Goal: Task Accomplishment & Management: Complete application form

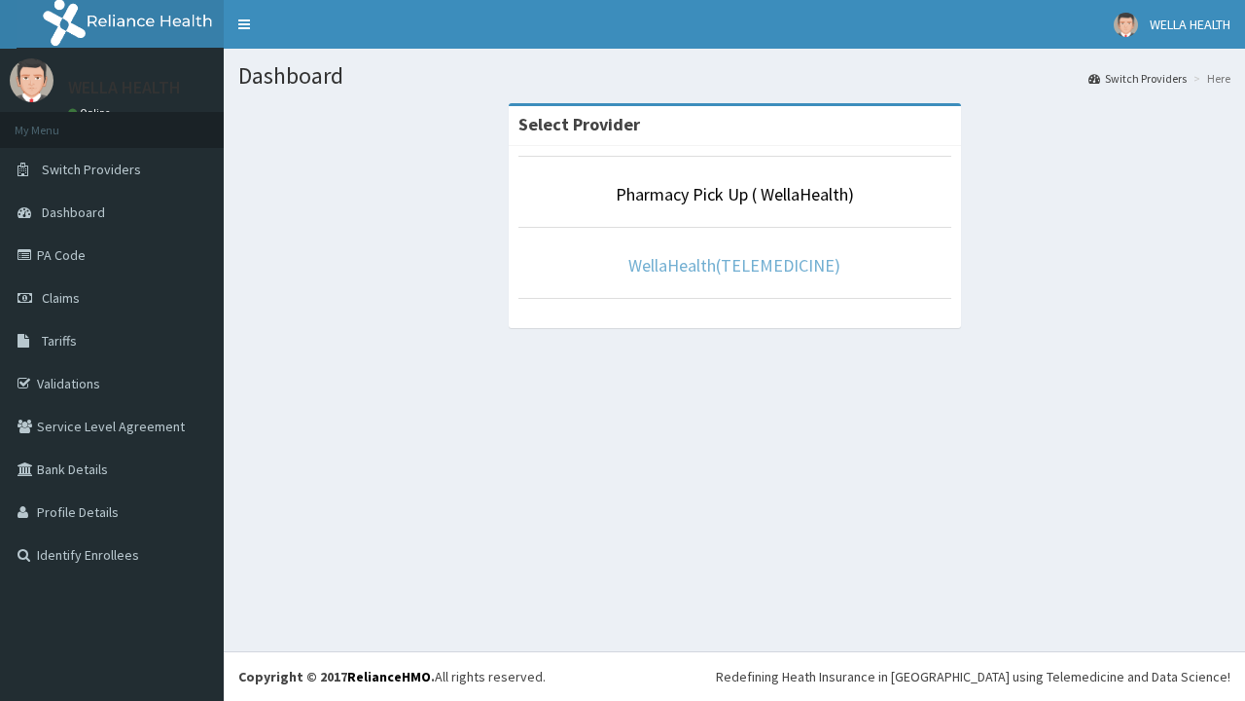
click at [734, 265] on link "WellaHealth(TELEMEDICINE)" at bounding box center [735, 265] width 212 height 22
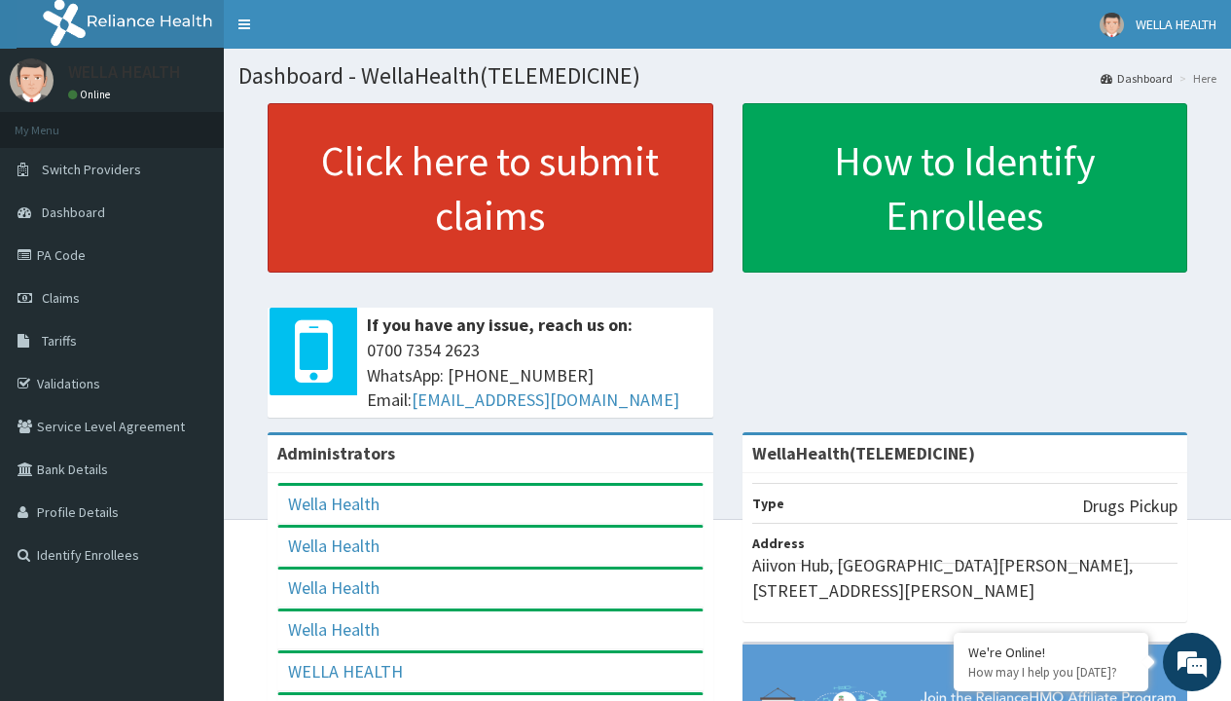
click at [489, 188] on link "Click here to submit claims" at bounding box center [491, 187] width 446 height 169
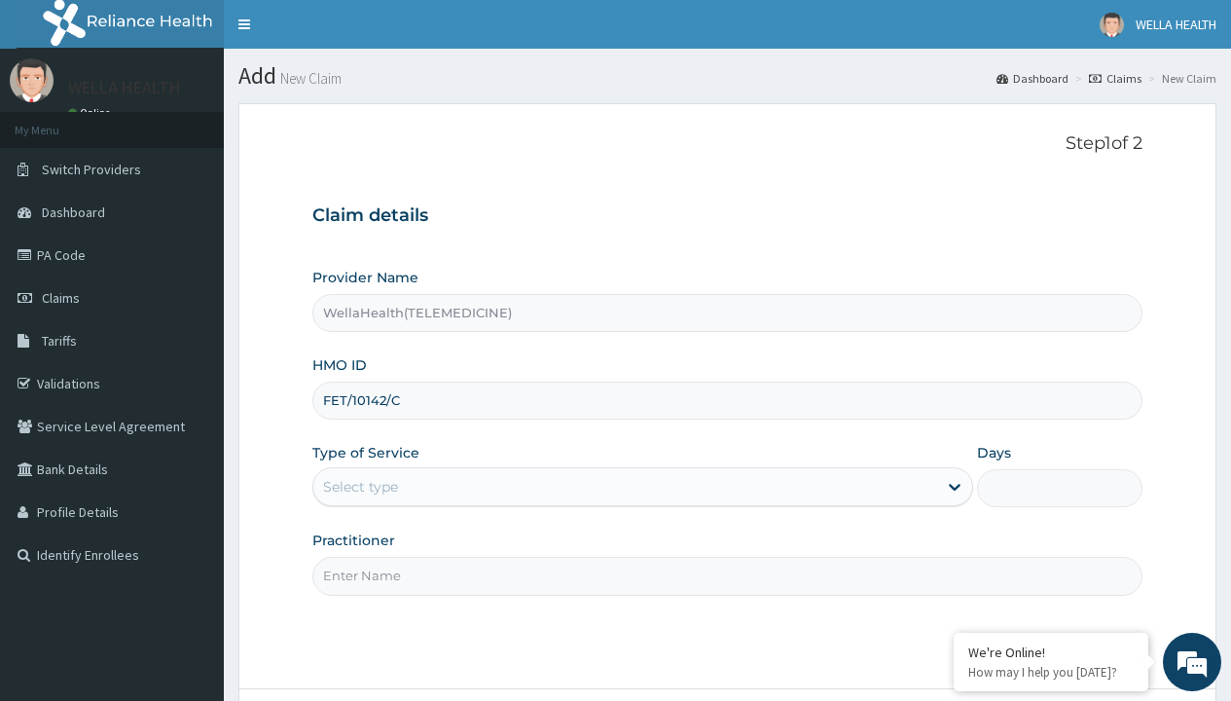
type input "FET/10142/C"
type input "WellaHealth"
click at [360, 486] on div "Select type" at bounding box center [360, 486] width 75 height 19
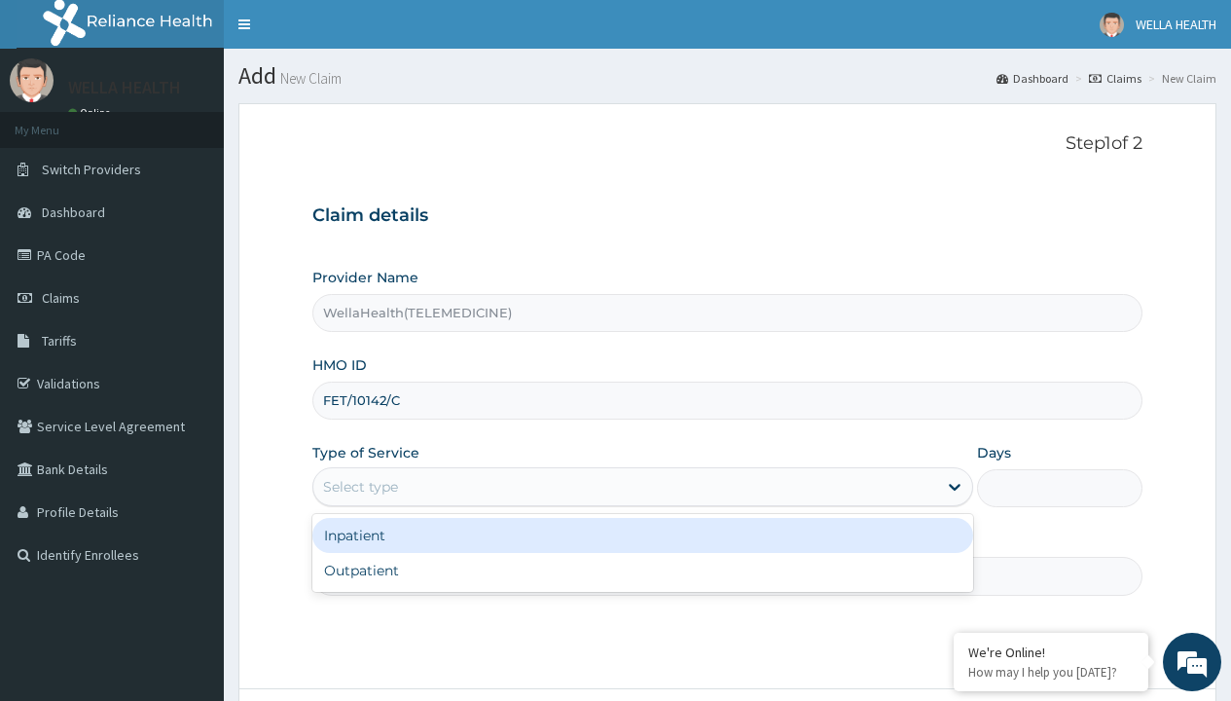
click at [642, 570] on div "Outpatient" at bounding box center [642, 570] width 661 height 35
type input "1"
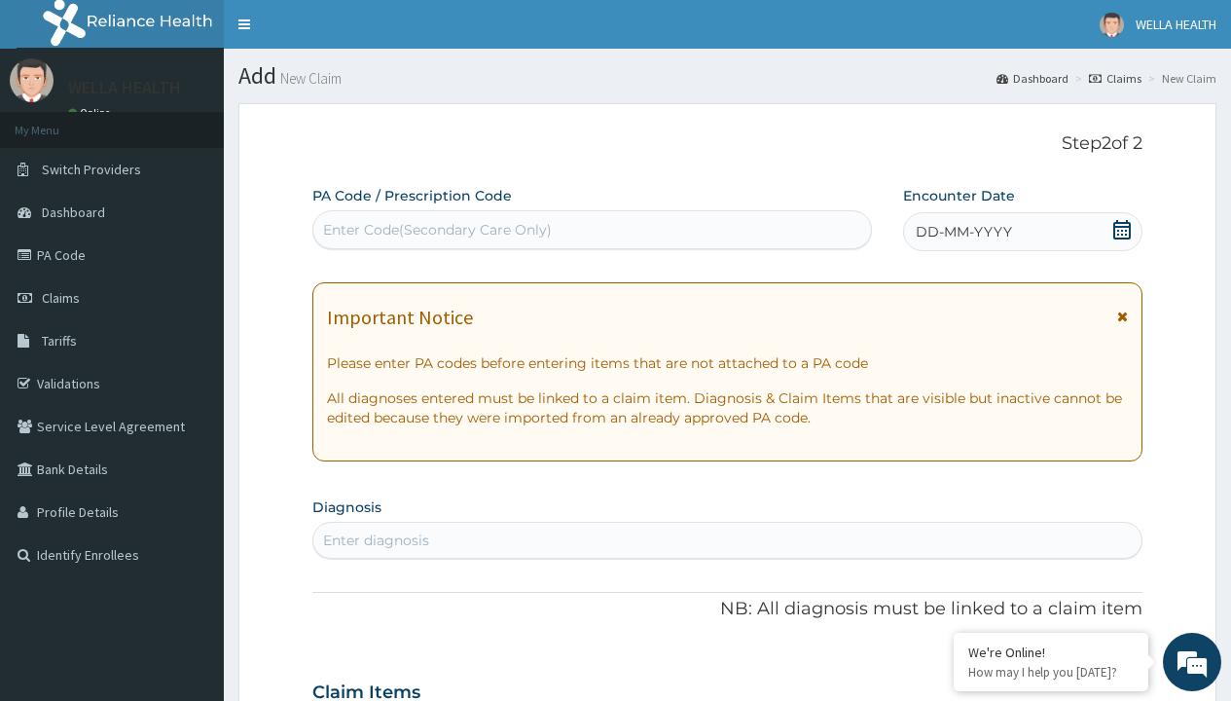
scroll to position [162, 0]
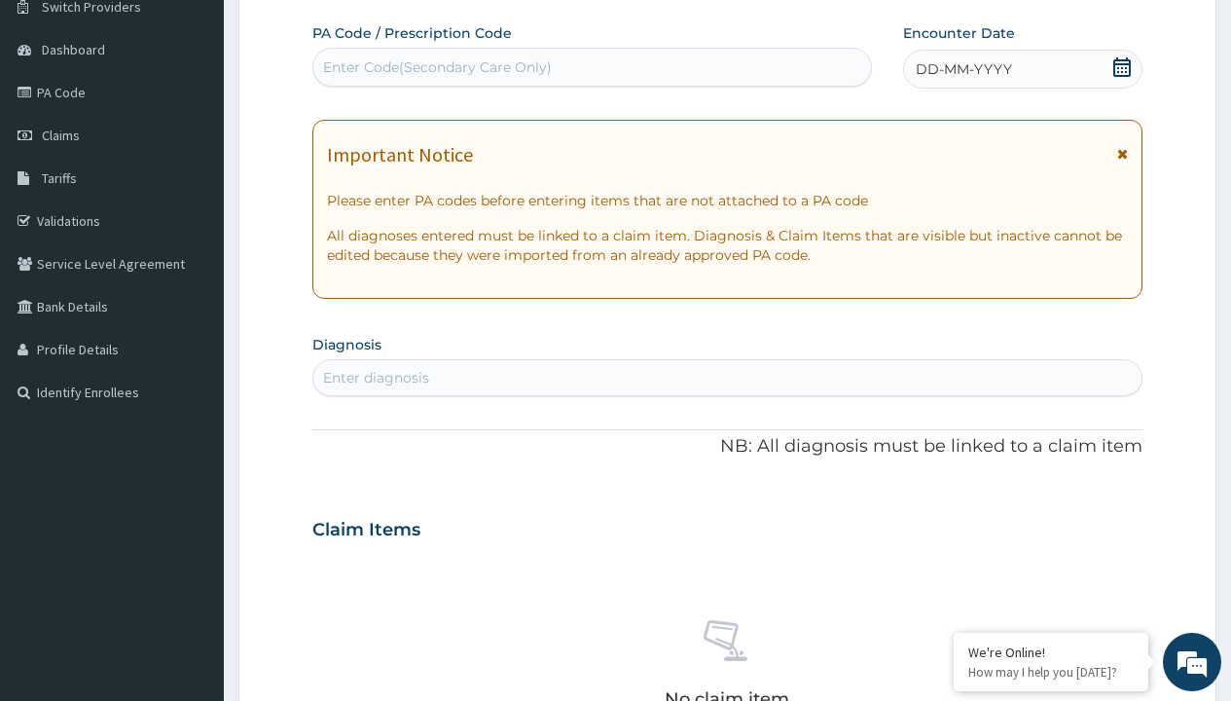
click at [962, 69] on span "DD-MM-YYYY" at bounding box center [964, 68] width 96 height 19
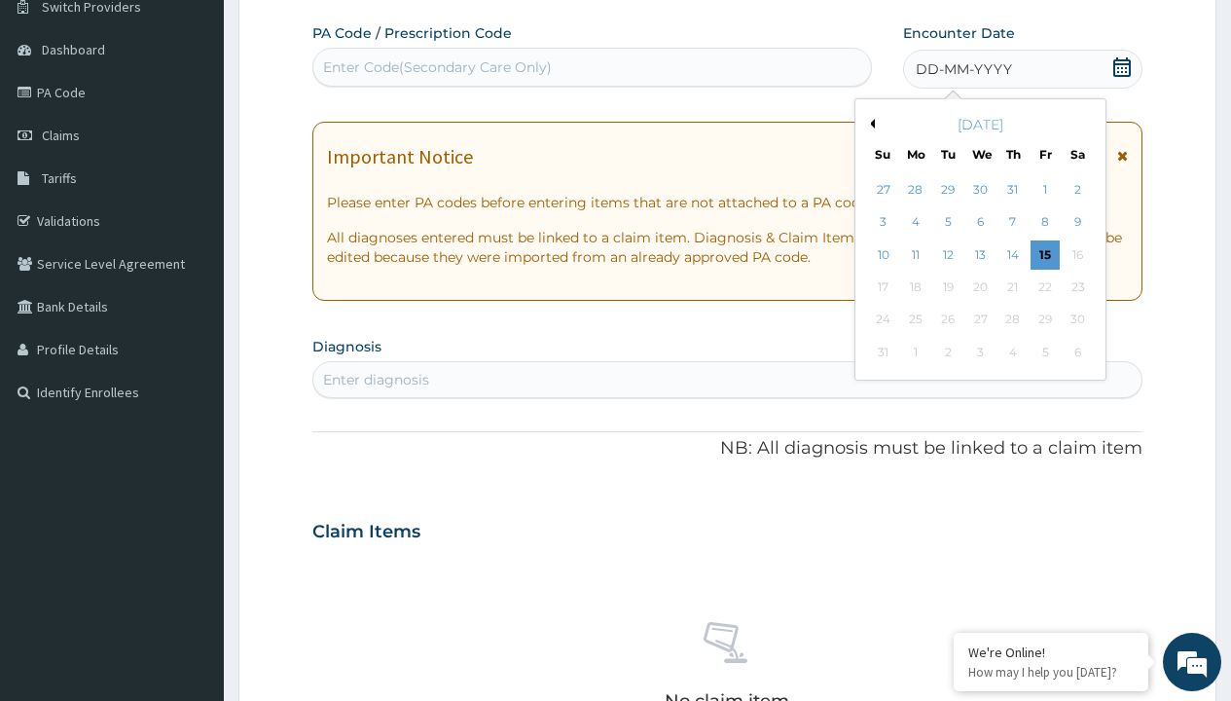
click at [869, 124] on button "Previous Month" at bounding box center [870, 124] width 10 height 10
click at [915, 254] on div "14" at bounding box center [915, 254] width 29 height 29
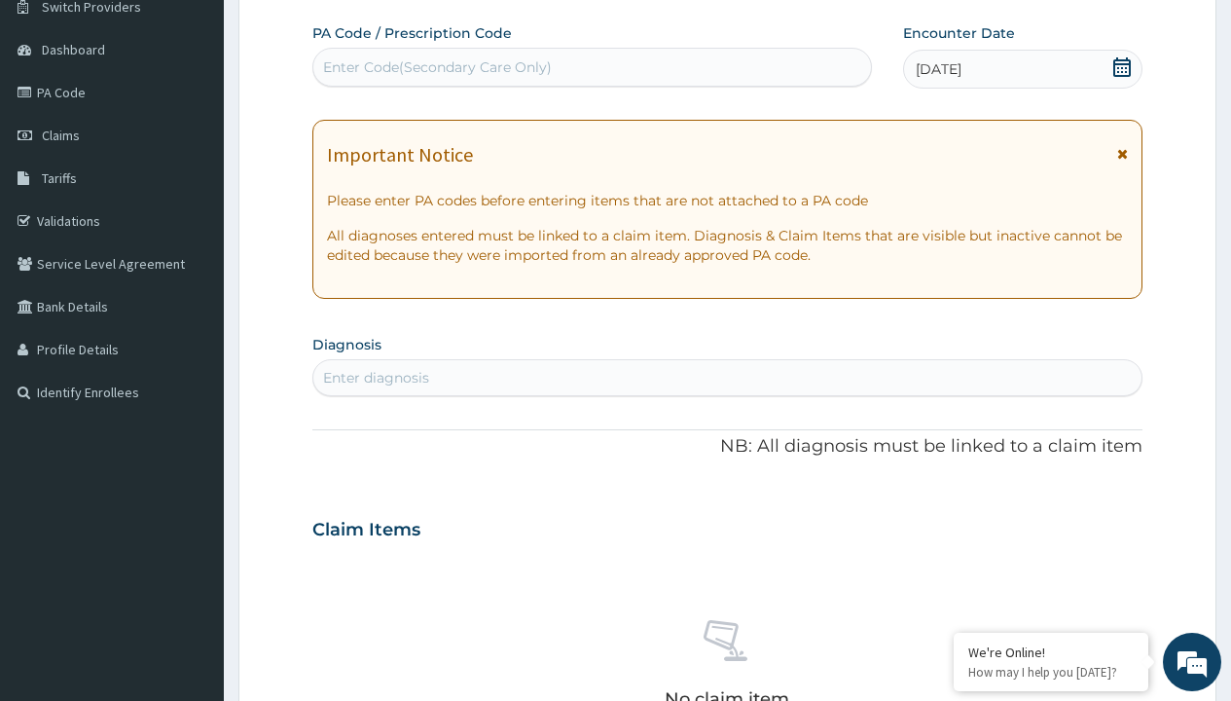
scroll to position [0, 0]
click at [436, 67] on div "Enter Code(Secondary Care Only)" at bounding box center [437, 66] width 229 height 19
type input "PR/6EC9A637"
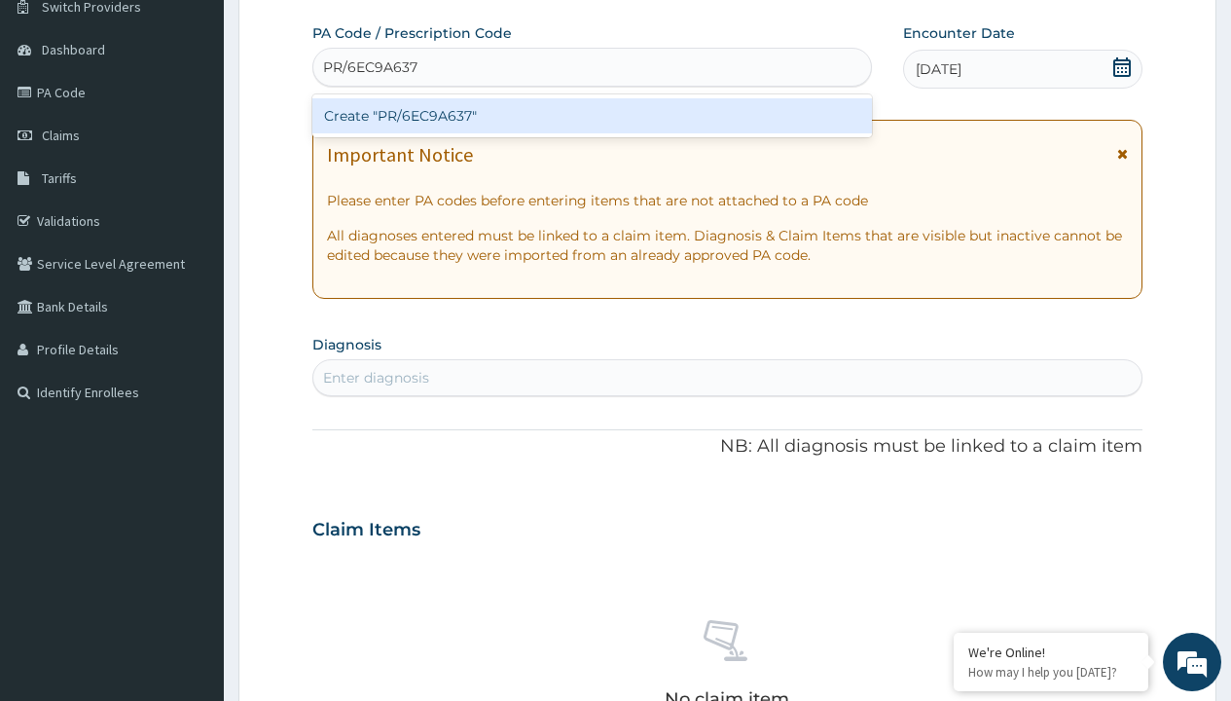
click at [592, 116] on div "Create "PR/6EC9A637"" at bounding box center [591, 115] width 558 height 35
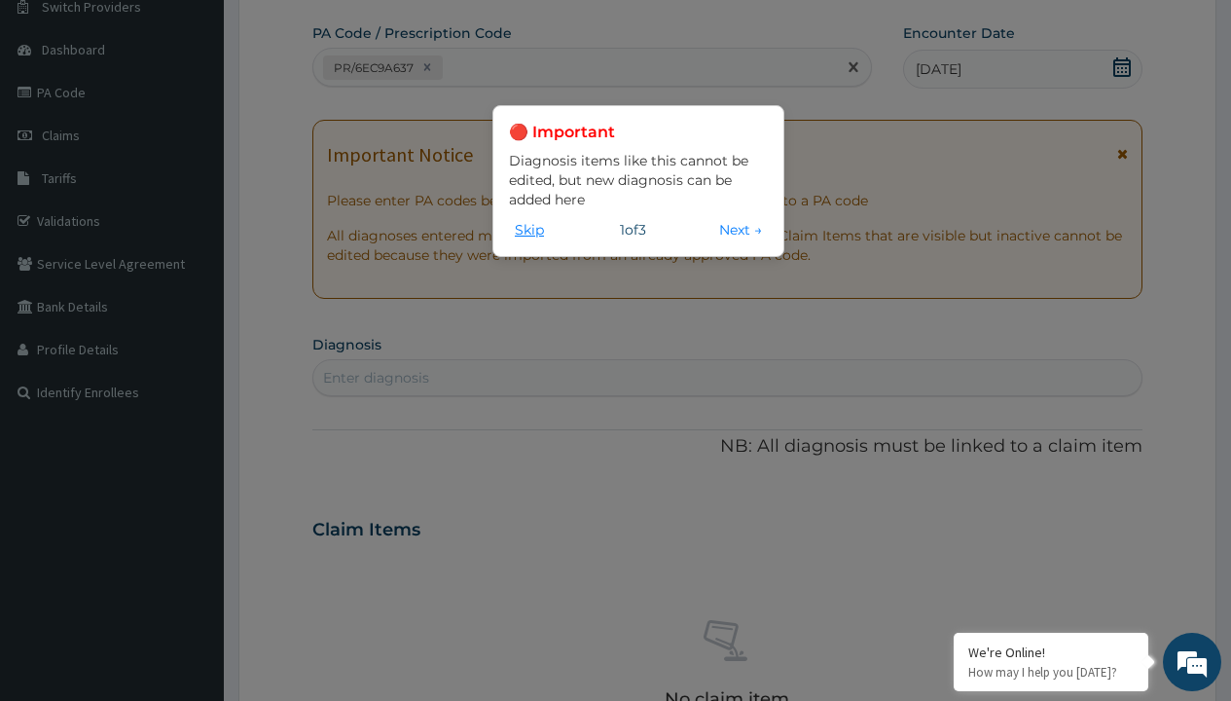
click at [529, 229] on button "Skip" at bounding box center [529, 229] width 41 height 21
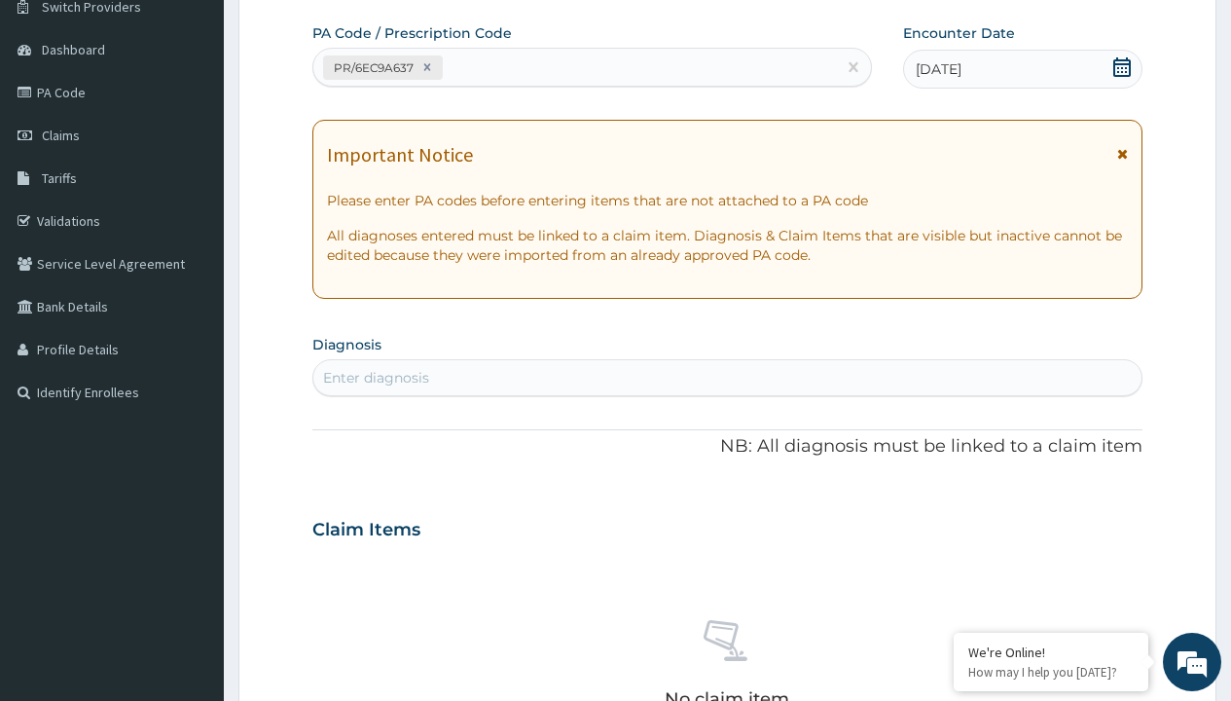
click at [376, 378] on div "Enter diagnosis" at bounding box center [376, 377] width 106 height 19
type input "prescription collected"
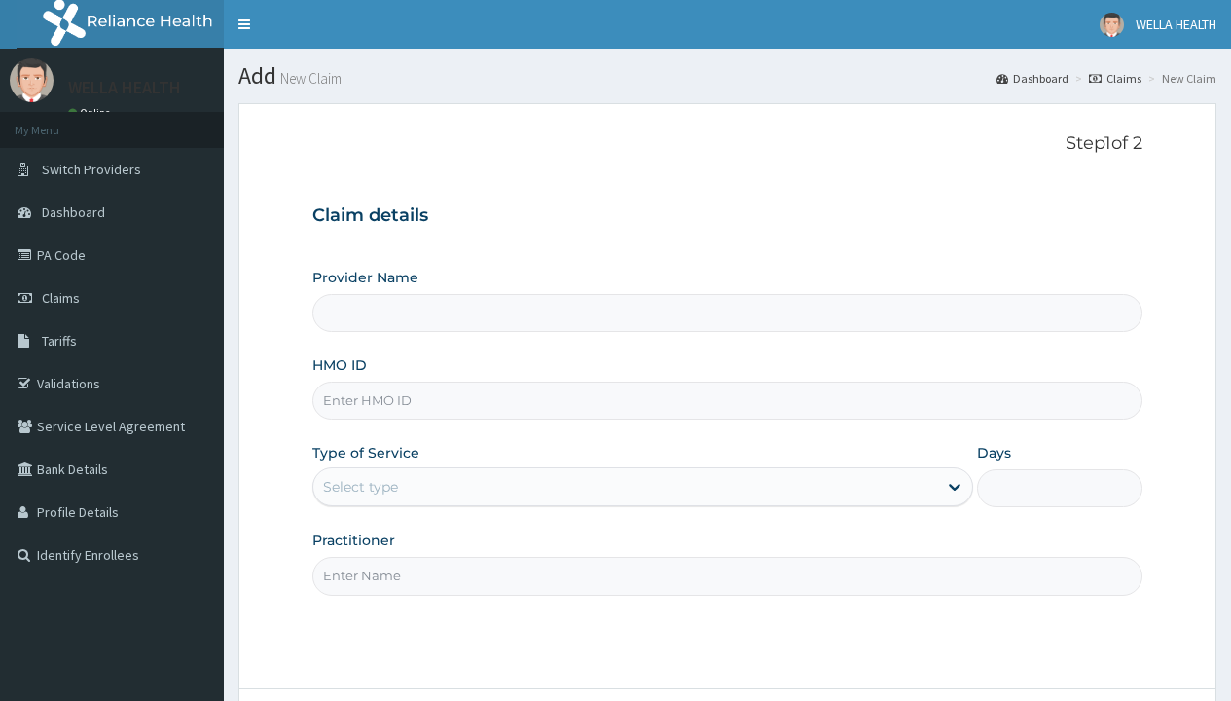
type input "WellaHealth(TELEMEDICINE)"
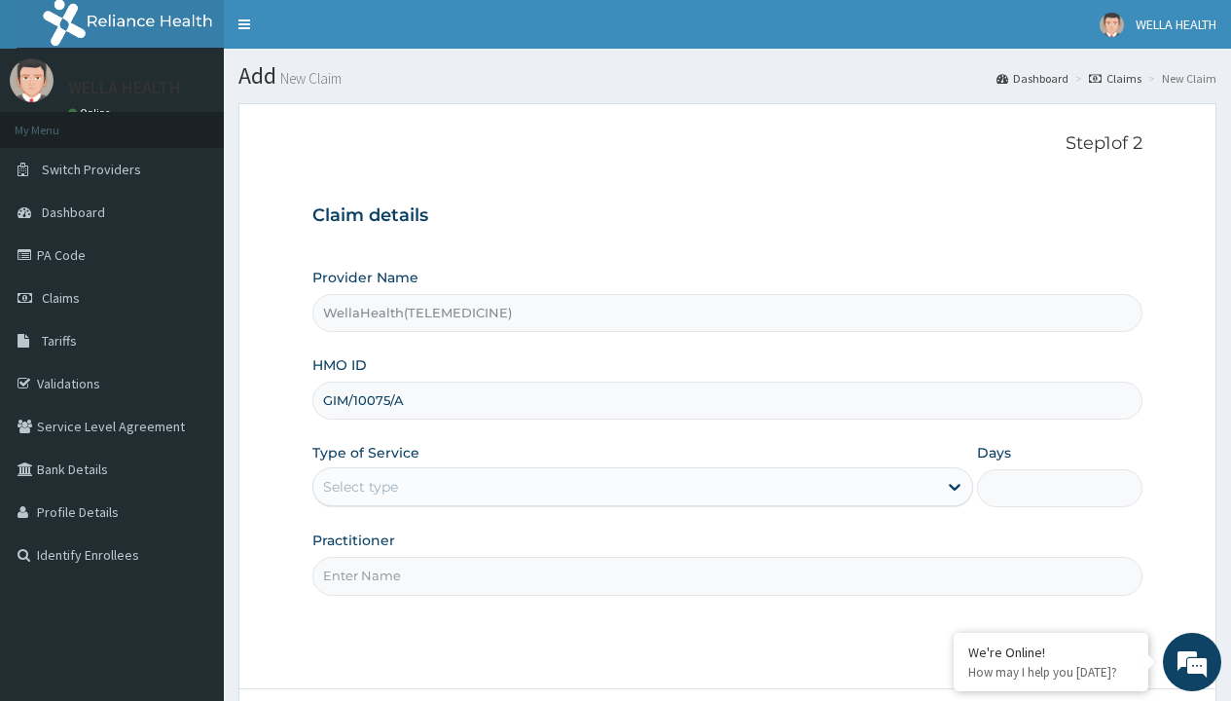
type input "GIM/10075/A"
type input "WellaHealth"
click at [360, 486] on div "Select type" at bounding box center [360, 486] width 75 height 19
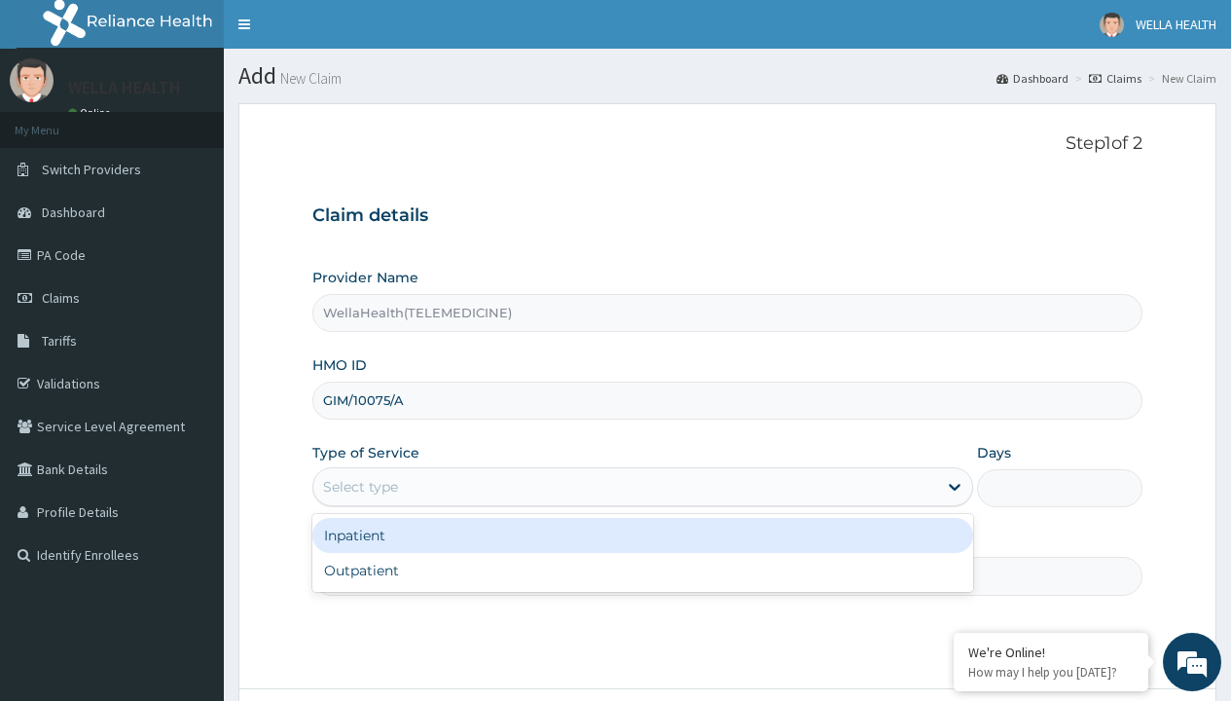
click at [642, 570] on div "Outpatient" at bounding box center [642, 570] width 661 height 35
type input "1"
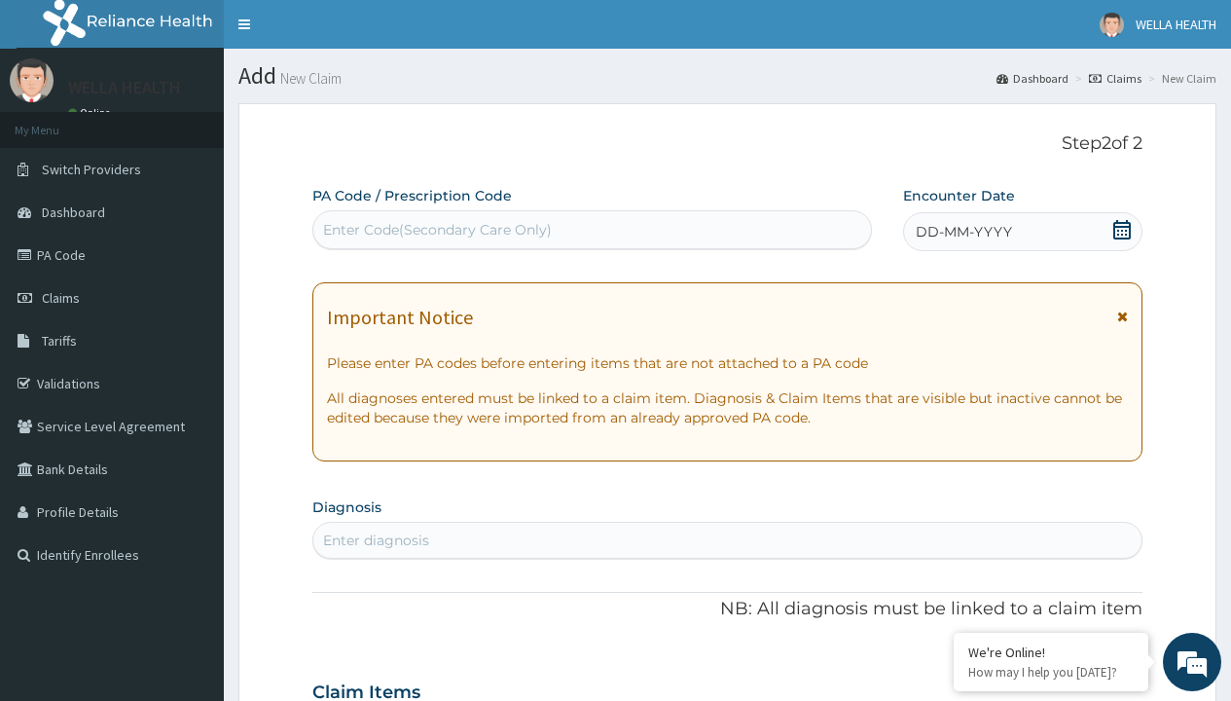
scroll to position [162, 0]
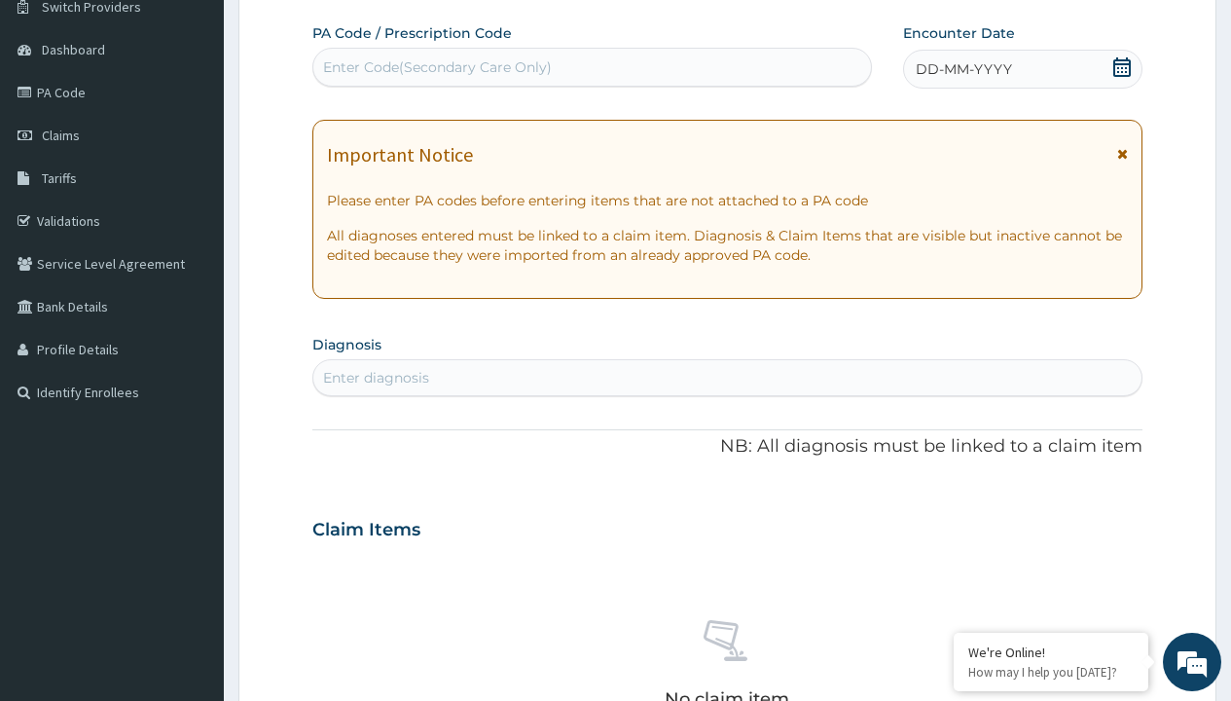
click at [962, 69] on span "DD-MM-YYYY" at bounding box center [964, 68] width 96 height 19
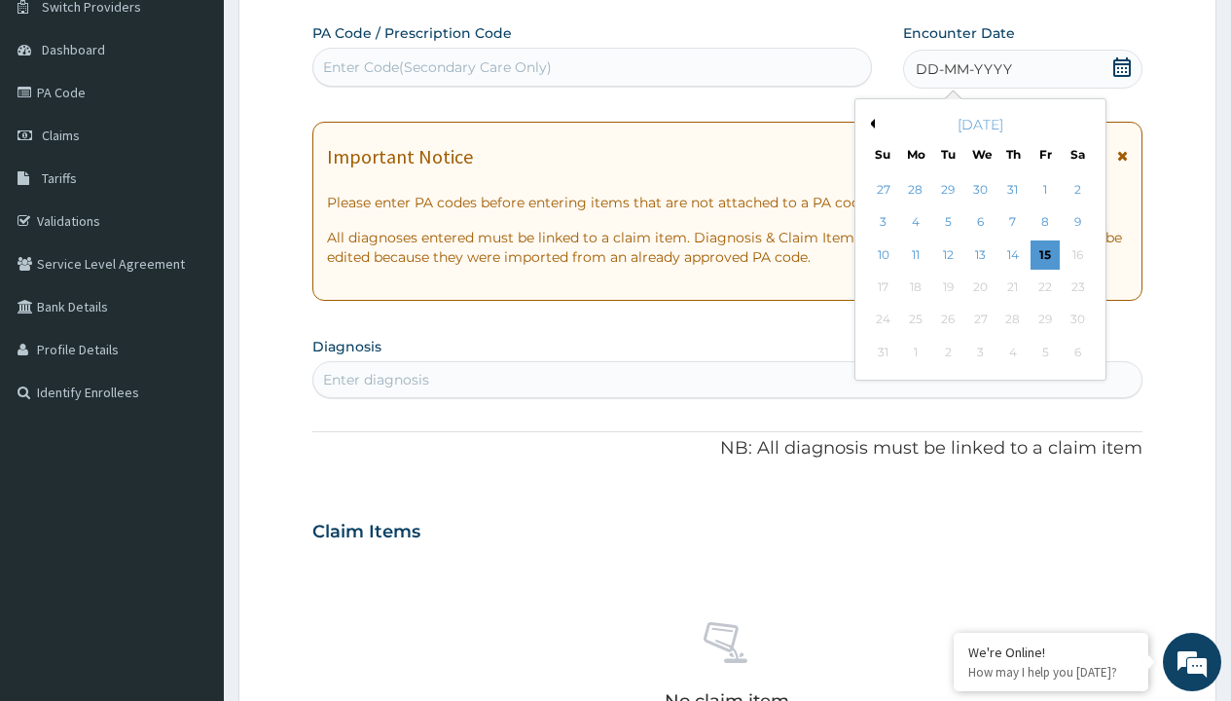
click at [869, 124] on button "Previous Month" at bounding box center [870, 124] width 10 height 10
click at [915, 254] on div "14" at bounding box center [915, 254] width 29 height 29
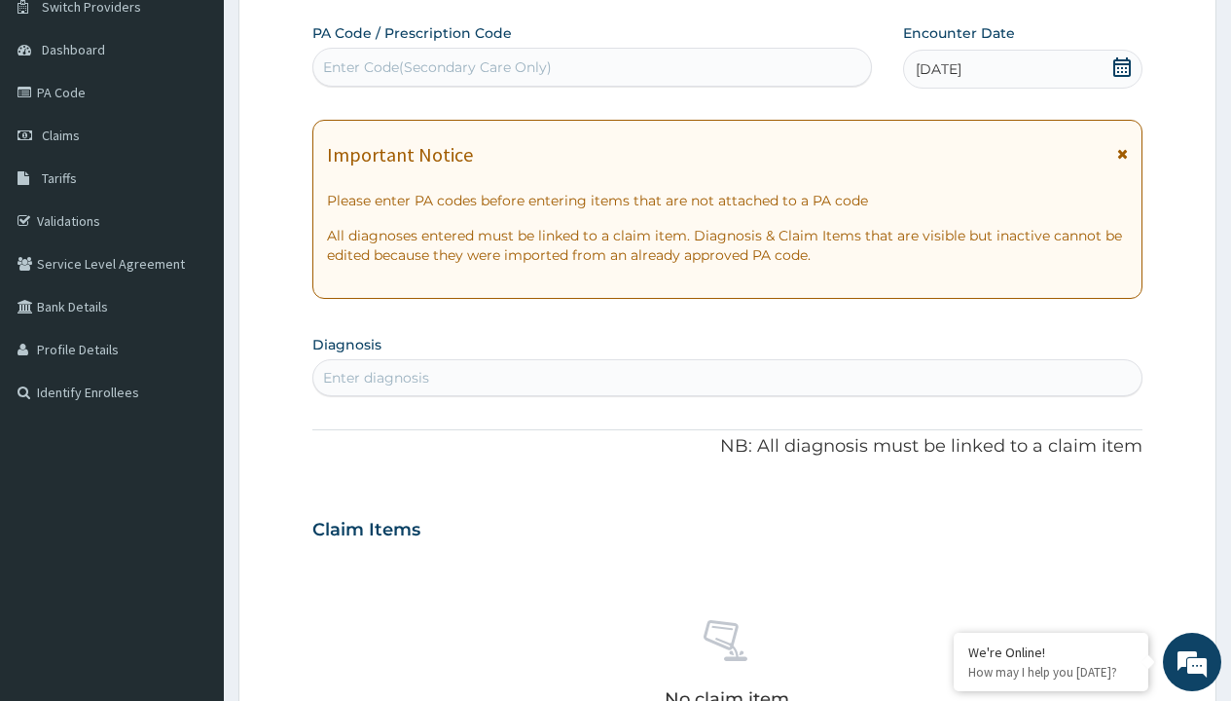
click at [436, 67] on div "Enter Code(Secondary Care Only)" at bounding box center [437, 66] width 229 height 19
type input "PR/349C9447"
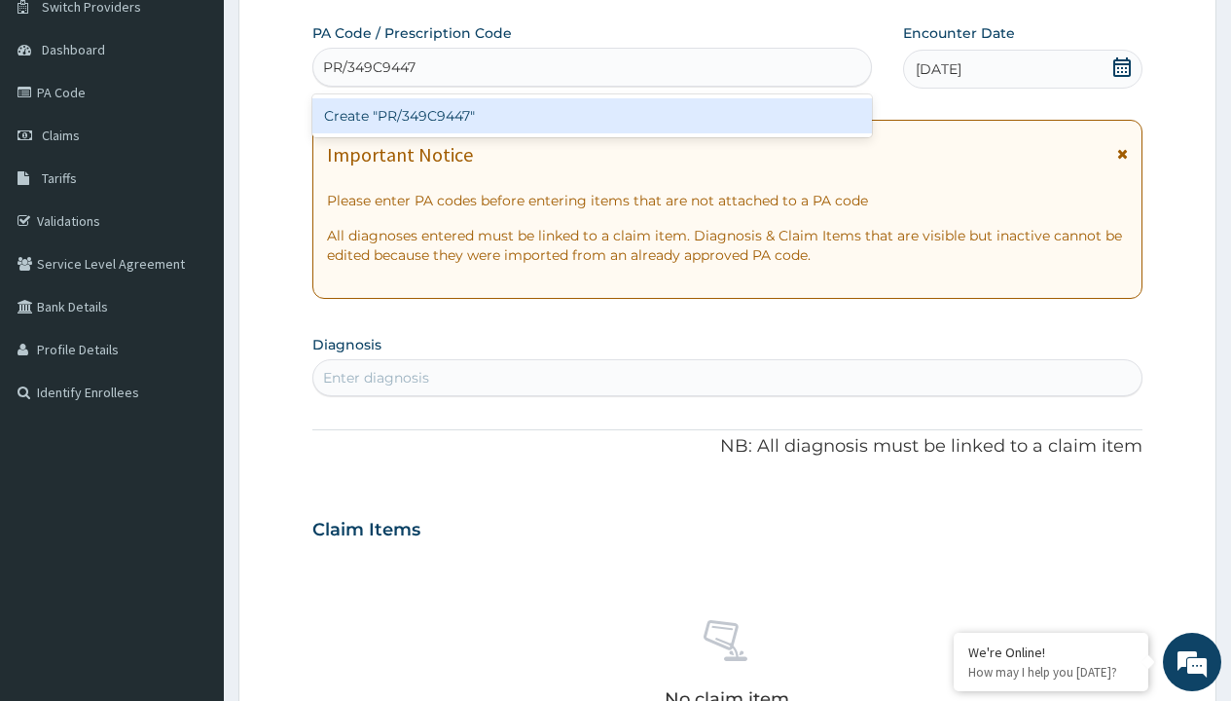
scroll to position [0, 0]
click at [592, 116] on div "Create "PR/349C9447"" at bounding box center [591, 115] width 558 height 35
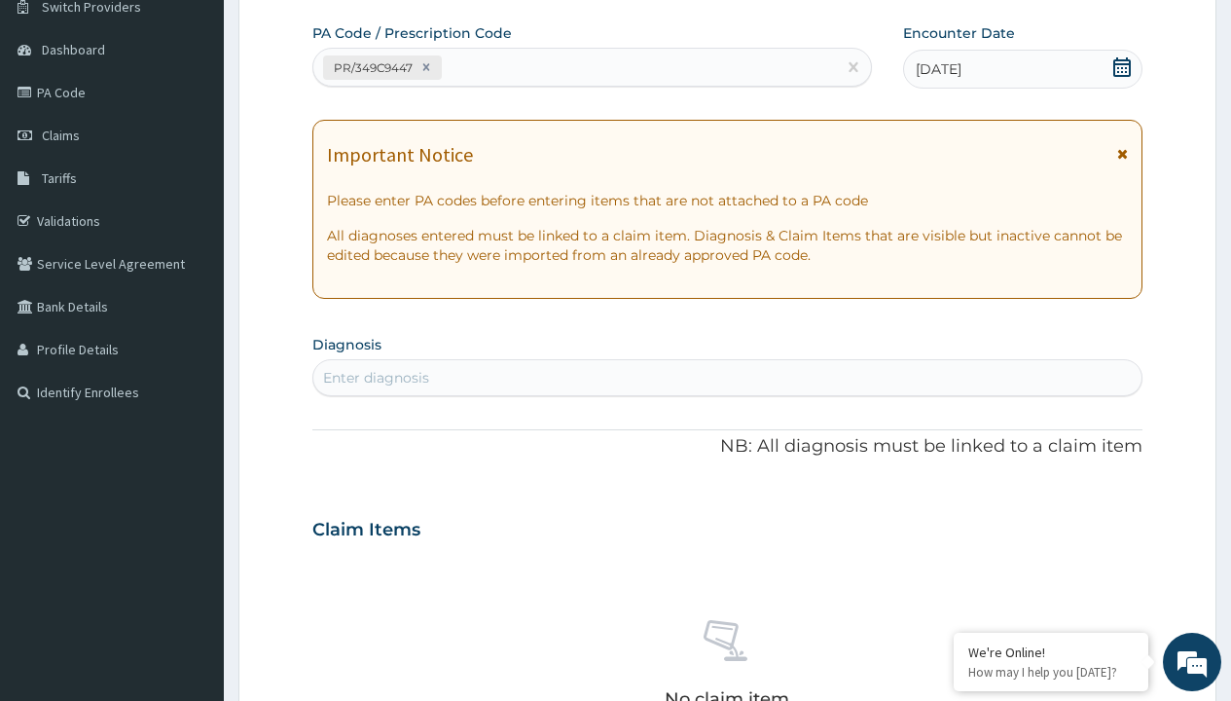
click at [376, 378] on div "Enter diagnosis" at bounding box center [376, 377] width 106 height 19
type input "prescription collected"
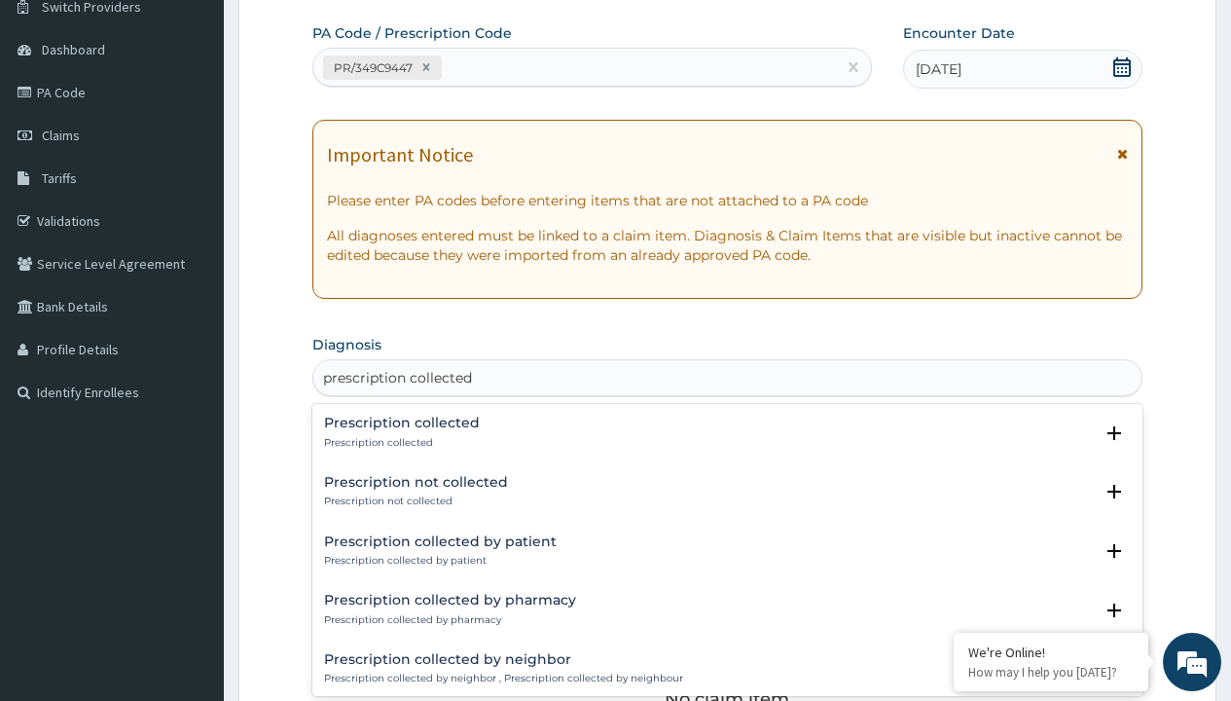
click at [399, 442] on p "Prescription collected" at bounding box center [402, 443] width 156 height 14
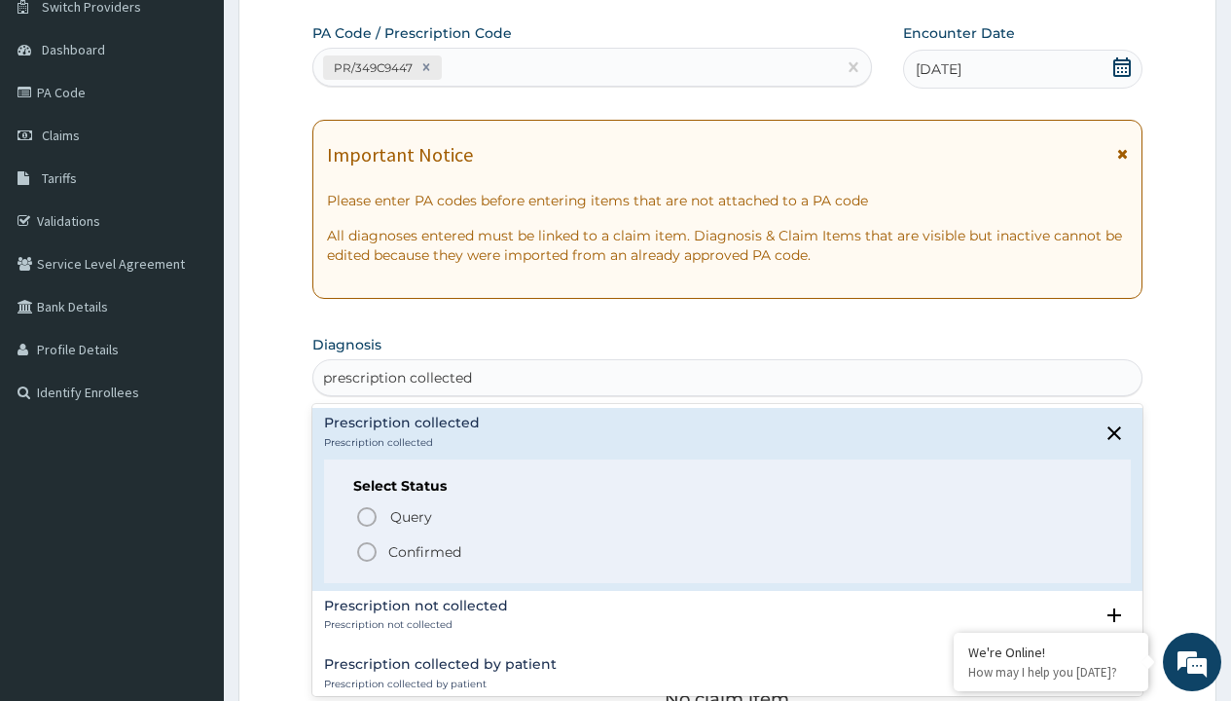
click at [424, 551] on p "Confirmed" at bounding box center [424, 551] width 73 height 19
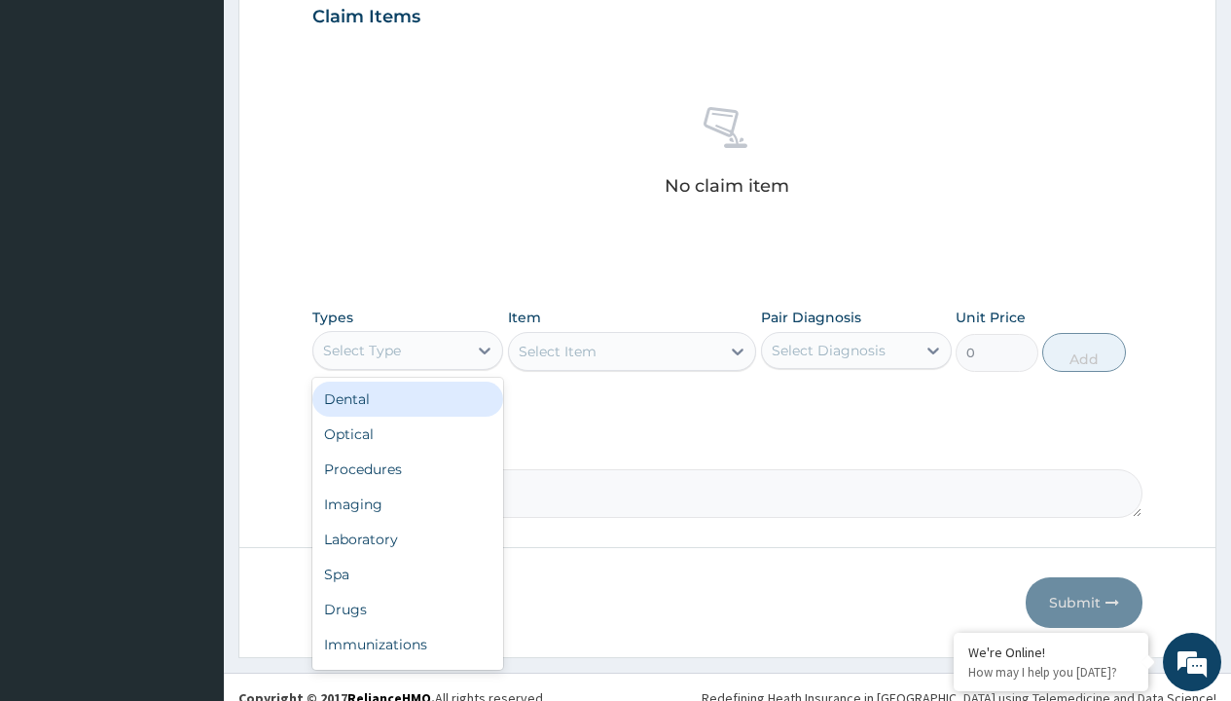
type input "procedures"
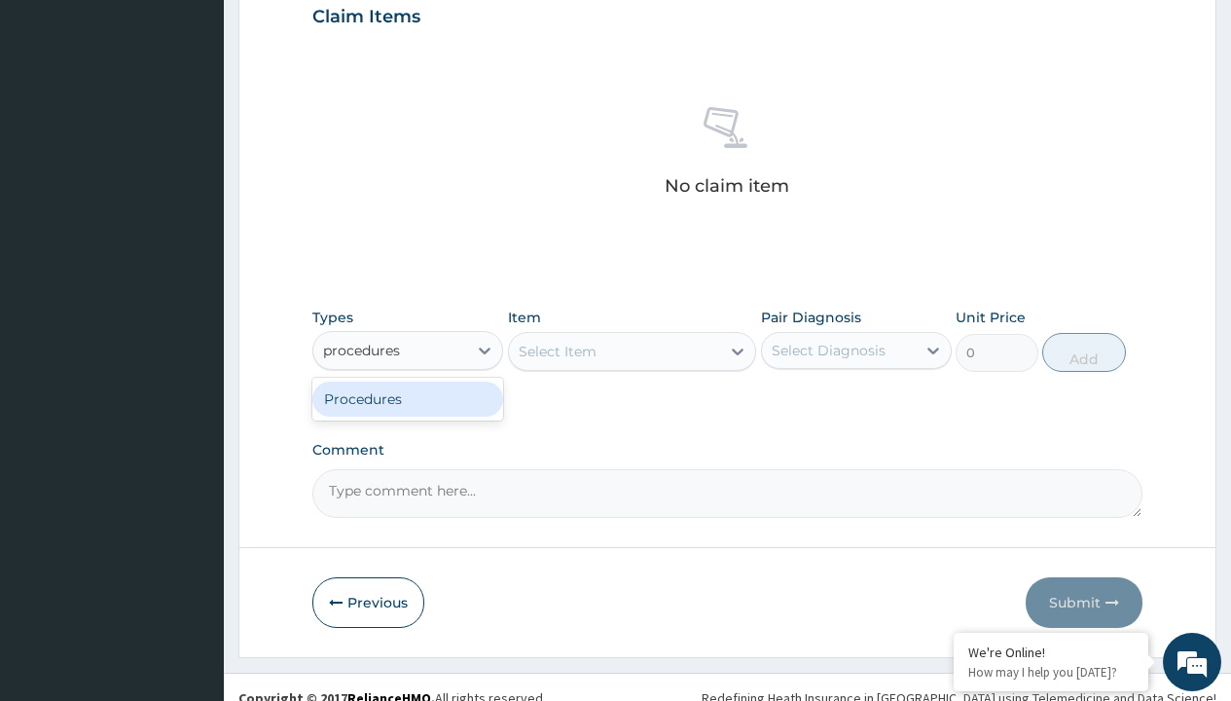
click at [408, 398] on div "Procedures" at bounding box center [407, 398] width 191 height 35
click at [557, 350] on div "Select Item" at bounding box center [558, 351] width 78 height 19
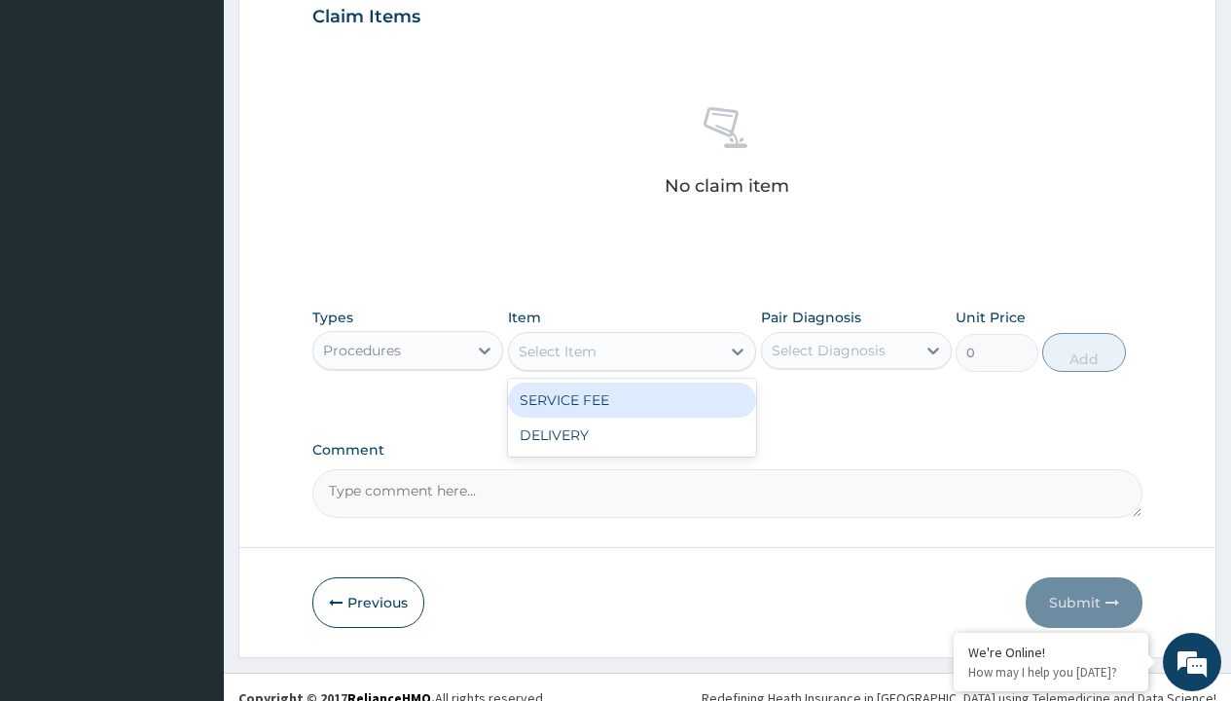
type input "service fee"
click at [631, 399] on div "SERVICE FEE" at bounding box center [632, 399] width 249 height 35
type input "100"
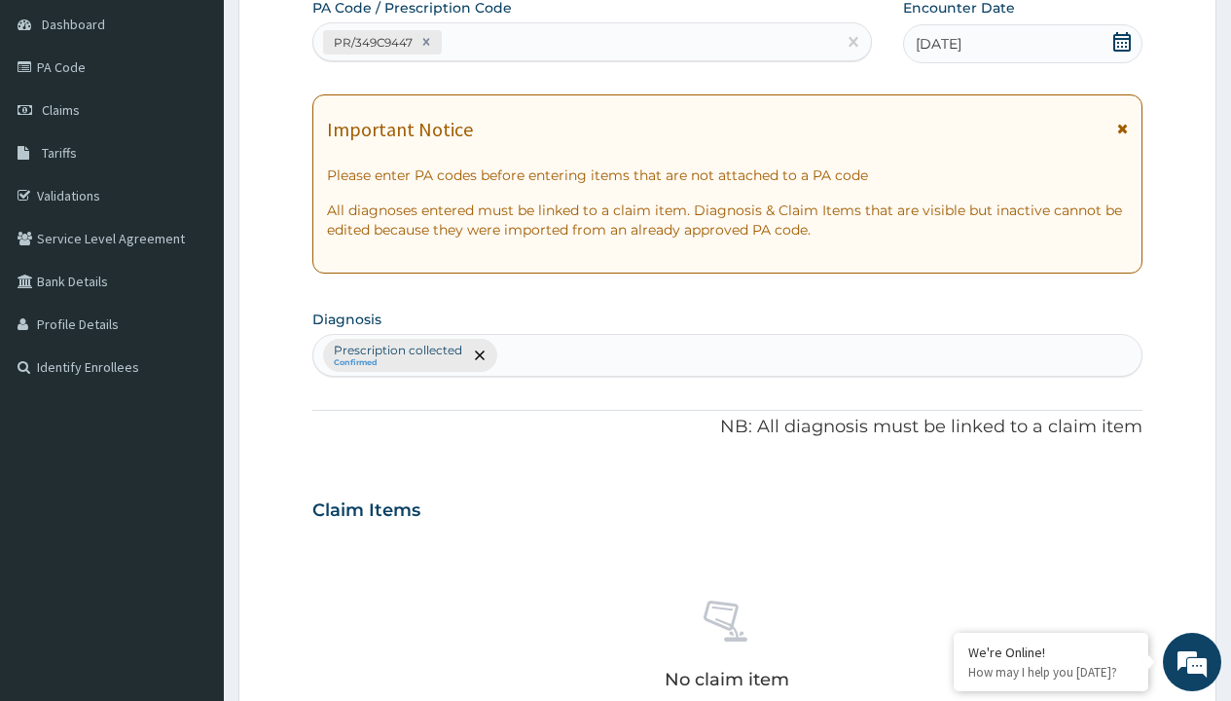
type input "prescription collected"
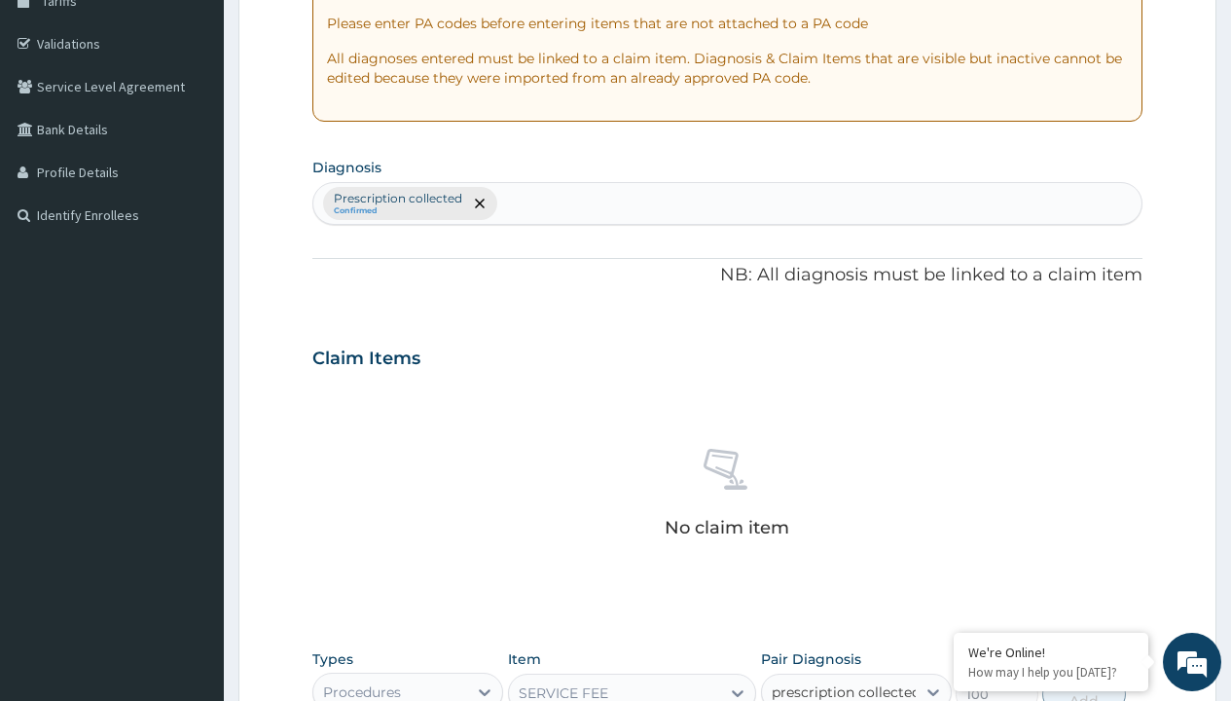
checkbox input "true"
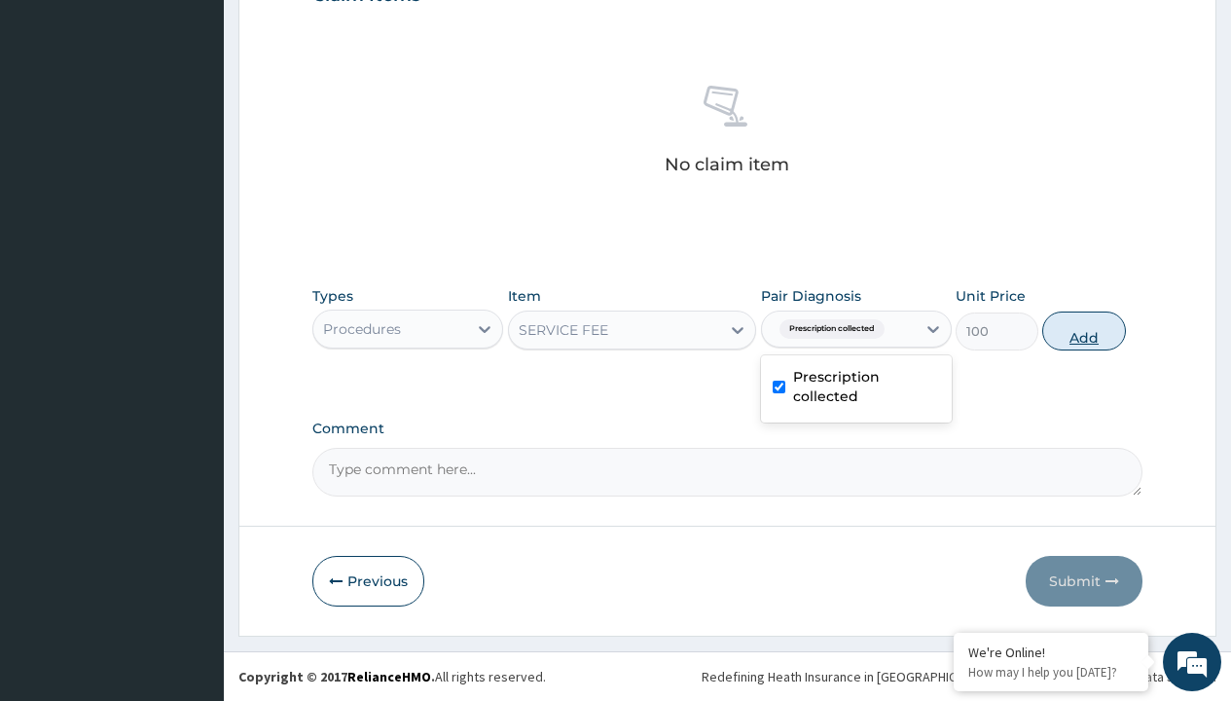
click at [1084, 330] on button "Add" at bounding box center [1083, 330] width 83 height 39
type input "0"
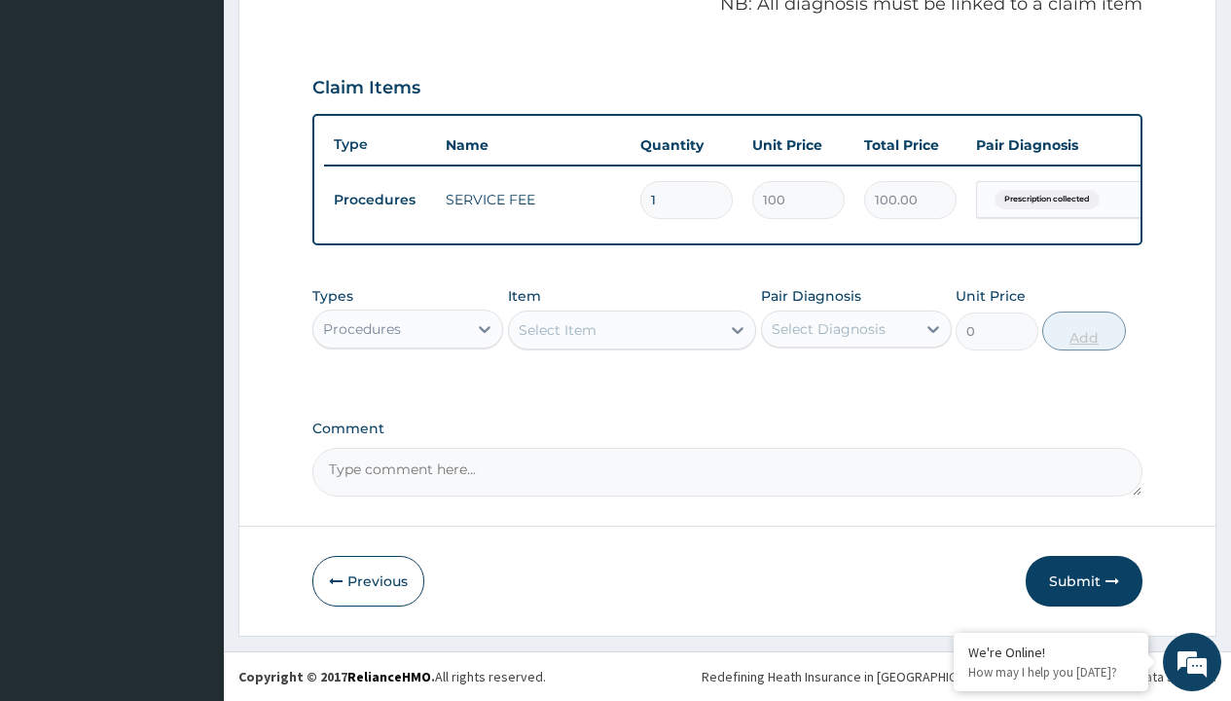
scroll to position [625, 0]
click at [362, 328] on div "Procedures" at bounding box center [362, 328] width 78 height 19
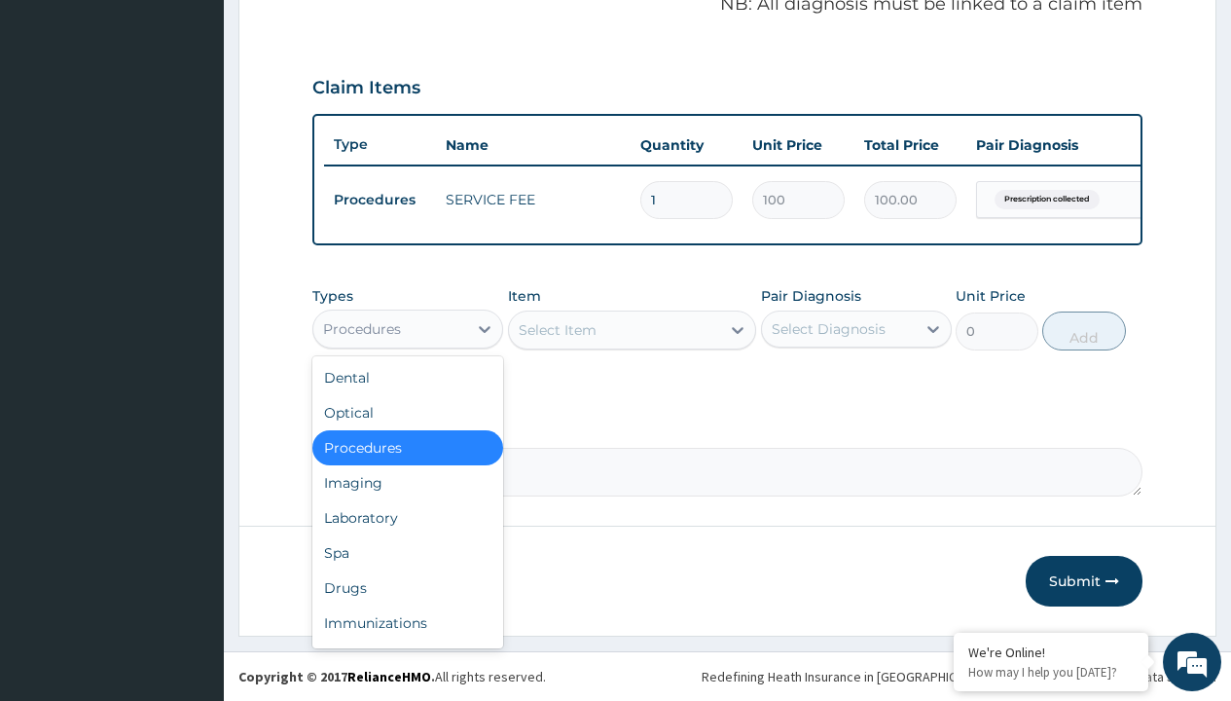
type input "drugs"
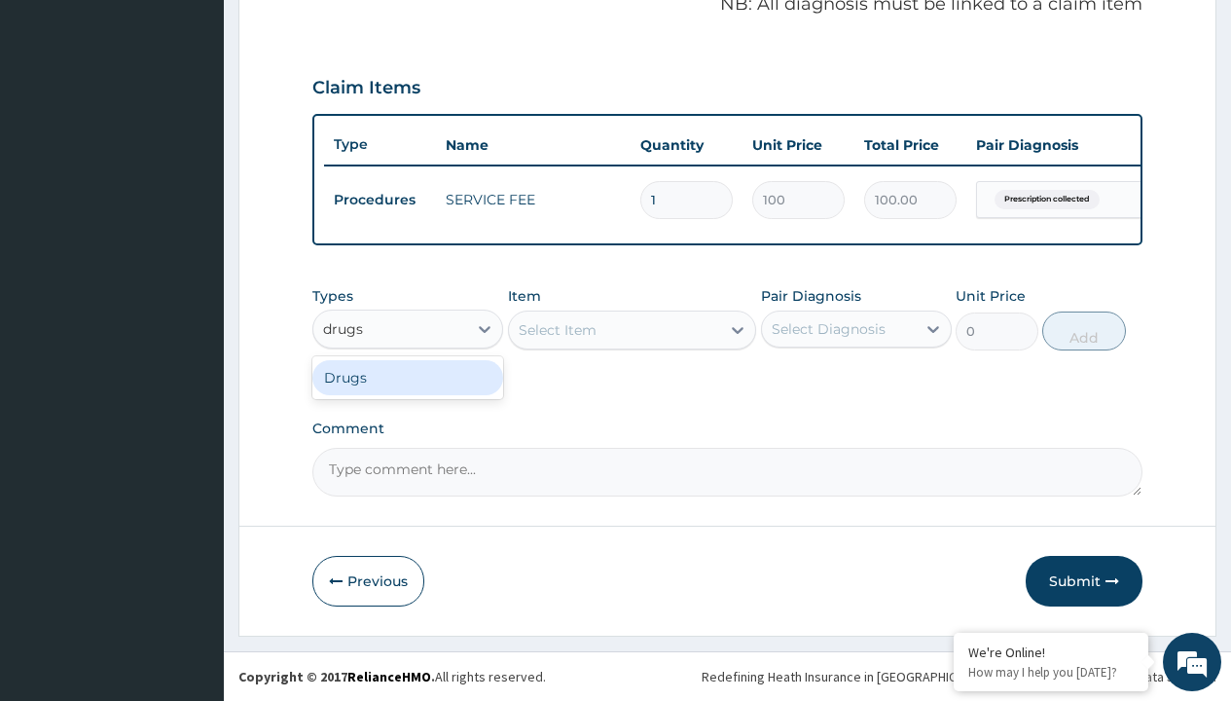
click at [408, 377] on div "Drugs" at bounding box center [407, 377] width 191 height 35
click at [557, 329] on div "Select Item" at bounding box center [632, 329] width 249 height 39
click at [343, 328] on div "Drugs" at bounding box center [344, 328] width 43 height 19
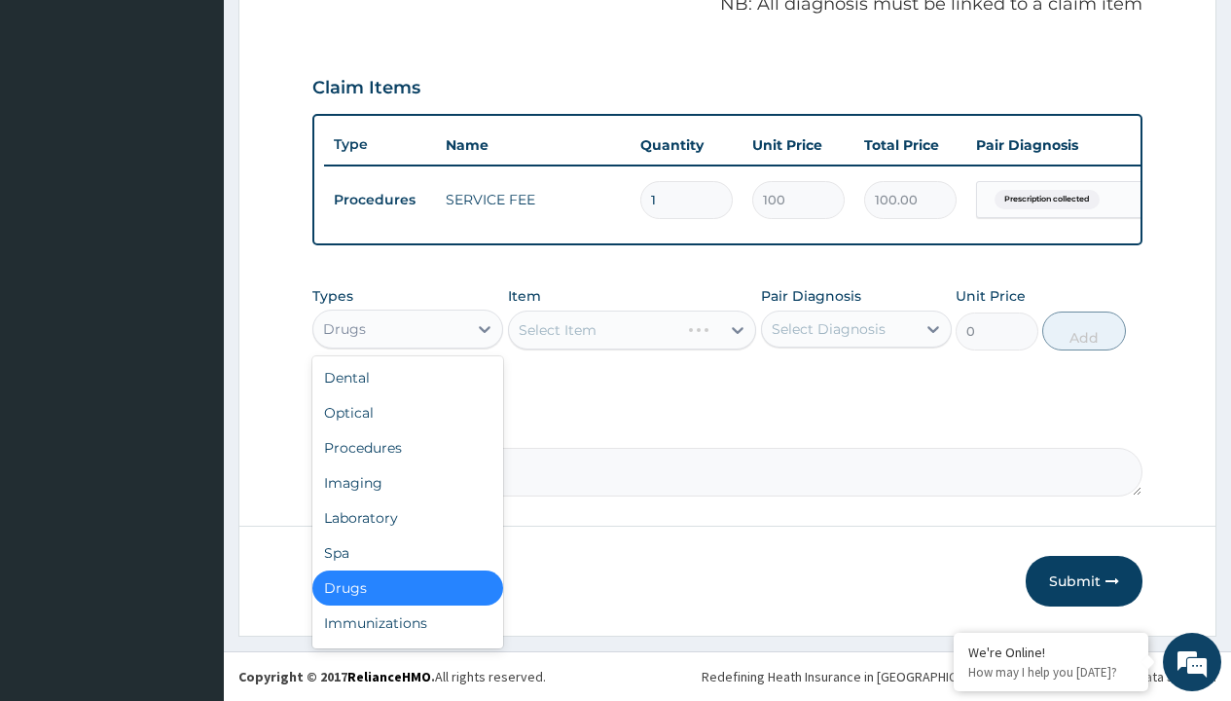
type input "drugs"
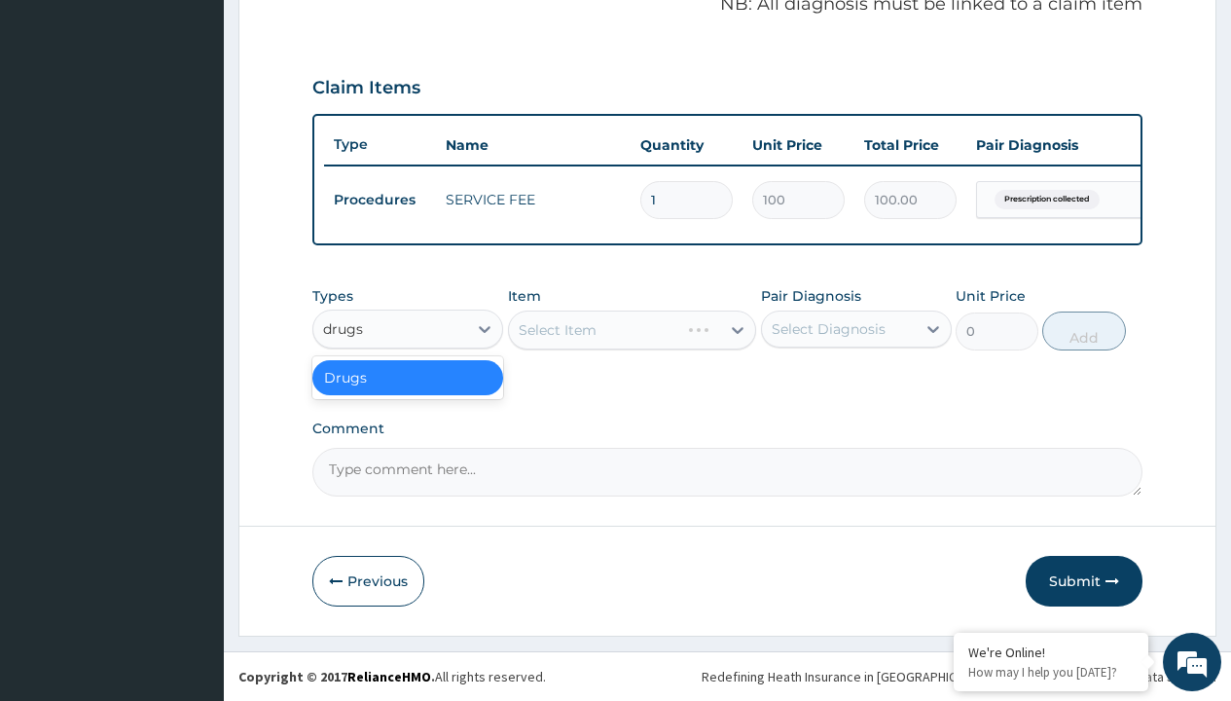
click at [408, 377] on div "Drugs" at bounding box center [407, 377] width 191 height 35
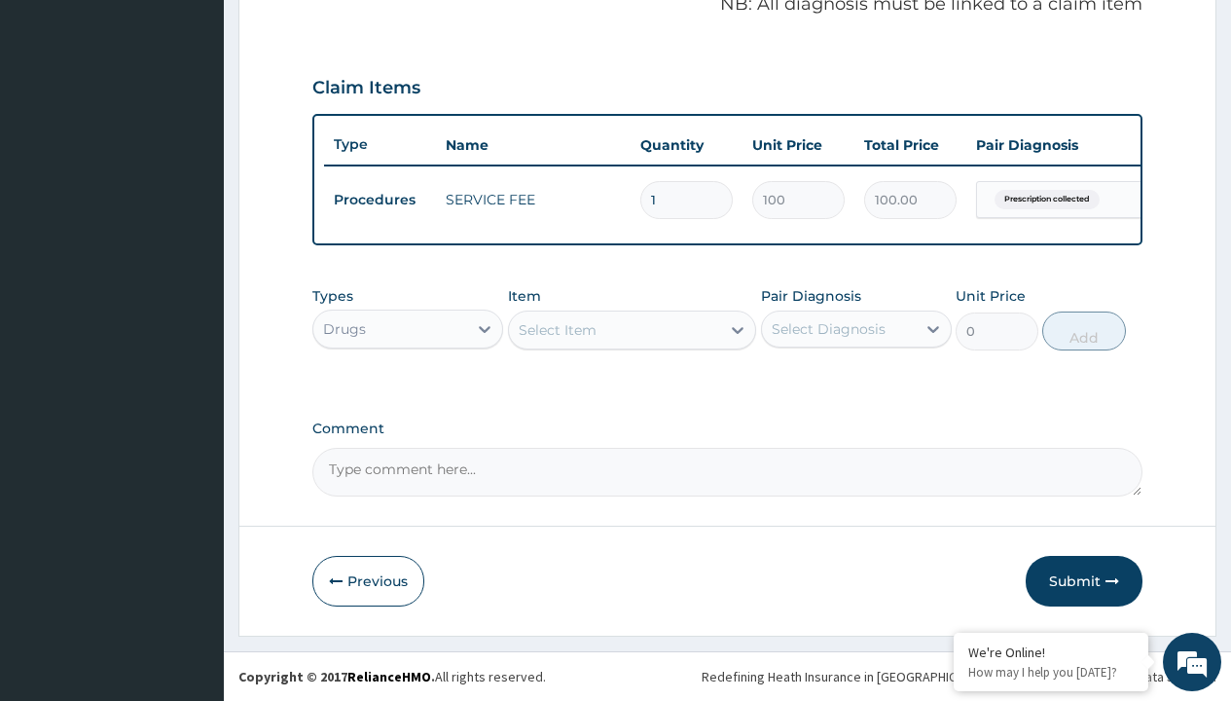
click at [557, 329] on div "Select Item" at bounding box center [558, 329] width 78 height 19
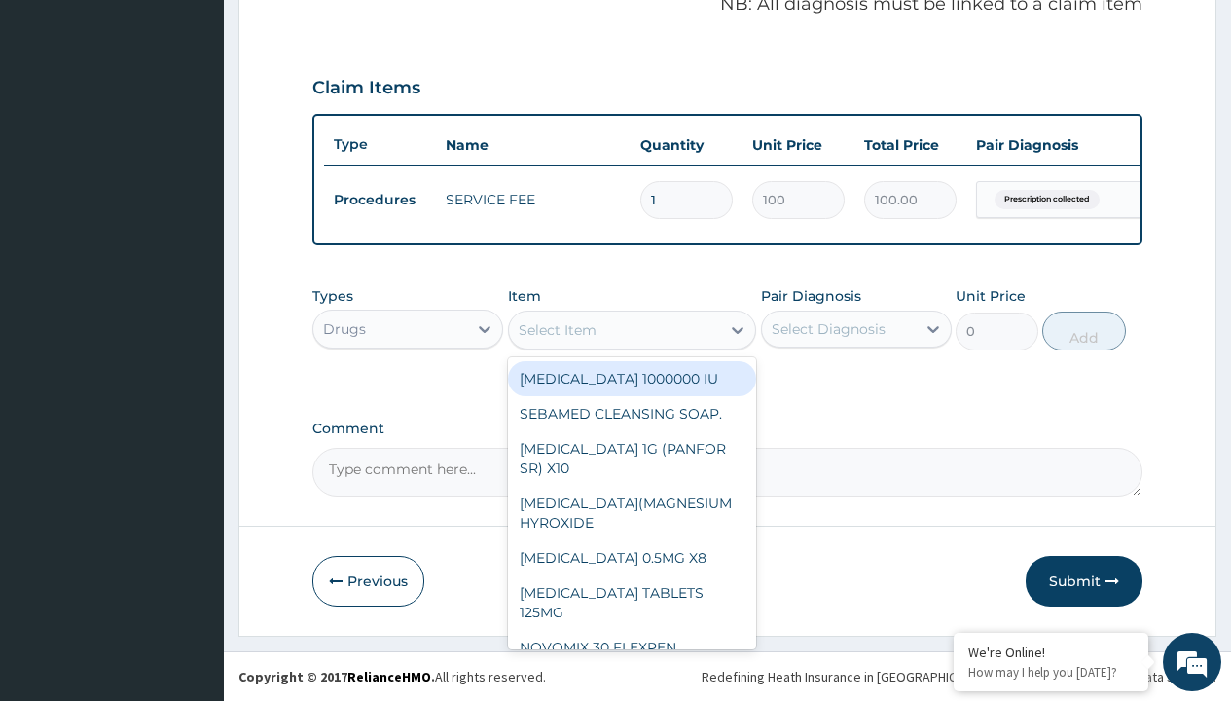
type input "valacyclovir"
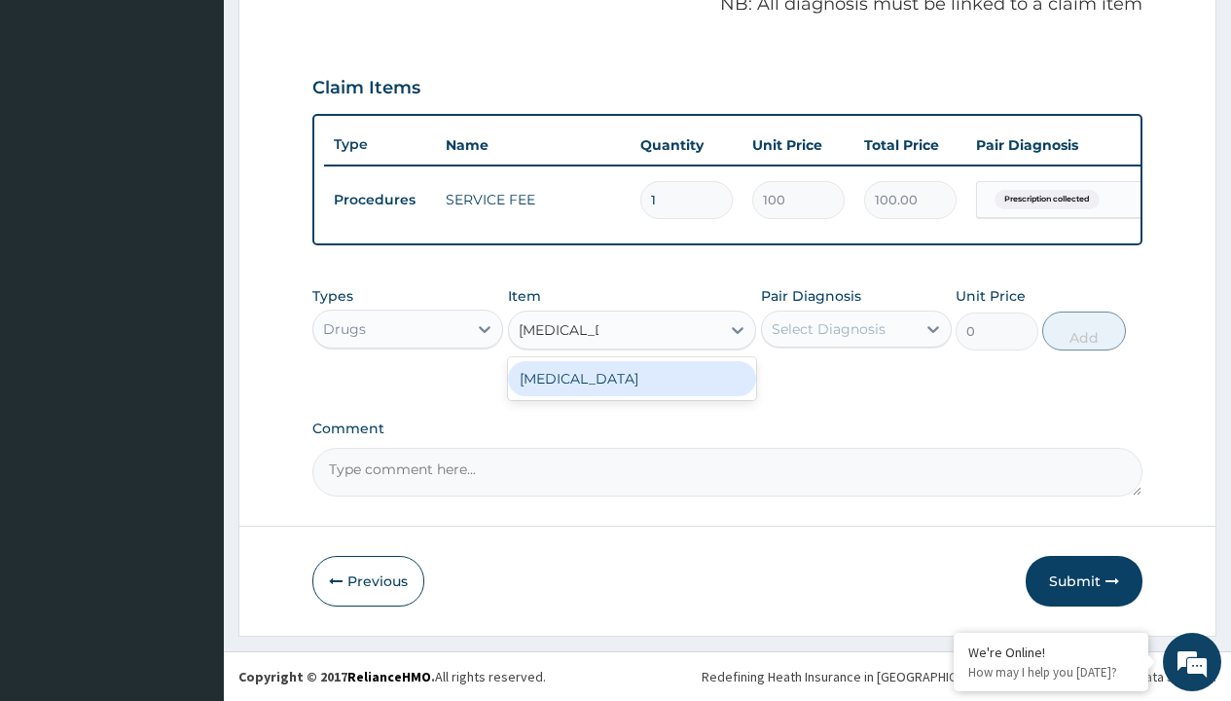
click at [631, 378] on div "[MEDICAL_DATA]" at bounding box center [632, 378] width 249 height 35
type input "1761.900024414062"
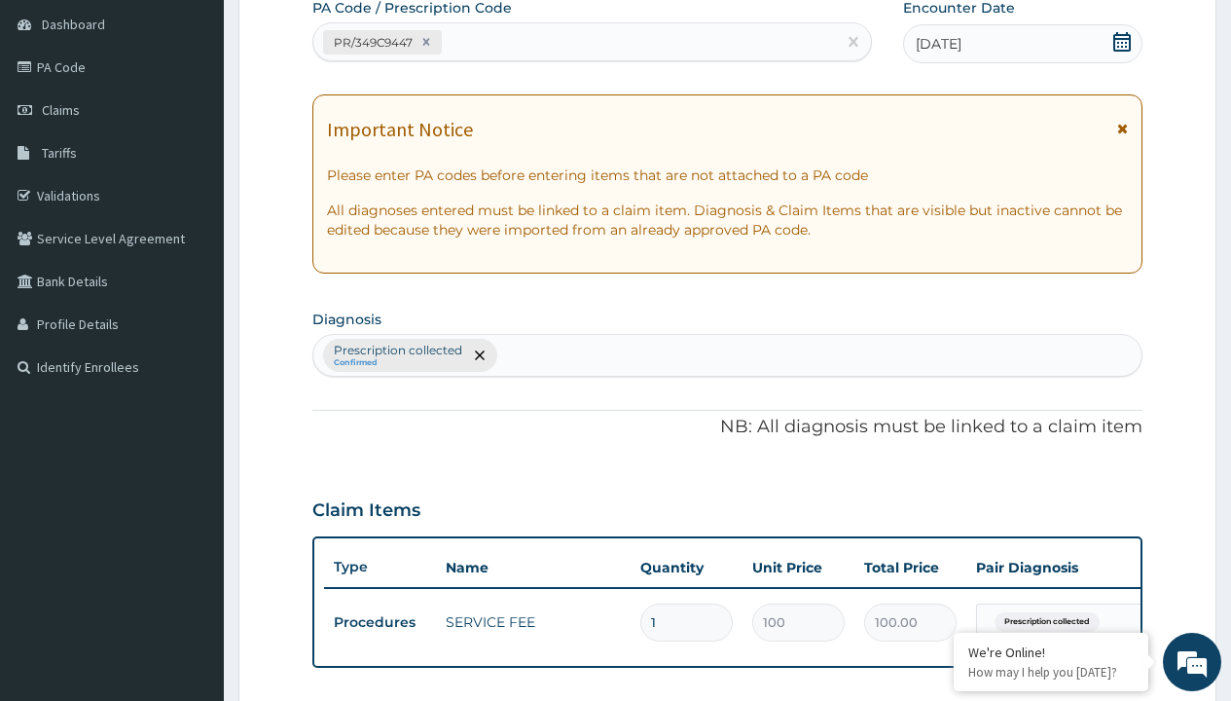
type input "prescription collected"
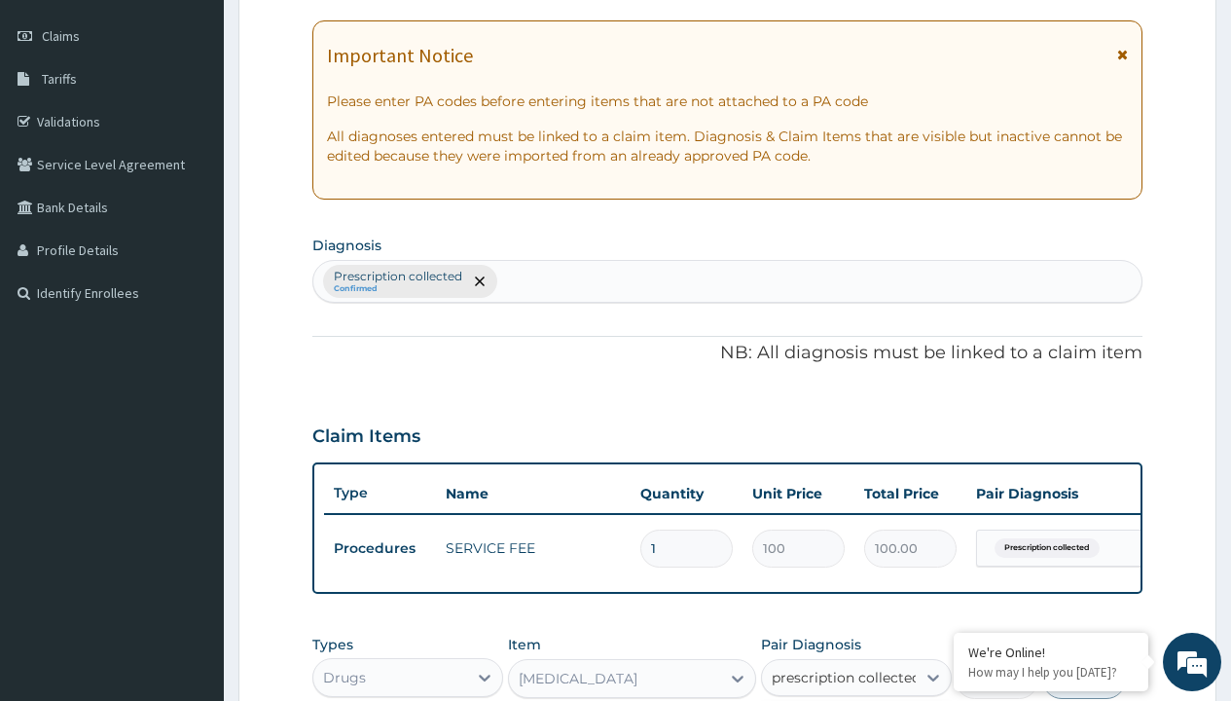
checkbox input "true"
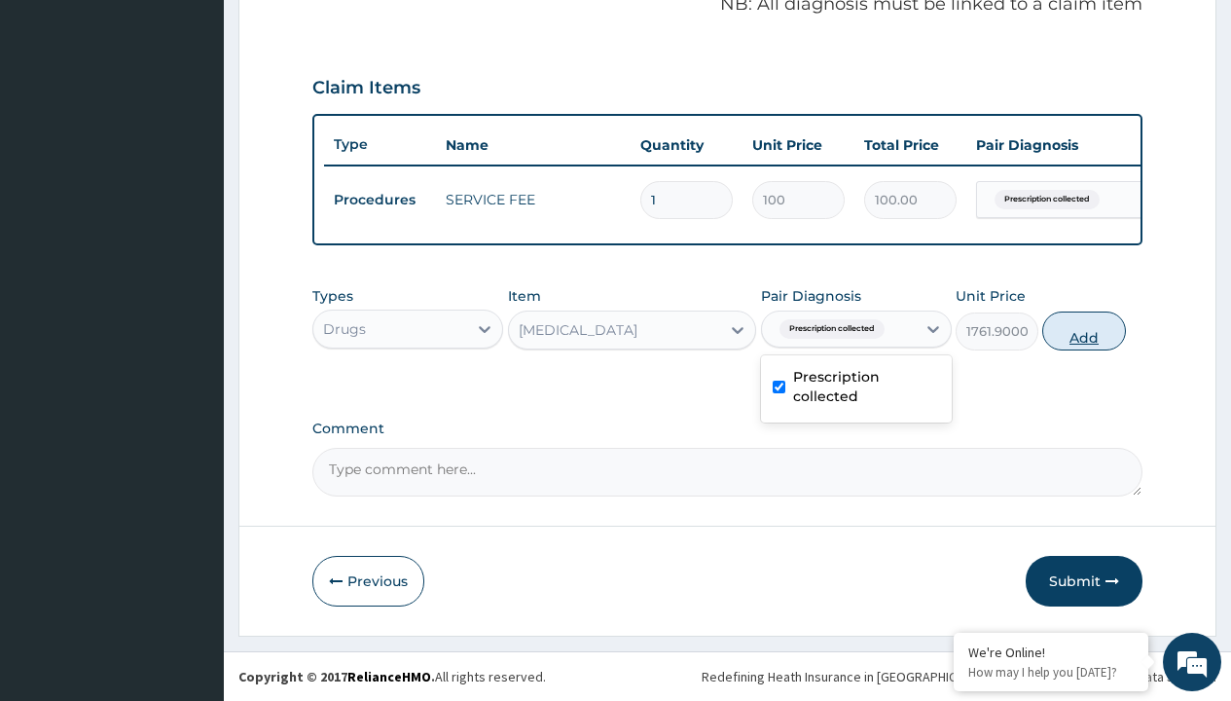
click at [1084, 330] on button "Add" at bounding box center [1083, 330] width 83 height 39
type input "0"
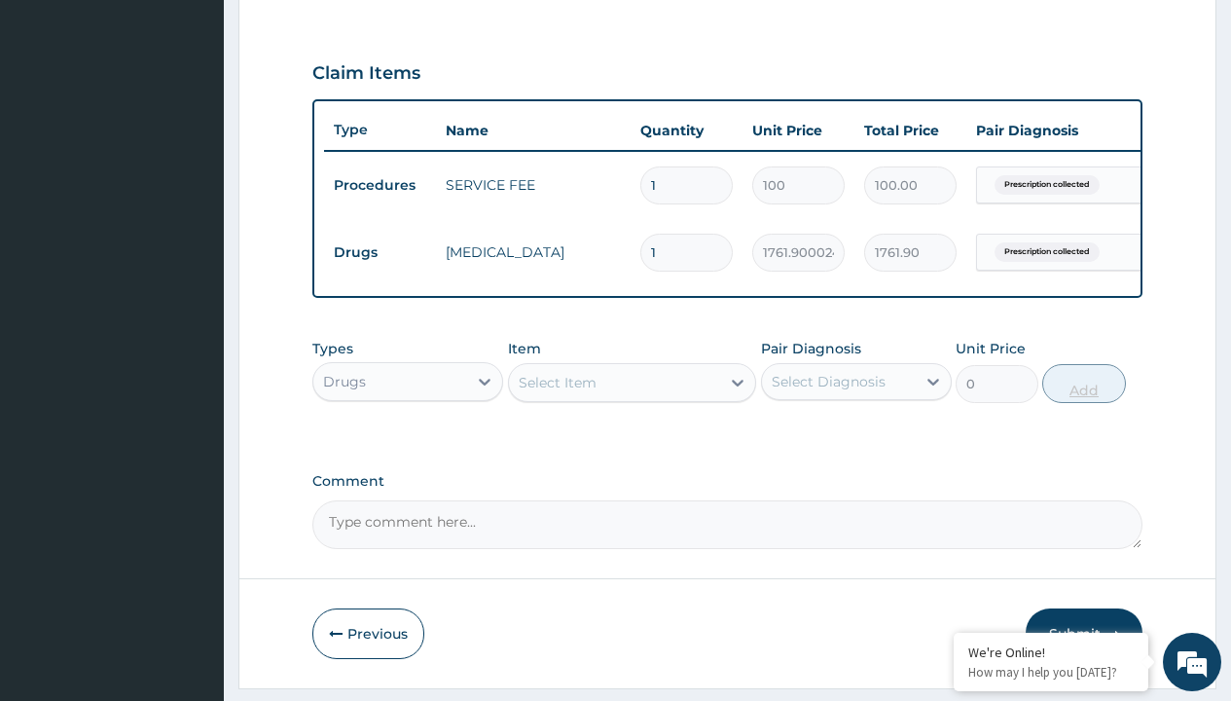
type input "20"
type input "35238.00"
type input "20"
click at [379, 252] on td "Drugs" at bounding box center [380, 252] width 112 height 36
type input "drugs"
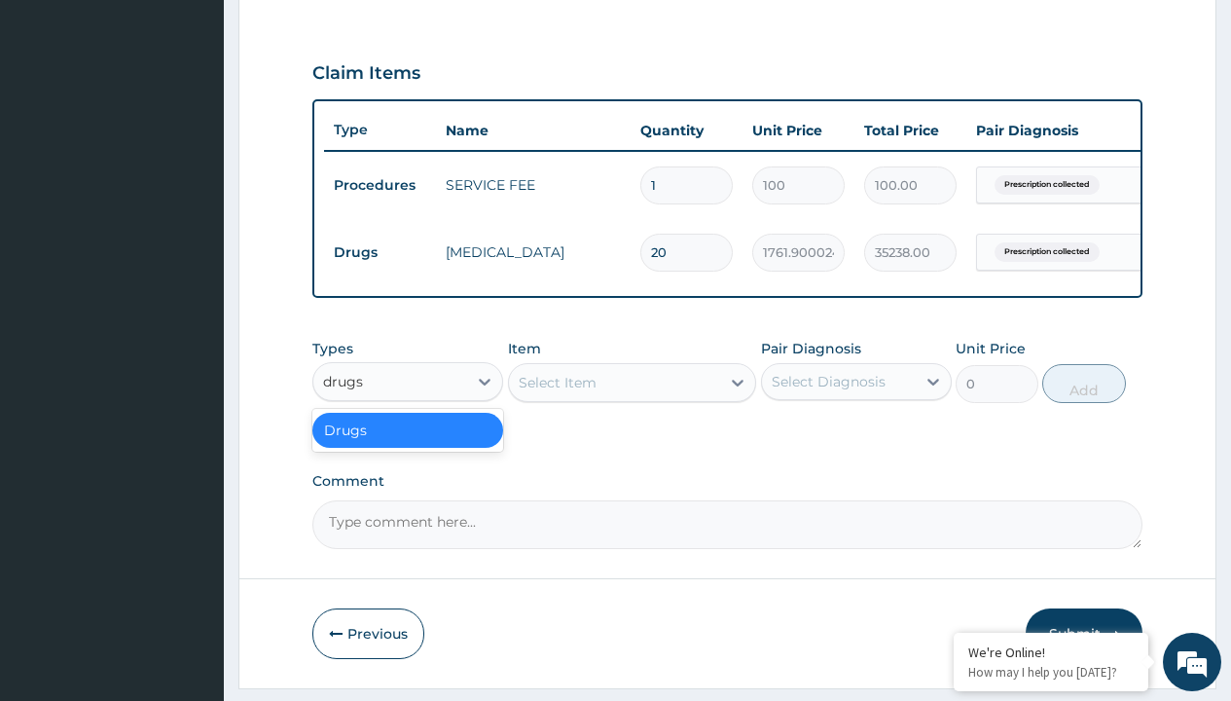
scroll to position [0, 0]
click at [408, 444] on div "Drugs" at bounding box center [407, 430] width 191 height 35
click at [557, 392] on div "Select Item" at bounding box center [558, 382] width 78 height 19
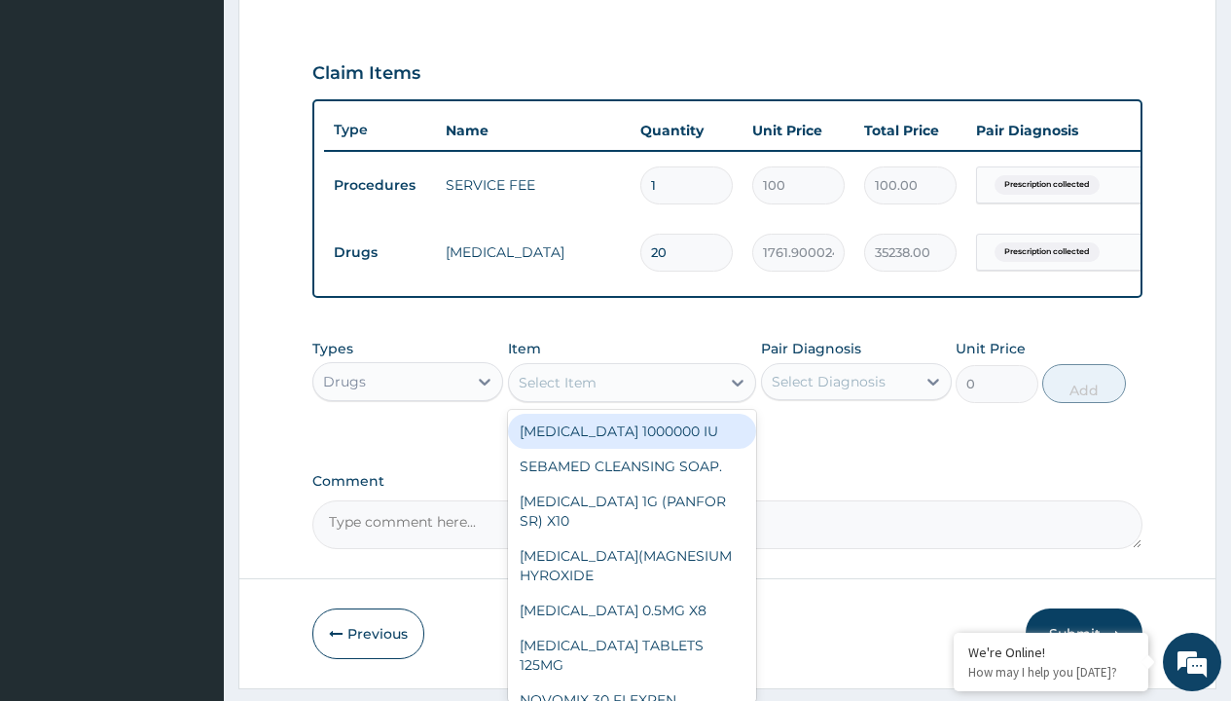
type input "1% hydrocortisone cream"
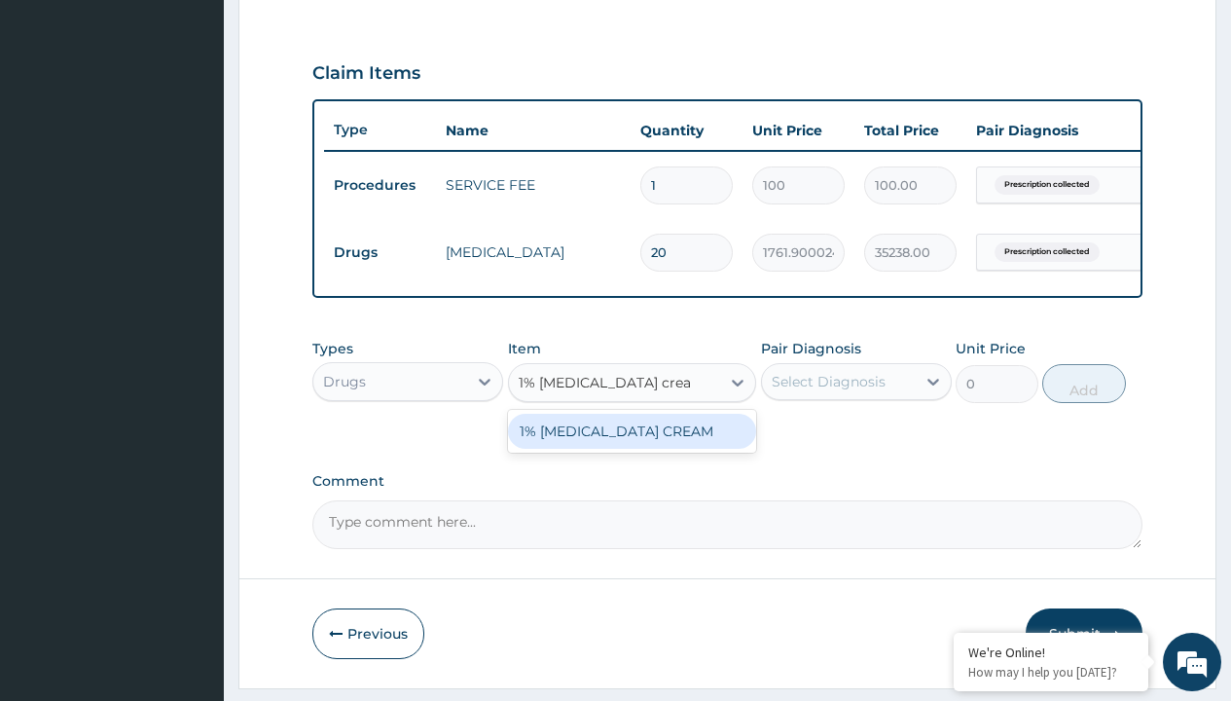
click at [631, 445] on div "1% [MEDICAL_DATA] CREAM" at bounding box center [632, 431] width 249 height 35
type input "2925"
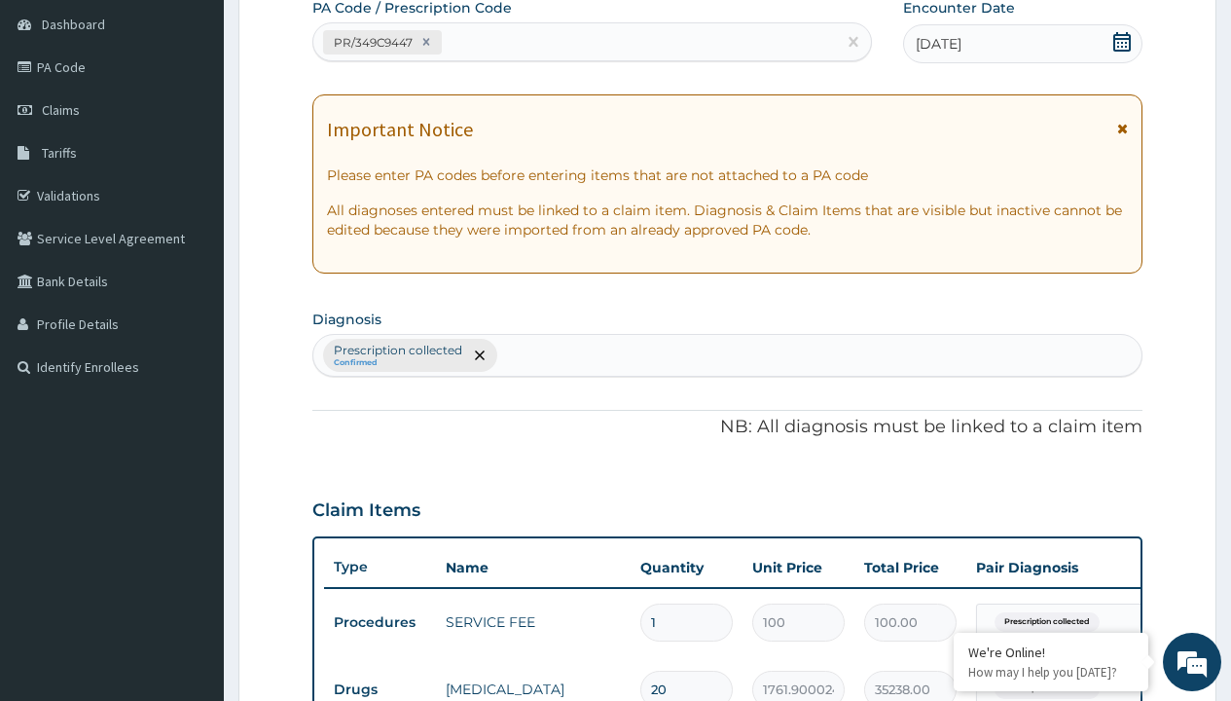
scroll to position [329, 0]
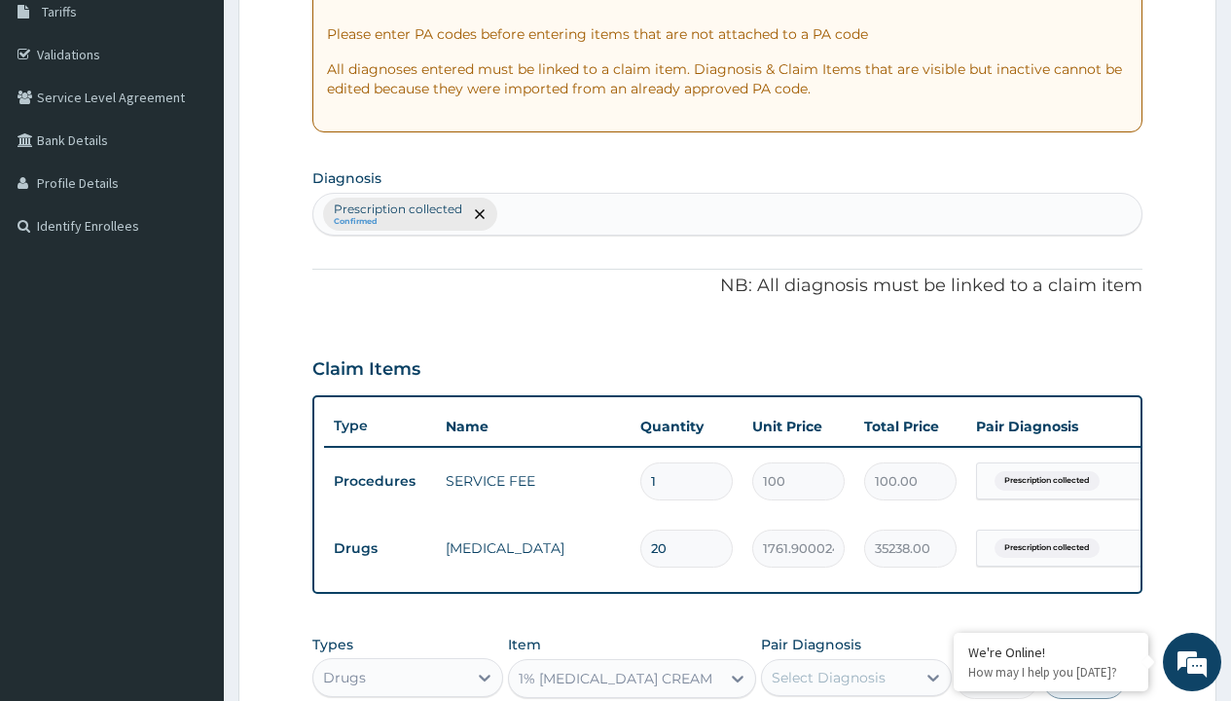
type input "prescription collected"
checkbox input "true"
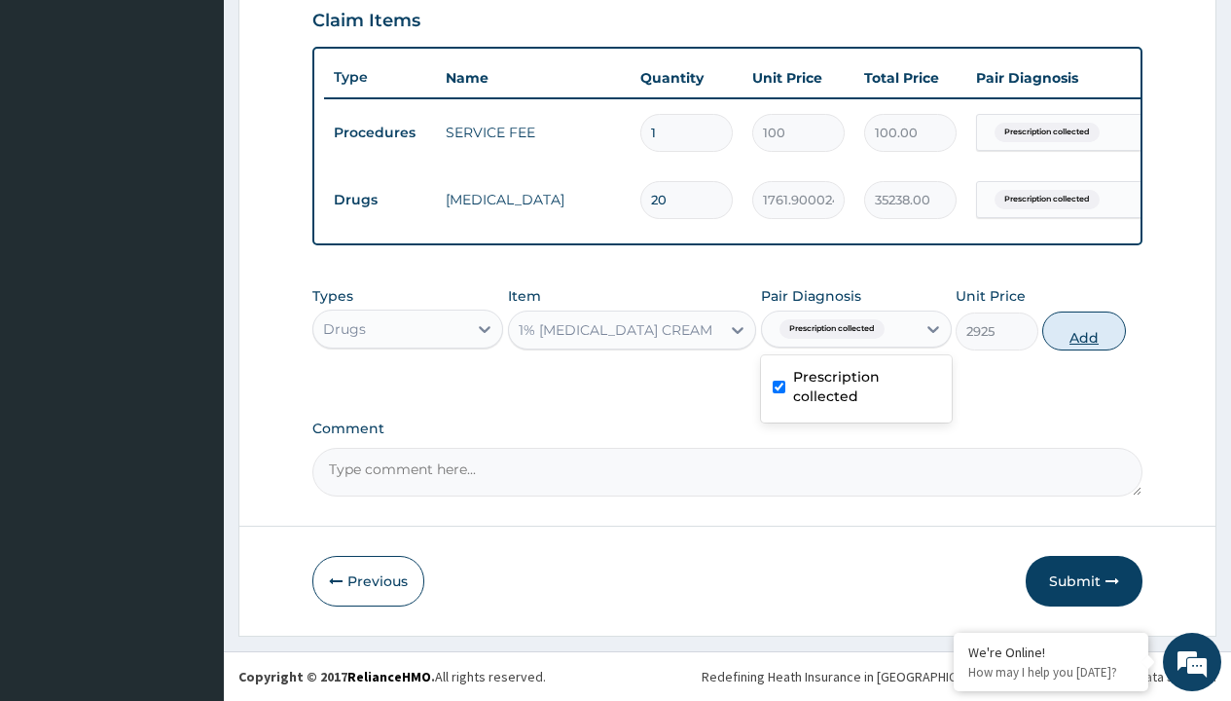
click at [1084, 330] on button "Add" at bounding box center [1083, 330] width 83 height 39
type input "0"
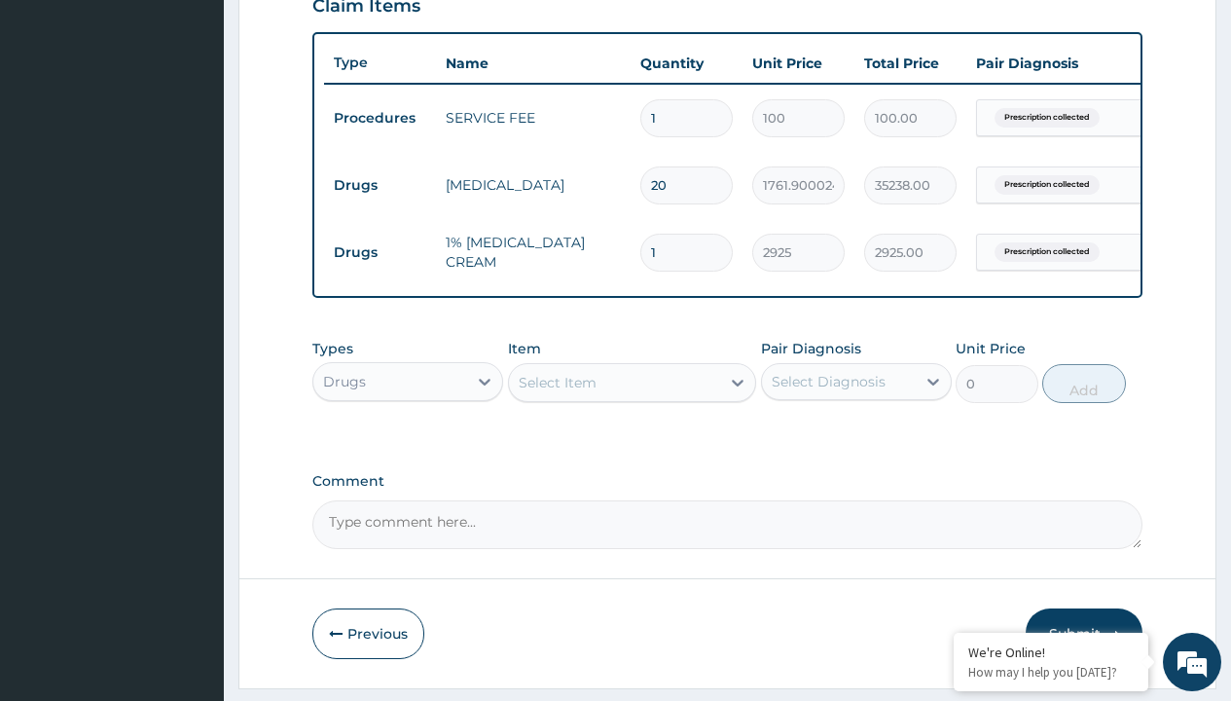
click at [379, 185] on td "Drugs" at bounding box center [380, 185] width 112 height 36
type input "drugs"
click at [408, 444] on div "Drugs" at bounding box center [407, 430] width 191 height 35
click at [557, 392] on div "Select Item" at bounding box center [558, 382] width 78 height 19
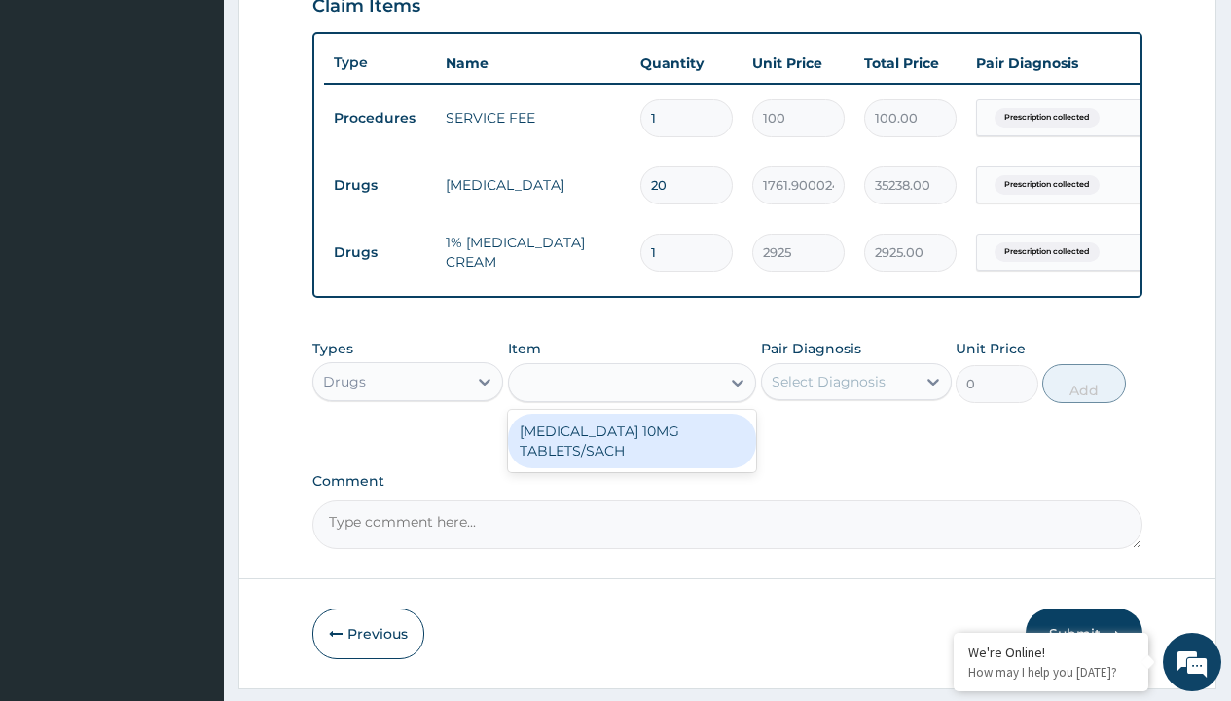
type input "cetirizine 10mg tablets/sach"
click at [631, 454] on div "[MEDICAL_DATA] 10MG TABLETS/SACH" at bounding box center [632, 441] width 249 height 54
type input "240"
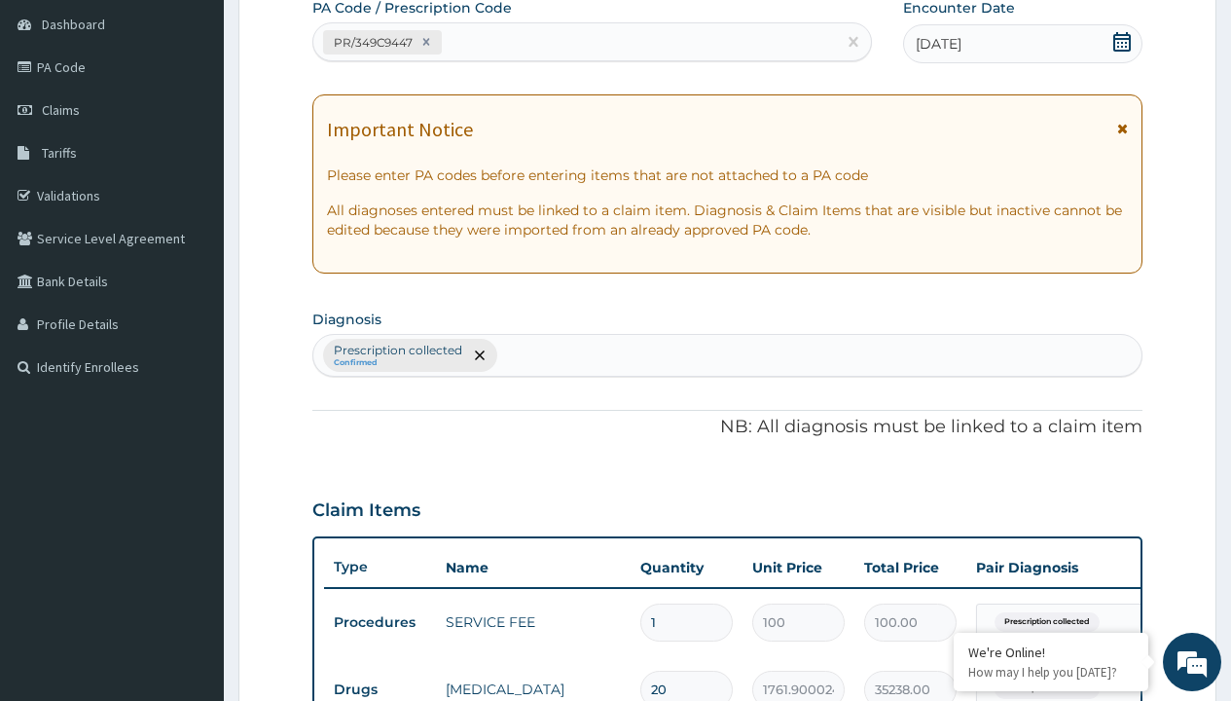
type input "prescription collected"
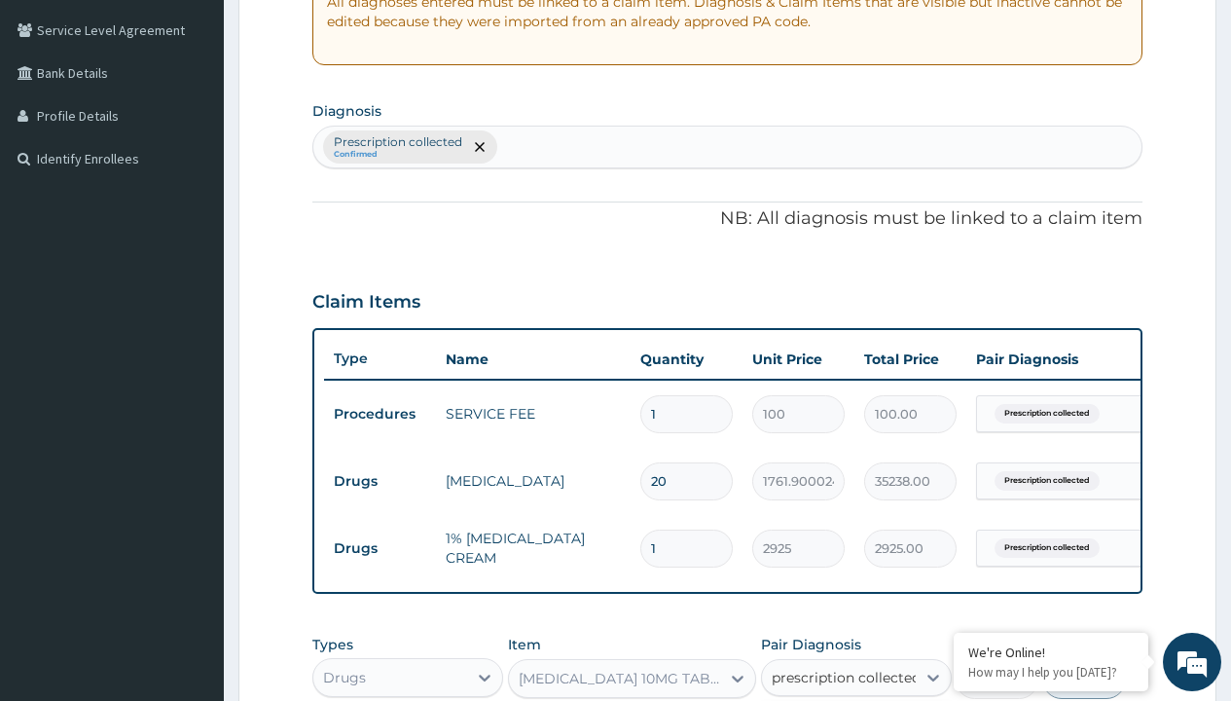
checkbox input "true"
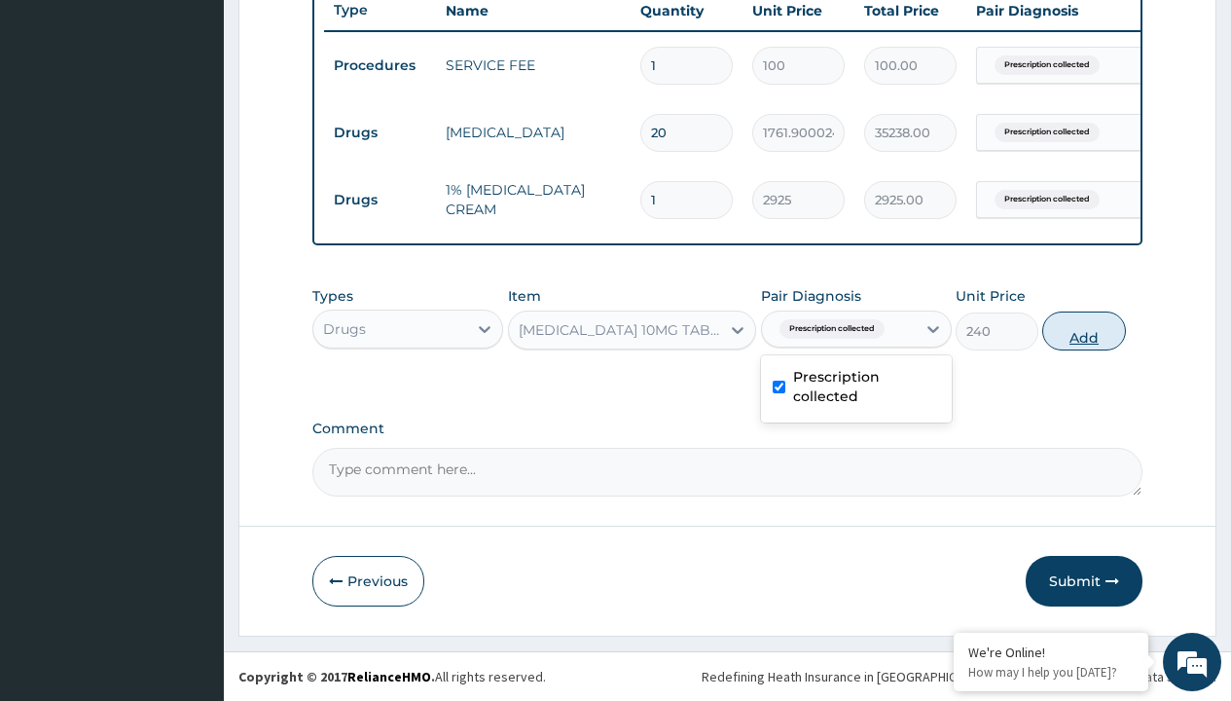
click at [1084, 330] on button "Add" at bounding box center [1083, 330] width 83 height 39
type input "0"
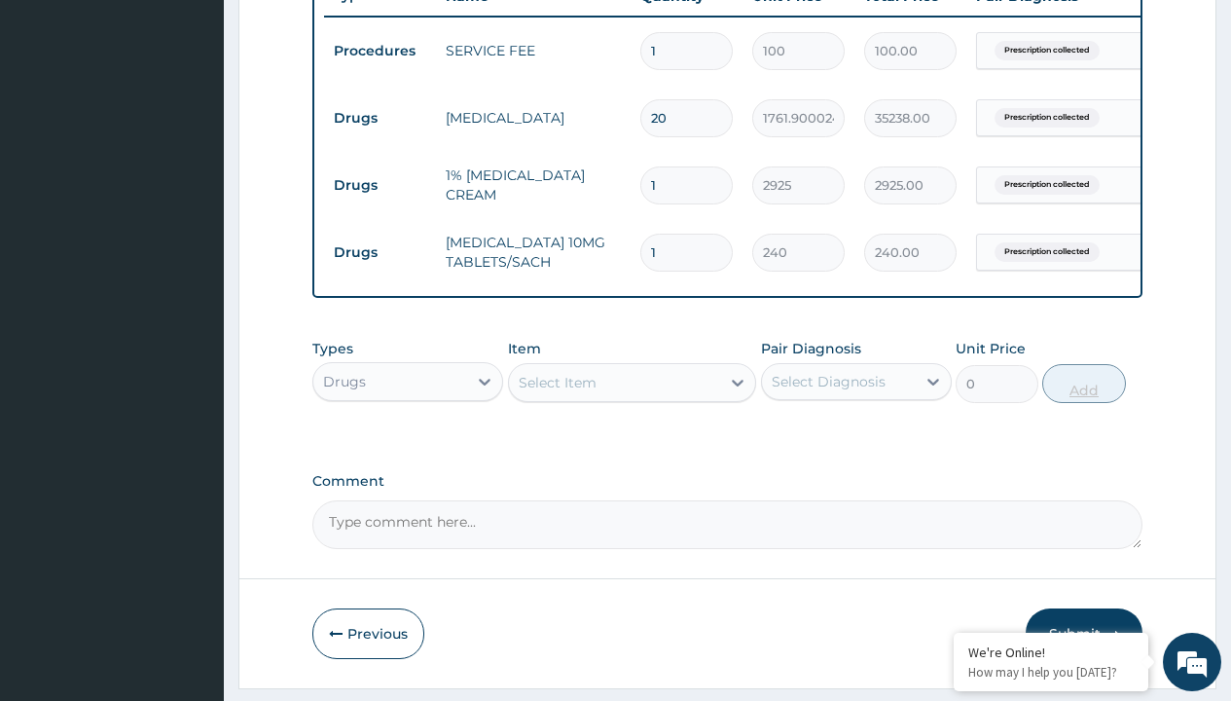
type input "10"
type input "2400.00"
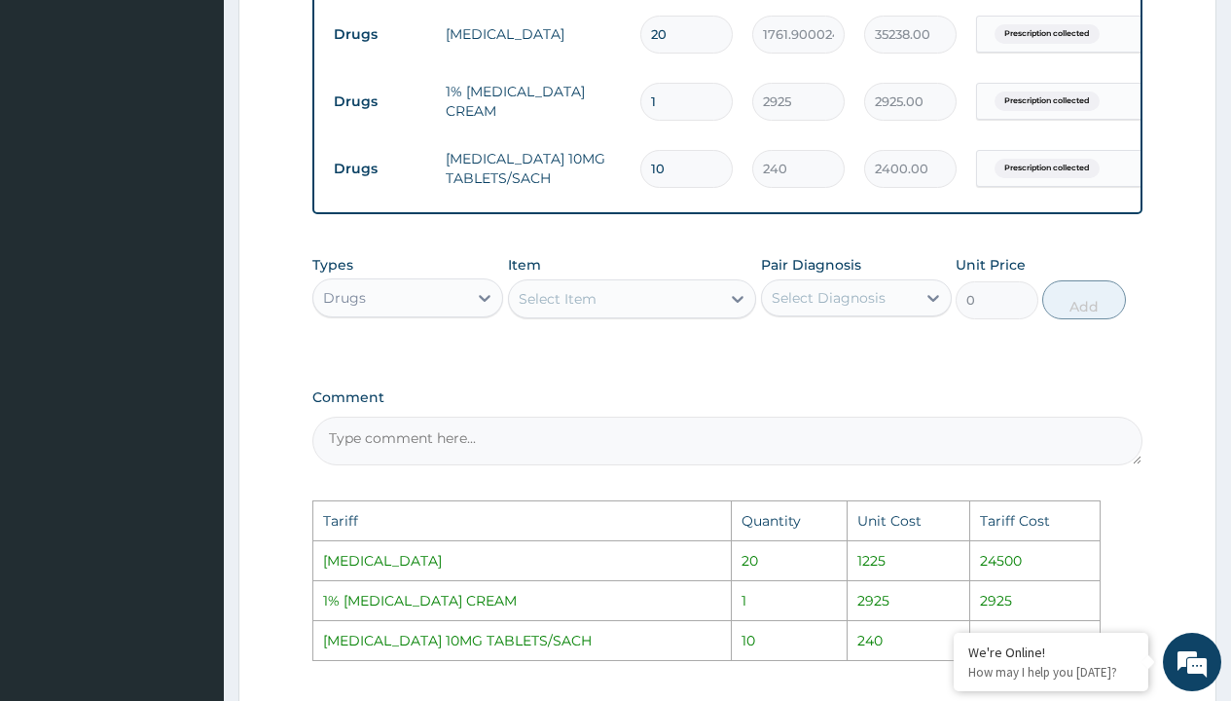
scroll to position [837, 0]
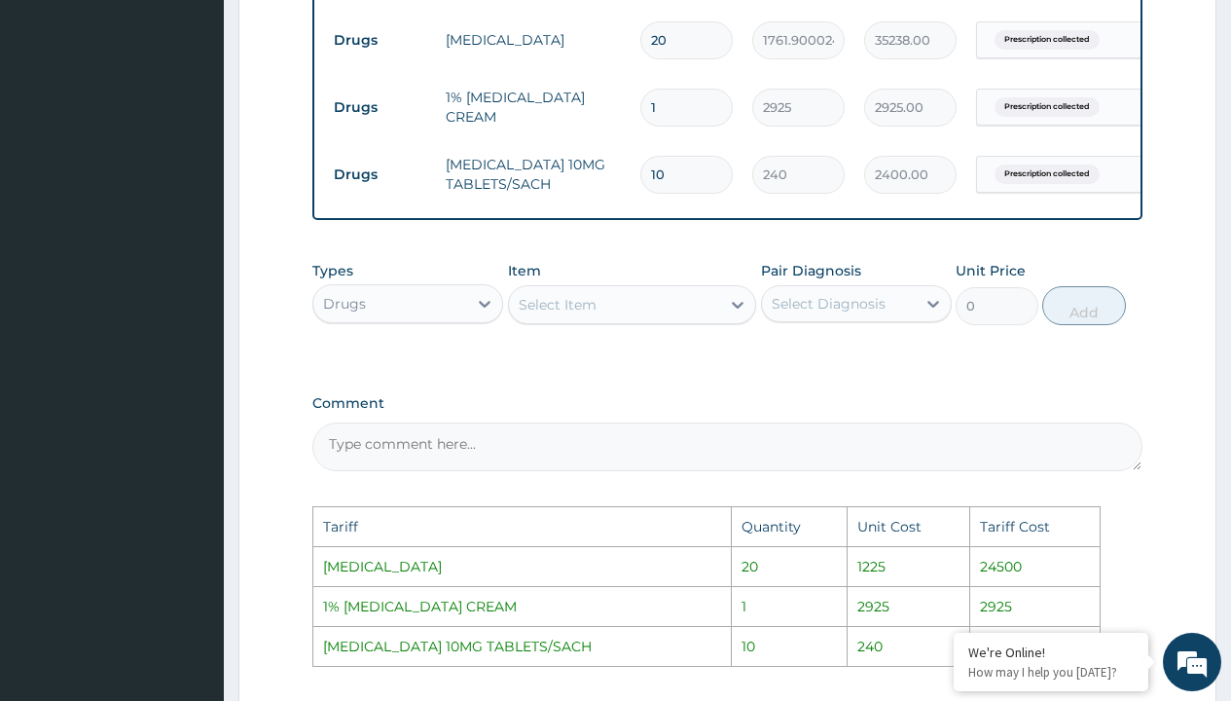
type input "10"
click at [697, 57] on input "20" at bounding box center [686, 40] width 92 height 38
type input "2"
type input "3523.80"
type input "0.00"
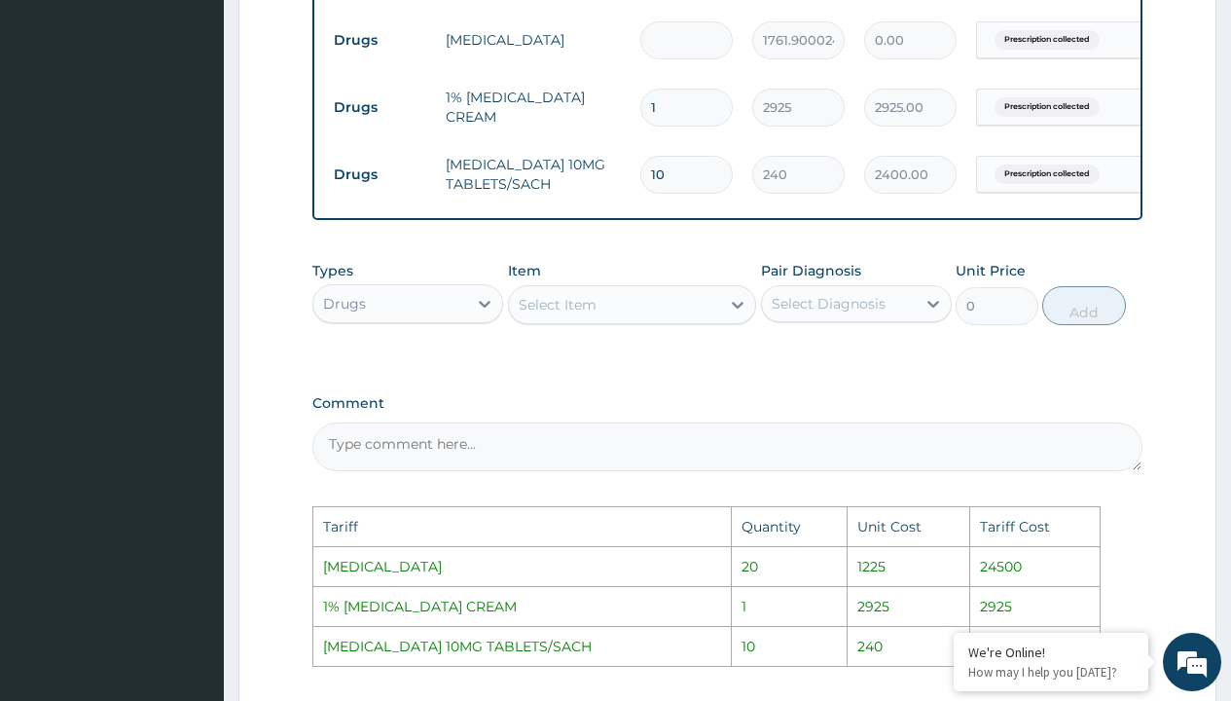
click at [590, 310] on div "Select Item" at bounding box center [558, 304] width 78 height 19
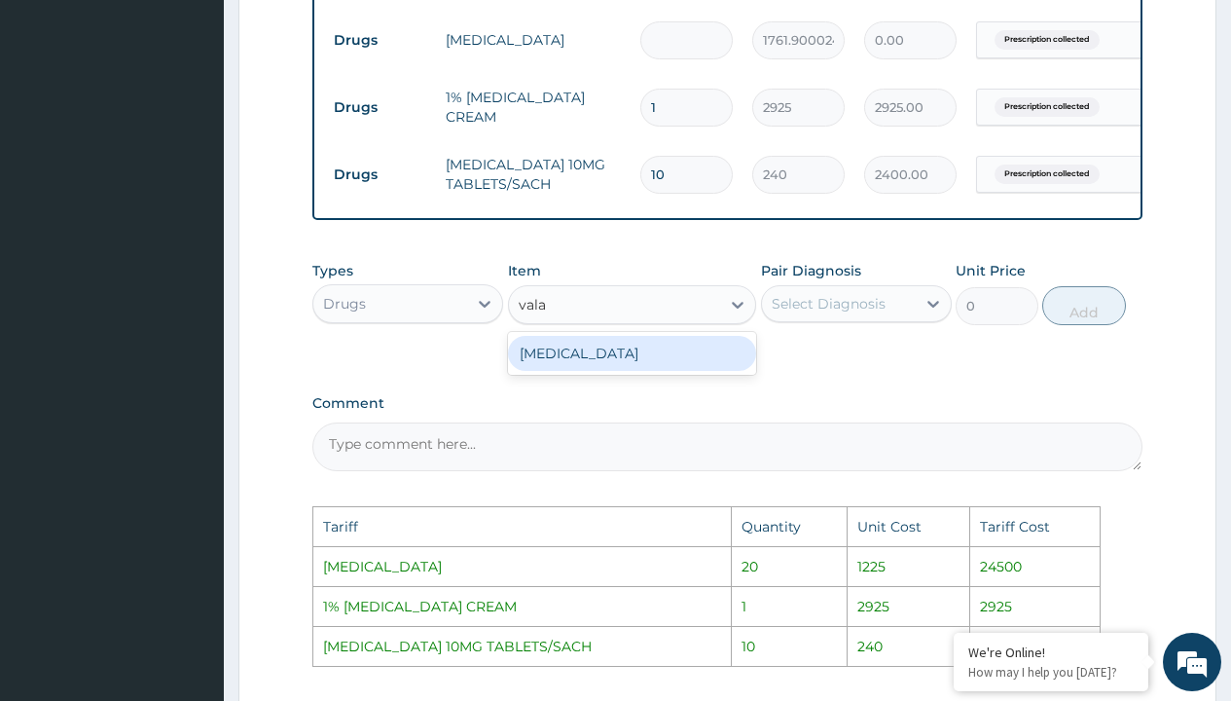
type input "vala"
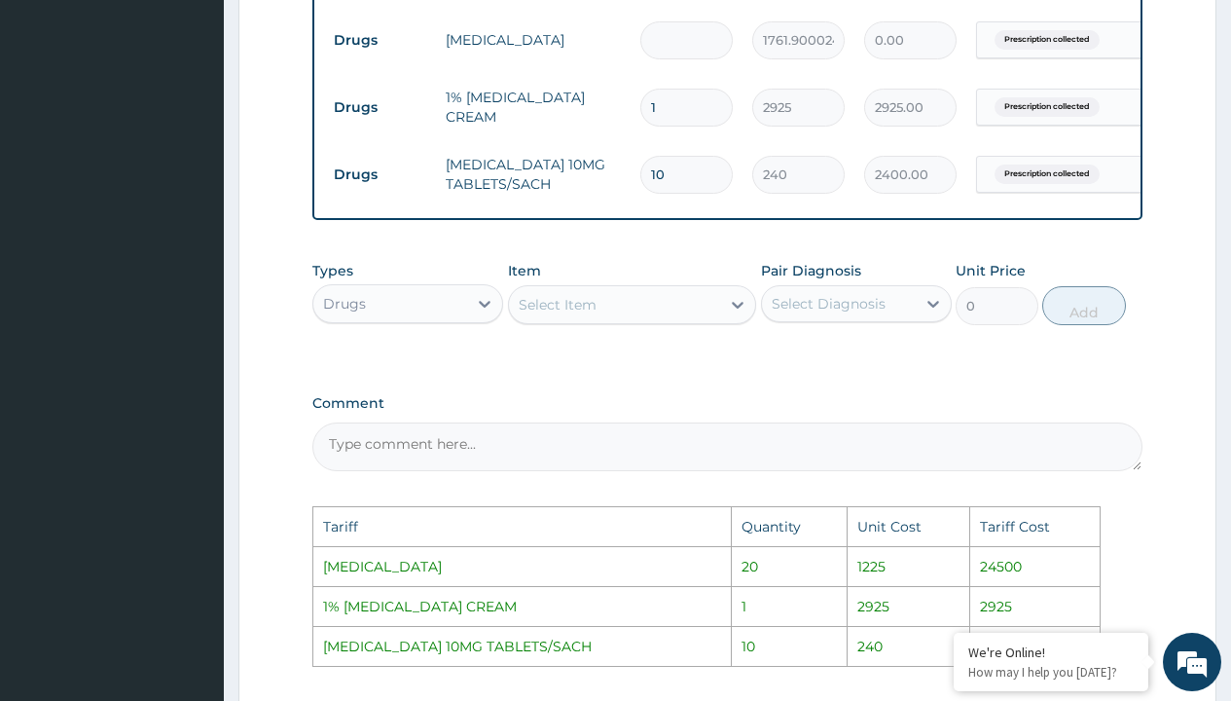
click at [673, 40] on input "number" at bounding box center [686, 40] width 92 height 38
type input "1"
type input "1761.90"
type input "18"
type input "31714.20"
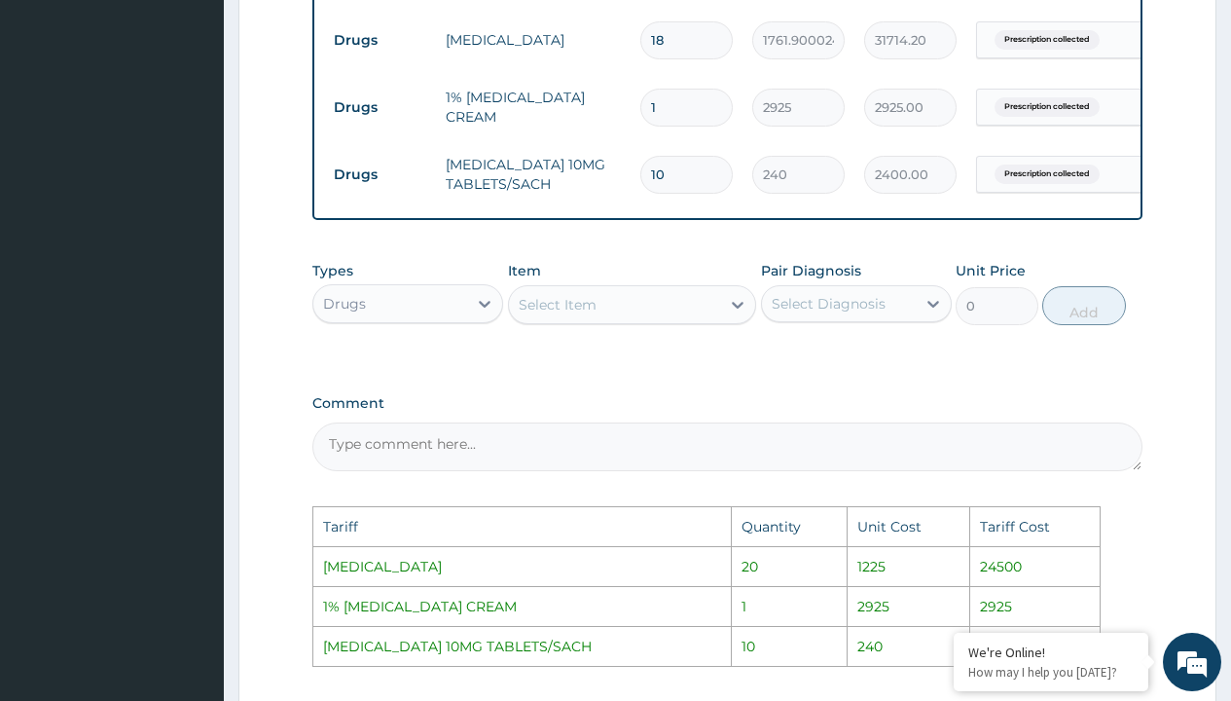
type input "1"
type input "1761.90"
type input "15"
type input "26428.50"
type input "1"
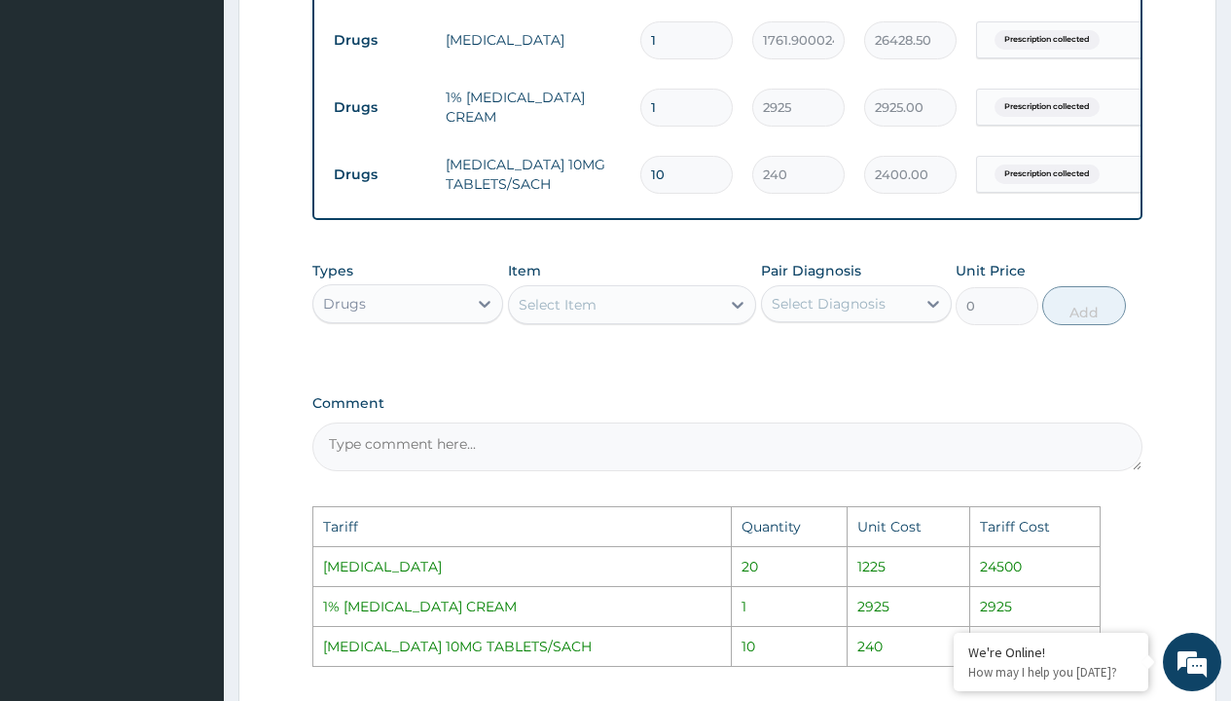
type input "1761.90"
type input "14"
type input "24666.60"
type input "1"
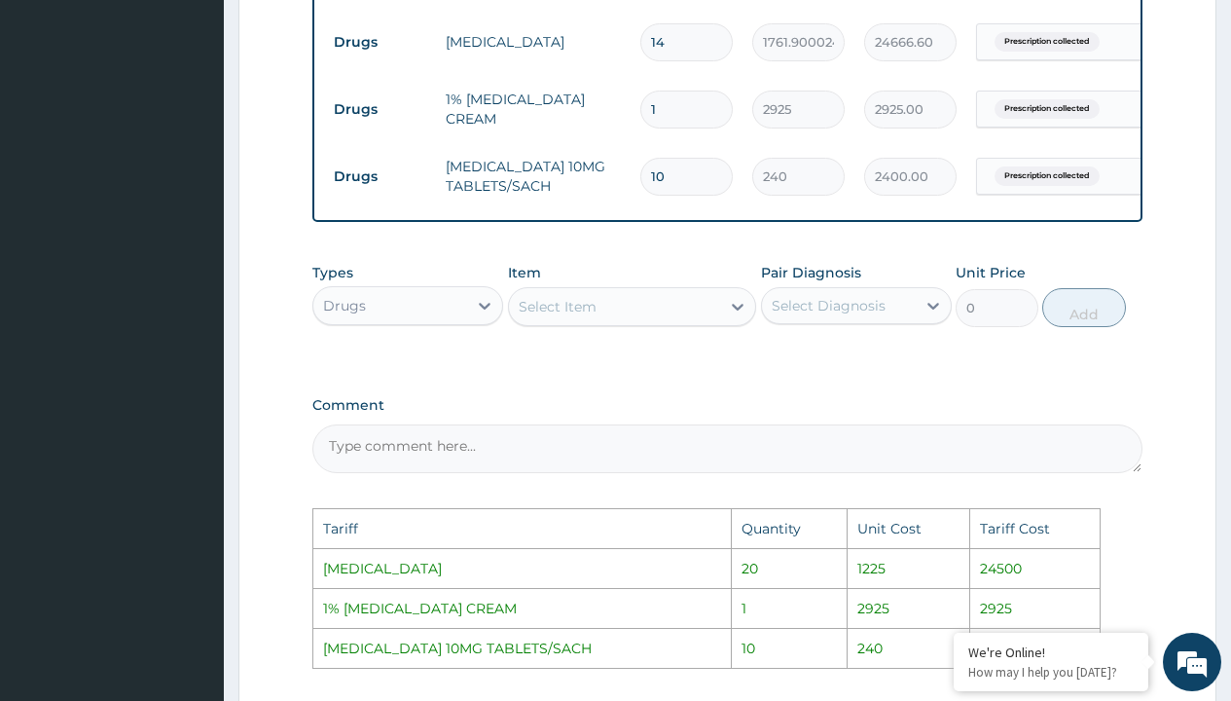
type input "1761.90"
type input "15"
type input "26428.50"
type input "1"
type input "1761.90"
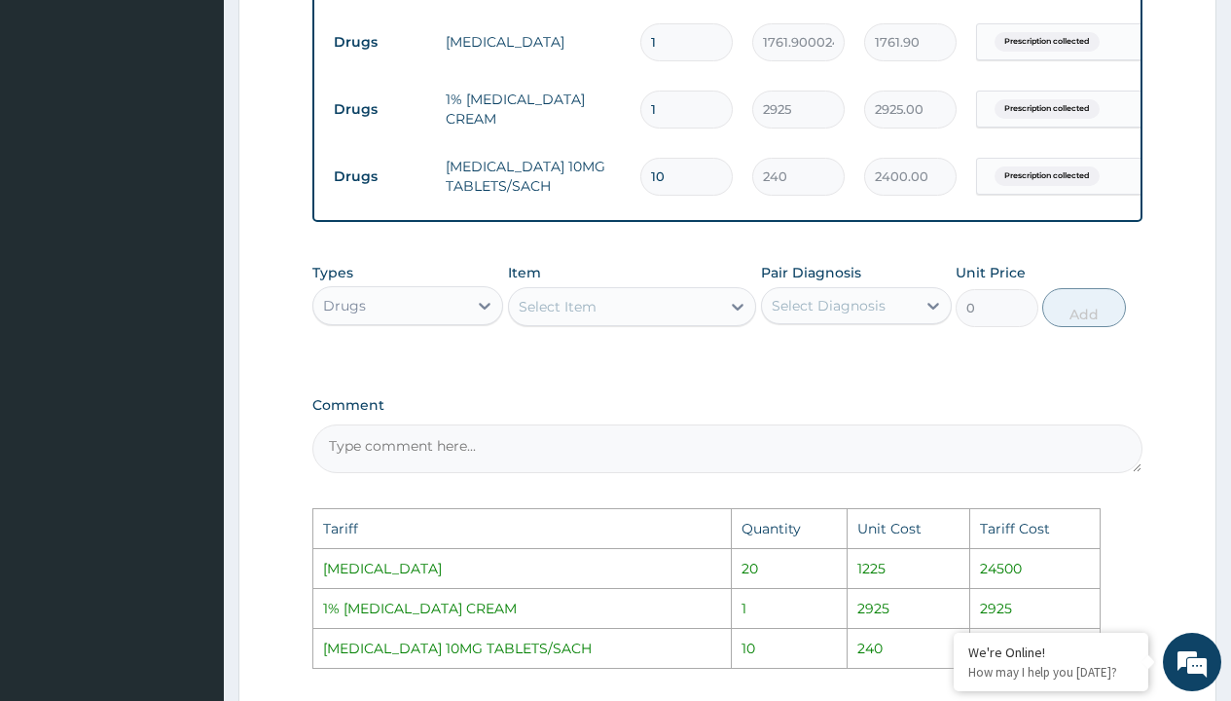
type input "14"
type input "24666.60"
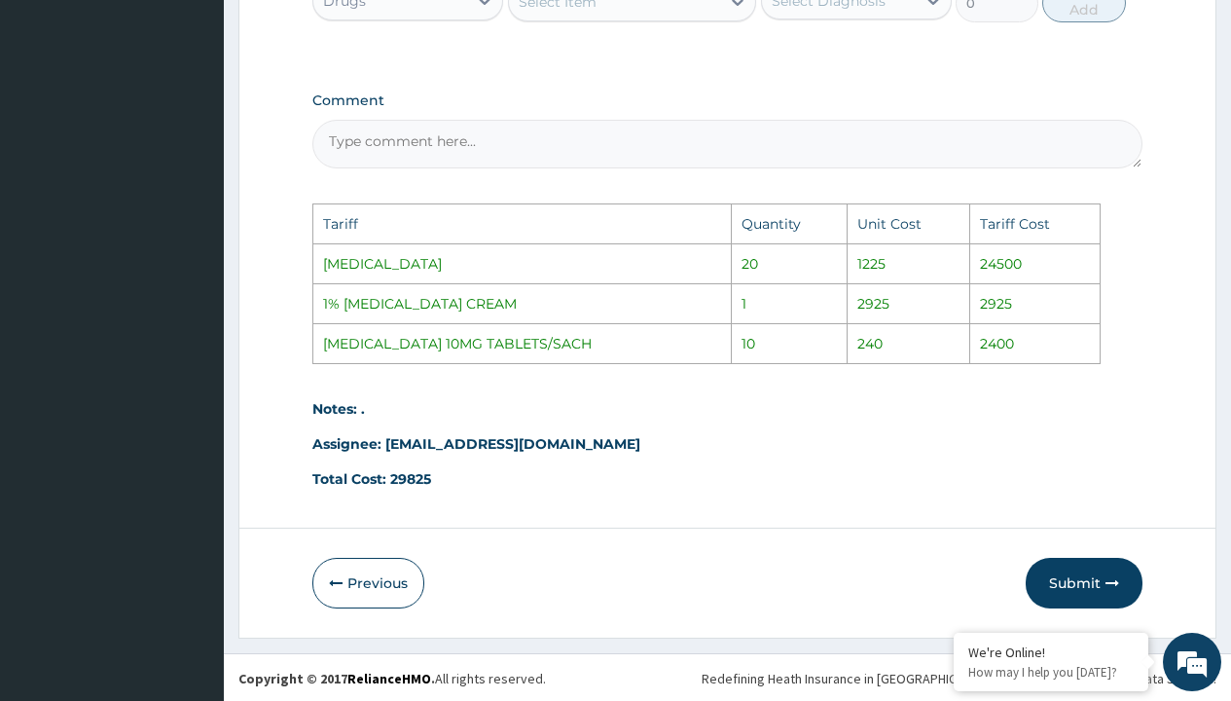
scroll to position [1156, 0]
type input "14"
click at [1080, 572] on button "Submit" at bounding box center [1084, 581] width 117 height 51
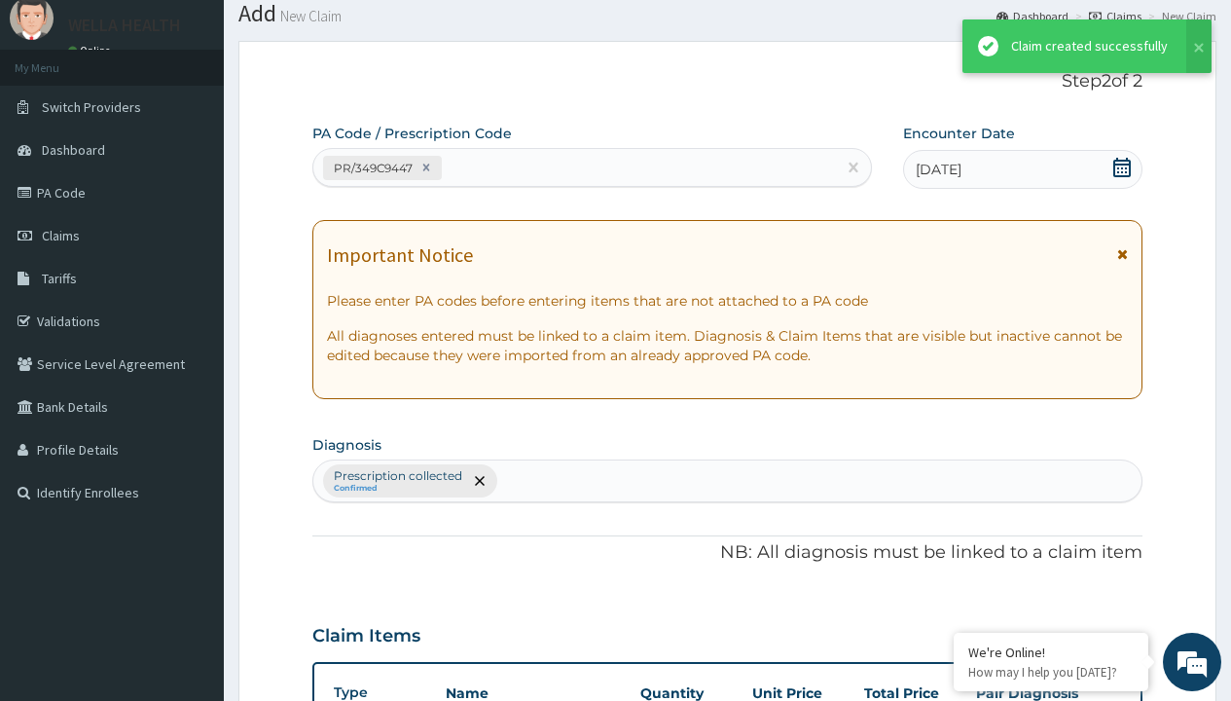
scroll to position [826, 0]
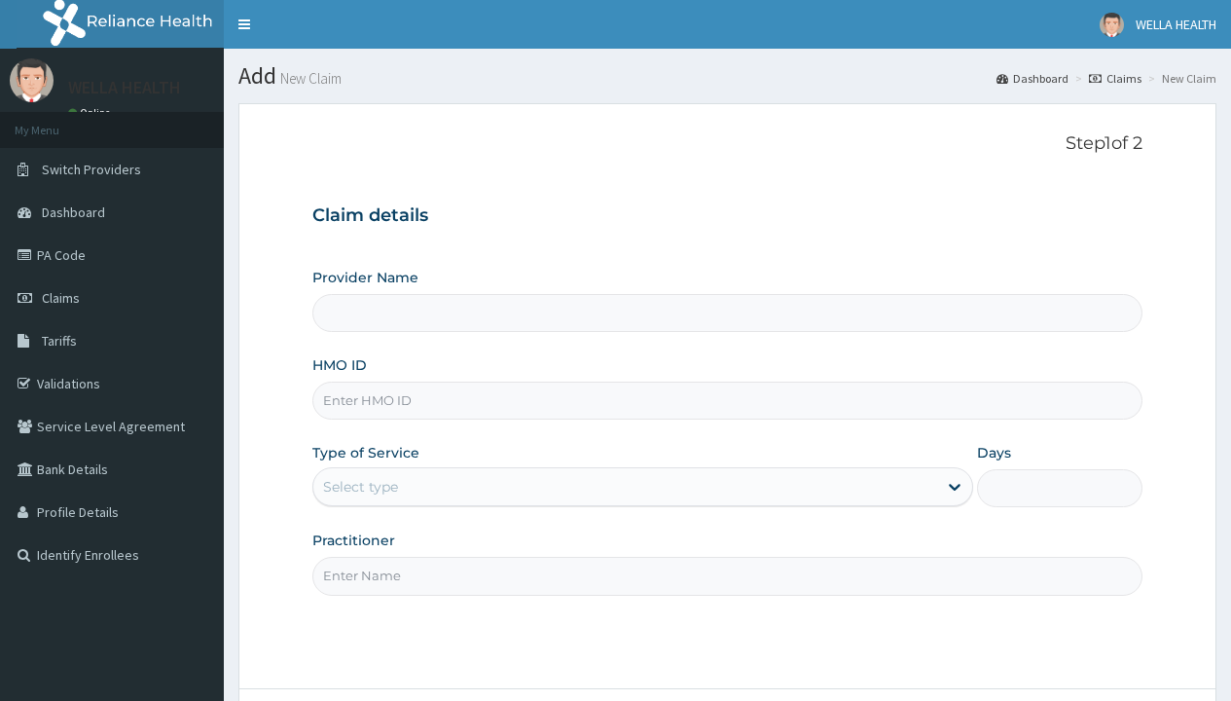
type input "LGL/10167/A"
type input "WellaHealth(TELEMEDICINE)"
type input "LGL/10167/A"
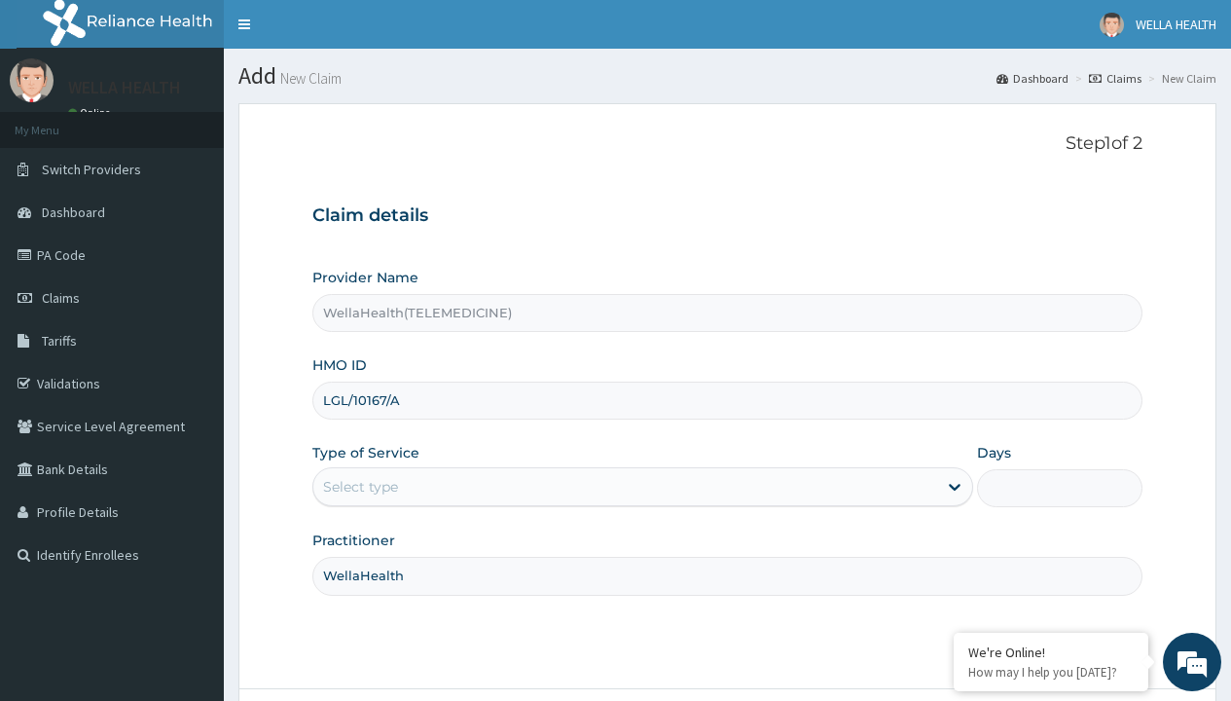
type input "WellaHealth"
click at [360, 486] on div "Select type" at bounding box center [360, 486] width 75 height 19
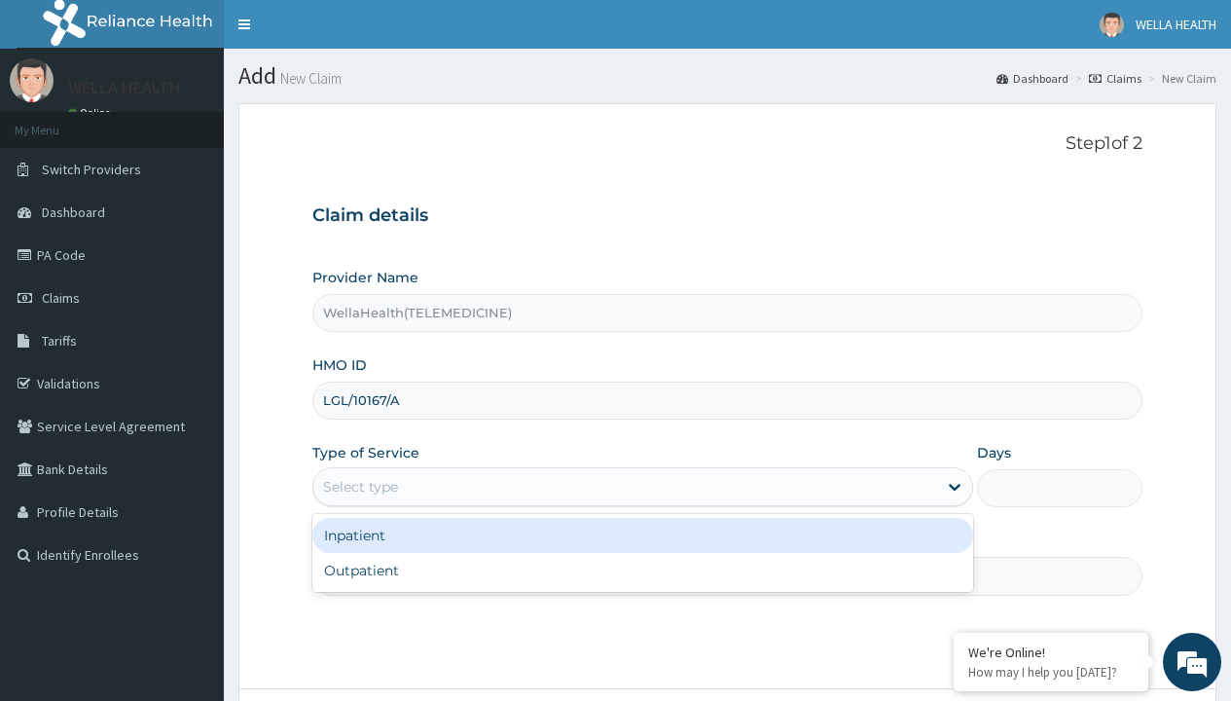
click at [642, 570] on div "Outpatient" at bounding box center [642, 570] width 661 height 35
type input "1"
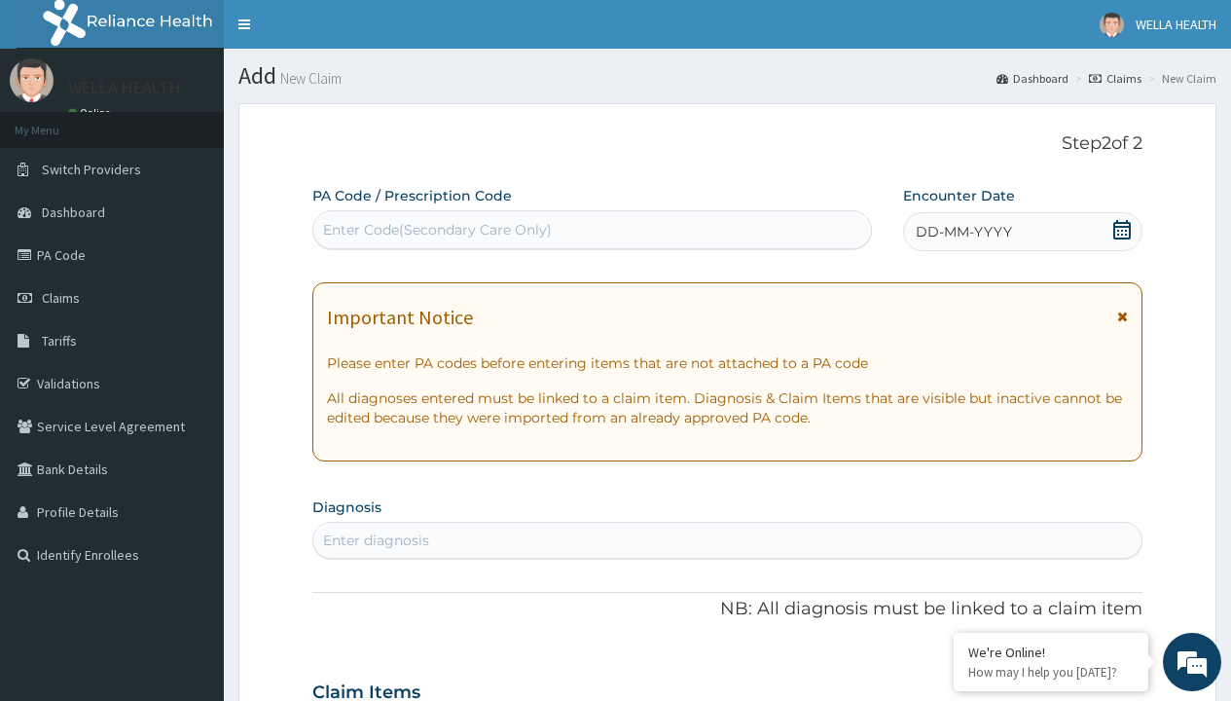
scroll to position [162, 0]
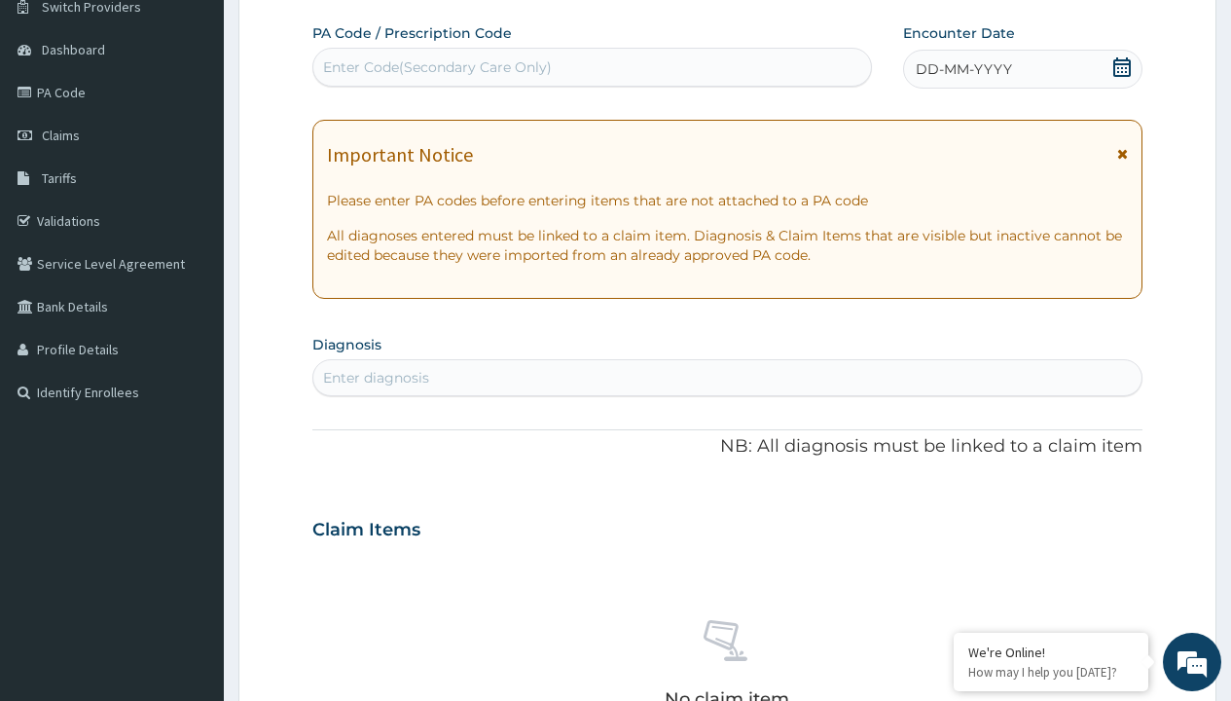
click at [962, 69] on span "DD-MM-YYYY" at bounding box center [964, 68] width 96 height 19
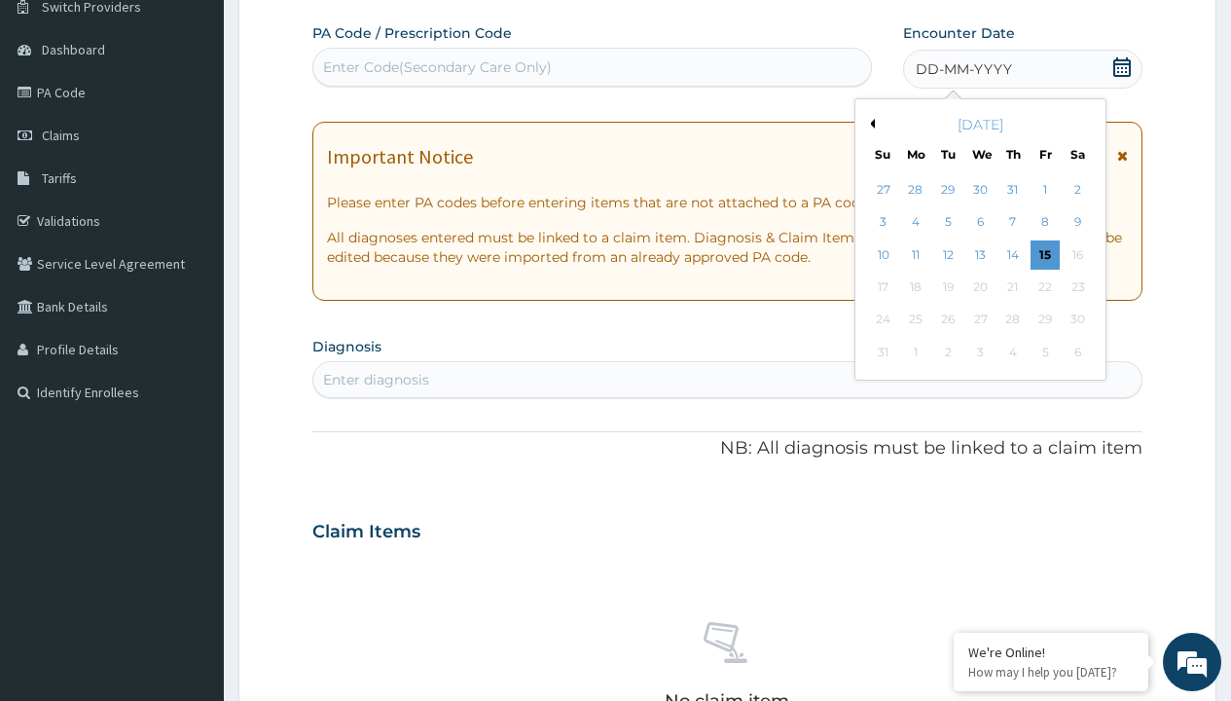
click at [869, 124] on button "Previous Month" at bounding box center [870, 124] width 10 height 10
click at [915, 254] on div "14" at bounding box center [915, 254] width 29 height 29
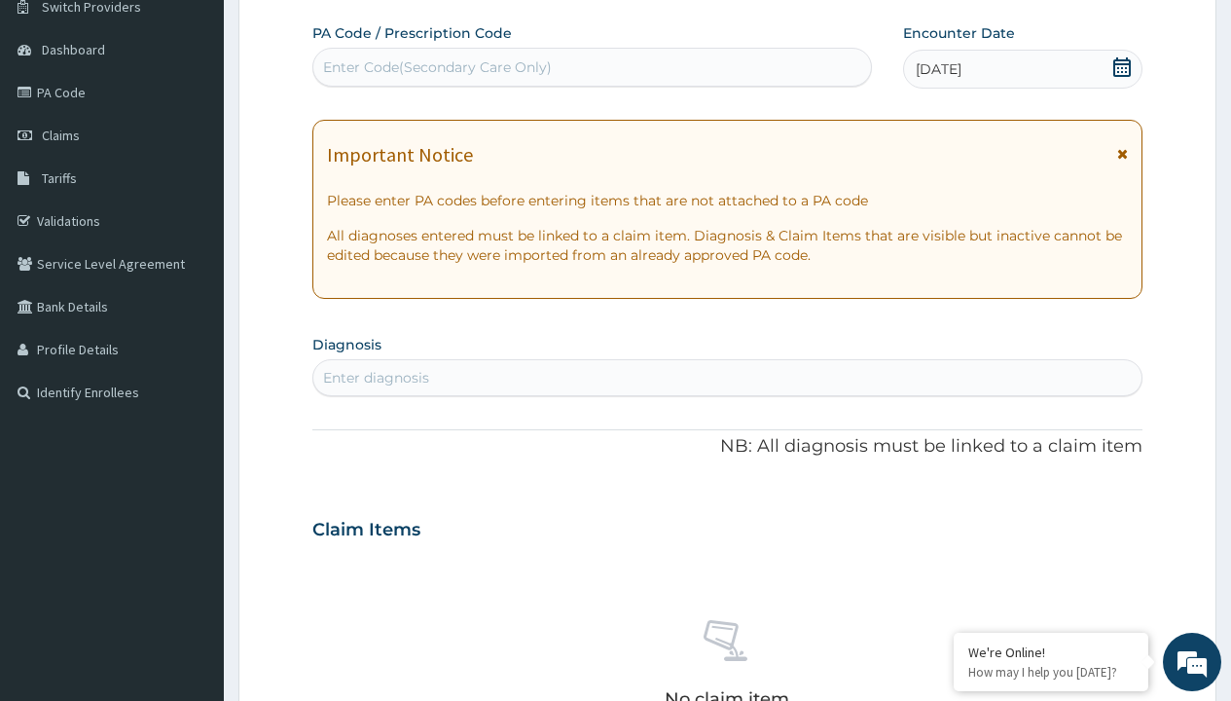
click at [376, 378] on div "Enter diagnosis" at bounding box center [376, 377] width 106 height 19
type input "prescription collected"
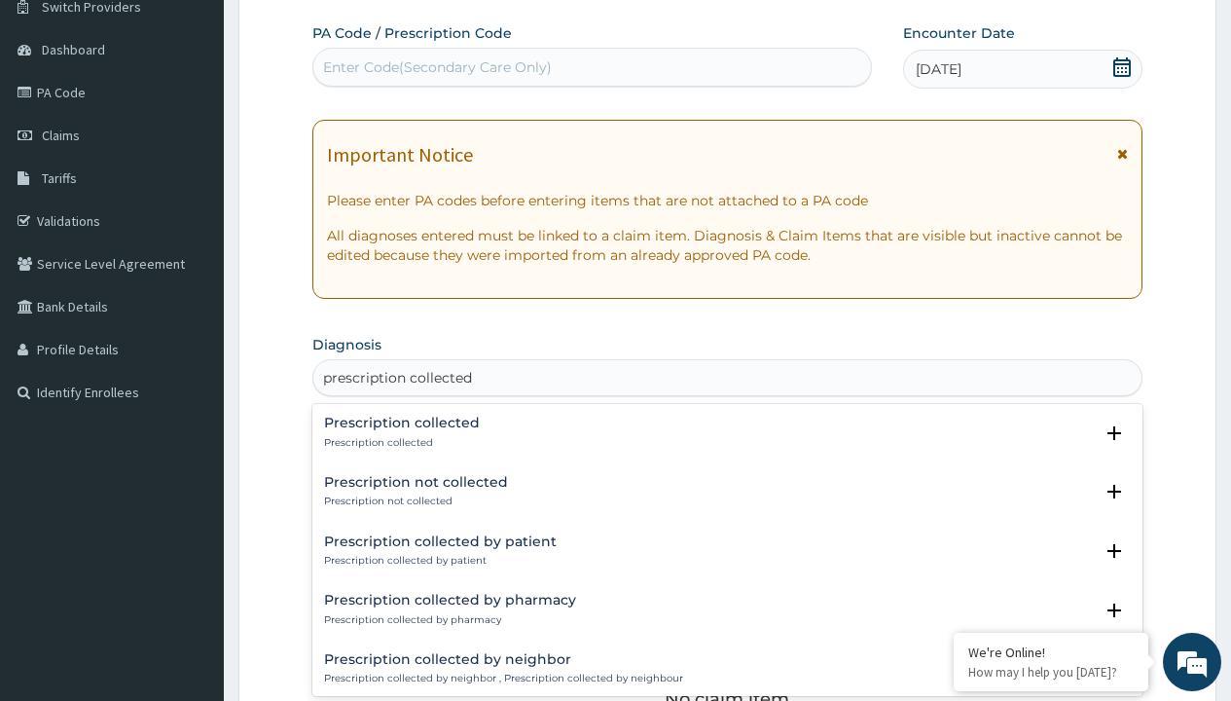
click at [399, 442] on p "Prescription collected" at bounding box center [402, 443] width 156 height 14
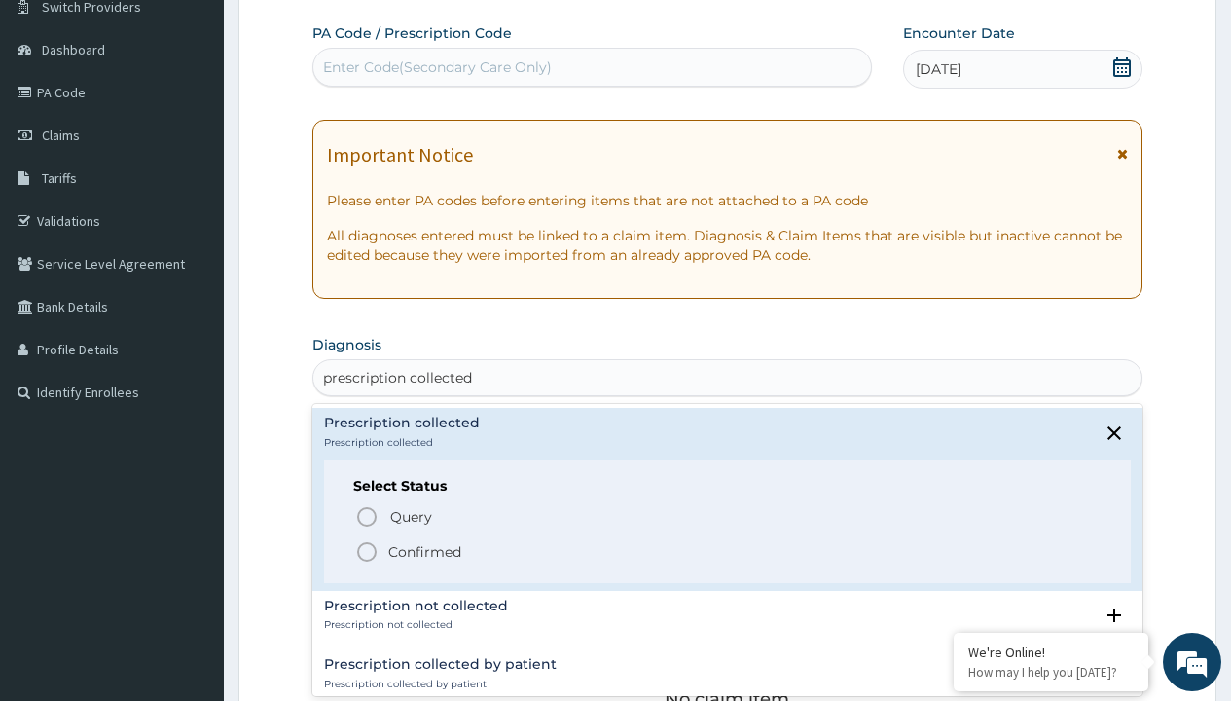
click at [424, 551] on p "Confirmed" at bounding box center [424, 551] width 73 height 19
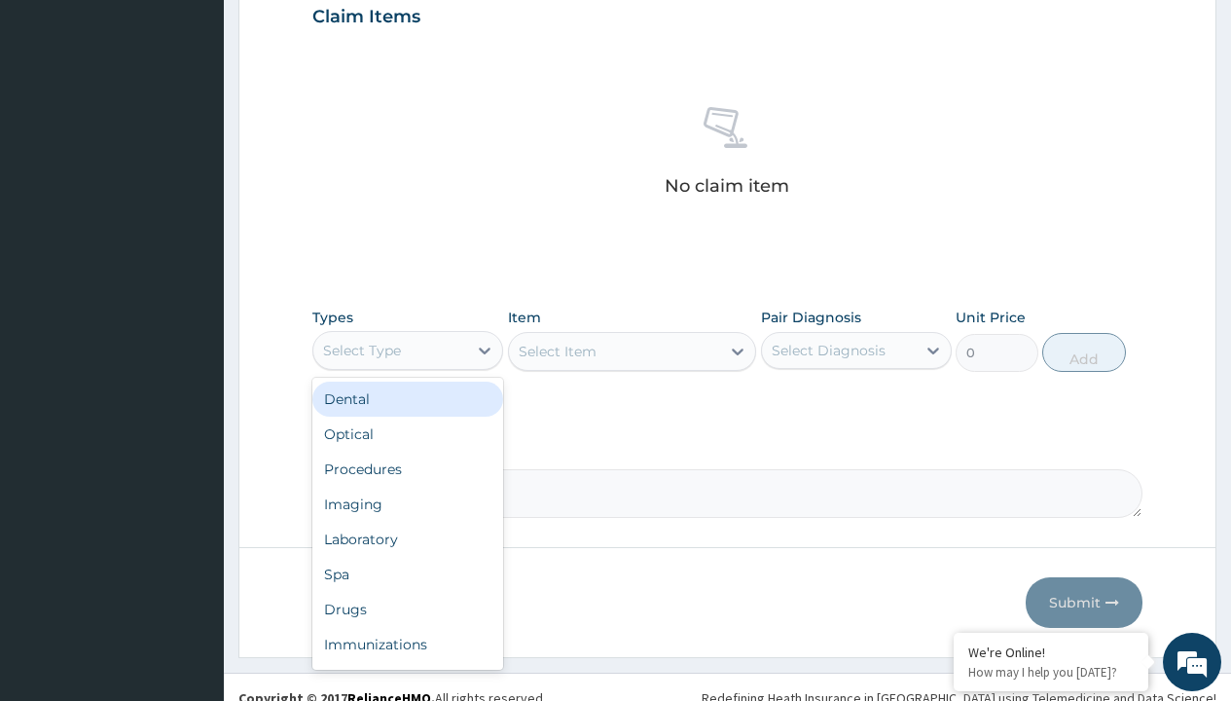
type input "procedures"
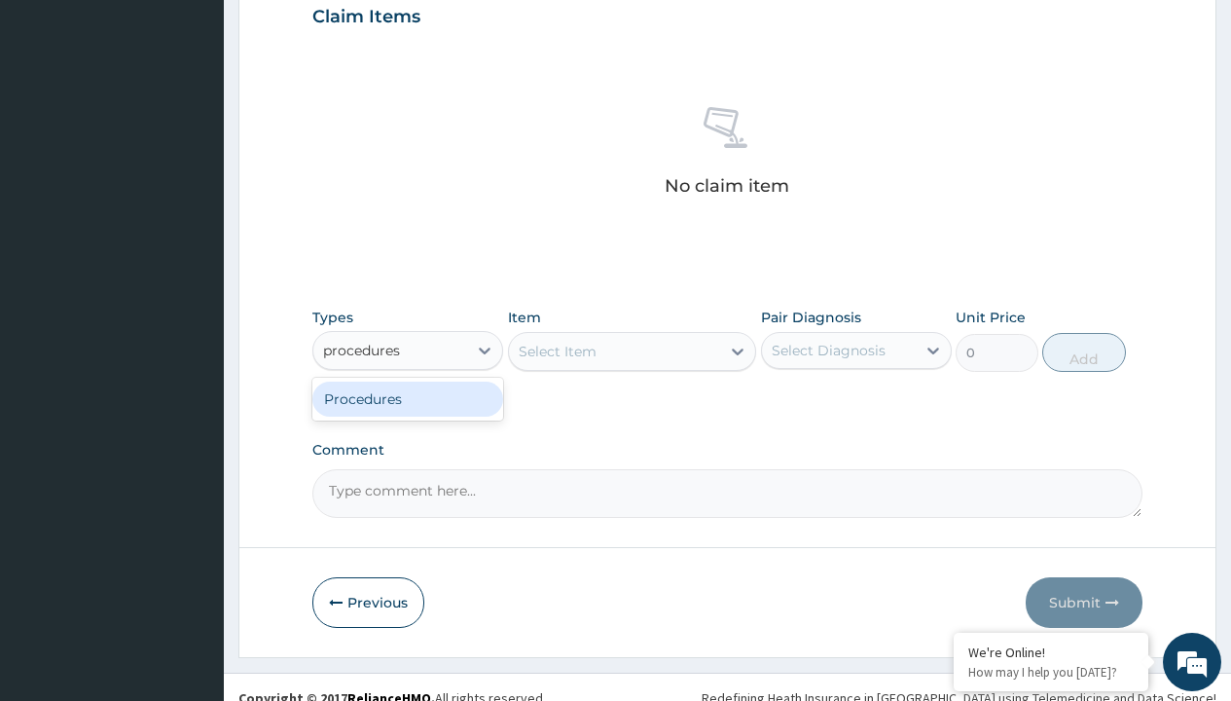
click at [408, 398] on div "Procedures" at bounding box center [407, 398] width 191 height 35
click at [557, 350] on div "Select Item" at bounding box center [558, 351] width 78 height 19
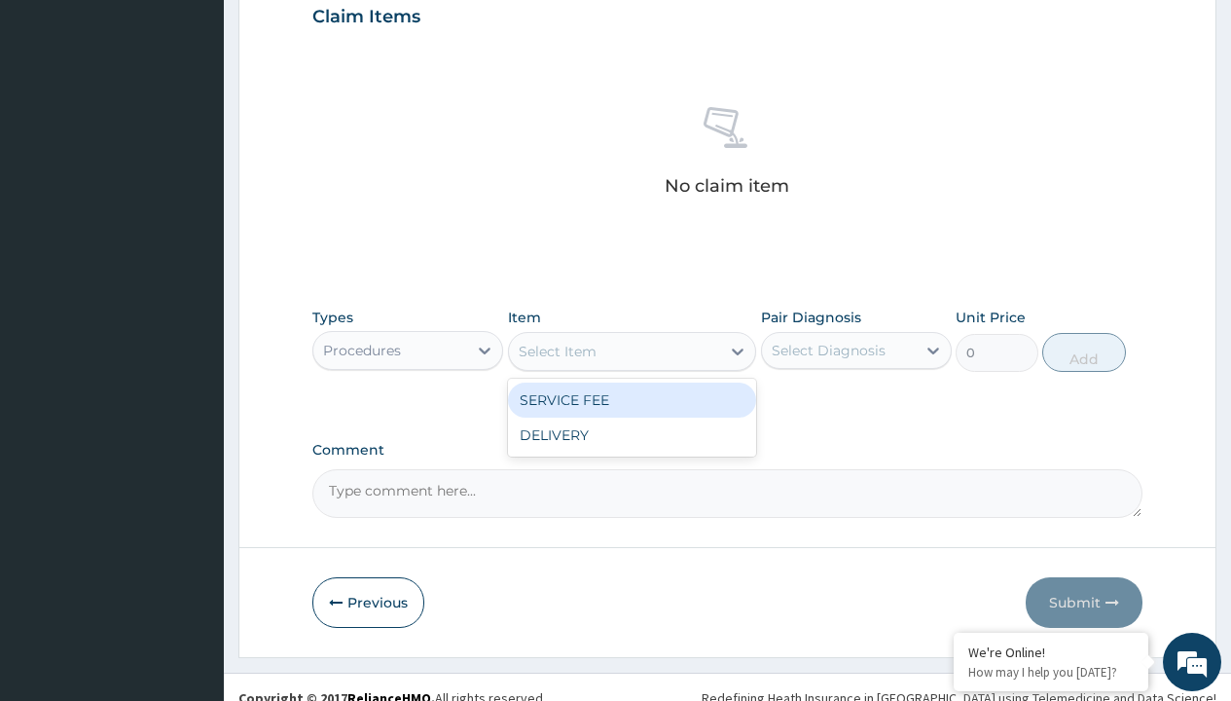
type input "service fee"
click at [631, 399] on div "SERVICE FEE" at bounding box center [632, 399] width 249 height 35
type input "100"
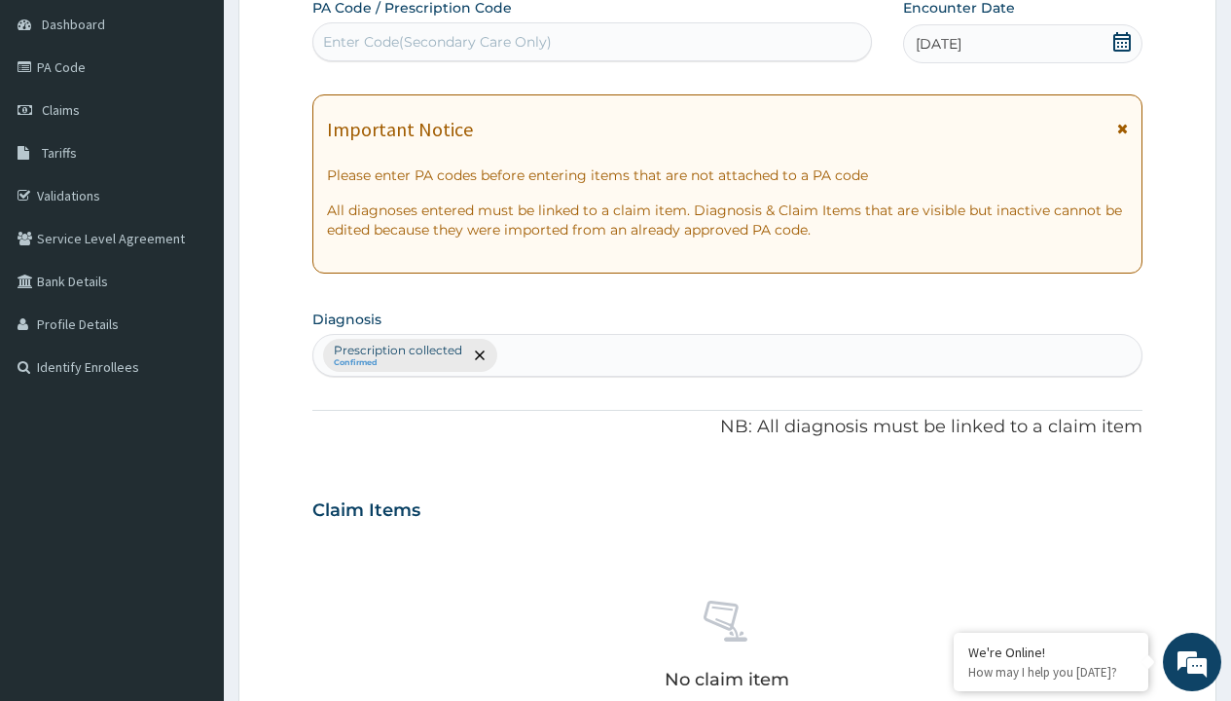
type input "prescription collected"
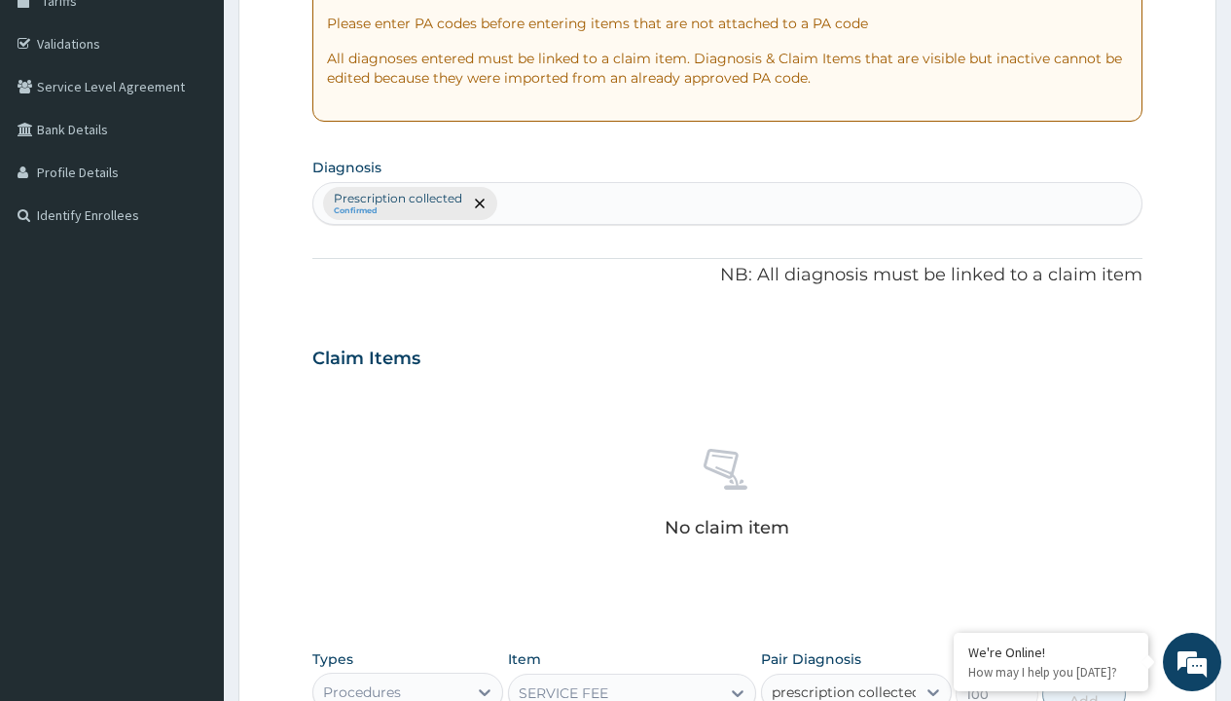
checkbox input "true"
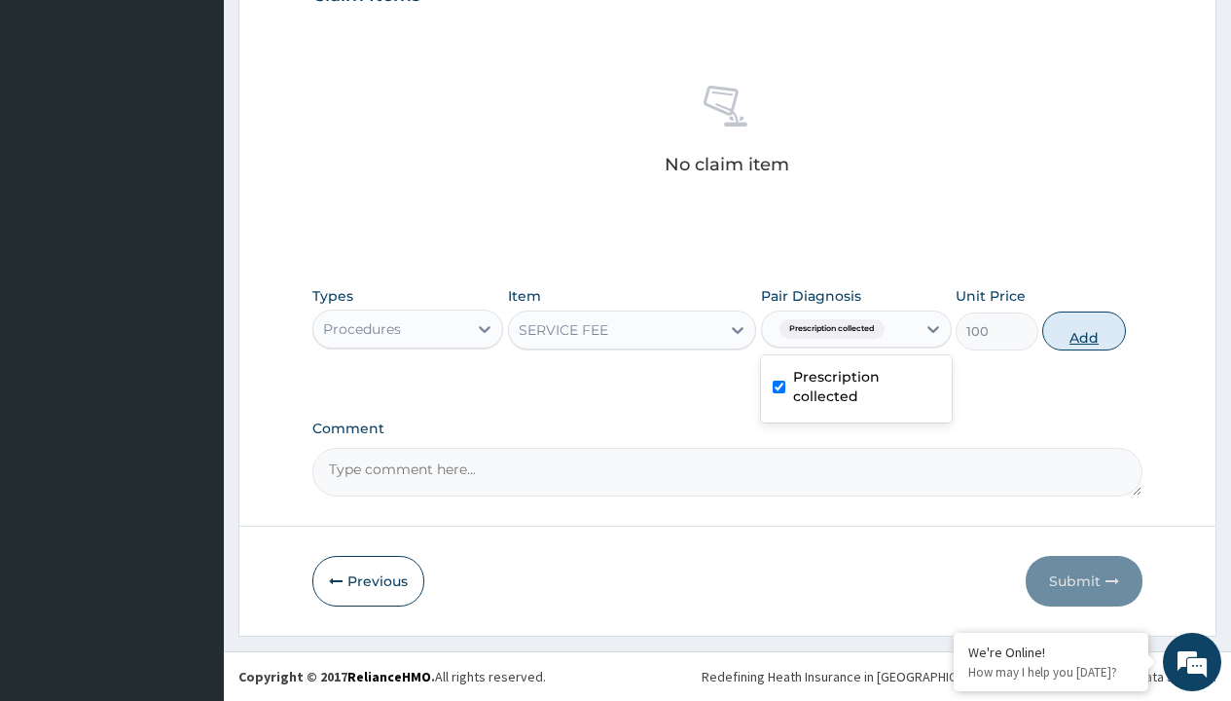
click at [1084, 330] on button "Add" at bounding box center [1083, 330] width 83 height 39
type input "0"
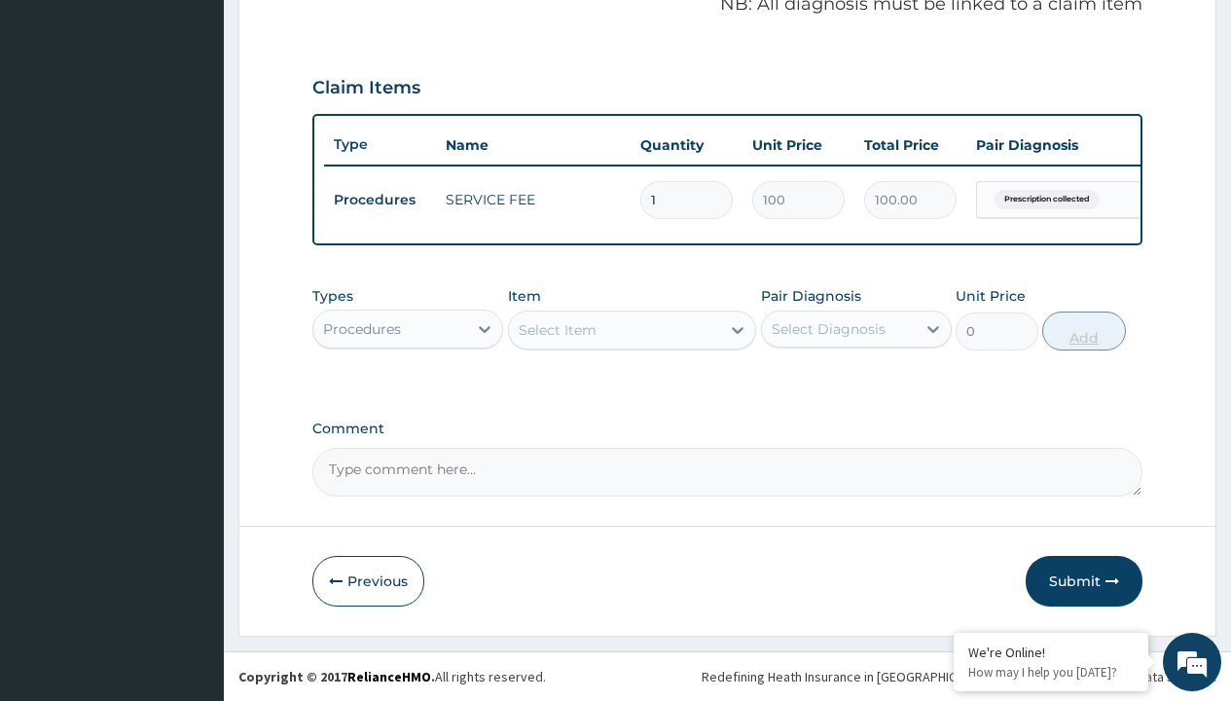
scroll to position [625, 0]
click at [362, 328] on div "Procedures" at bounding box center [362, 328] width 78 height 19
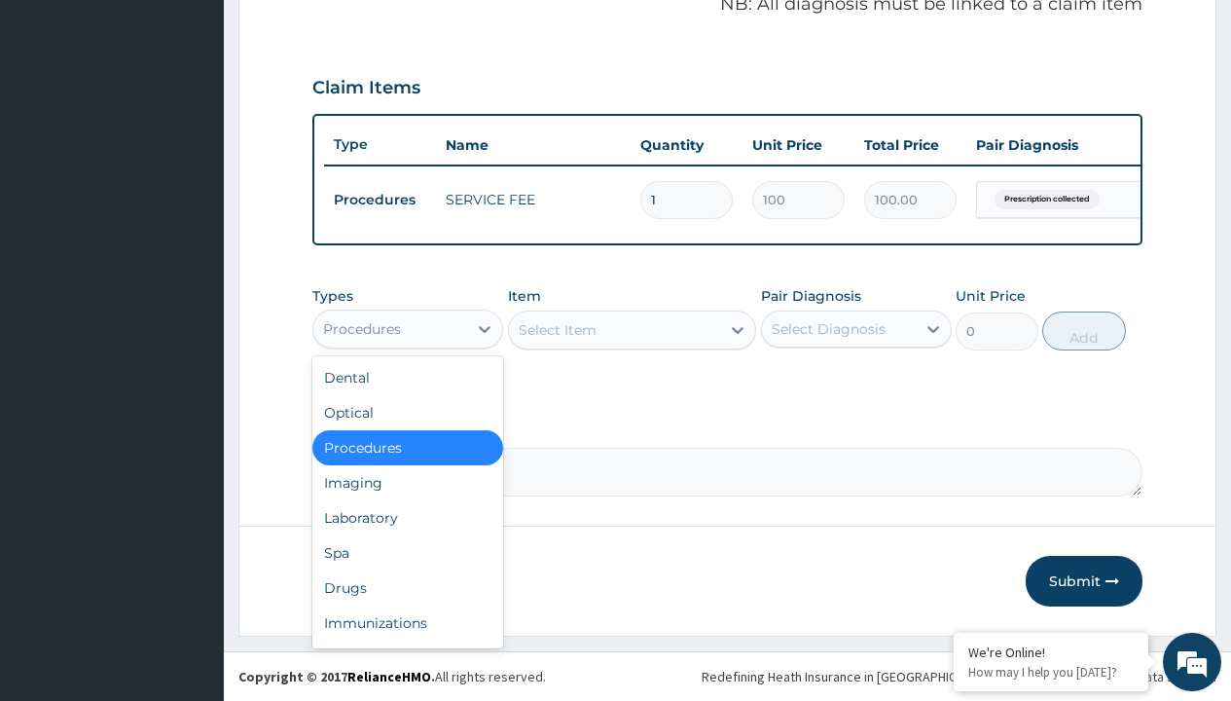
type input "drugs"
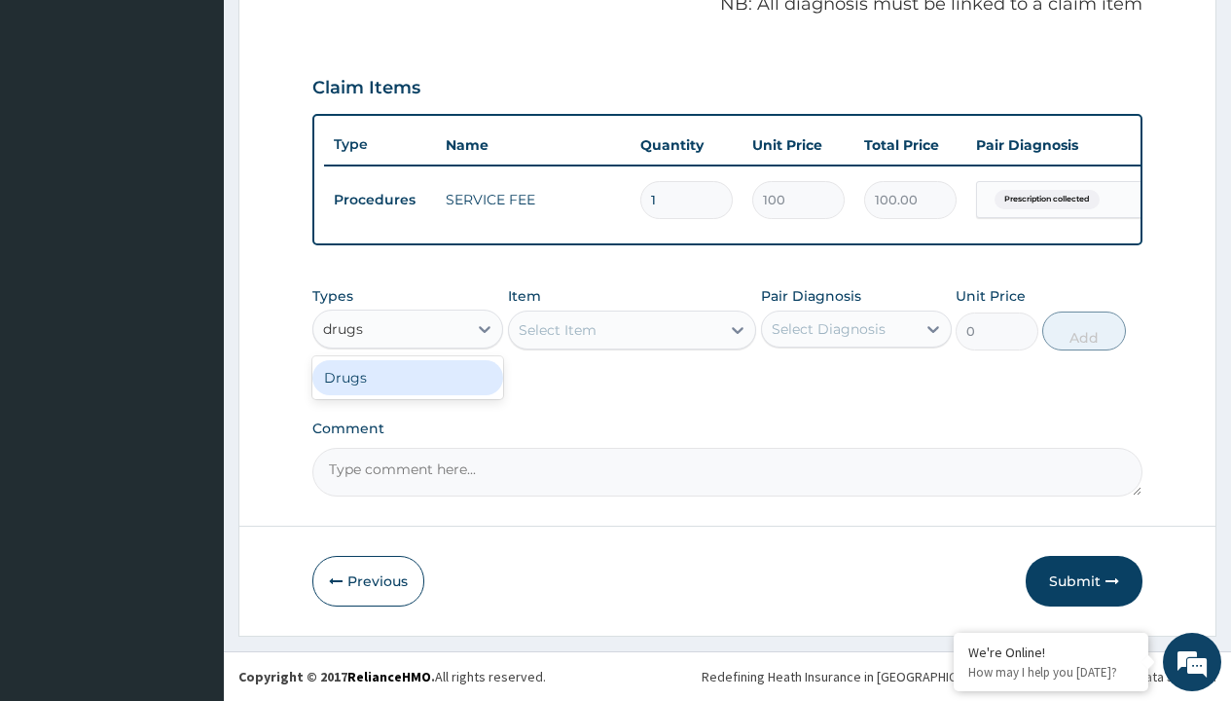
click at [408, 377] on div "Drugs" at bounding box center [407, 377] width 191 height 35
click at [557, 329] on div "Select Item" at bounding box center [632, 329] width 249 height 39
click at [343, 328] on div "Drugs" at bounding box center [344, 328] width 43 height 19
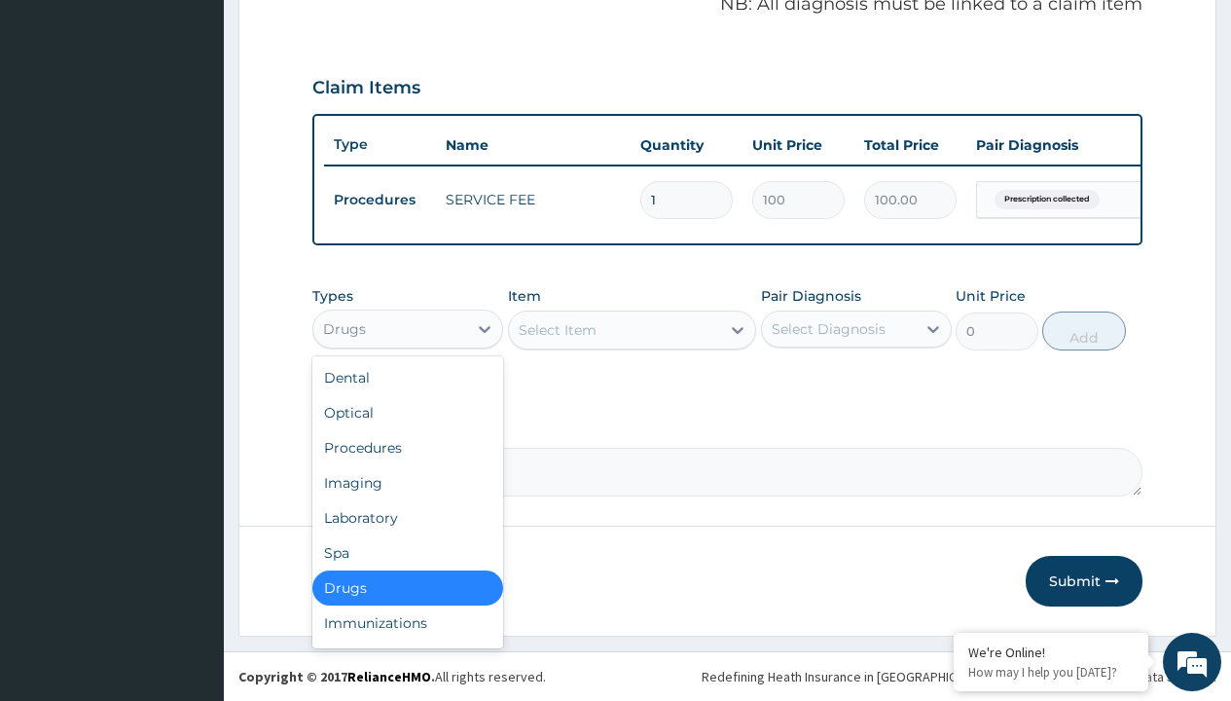
type input "drugs"
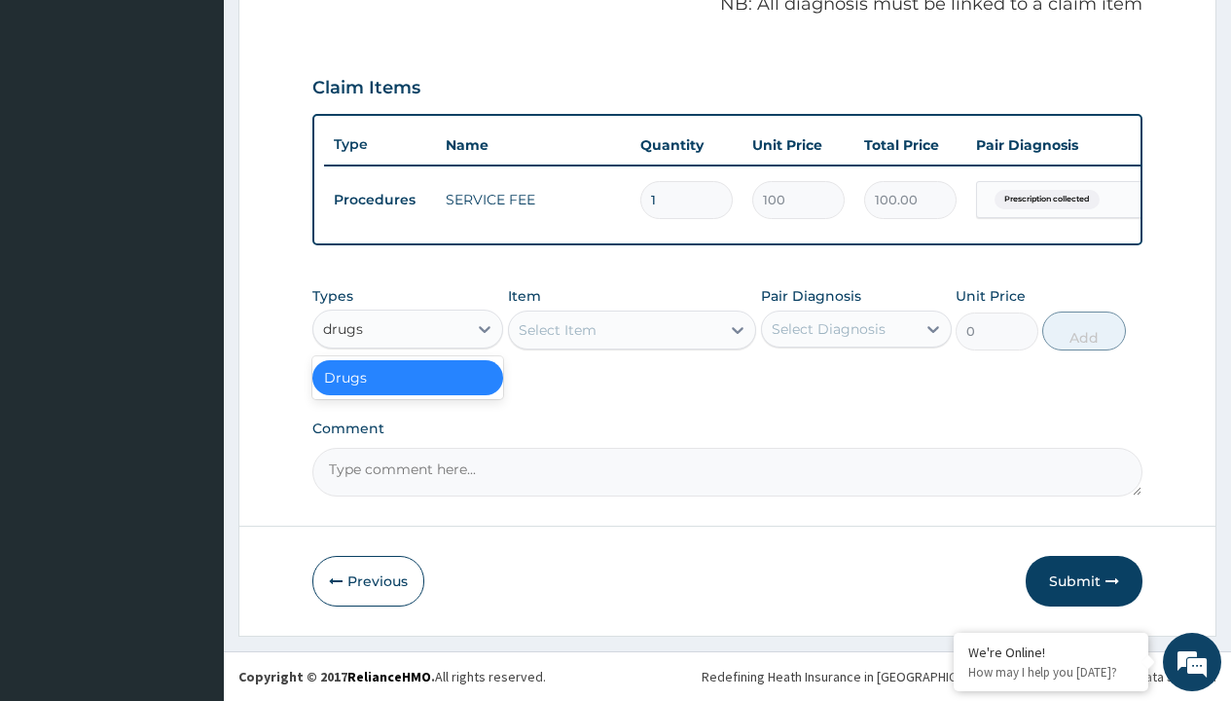
click at [408, 377] on div "Drugs" at bounding box center [407, 377] width 191 height 35
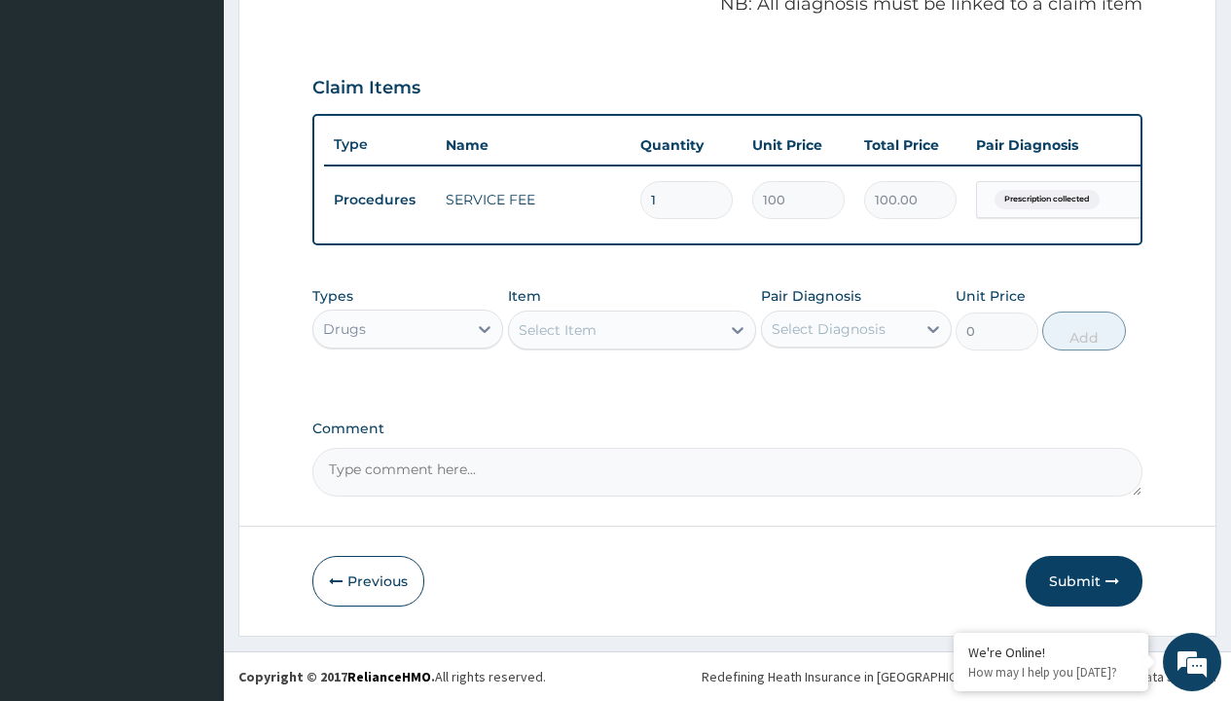
click at [557, 329] on div "Select Item" at bounding box center [558, 329] width 78 height 19
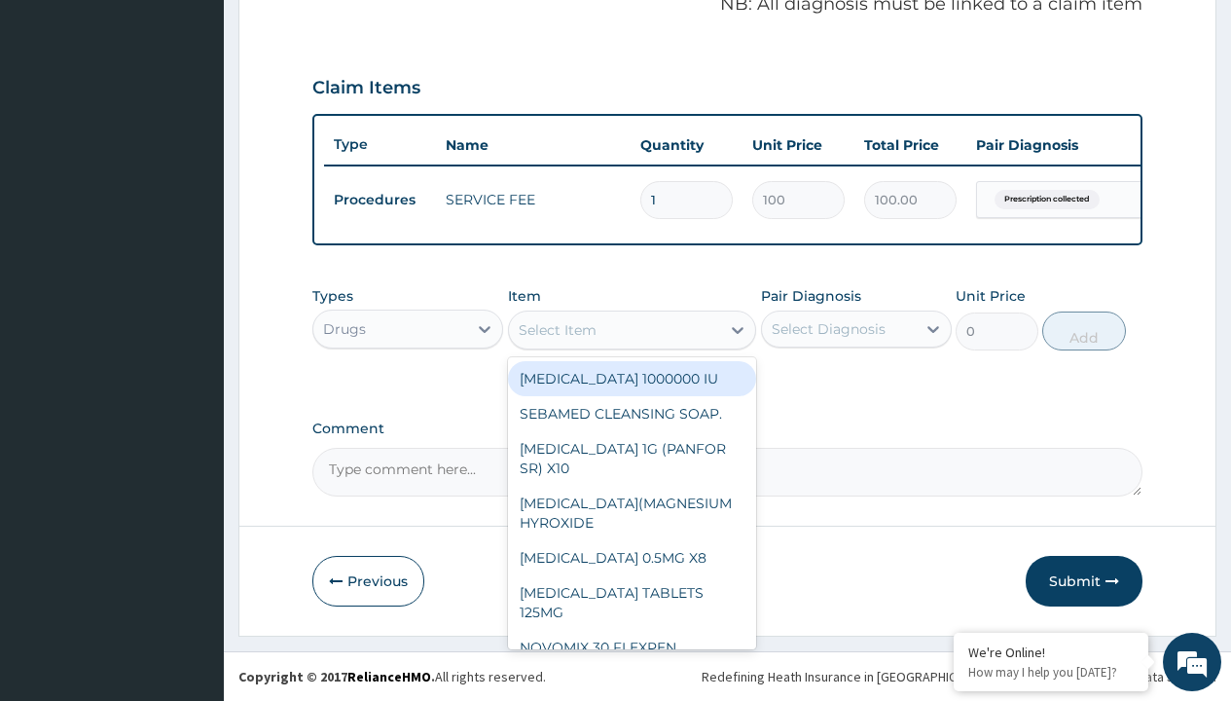
type input "amoxicillin 500mg capsule reichamox/sach"
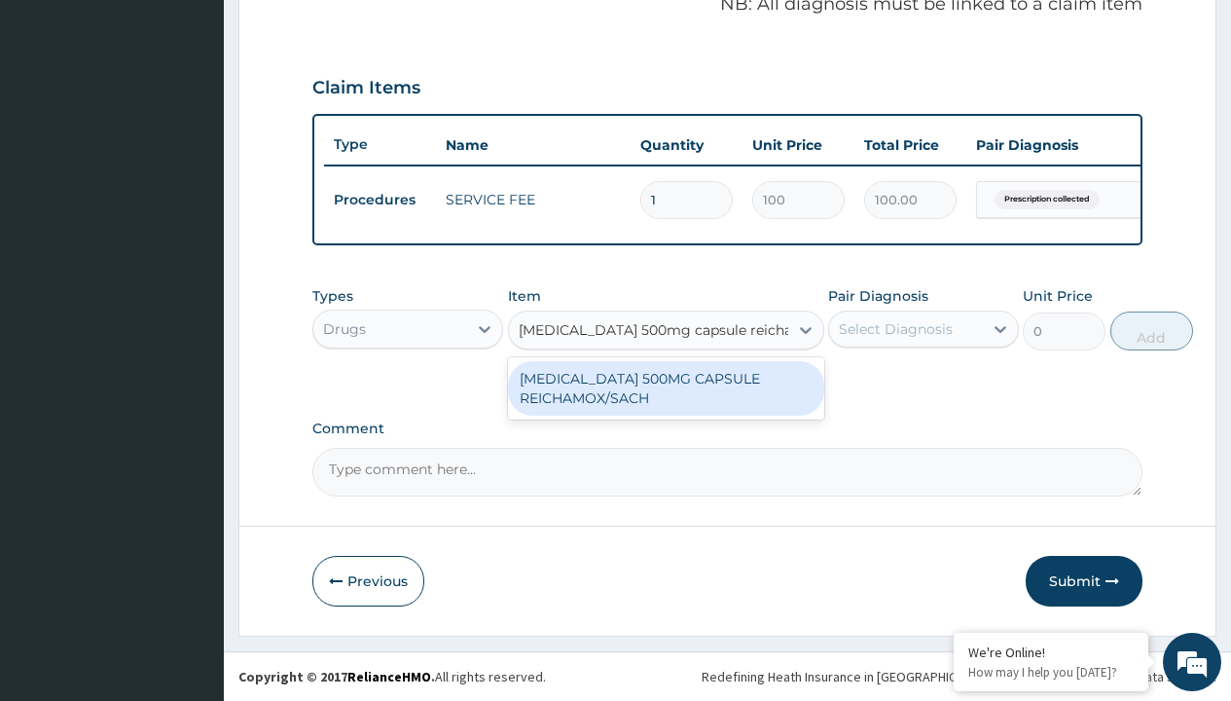
click at [666, 387] on div "[MEDICAL_DATA] 500MG CAPSULE REICHAMOX/SACH" at bounding box center [666, 388] width 316 height 54
type input "247.6999969482422"
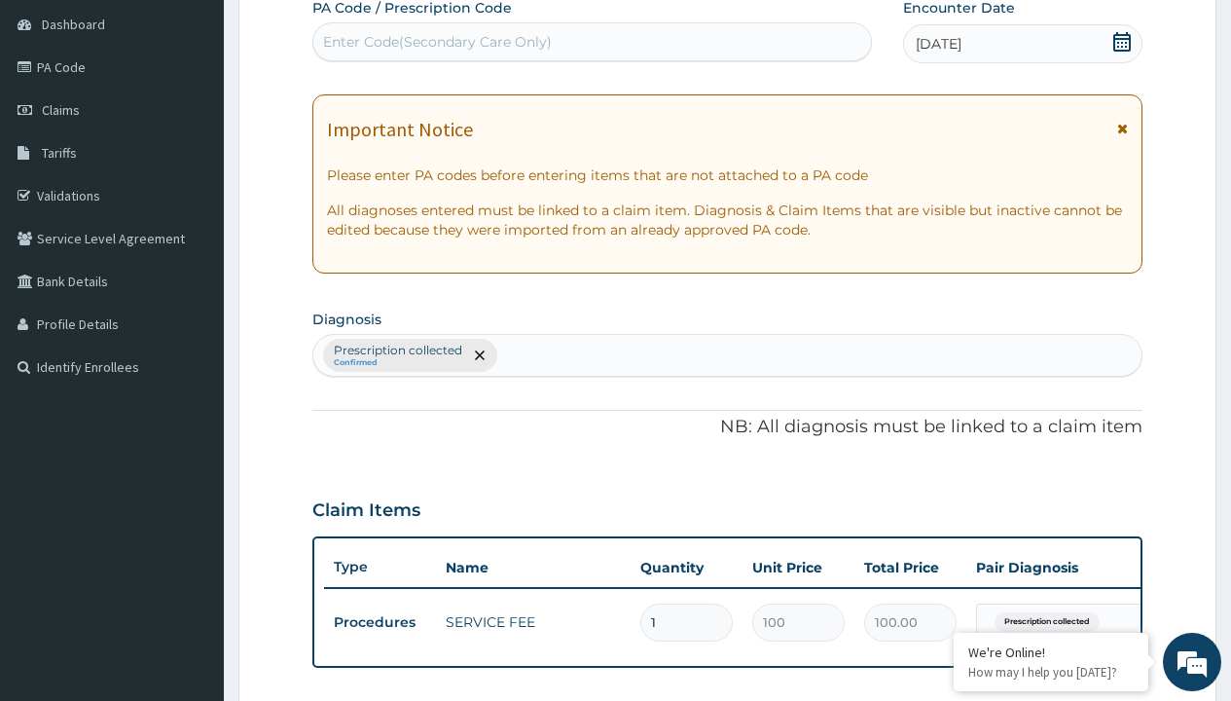
type input "prescription collected"
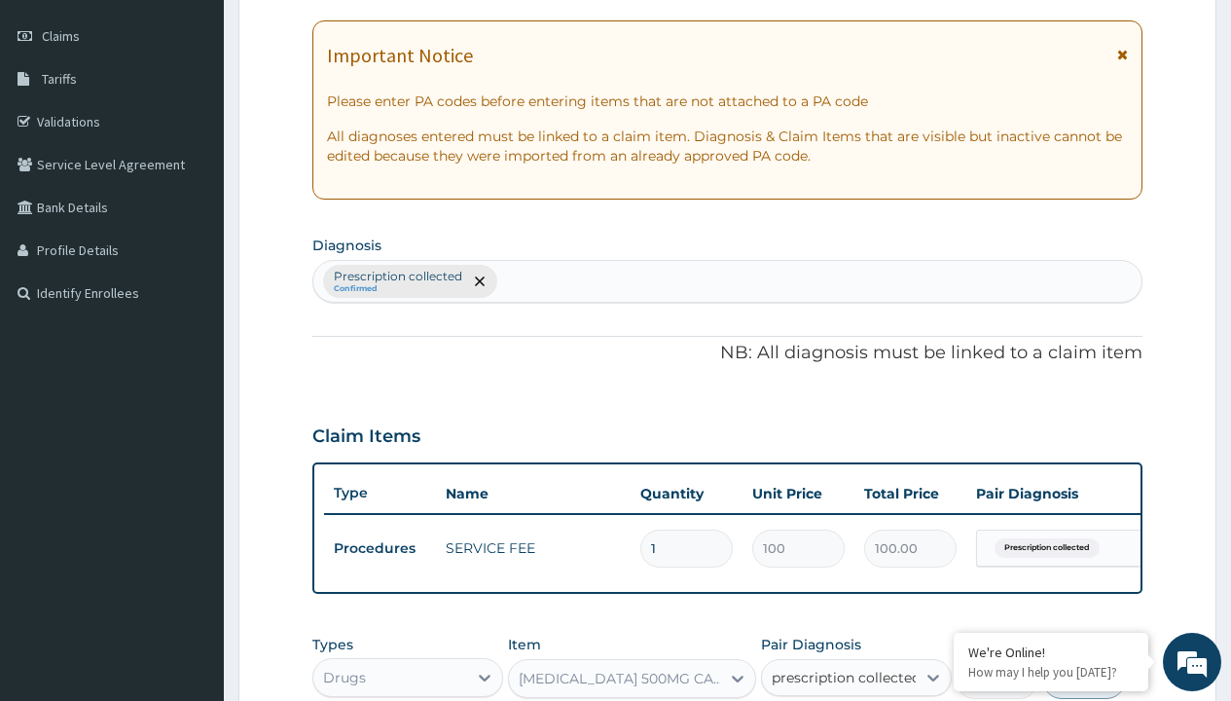
checkbox input "true"
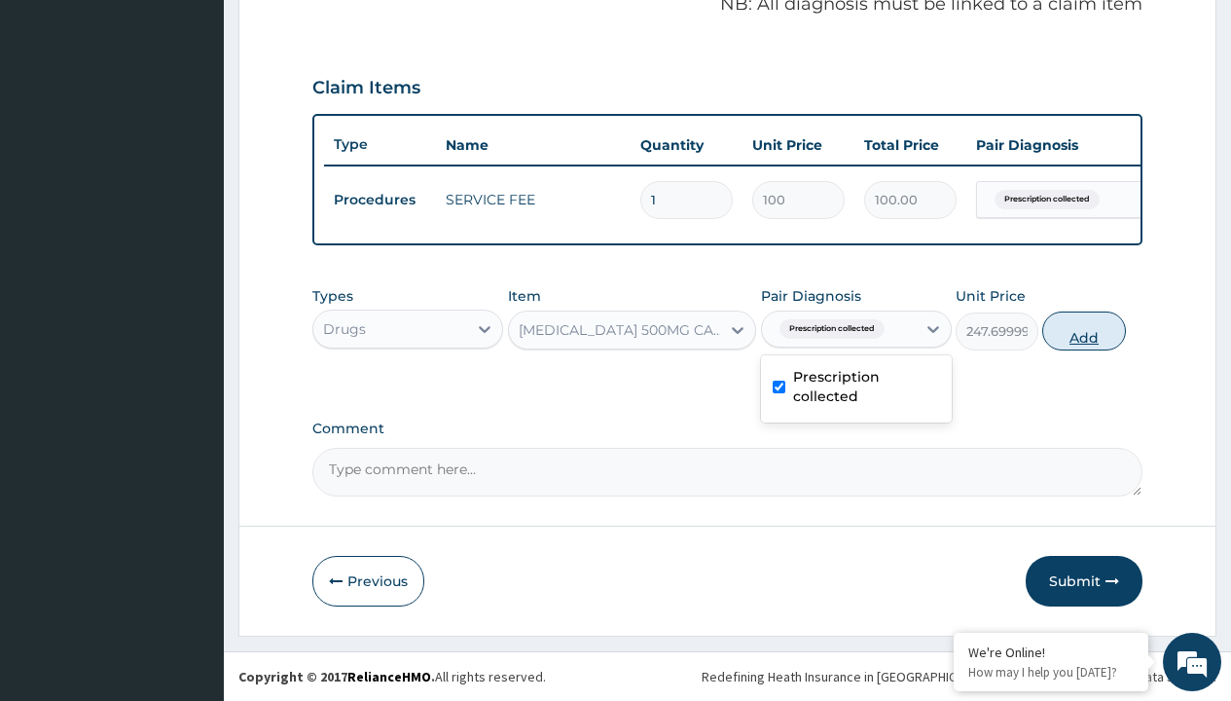
click at [1084, 330] on button "Add" at bounding box center [1083, 330] width 83 height 39
type input "0"
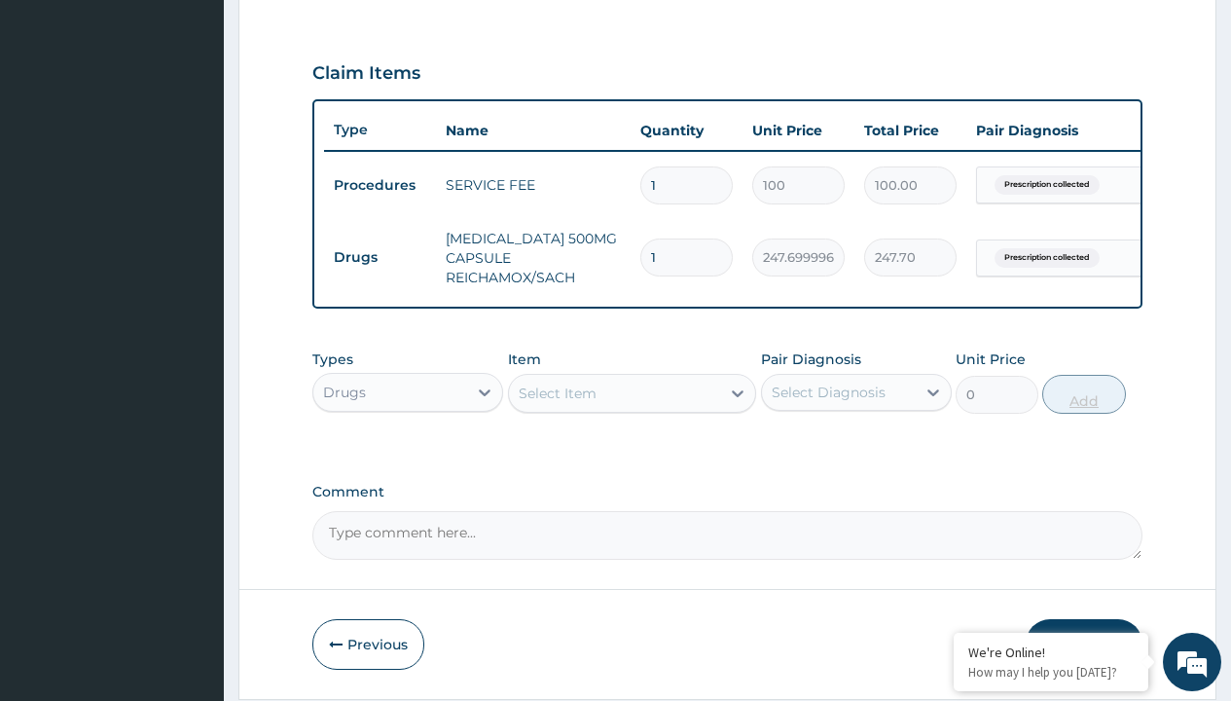
type input "10"
type input "2477.00"
type input "10"
click at [379, 257] on td "Drugs" at bounding box center [380, 257] width 112 height 36
type input "drugs"
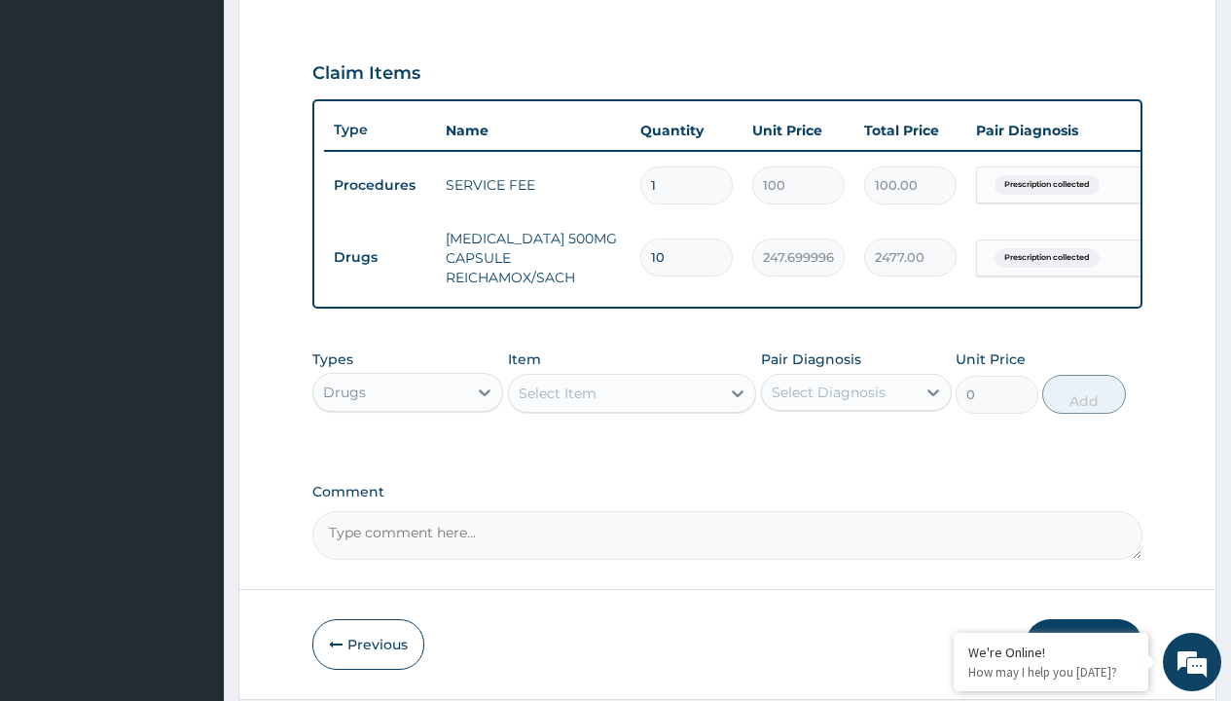
scroll to position [0, 0]
click at [408, 454] on div "Drugs" at bounding box center [407, 440] width 191 height 35
click at [557, 403] on div "Select Item" at bounding box center [558, 392] width 78 height 19
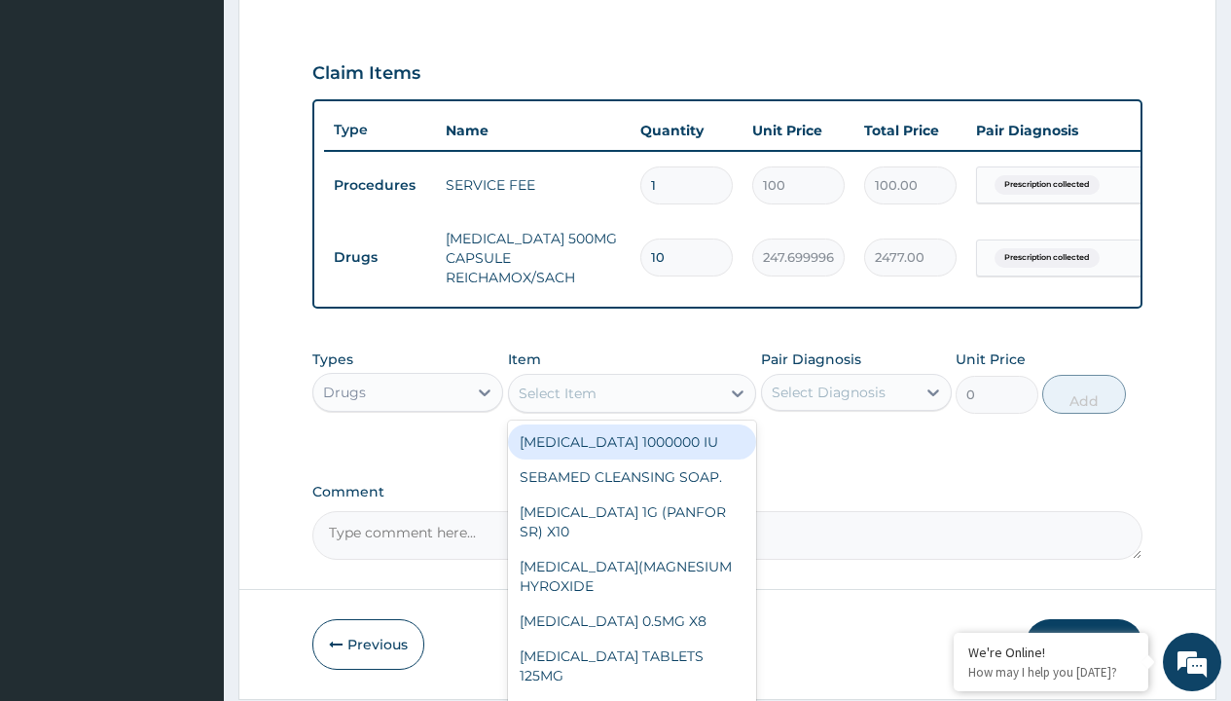
type input "lonart ds tabs/pack"
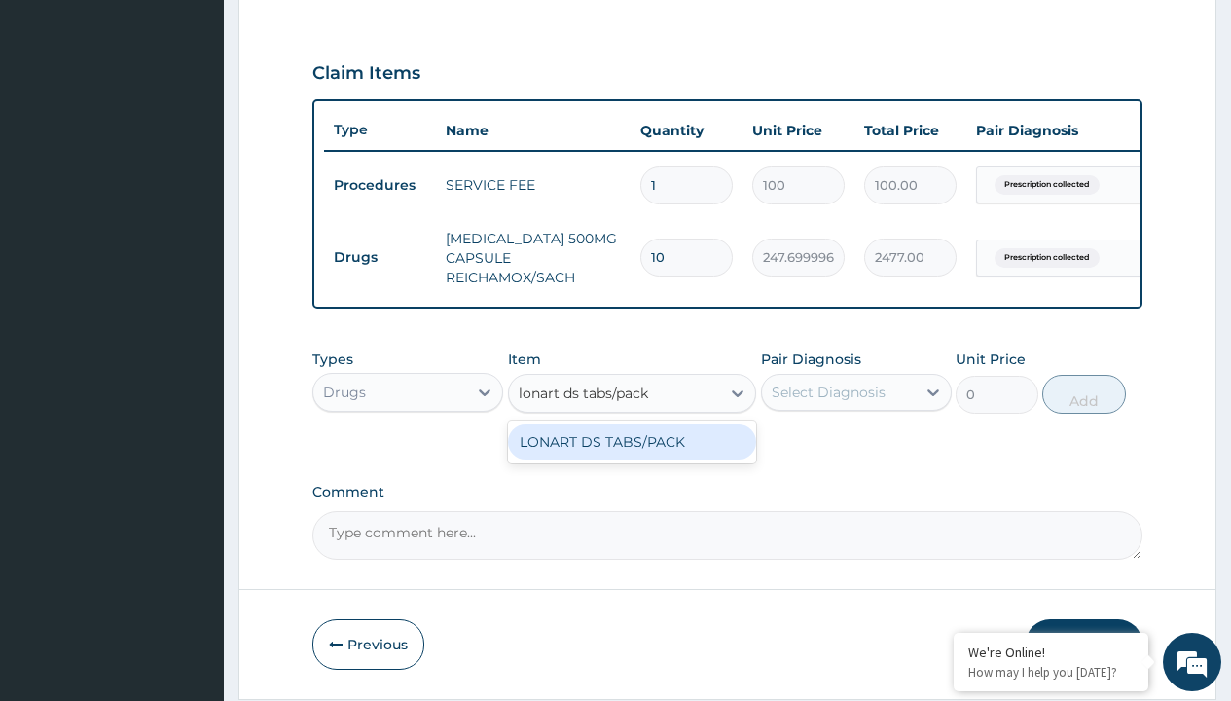
click at [631, 455] on div "LONART DS TABS/PACK" at bounding box center [632, 441] width 249 height 35
type input "633.2999877929688"
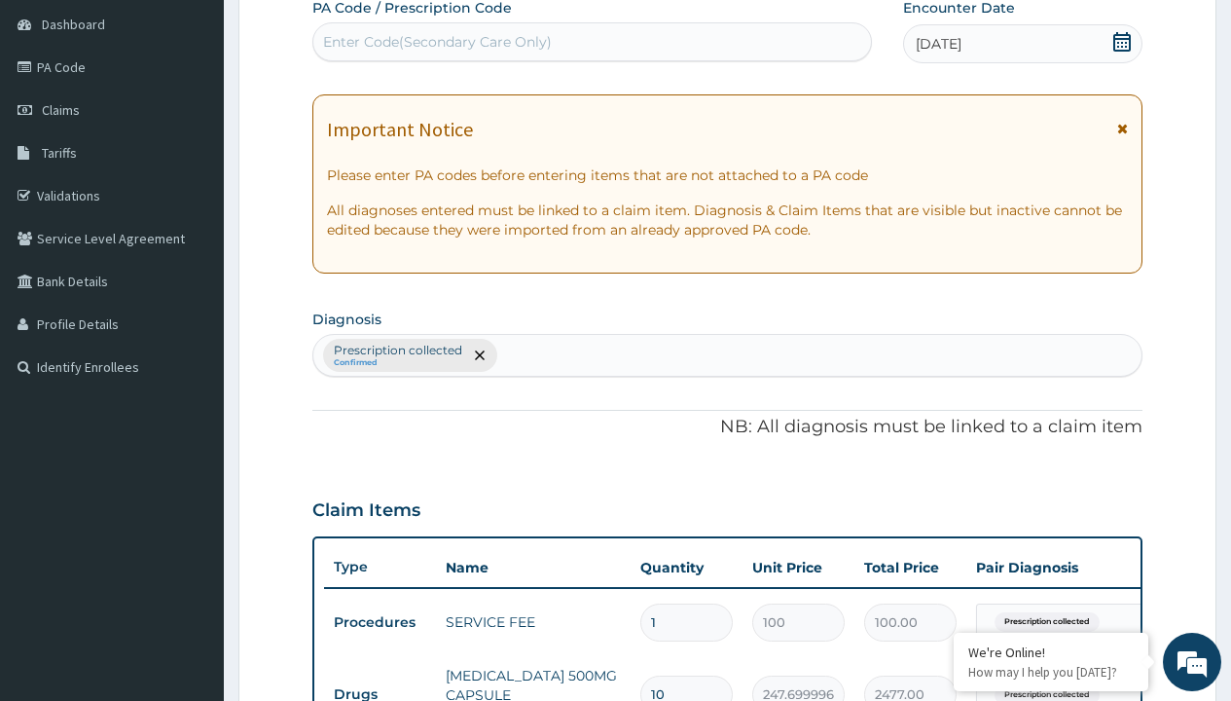
type input "prescription collected"
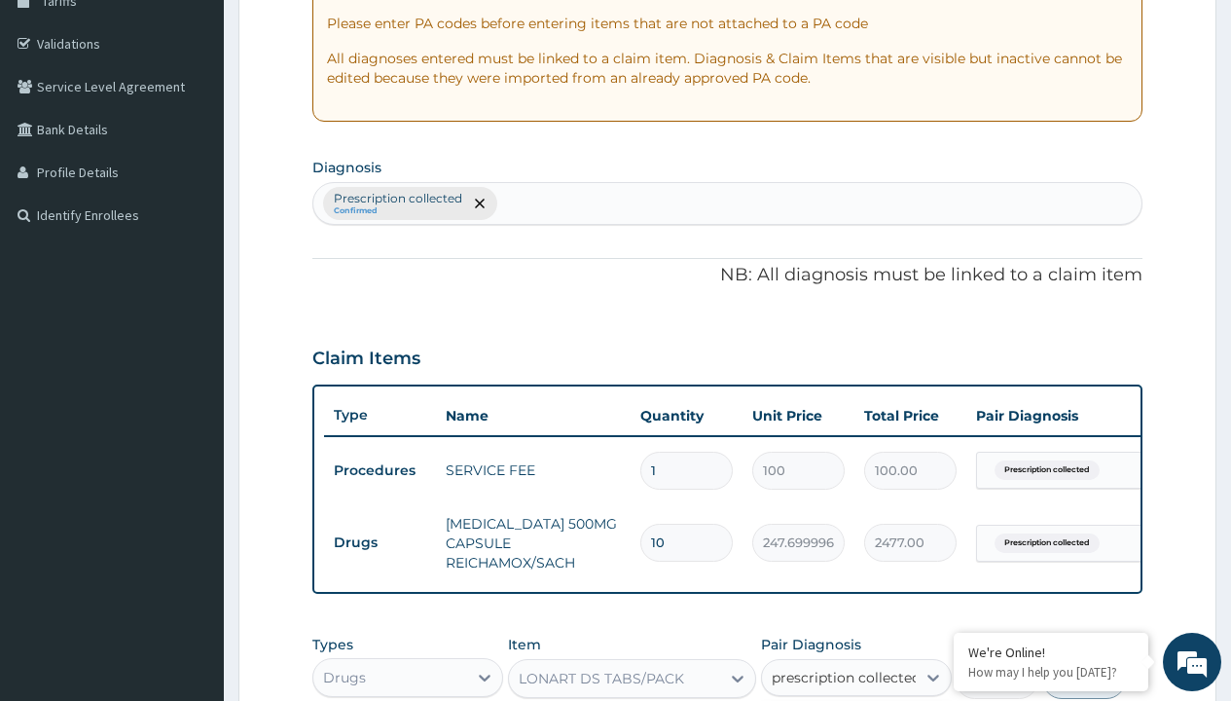
checkbox input "true"
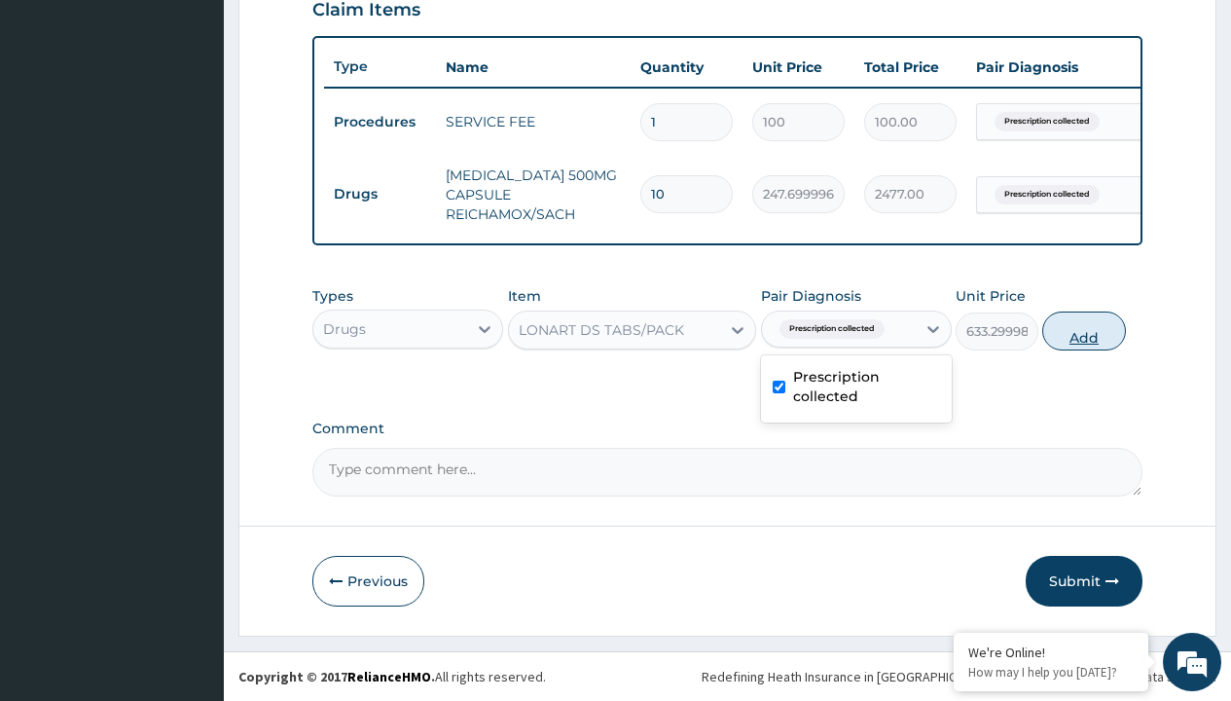
click at [1084, 330] on button "Add" at bounding box center [1083, 330] width 83 height 39
type input "0"
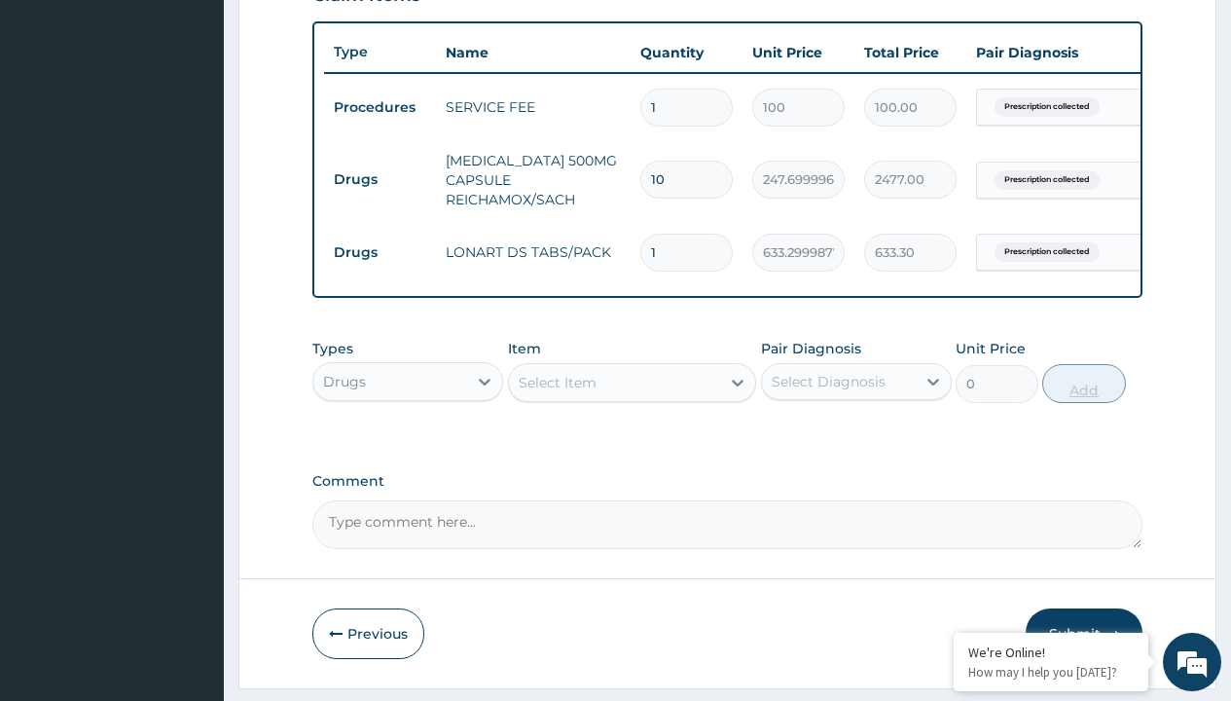
type input "6"
type input "3799.80"
type input "6"
click at [379, 179] on td "Drugs" at bounding box center [380, 180] width 112 height 36
type input "drugs"
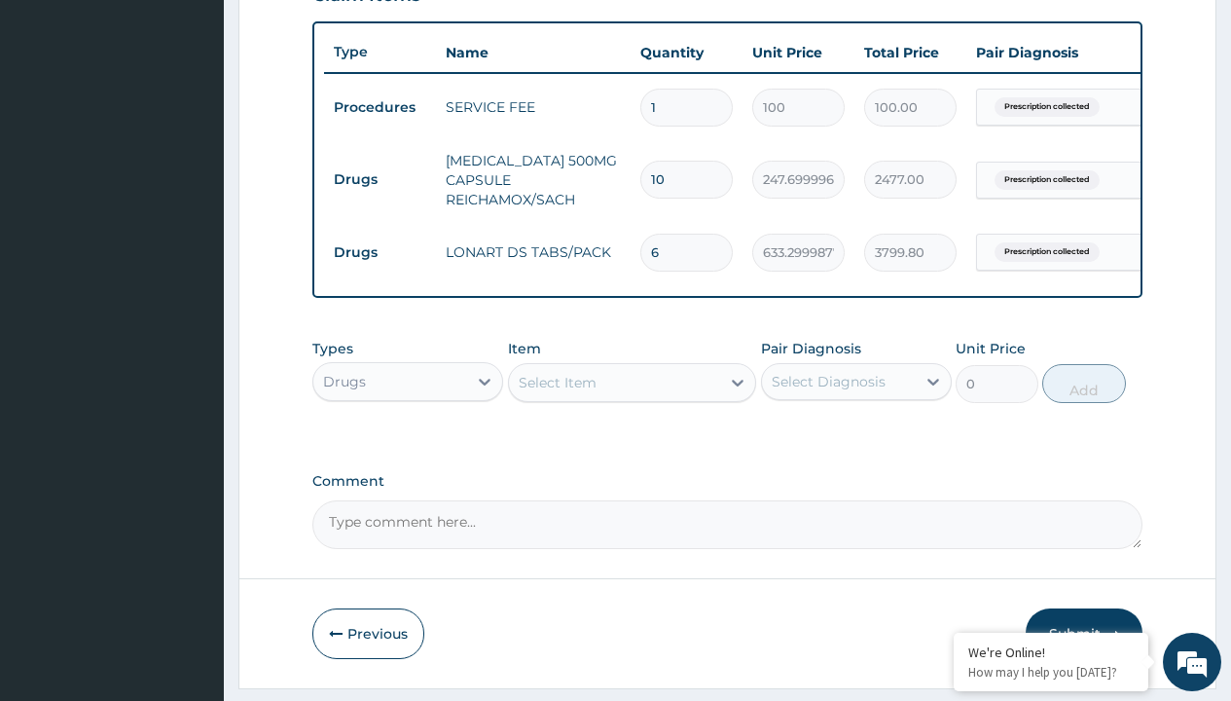
scroll to position [0, 0]
click at [408, 444] on div "Drugs" at bounding box center [407, 430] width 191 height 35
click at [557, 392] on div "Select Item" at bounding box center [558, 382] width 78 height 19
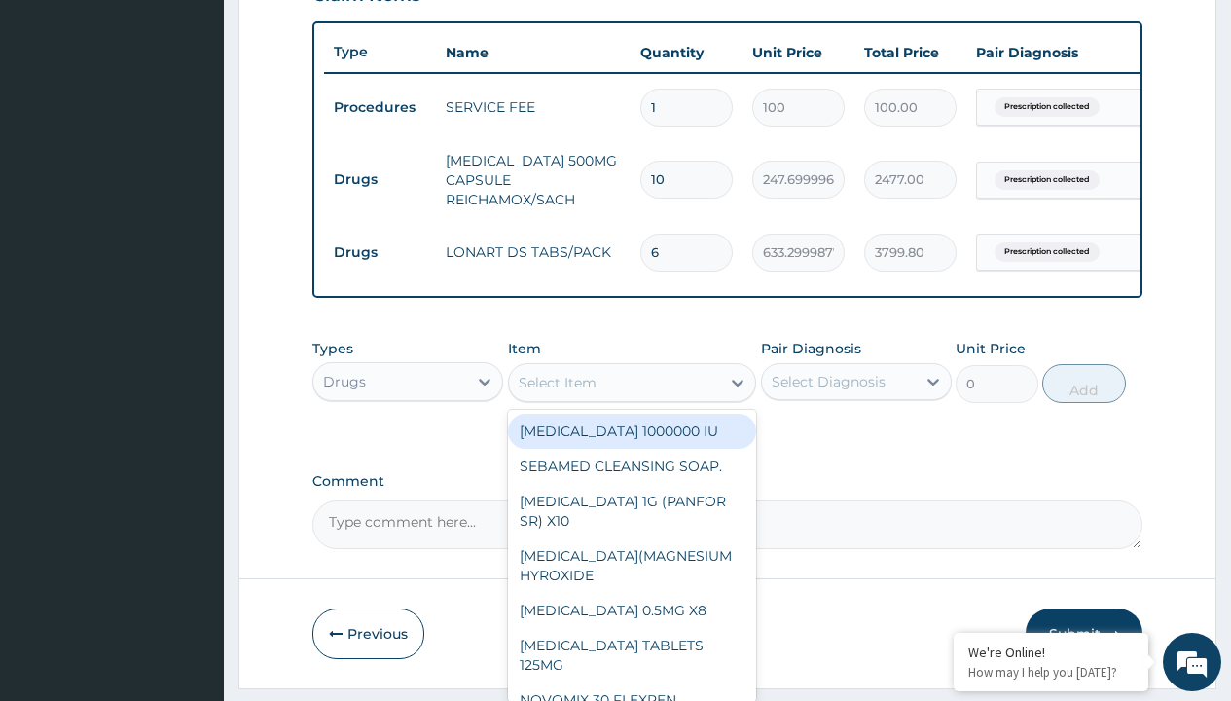
type input "paracetamol 500mg tablet emzor/sach"
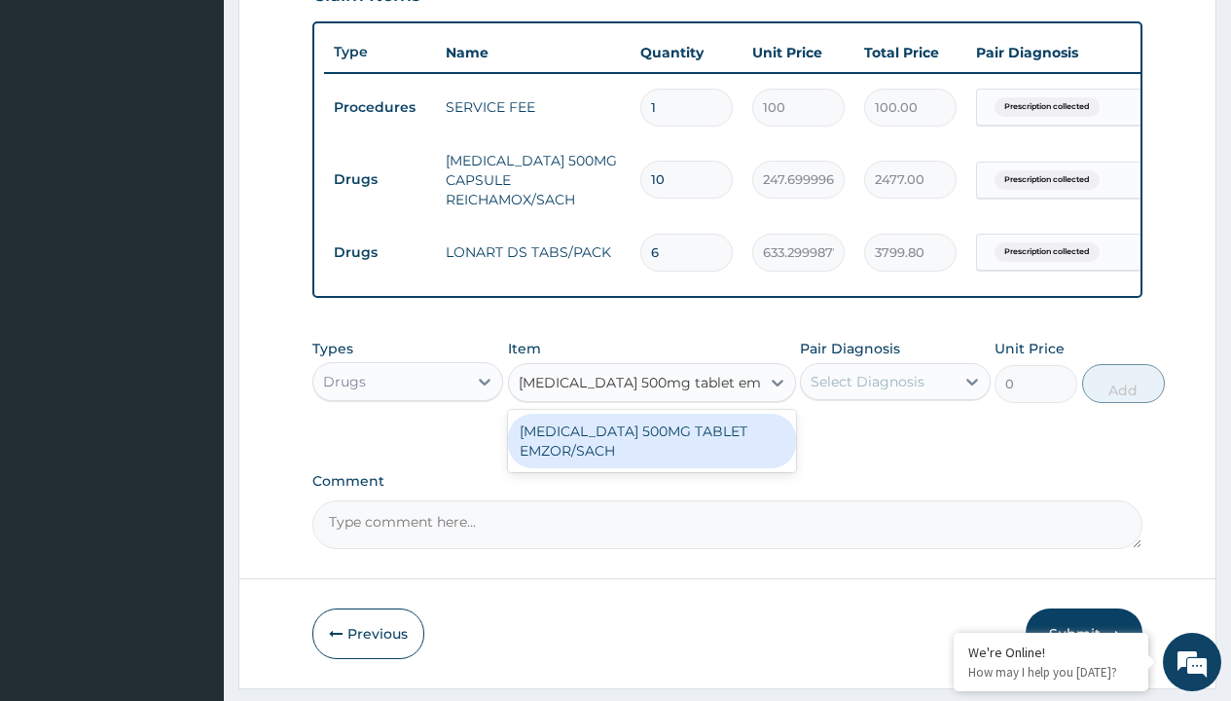
click at [651, 454] on div "[MEDICAL_DATA] 500MG TABLET EMZOR/SACH" at bounding box center [652, 441] width 288 height 54
type input "24"
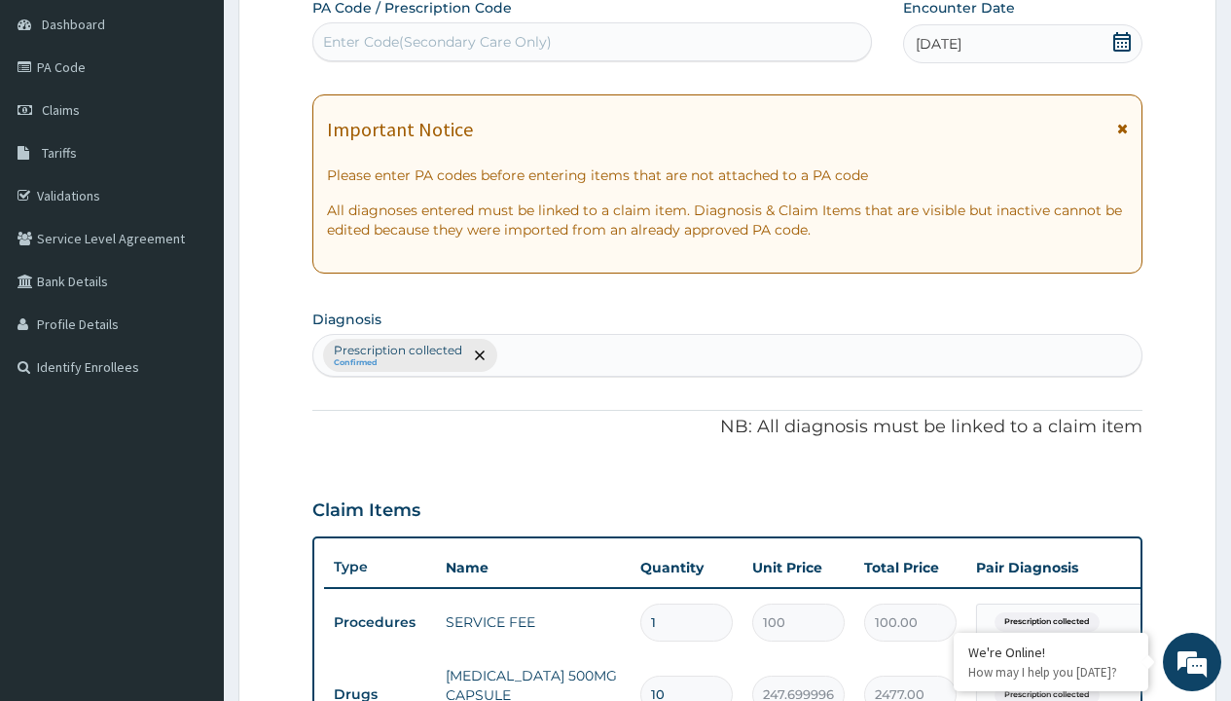
type input "prescription collected"
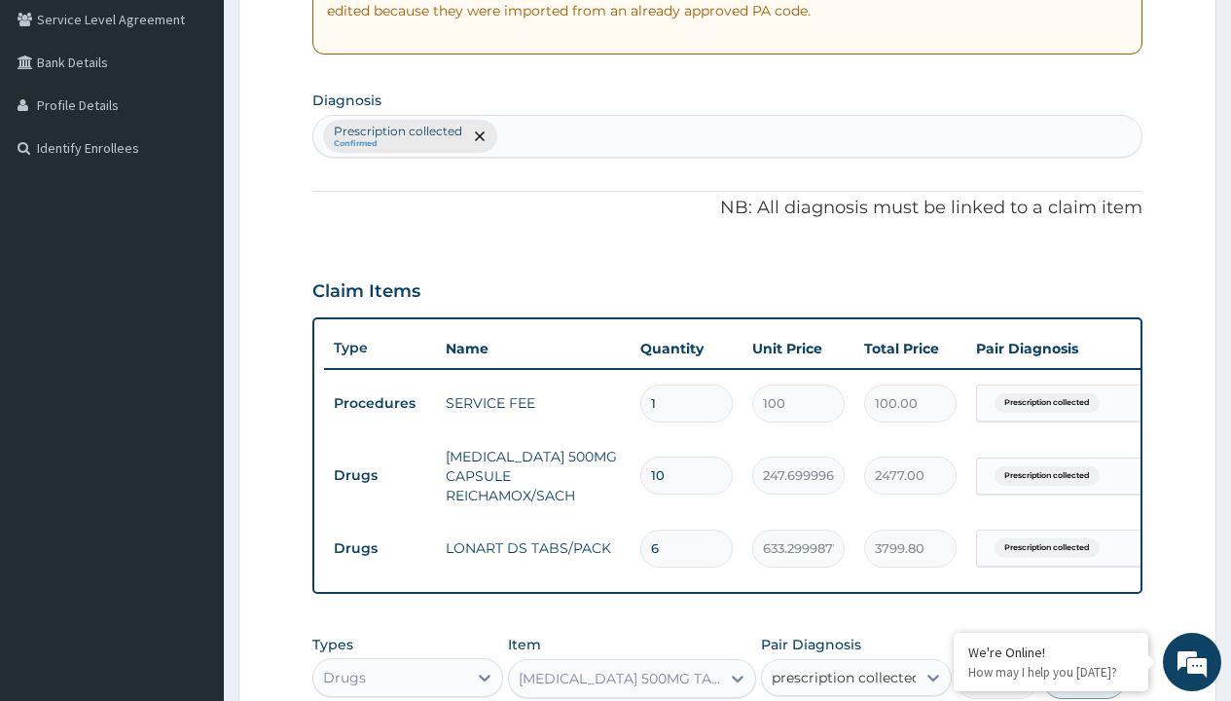
checkbox input "true"
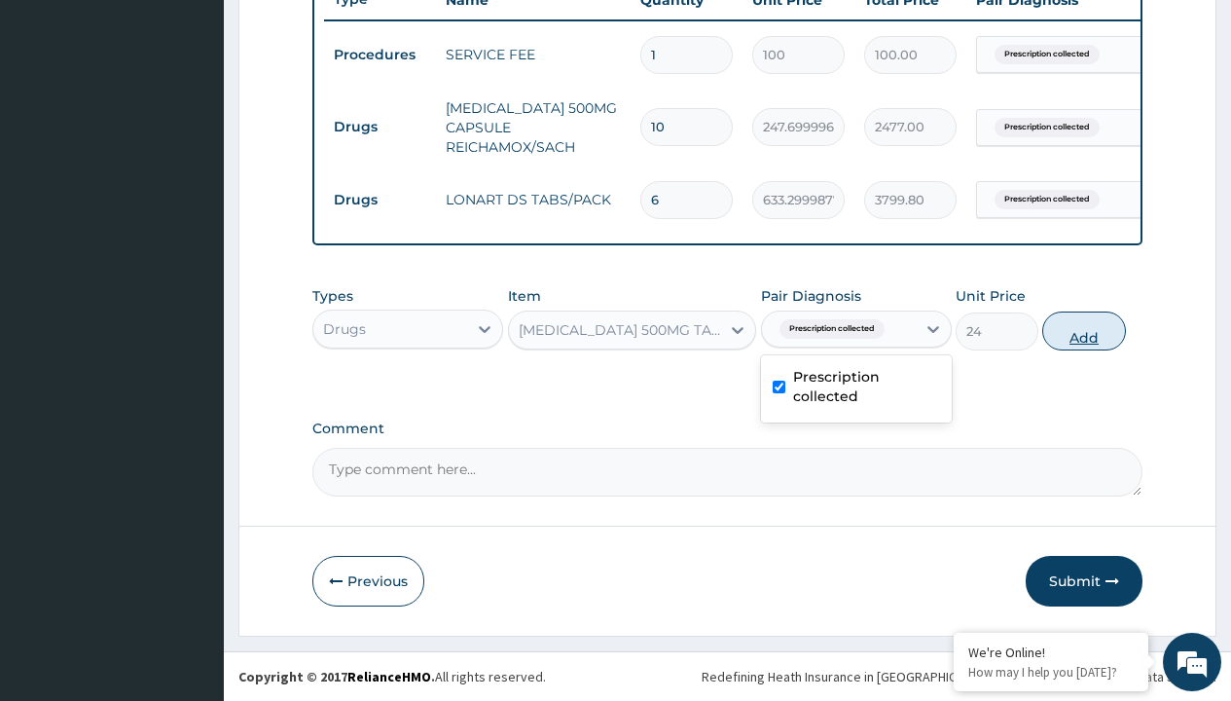
click at [1084, 330] on button "Add" at bounding box center [1083, 330] width 83 height 39
type input "0"
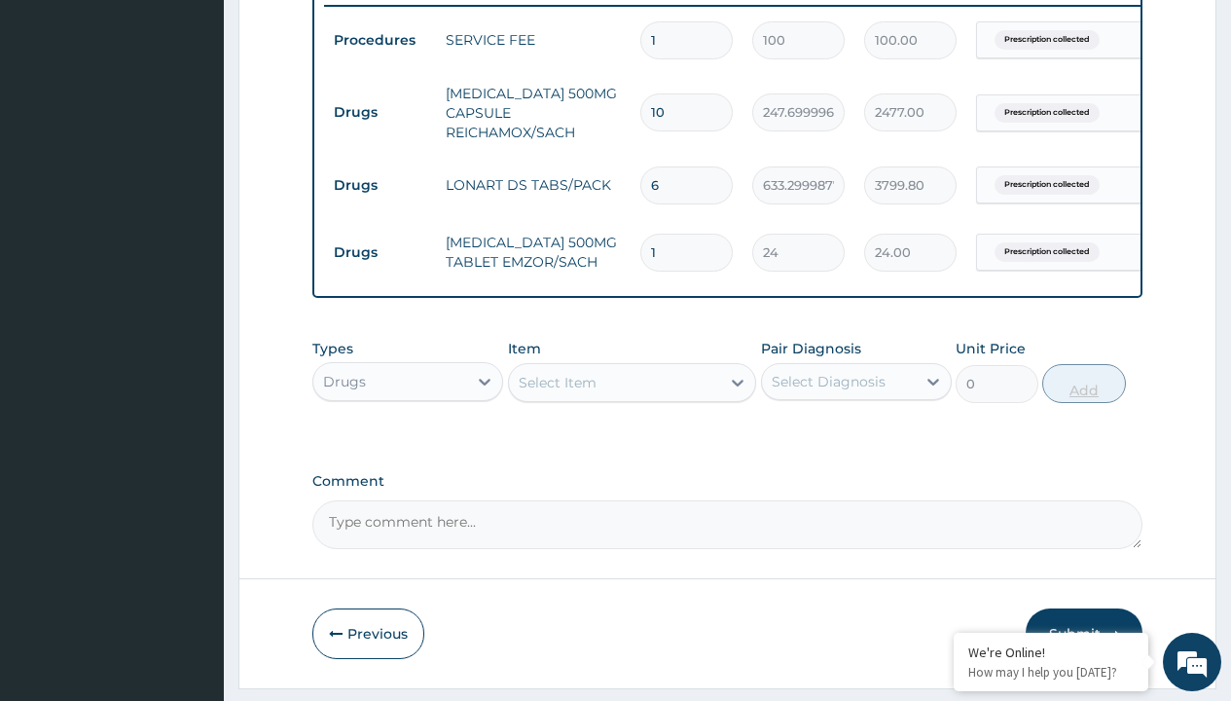
type input "24"
type input "576.00"
type input "24"
click at [379, 112] on td "Drugs" at bounding box center [380, 112] width 112 height 36
type input "drugs"
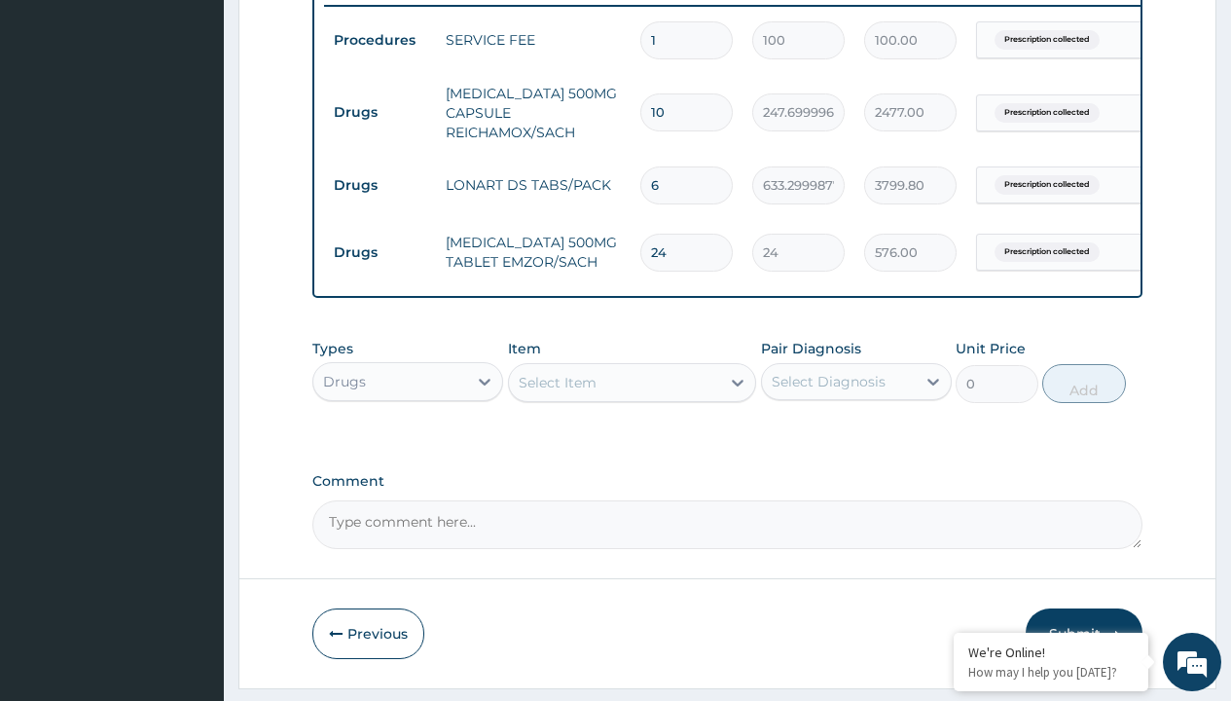
scroll to position [0, 0]
click at [408, 444] on div "Drugs" at bounding box center [407, 430] width 191 height 35
click at [557, 392] on div "Select Item" at bounding box center [558, 382] width 78 height 19
type input "tuxil d"
click at [379, 112] on td "Drugs" at bounding box center [380, 112] width 112 height 36
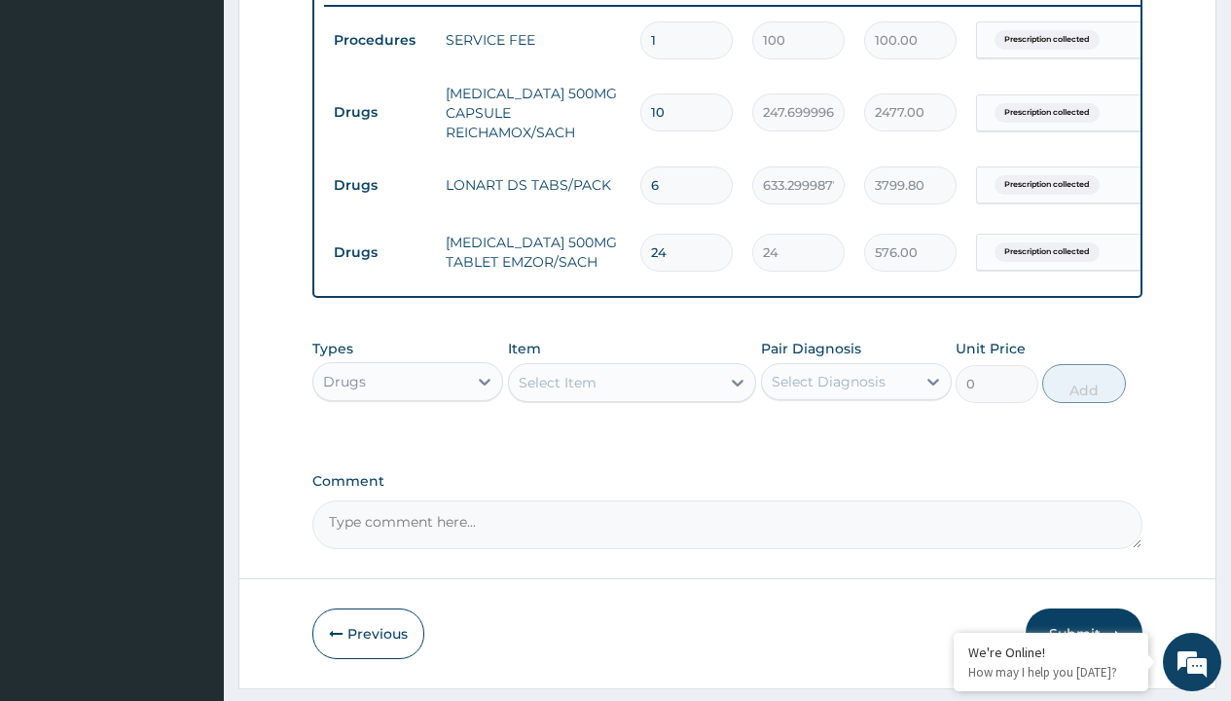
type input "drugs"
click at [408, 444] on div "Drugs" at bounding box center [407, 430] width 191 height 35
click at [557, 392] on div "Select Item" at bounding box center [558, 382] width 78 height 19
type input "tuxil d"
click at [379, 112] on td "Drugs" at bounding box center [380, 112] width 112 height 36
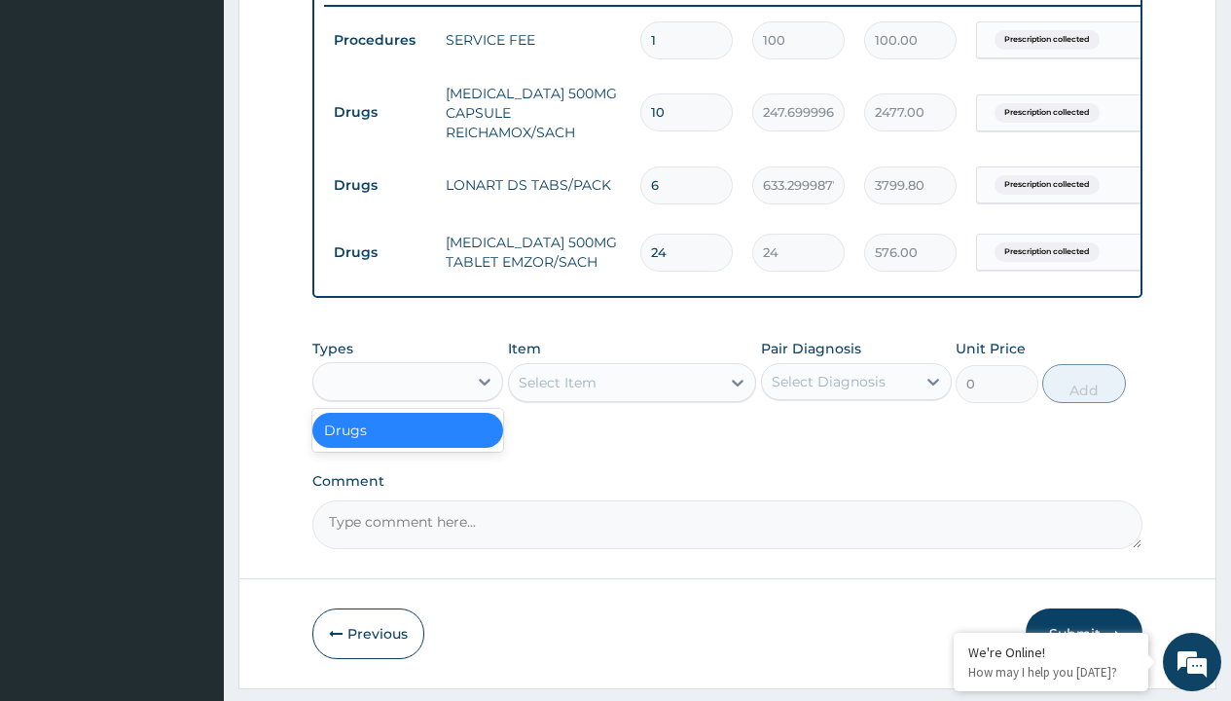
type input "drugs"
click at [408, 444] on div "Drugs" at bounding box center [407, 430] width 191 height 35
click at [557, 392] on div "Select Item" at bounding box center [558, 382] width 78 height 19
type input "tuxil d"
click at [379, 112] on td "Drugs" at bounding box center [380, 112] width 112 height 36
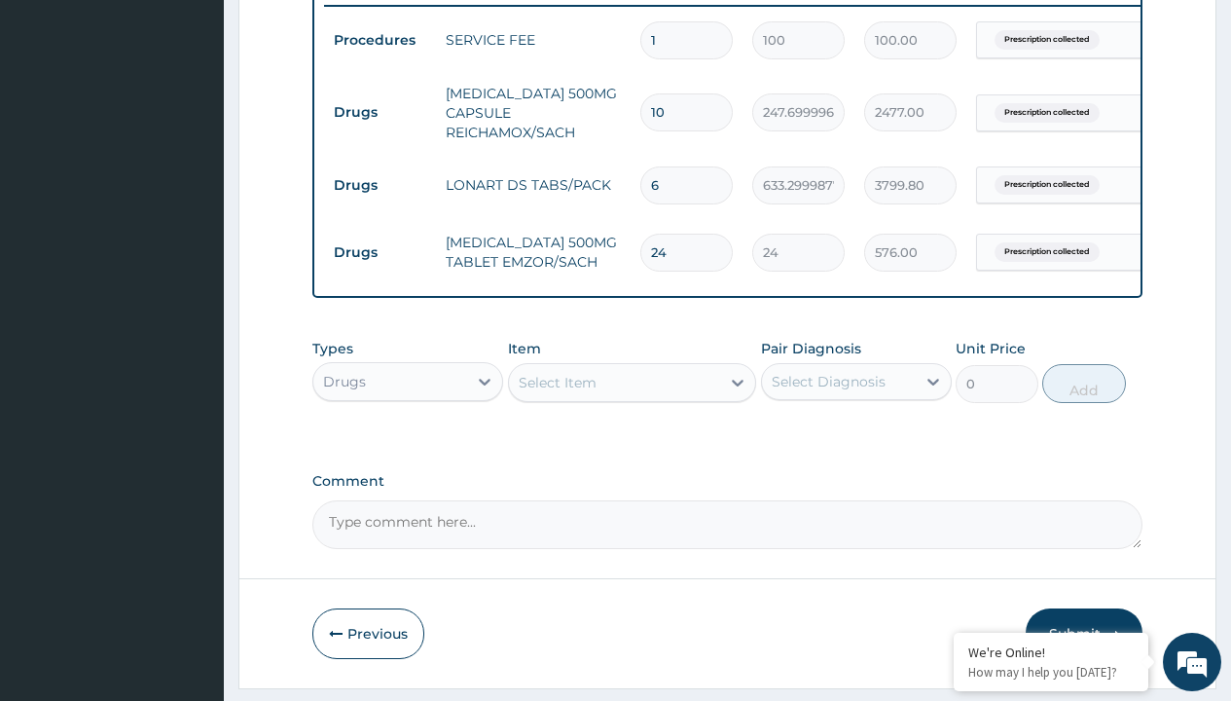
type input "drugs"
click at [408, 444] on div "Drugs" at bounding box center [407, 430] width 191 height 35
click at [557, 392] on div "Select Item" at bounding box center [558, 382] width 78 height 19
type input "tuxil d"
click at [379, 112] on td "Drugs" at bounding box center [380, 112] width 112 height 36
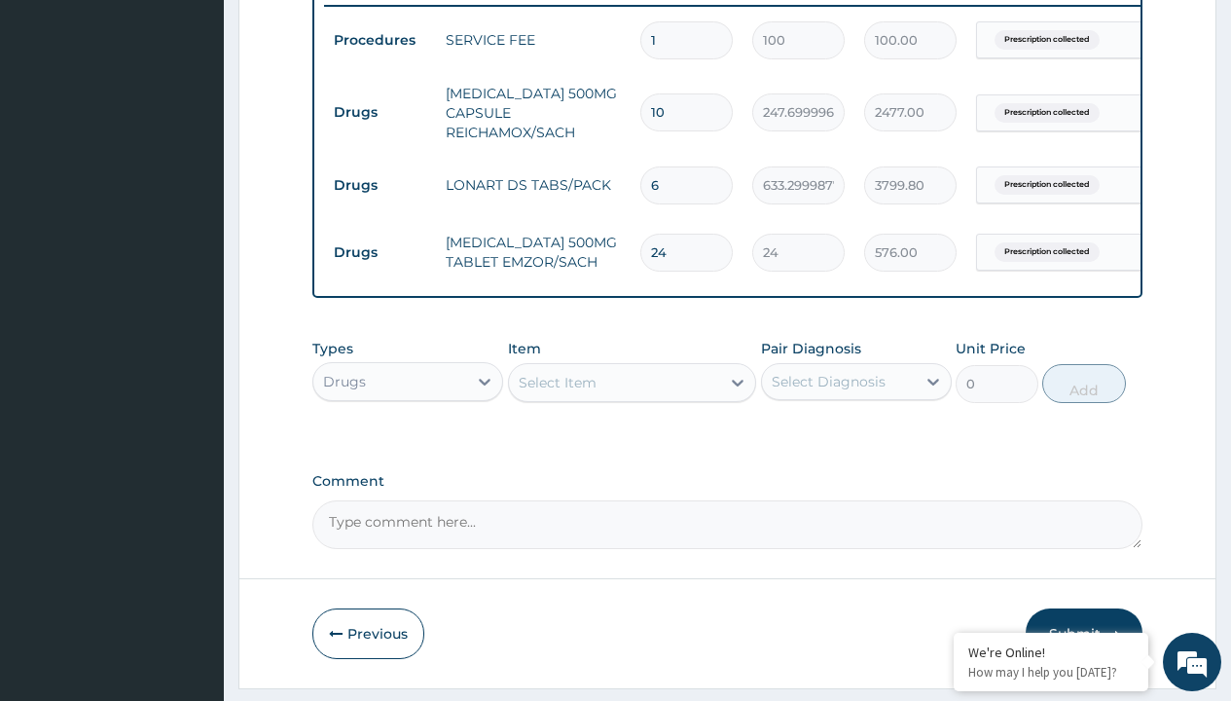
type input "drugs"
click at [408, 444] on div "Drugs" at bounding box center [407, 430] width 191 height 35
click at [557, 392] on div "Select Item" at bounding box center [558, 382] width 78 height 19
type input "tuxil d"
click at [379, 112] on td "Drugs" at bounding box center [380, 112] width 112 height 36
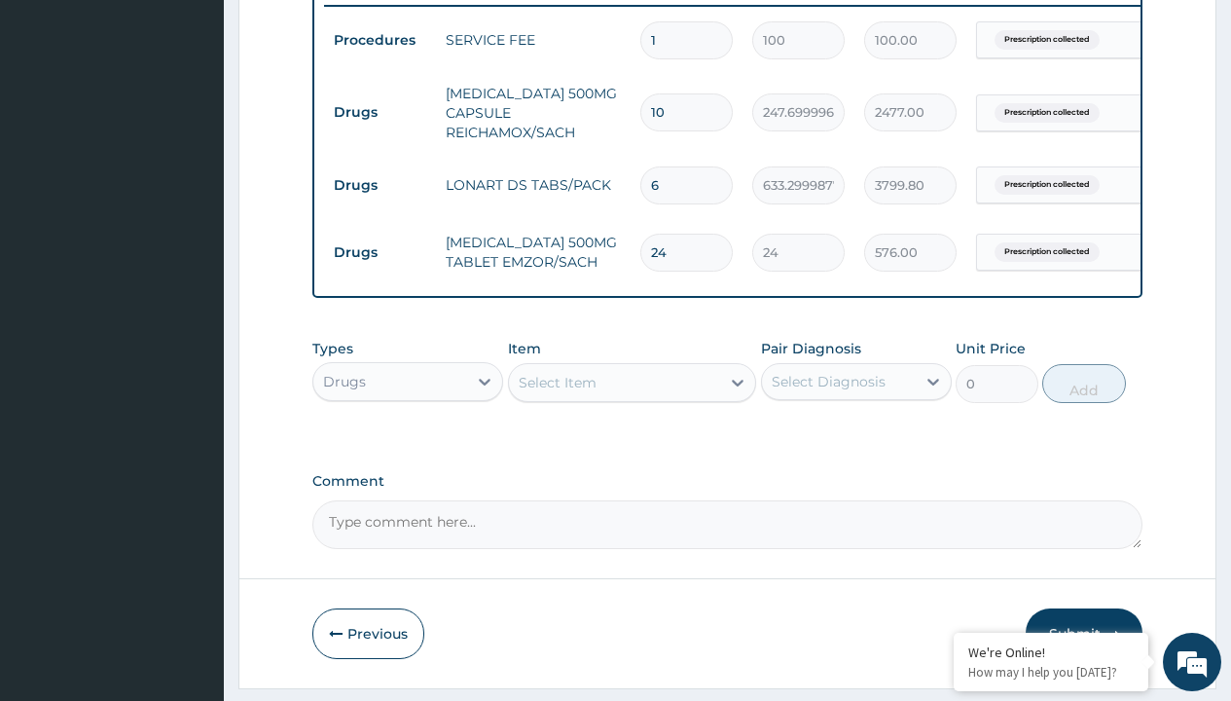
type input "drugs"
click at [408, 444] on div "Drugs" at bounding box center [407, 430] width 191 height 35
click at [557, 392] on div "Select Item" at bounding box center [558, 382] width 78 height 19
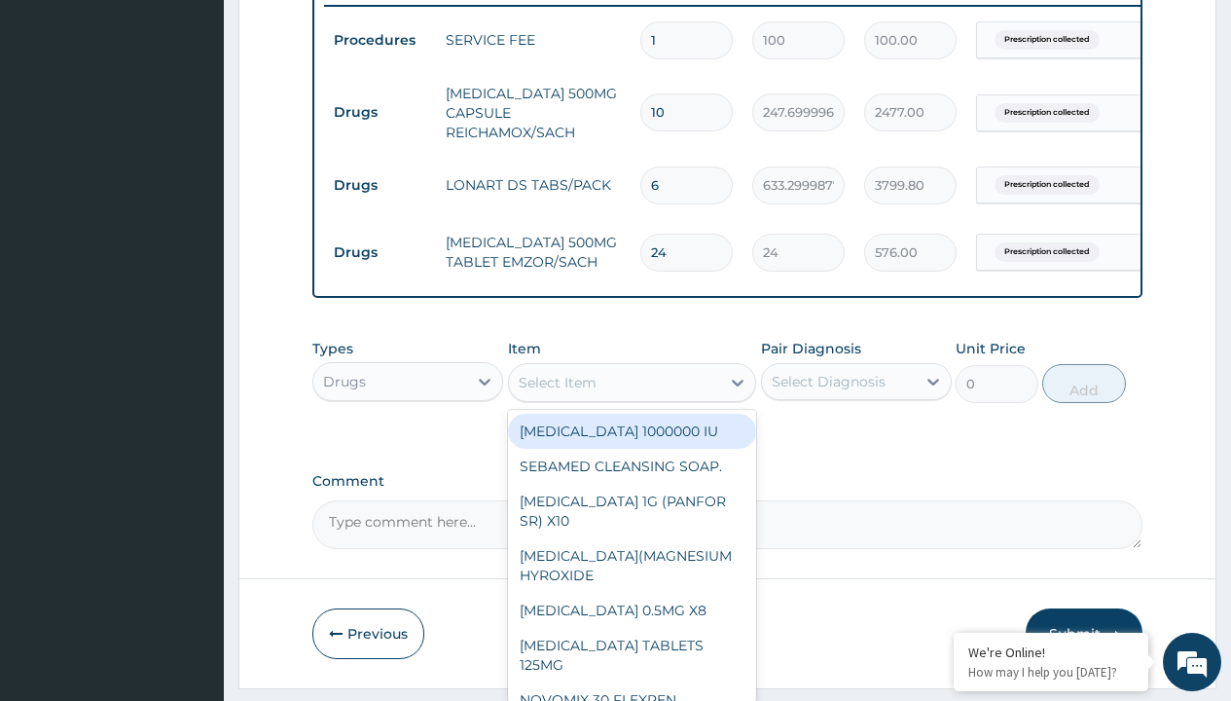
type input "cetirizine 10mg tablets/sach"
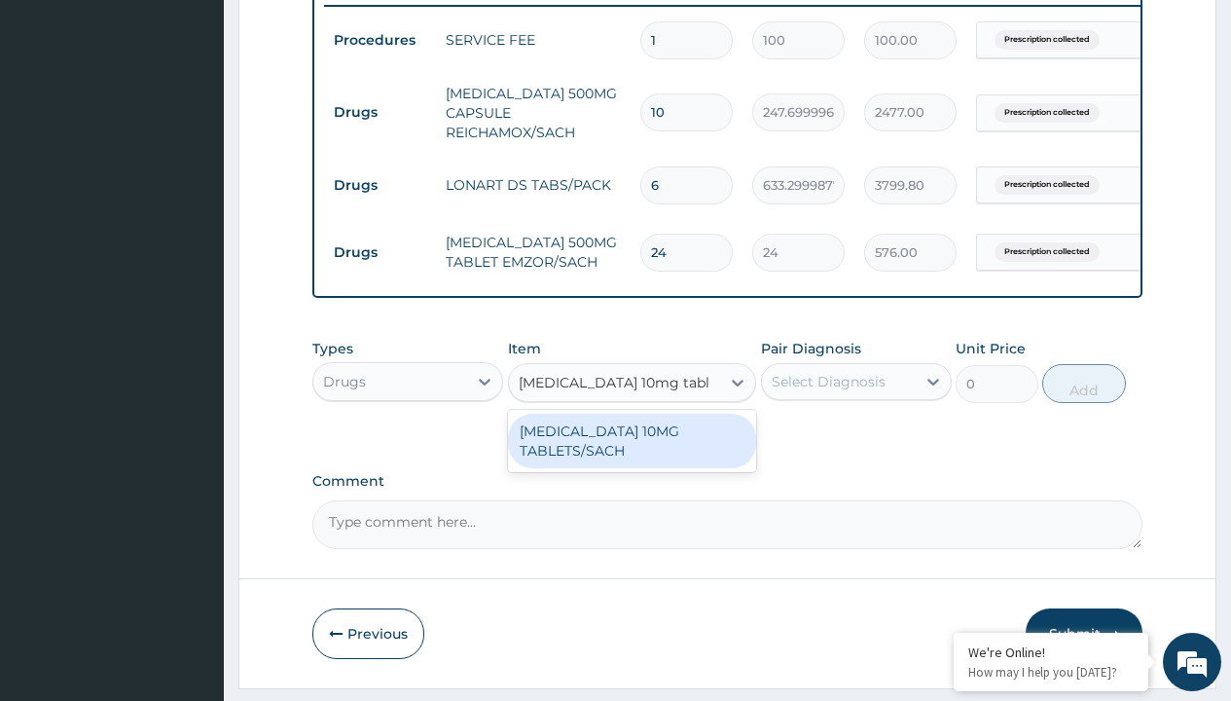
click at [631, 454] on div "[MEDICAL_DATA] 10MG TABLETS/SACH" at bounding box center [632, 441] width 249 height 54
type input "240"
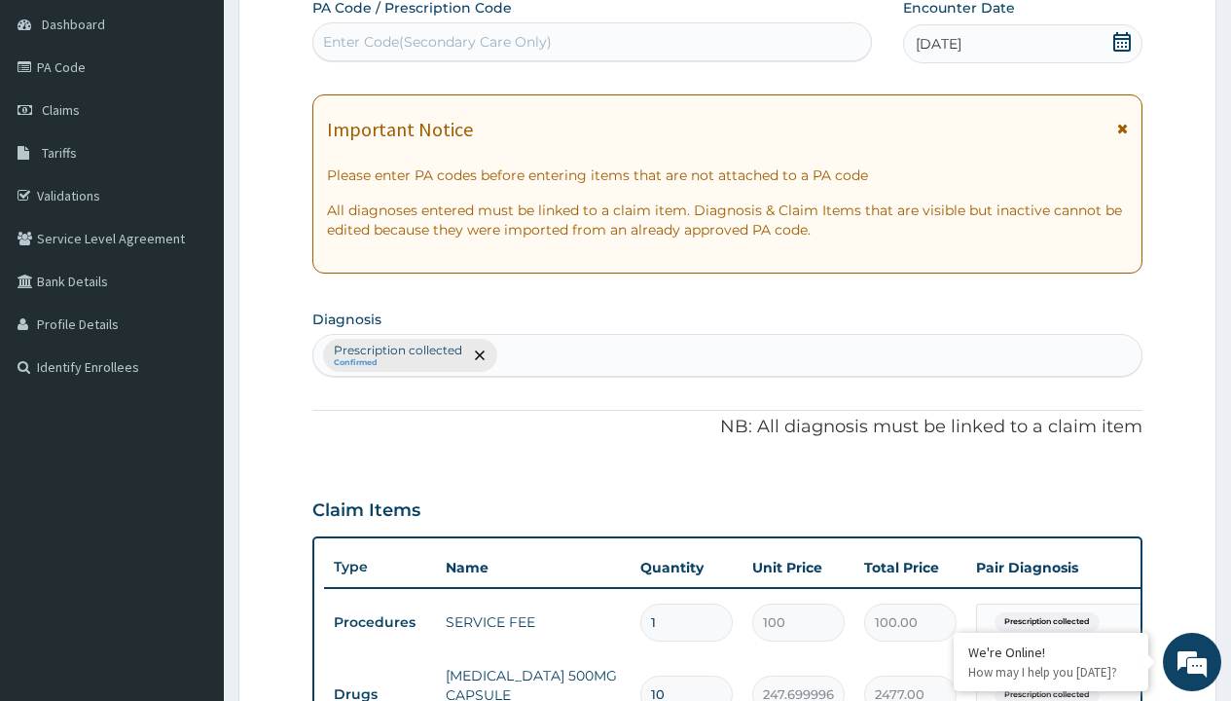
type input "prescription collected"
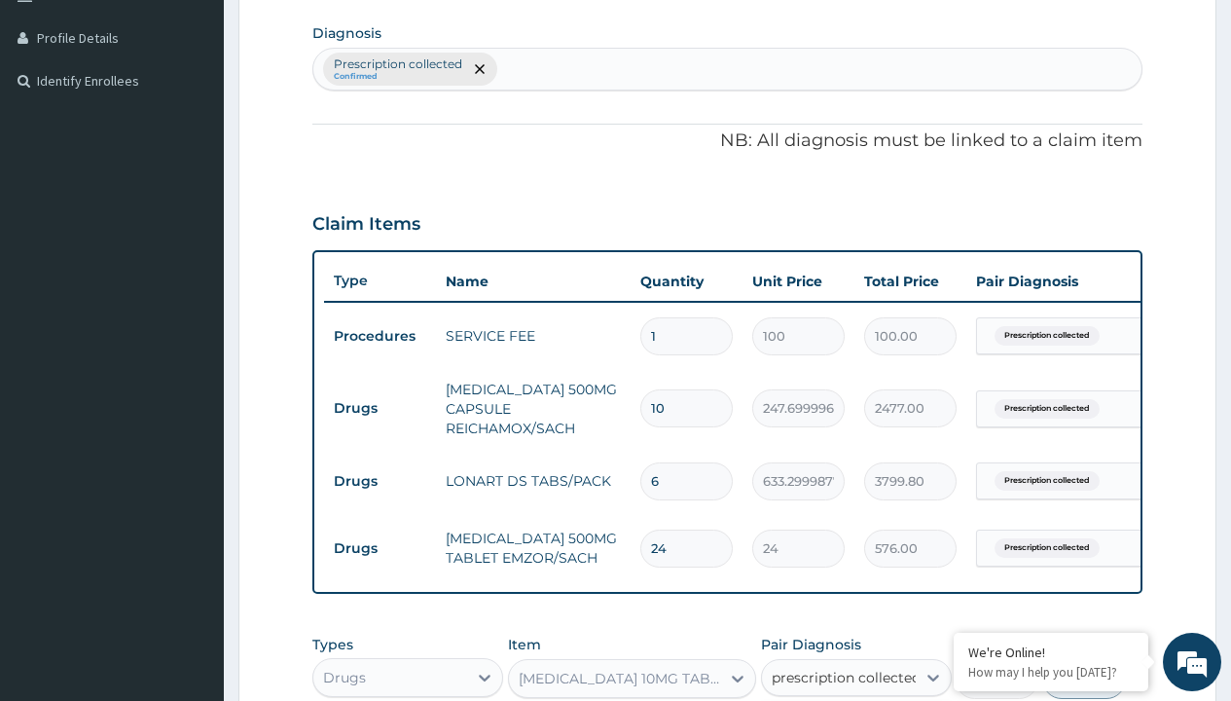
checkbox input "true"
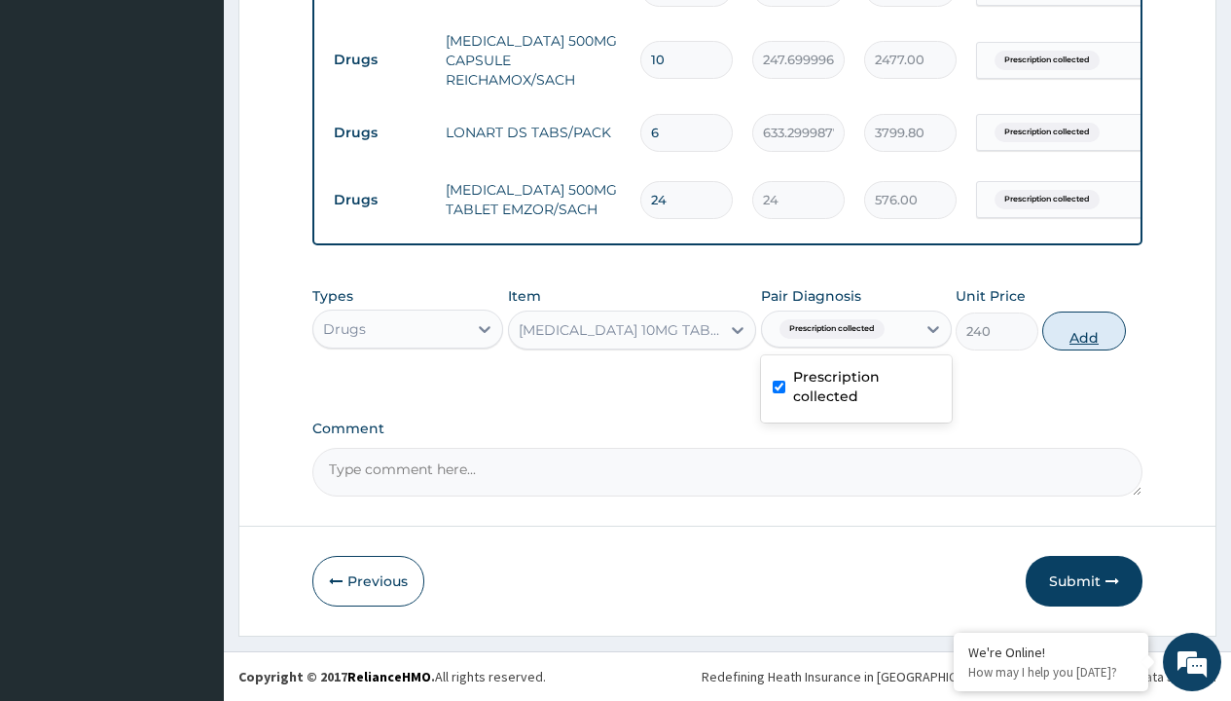
click at [1084, 330] on button "Add" at bounding box center [1083, 330] width 83 height 39
type input "0"
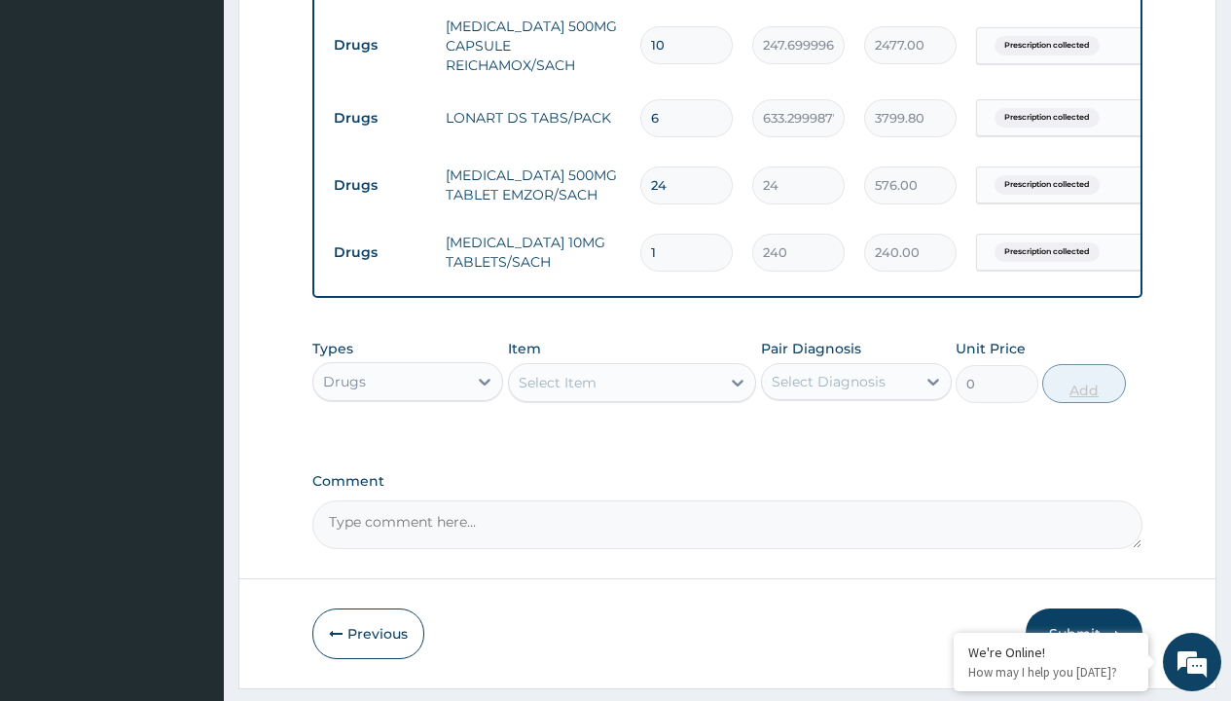
type input "10"
type input "2400.00"
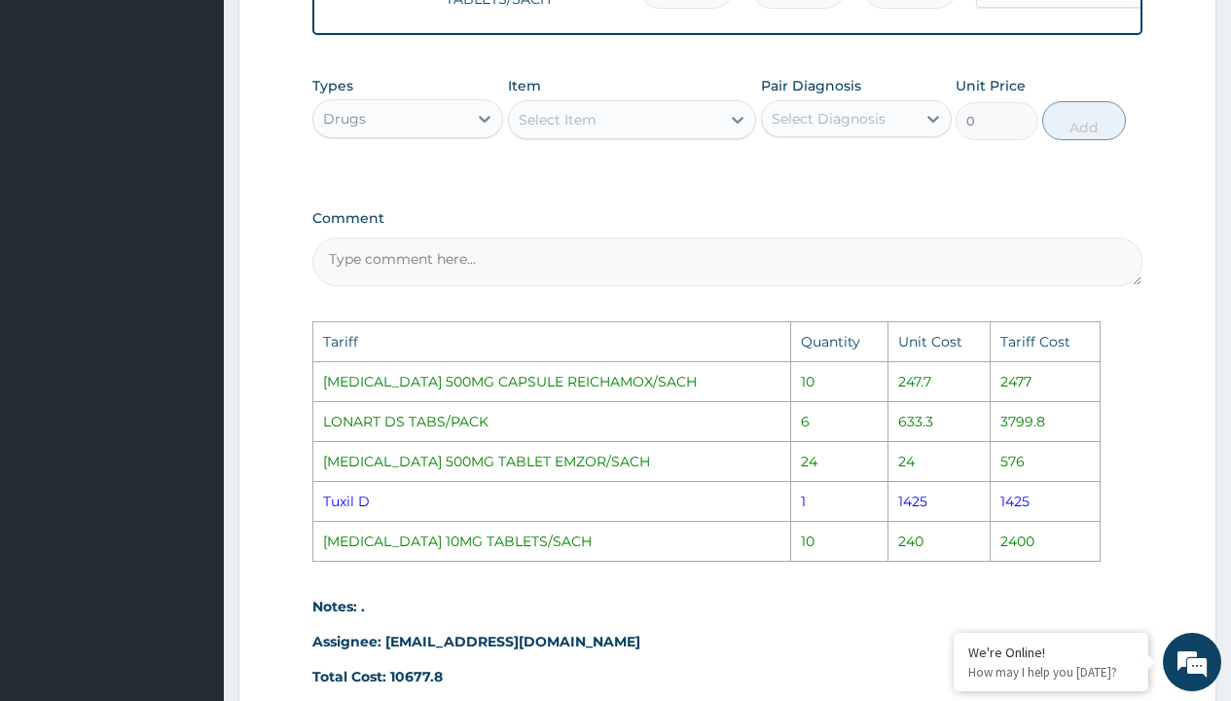
scroll to position [1102, 0]
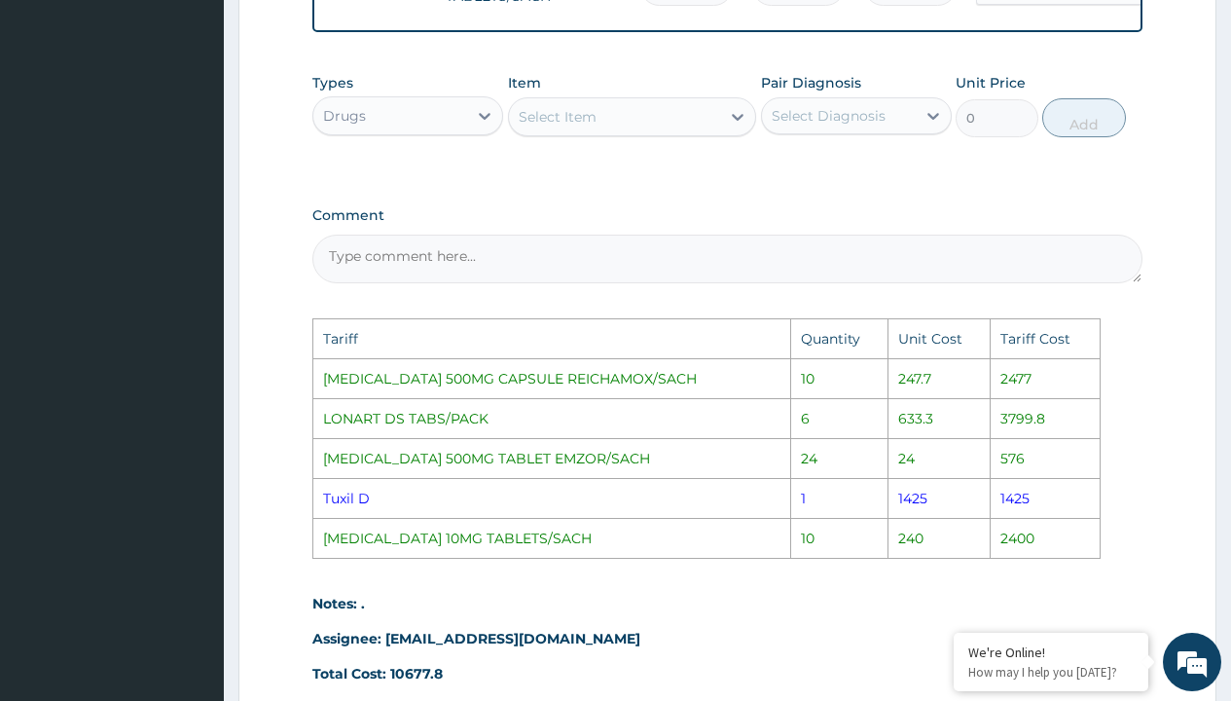
type input "10"
click at [632, 121] on div "Select Item" at bounding box center [615, 116] width 212 height 31
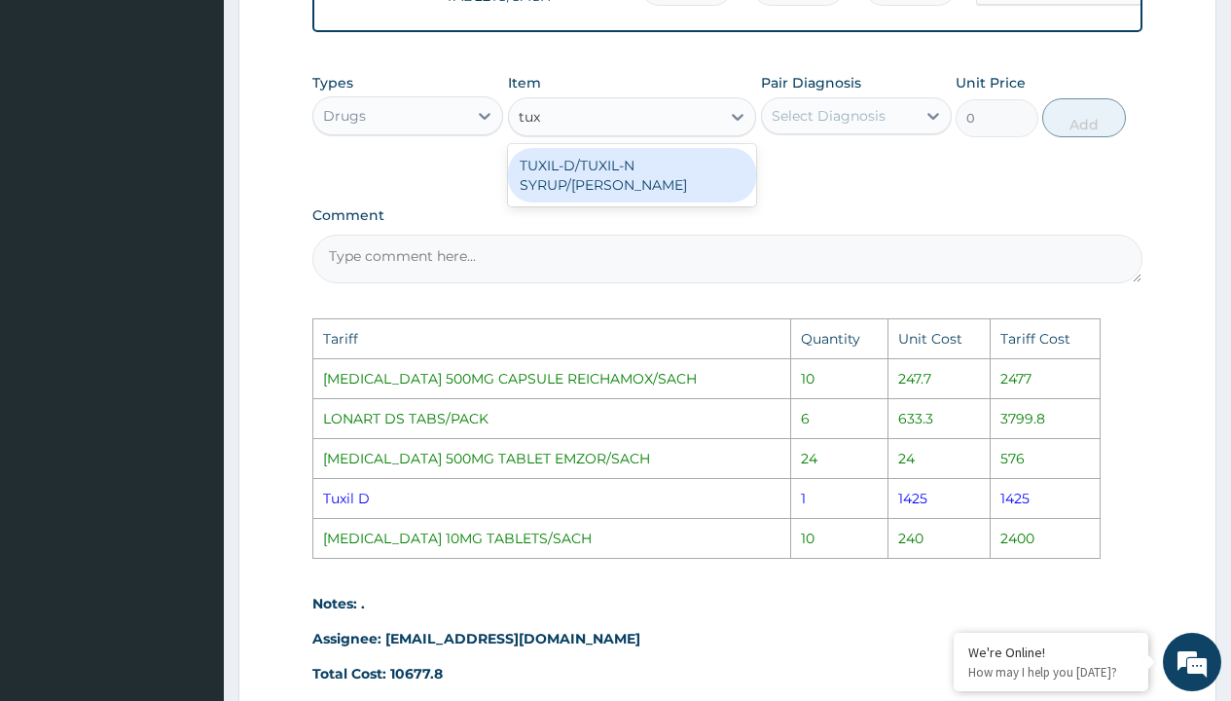
type input "tuxi"
click at [667, 178] on div "TUXIL-D/TUXIL-N SYRUP/[PERSON_NAME]" at bounding box center [632, 175] width 249 height 54
type input "1425"
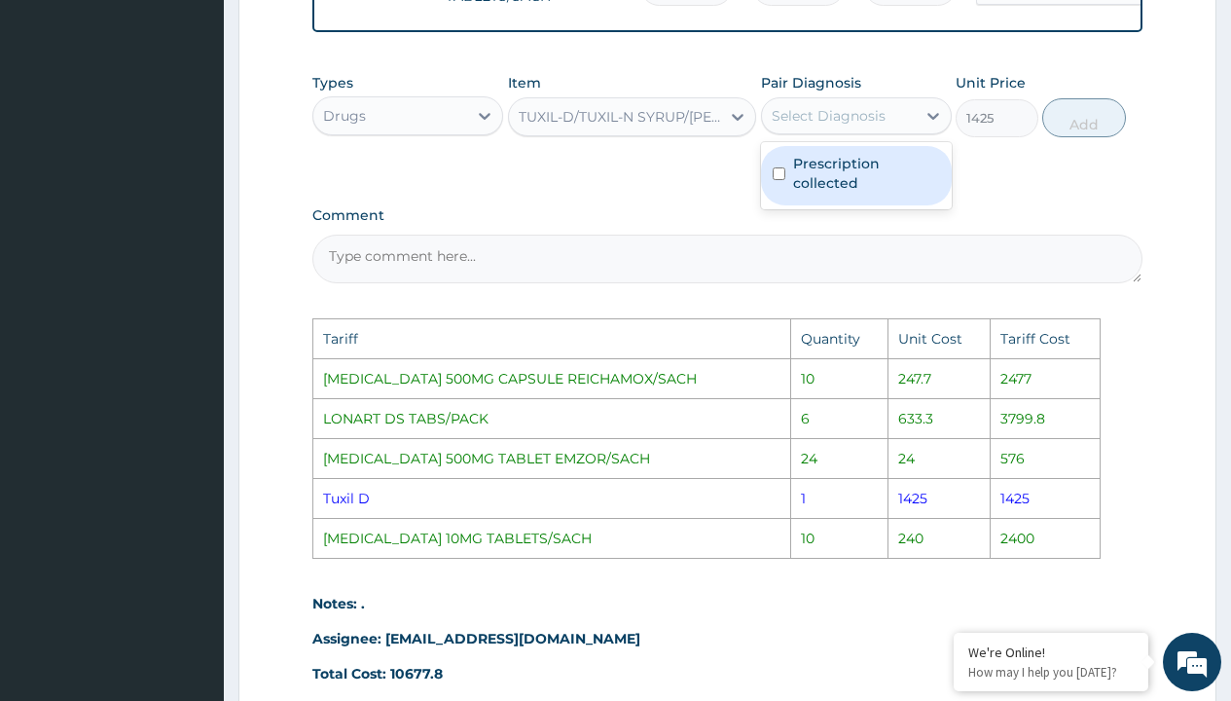
click at [816, 131] on div "Select Diagnosis" at bounding box center [839, 115] width 154 height 31
click at [835, 191] on label "Prescription collected" at bounding box center [866, 173] width 147 height 39
checkbox input "true"
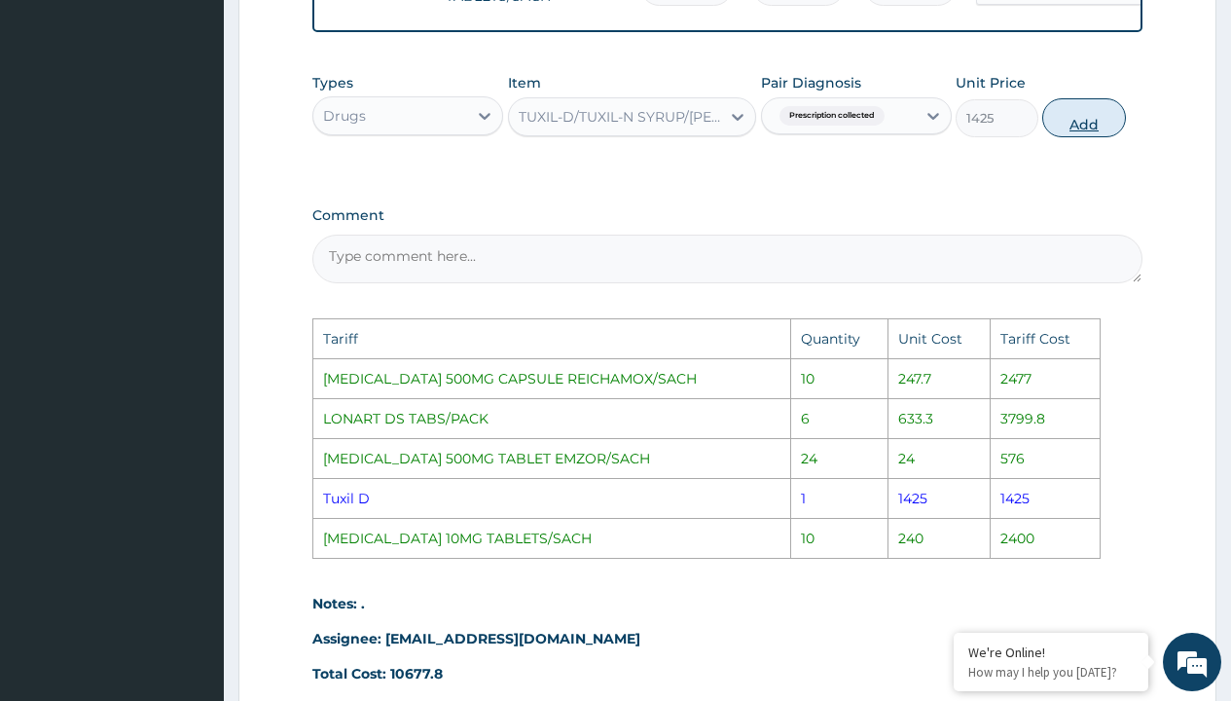
click at [1082, 136] on button "Add" at bounding box center [1083, 117] width 83 height 39
type input "0"
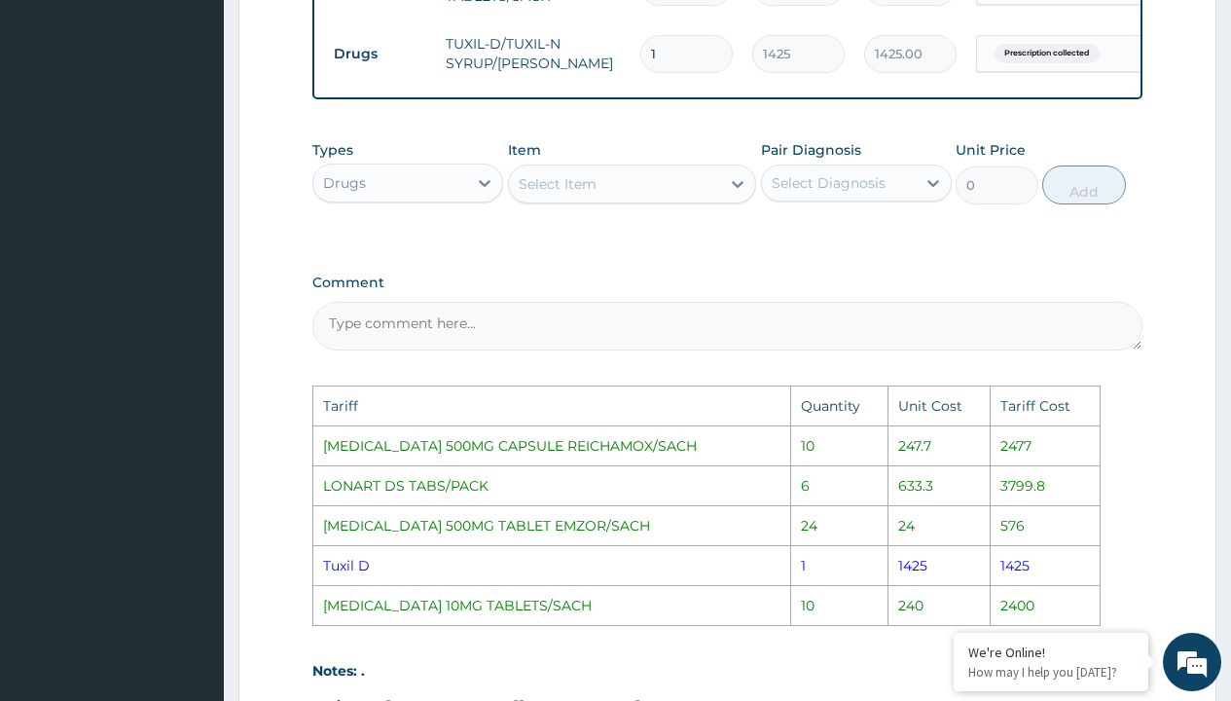
scroll to position [1381, 0]
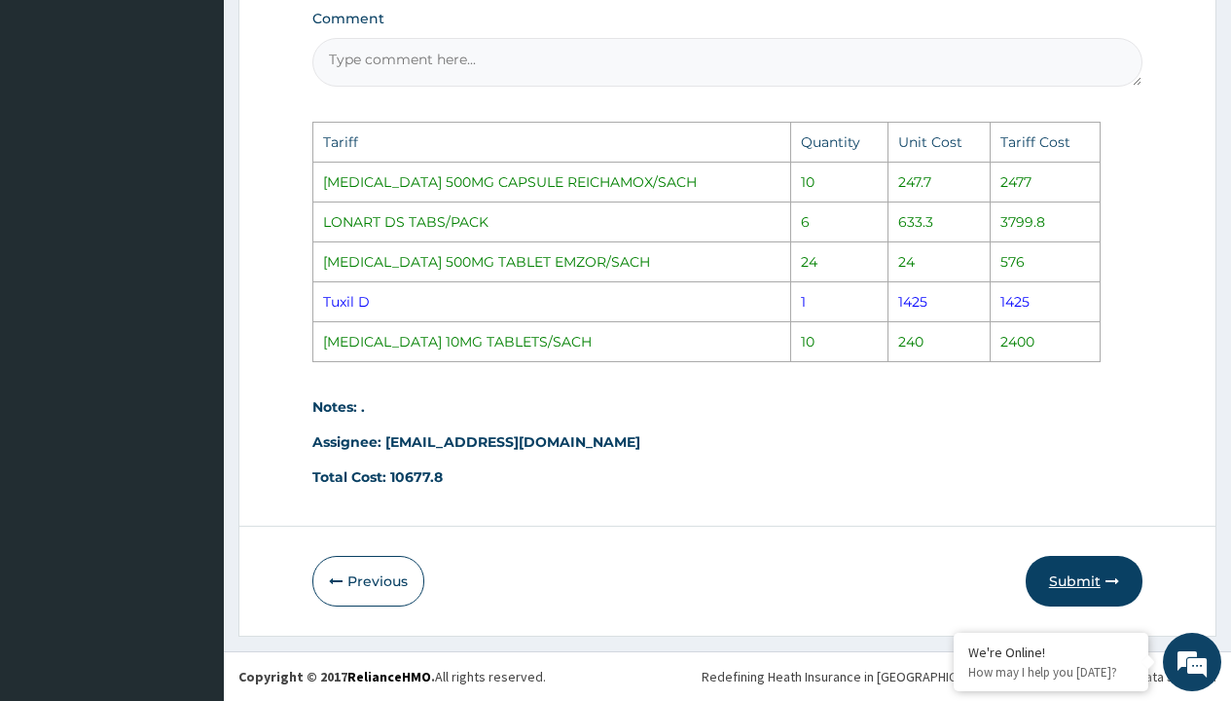
click at [1082, 586] on button "Submit" at bounding box center [1084, 581] width 117 height 51
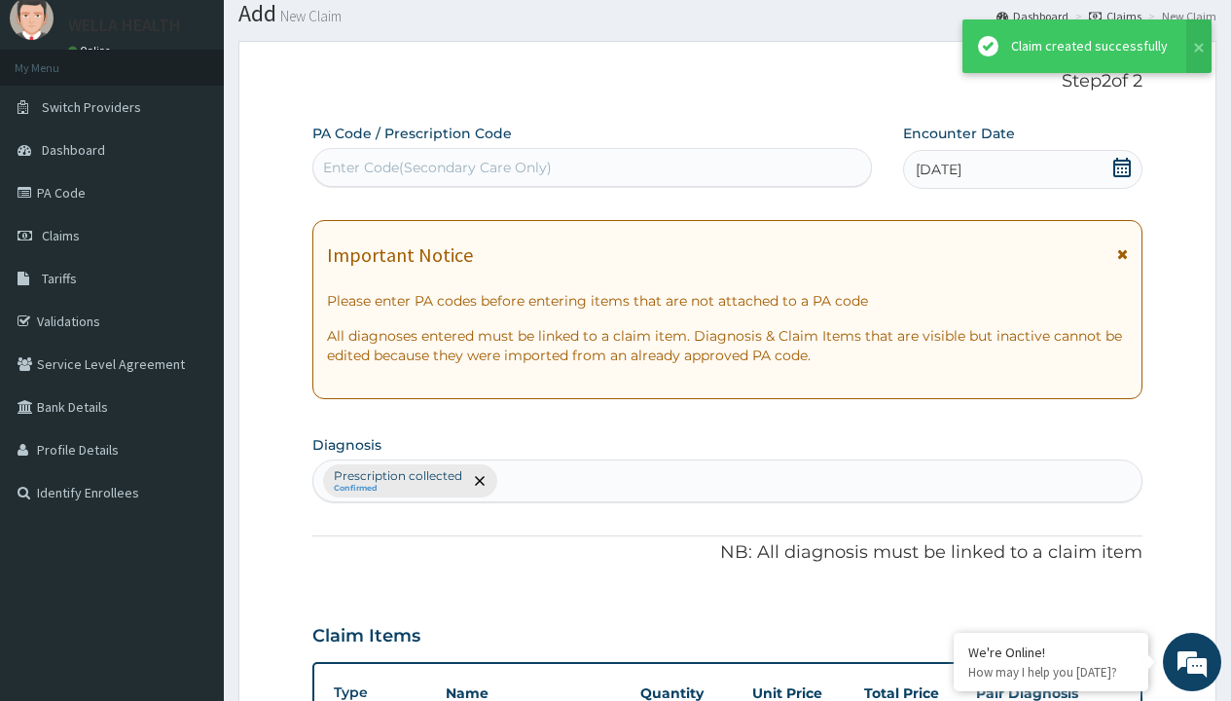
scroll to position [971, 0]
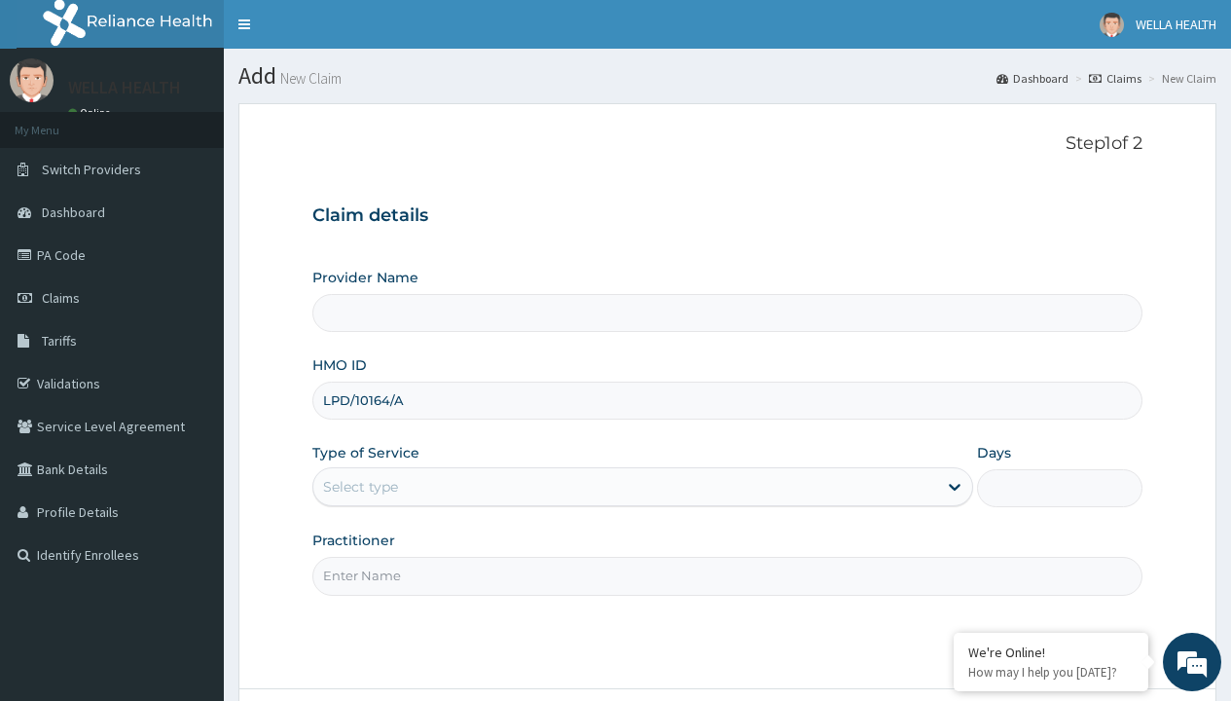
type input "LPD/10164/A"
type input "WellaHealth"
type input "WellaHealth(TELEMEDICINE)"
type input "WellaHealth"
click at [360, 486] on div "Select type" at bounding box center [360, 486] width 75 height 19
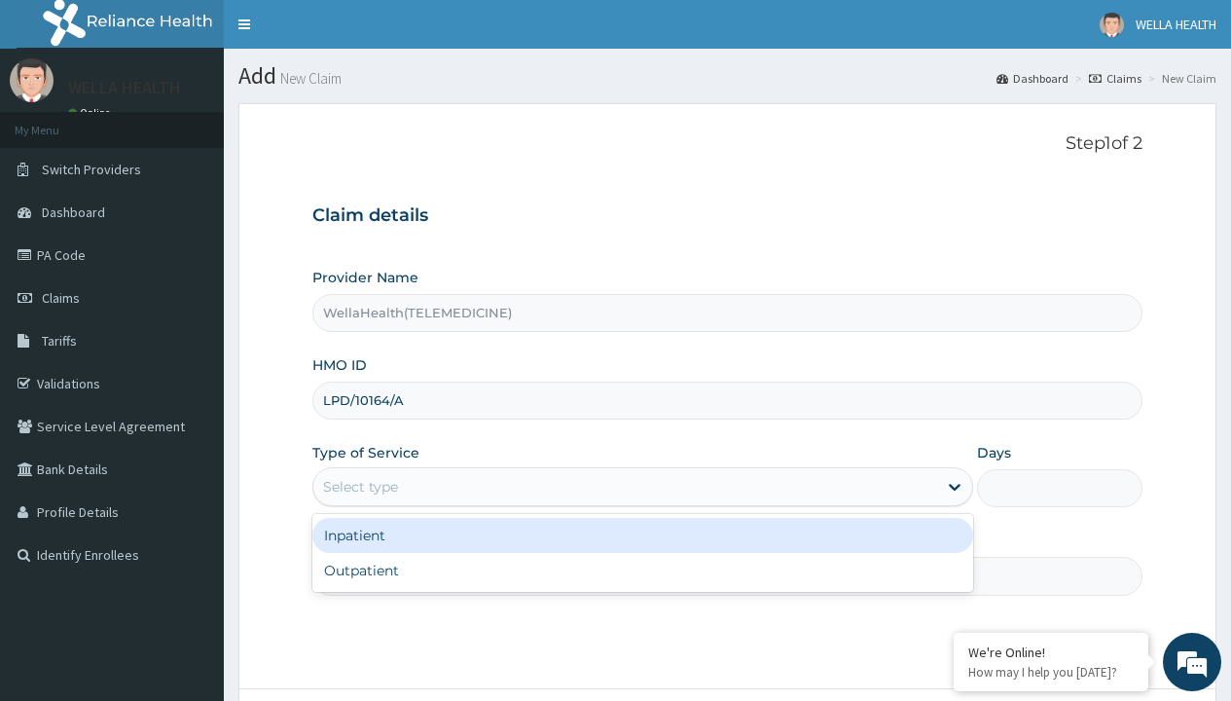
click at [642, 570] on div "Outpatient" at bounding box center [642, 570] width 661 height 35
type input "1"
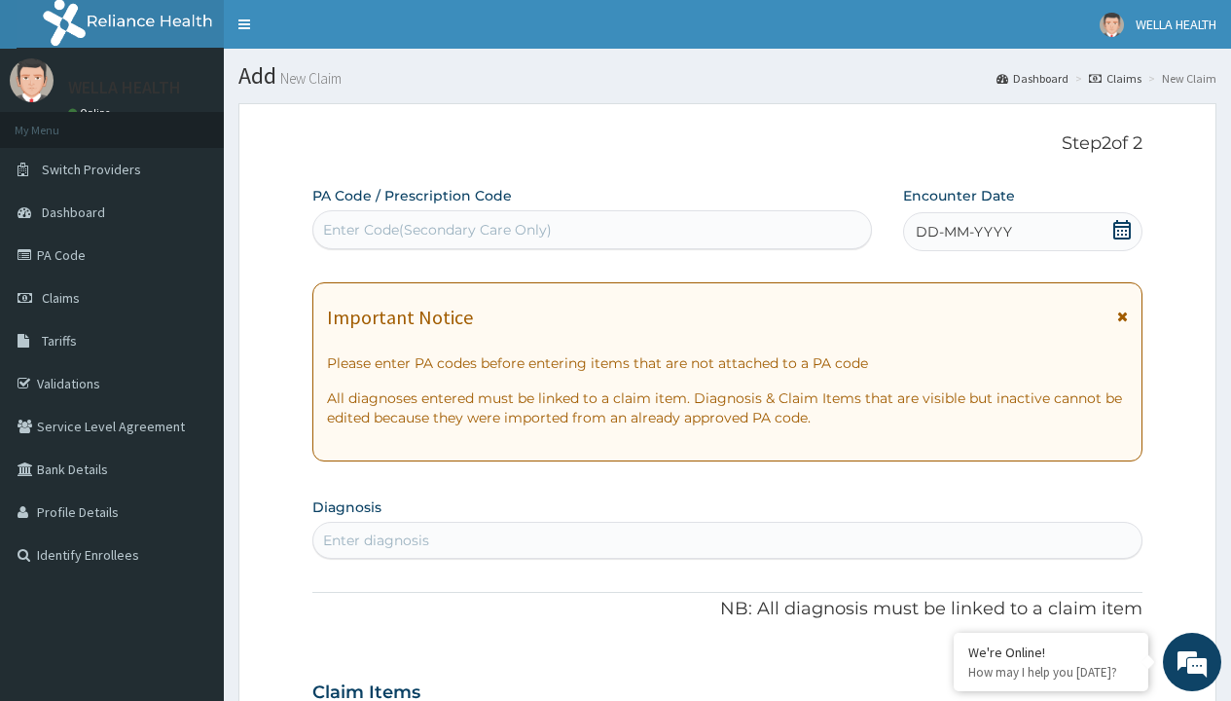
scroll to position [162, 0]
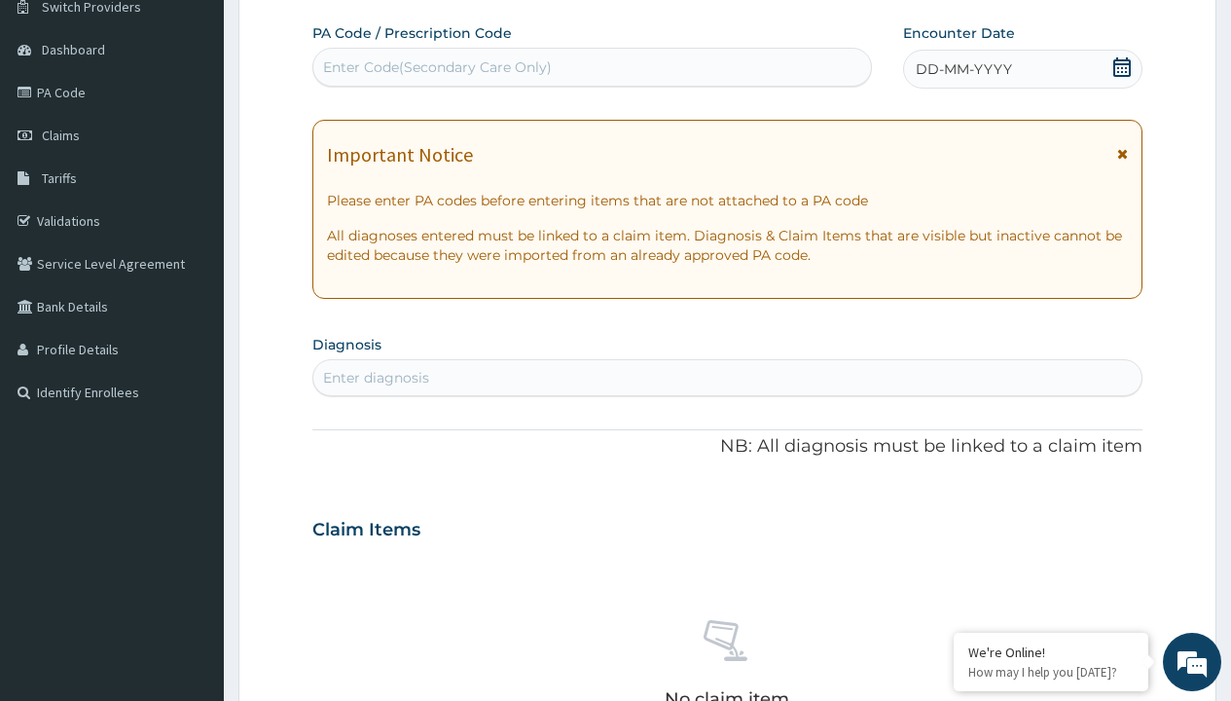
click at [962, 69] on span "DD-MM-YYYY" at bounding box center [964, 68] width 96 height 19
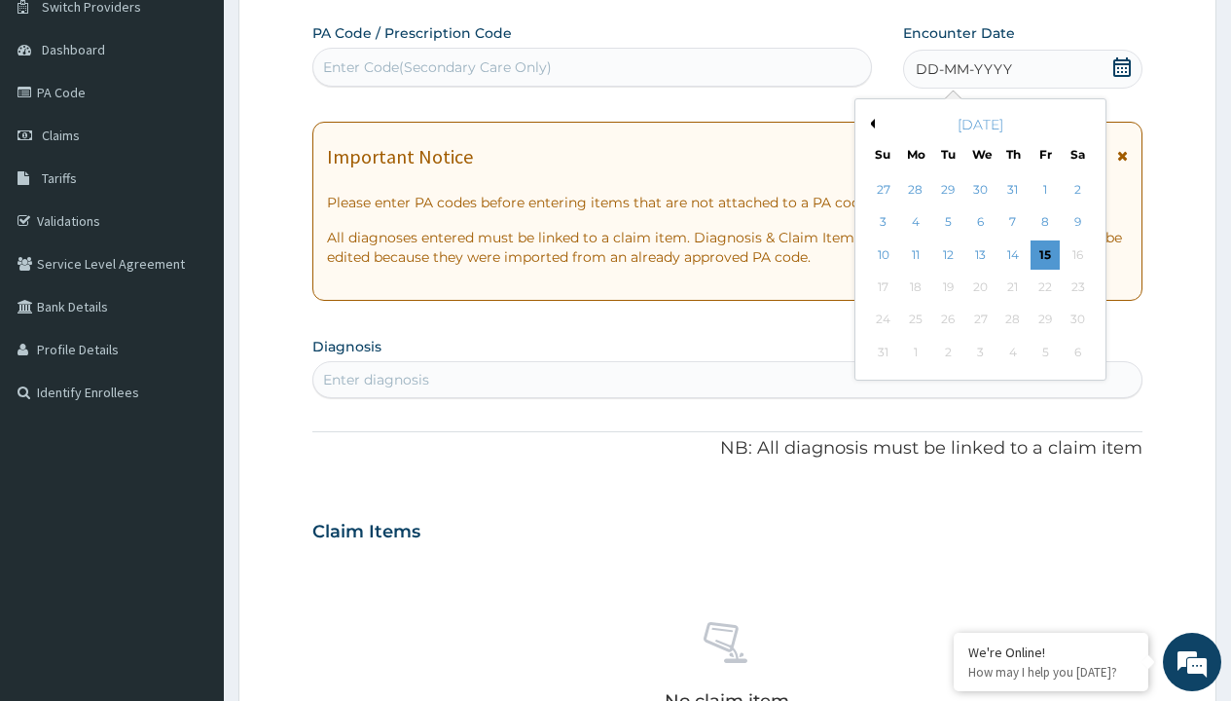
click at [869, 124] on button "Previous Month" at bounding box center [870, 124] width 10 height 10
click at [915, 254] on div "14" at bounding box center [915, 254] width 29 height 29
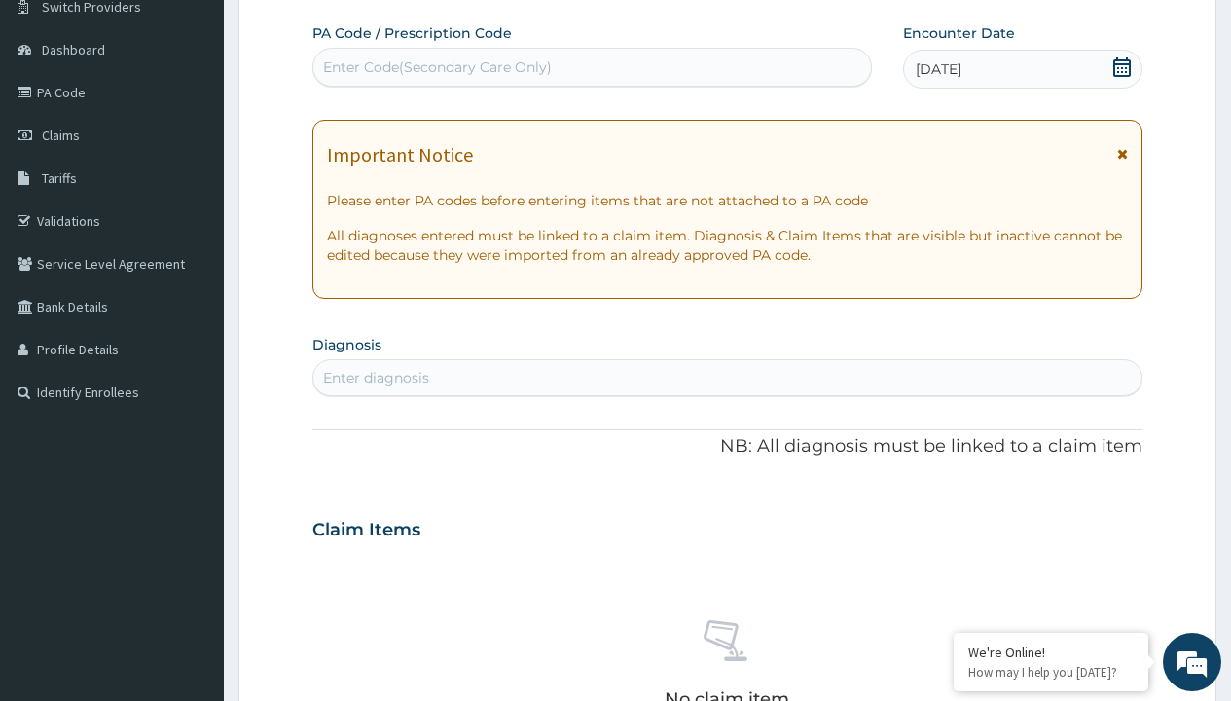
click at [376, 378] on div "Enter diagnosis" at bounding box center [376, 377] width 106 height 19
type input "prescription collected"
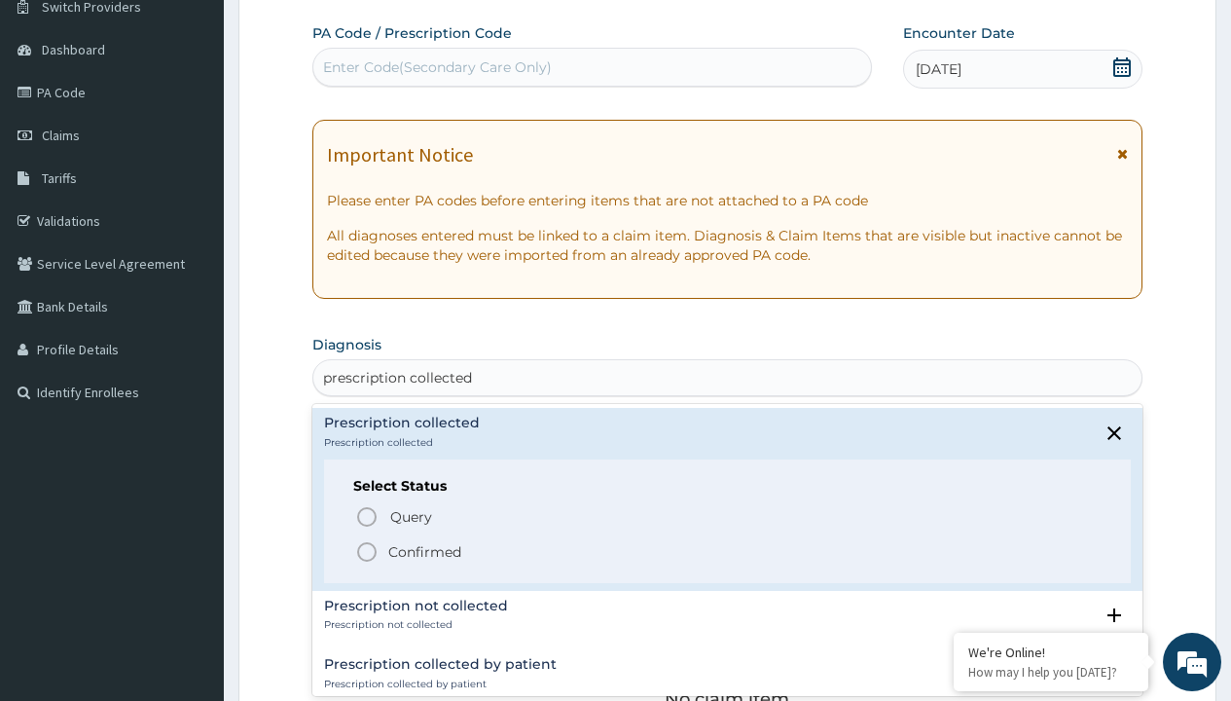
click at [424, 551] on p "Confirmed" at bounding box center [424, 551] width 73 height 19
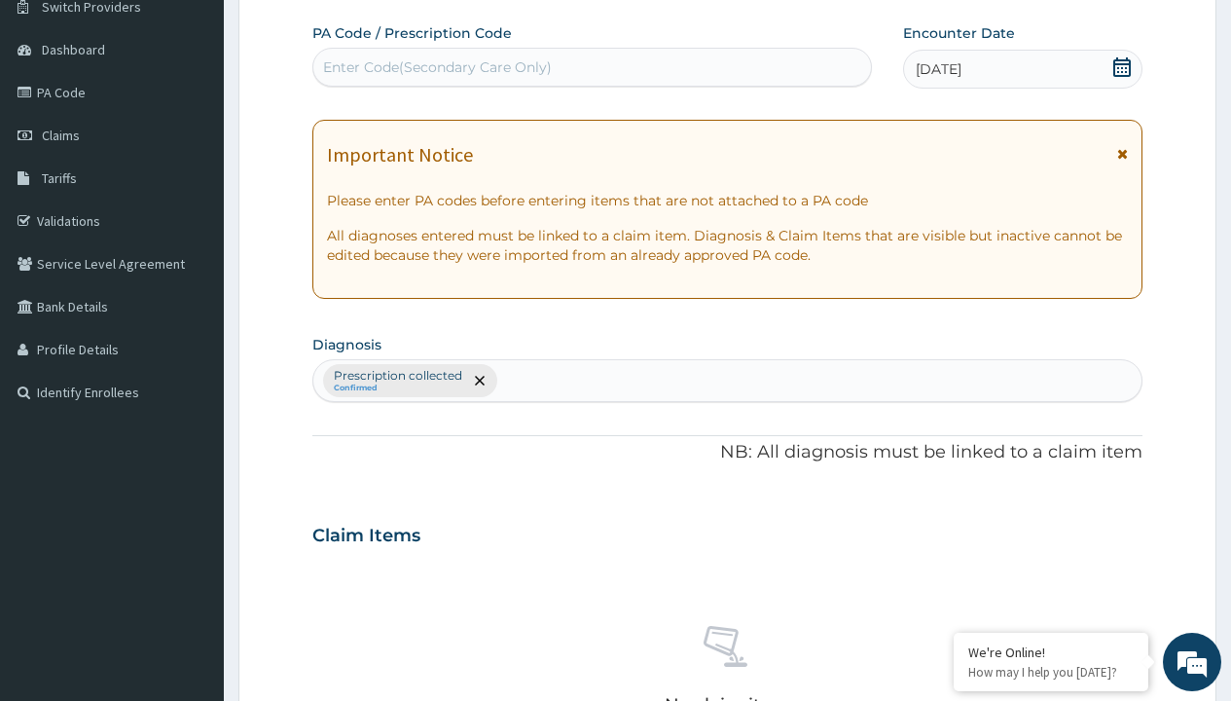
scroll to position [681, 0]
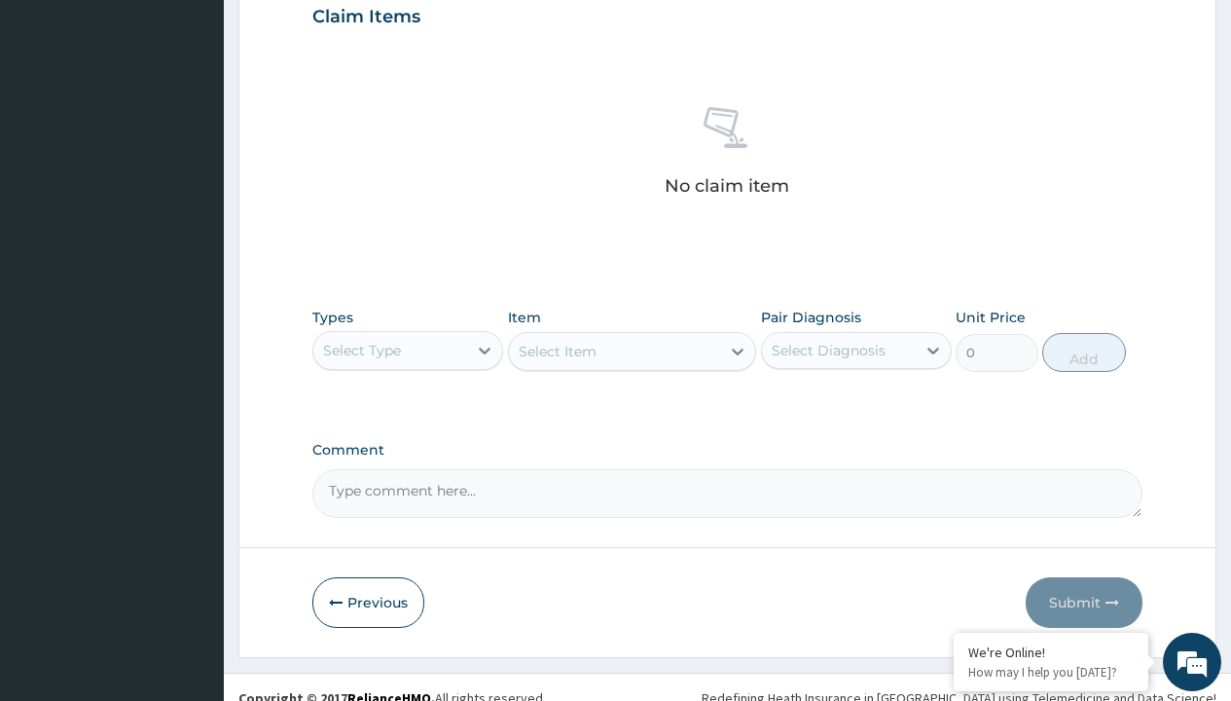
click at [362, 349] on div "Select Type" at bounding box center [362, 350] width 78 height 19
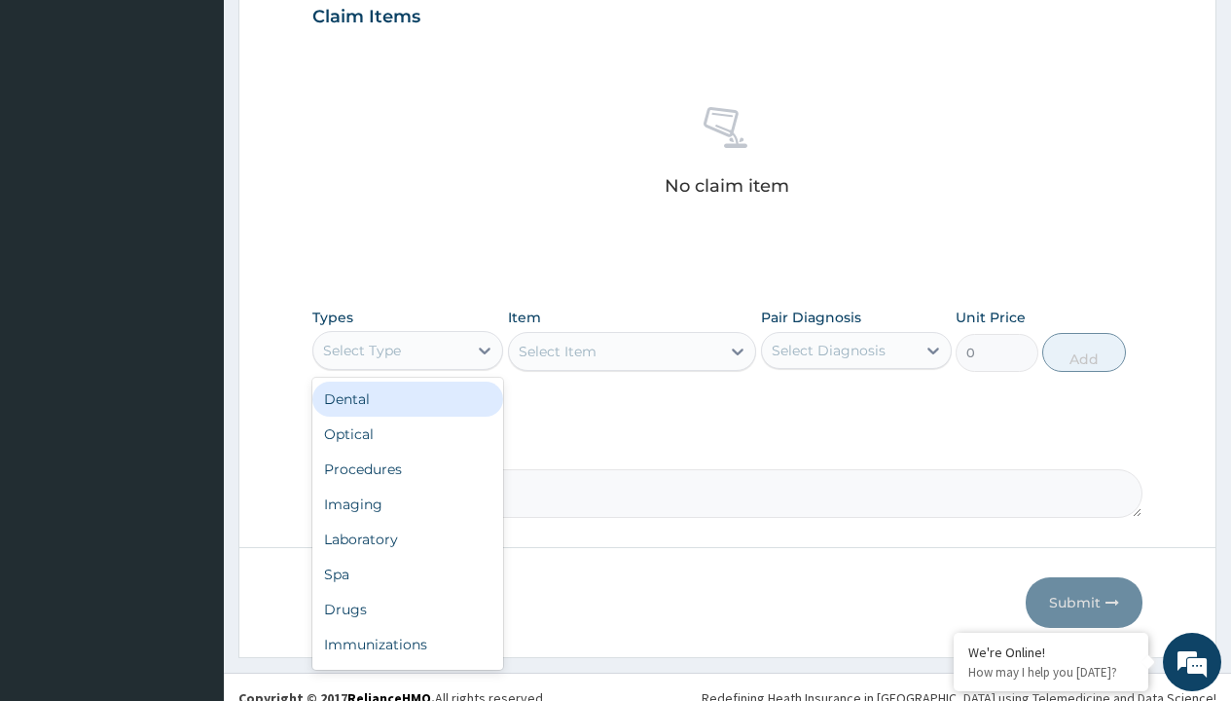
type input "procedures"
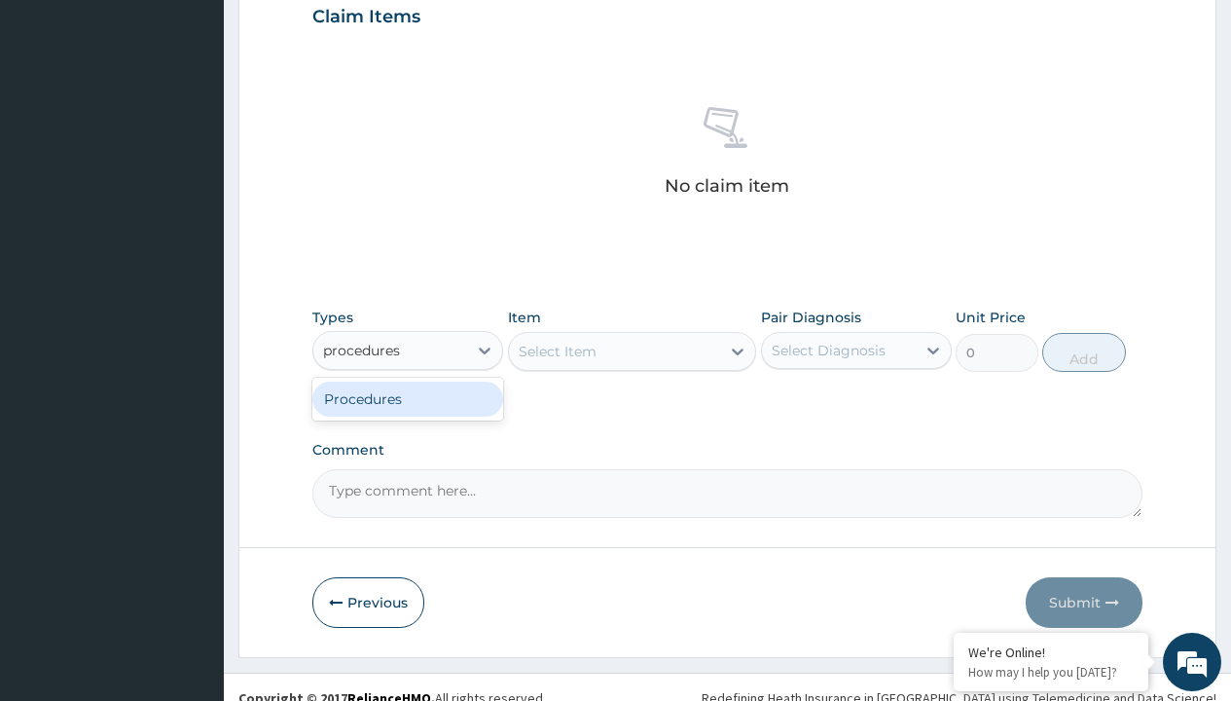
scroll to position [0, 0]
click at [408, 398] on div "Procedures" at bounding box center [407, 398] width 191 height 35
click at [557, 350] on div "Select Item" at bounding box center [558, 351] width 78 height 19
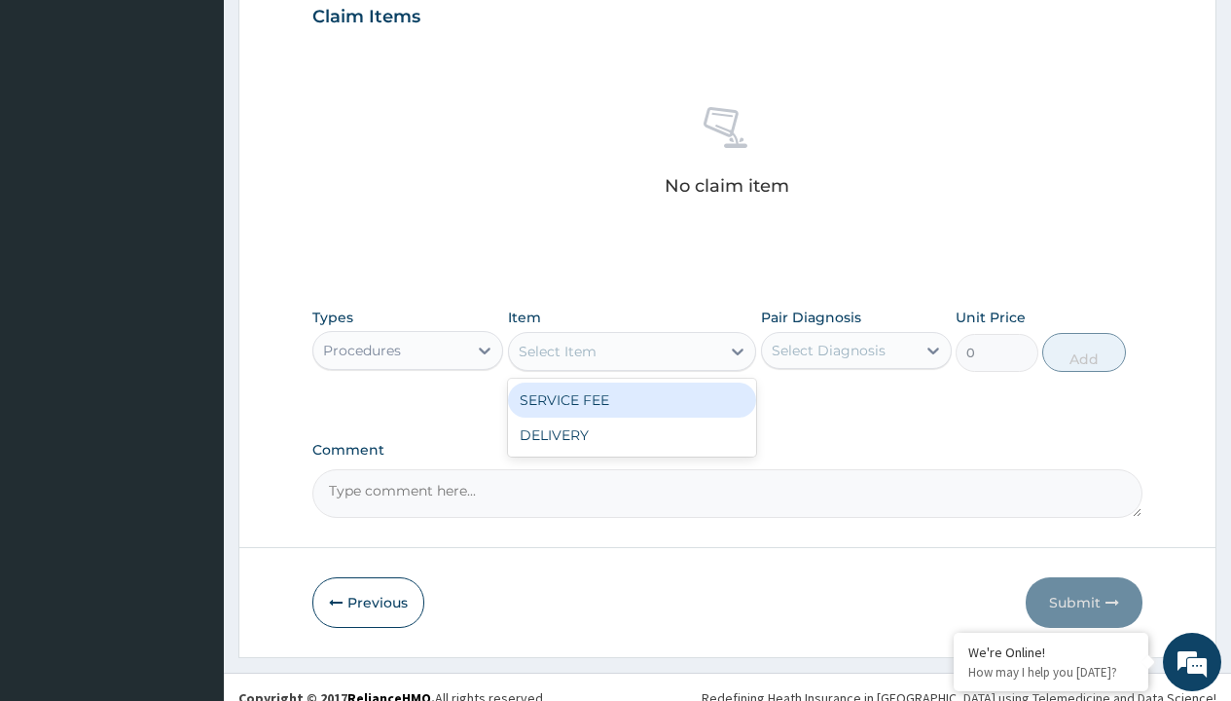
type input "service fee"
click at [631, 399] on div "SERVICE FEE" at bounding box center [632, 399] width 249 height 35
type input "100"
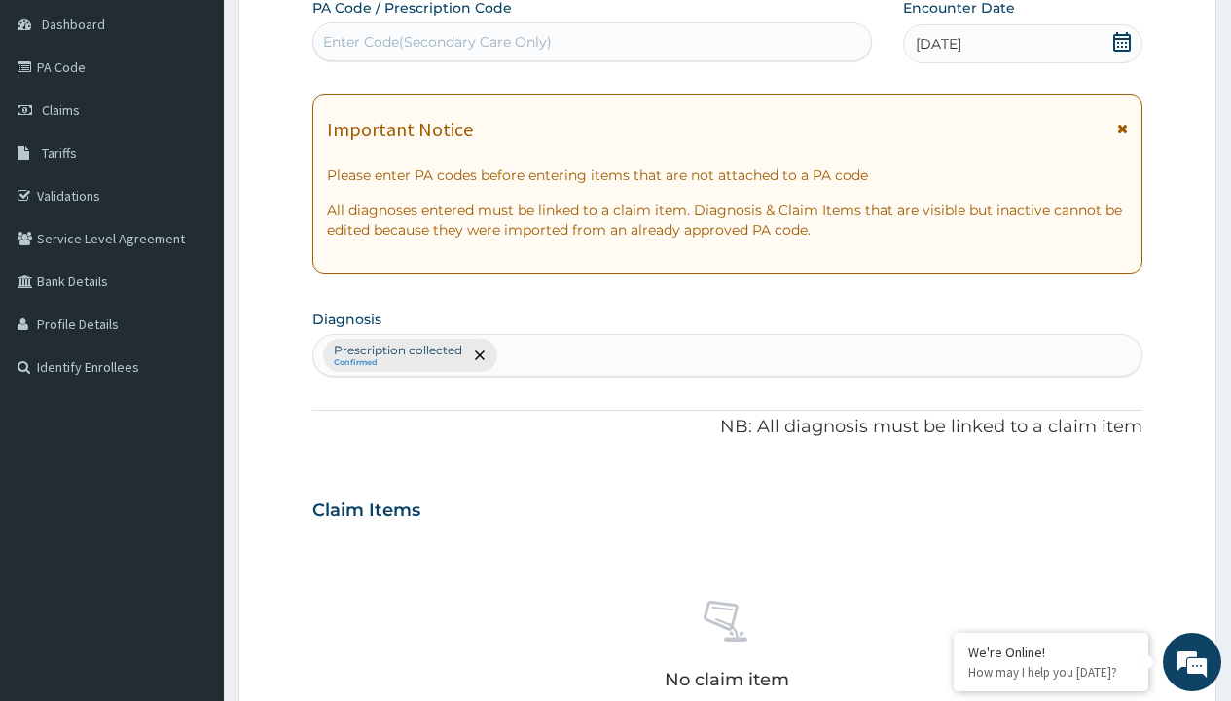
type input "prescription collected"
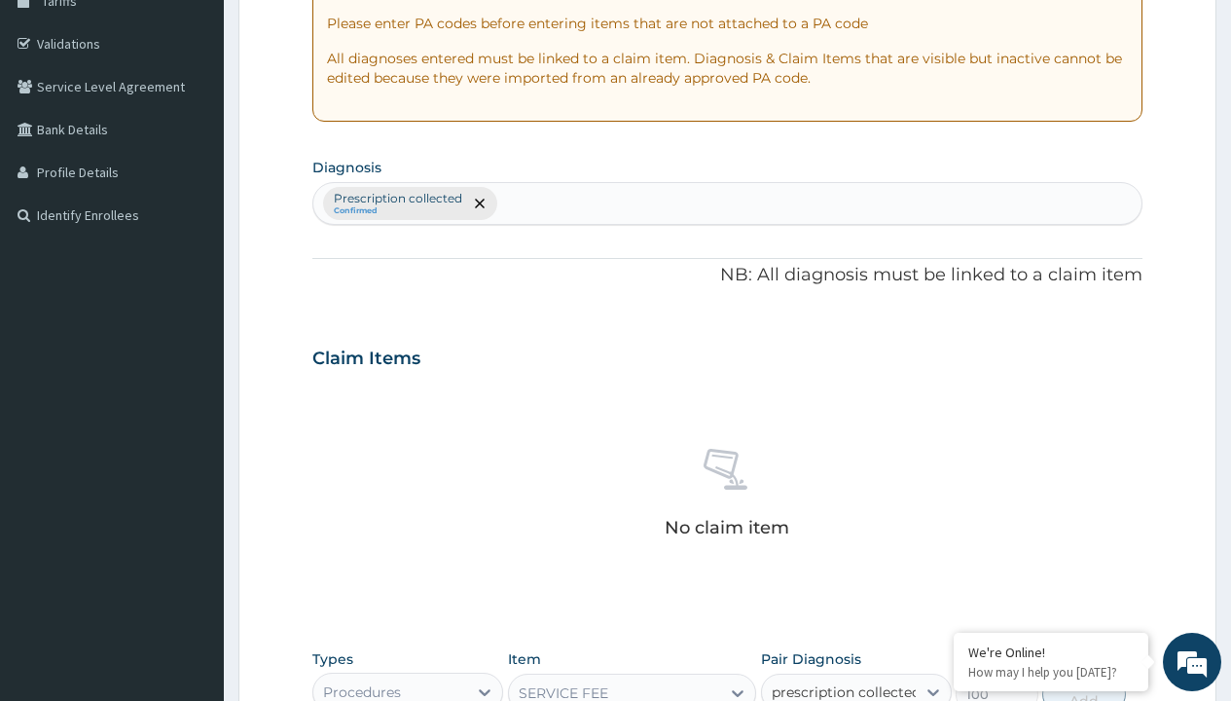
checkbox input "true"
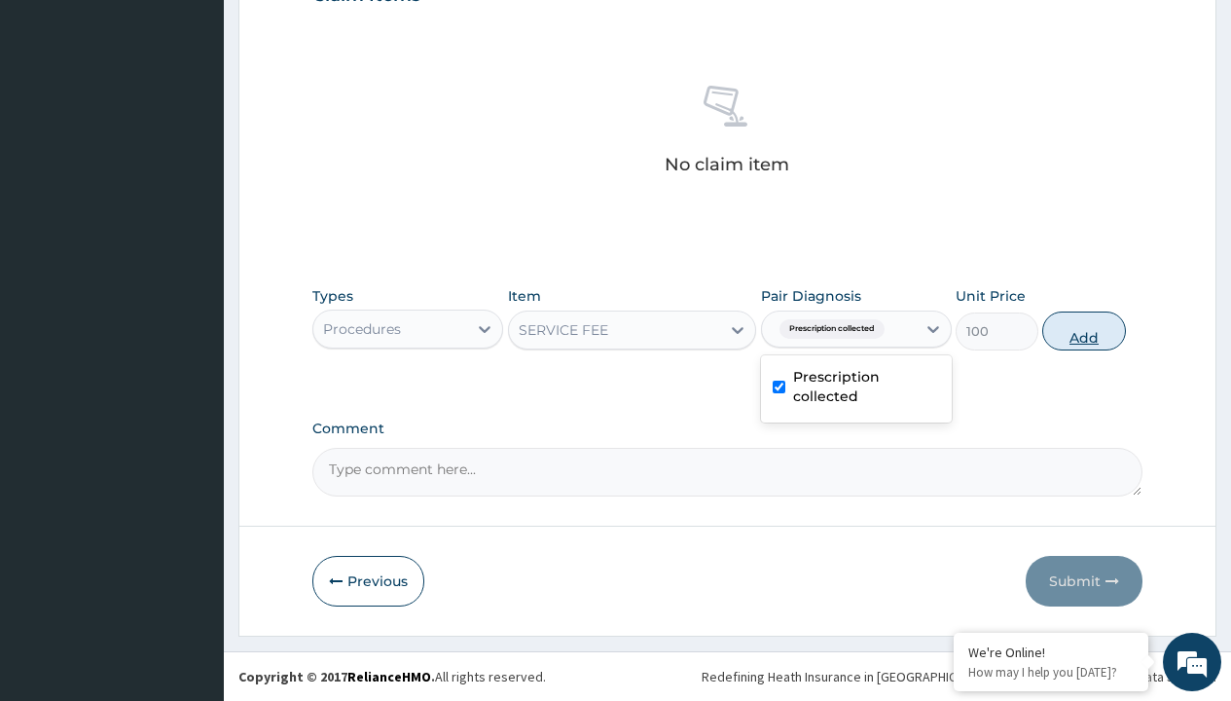
click at [1084, 330] on button "Add" at bounding box center [1083, 330] width 83 height 39
type input "0"
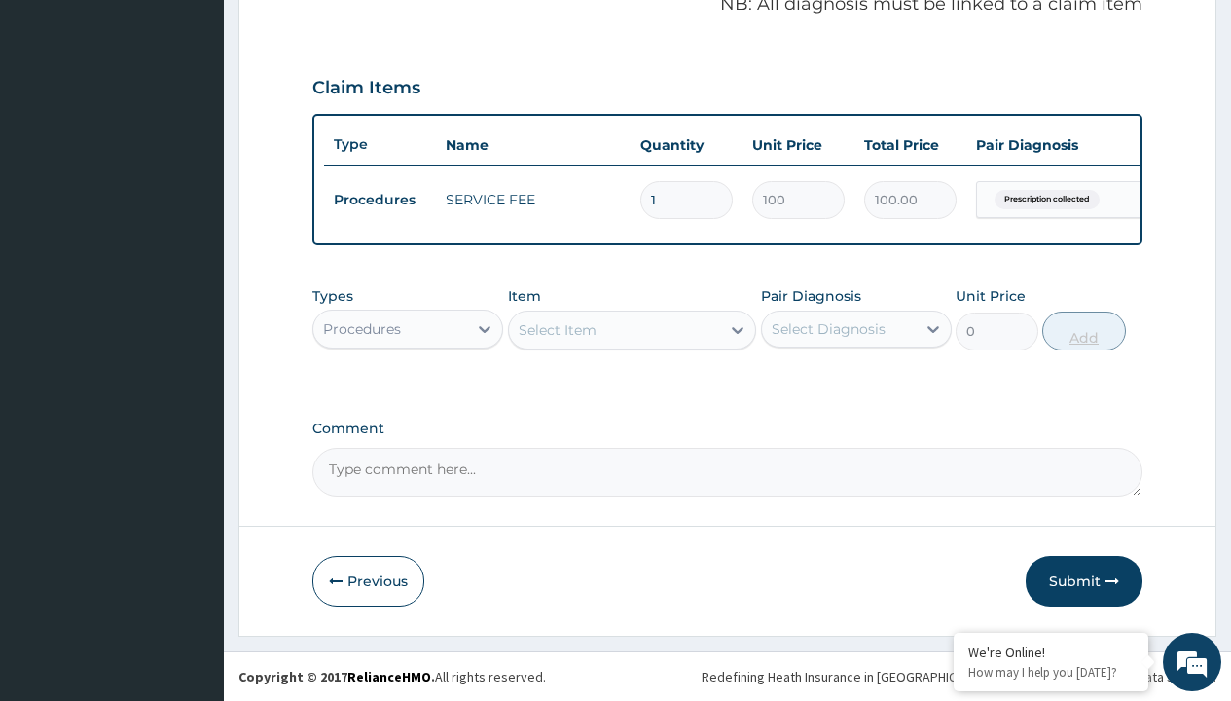
scroll to position [625, 0]
click at [362, 328] on div "Procedures" at bounding box center [362, 328] width 78 height 19
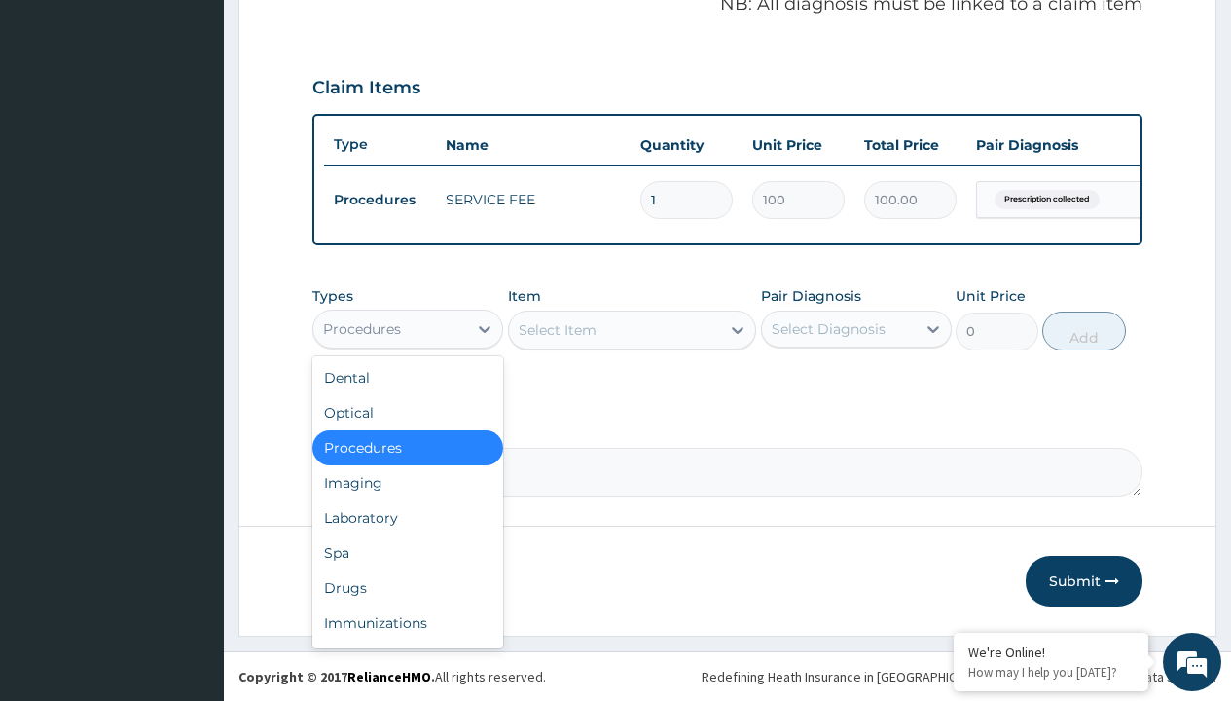
type input "drugs"
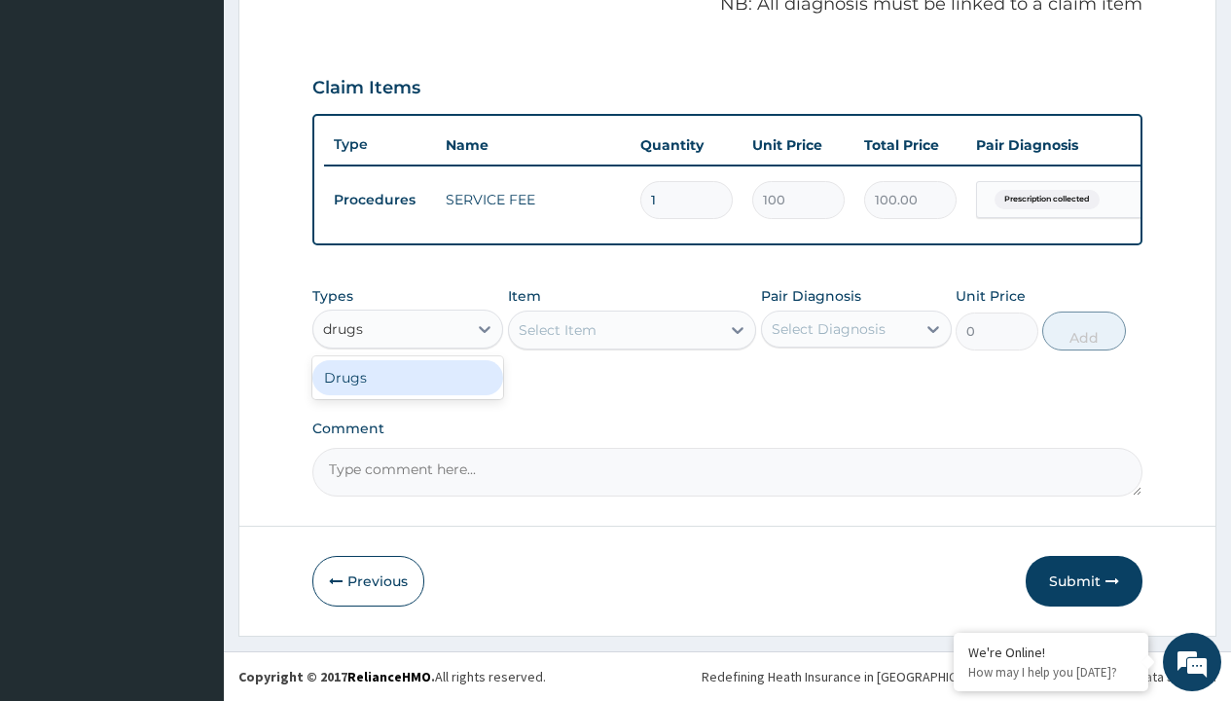
scroll to position [0, 0]
click at [408, 377] on div "Drugs" at bounding box center [407, 377] width 191 height 35
click at [557, 329] on div "Select Item" at bounding box center [632, 329] width 249 height 39
click at [343, 328] on div "Drugs" at bounding box center [344, 328] width 43 height 19
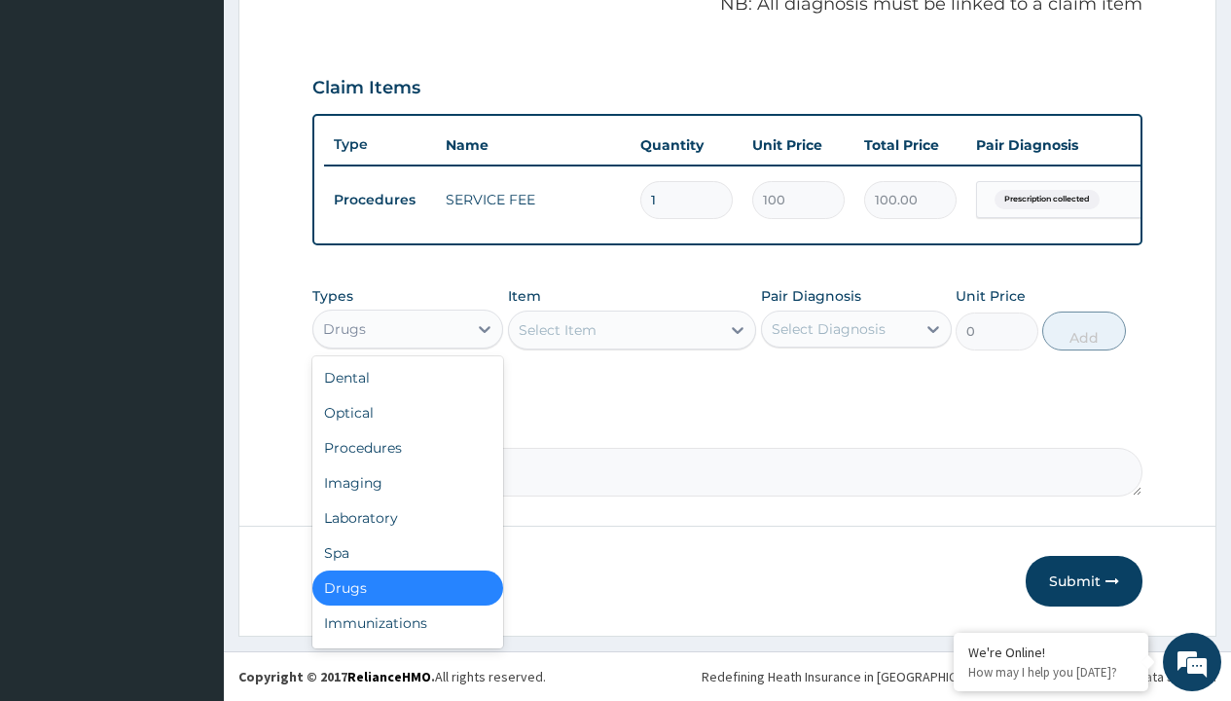
type input "drugs"
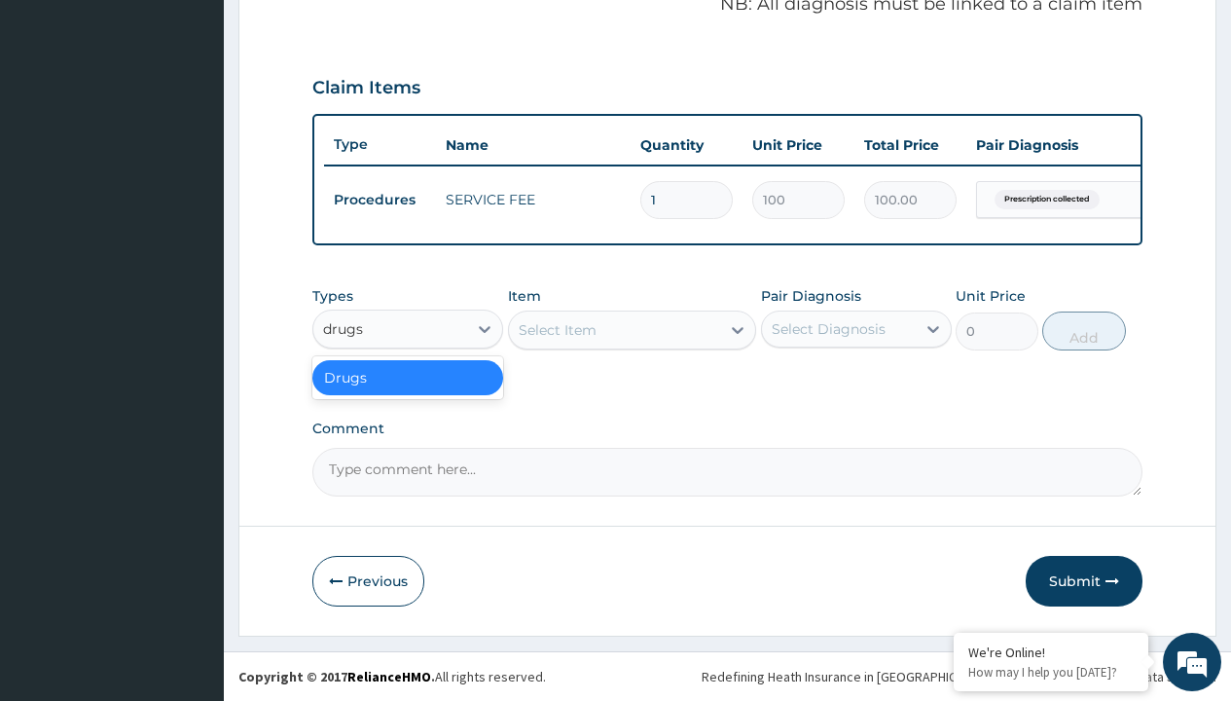
click at [408, 377] on div "Drugs" at bounding box center [407, 377] width 191 height 35
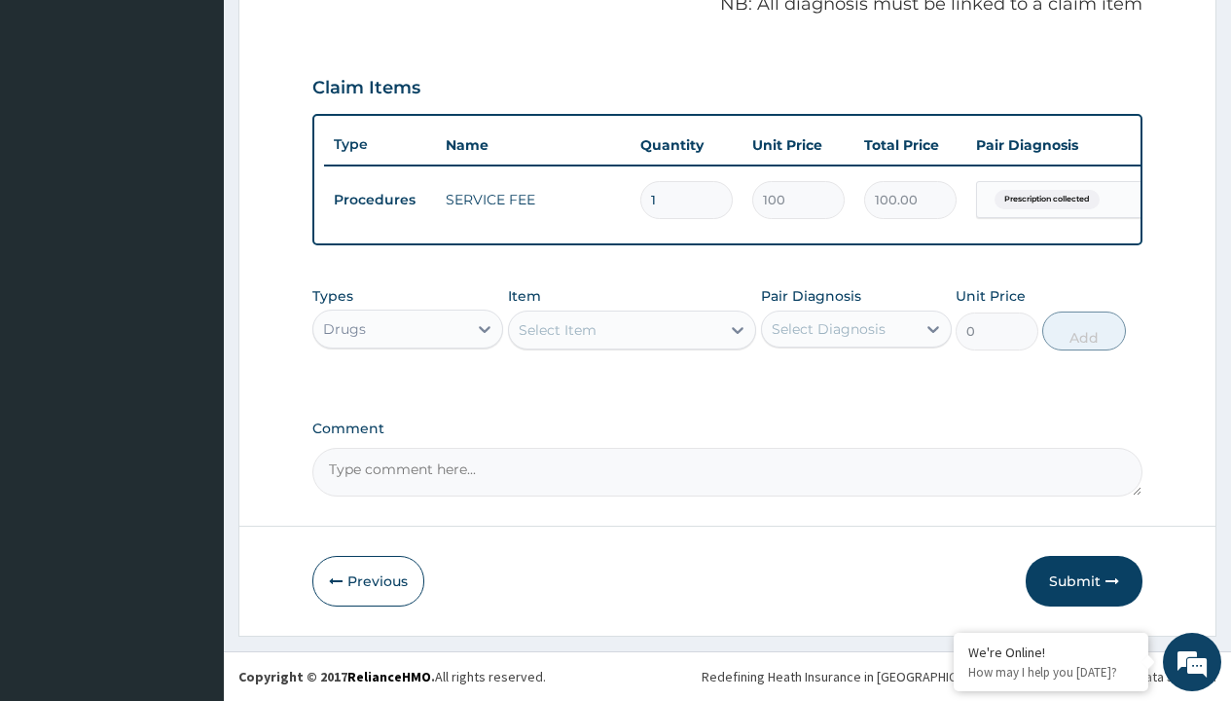
click at [557, 329] on div "Select Item" at bounding box center [558, 329] width 78 height 19
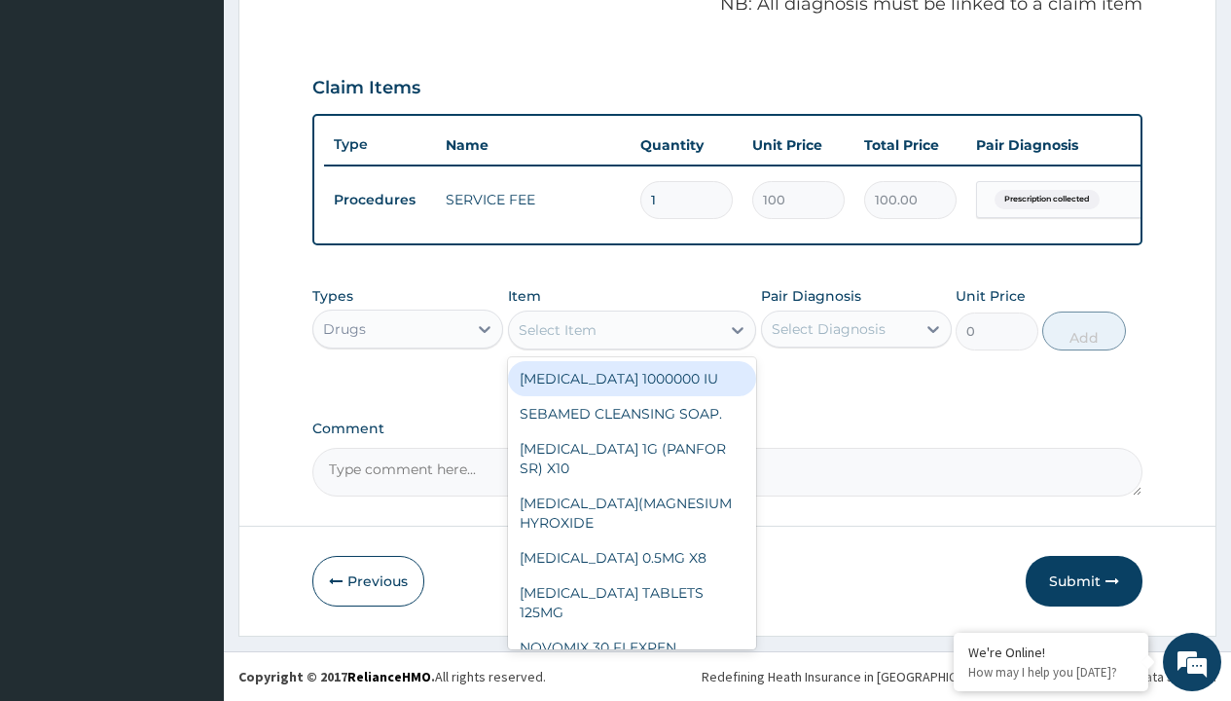
click at [624, 378] on div "[MEDICAL_DATA] 1000000 IU" at bounding box center [632, 378] width 249 height 35
type input "1250"
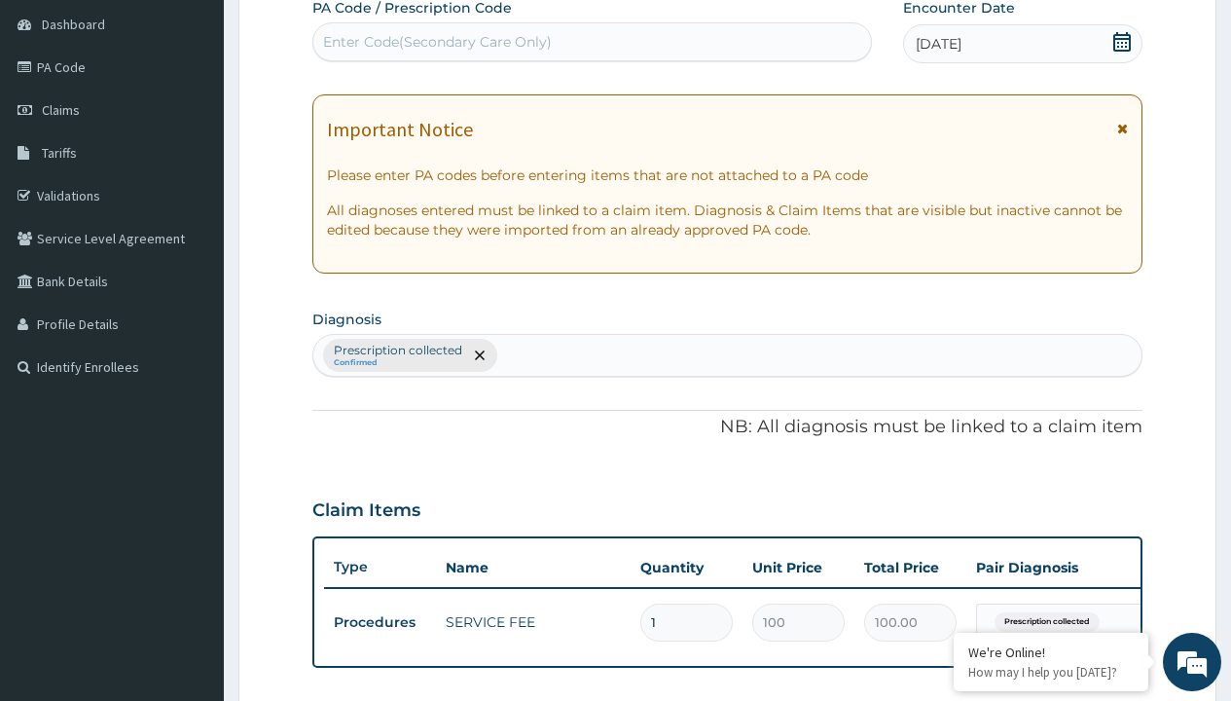
type input "prescription collected"
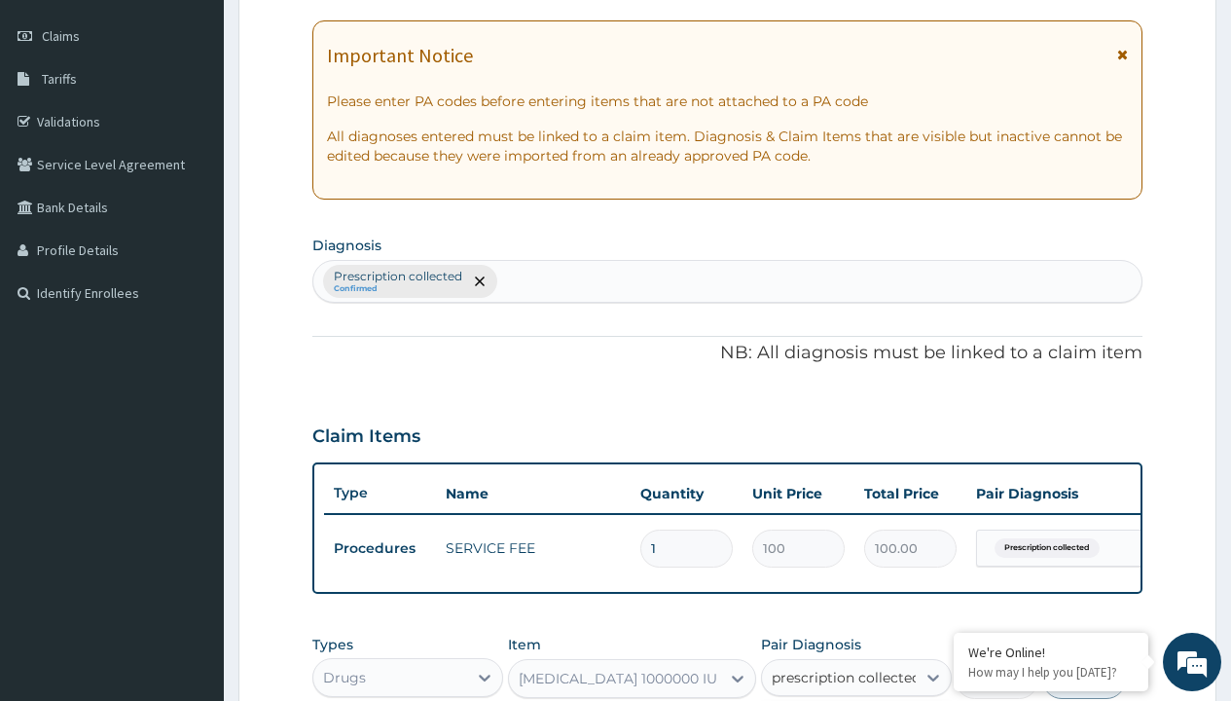
checkbox input "true"
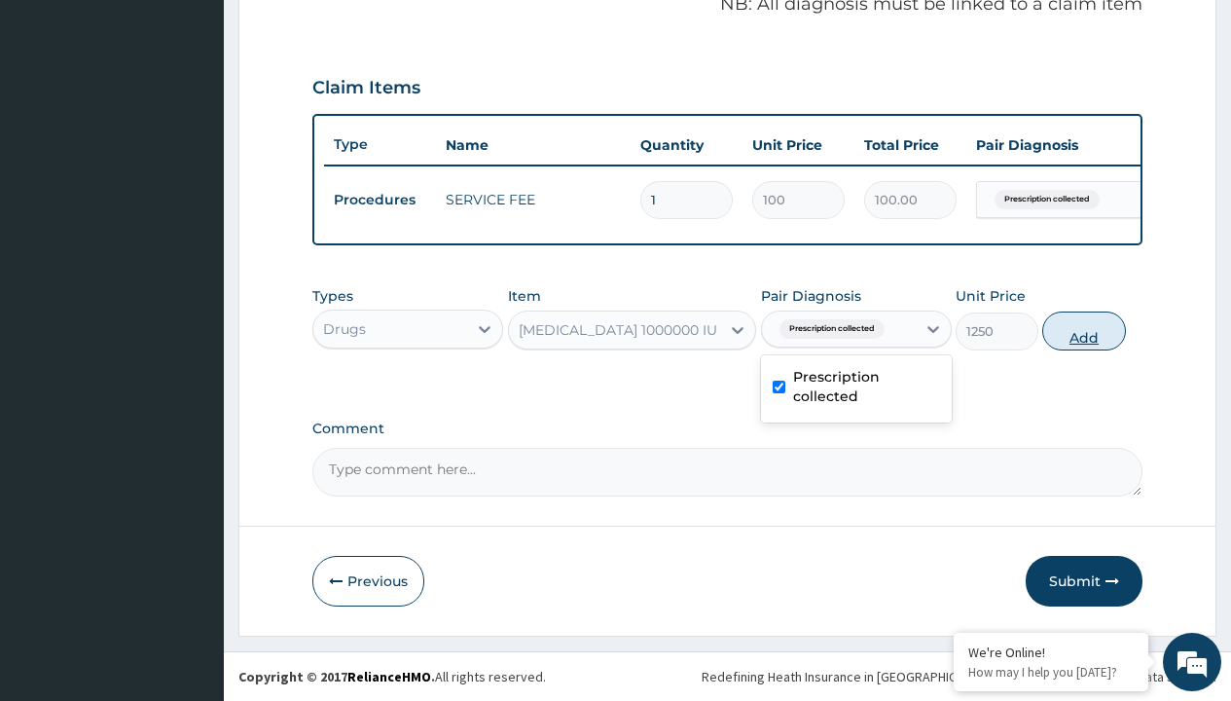
click at [1084, 330] on button "Add" at bounding box center [1083, 330] width 83 height 39
type input "0"
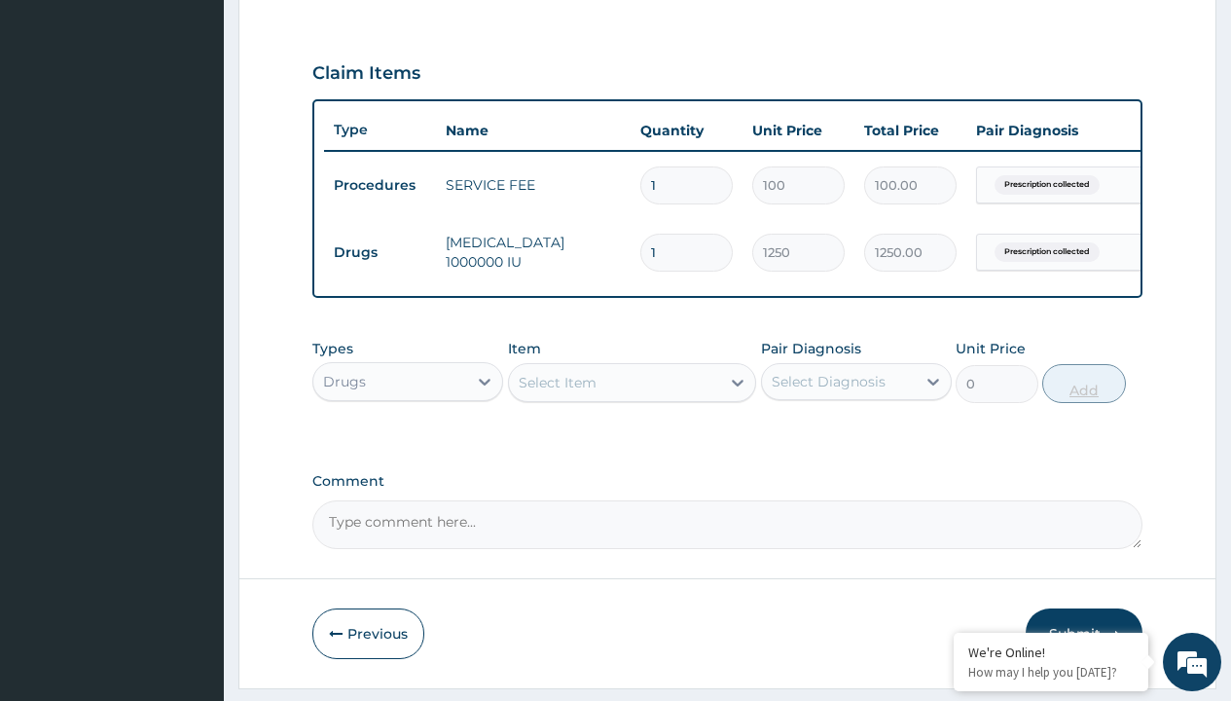
type input "10"
type input "12500.00"
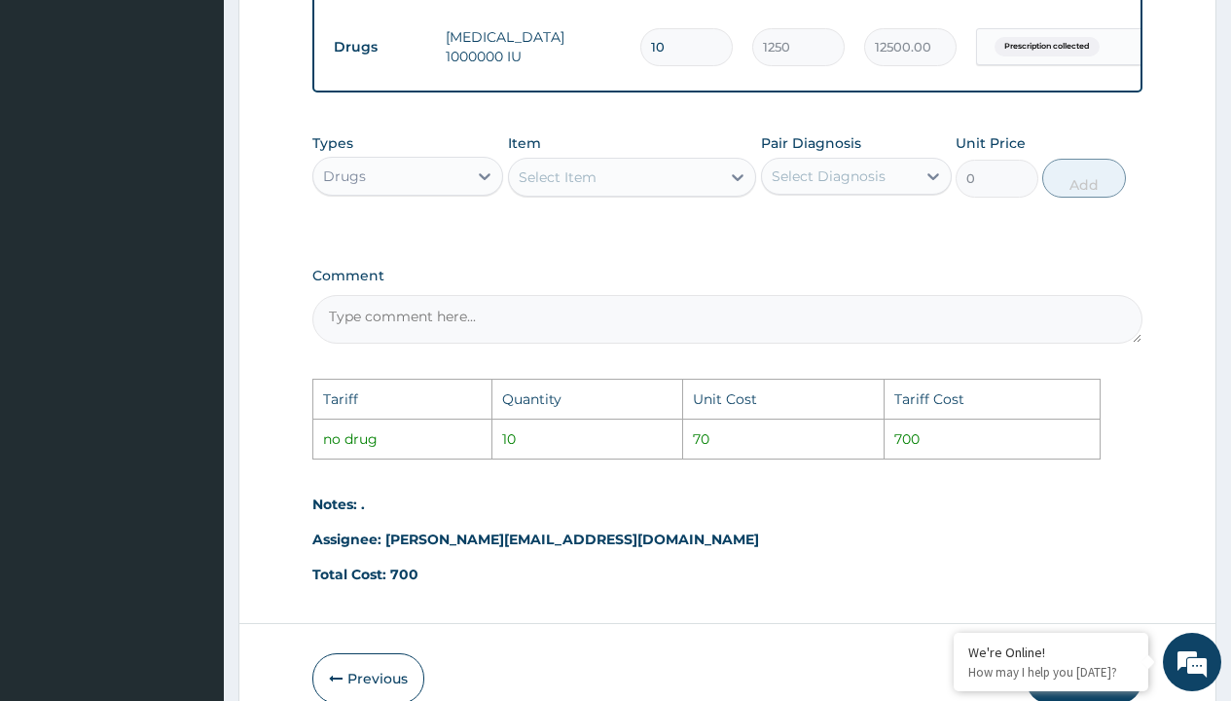
scroll to position [831, 0]
type input "10"
click at [602, 189] on div "Select Item" at bounding box center [615, 176] width 212 height 31
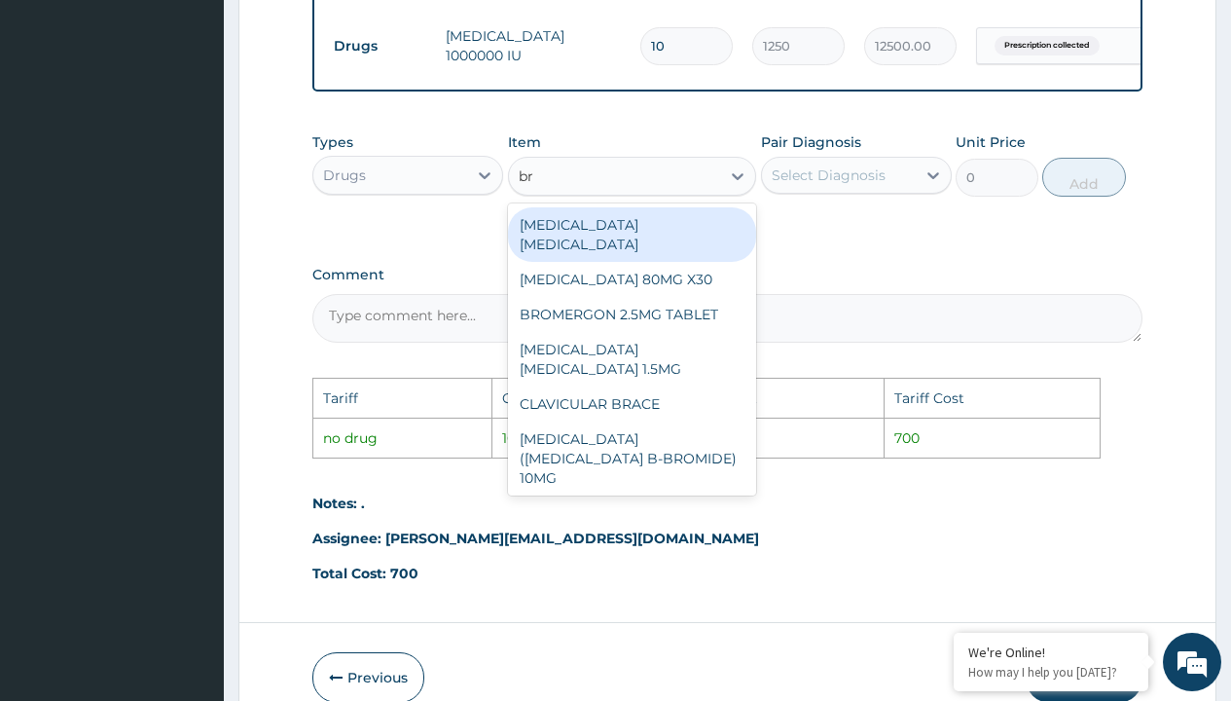
type input "bru"
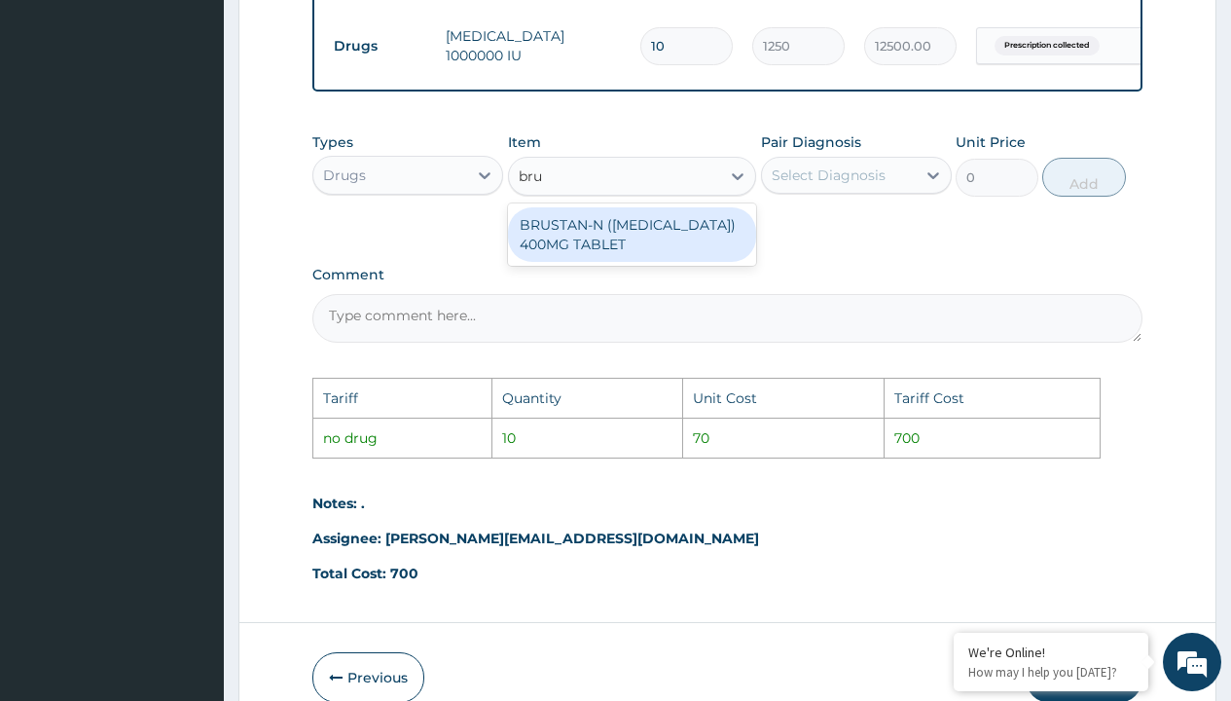
click at [638, 245] on div "BRUSTAN-N ([MEDICAL_DATA]) 400MG TABLET" at bounding box center [632, 234] width 249 height 54
type input "70"
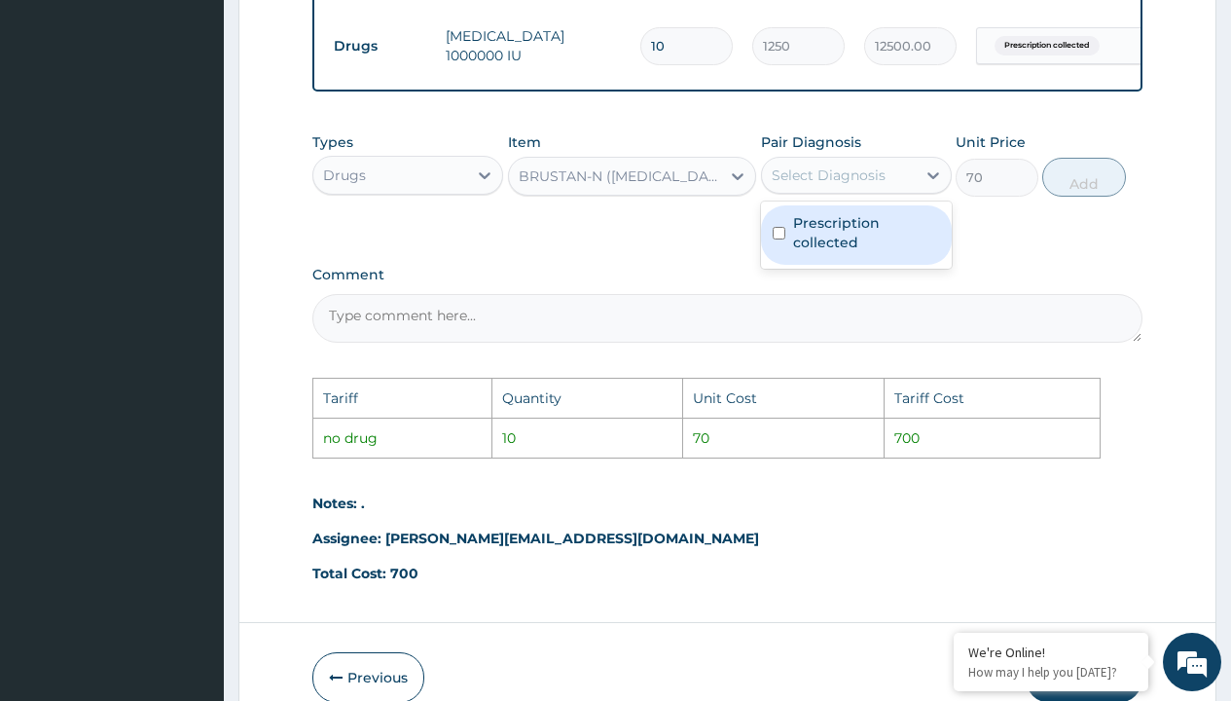
click at [826, 182] on div "Select Diagnosis" at bounding box center [829, 174] width 114 height 19
click at [858, 234] on label "Prescription collected" at bounding box center [866, 232] width 147 height 39
checkbox input "true"
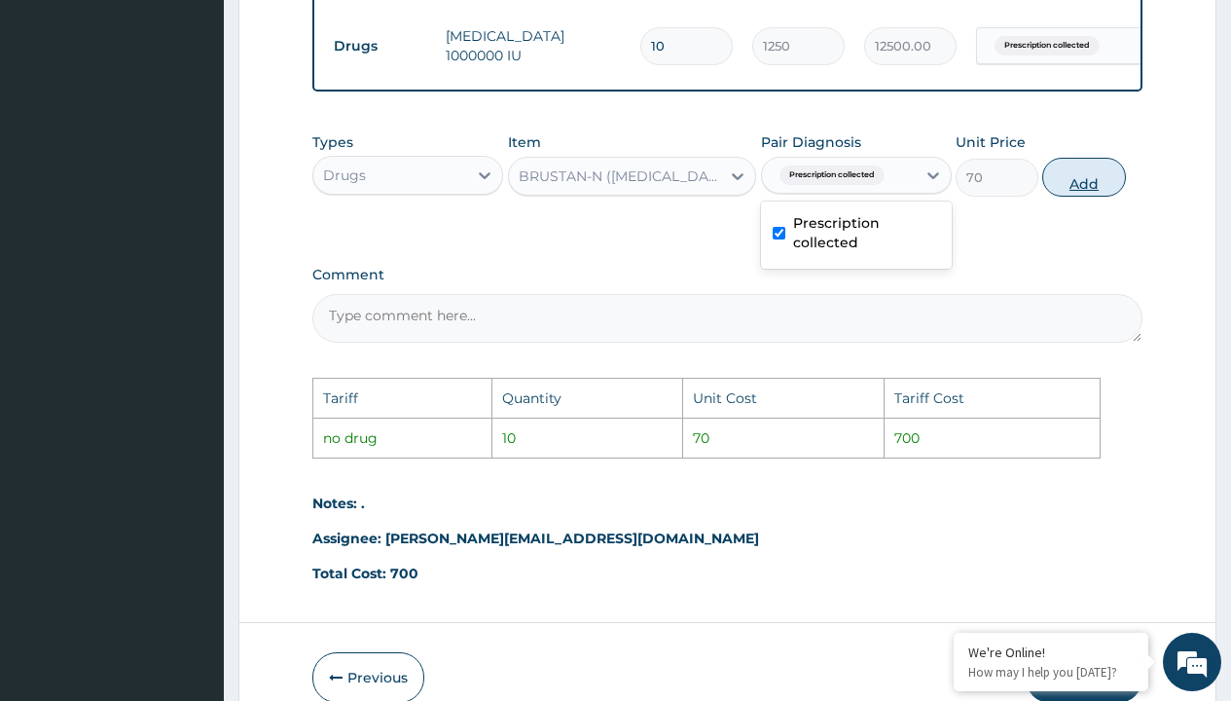
click at [1088, 197] on button "Add" at bounding box center [1083, 177] width 83 height 39
type input "0"
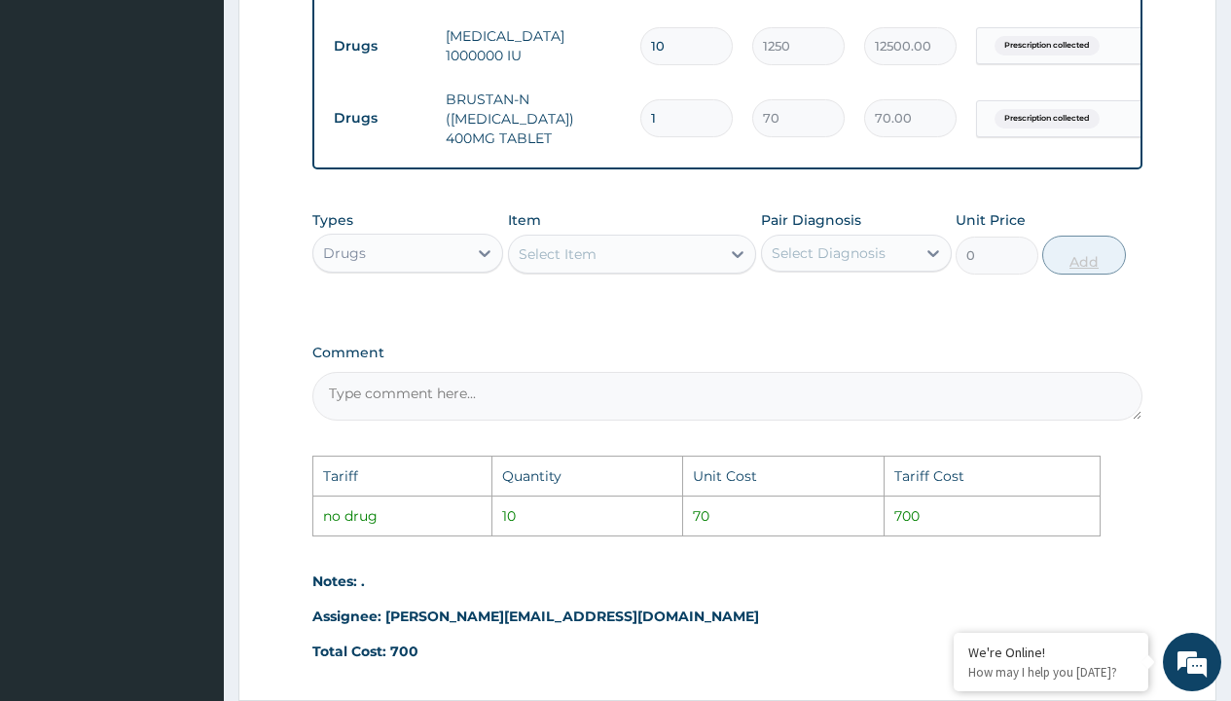
type input "10"
type input "700.00"
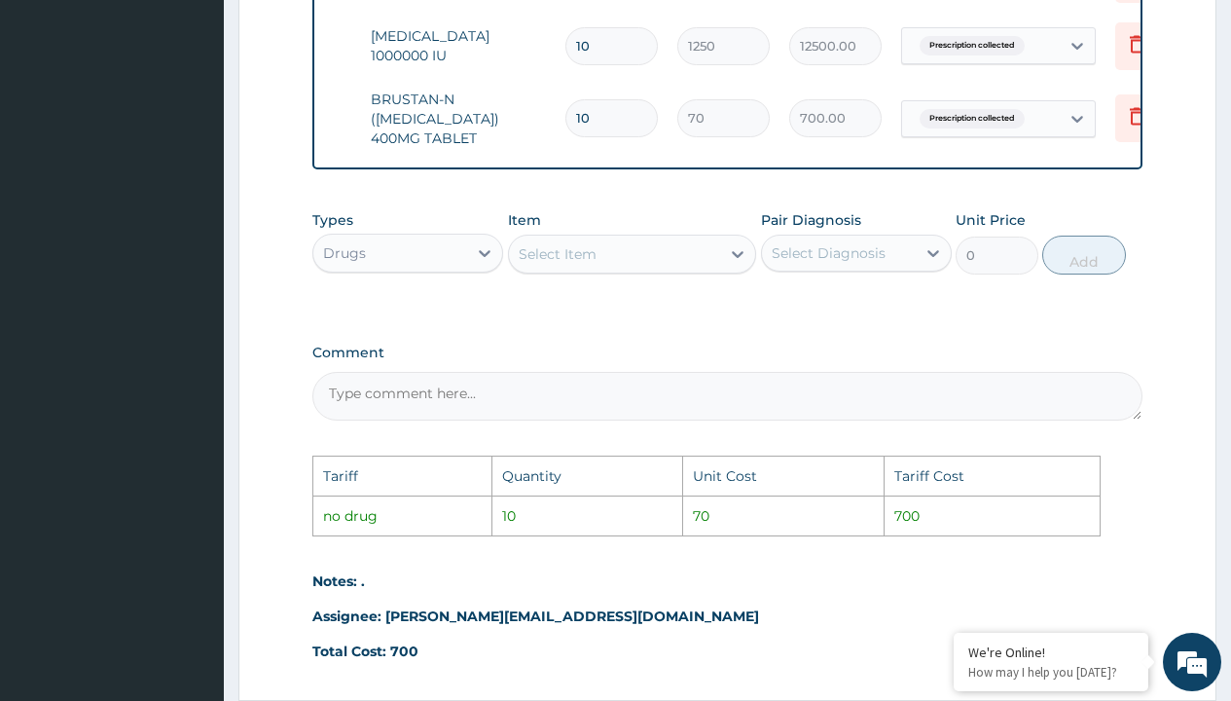
scroll to position [0, 147]
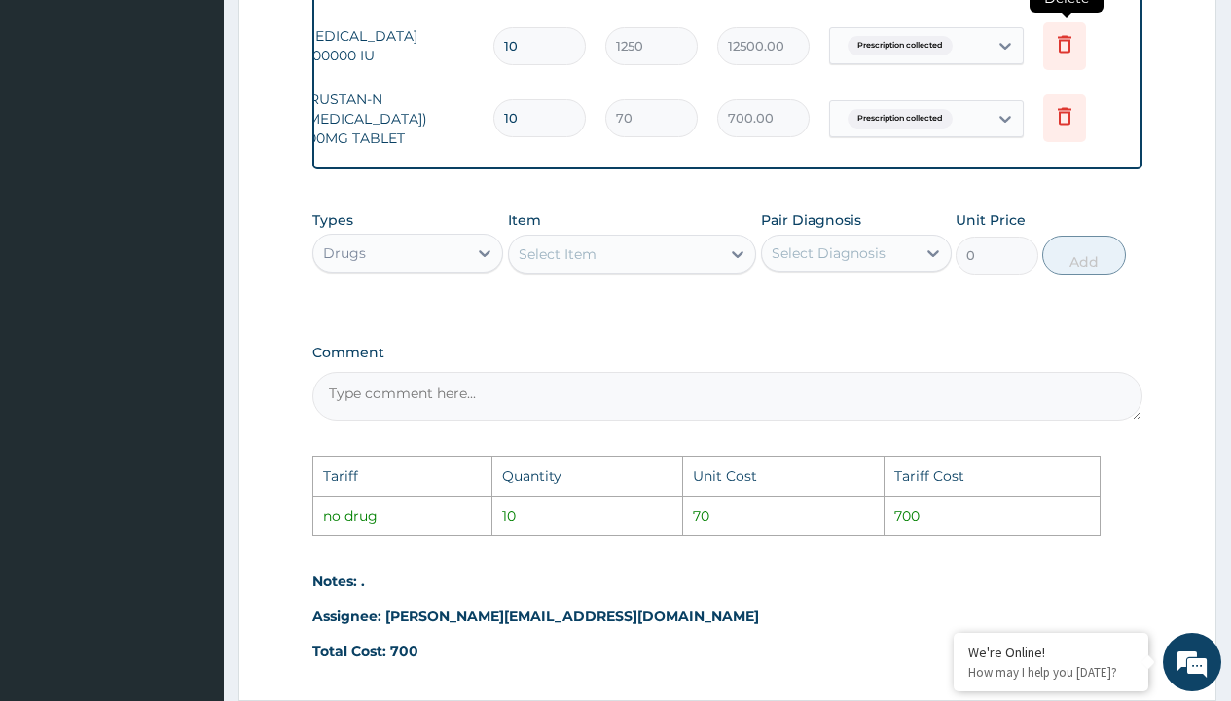
type input "10"
click at [1067, 45] on icon at bounding box center [1064, 43] width 23 height 23
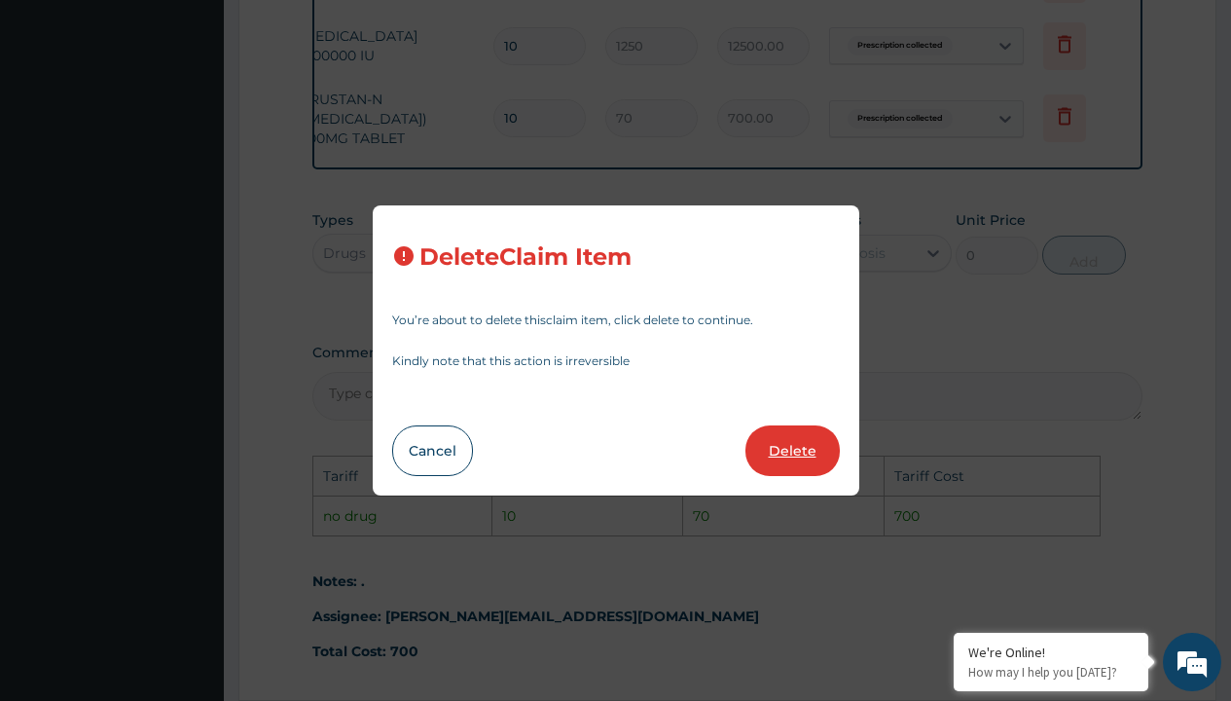
click at [791, 452] on button "Delete" at bounding box center [792, 450] width 94 height 51
type input "70"
type input "700.00"
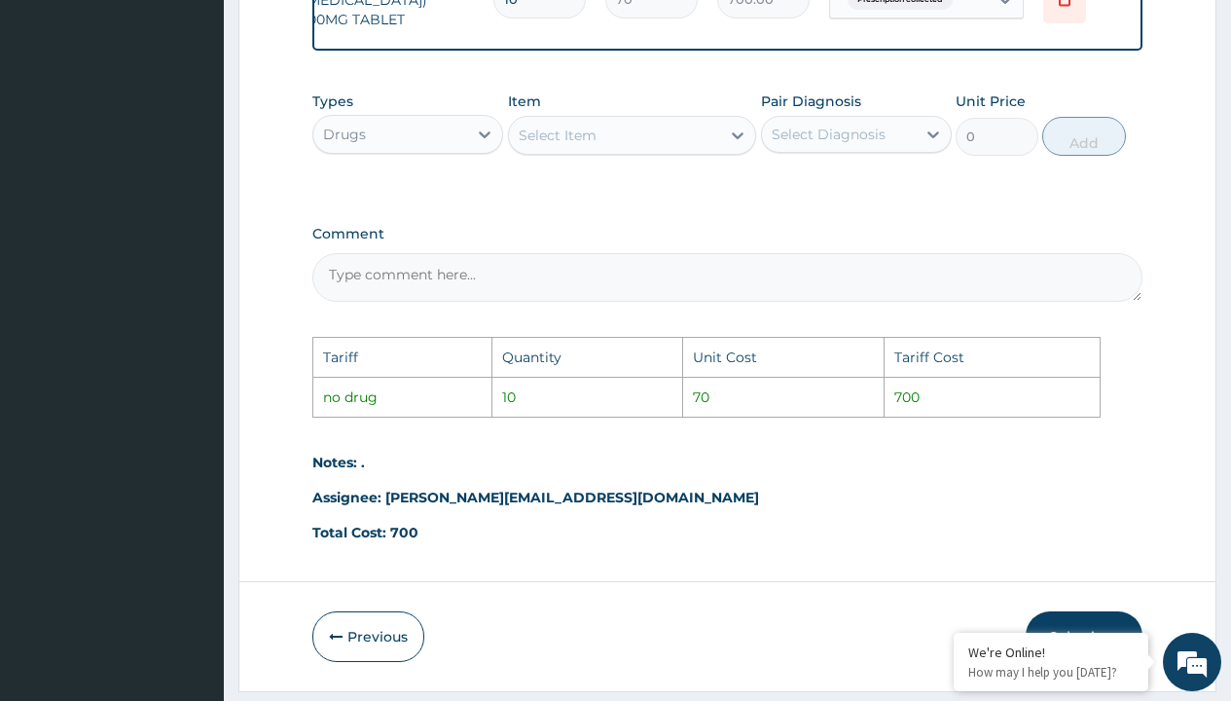
scroll to position [953, 0]
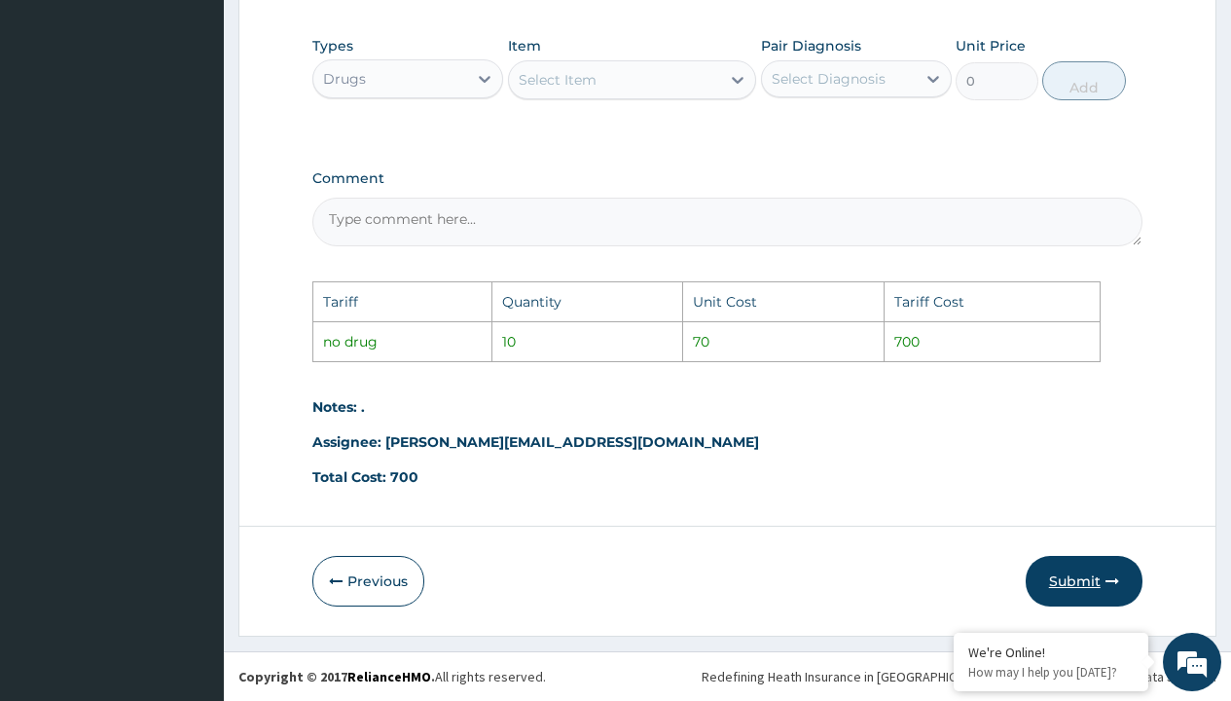
click at [1080, 568] on button "Submit" at bounding box center [1084, 581] width 117 height 51
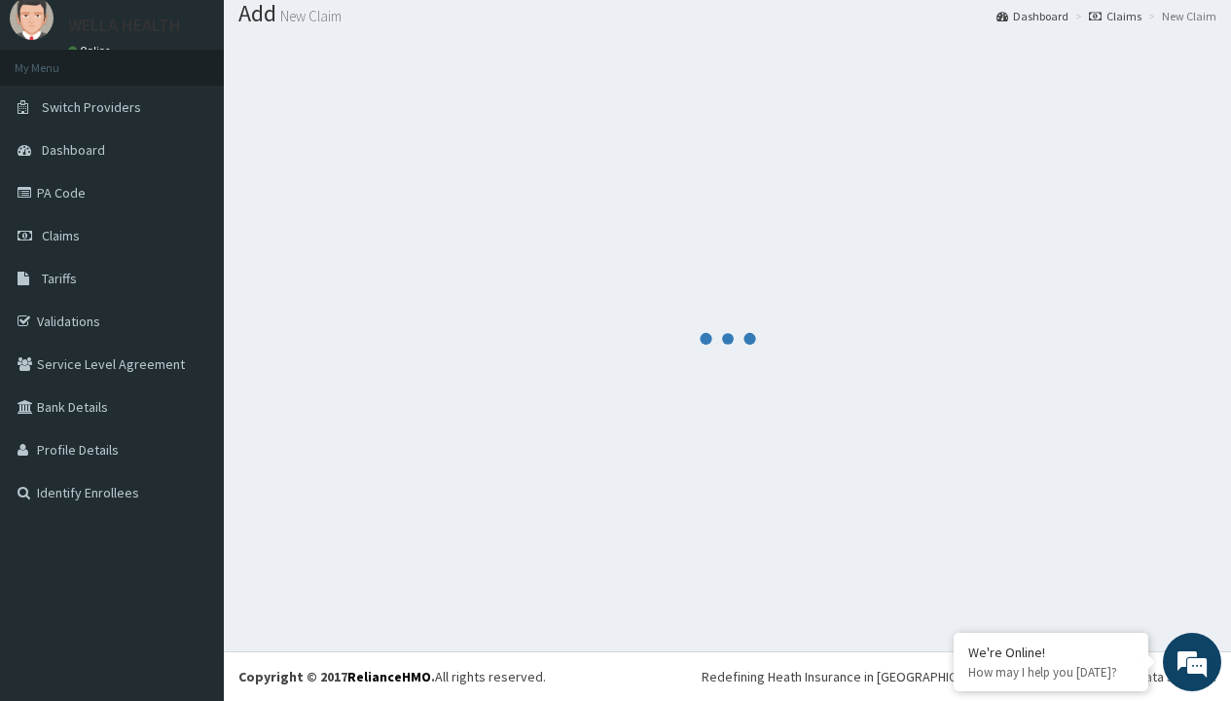
scroll to position [702, 0]
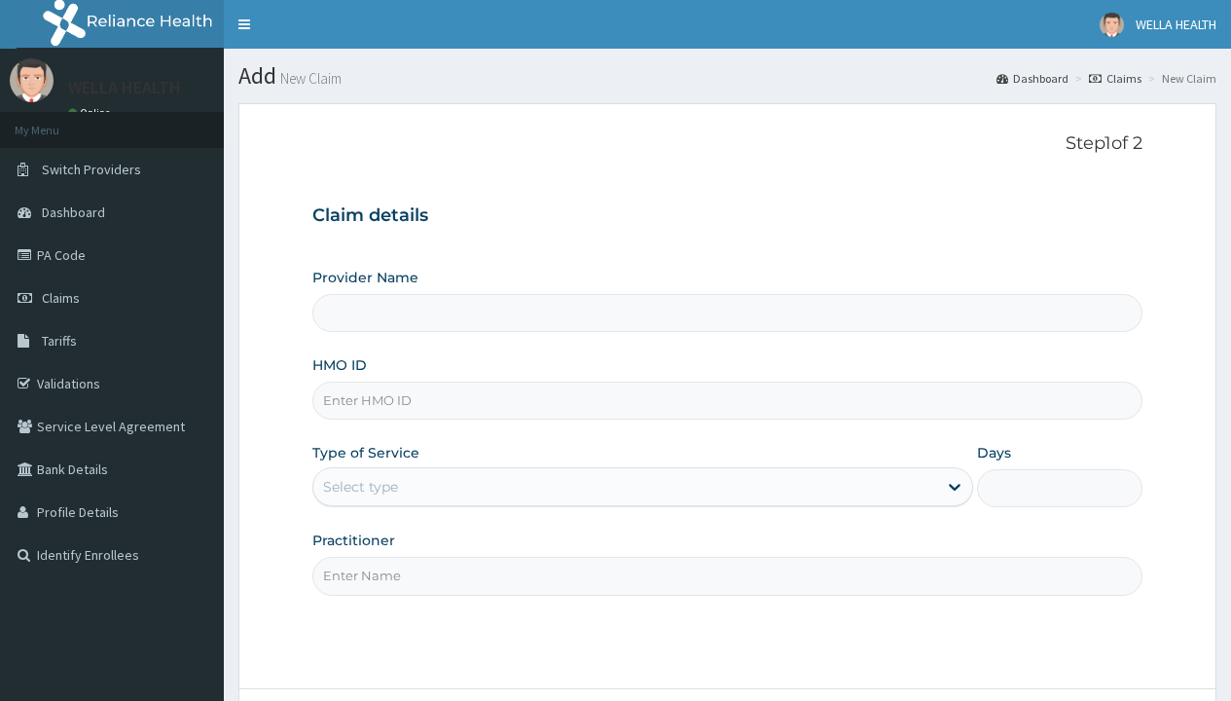
type input "WellaHealth(TELEMEDICINE)"
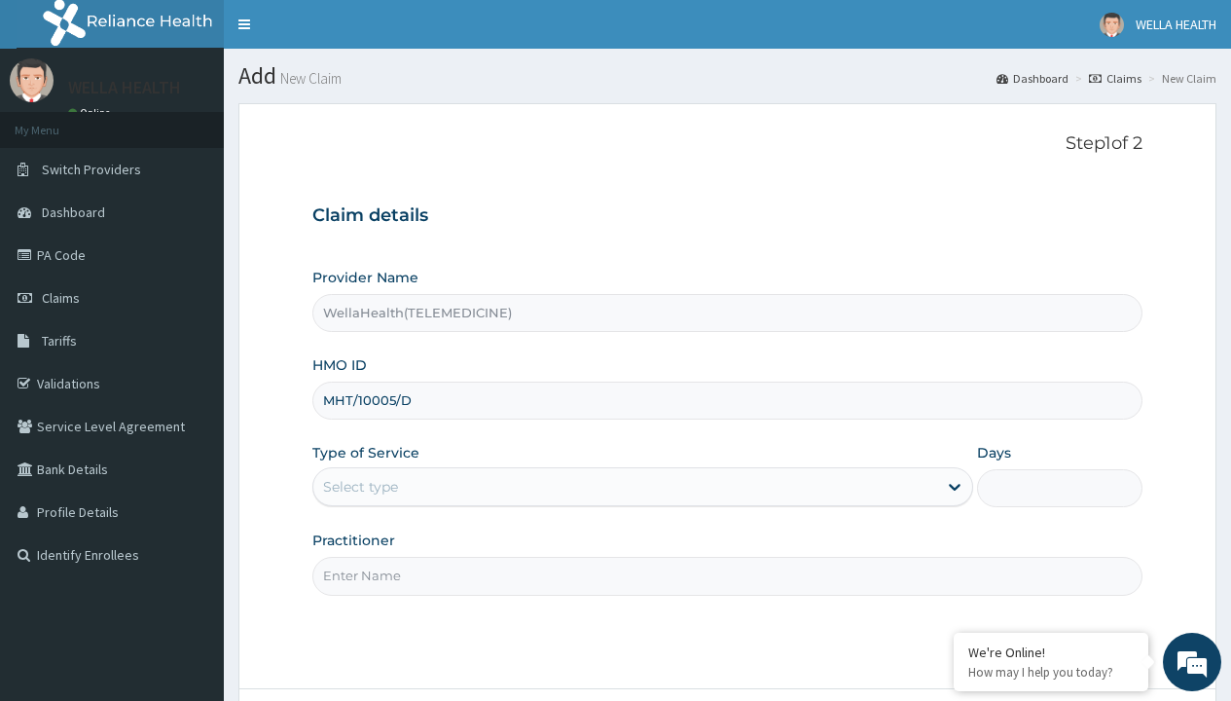
type input "MHT/10005/D"
type input "WellaHealth"
click at [360, 486] on div "Select type" at bounding box center [360, 486] width 75 height 19
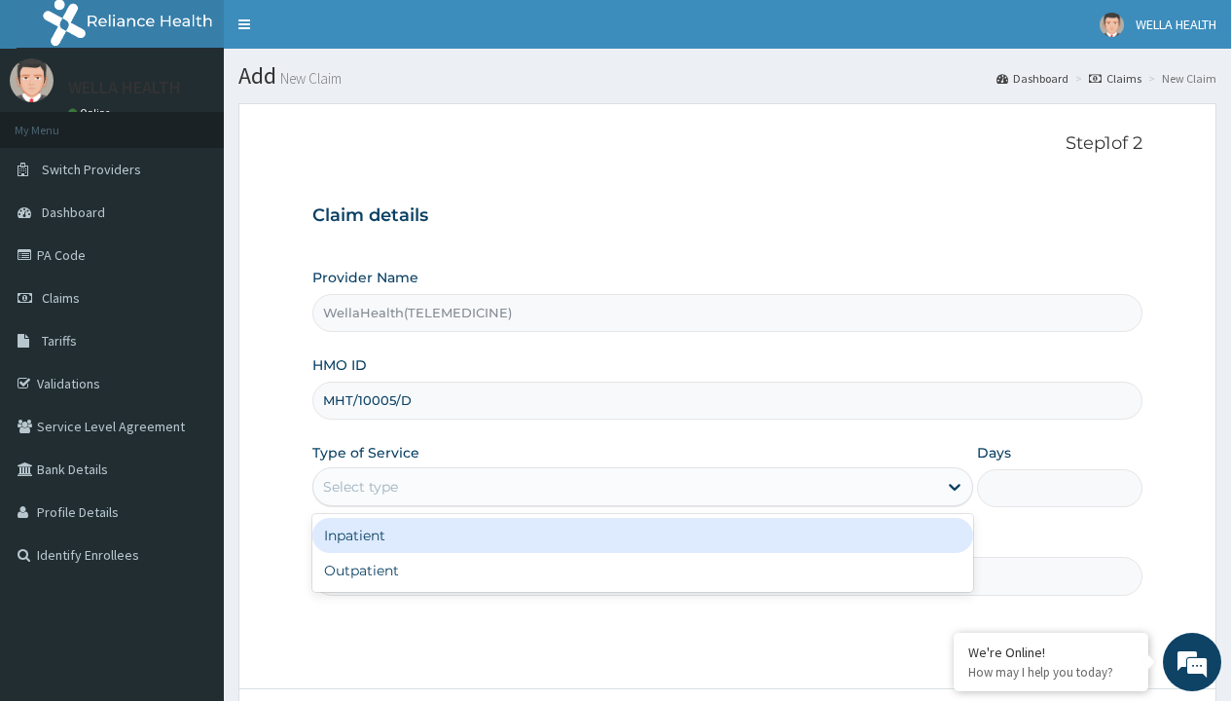
click at [642, 570] on div "Outpatient" at bounding box center [642, 570] width 661 height 35
type input "1"
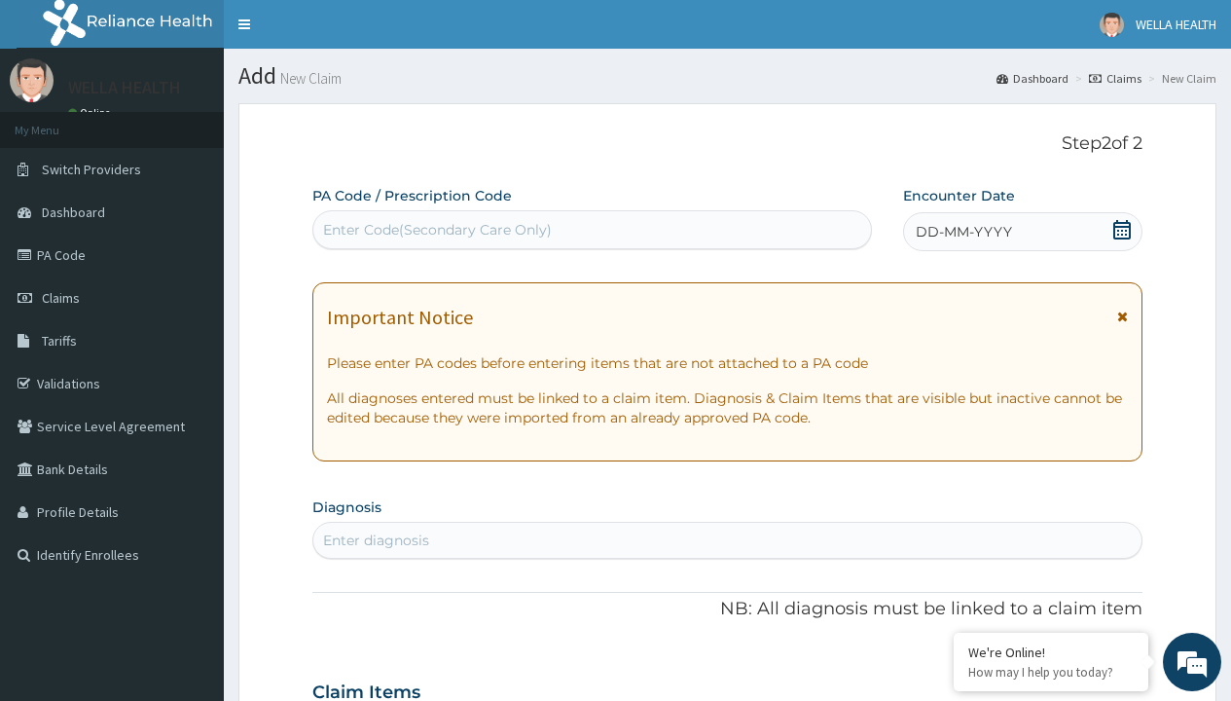
scroll to position [162, 0]
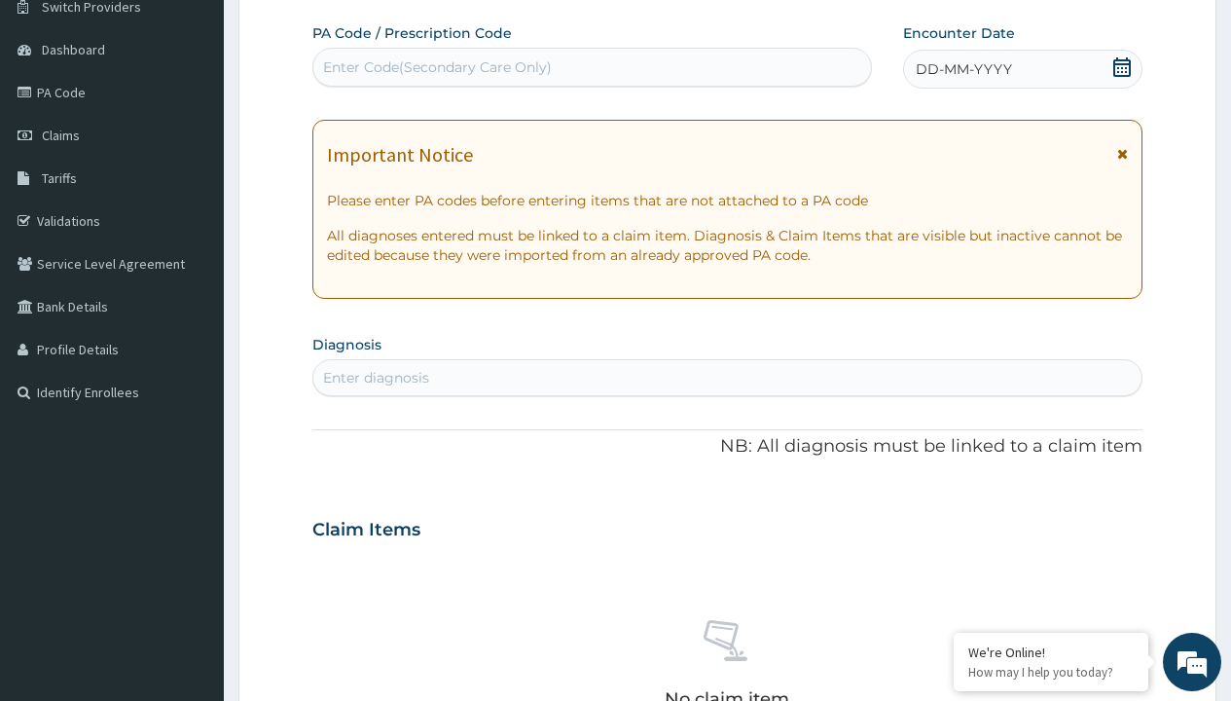
click at [962, 69] on span "DD-MM-YYYY" at bounding box center [964, 68] width 96 height 19
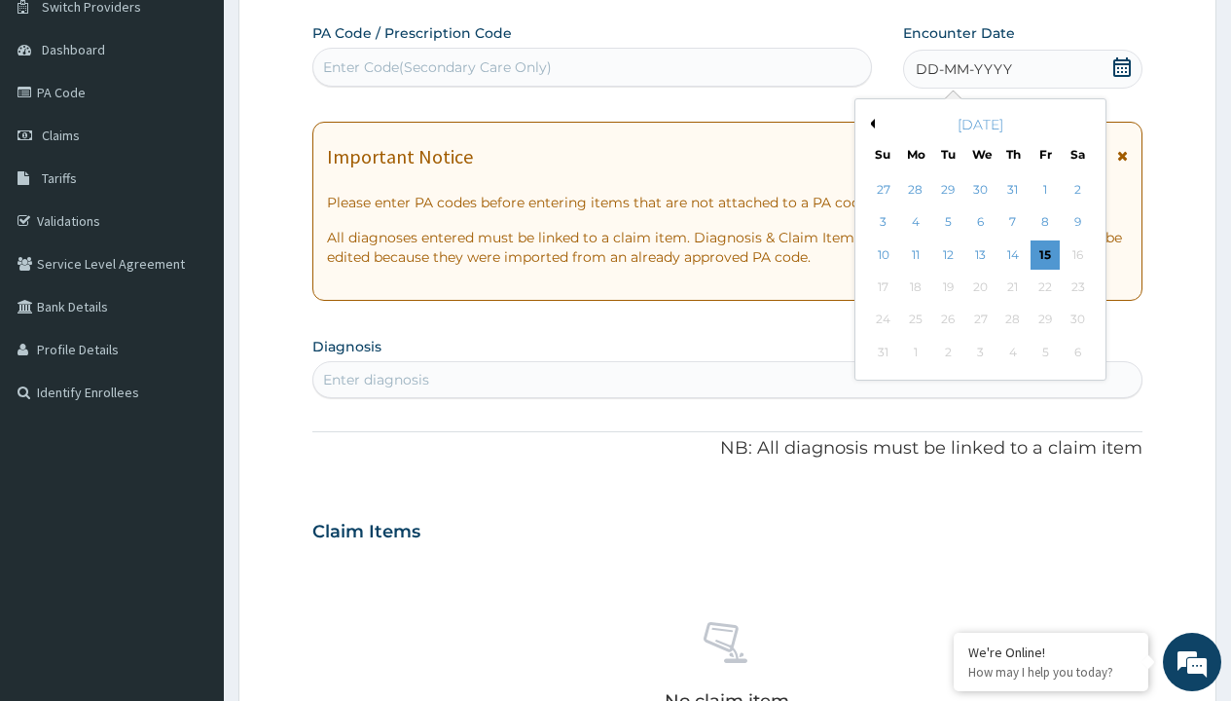
click at [869, 124] on button "Previous Month" at bounding box center [870, 124] width 10 height 10
click at [915, 254] on div "14" at bounding box center [915, 254] width 29 height 29
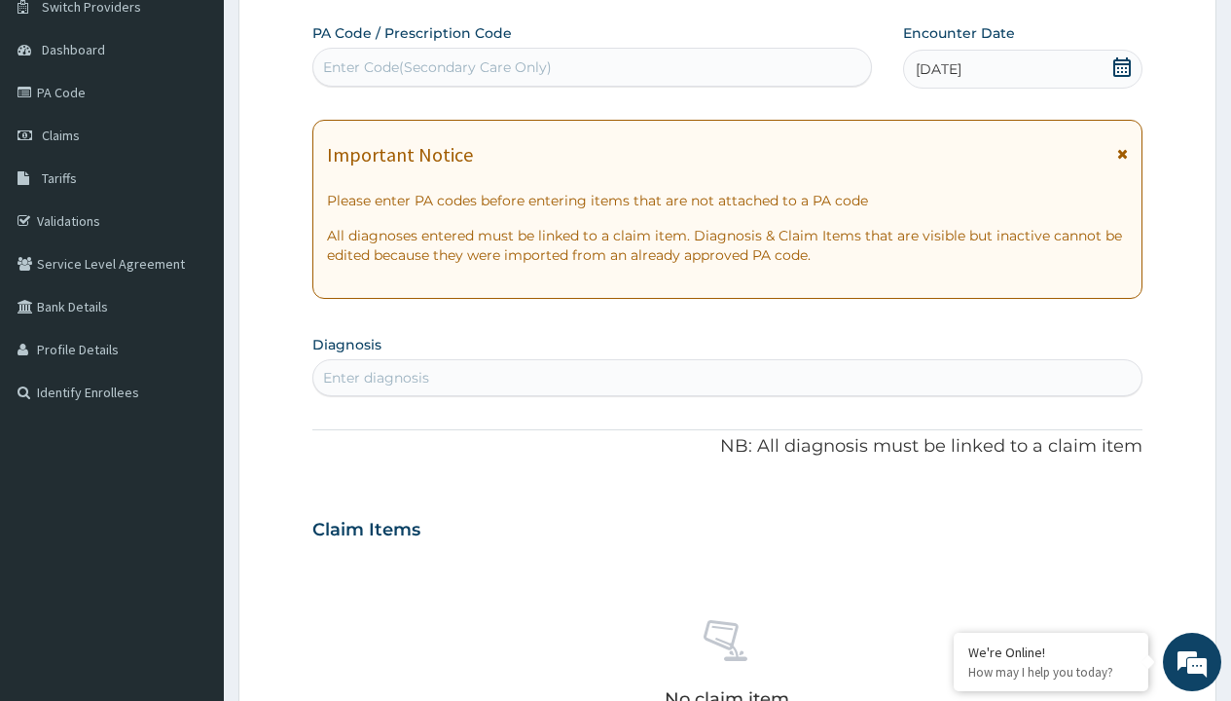
click at [436, 67] on div "Enter Code(Secondary Care Only)" at bounding box center [437, 66] width 229 height 19
type input "PR/61E3E303"
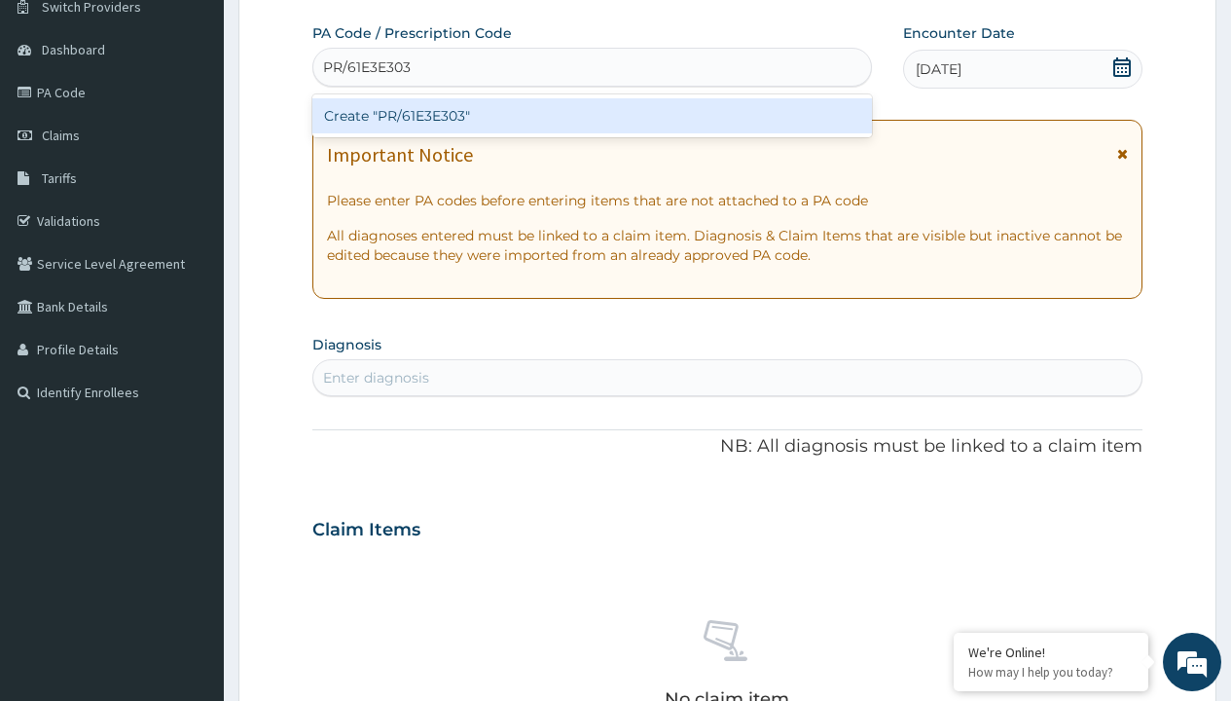
click at [592, 116] on div "Create "PR/61E3E303"" at bounding box center [591, 115] width 558 height 35
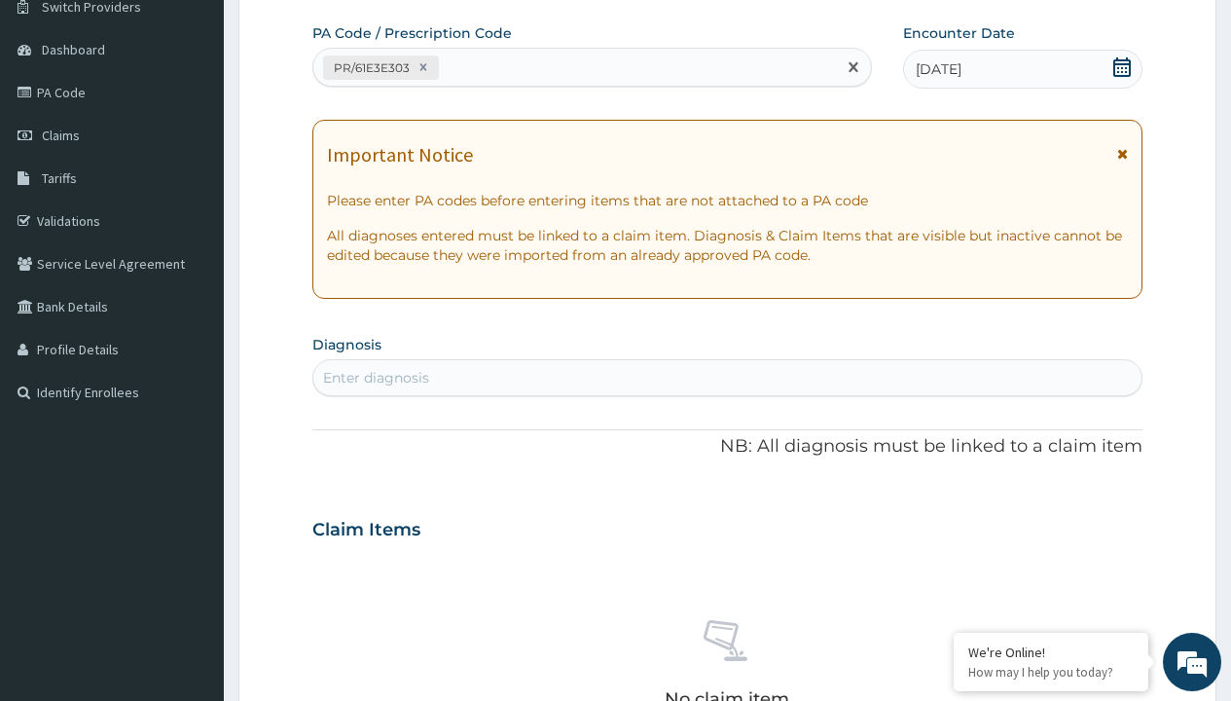
click at [376, 378] on div "Enter diagnosis" at bounding box center [376, 377] width 106 height 19
type input "prescription collected"
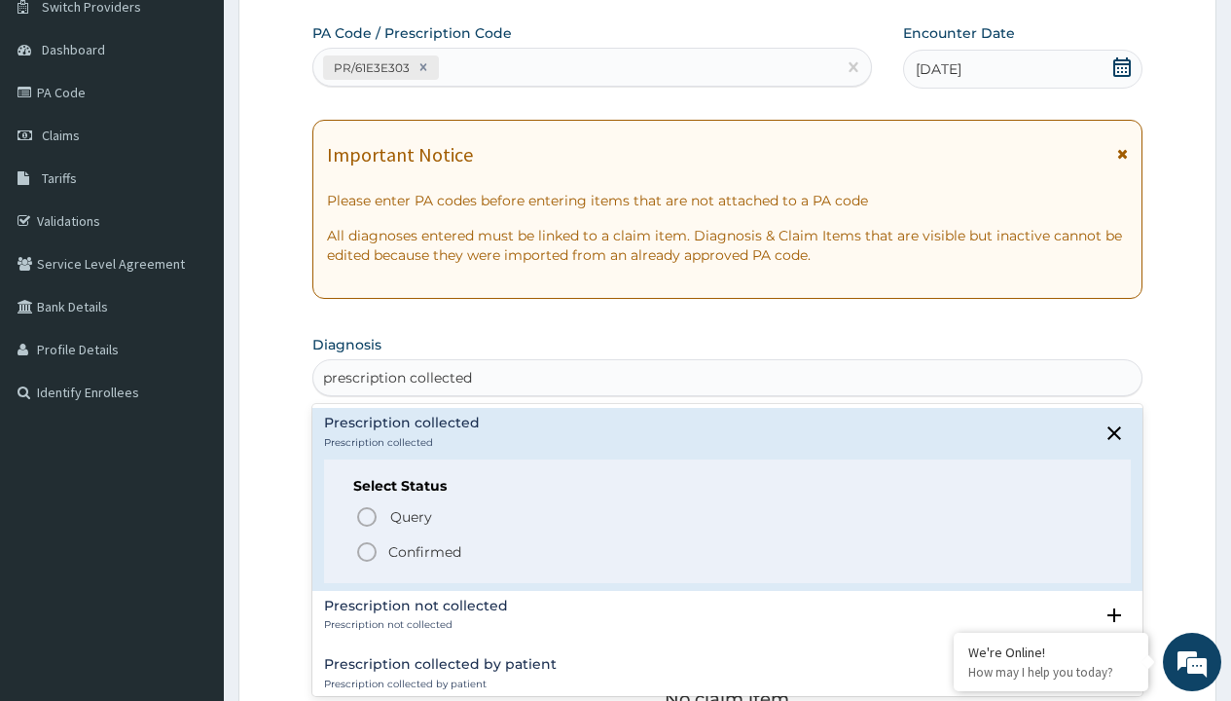
click at [424, 551] on p "Confirmed" at bounding box center [424, 551] width 73 height 19
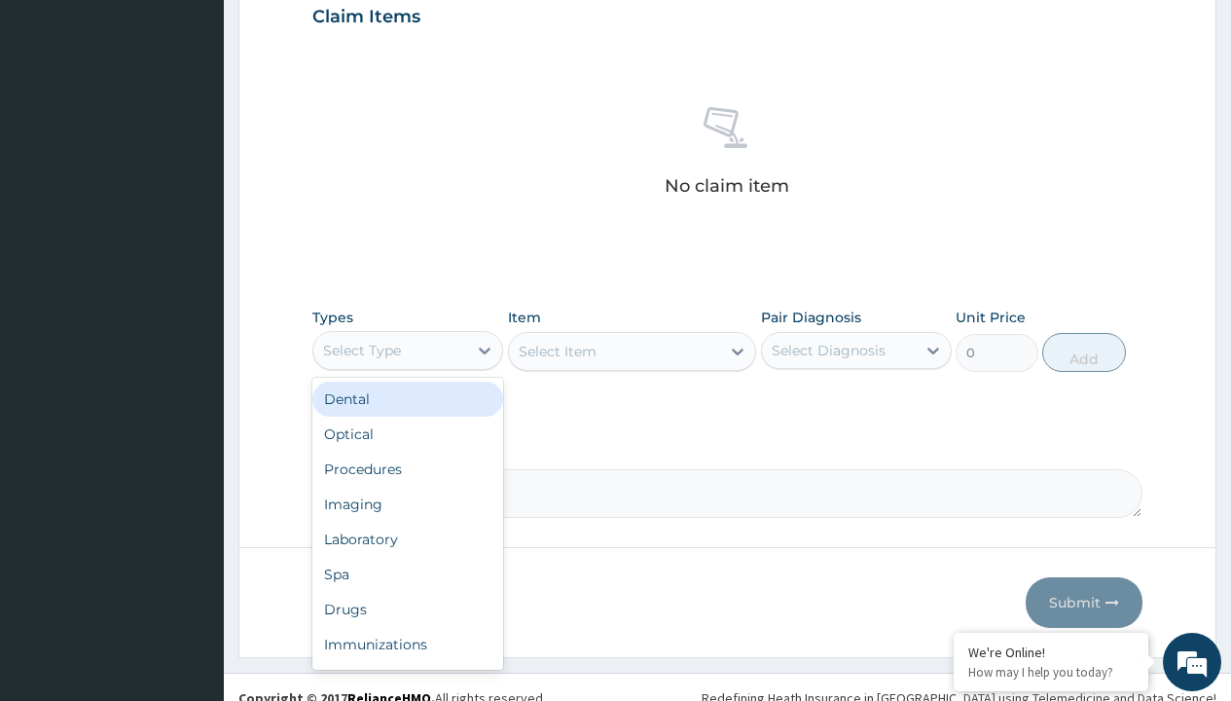
type input "procedures"
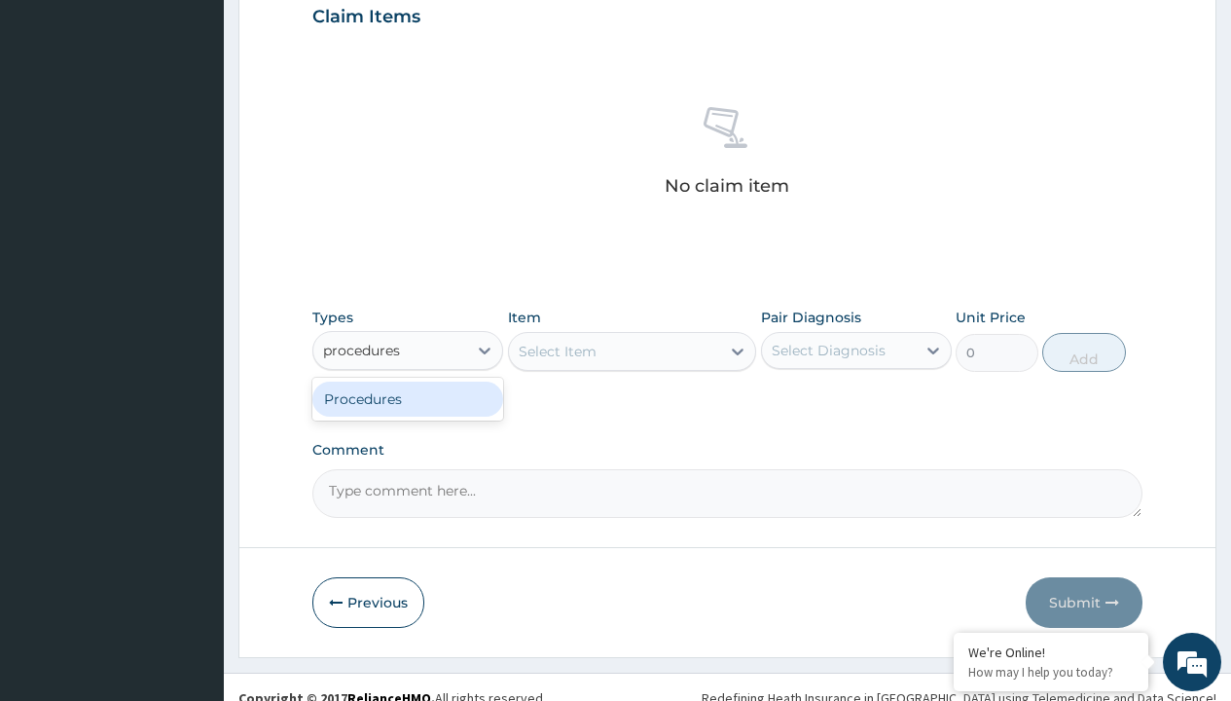
scroll to position [0, 0]
click at [408, 398] on div "Procedures" at bounding box center [407, 398] width 191 height 35
click at [557, 350] on div "Select Item" at bounding box center [558, 351] width 78 height 19
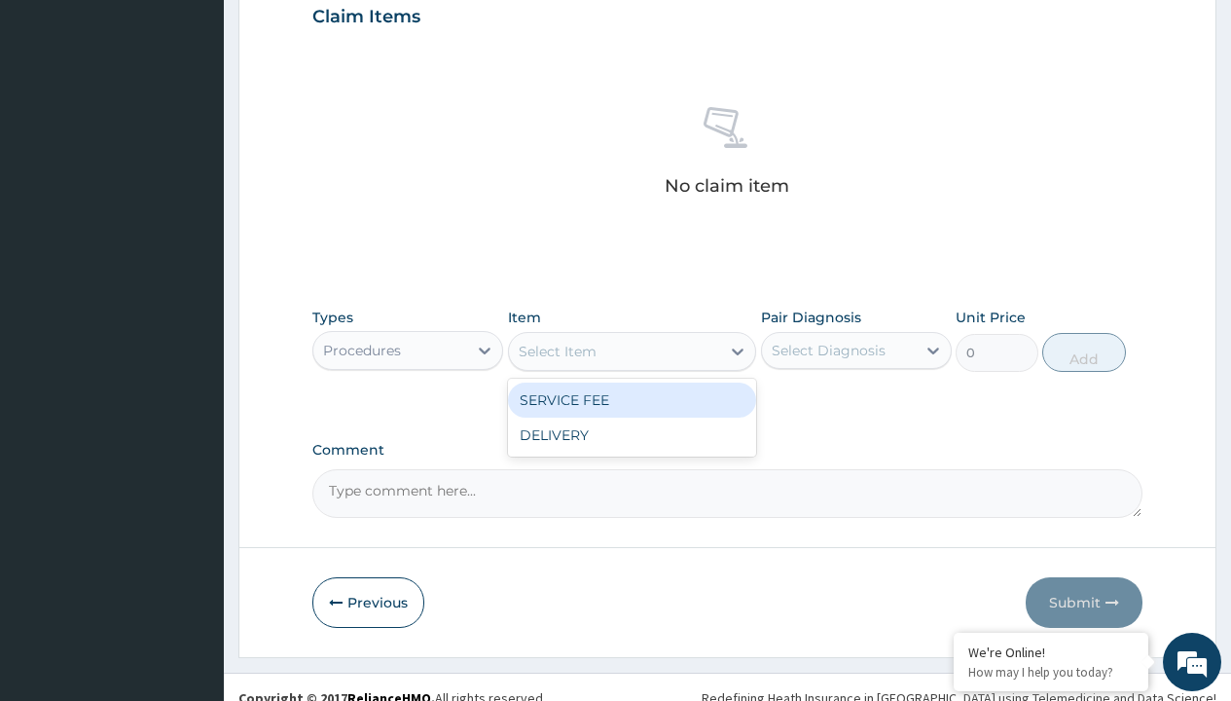
type input "service fee"
click at [631, 399] on div "SERVICE FEE" at bounding box center [632, 399] width 249 height 35
type input "100"
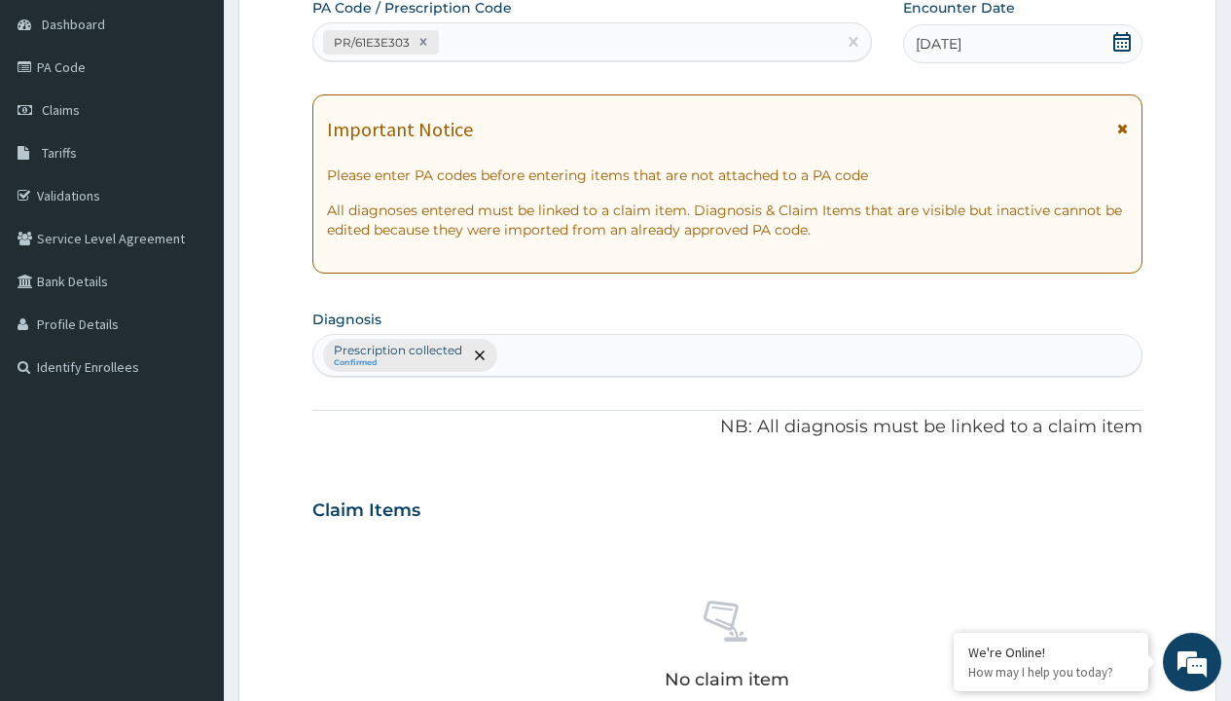
type input "prescription collected"
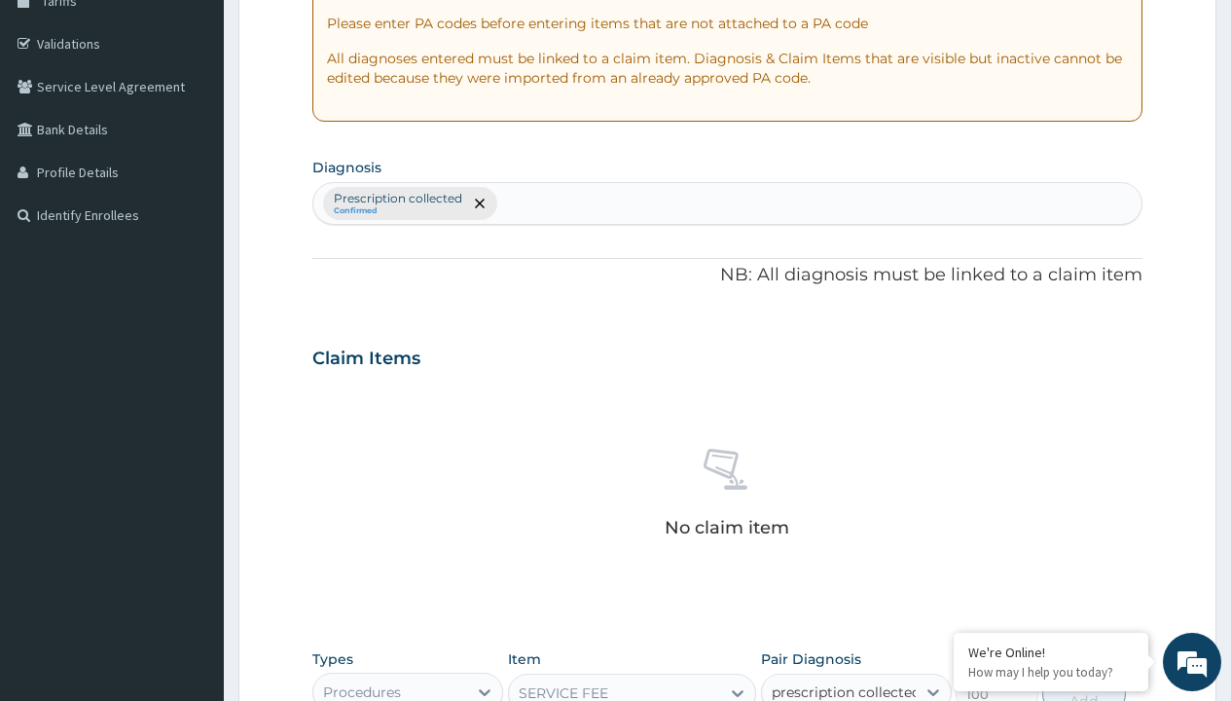
checkbox input "true"
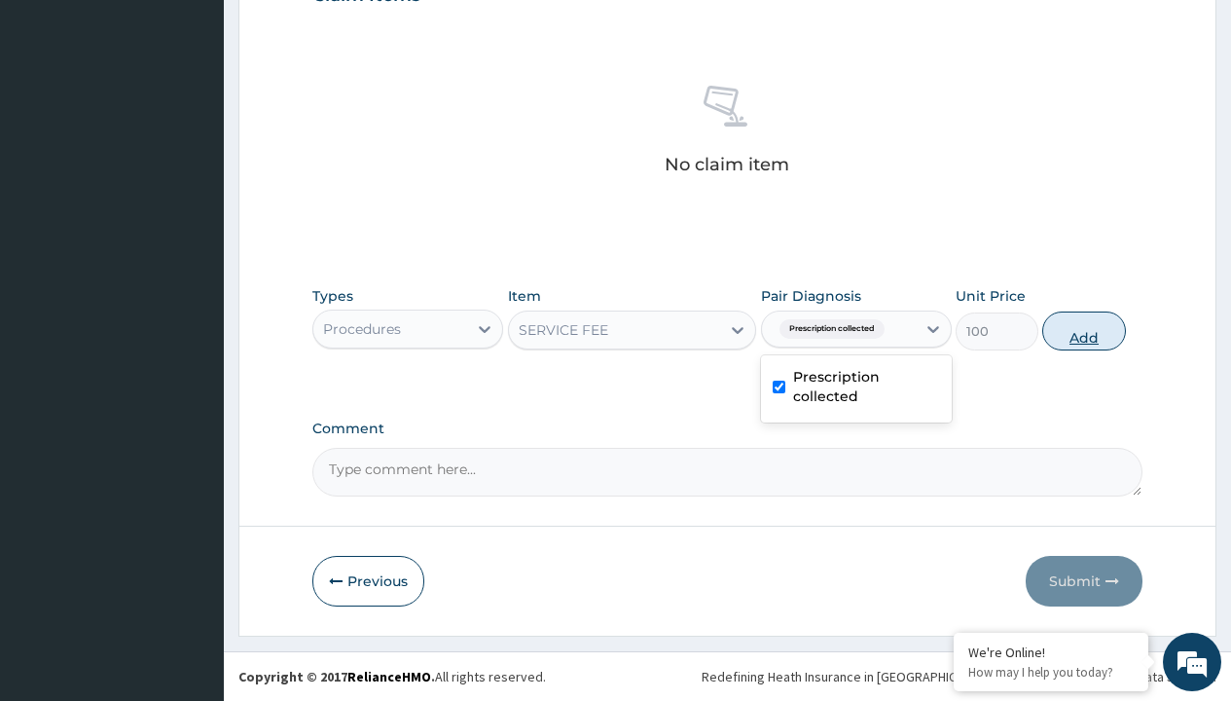
click at [1084, 330] on button "Add" at bounding box center [1083, 330] width 83 height 39
type input "0"
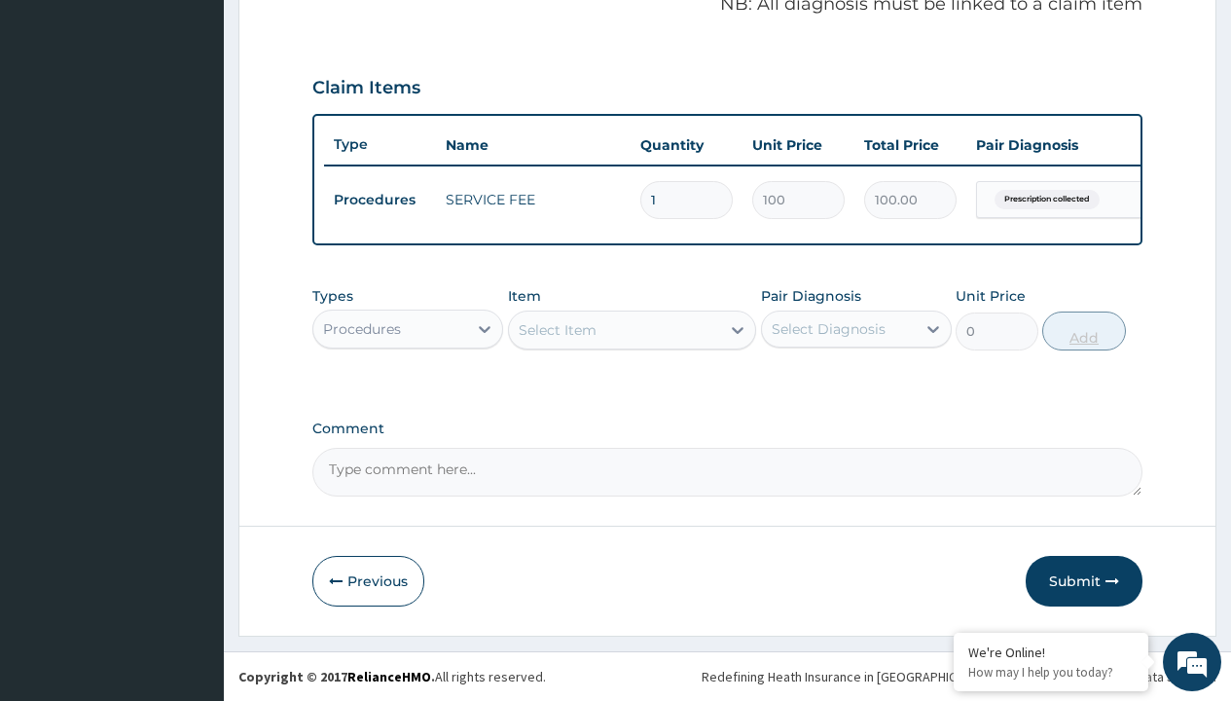
scroll to position [625, 0]
click at [362, 328] on div "Procedures" at bounding box center [362, 328] width 78 height 19
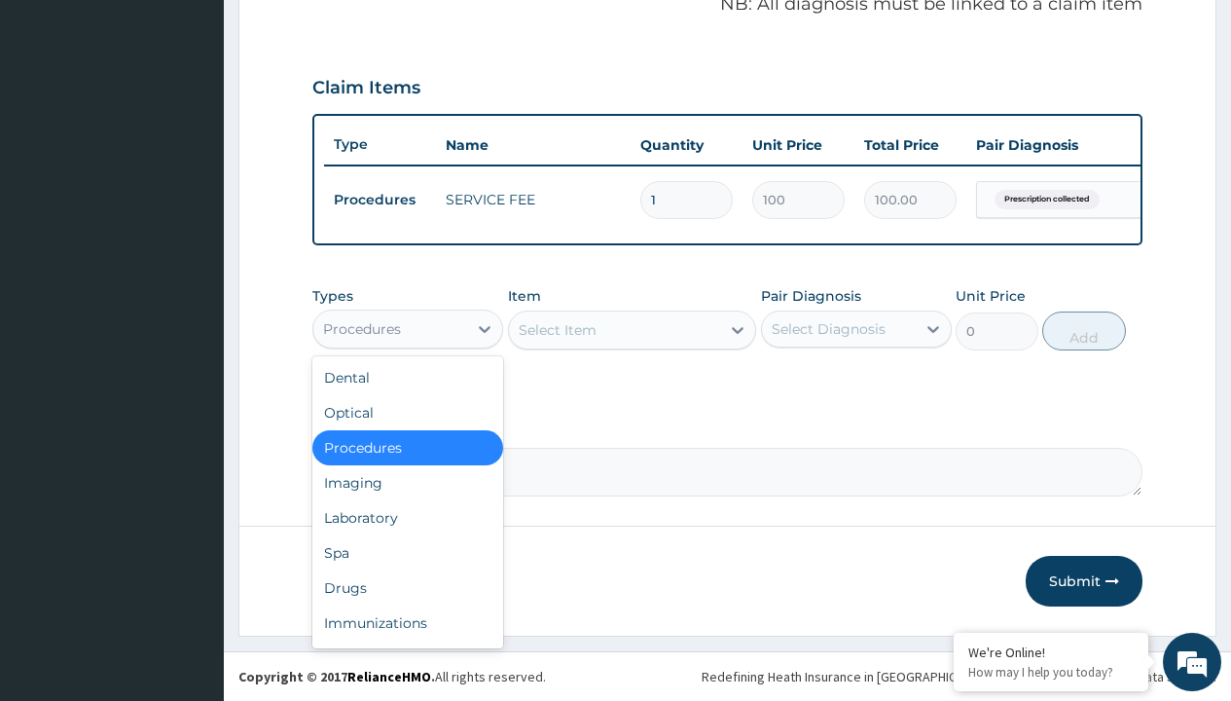
type input "drugs"
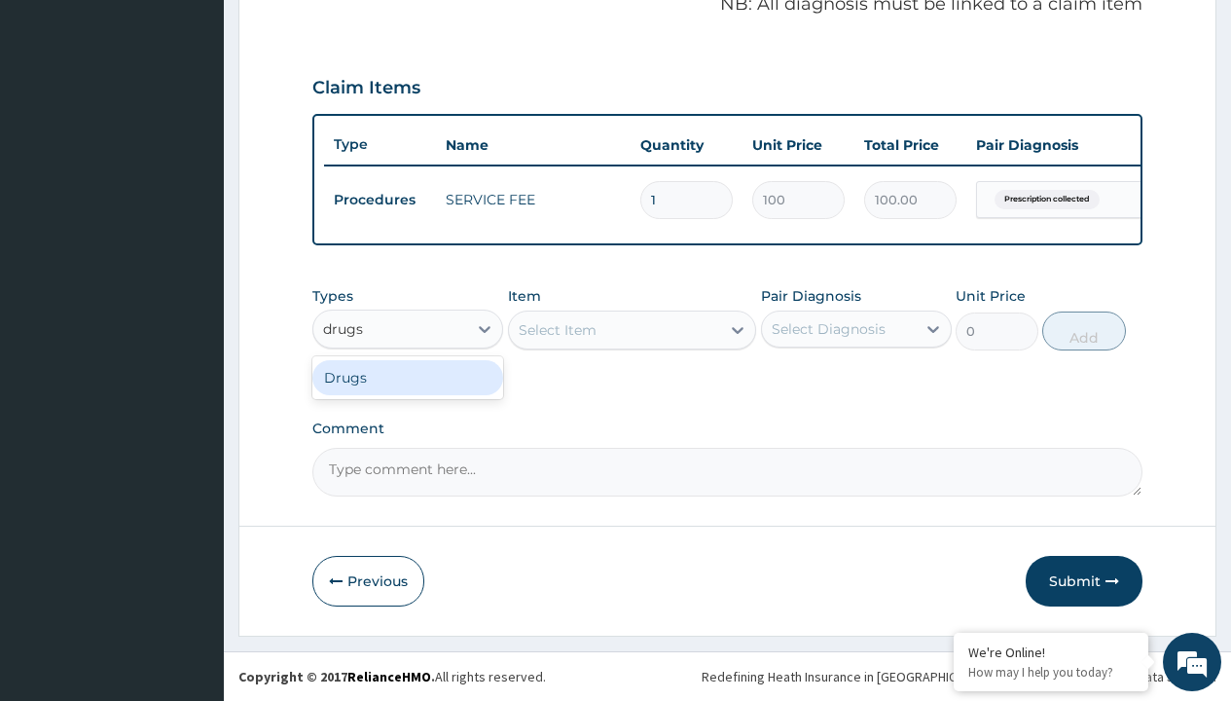
click at [408, 377] on div "Drugs" at bounding box center [407, 377] width 191 height 35
click at [557, 329] on div "Select Item" at bounding box center [632, 329] width 249 height 39
type input "amoxicillin suspension branded"
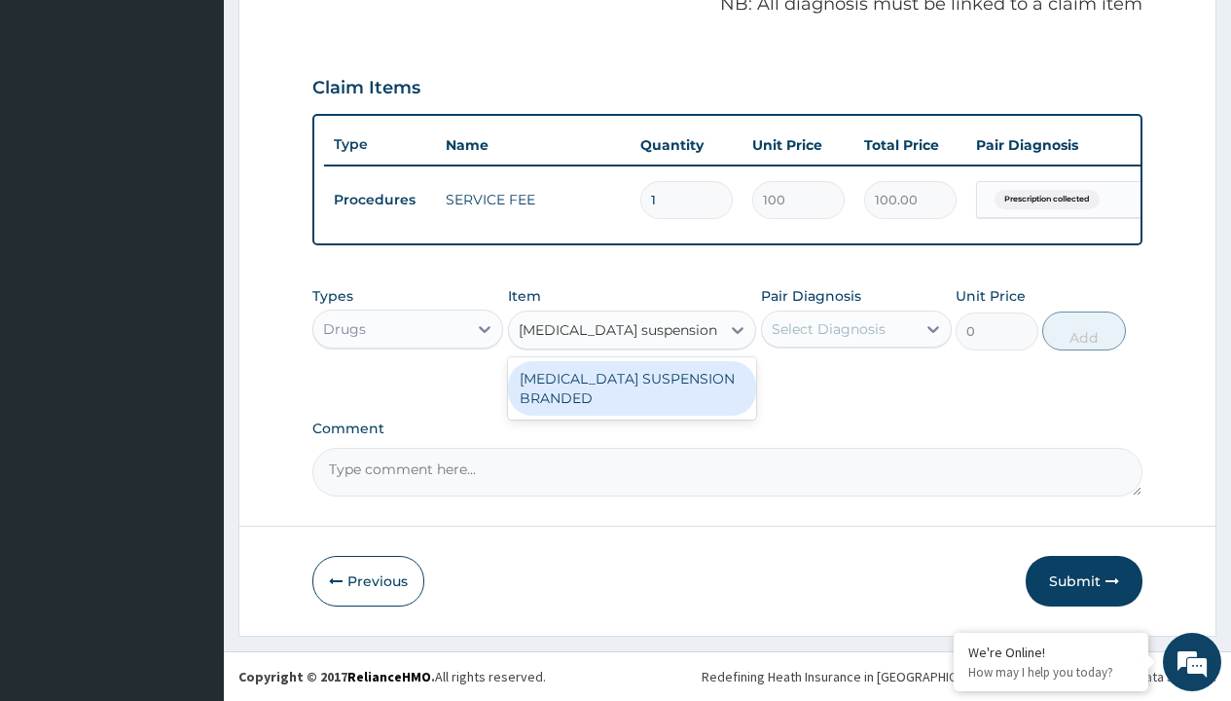
click at [631, 387] on div "[MEDICAL_DATA] SUSPENSION BRANDED" at bounding box center [632, 388] width 249 height 54
type input "5890"
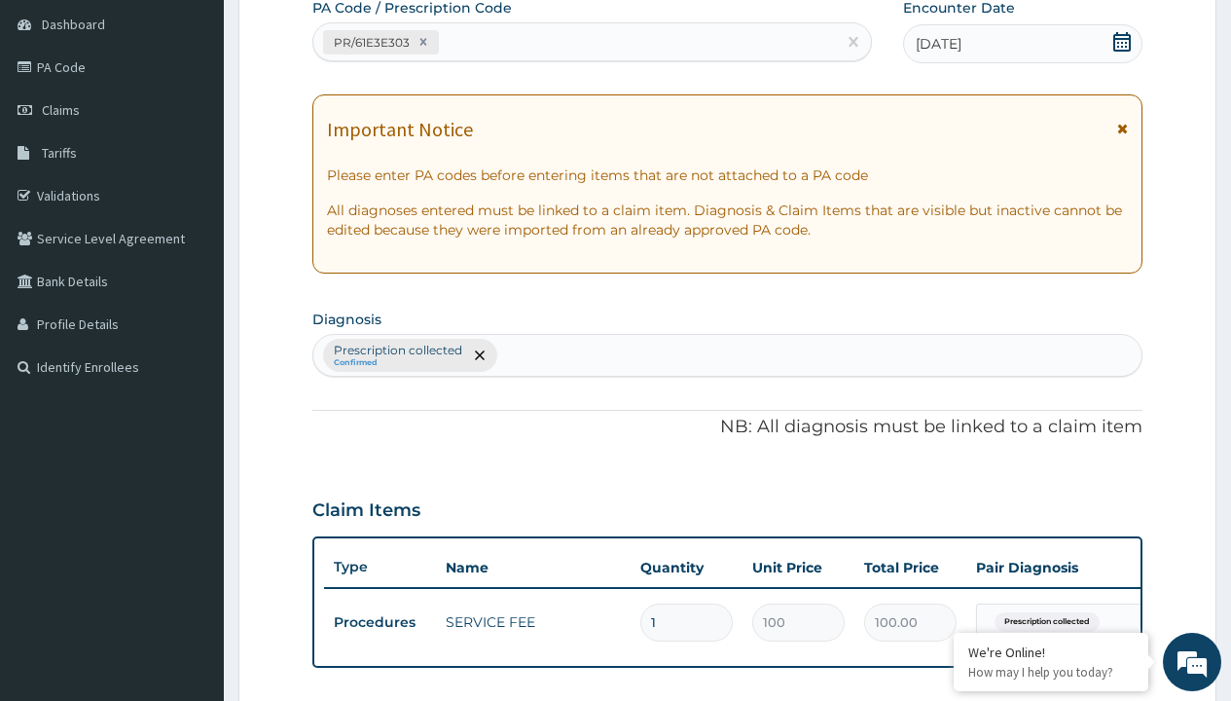
scroll to position [262, 0]
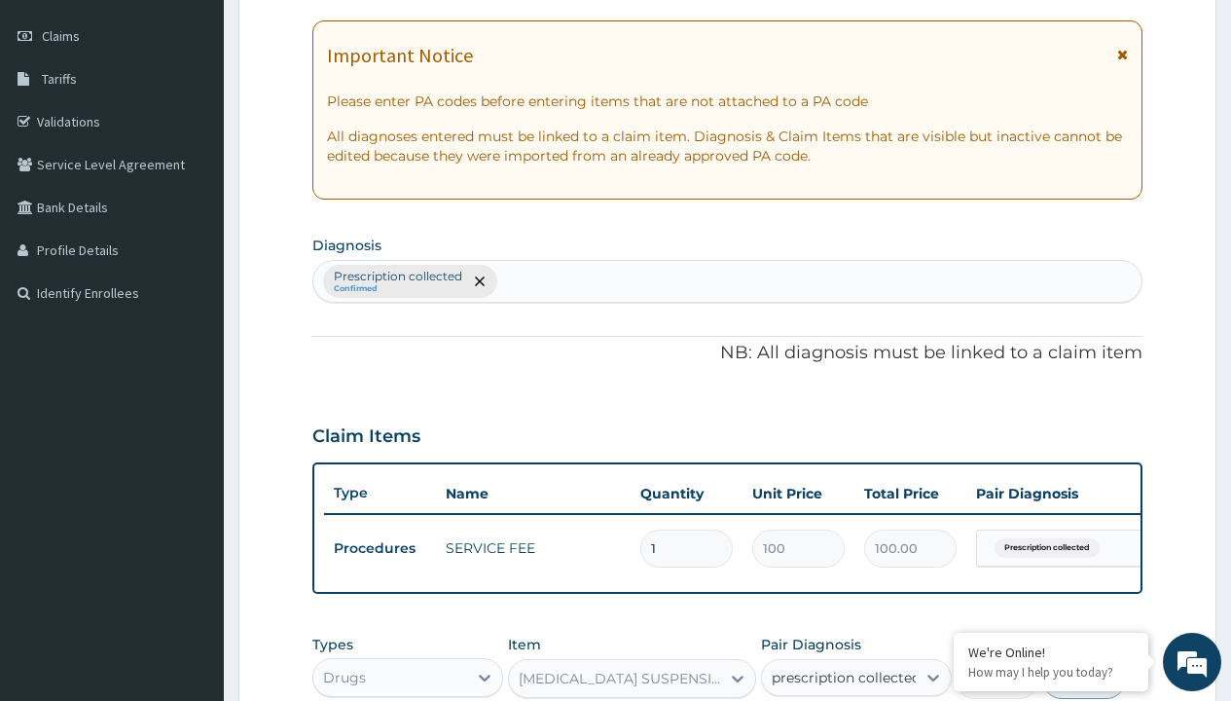
type input "prescription collected"
click at [343, 687] on div "Drugs" at bounding box center [344, 676] width 43 height 19
type input "drugs"
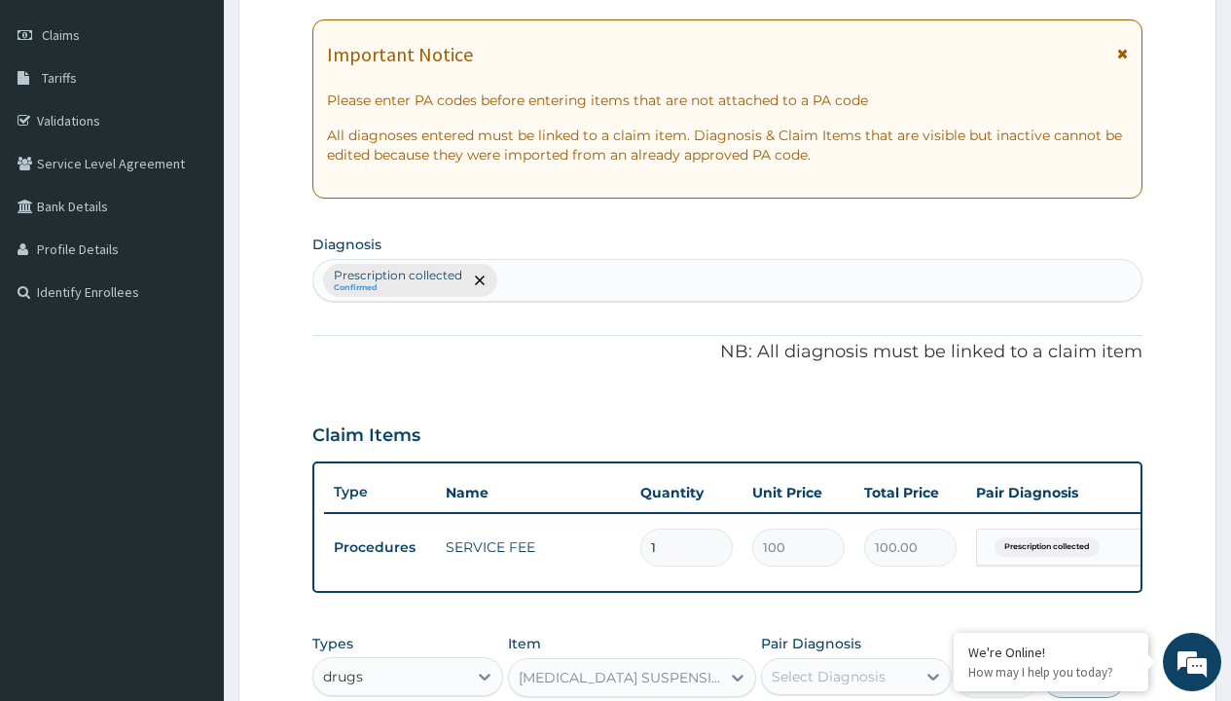
type input "0"
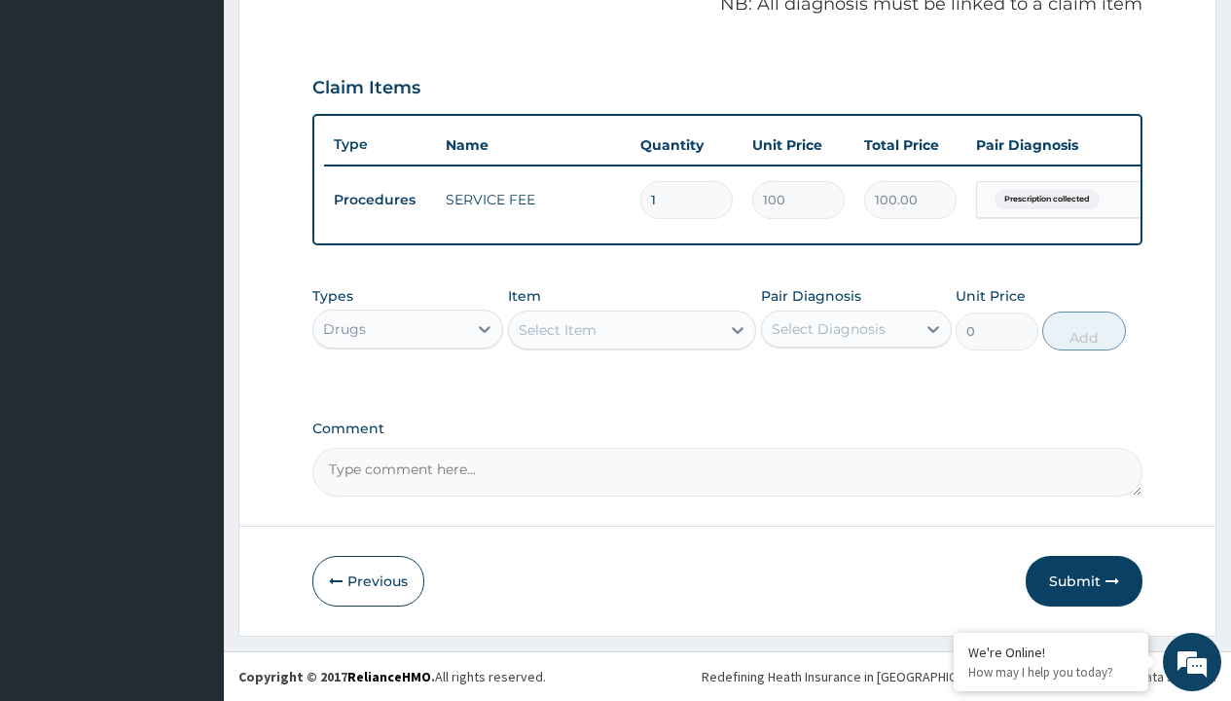
click at [557, 329] on div "Select Item" at bounding box center [558, 329] width 78 height 19
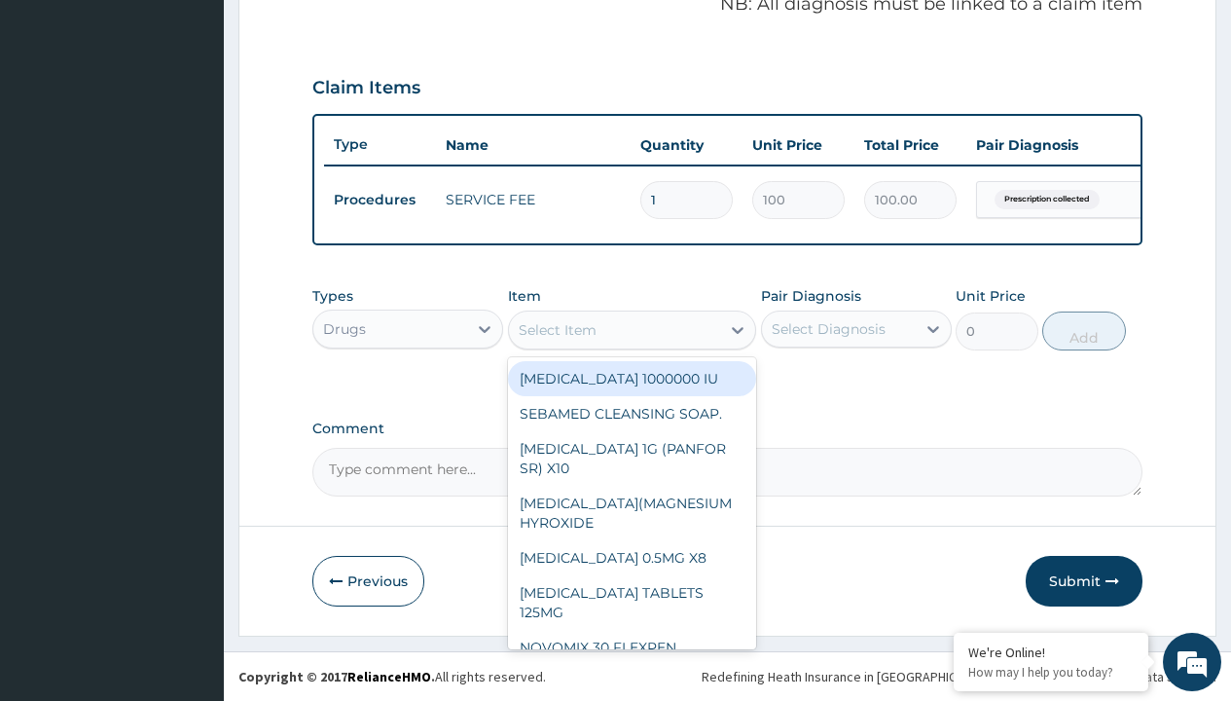
type input "amoxicillin suspension branded"
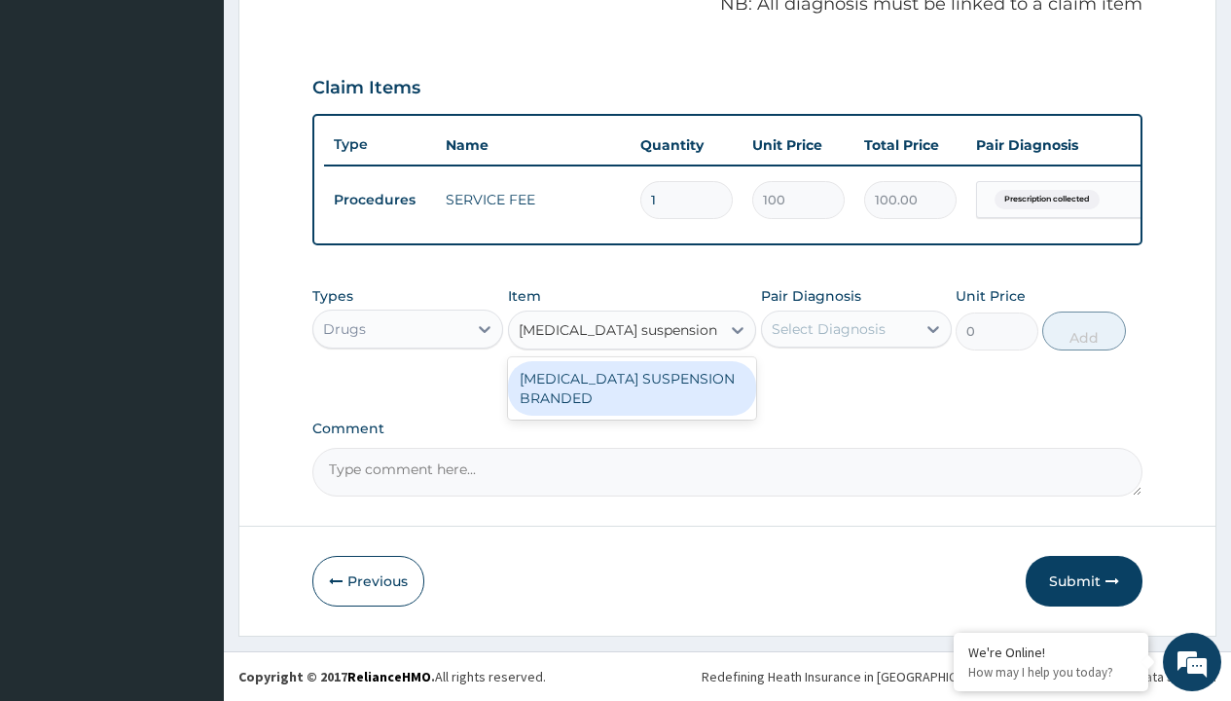
scroll to position [0, 0]
click at [631, 387] on div "[MEDICAL_DATA] SUSPENSION BRANDED" at bounding box center [632, 388] width 249 height 54
type input "5890"
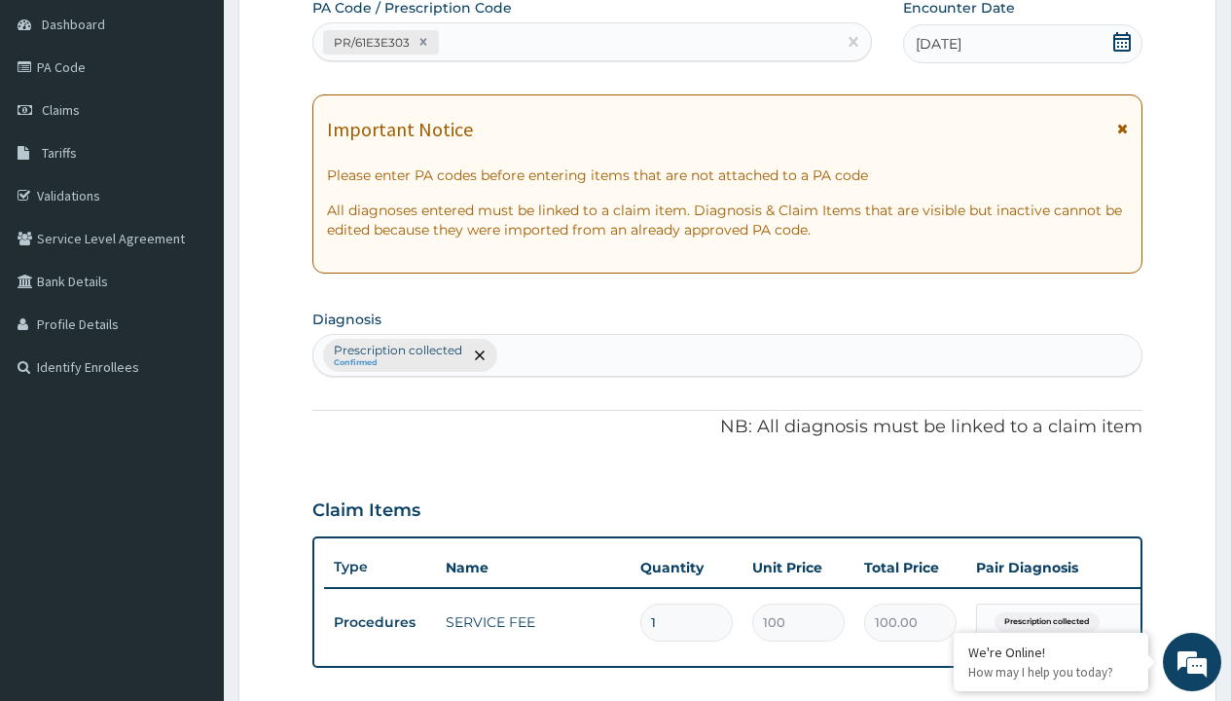
type input "prescription collected"
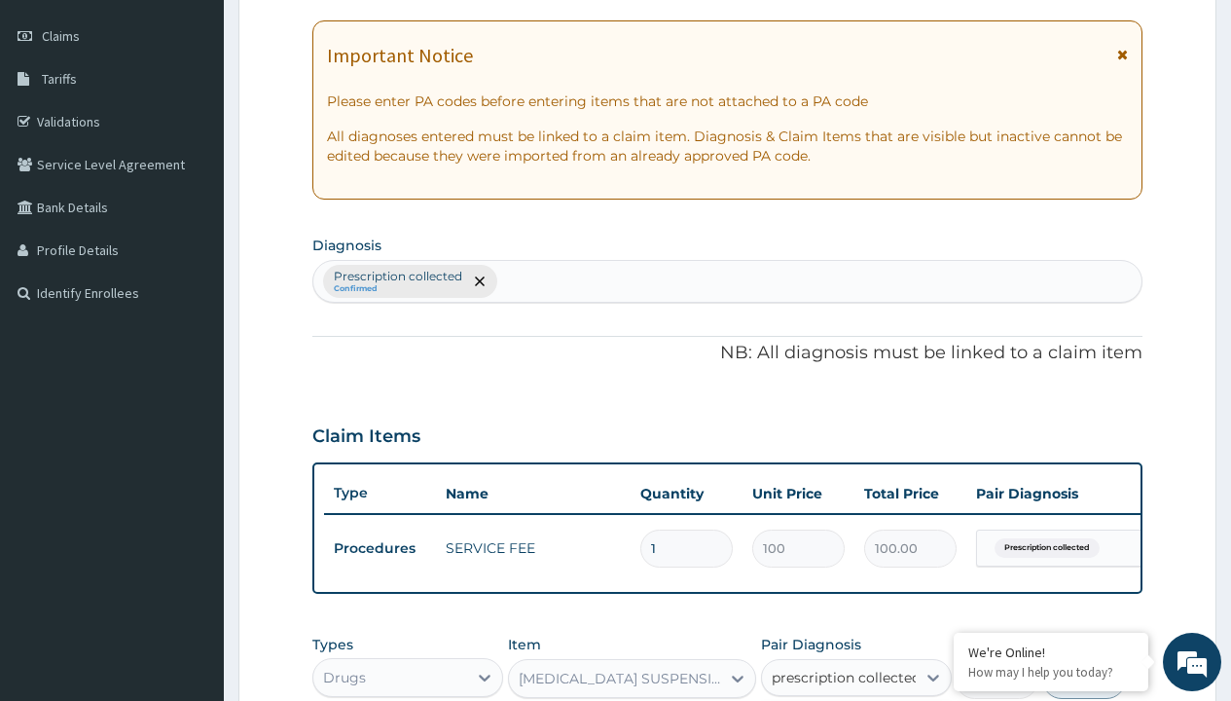
checkbox input "true"
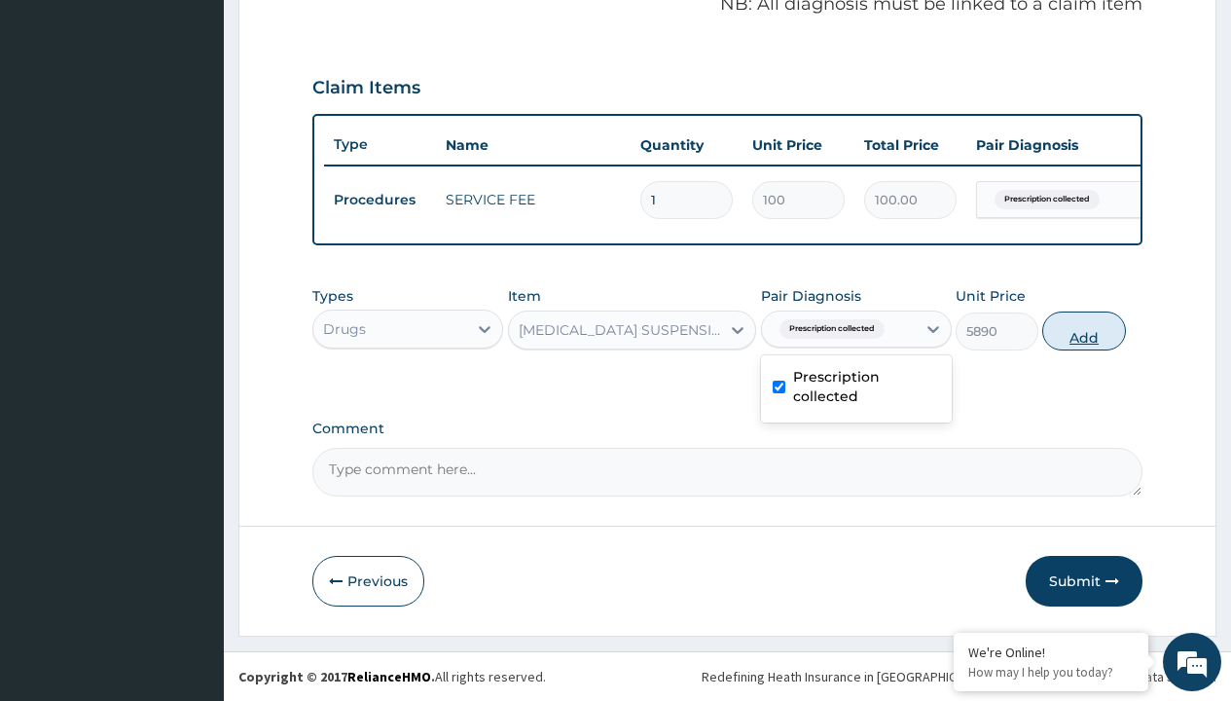
click at [1084, 330] on button "Add" at bounding box center [1083, 330] width 83 height 39
type input "0"
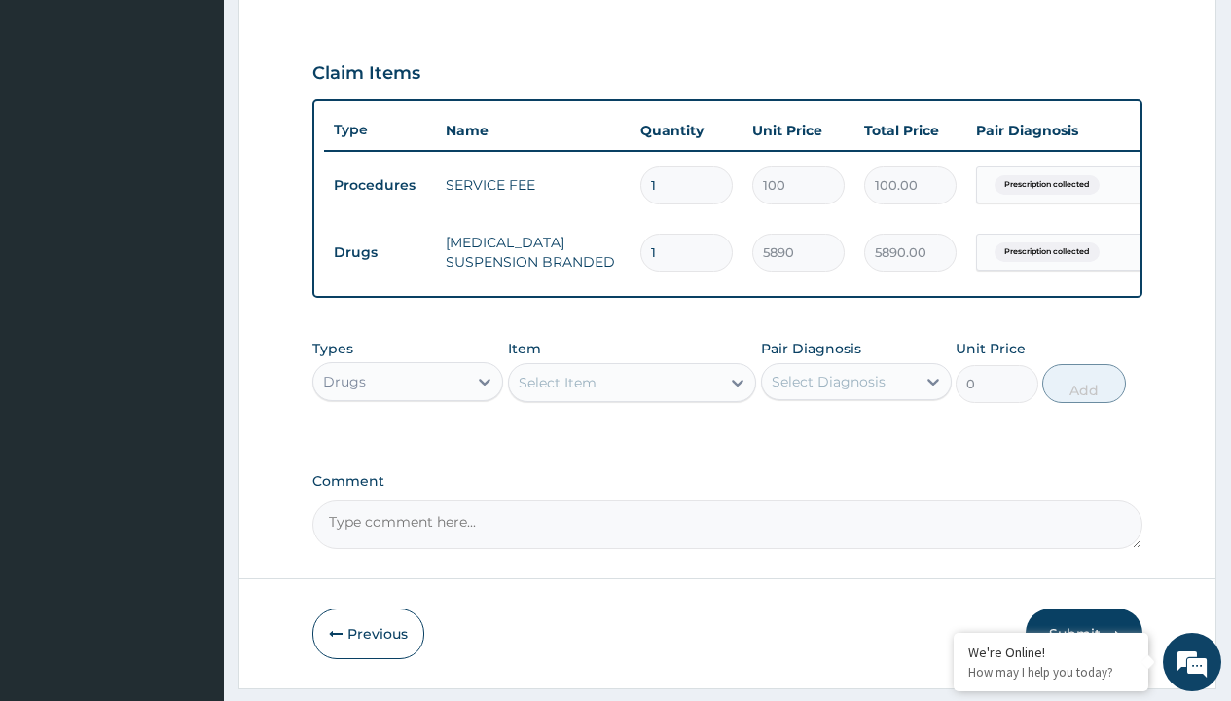
click at [379, 252] on td "Drugs" at bounding box center [380, 252] width 112 height 36
type input "drugs"
click at [408, 444] on div "Drugs" at bounding box center [407, 430] width 191 height 35
click at [557, 392] on div "Select Item" at bounding box center [558, 382] width 78 height 19
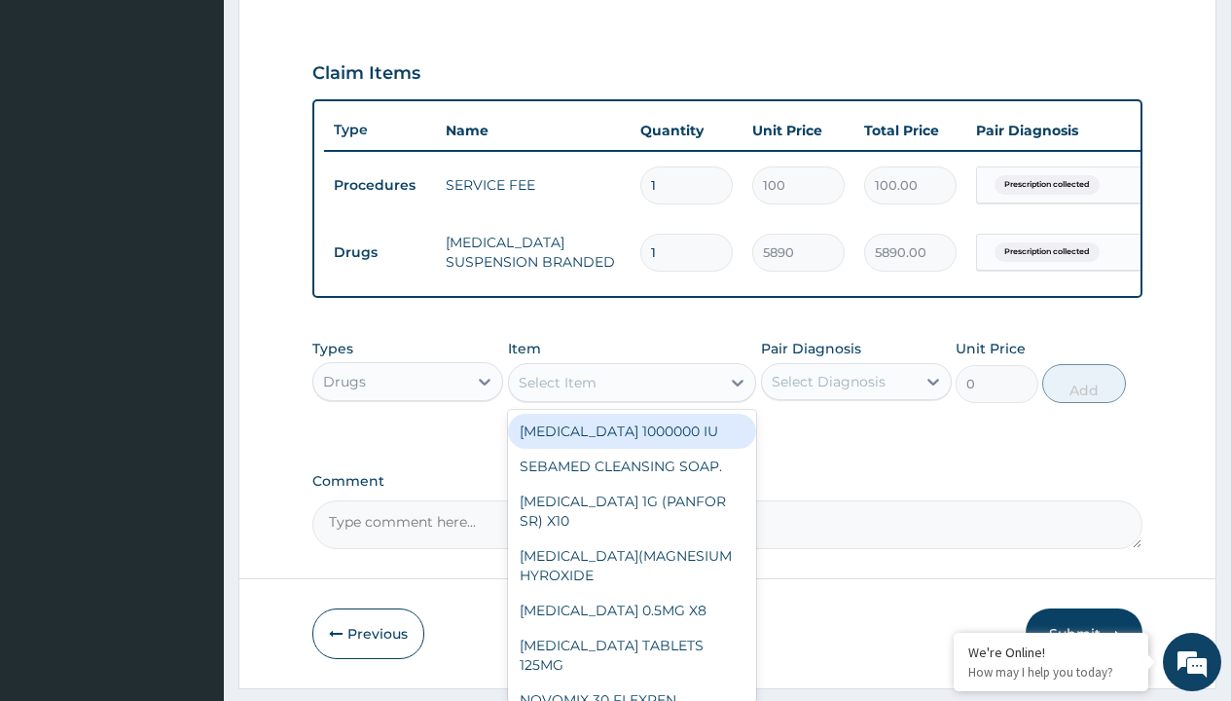
type input "paracetamol syrup emzor/bott"
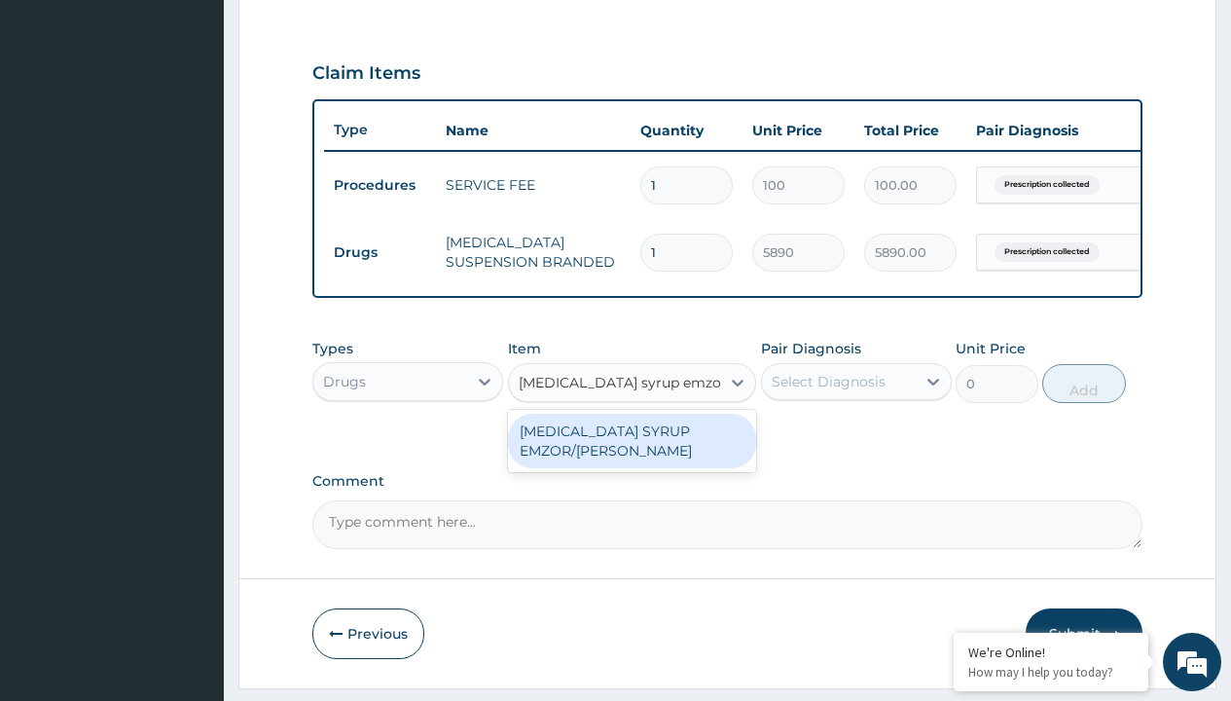
click at [631, 454] on div "[MEDICAL_DATA] SYRUP EMZOR/[PERSON_NAME]" at bounding box center [632, 441] width 249 height 54
type input "1214.099975585938"
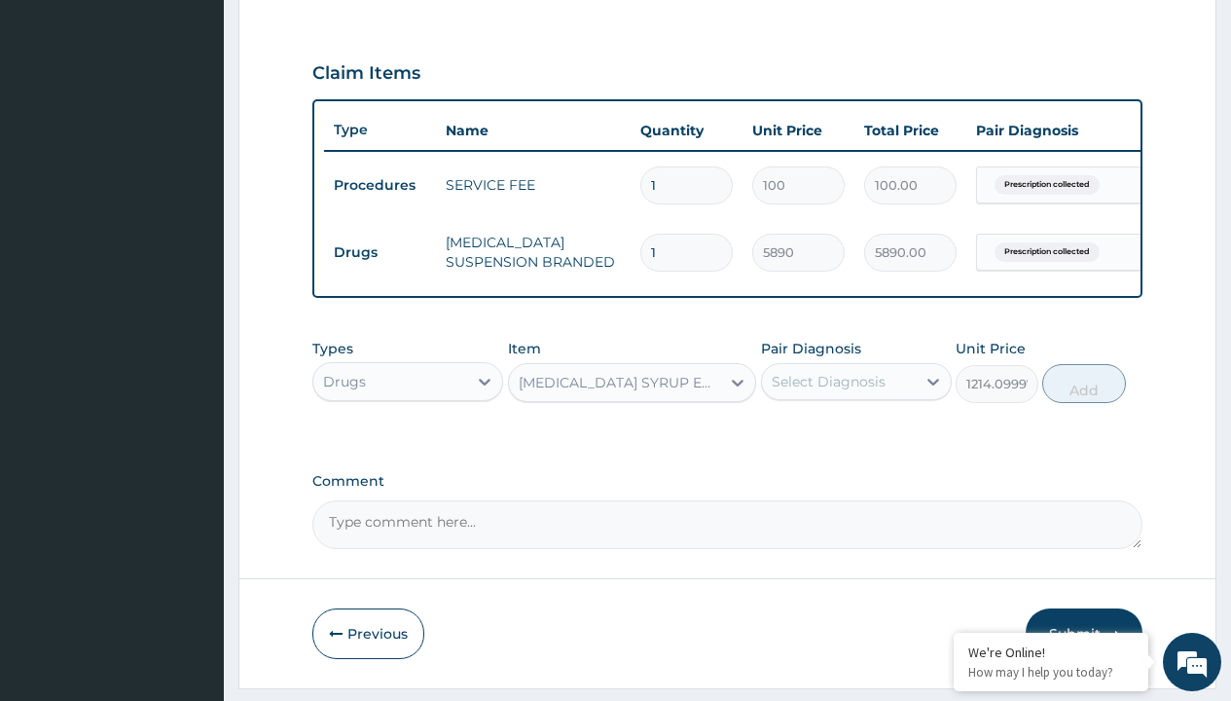
scroll to position [188, 0]
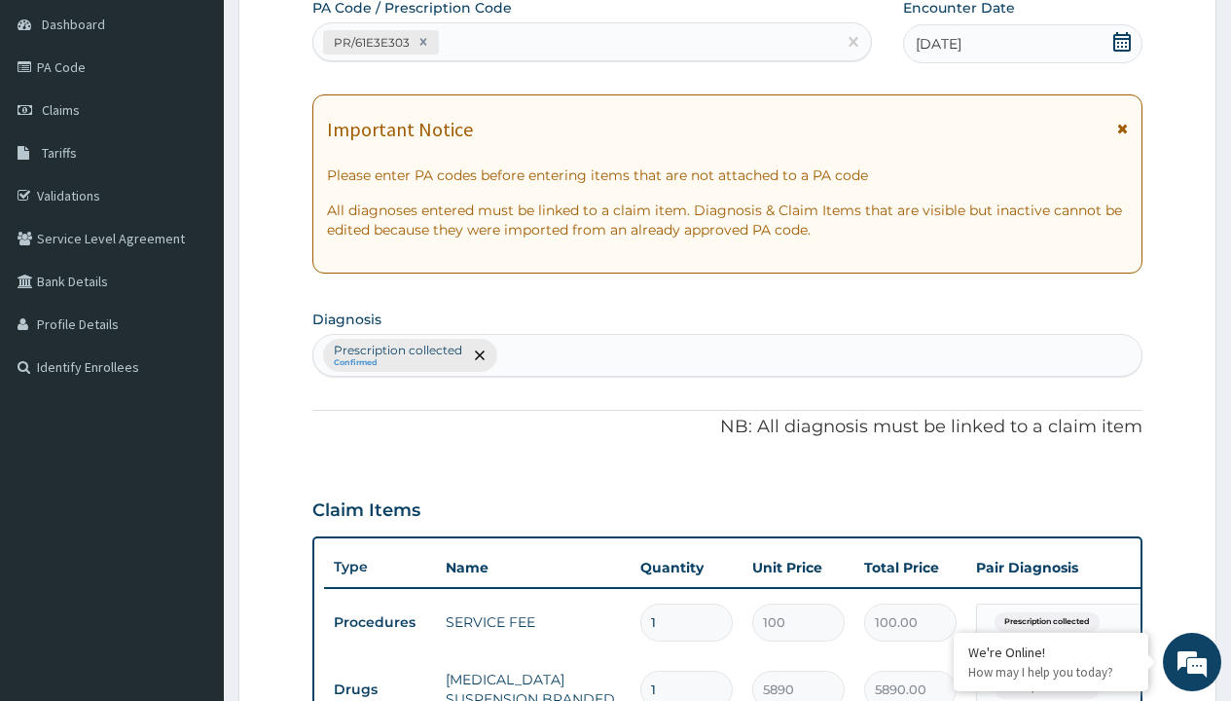
click at [397, 350] on p "Prescription collected" at bounding box center [398, 350] width 128 height 16
type input "prescription collected"
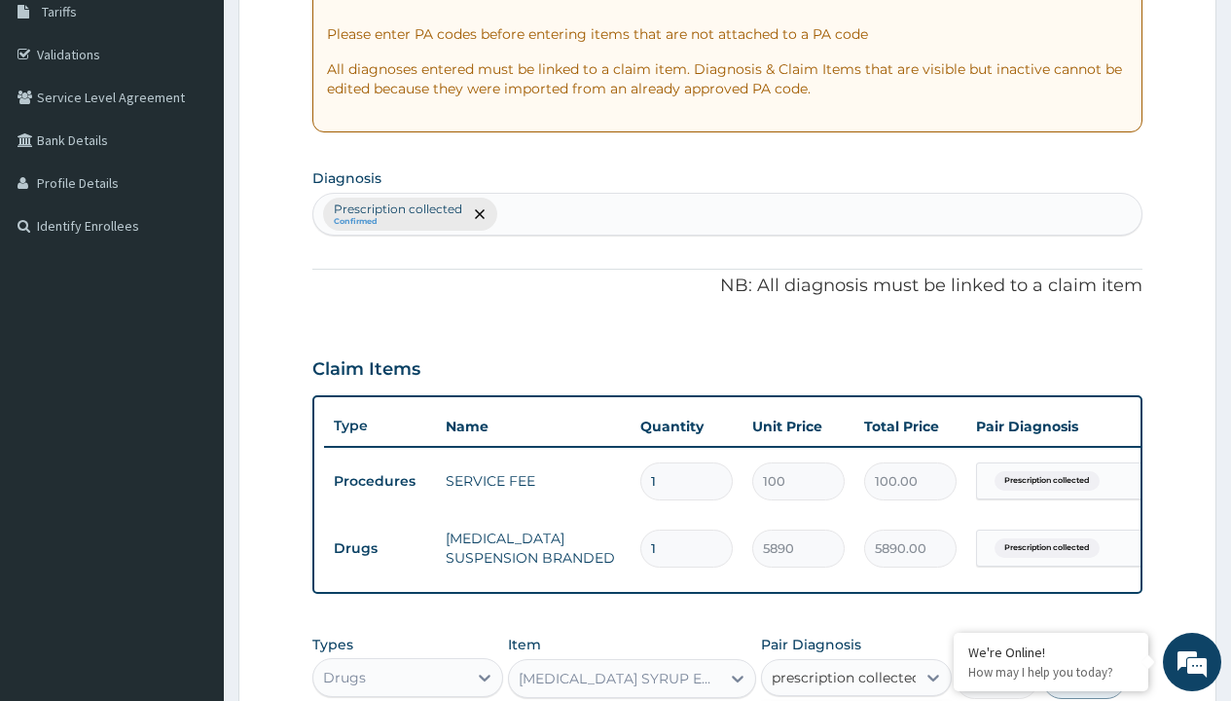
checkbox input "true"
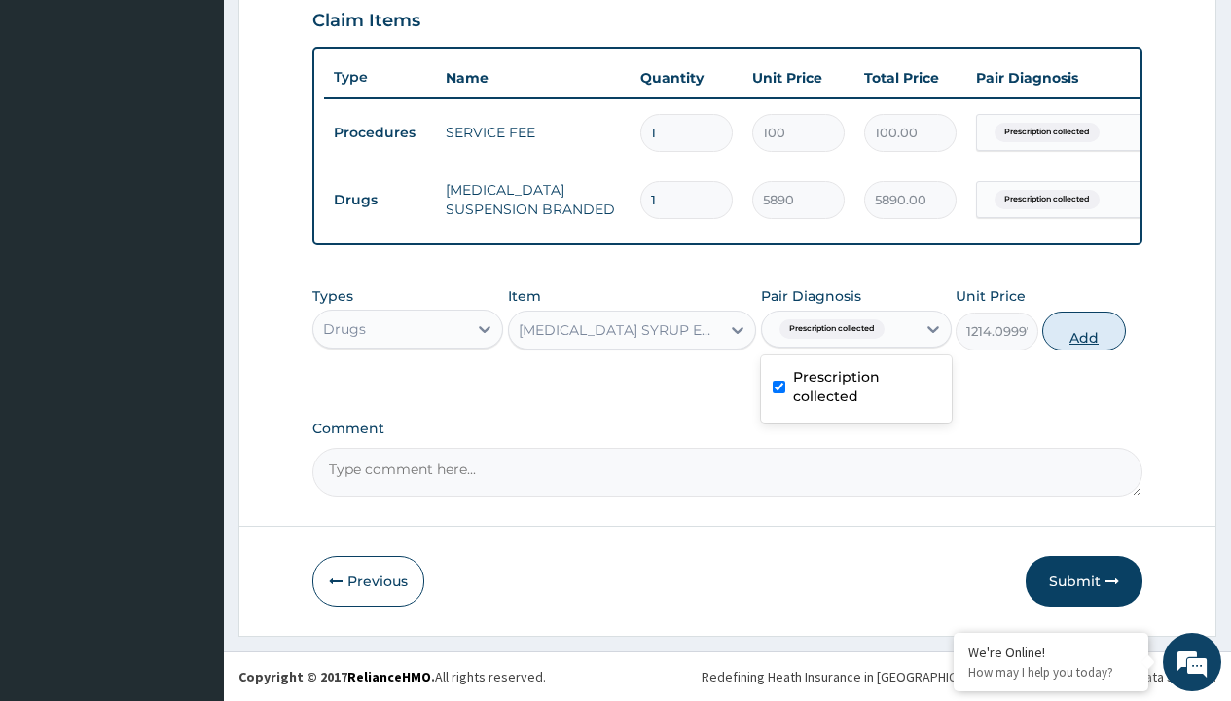
click at [1084, 330] on button "Add" at bounding box center [1083, 330] width 83 height 39
type input "0"
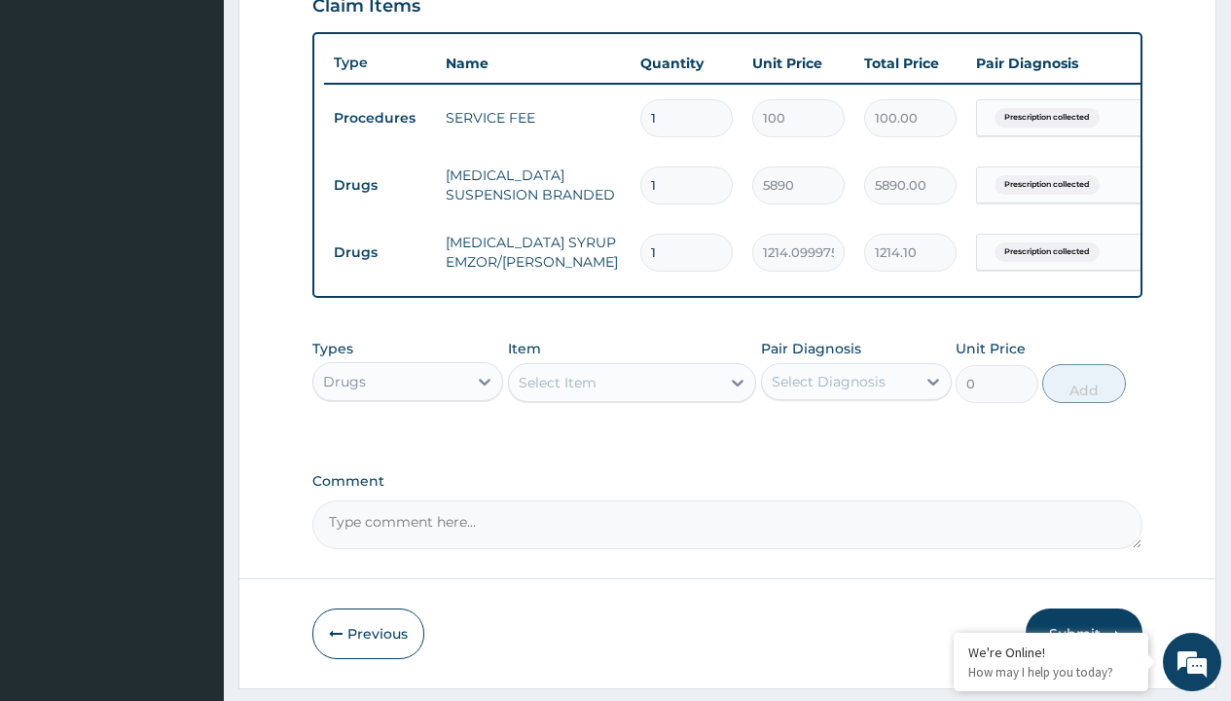
click at [379, 185] on td "Drugs" at bounding box center [380, 185] width 112 height 36
type input "drugs"
click at [408, 444] on div "Drugs" at bounding box center [407, 430] width 191 height 35
click at [557, 392] on div "Select Item" at bounding box center [558, 382] width 78 height 19
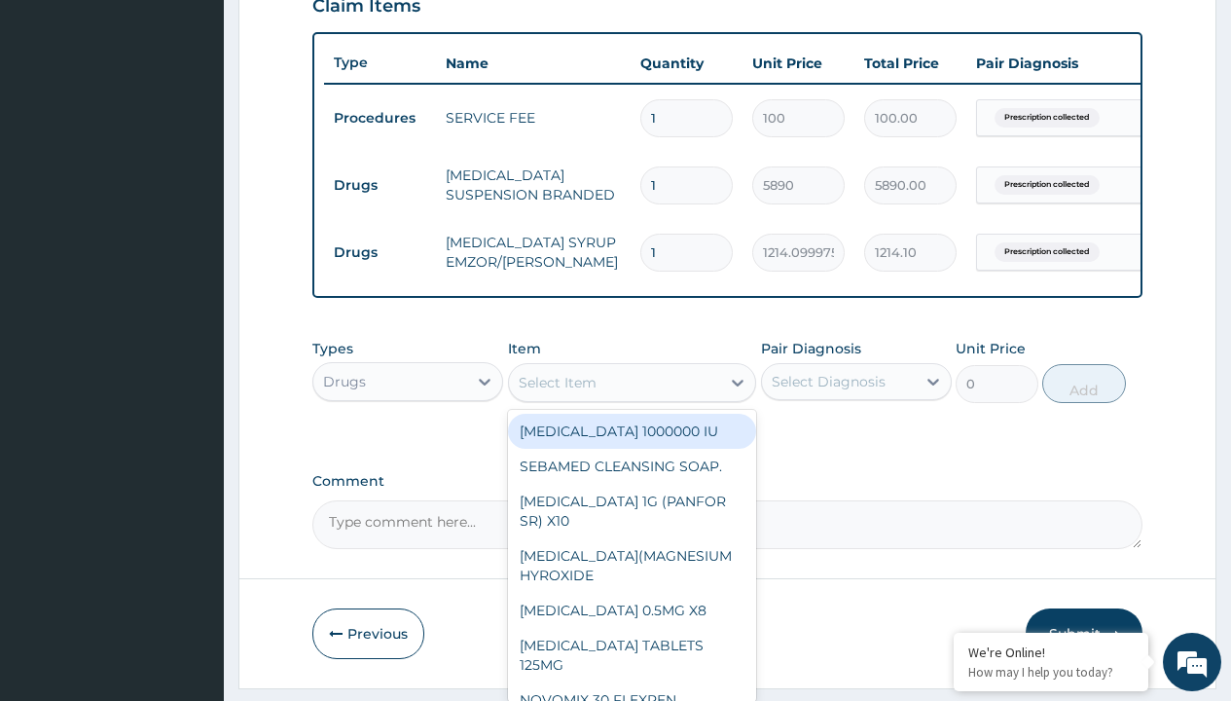
type input "ors/sachet"
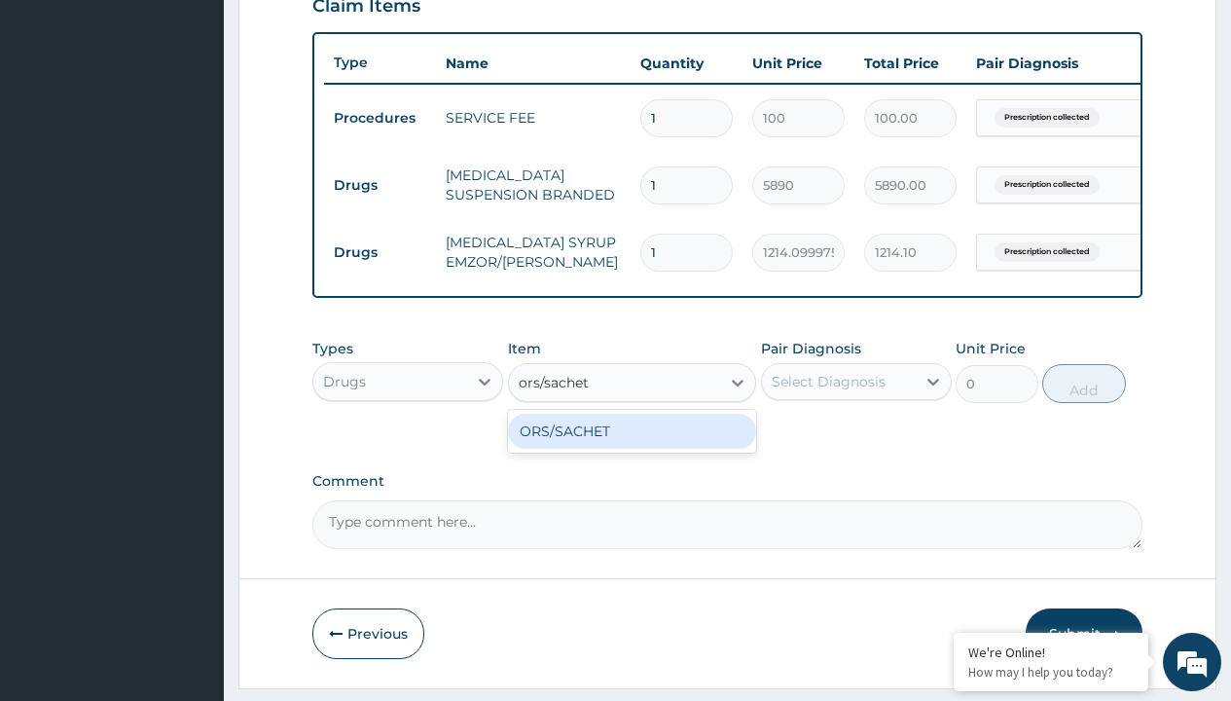
click at [631, 445] on div "ORS/SACHET" at bounding box center [632, 431] width 249 height 35
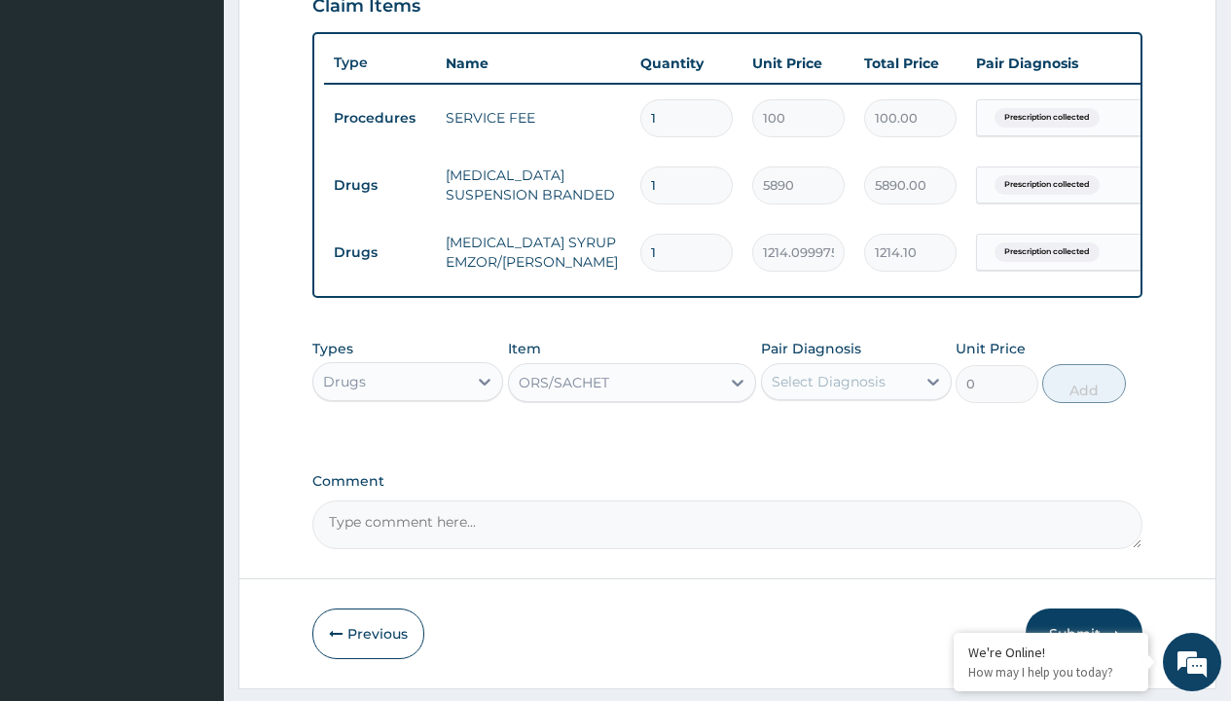
type input "600"
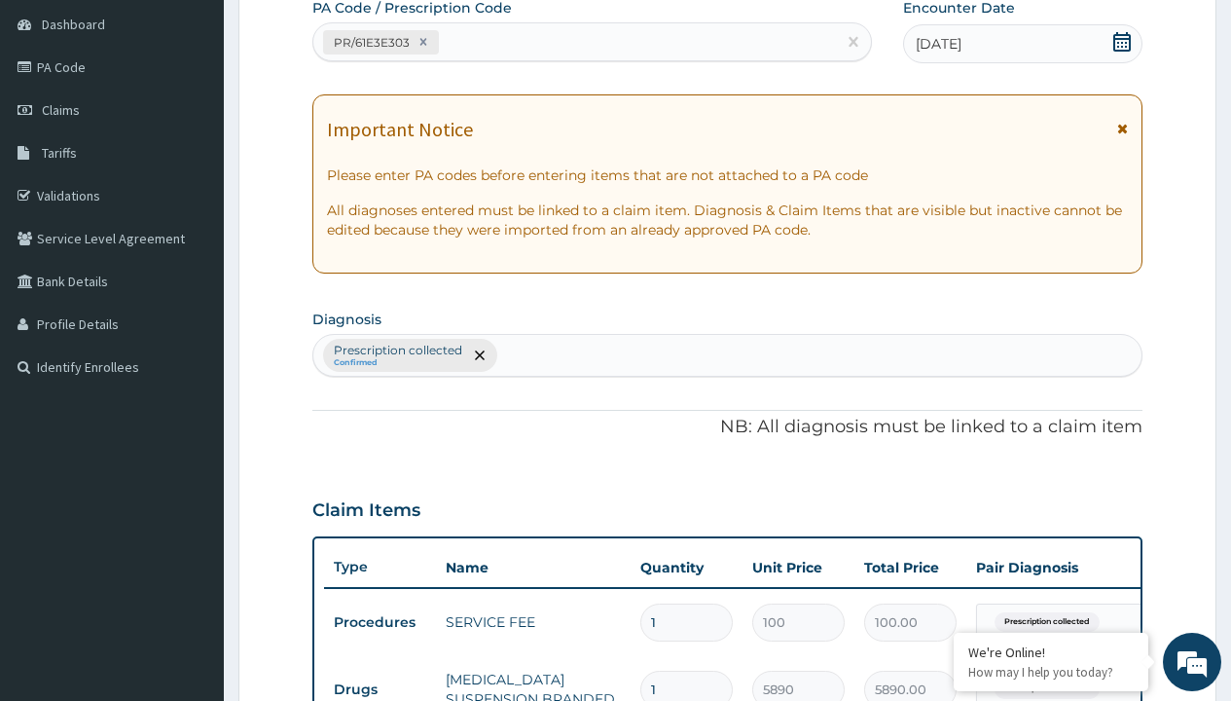
type input "prescription collected"
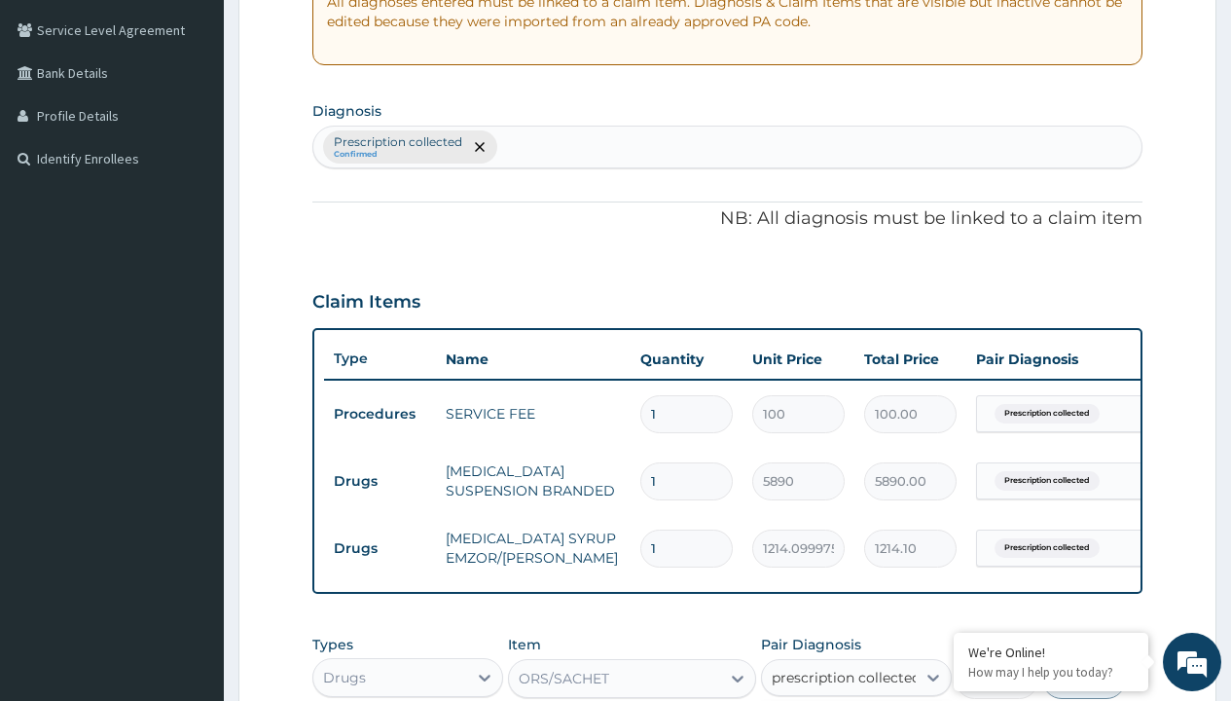
checkbox input "true"
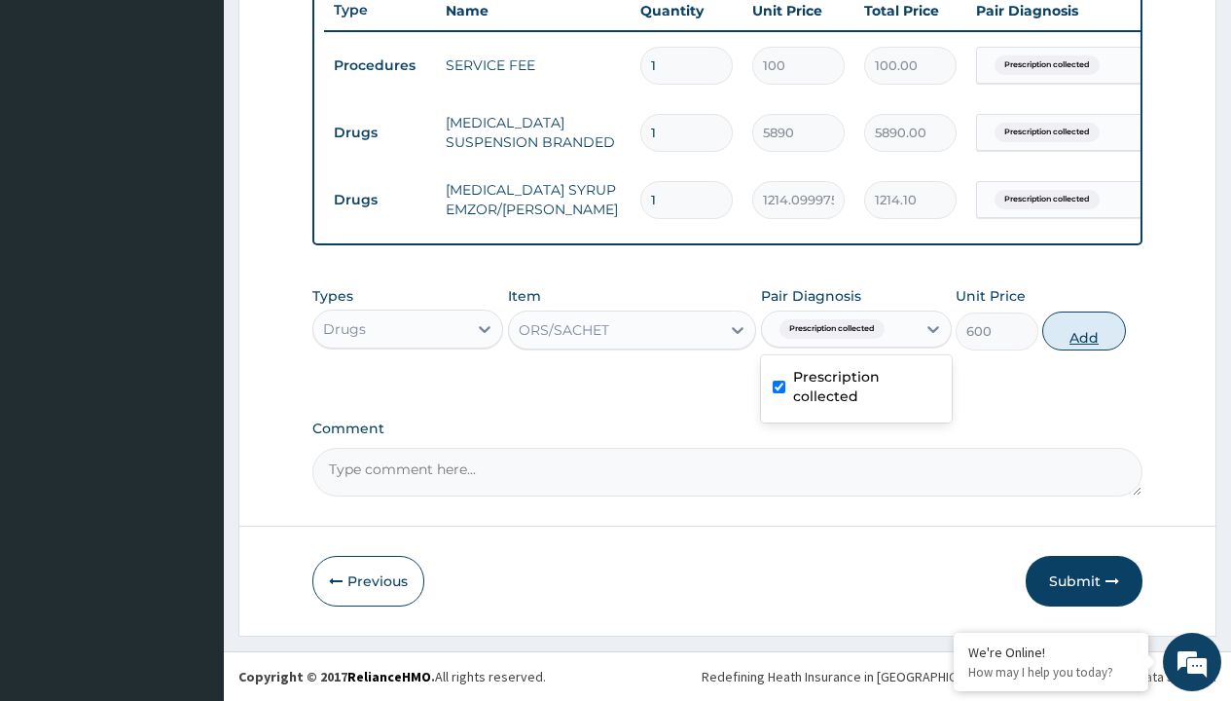
click at [1084, 330] on button "Add" at bounding box center [1083, 330] width 83 height 39
type input "0"
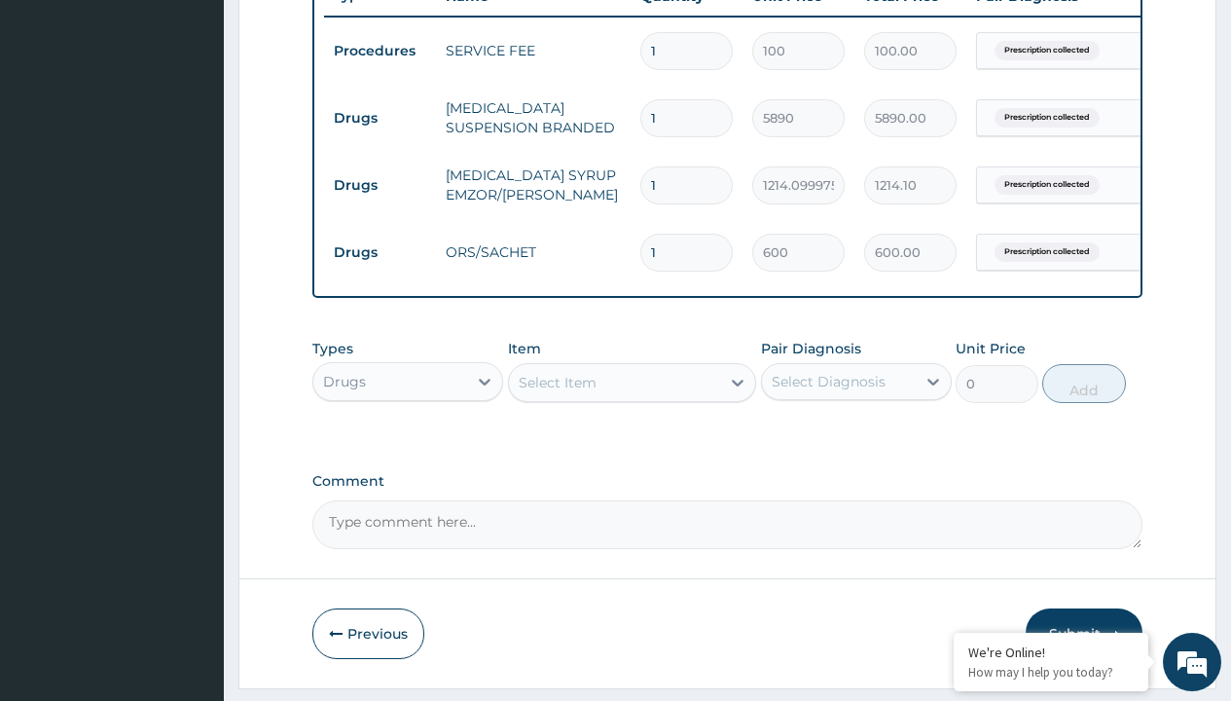
click at [379, 118] on td "Drugs" at bounding box center [380, 118] width 112 height 36
type input "drugs"
click at [408, 444] on div "Drugs" at bounding box center [407, 430] width 191 height 35
click at [557, 392] on div "Select Item" at bounding box center [558, 382] width 78 height 19
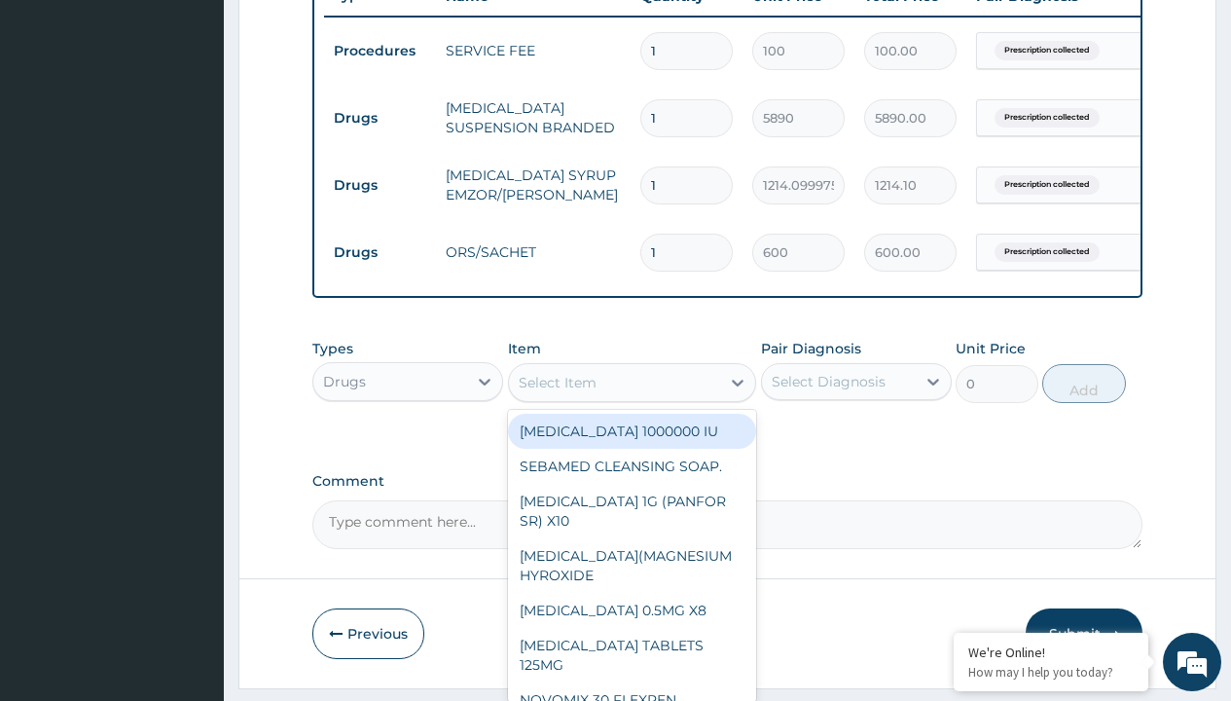
type input "cetirizine syrup"
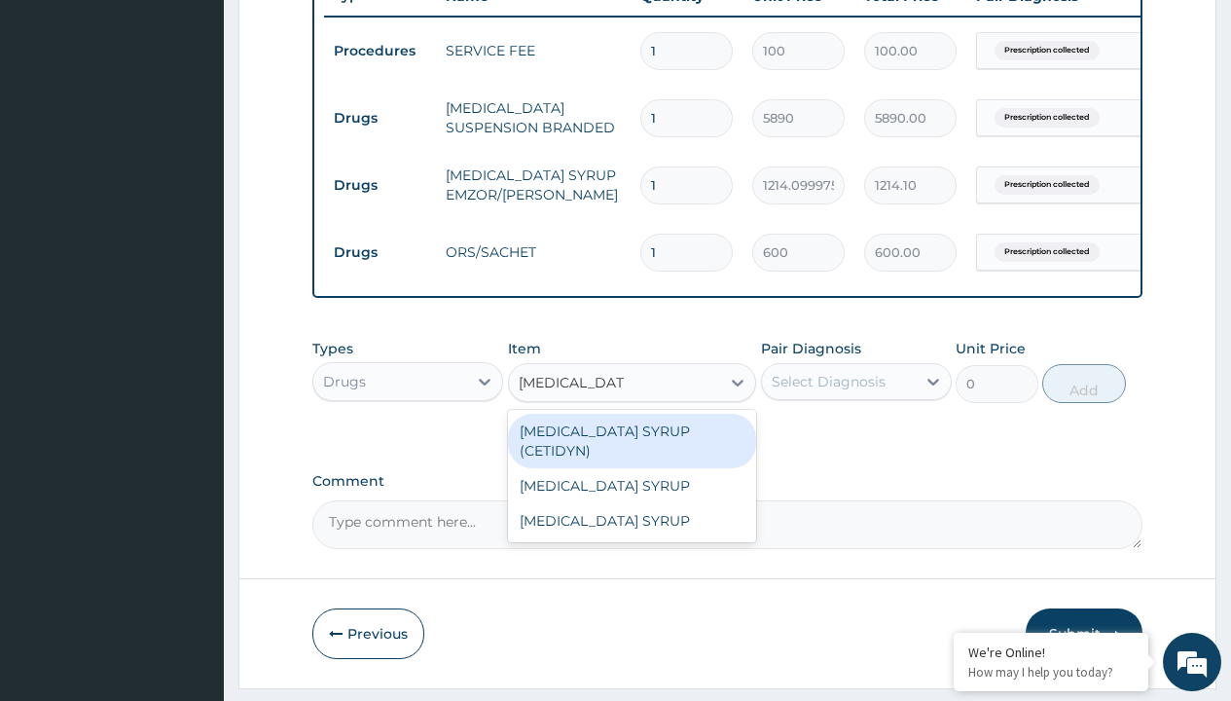
click at [631, 445] on div "CETIRIZINE SYRUP (CETIDYN)" at bounding box center [632, 441] width 249 height 54
type input "2200"
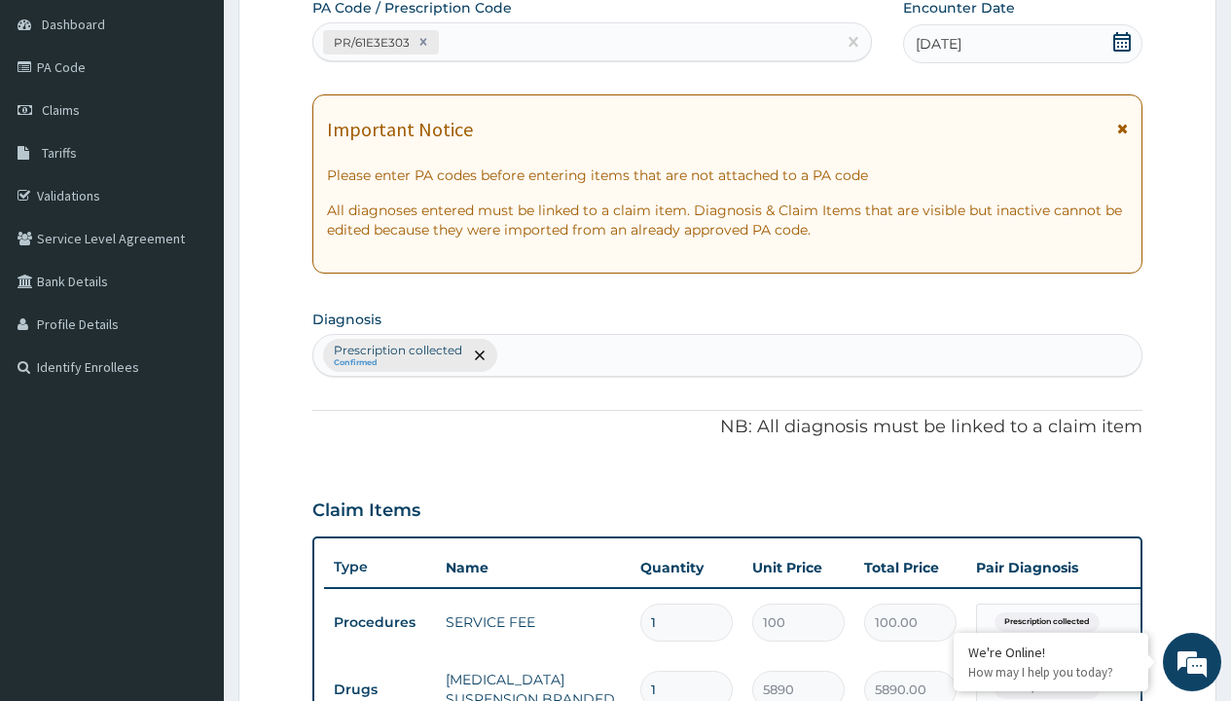
type input "prescription collected"
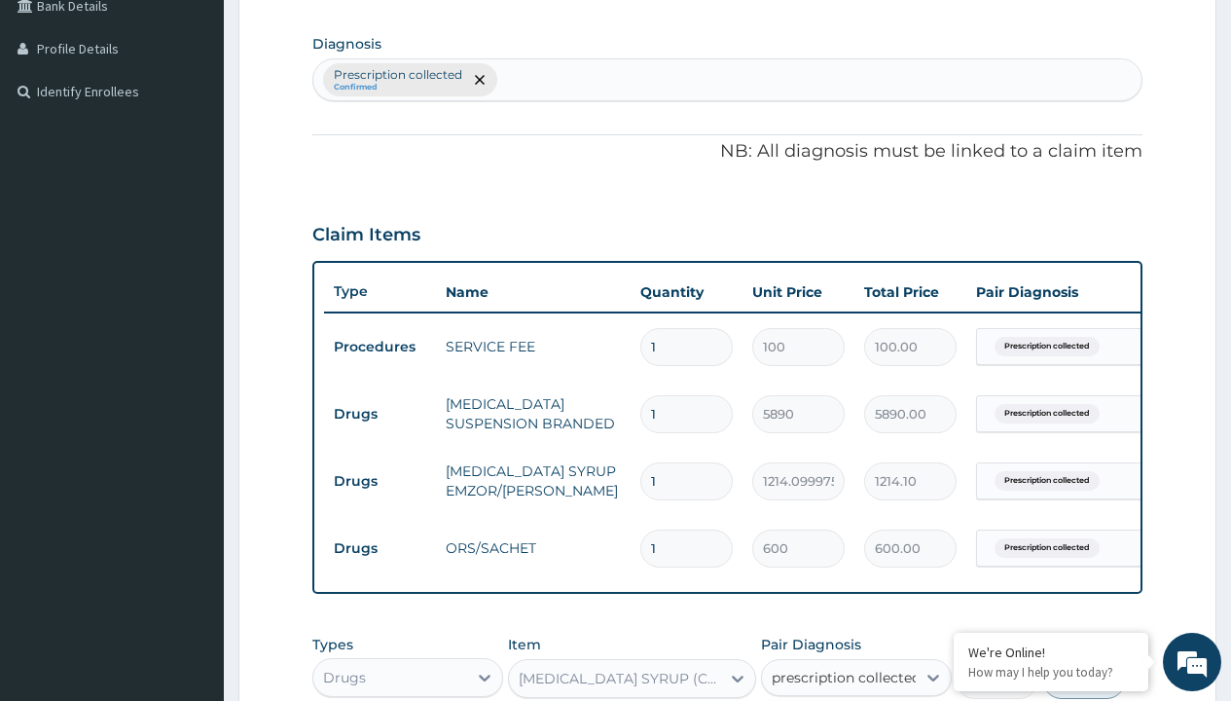
checkbox input "true"
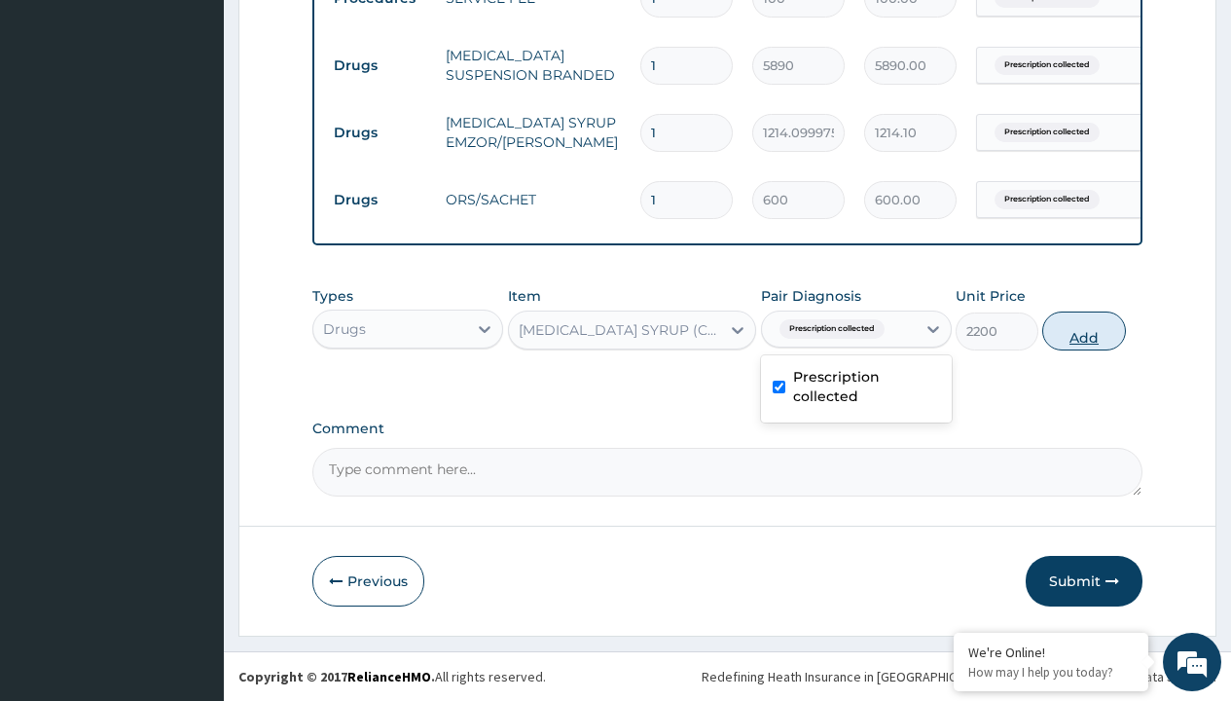
click at [1084, 330] on button "Add" at bounding box center [1083, 330] width 83 height 39
type input "0"
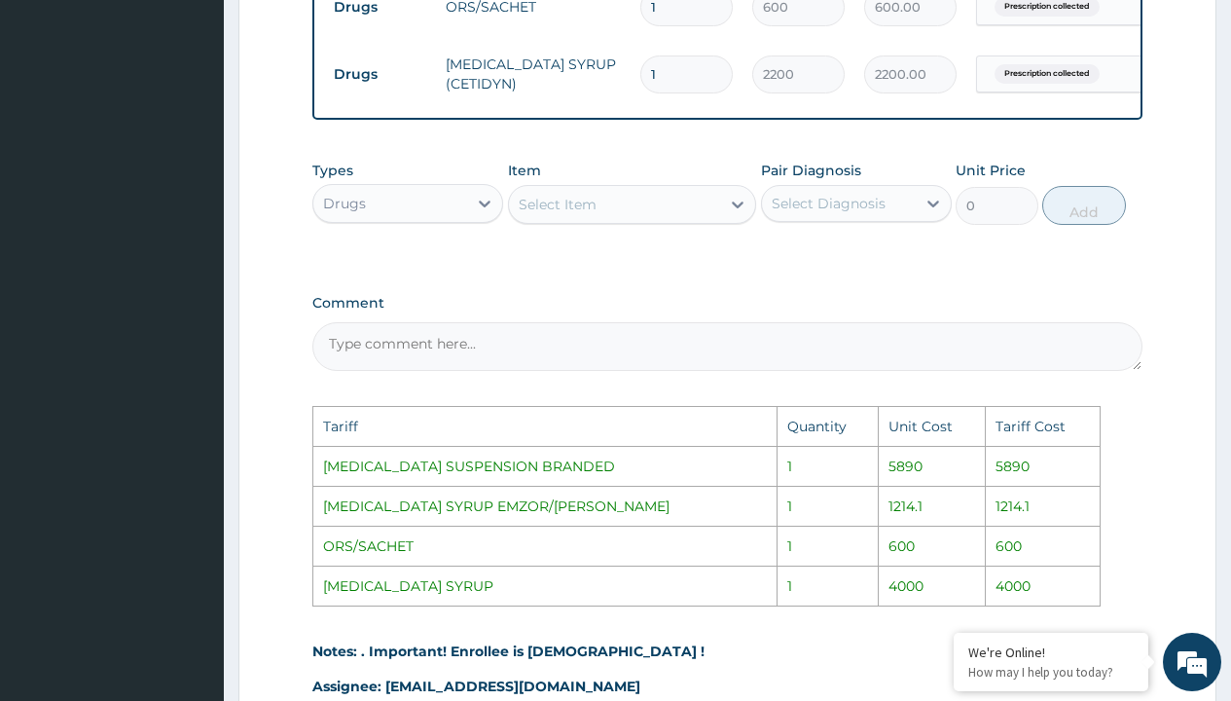
click at [604, 220] on div "Select Item" at bounding box center [615, 204] width 212 height 31
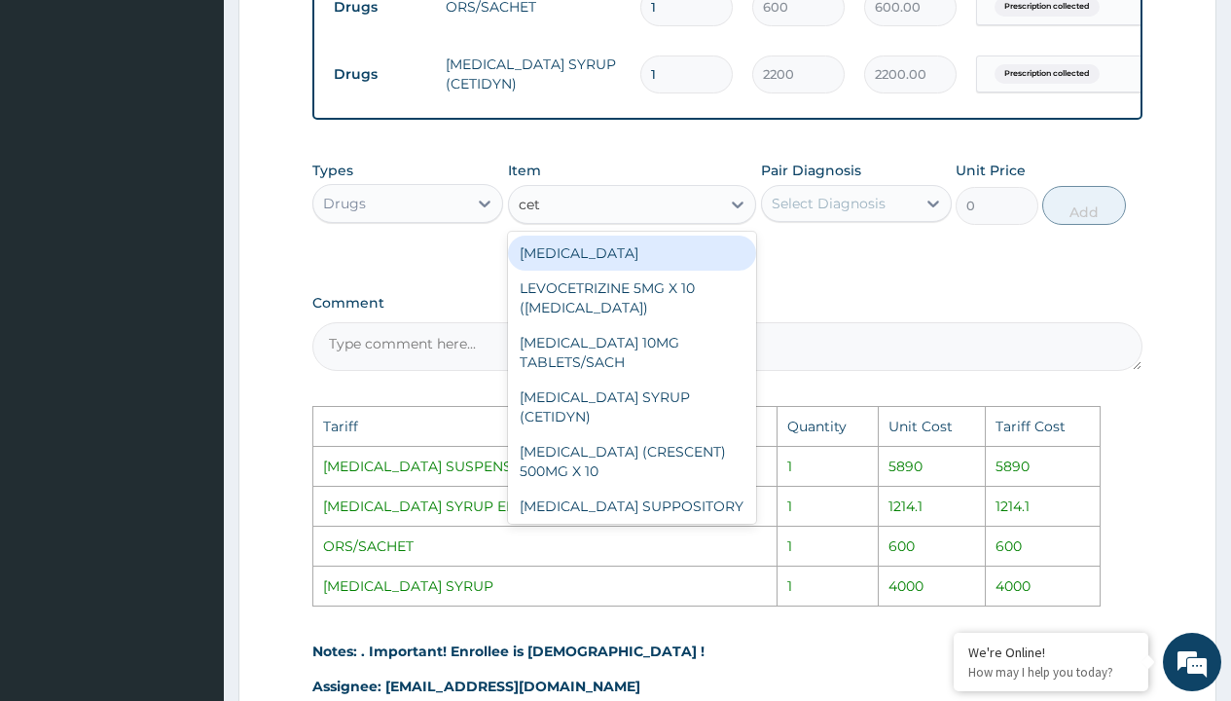
type input "ceti"
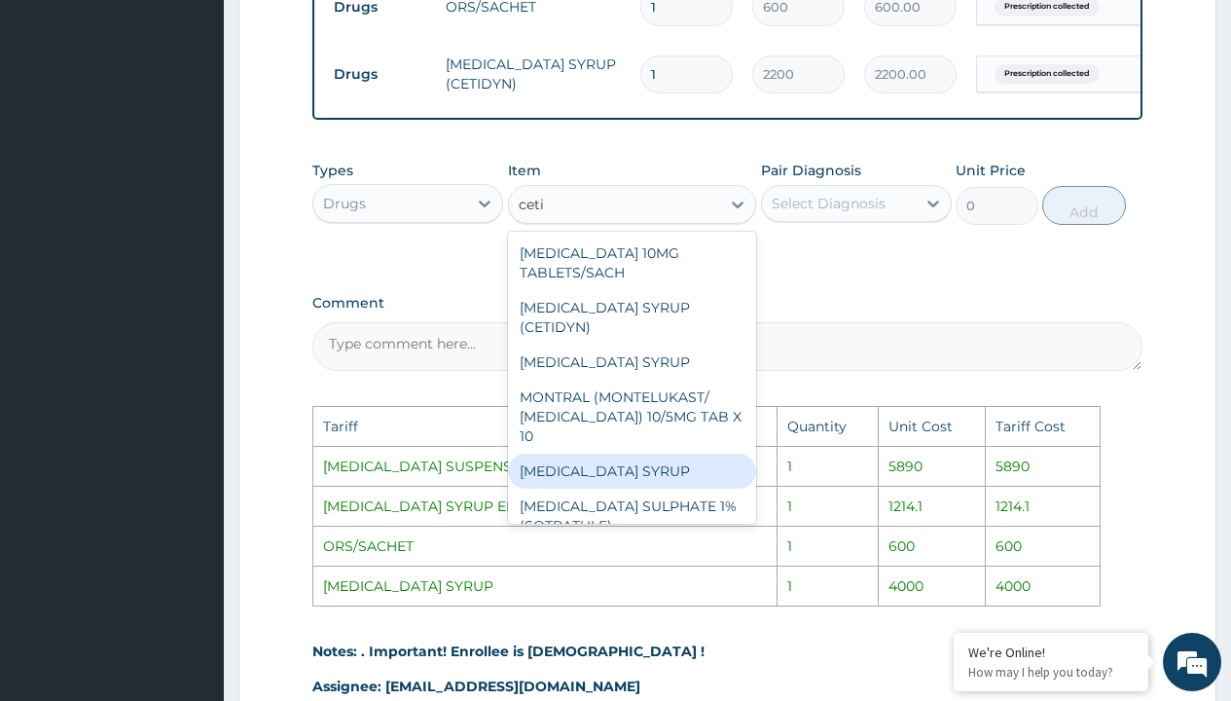
click at [654, 461] on div "CETIRIZINE SYRUP" at bounding box center [632, 470] width 249 height 35
type input "4000"
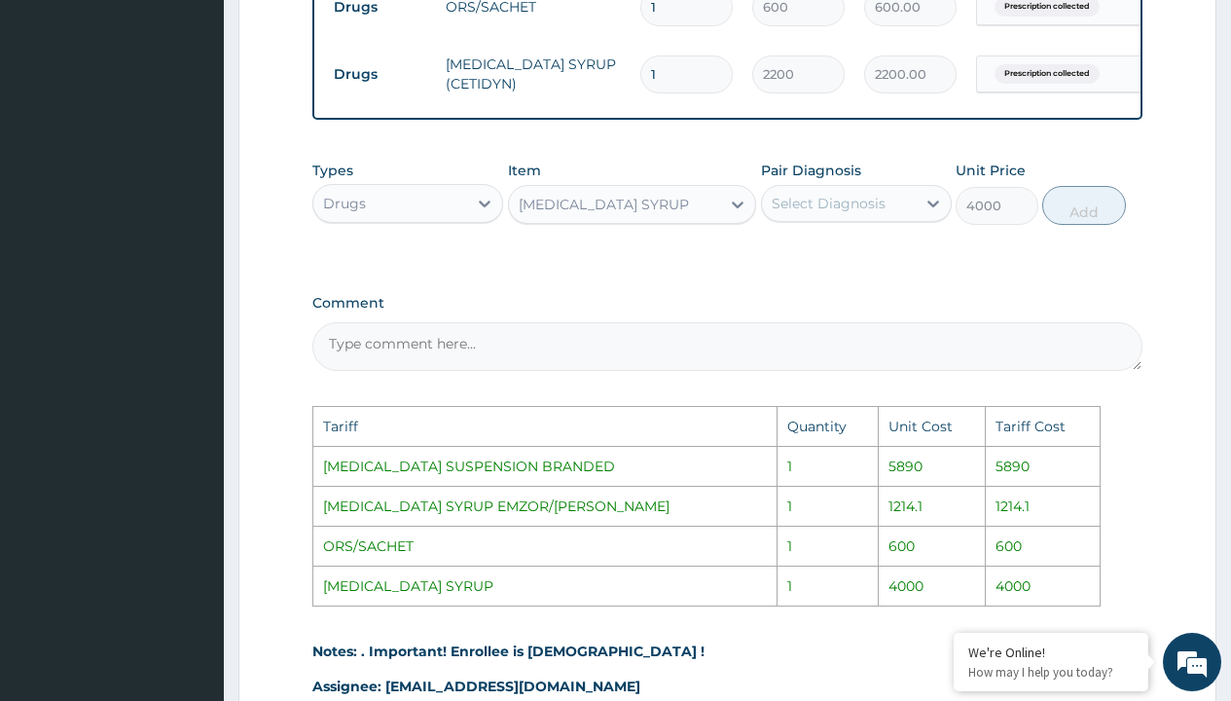
click at [835, 219] on div "Select Diagnosis" at bounding box center [839, 203] width 154 height 31
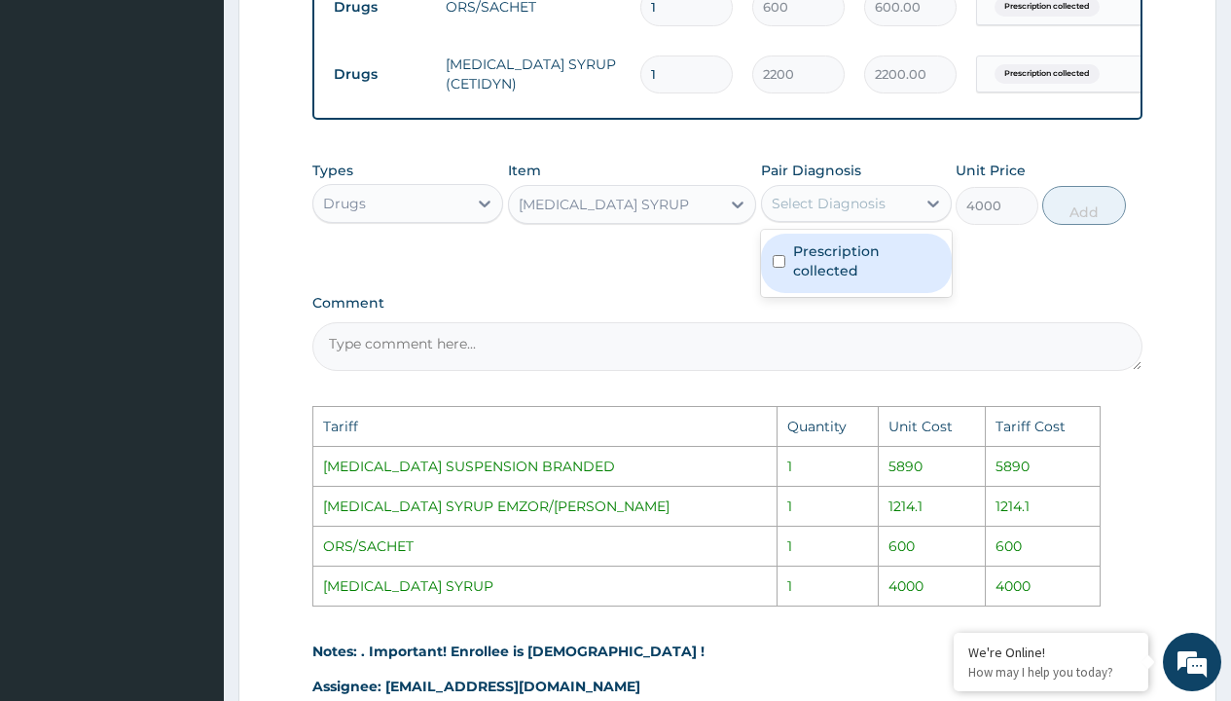
click at [857, 267] on label "Prescription collected" at bounding box center [866, 260] width 147 height 39
checkbox input "true"
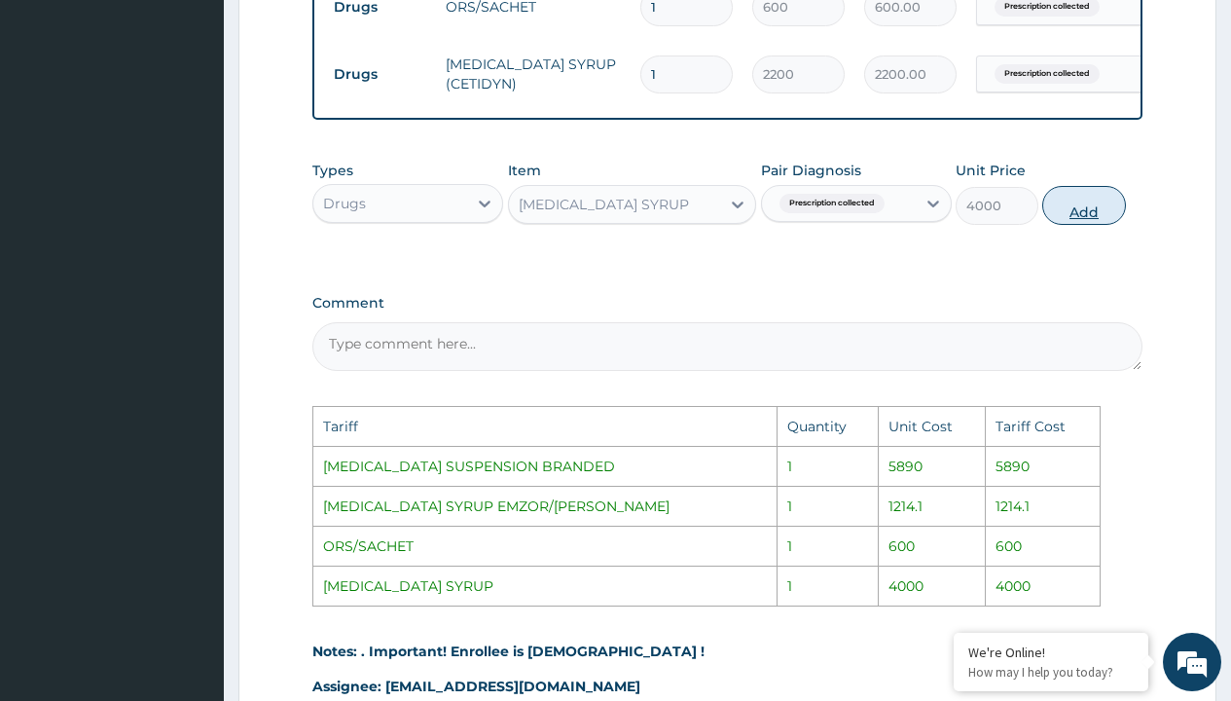
click at [1093, 222] on button "Add" at bounding box center [1083, 205] width 83 height 39
type input "0"
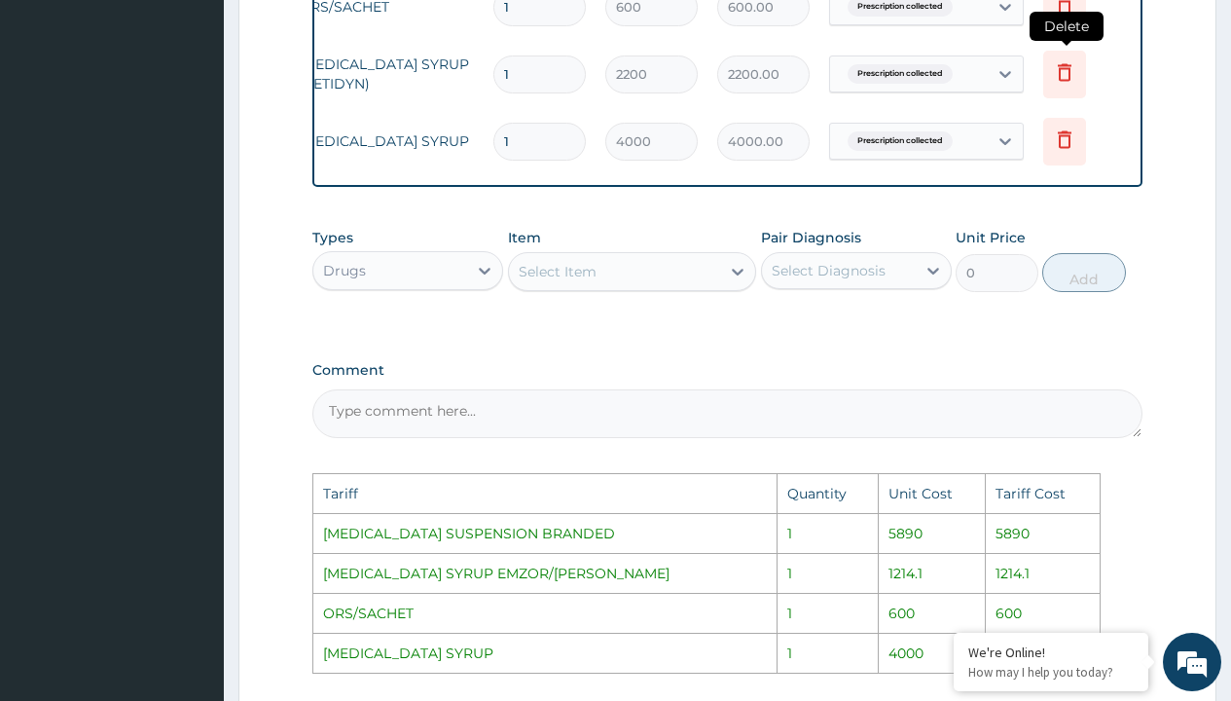
click at [1064, 84] on icon at bounding box center [1064, 75] width 43 height 48
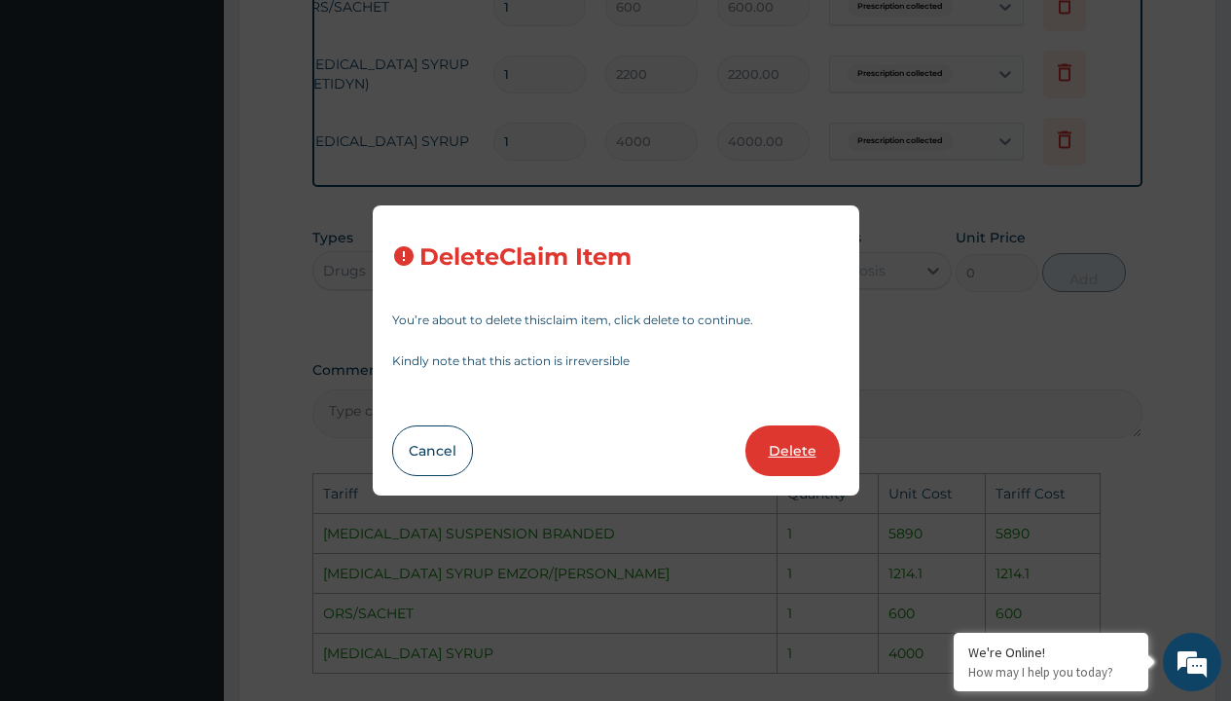
click at [784, 455] on button "Delete" at bounding box center [792, 450] width 94 height 51
type input "4000"
type input "4000.00"
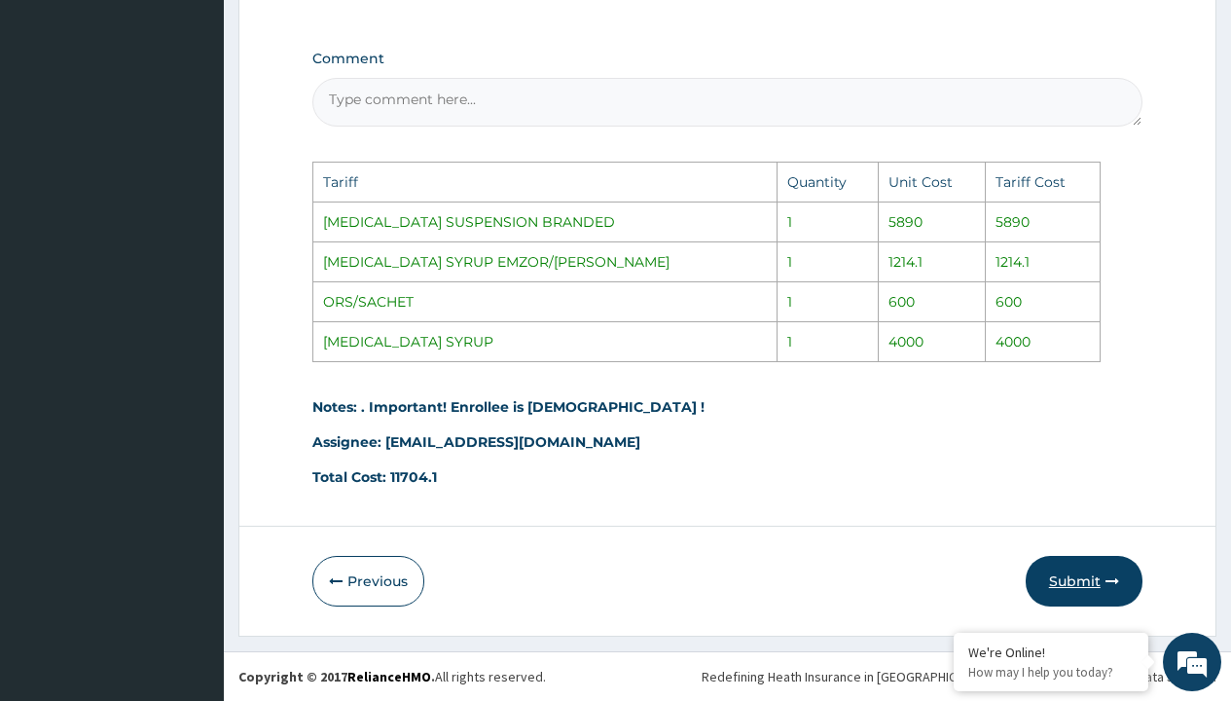
click at [1072, 576] on button "Submit" at bounding box center [1084, 581] width 117 height 51
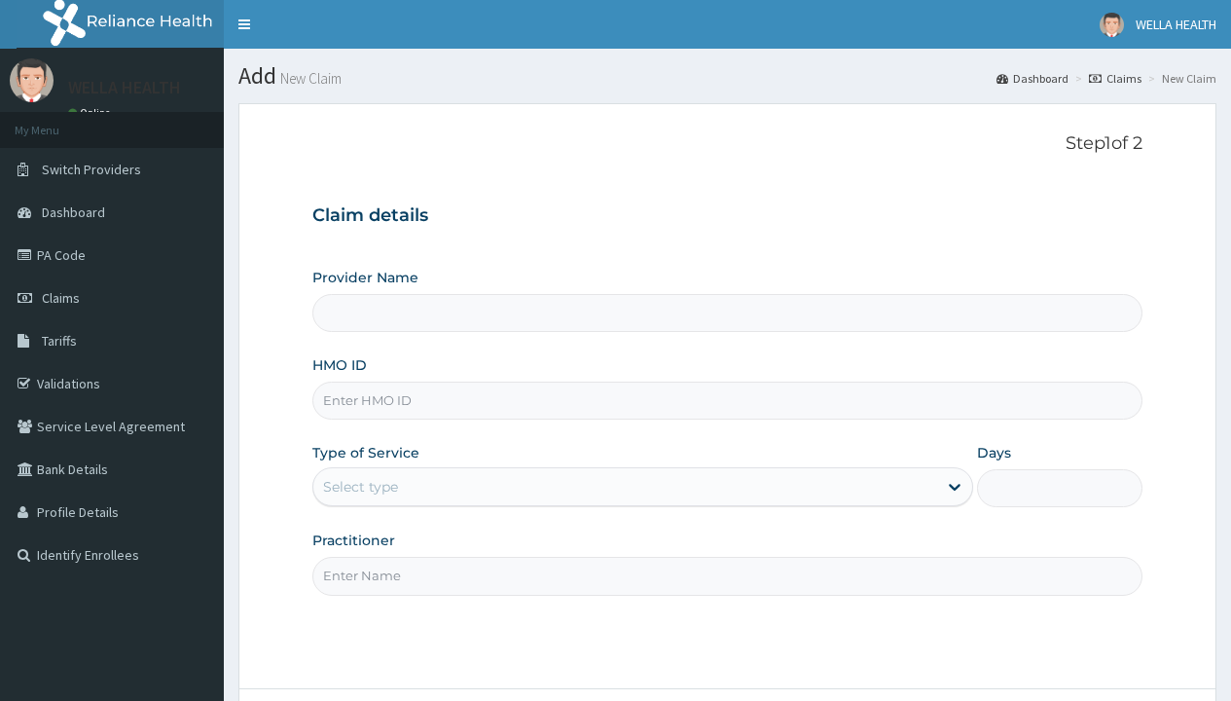
type input "WellaHealth(TELEMEDICINE)"
type input "OHT/11114/C"
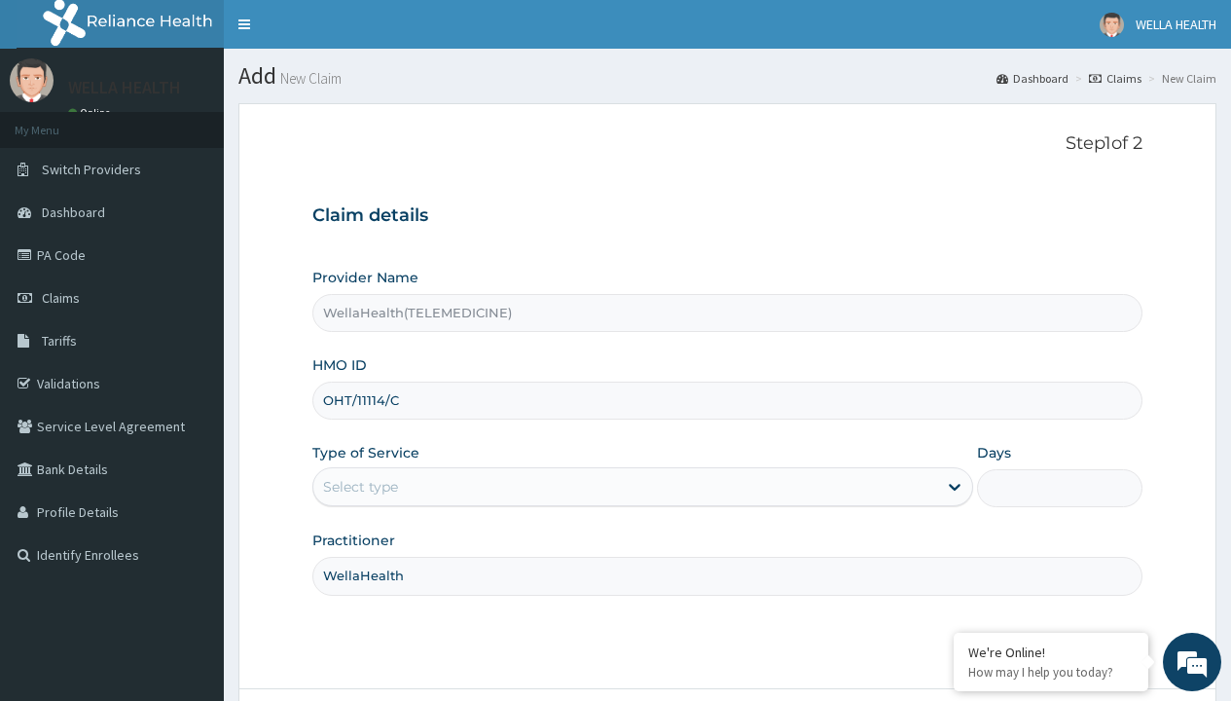
type input "WellaHealth"
click at [360, 486] on div "Select type" at bounding box center [360, 486] width 75 height 19
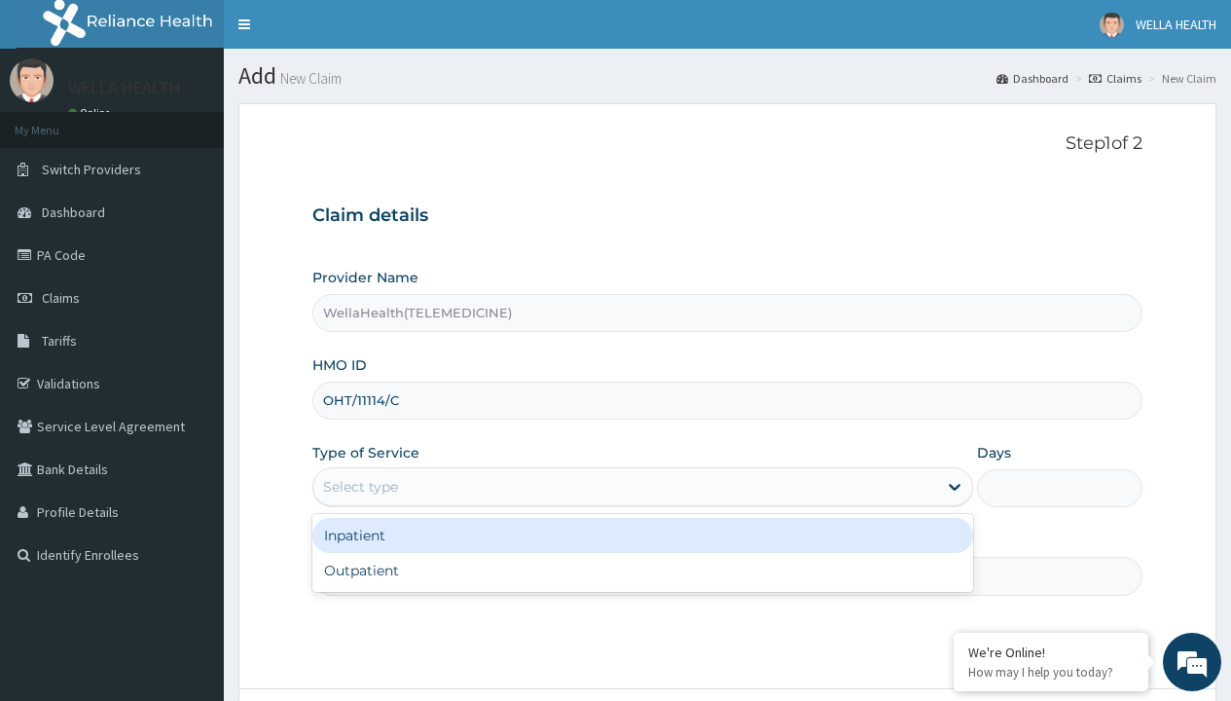
click at [642, 570] on div "Outpatient" at bounding box center [642, 570] width 661 height 35
type input "1"
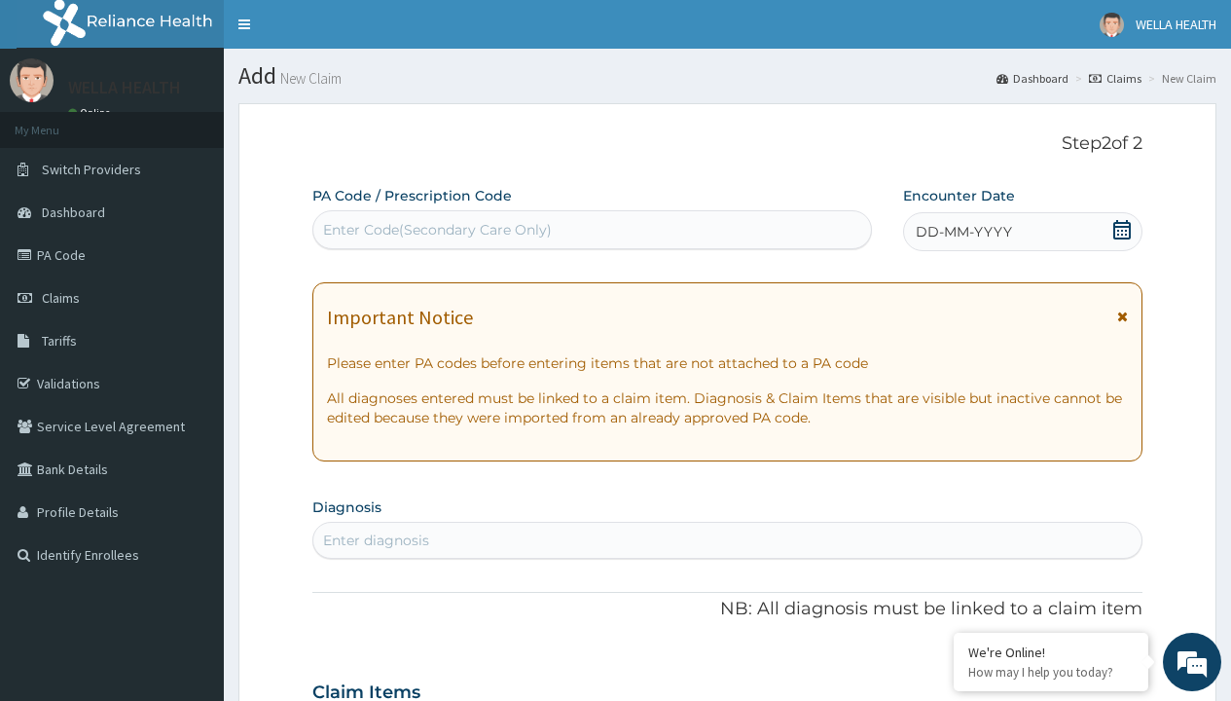
scroll to position [162, 0]
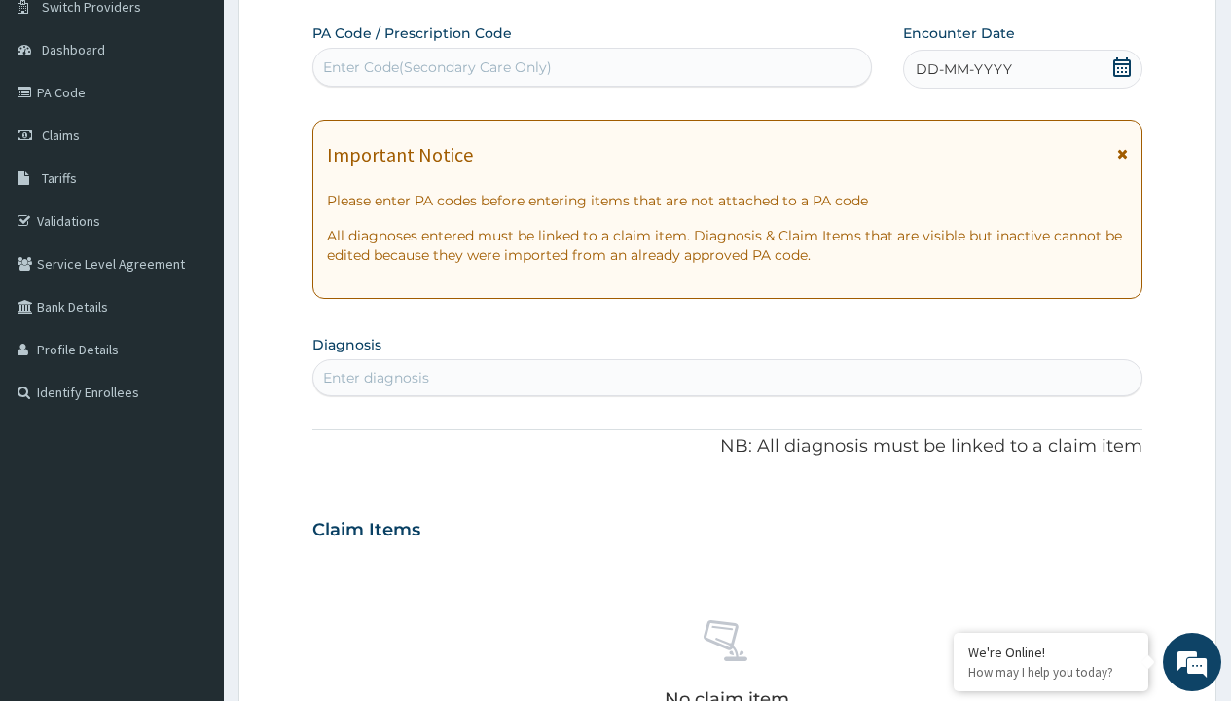
click at [962, 69] on span "DD-MM-YYYY" at bounding box center [964, 68] width 96 height 19
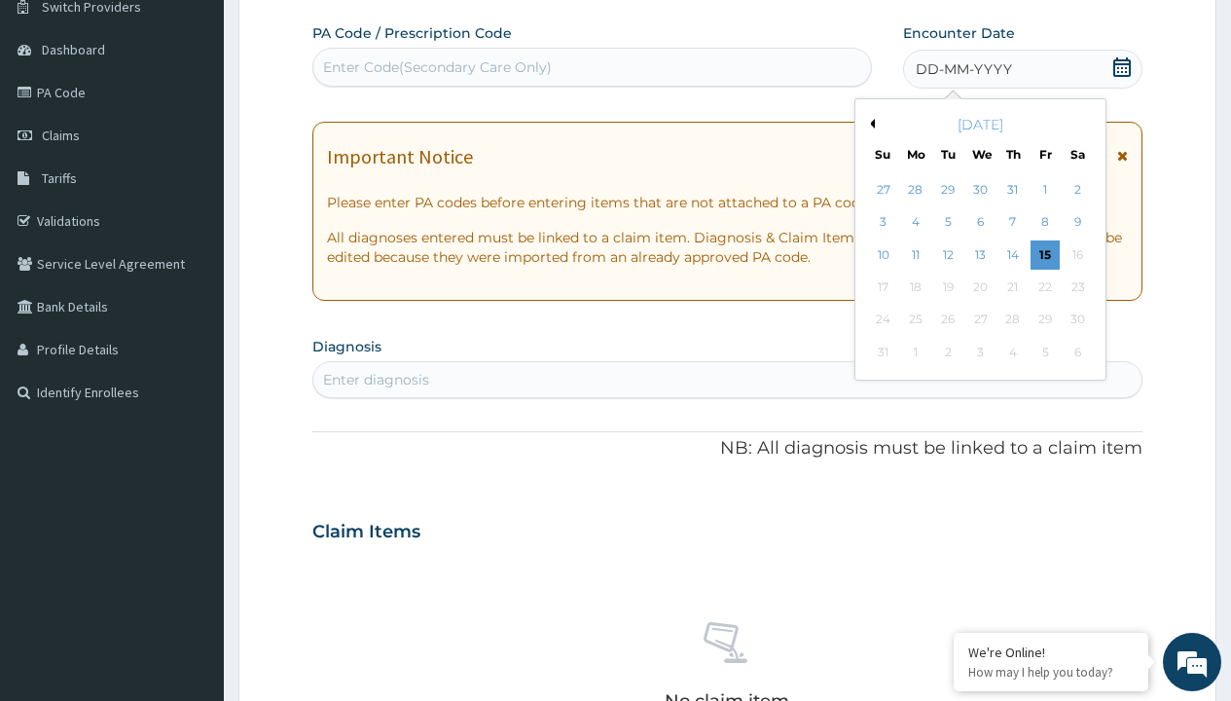
click at [869, 124] on button "Previous Month" at bounding box center [870, 124] width 10 height 10
click at [915, 254] on div "14" at bounding box center [915, 254] width 29 height 29
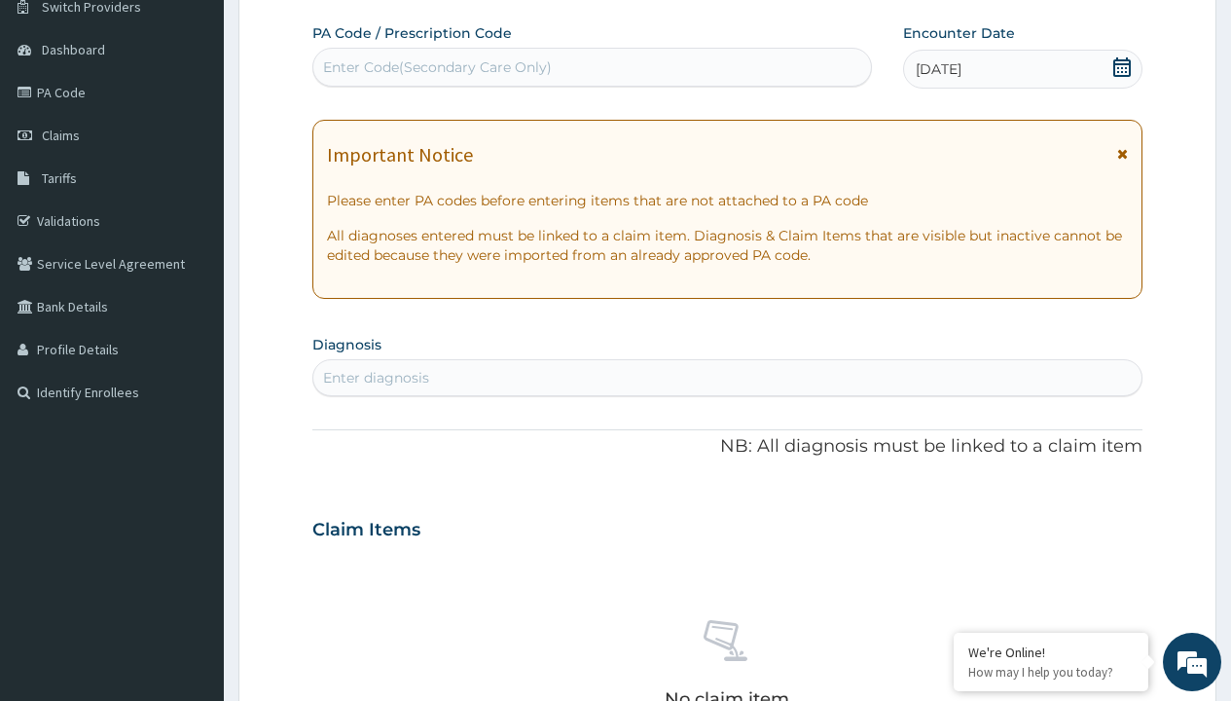
click at [436, 67] on div "Enter Code(Secondary Care Only)" at bounding box center [437, 66] width 229 height 19
type input "PR/FB0FE287"
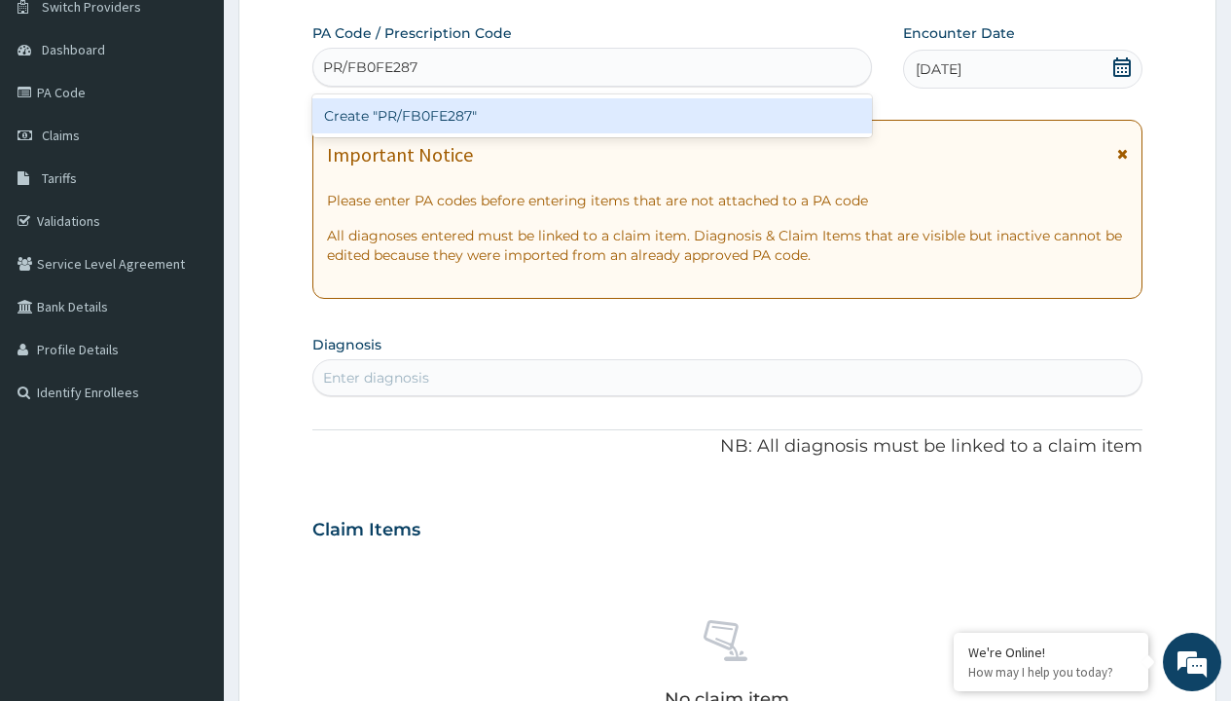
click at [592, 116] on div "Create "PR/FB0FE287"" at bounding box center [591, 115] width 558 height 35
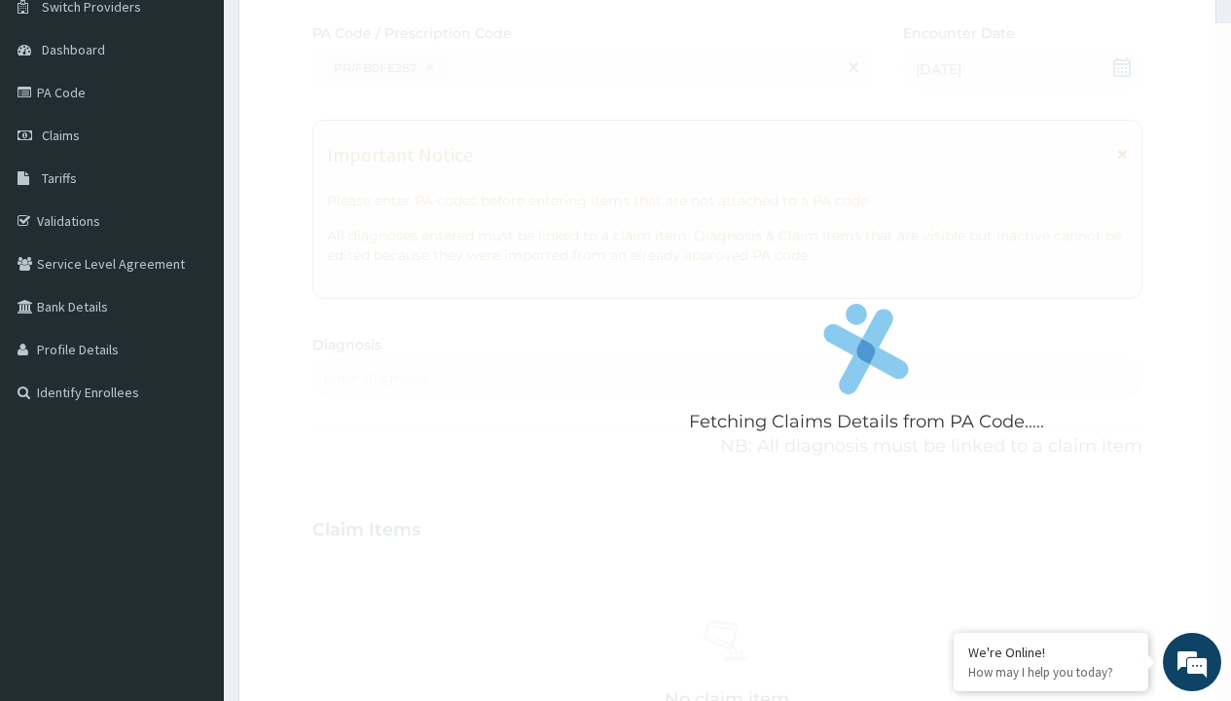
click at [376, 378] on div "Enter diagnosis" at bounding box center [376, 377] width 106 height 19
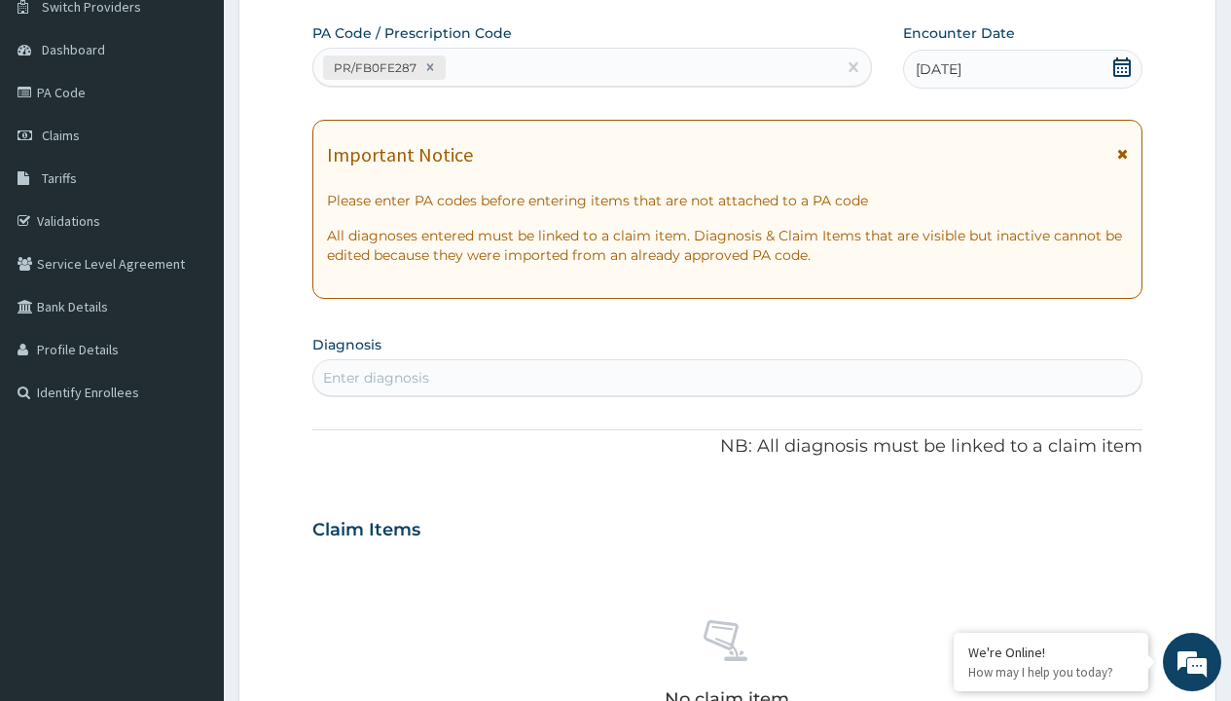
type input "prescription collected"
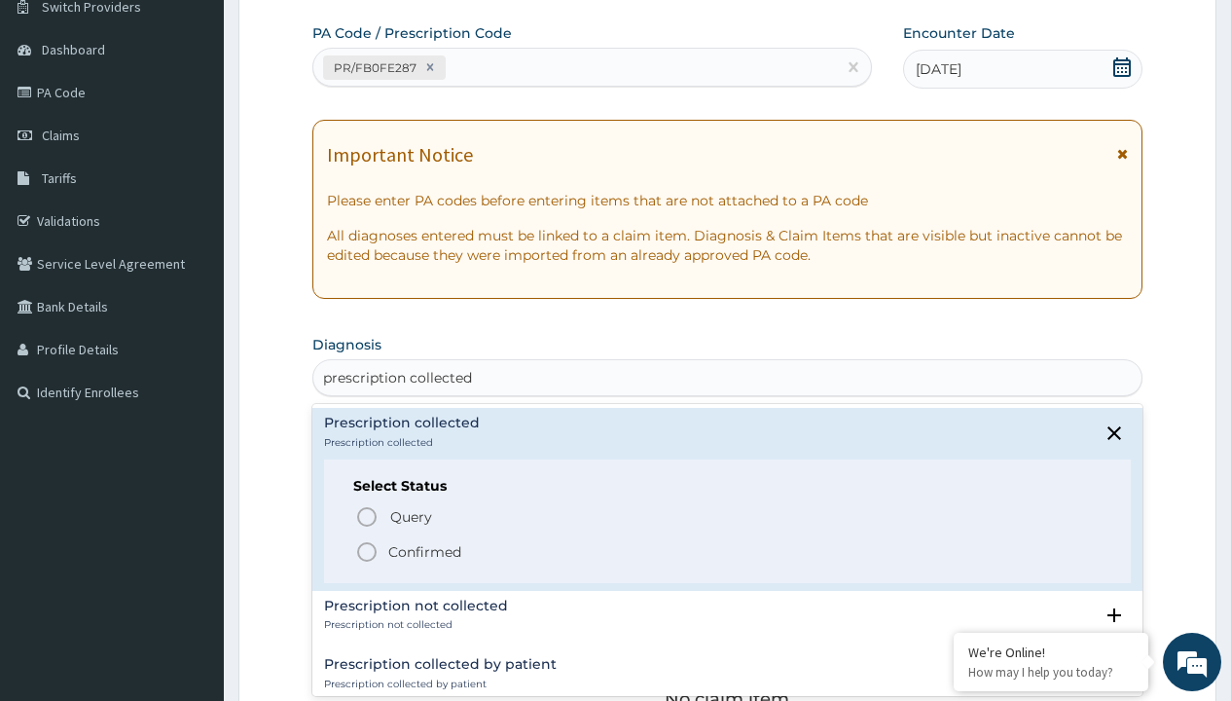
click at [424, 551] on p "Confirmed" at bounding box center [424, 551] width 73 height 19
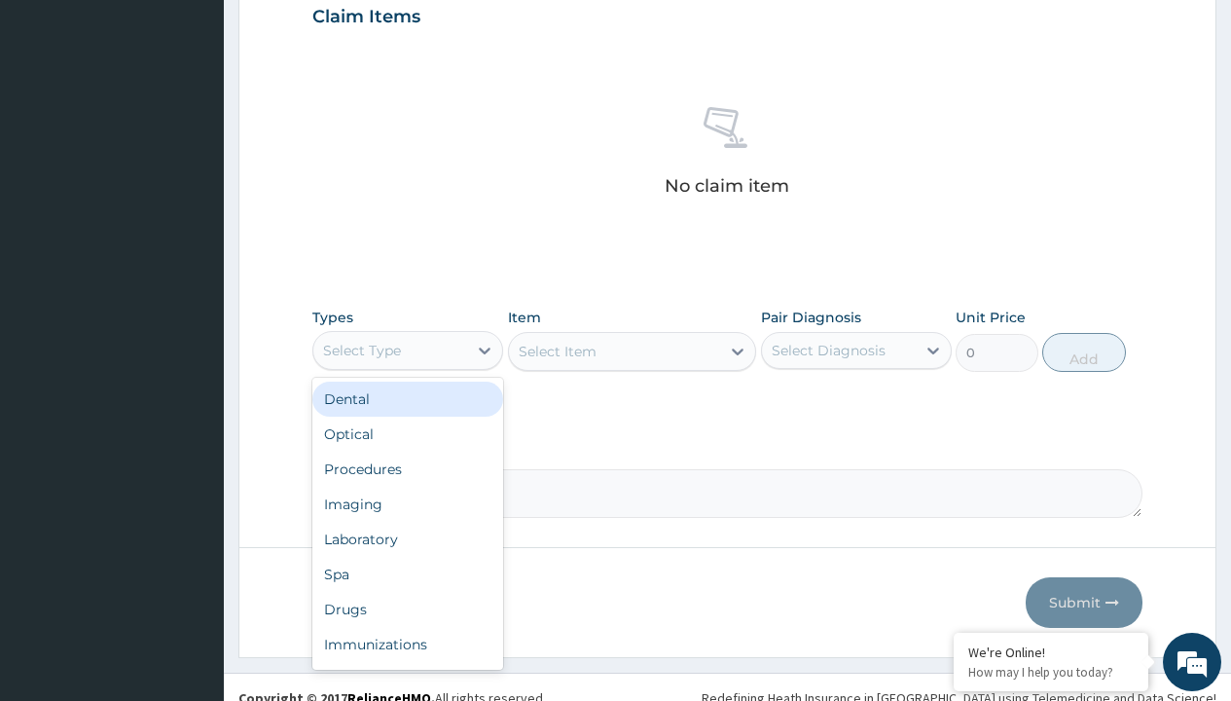
type input "procedures"
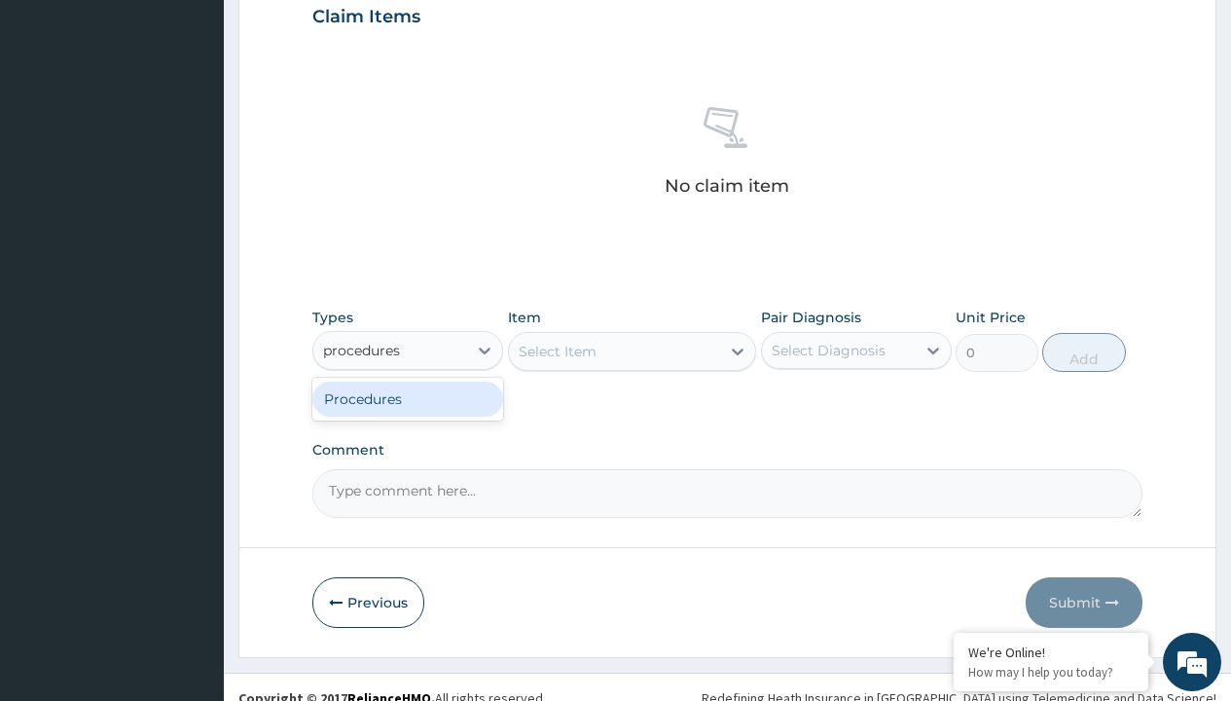
click at [408, 398] on div "Procedures" at bounding box center [407, 398] width 191 height 35
click at [557, 350] on div "Select Item" at bounding box center [558, 351] width 78 height 19
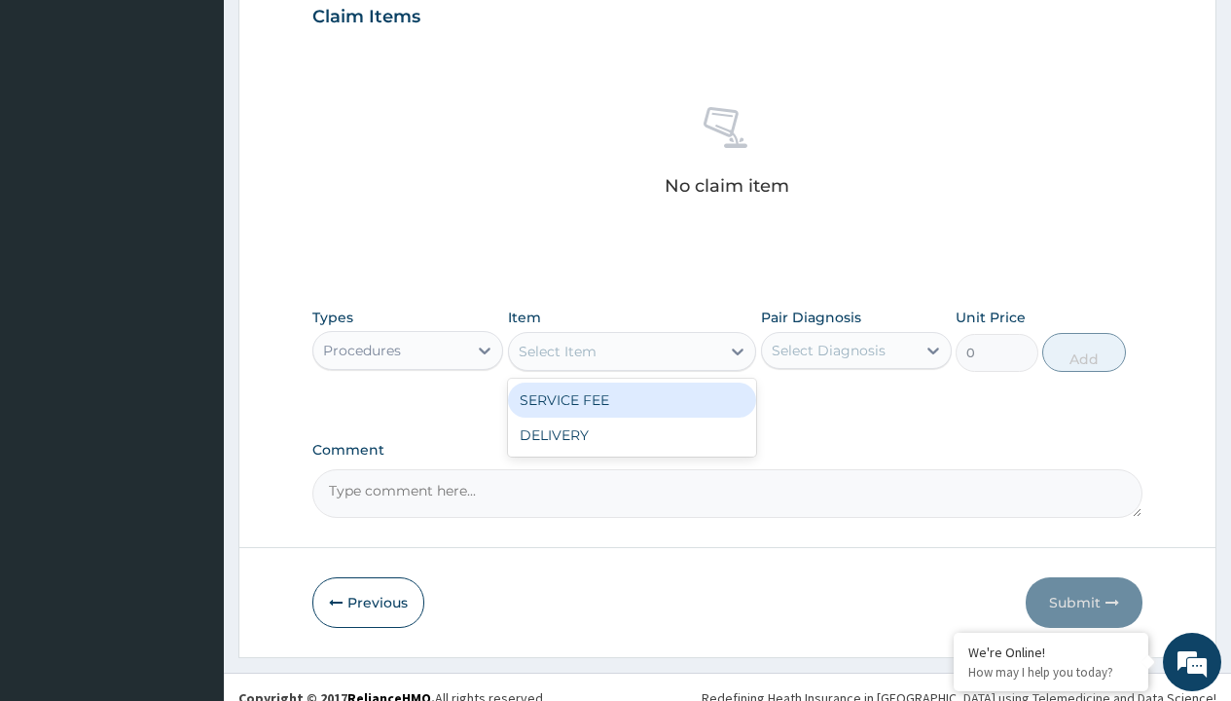
type input "service fee"
click at [631, 399] on div "SERVICE FEE" at bounding box center [632, 399] width 249 height 35
type input "100"
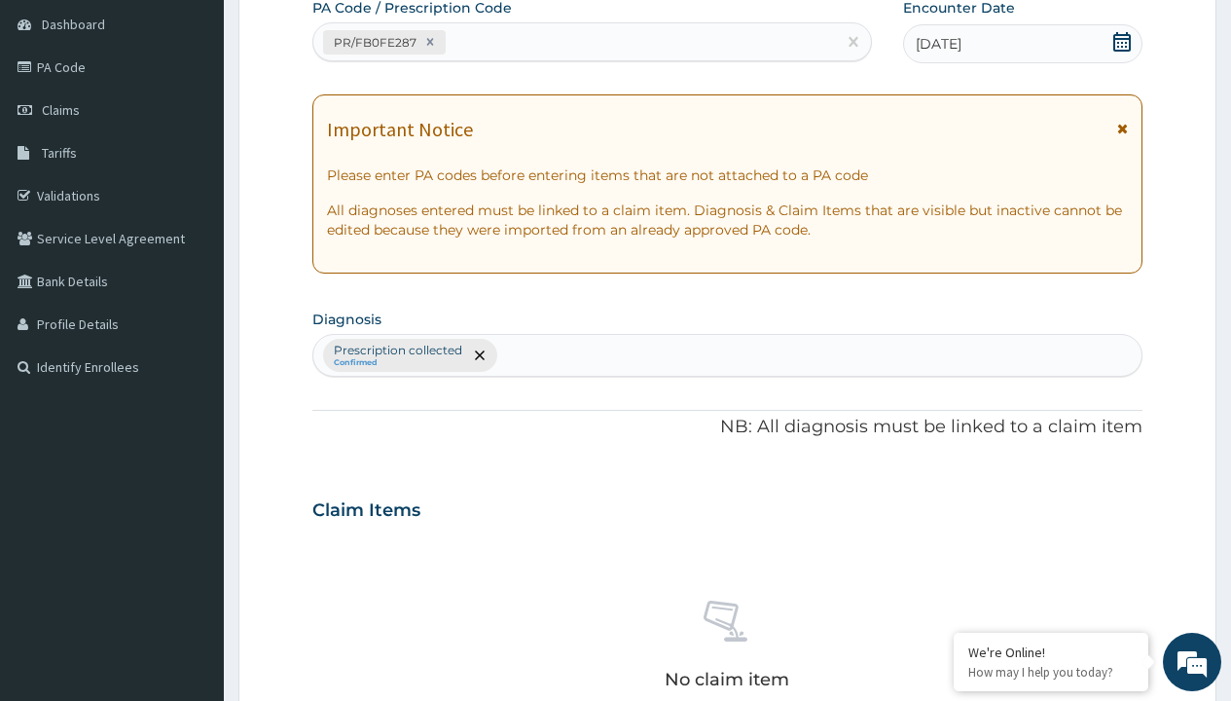
type input "prescription collected"
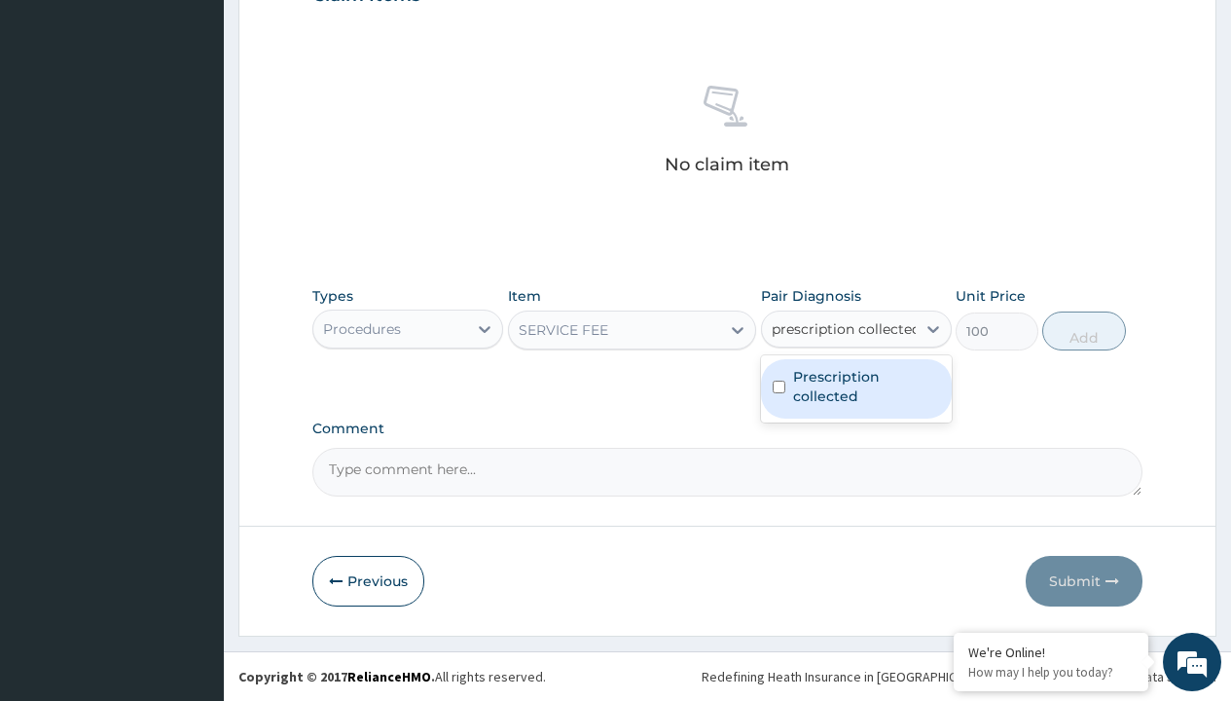
click at [855, 388] on label "Prescription collected" at bounding box center [866, 386] width 147 height 39
checkbox input "true"
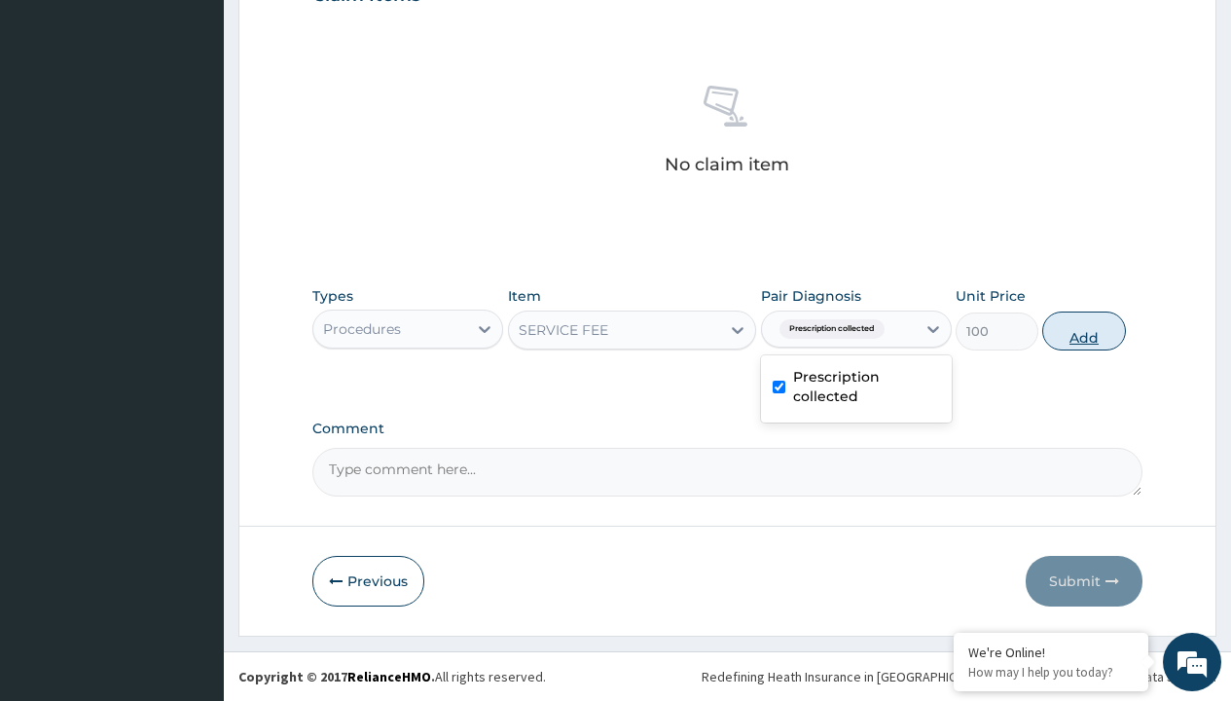
click at [1084, 330] on button "Add" at bounding box center [1083, 330] width 83 height 39
type input "0"
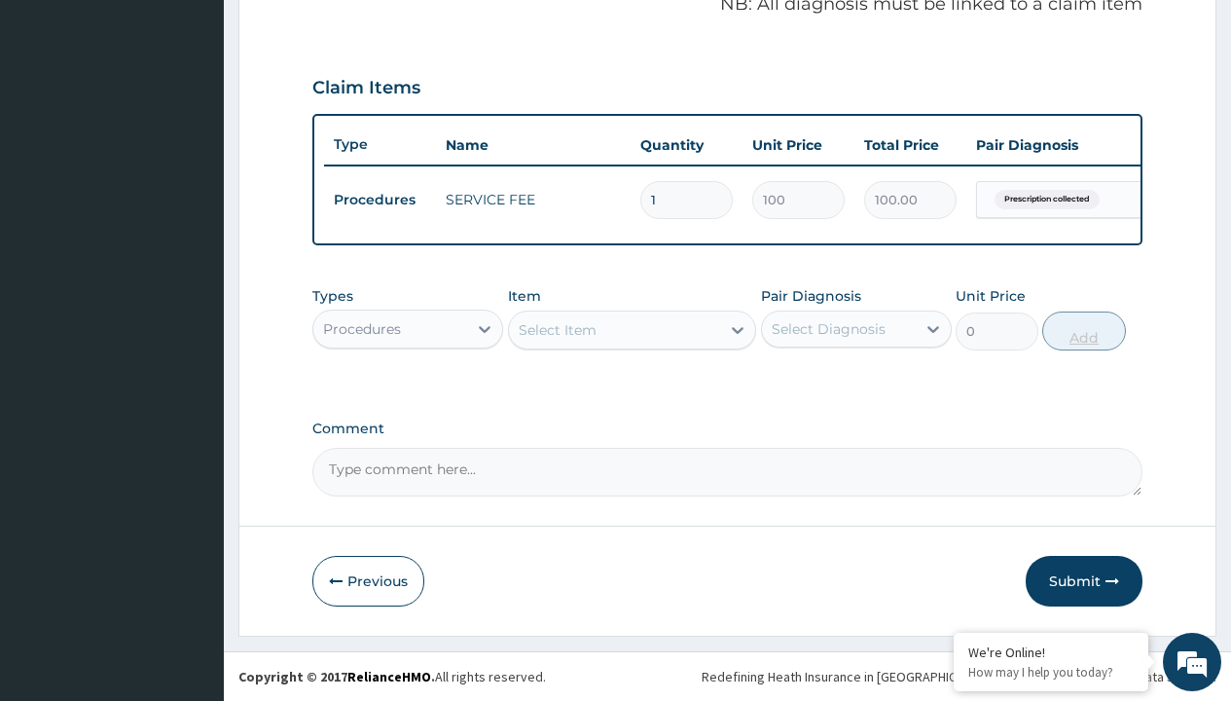
scroll to position [625, 0]
click at [362, 328] on div "Procedures" at bounding box center [362, 328] width 78 height 19
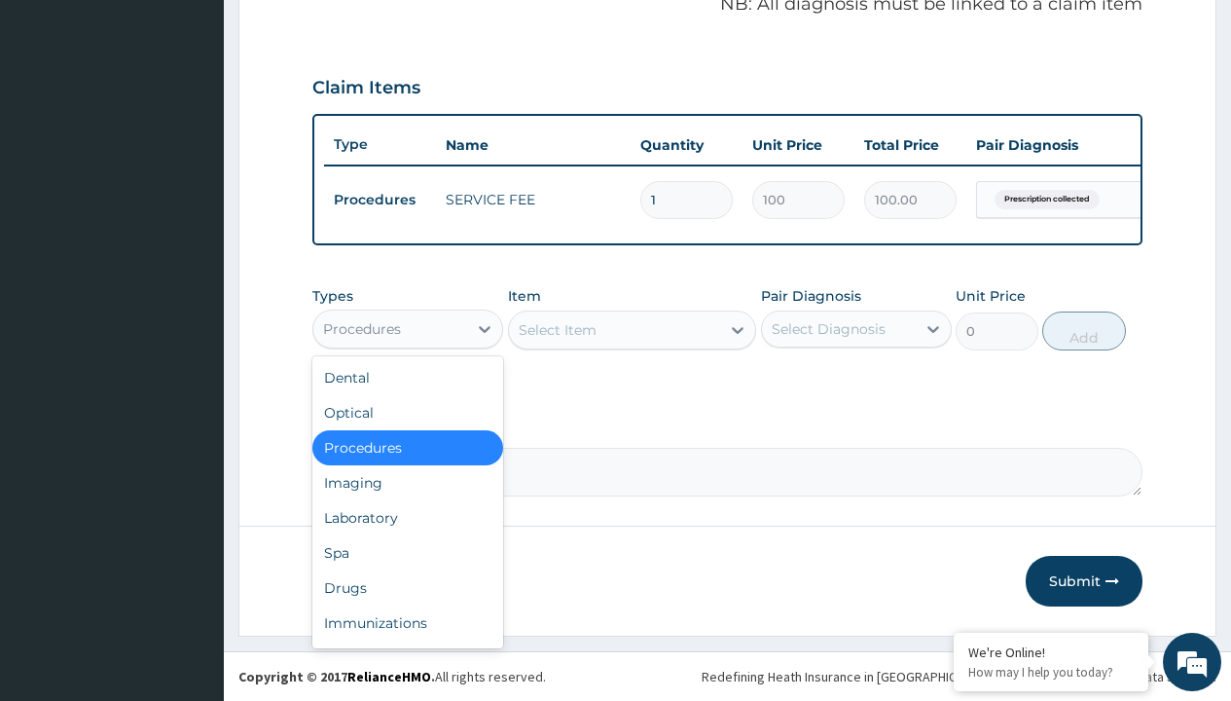
type input "drugs"
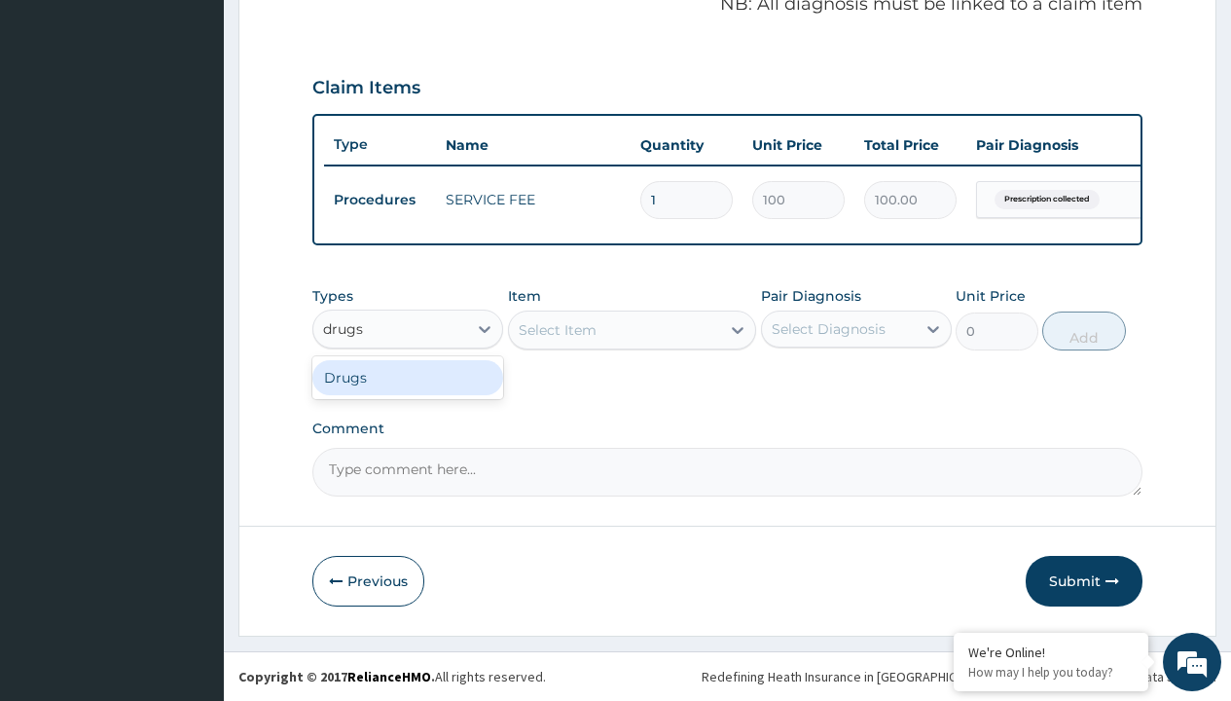
scroll to position [0, 0]
click at [408, 377] on div "Drugs" at bounding box center [407, 377] width 191 height 35
click at [557, 329] on div "Select Item" at bounding box center [632, 329] width 249 height 39
type input "amoxicillin suspension branded"
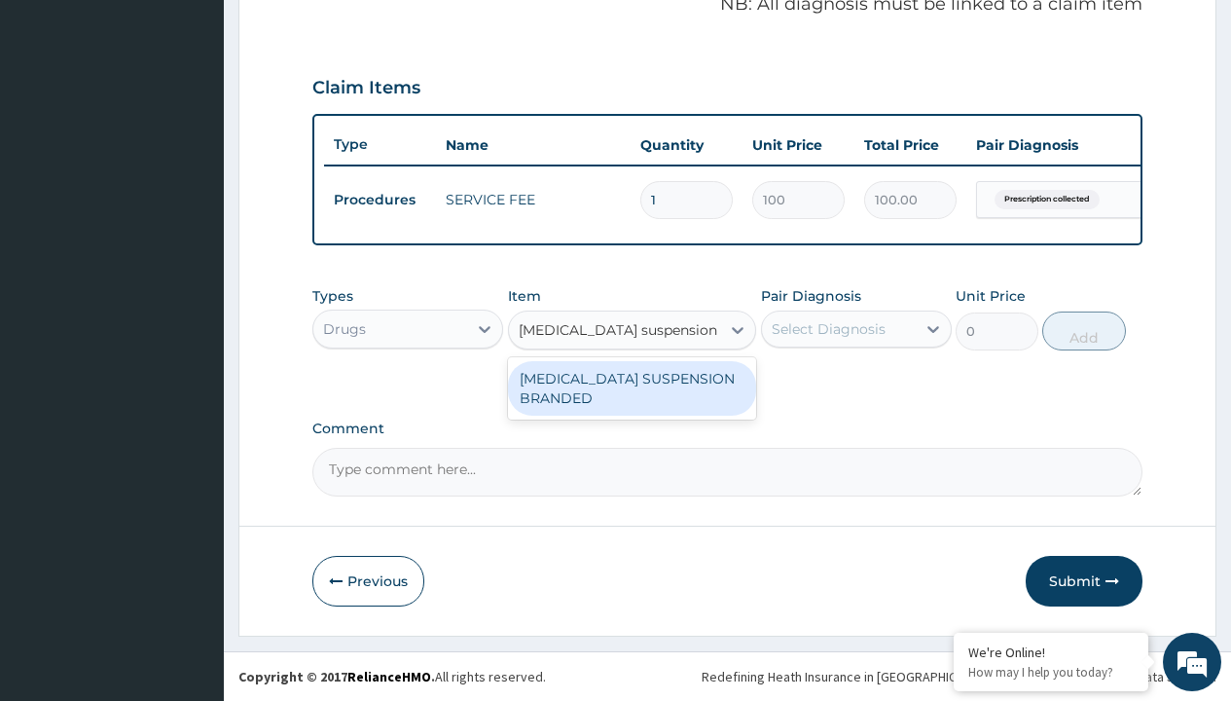
click at [631, 387] on div "[MEDICAL_DATA] SUSPENSION BRANDED" at bounding box center [632, 388] width 249 height 54
type input "5890"
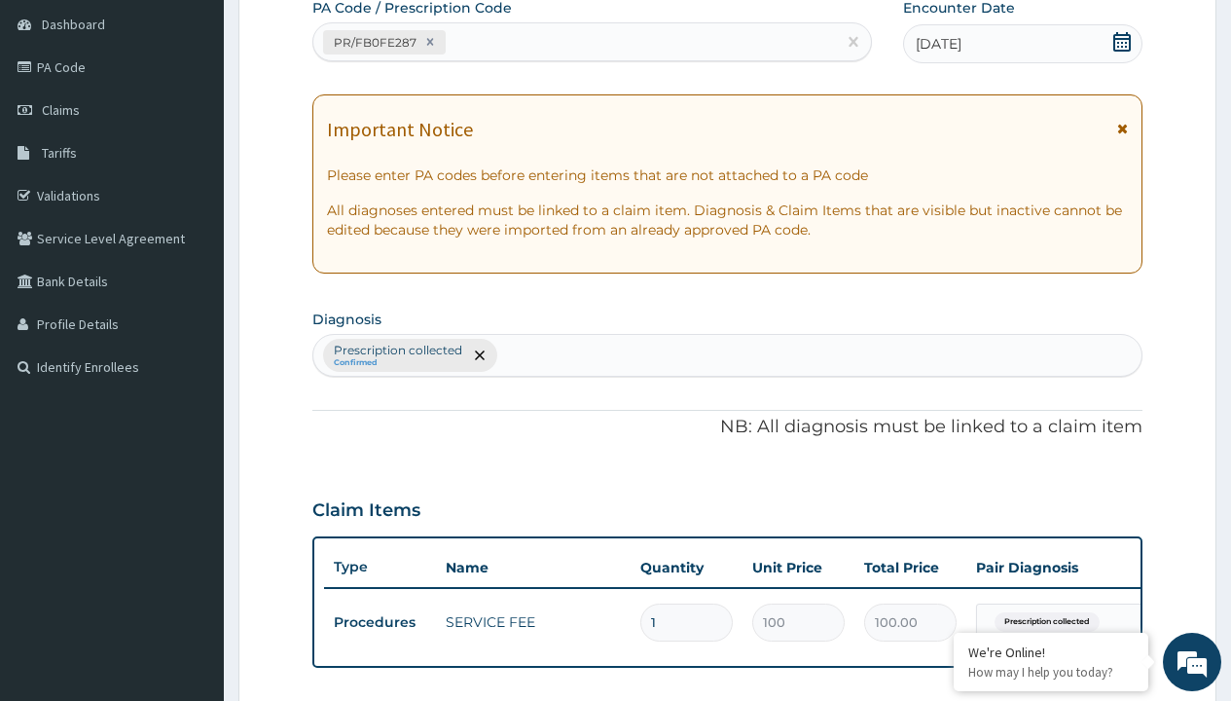
type input "prescription collected"
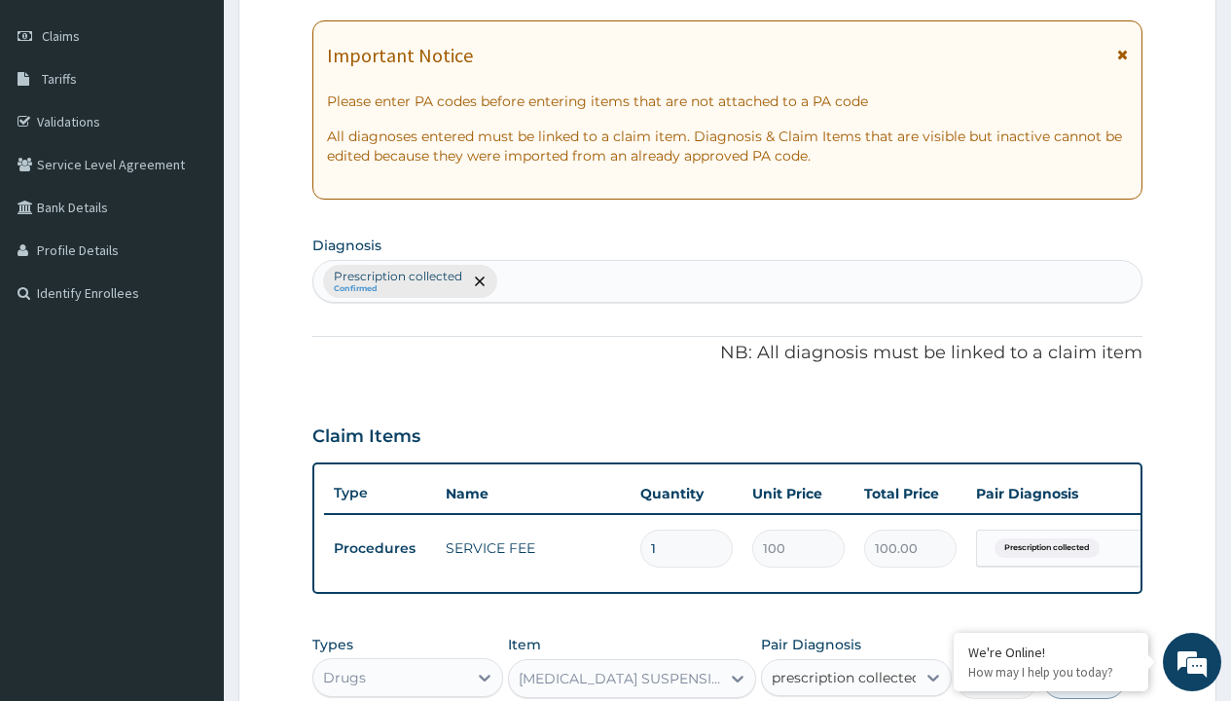
checkbox input "true"
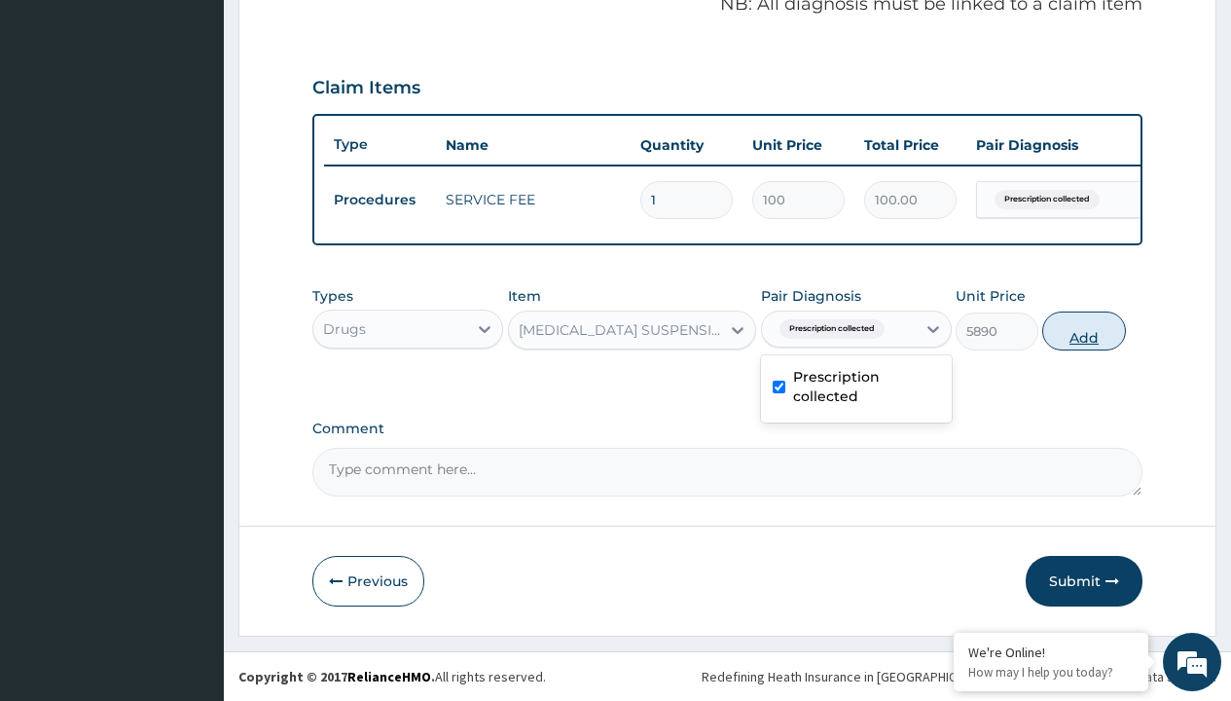
click at [1084, 330] on button "Add" at bounding box center [1083, 330] width 83 height 39
type input "0"
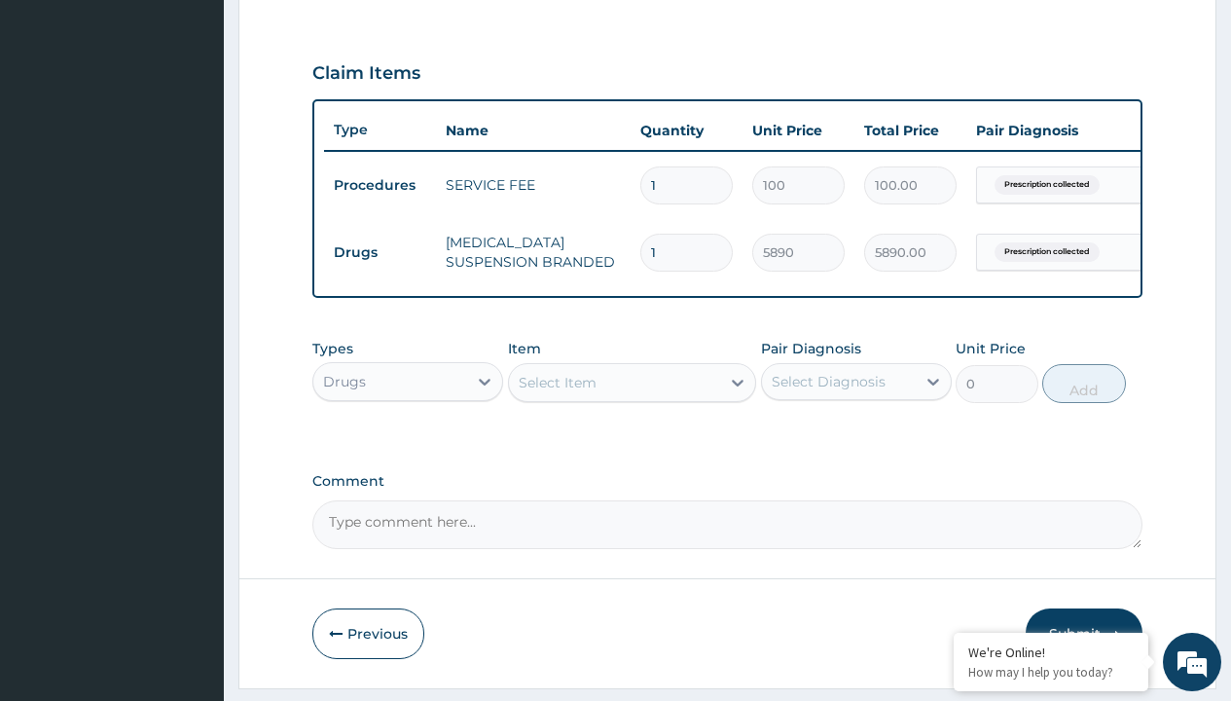
click at [379, 252] on td "Drugs" at bounding box center [380, 252] width 112 height 36
type input "drugs"
click at [408, 444] on div "Drugs" at bounding box center [407, 430] width 191 height 35
click at [557, 392] on div "Select Item" at bounding box center [558, 382] width 78 height 19
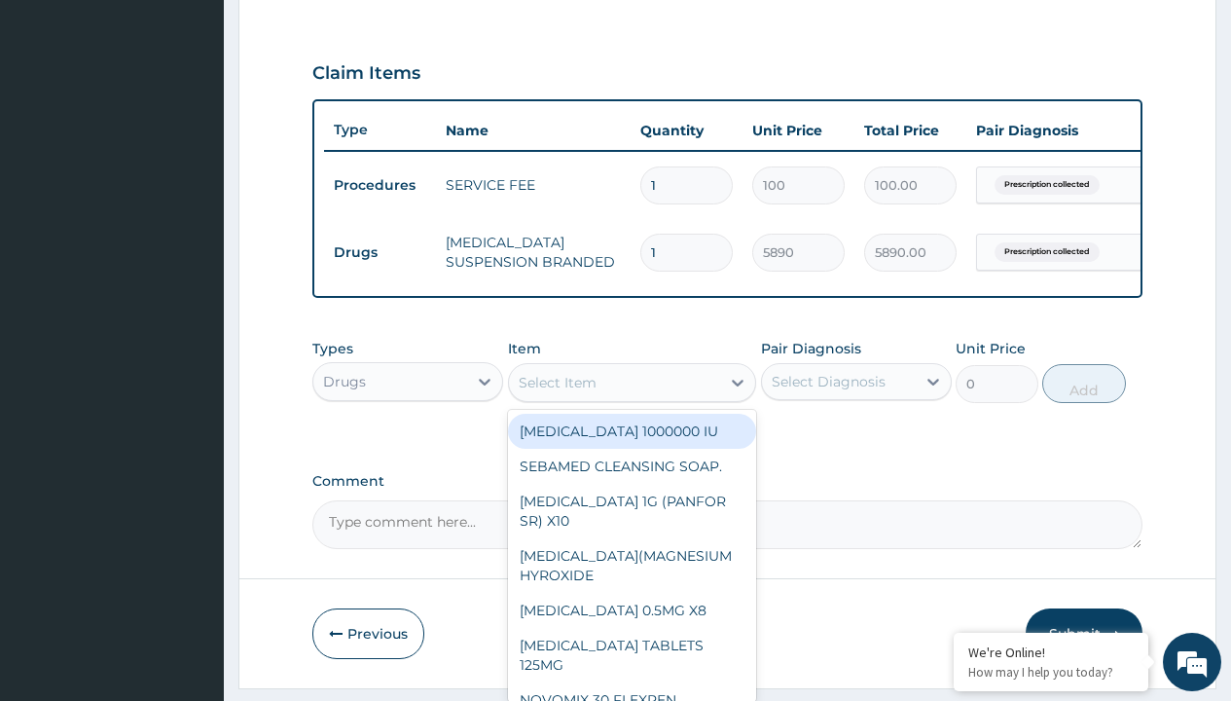
type input "paracetamol syrup emzor/bott"
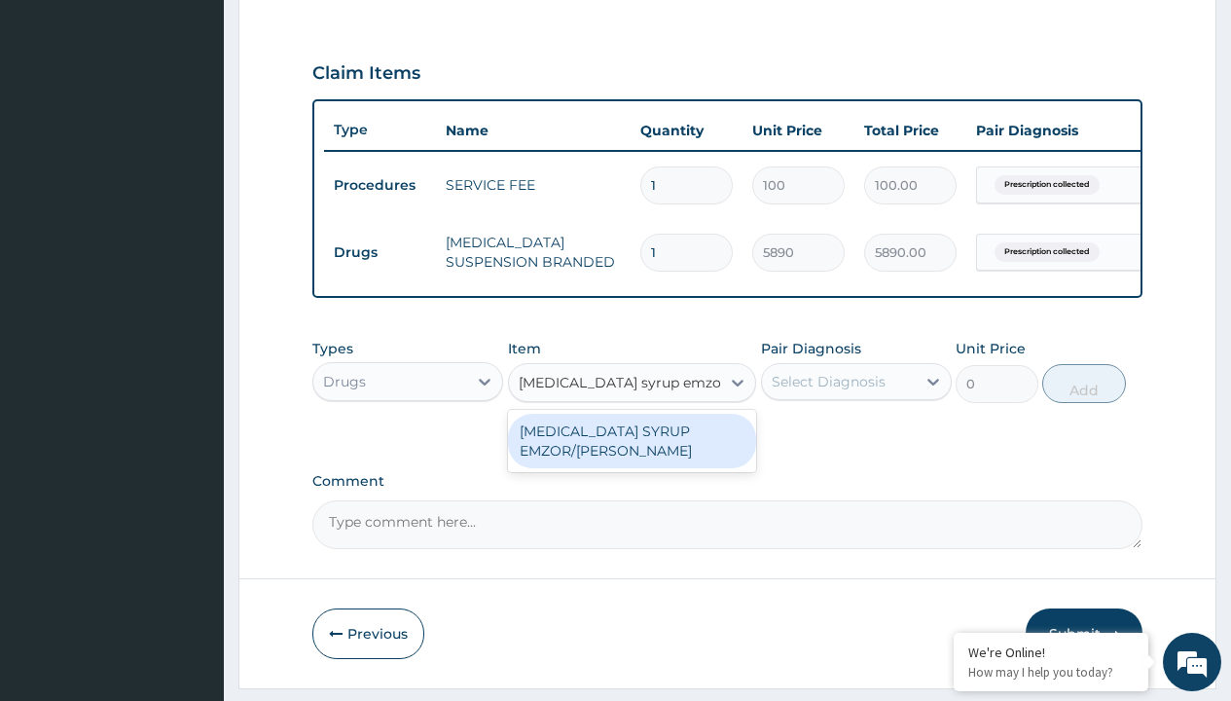
click at [631, 454] on div "[MEDICAL_DATA] SYRUP EMZOR/[PERSON_NAME]" at bounding box center [632, 441] width 249 height 54
type input "1214.099975585938"
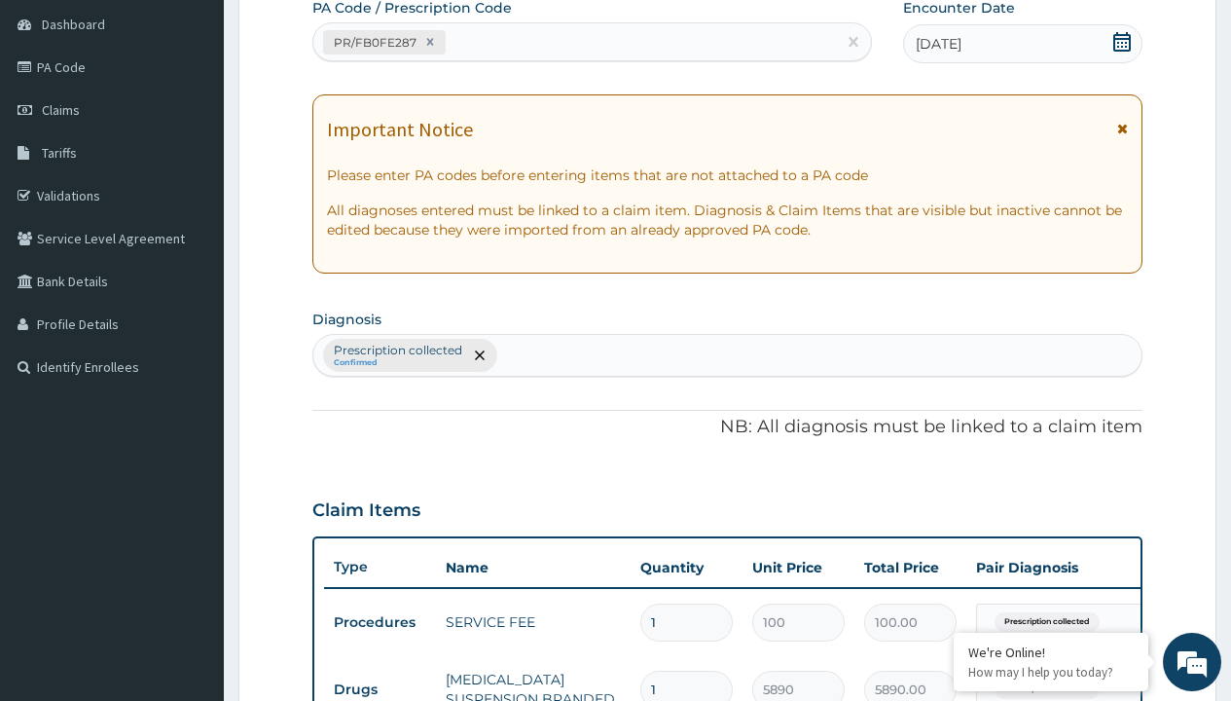
type input "prescription collected"
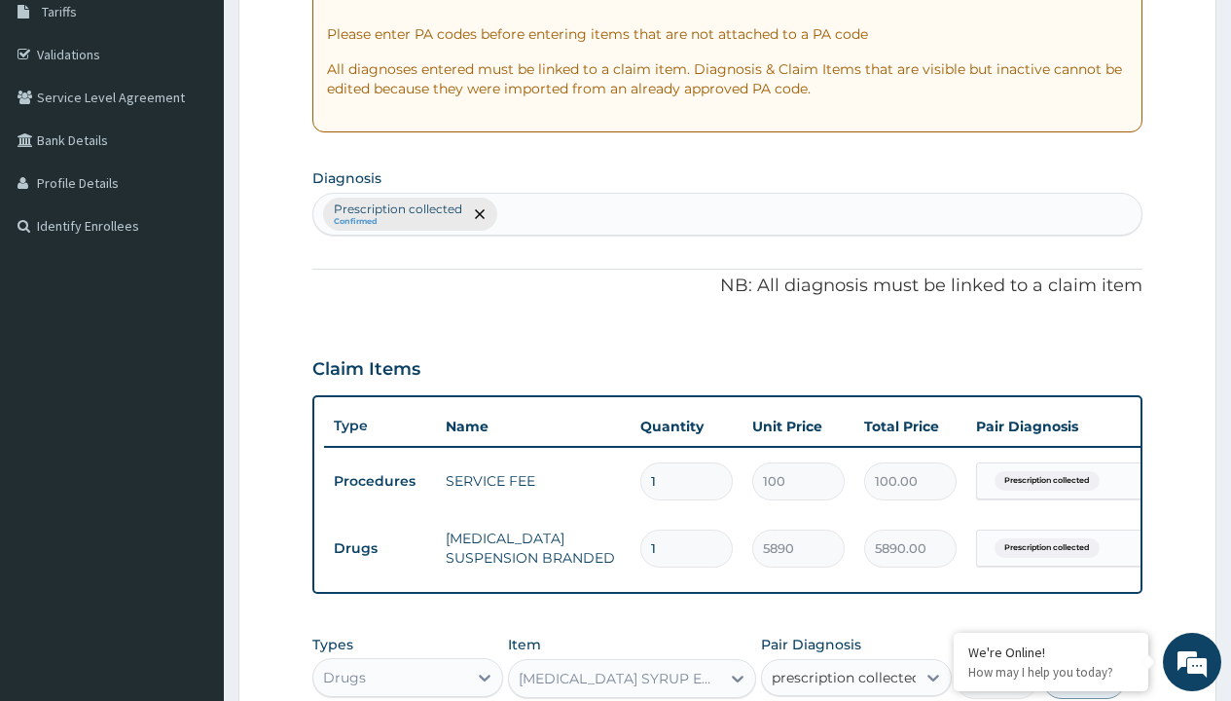
checkbox input "true"
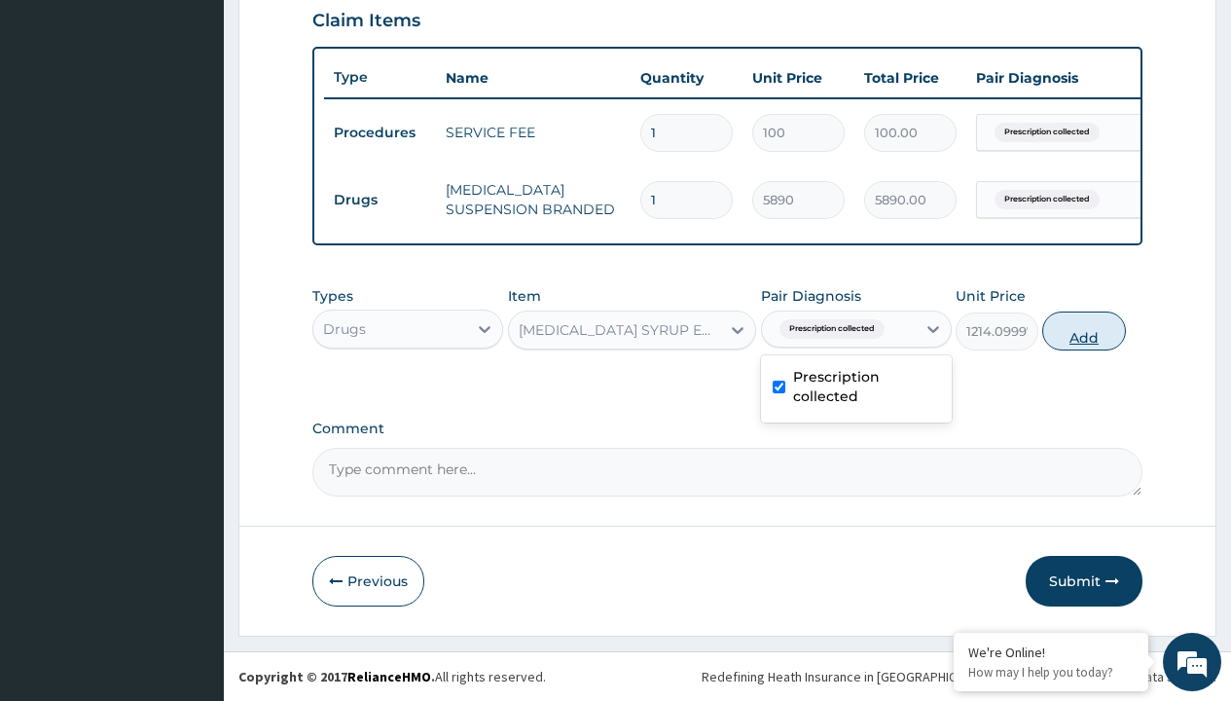
click at [1084, 330] on button "Add" at bounding box center [1083, 330] width 83 height 39
type input "0"
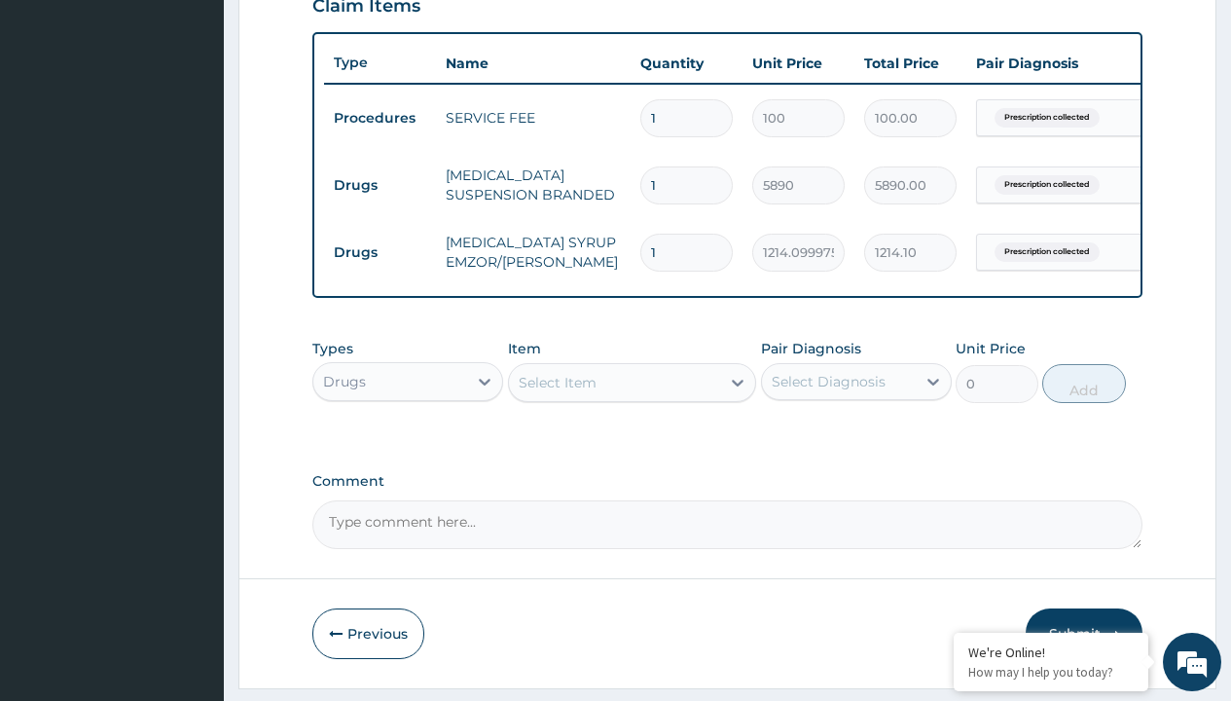
click at [379, 185] on td "Drugs" at bounding box center [380, 185] width 112 height 36
type input "drugs"
click at [408, 444] on div "Drugs" at bounding box center [407, 430] width 191 height 35
click at [557, 392] on div "Select Item" at bounding box center [558, 382] width 78 height 19
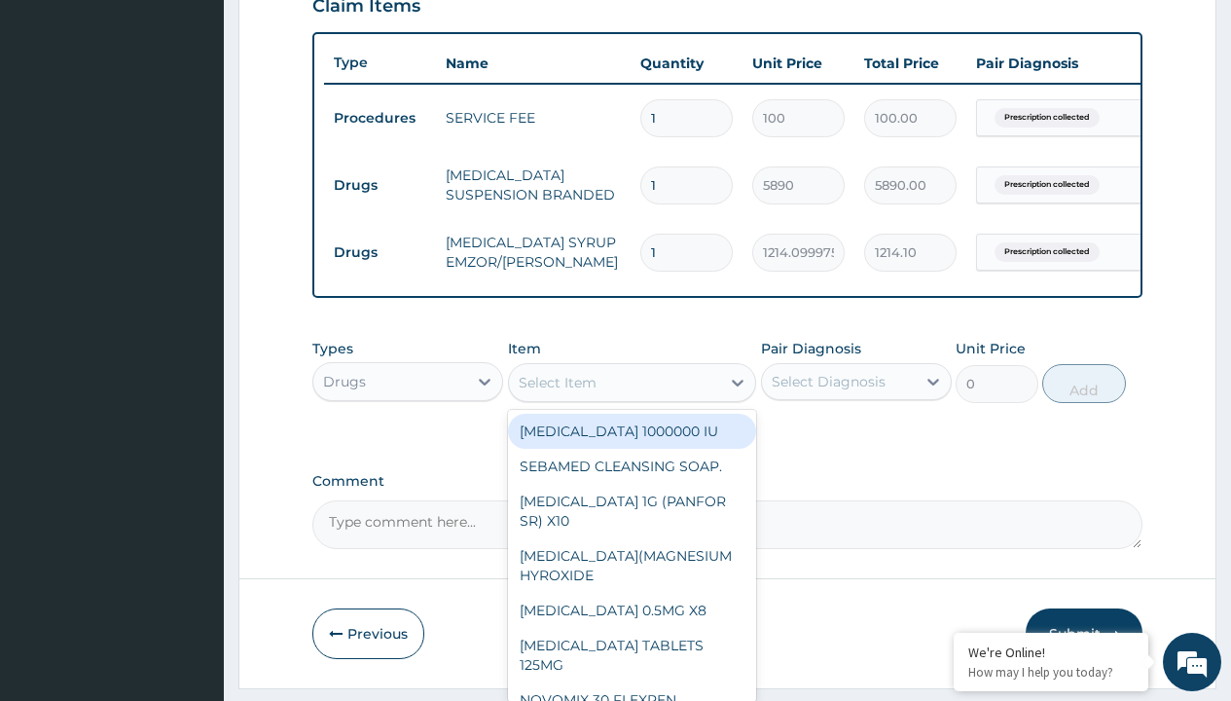
type input "tuxil-d/tuxil-n syrup/bott"
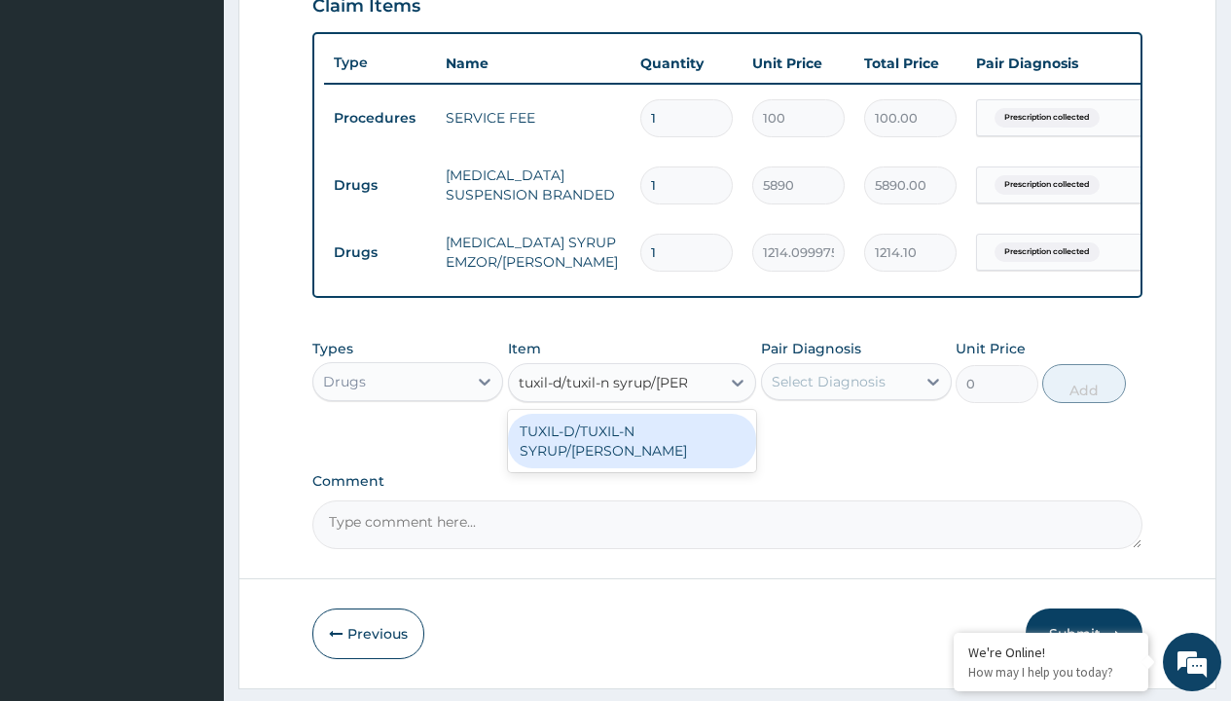
click at [631, 445] on div "TUXIL-D/TUXIL-N SYRUP/[PERSON_NAME]" at bounding box center [632, 441] width 249 height 54
type input "1425"
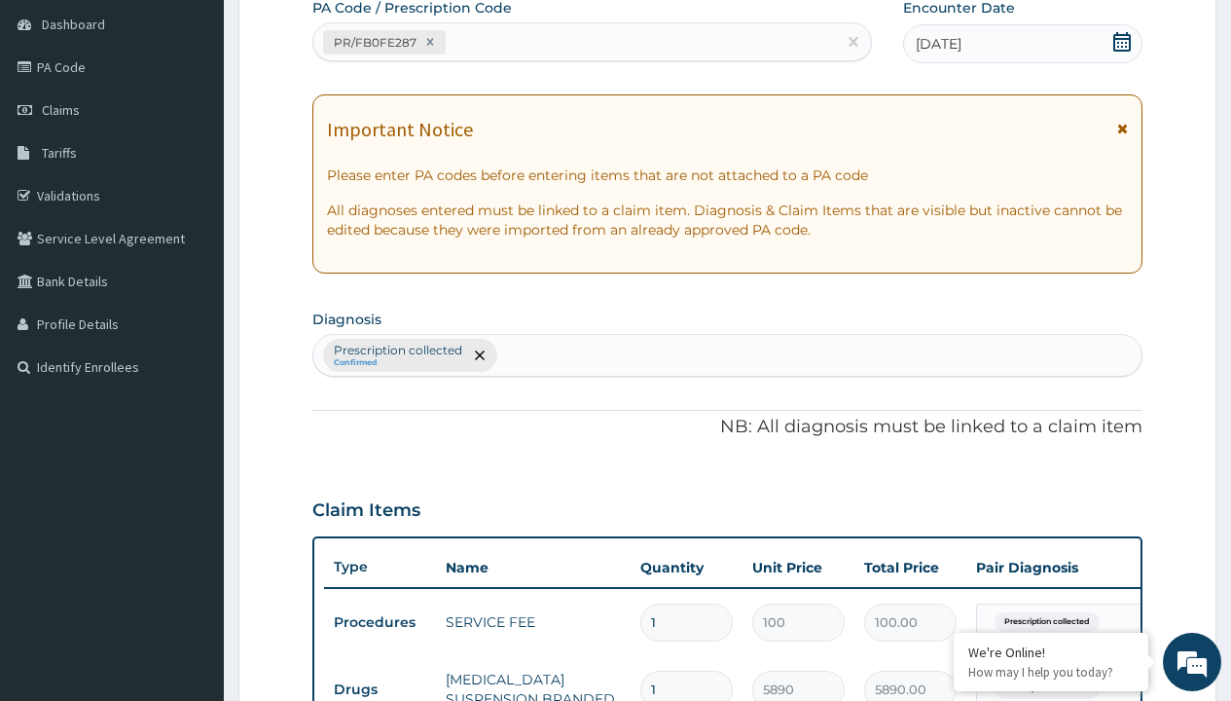
type input "prescription collected"
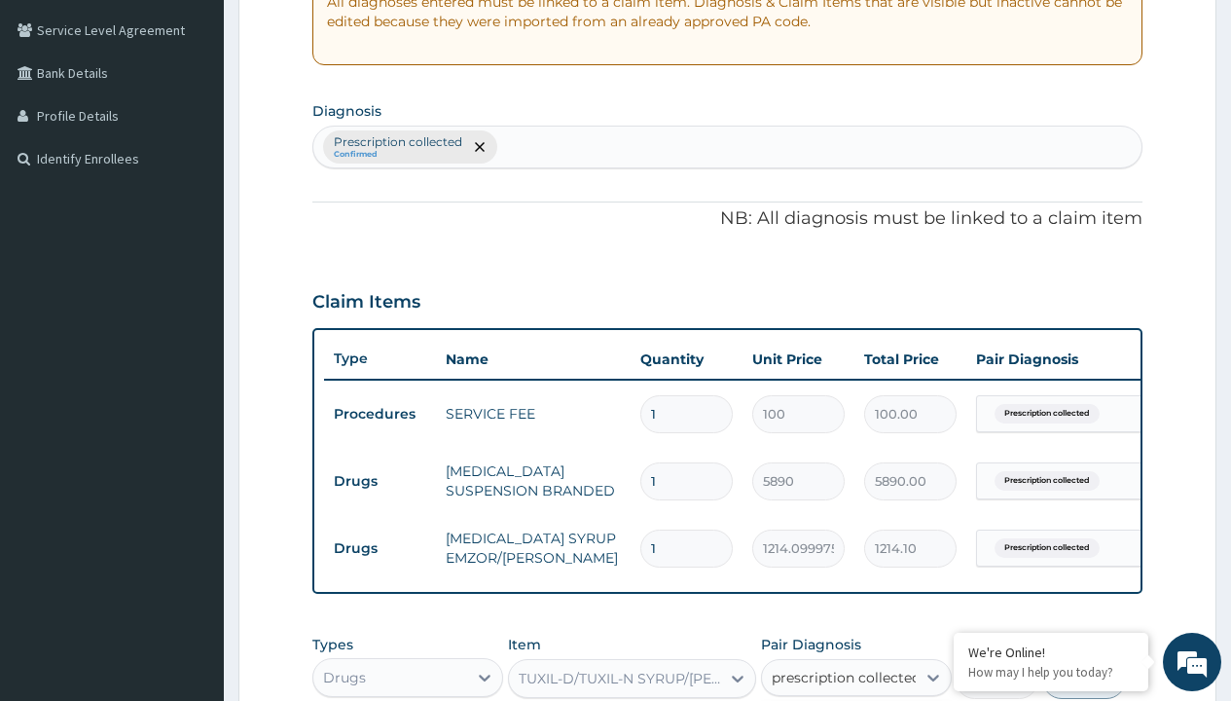
checkbox input "true"
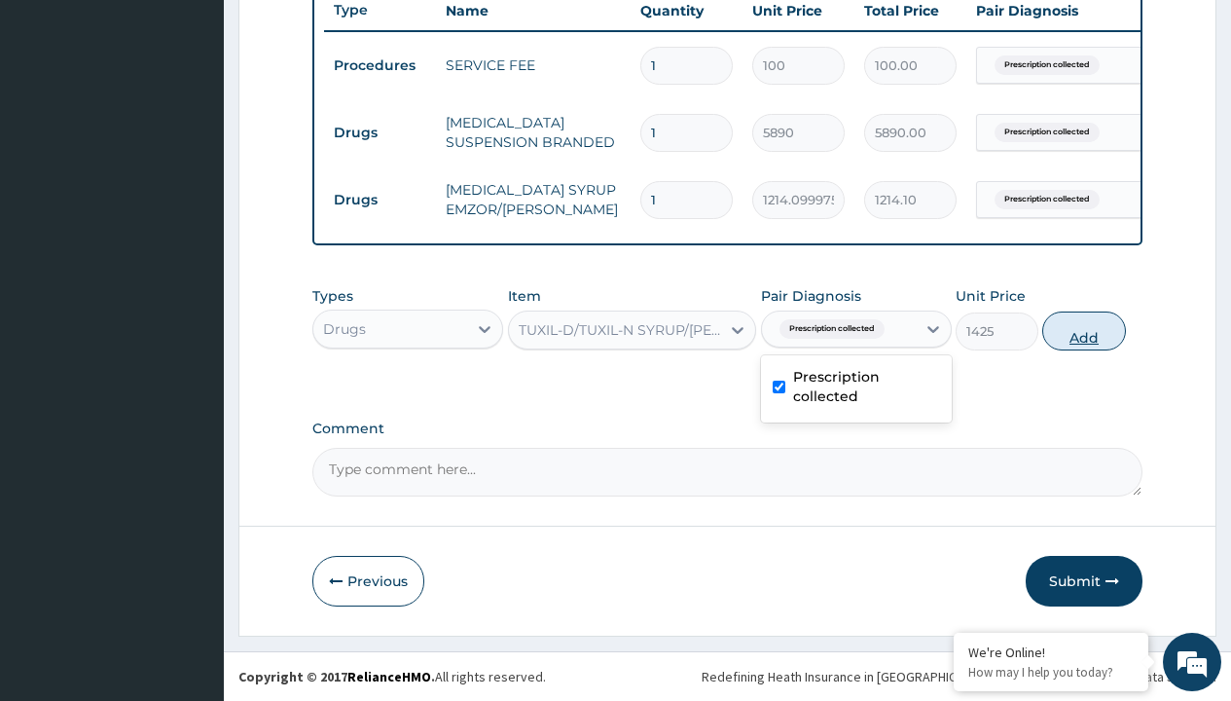
click at [1084, 330] on button "Add" at bounding box center [1083, 330] width 83 height 39
type input "0"
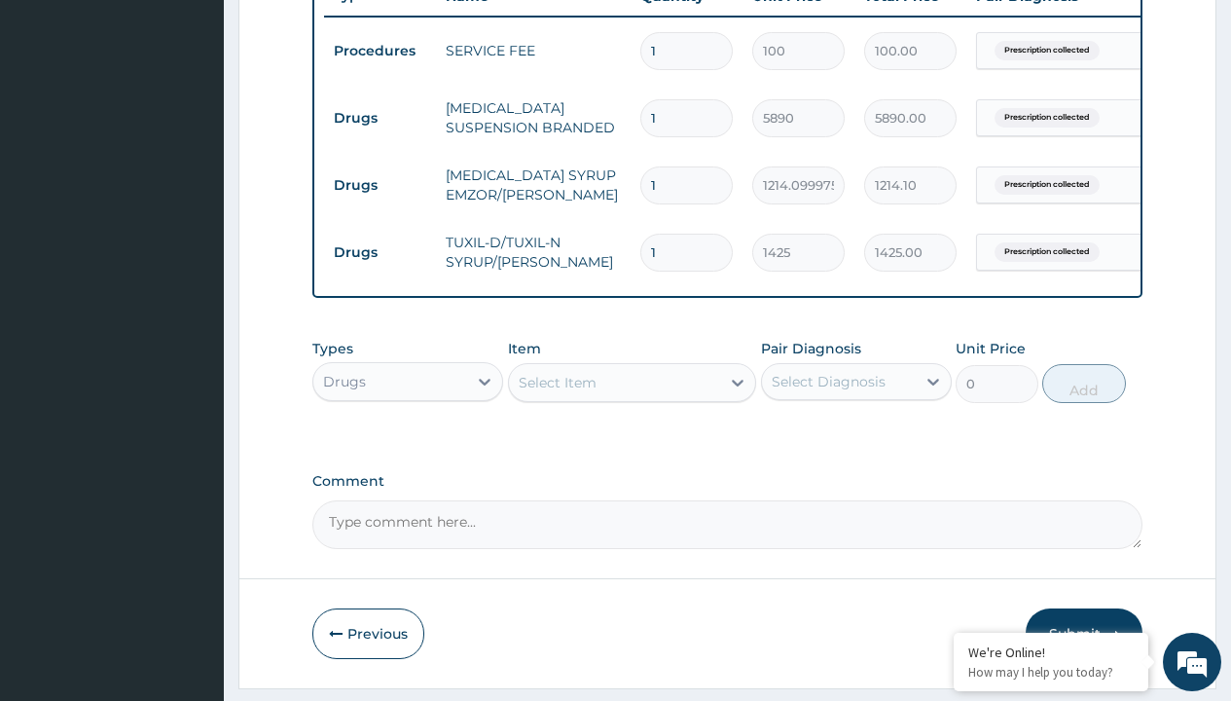
click at [379, 118] on td "Drugs" at bounding box center [380, 118] width 112 height 36
type input "drugs"
click at [408, 444] on div "Drugs" at bounding box center [407, 430] width 191 height 35
click at [557, 392] on div "Select Item" at bounding box center [558, 382] width 78 height 19
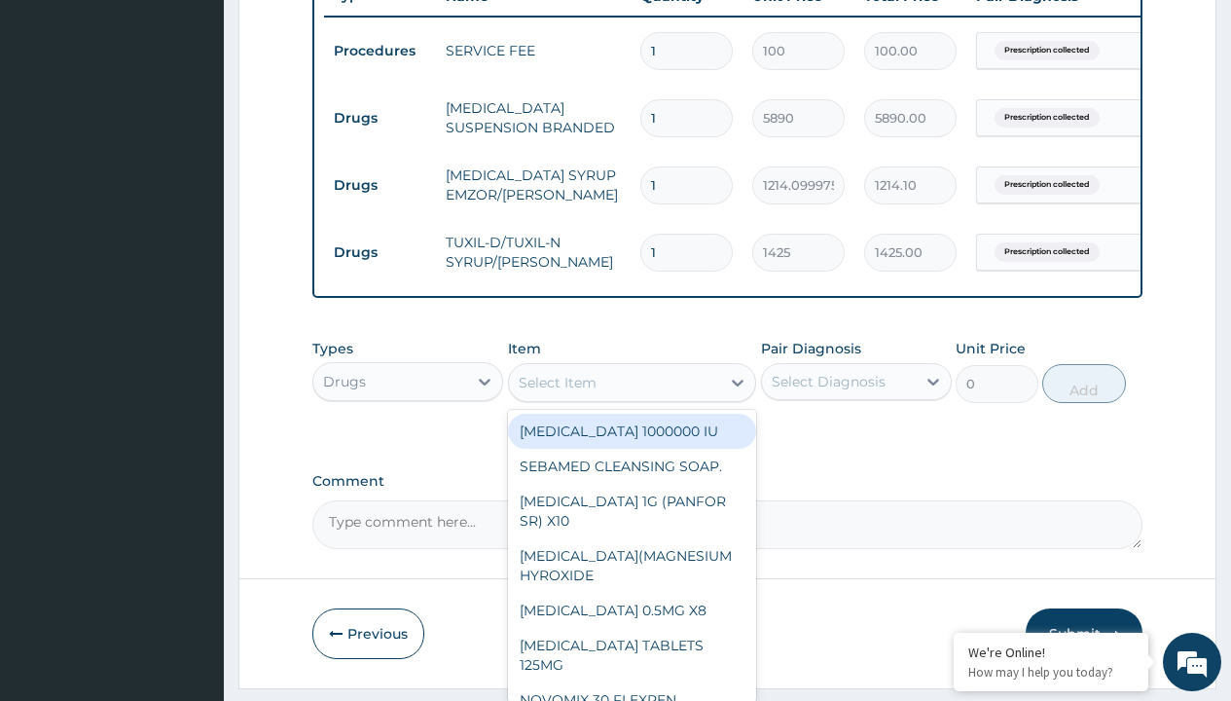
type input "throat lozenges"
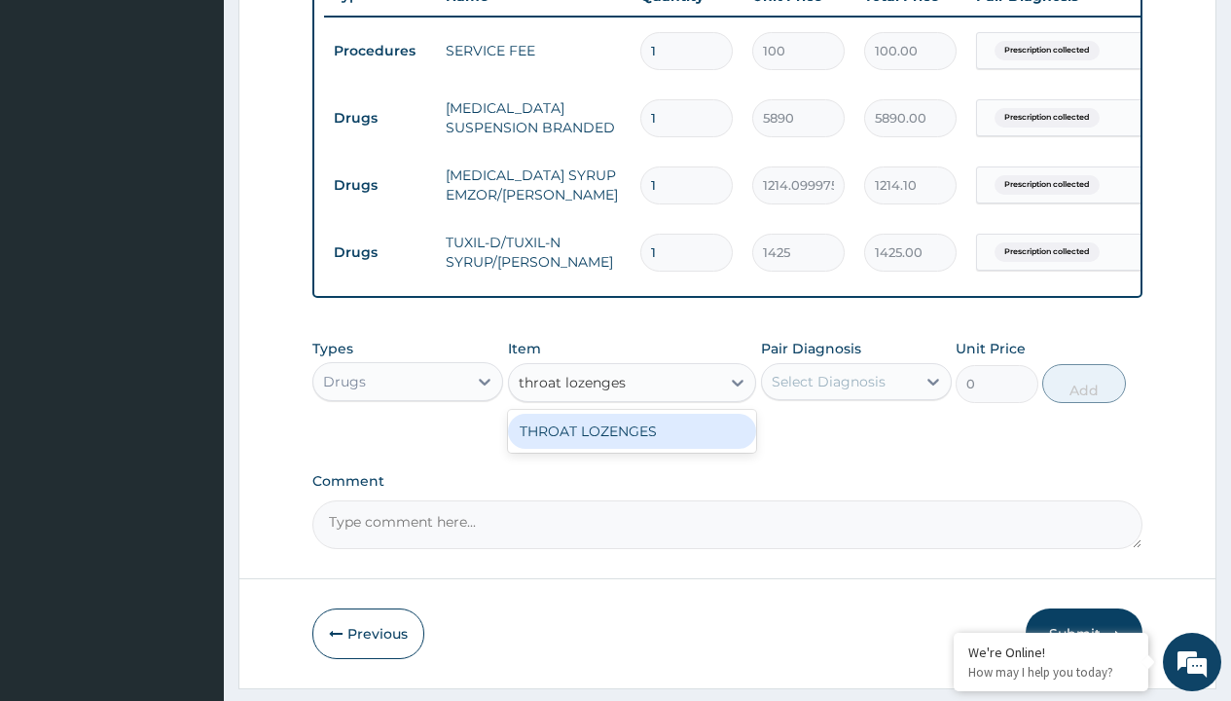
click at [631, 445] on div "THROAT LOZENGES" at bounding box center [632, 431] width 249 height 35
type input "196"
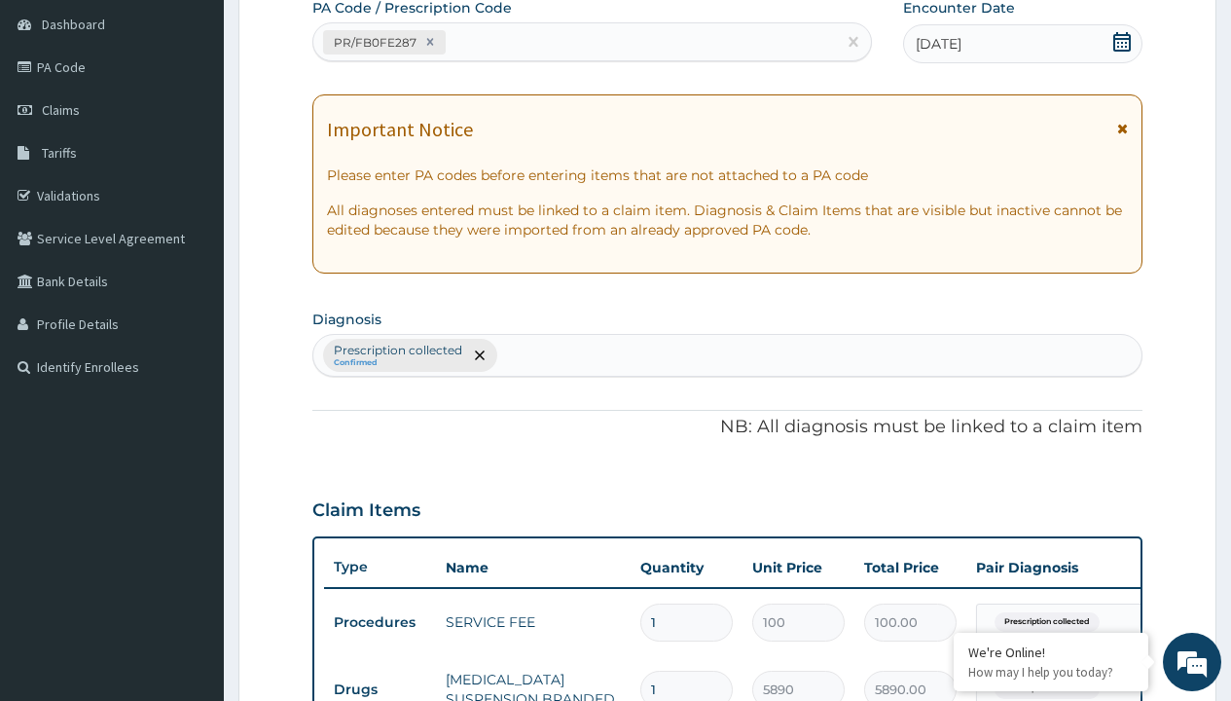
type input "prescription collected"
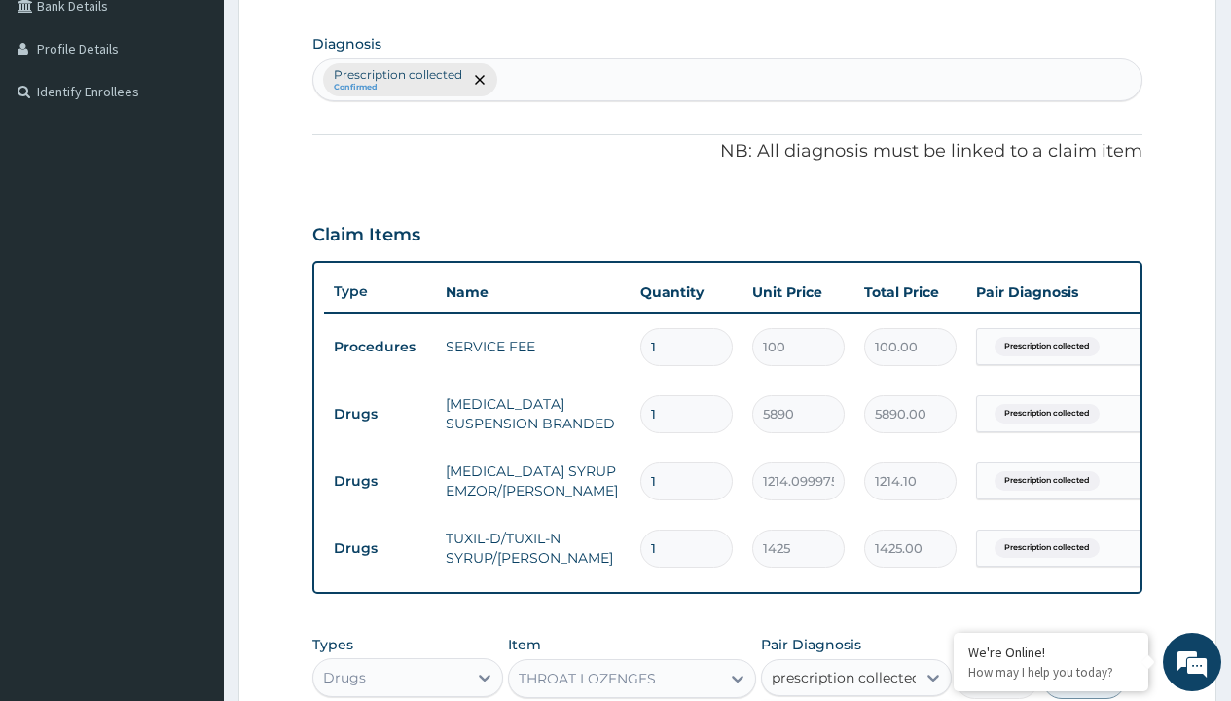
checkbox input "true"
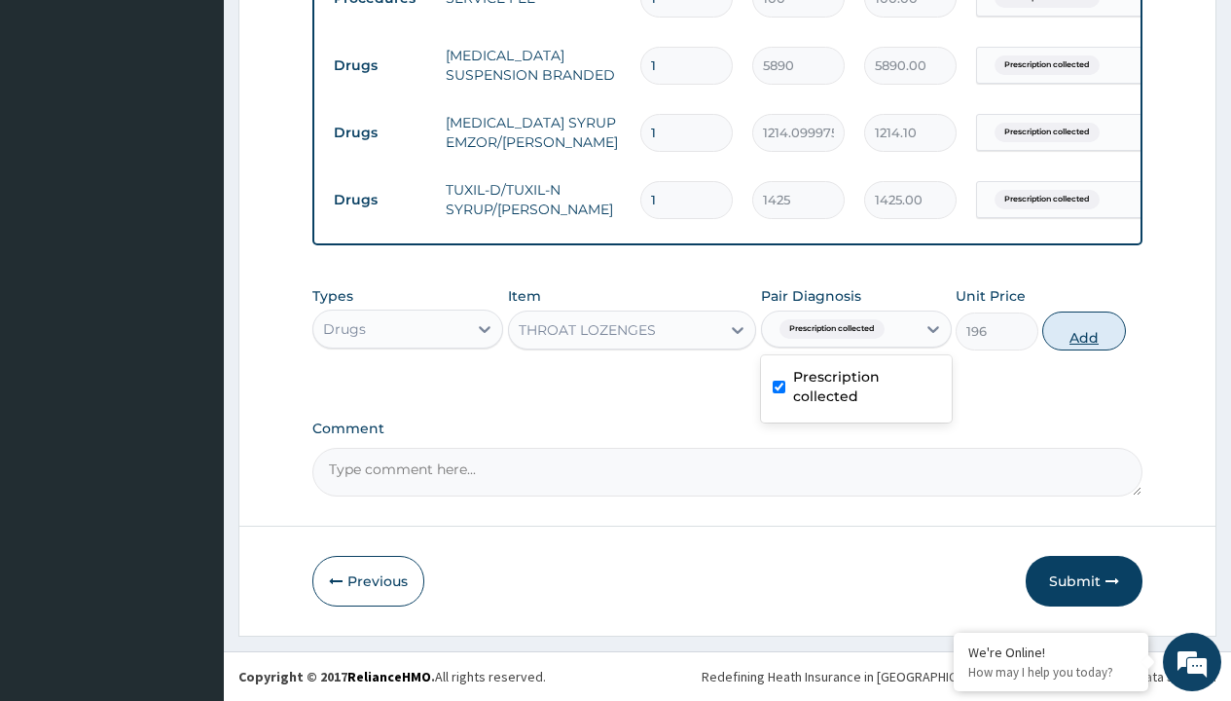
click at [1084, 330] on button "Add" at bounding box center [1083, 330] width 83 height 39
type input "0"
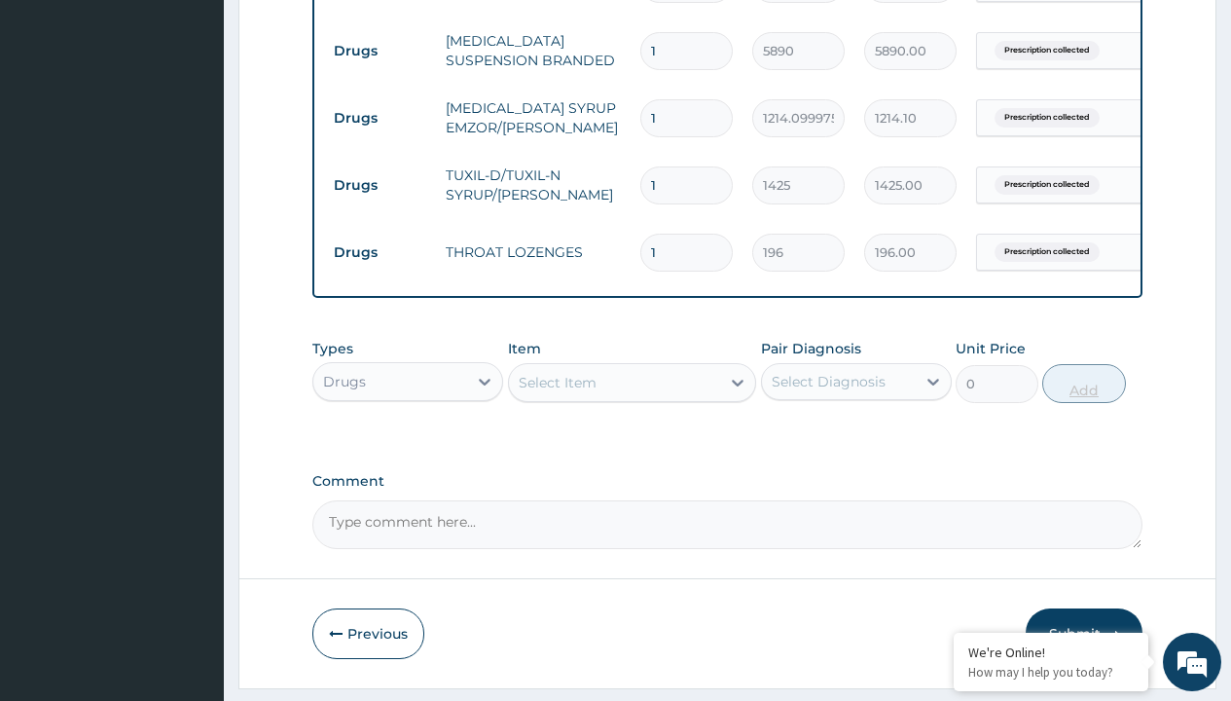
type input "10"
type input "1960.00"
type input "10"
click at [379, 51] on td "Drugs" at bounding box center [380, 51] width 112 height 36
type input "drugs"
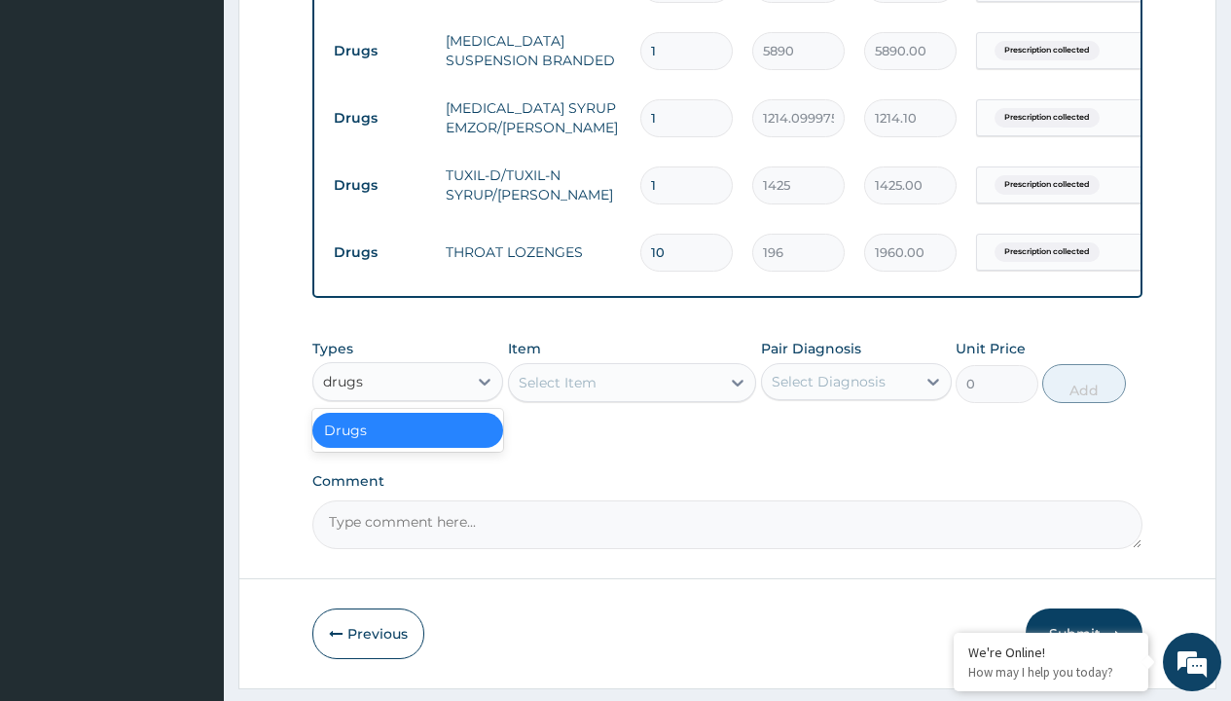
click at [408, 444] on div "Drugs" at bounding box center [407, 430] width 191 height 35
click at [557, 392] on div "Select Item" at bounding box center [558, 382] width 78 height 19
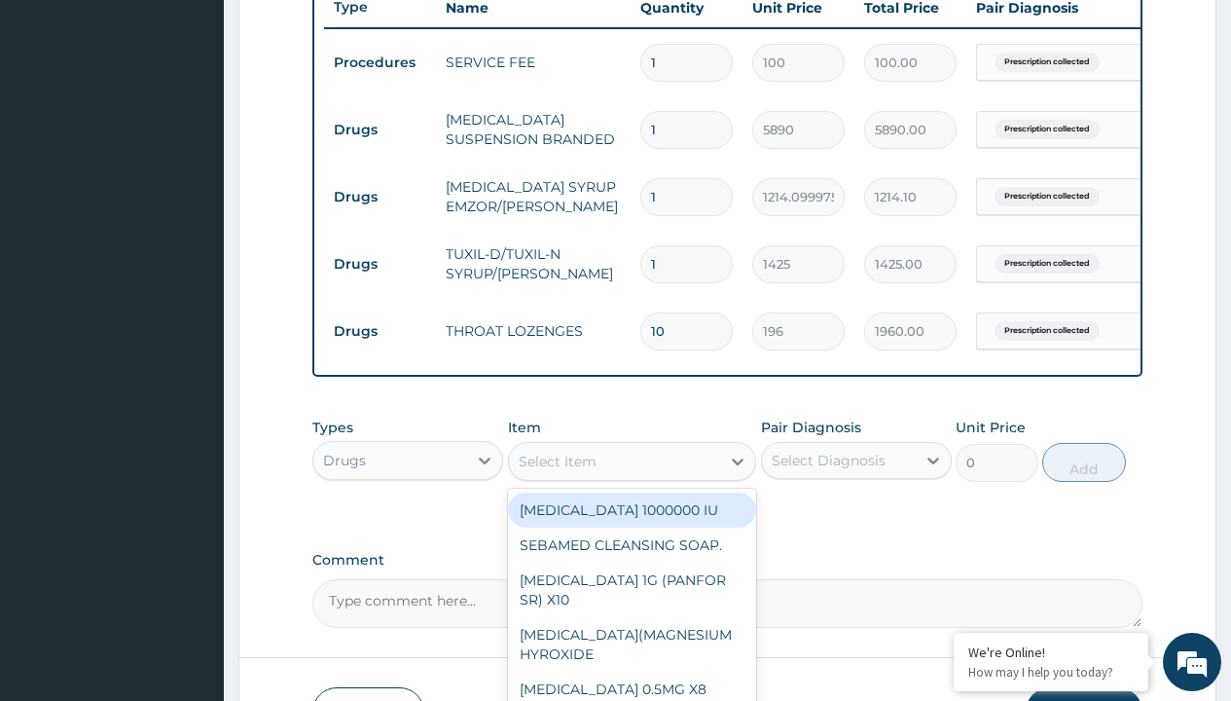
type input "[MEDICAL_DATA] syrup"
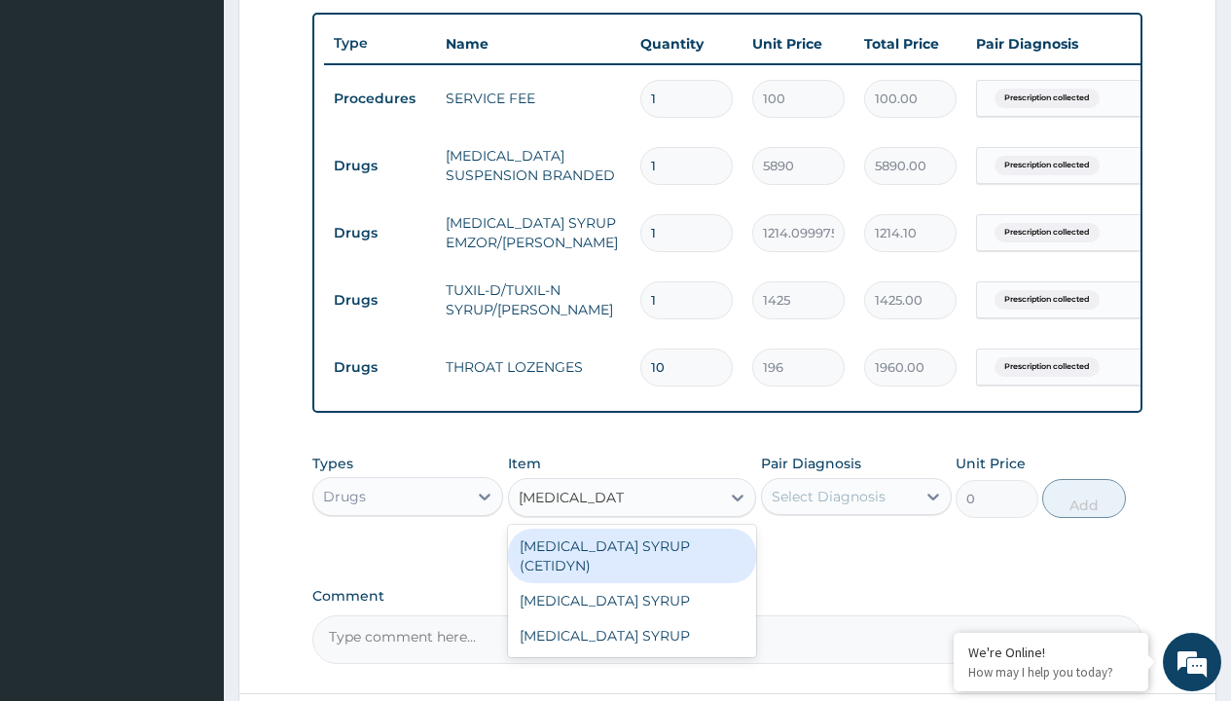
click at [631, 559] on div "[MEDICAL_DATA] SYRUP (CETIDYN)" at bounding box center [632, 555] width 249 height 54
type input "2200"
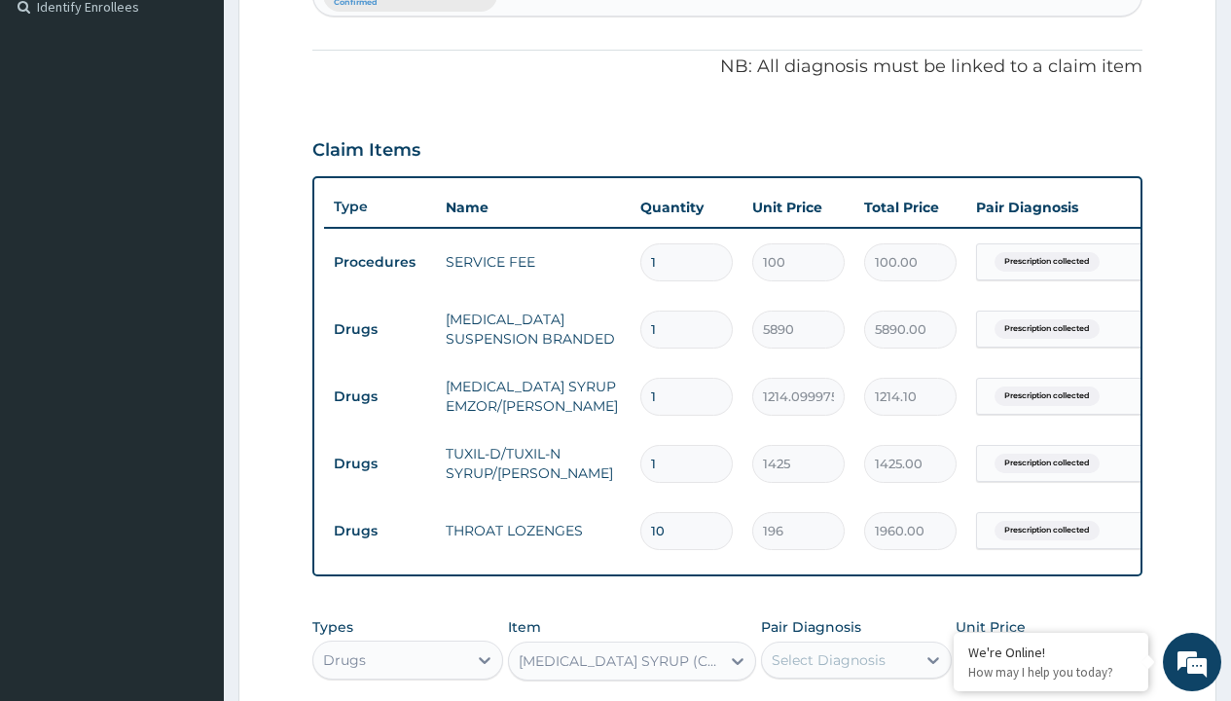
type input "prescription collected"
checkbox input "true"
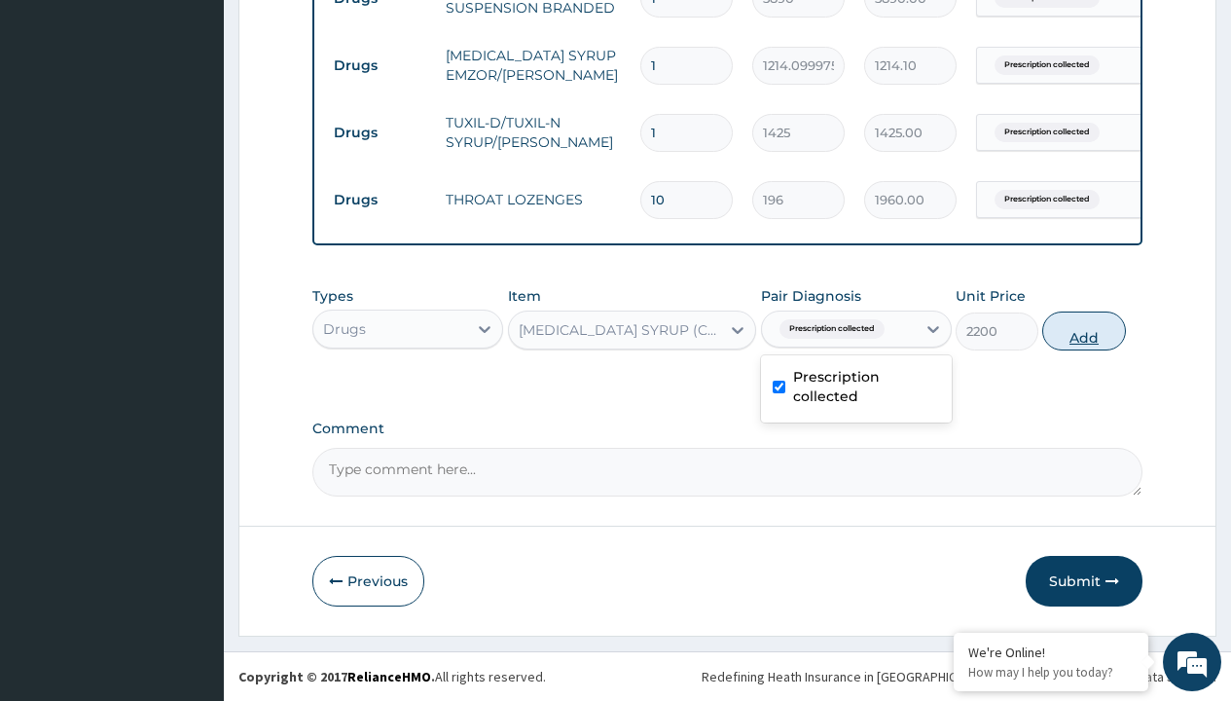
click at [1084, 330] on button "Add" at bounding box center [1083, 330] width 83 height 39
type input "0"
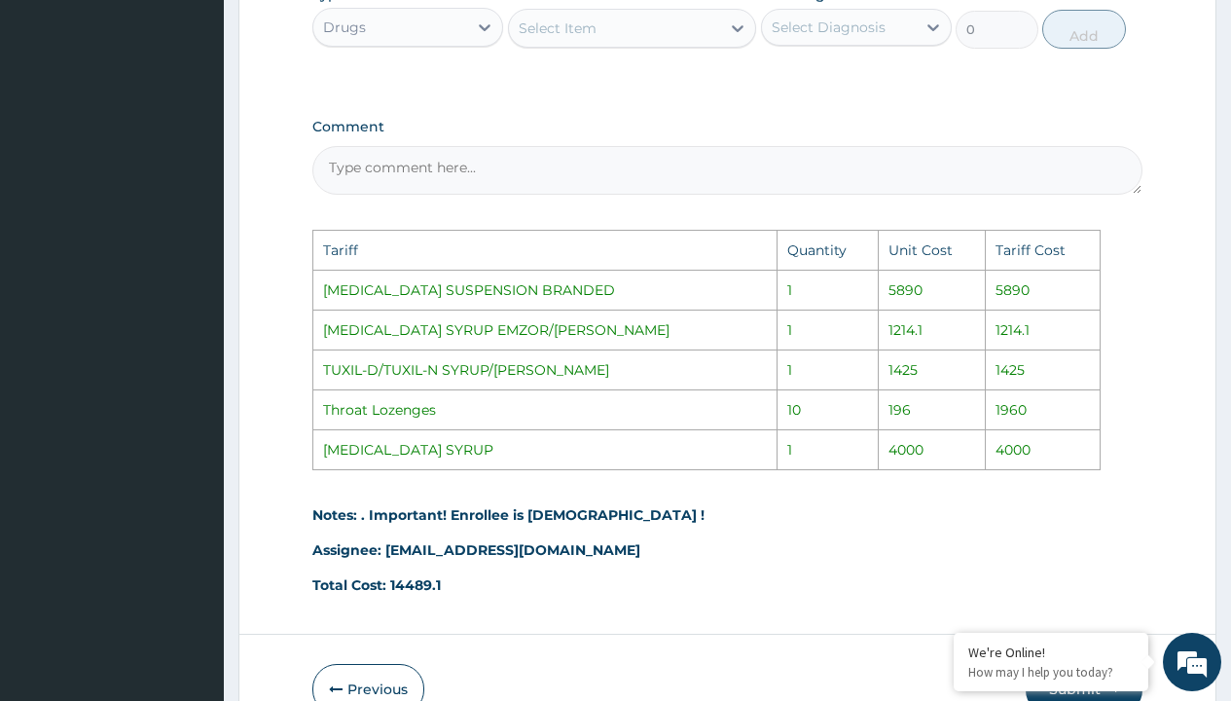
click at [643, 44] on div "Select Item" at bounding box center [615, 28] width 212 height 31
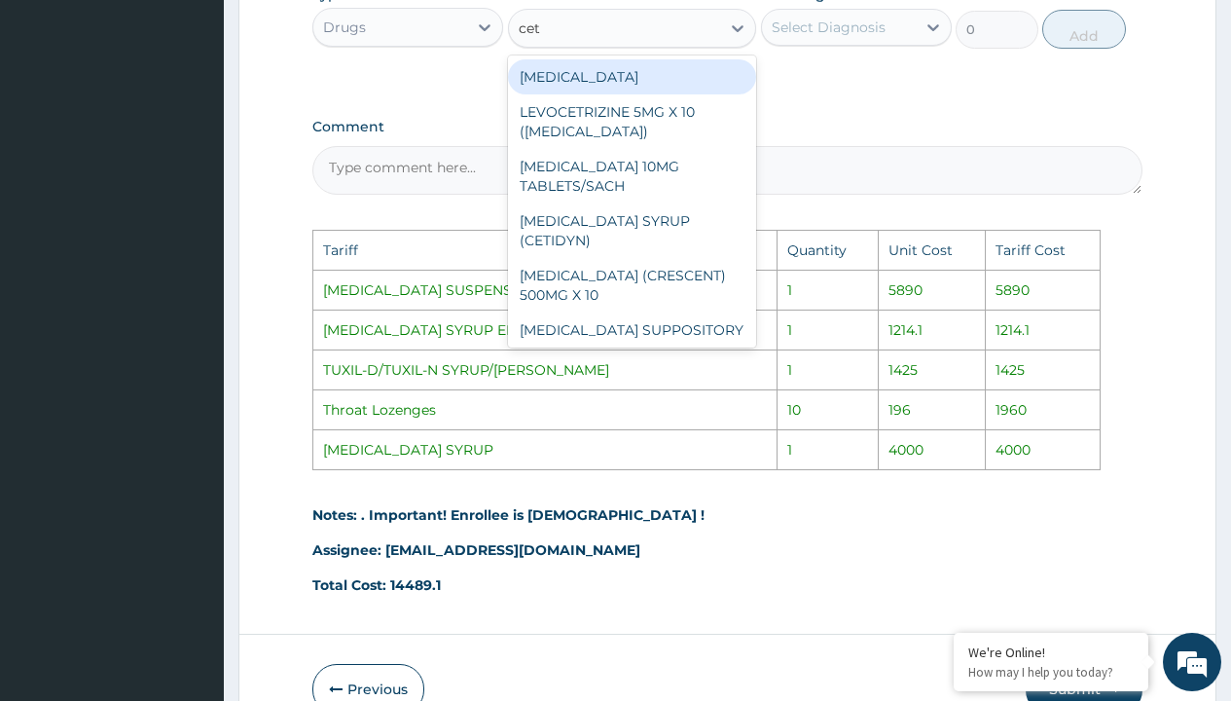
type input "ceti"
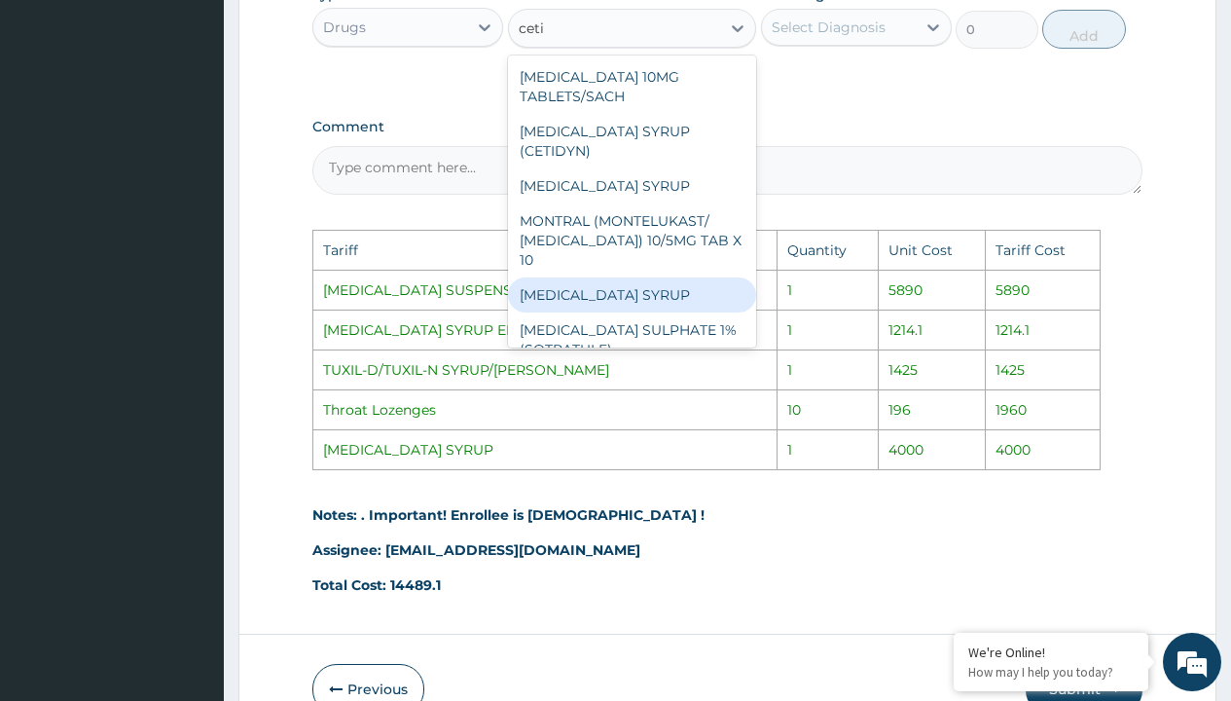
click at [676, 281] on div "[MEDICAL_DATA] SYRUP" at bounding box center [632, 294] width 249 height 35
type input "4000"
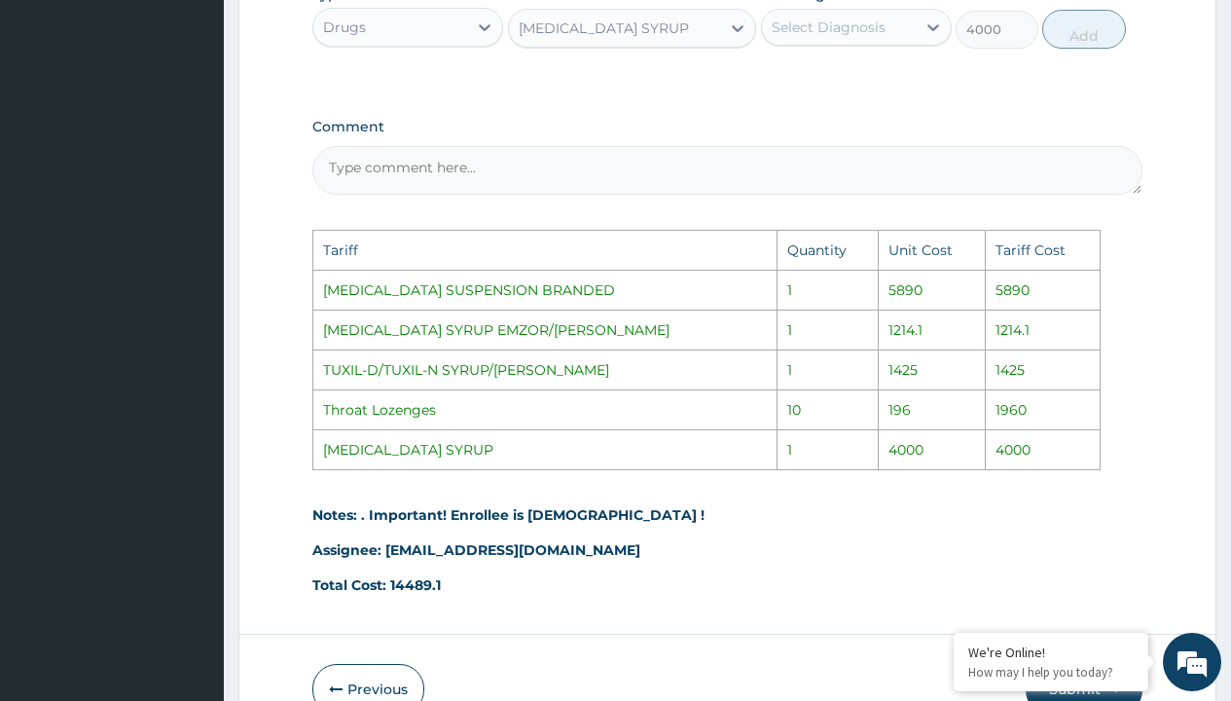
click at [859, 37] on div "Select Diagnosis" at bounding box center [829, 27] width 114 height 19
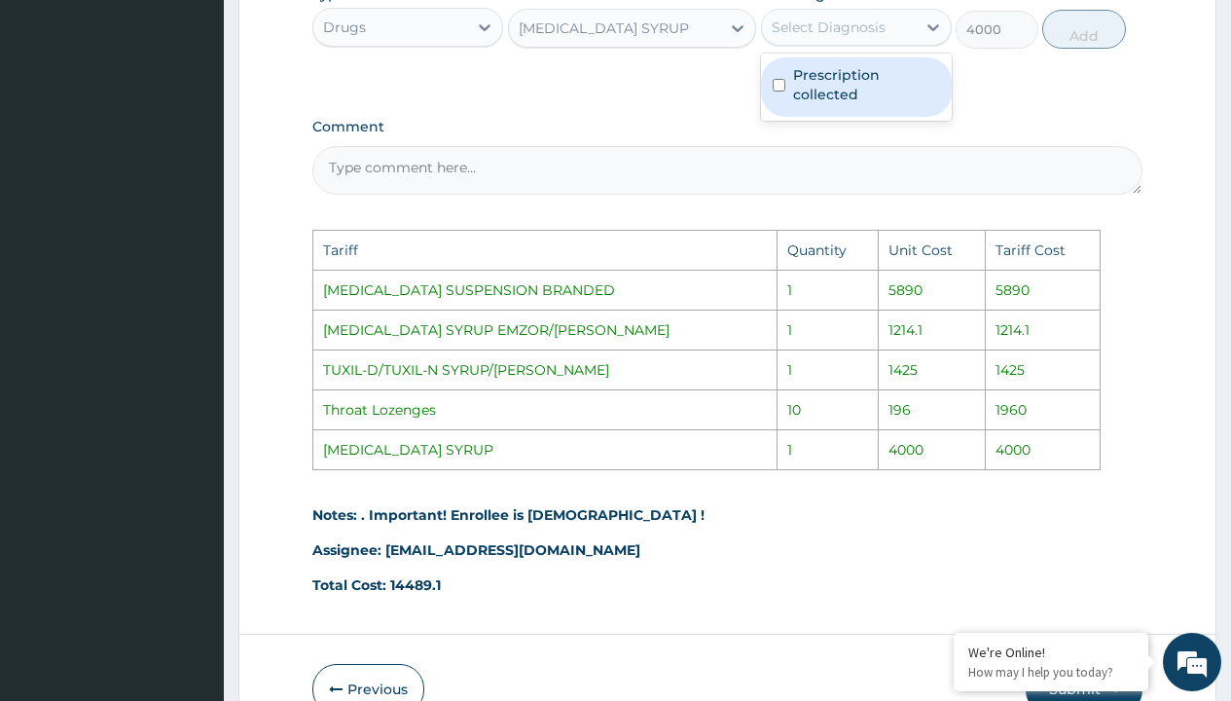
click at [892, 82] on label "Prescription collected" at bounding box center [866, 84] width 147 height 39
checkbox input "true"
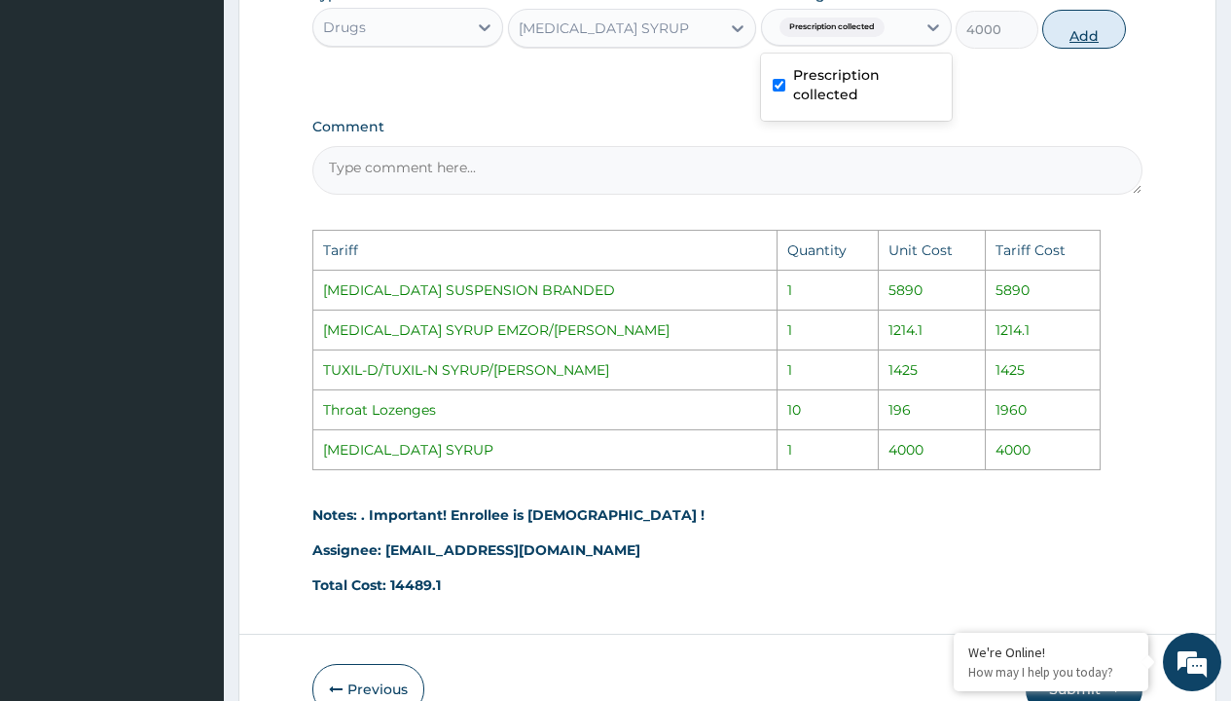
click at [1104, 49] on button "Add" at bounding box center [1083, 29] width 83 height 39
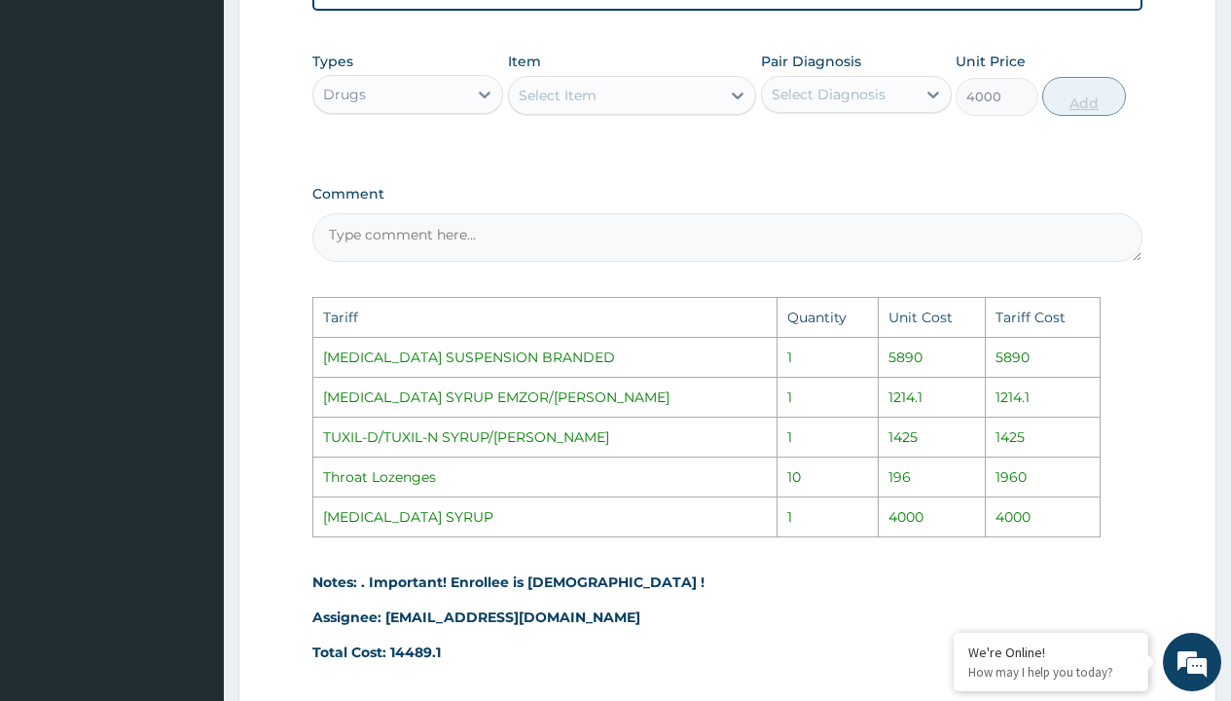
type input "0"
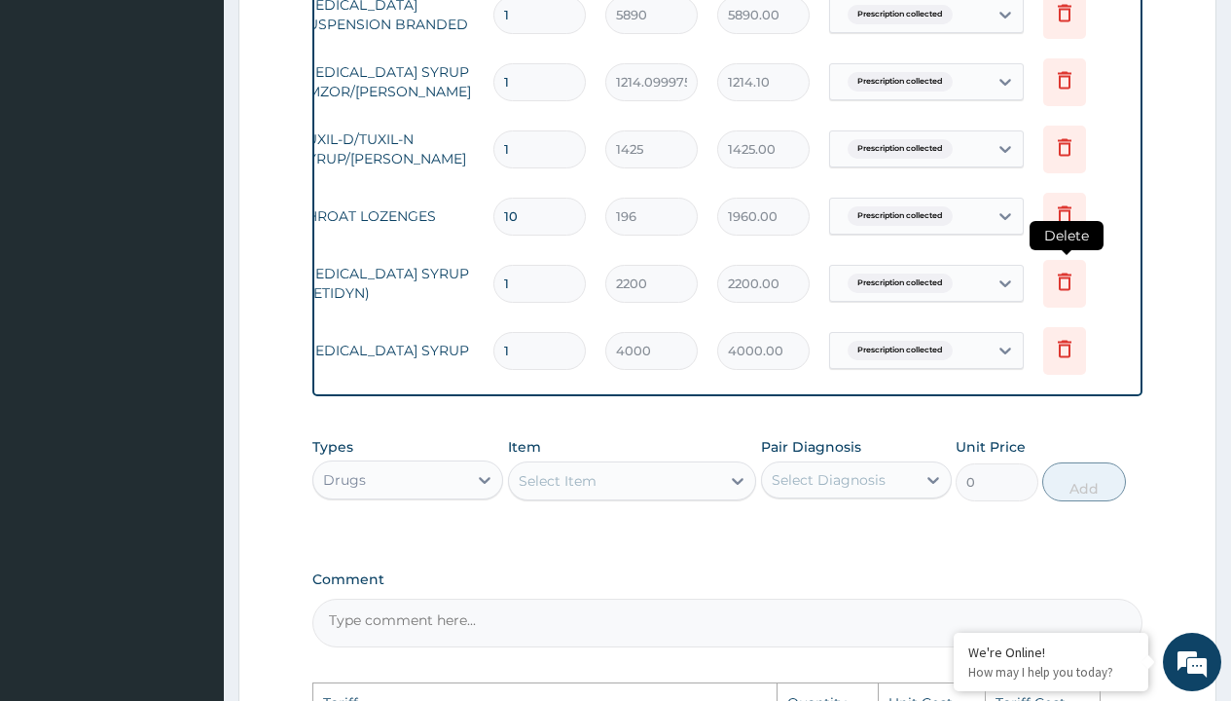
click at [1062, 287] on icon at bounding box center [1064, 281] width 23 height 23
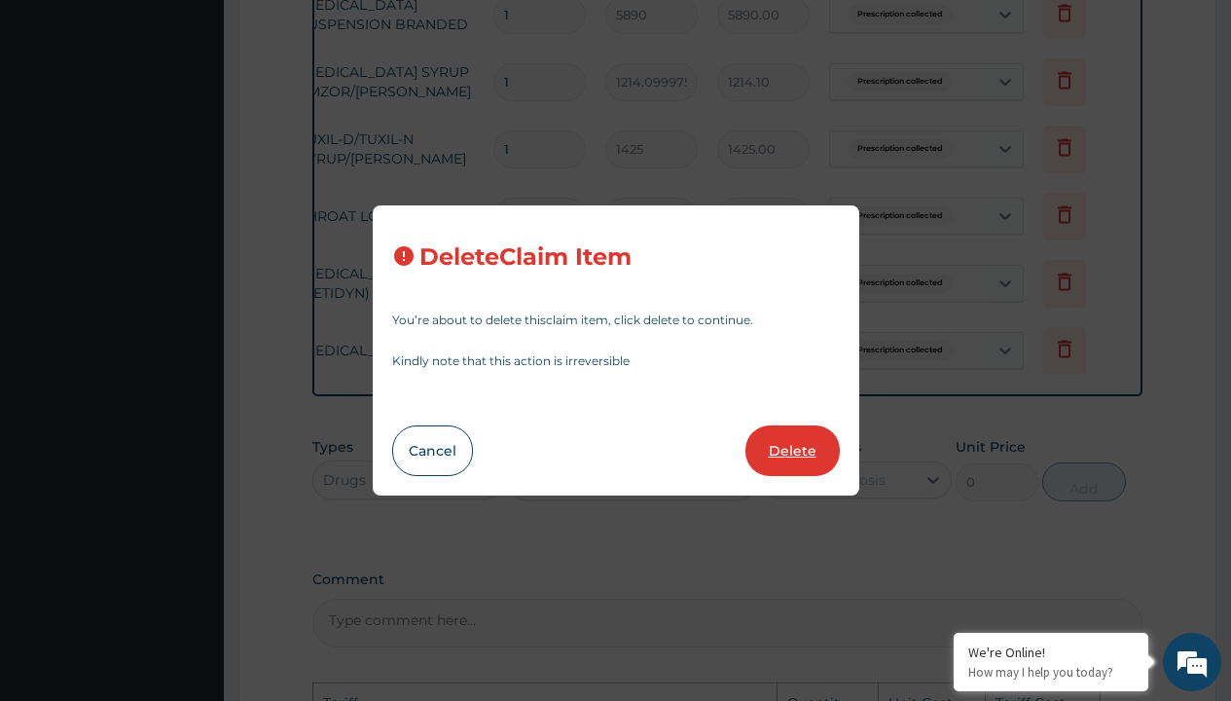
click at [800, 452] on button "Delete" at bounding box center [792, 450] width 94 height 51
type input "4000"
type input "4000.00"
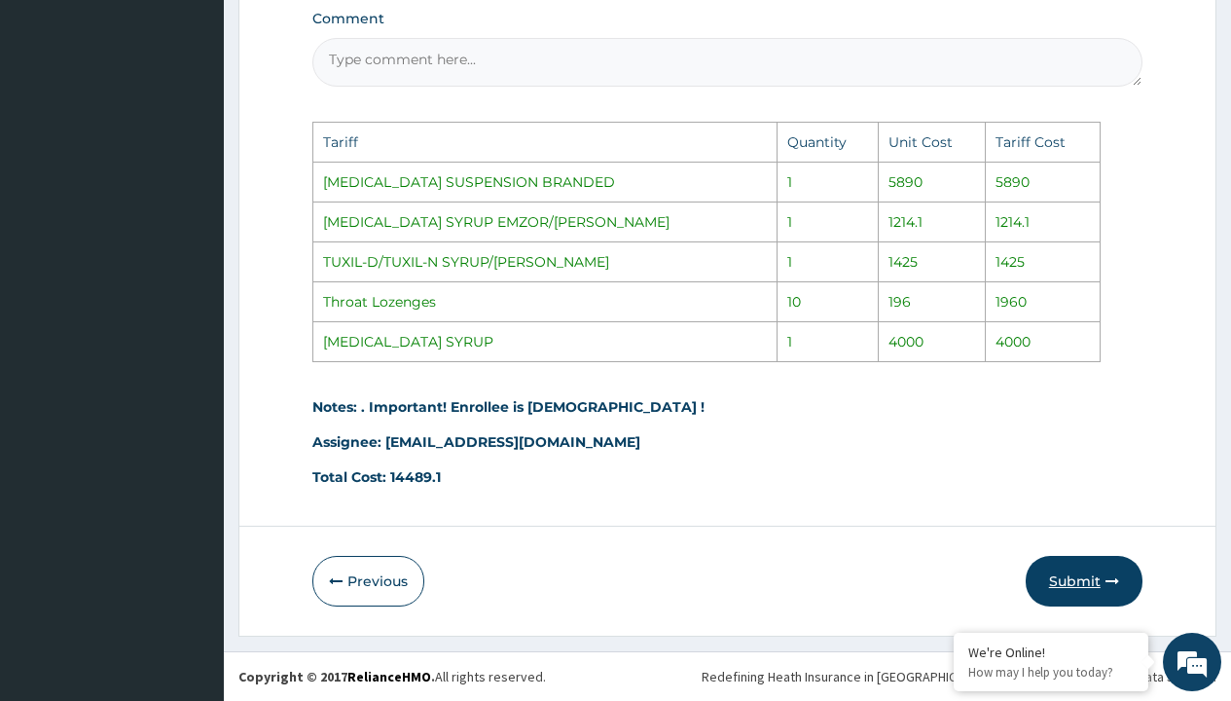
click at [1072, 575] on button "Submit" at bounding box center [1084, 581] width 117 height 51
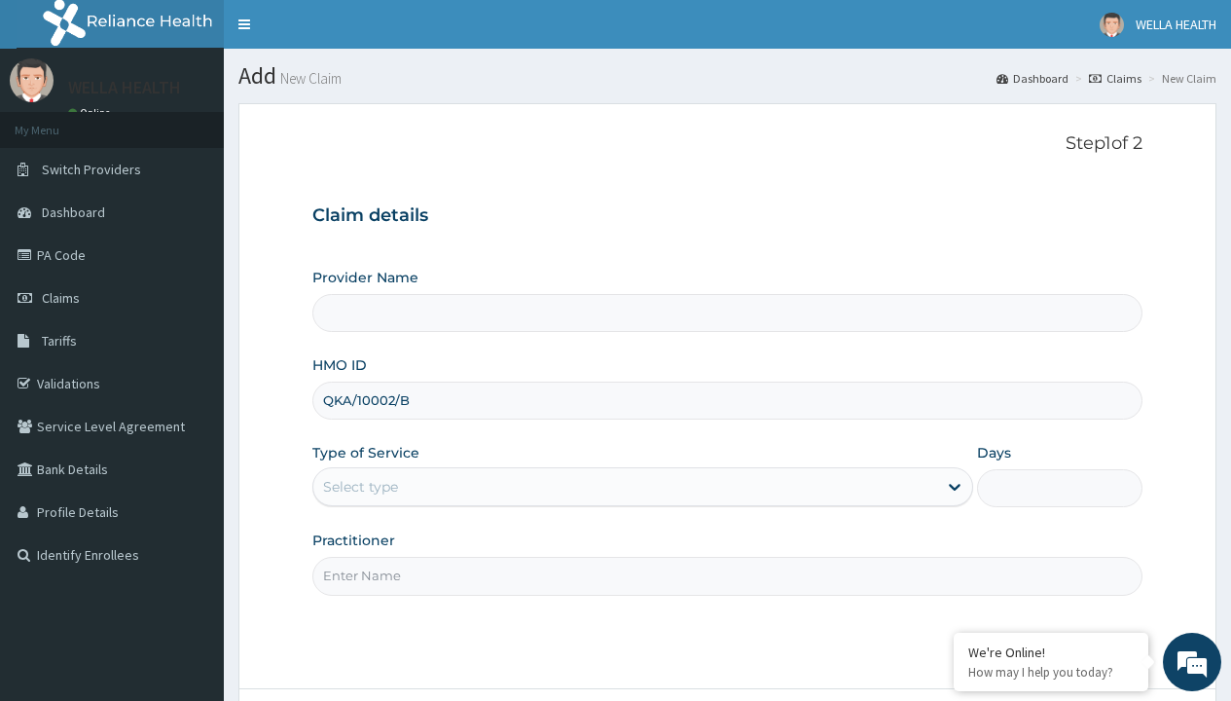
type input "QKA/10002/B"
type input "WellaHealth"
type input "WellaHealth(TELEMEDICINE)"
type input "WellaHealth"
click at [360, 486] on div "Select type" at bounding box center [360, 486] width 75 height 19
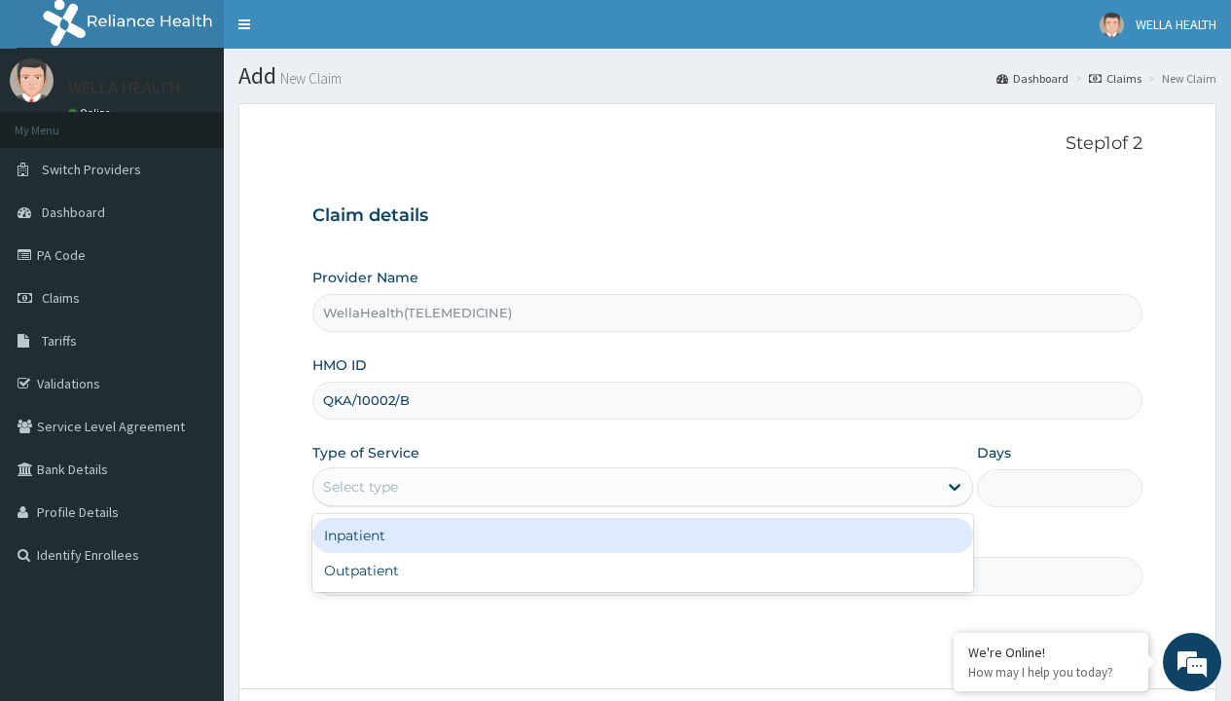
click at [642, 570] on div "Outpatient" at bounding box center [642, 570] width 661 height 35
type input "1"
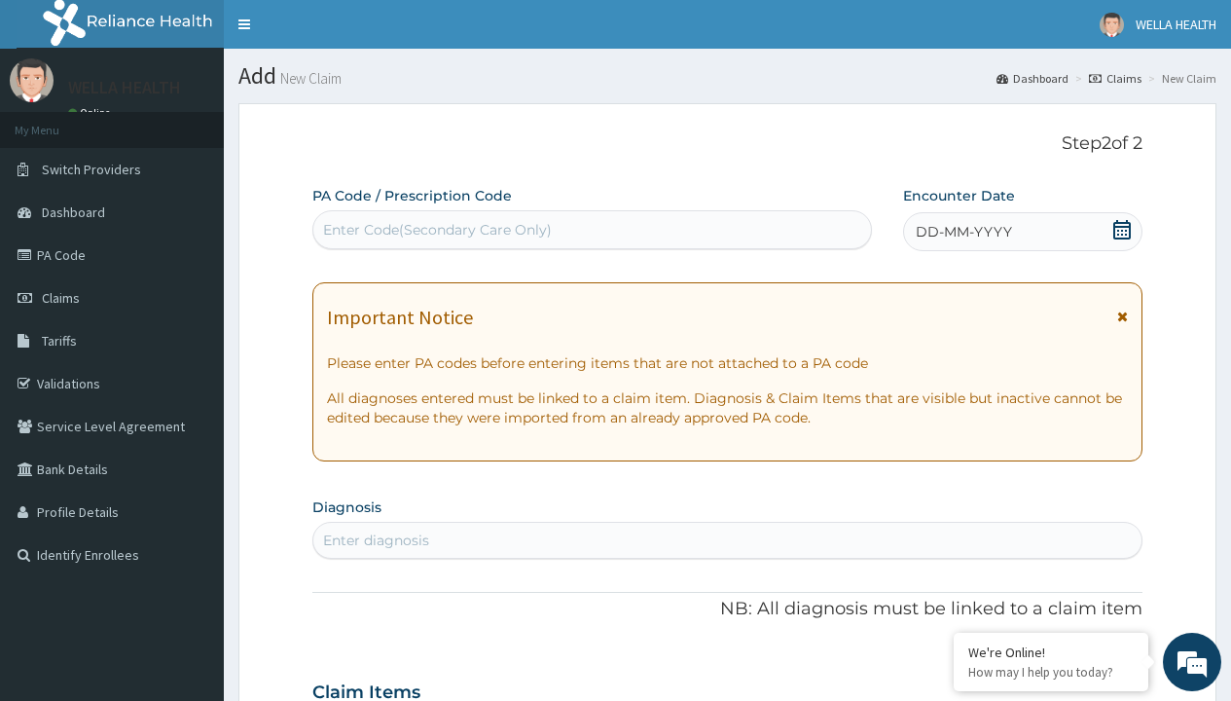
scroll to position [162, 0]
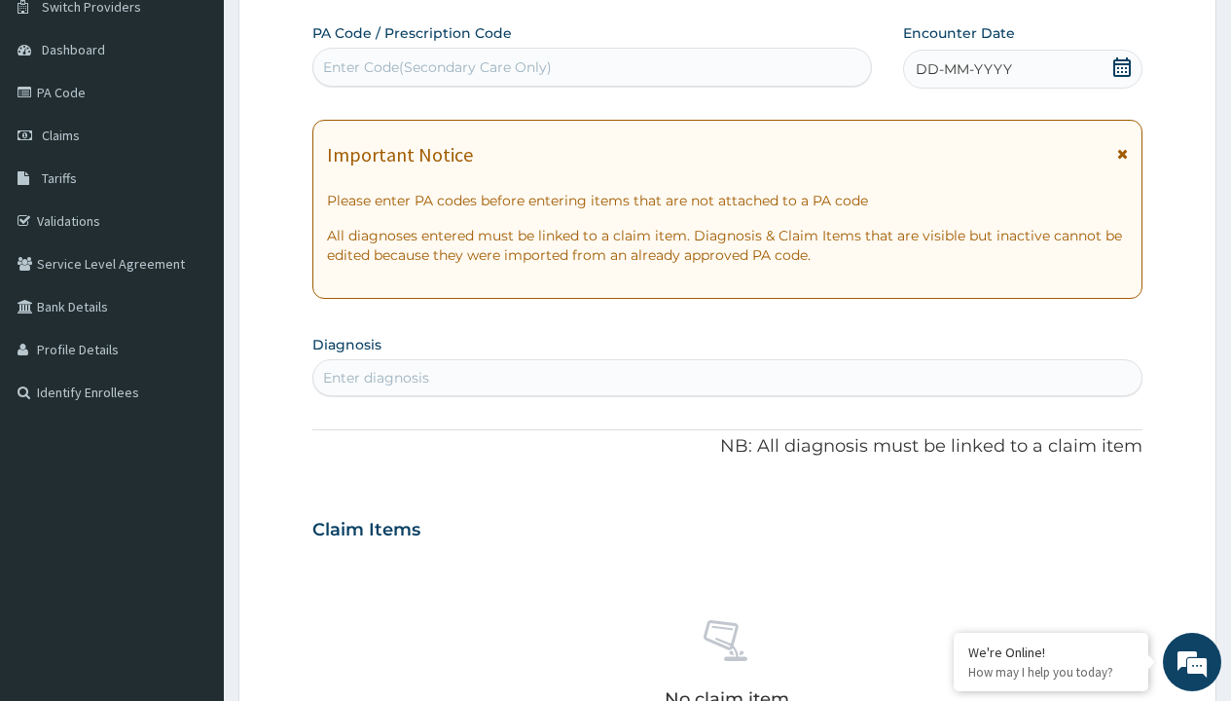
click at [962, 69] on span "DD-MM-YYYY" at bounding box center [964, 68] width 96 height 19
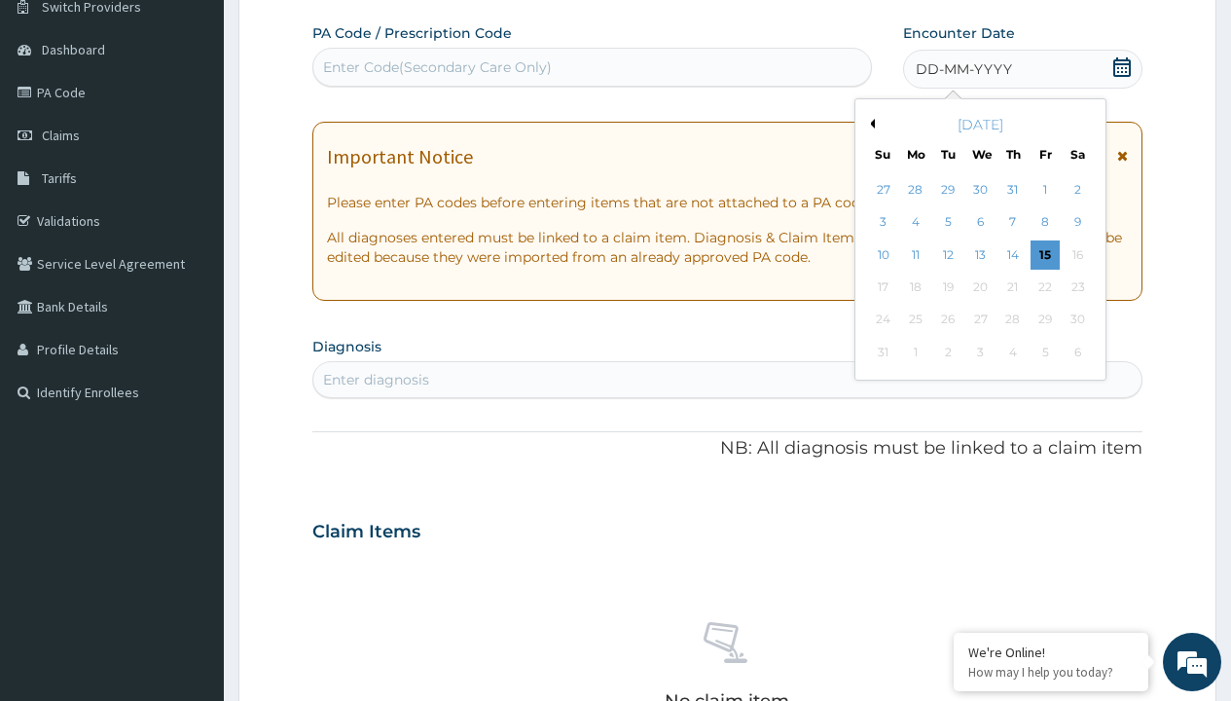
click at [869, 124] on button "Previous Month" at bounding box center [870, 124] width 10 height 10
click at [915, 254] on div "14" at bounding box center [915, 254] width 29 height 29
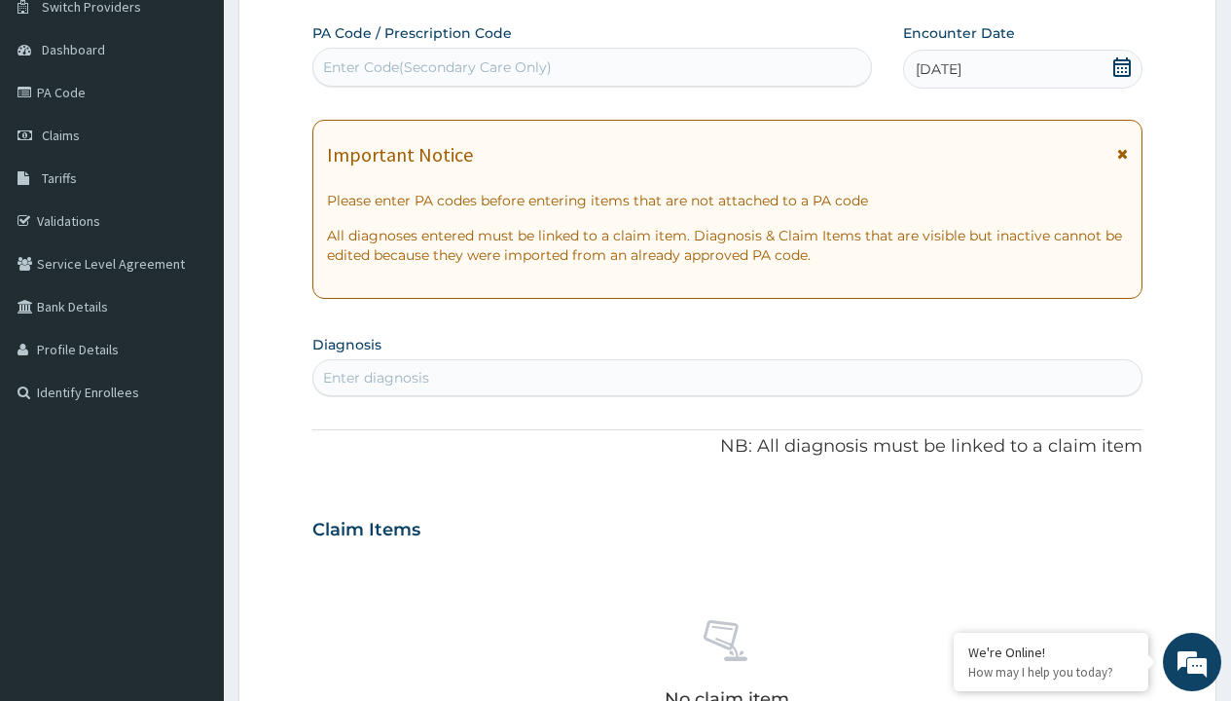
click at [436, 67] on div "Enter Code(Secondary Care Only)" at bounding box center [437, 66] width 229 height 19
type input "PR/811534EA"
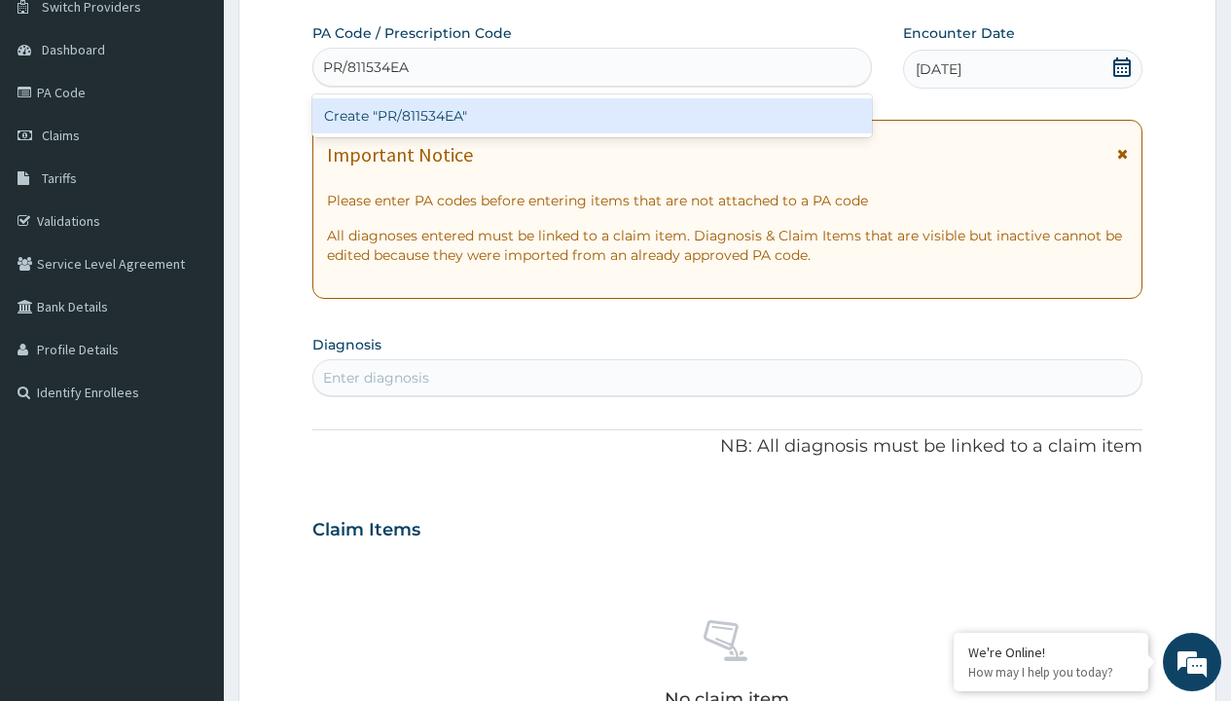
click at [592, 116] on div "Create "PR/811534EA"" at bounding box center [591, 115] width 558 height 35
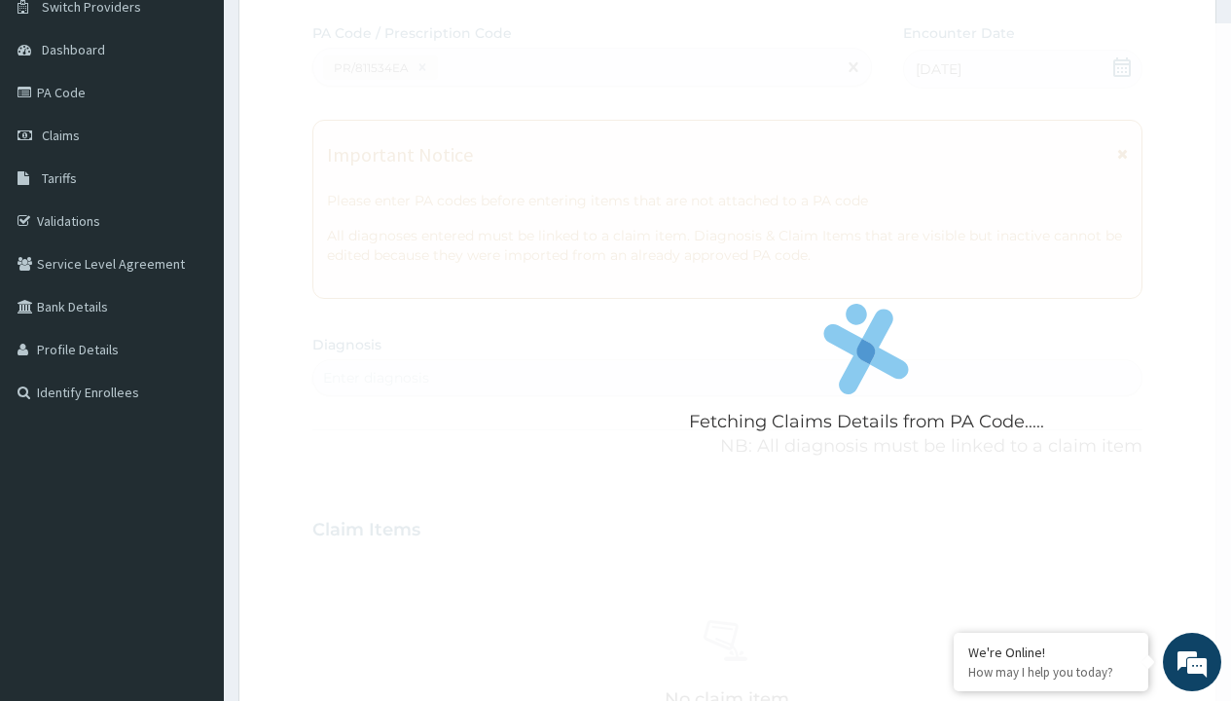
click at [376, 378] on div "Enter diagnosis" at bounding box center [376, 377] width 106 height 19
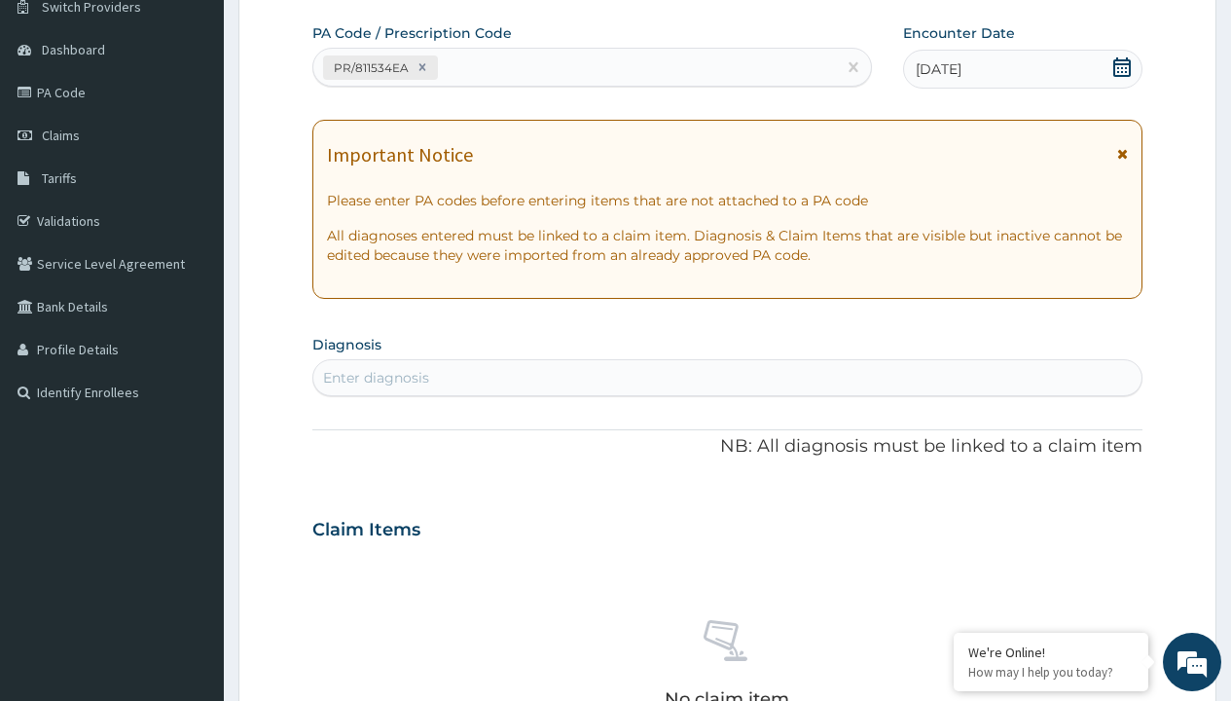
type input "prescription collected"
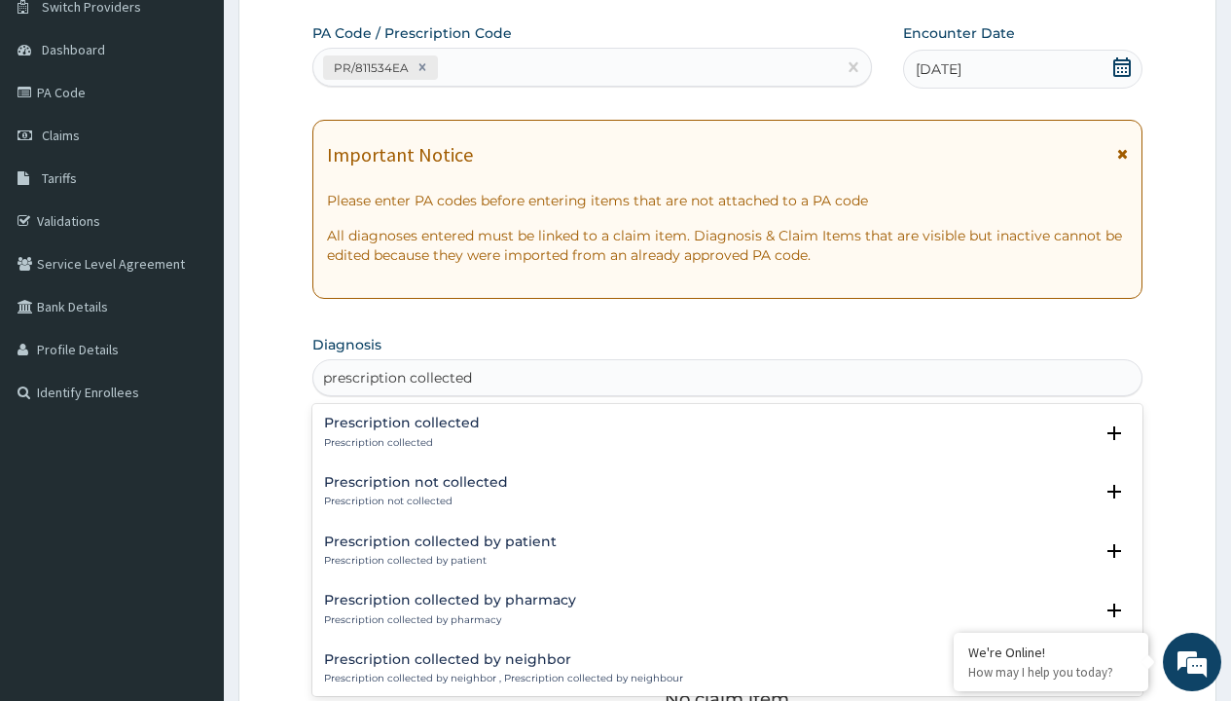
click at [399, 442] on p "Prescription collected" at bounding box center [402, 443] width 156 height 14
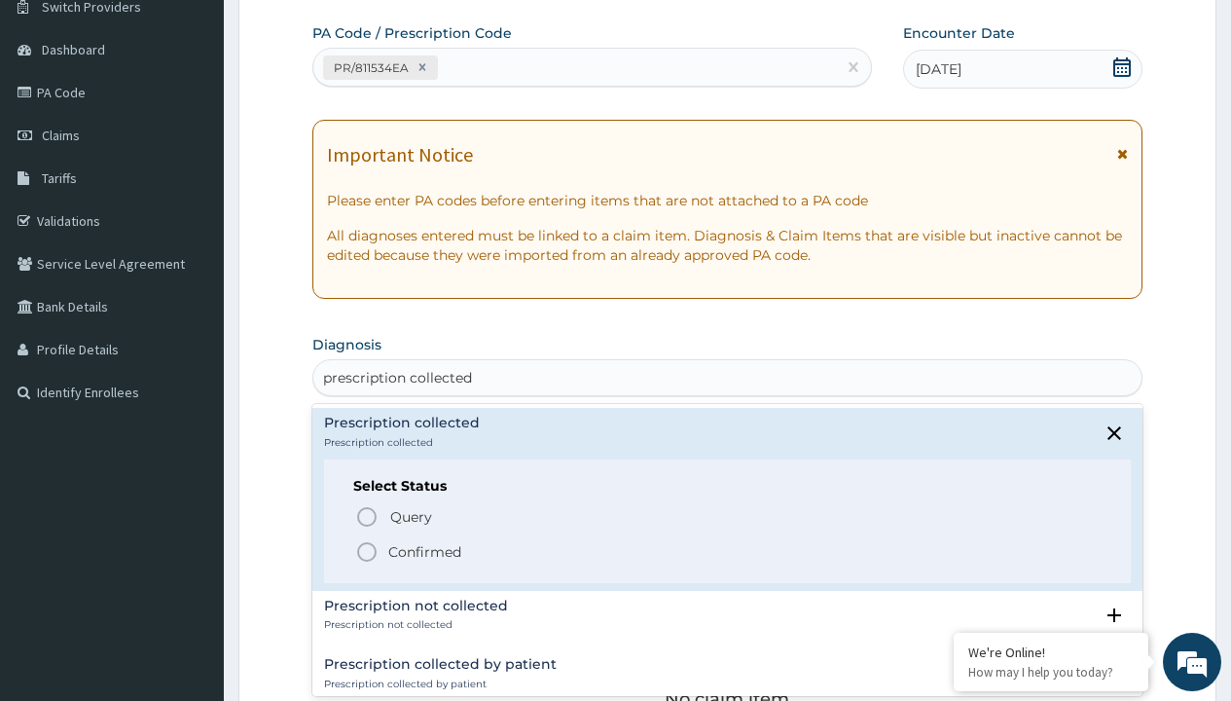
click at [424, 551] on p "Confirmed" at bounding box center [424, 551] width 73 height 19
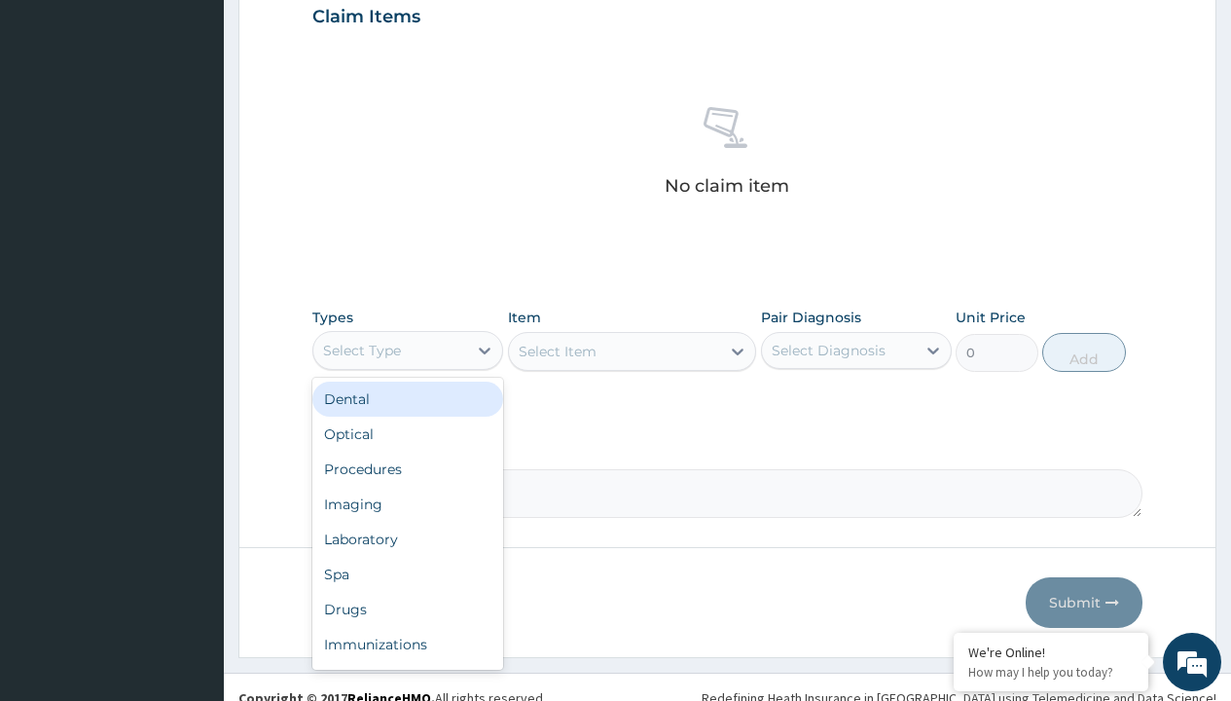
type input "procedures"
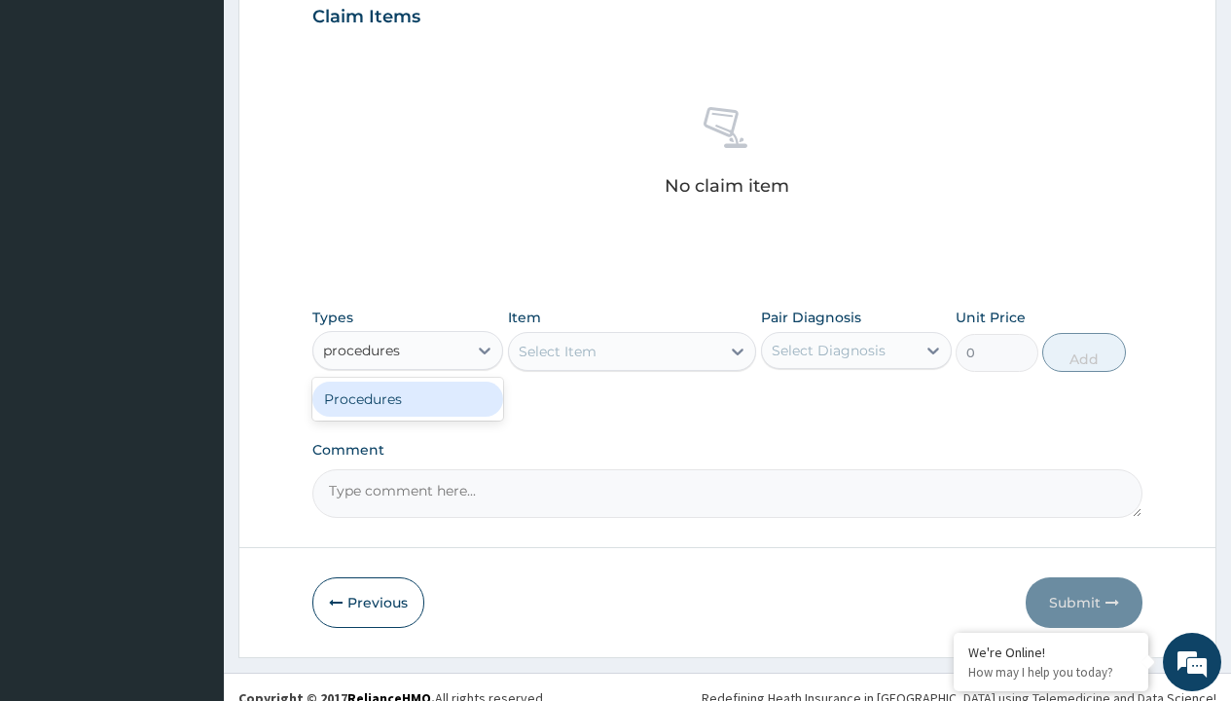
click at [408, 398] on div "Procedures" at bounding box center [407, 398] width 191 height 35
click at [557, 350] on div "Select Item" at bounding box center [558, 351] width 78 height 19
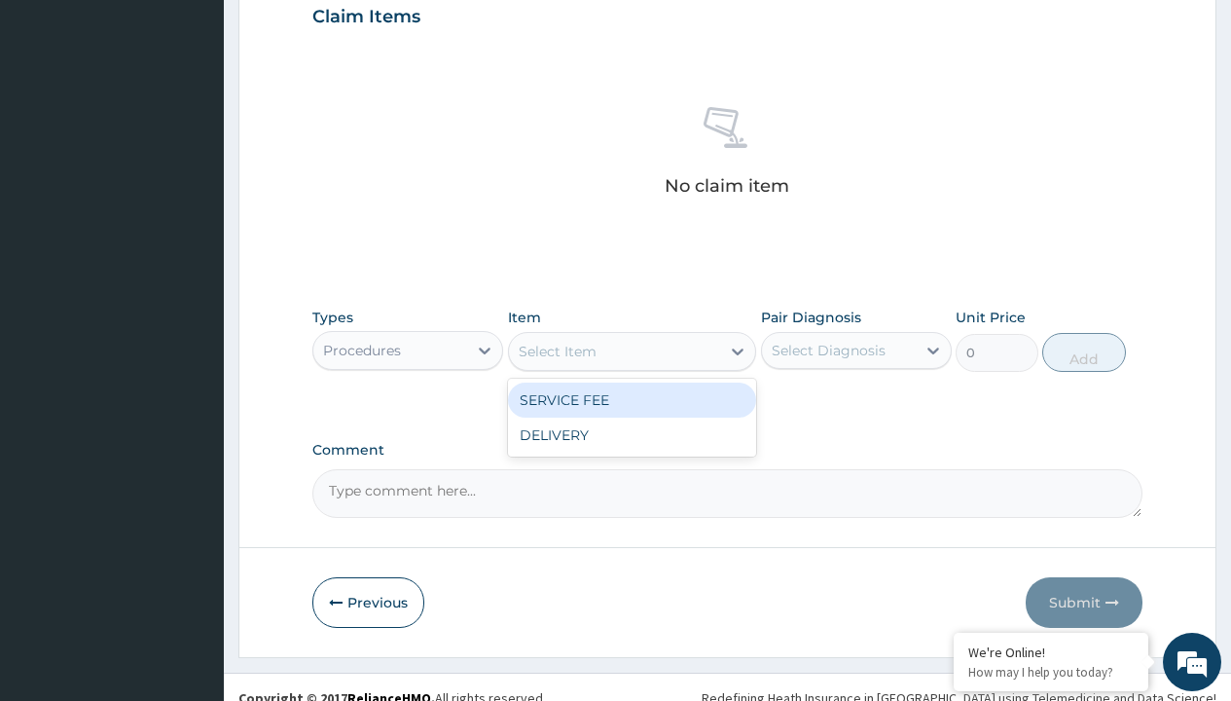
type input "service fee"
click at [631, 399] on div "SERVICE FEE" at bounding box center [632, 399] width 249 height 35
type input "100"
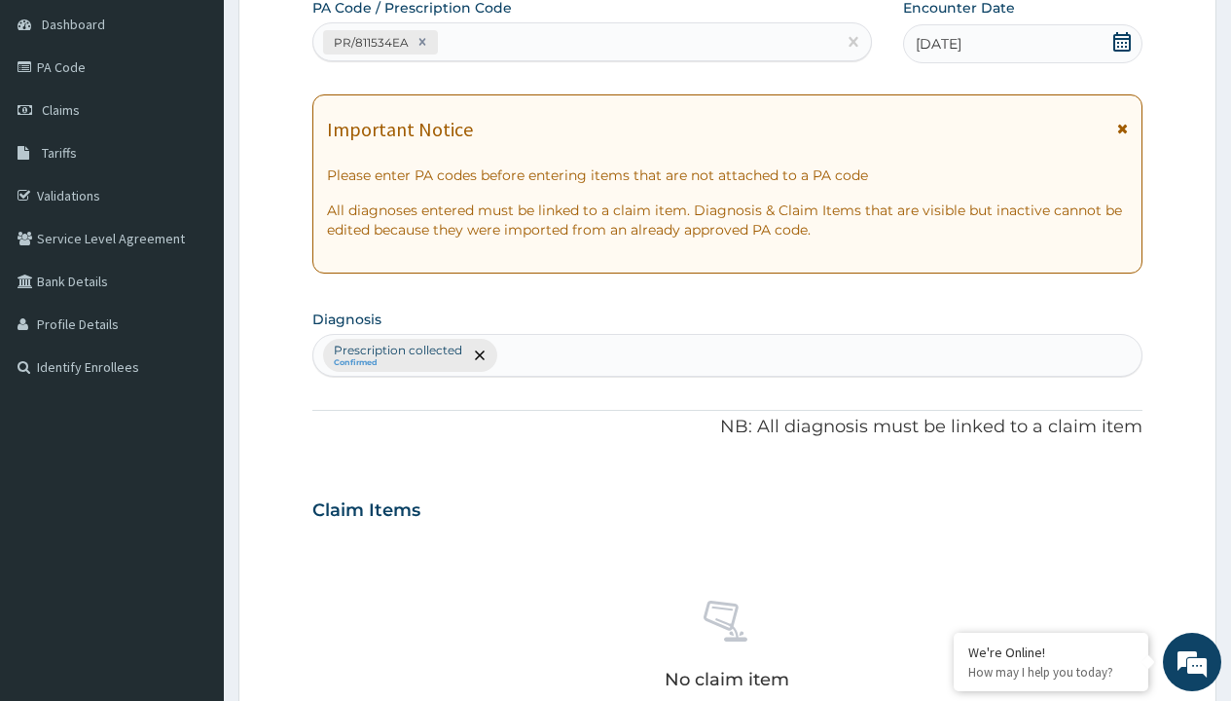
scroll to position [340, 0]
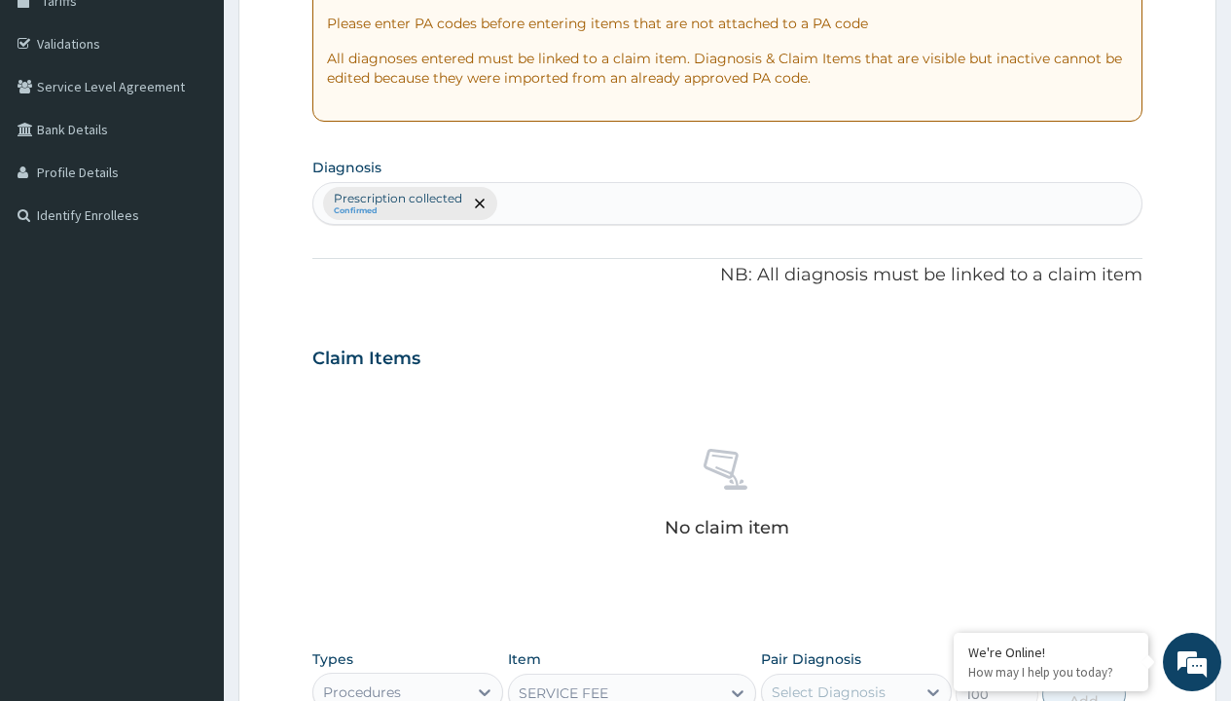
type input "prescription collected"
checkbox input "true"
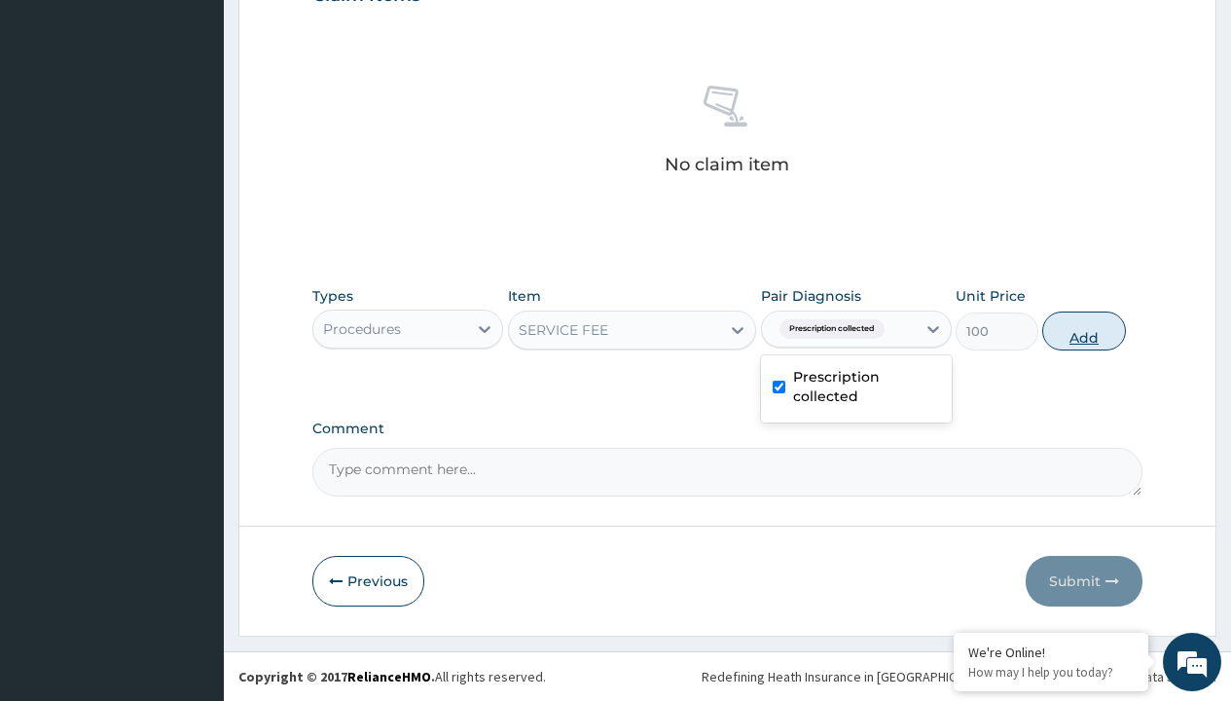
click at [1084, 330] on button "Add" at bounding box center [1083, 330] width 83 height 39
type input "0"
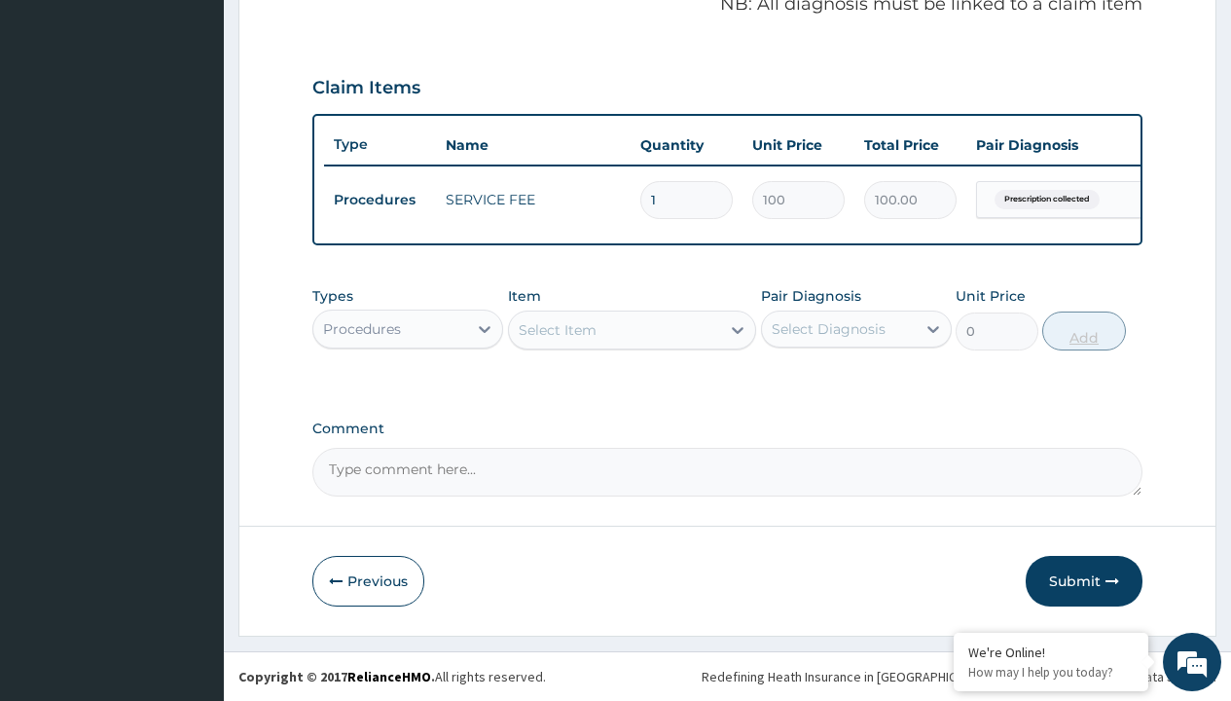
scroll to position [625, 0]
click at [362, 328] on div "Procedures" at bounding box center [362, 328] width 78 height 19
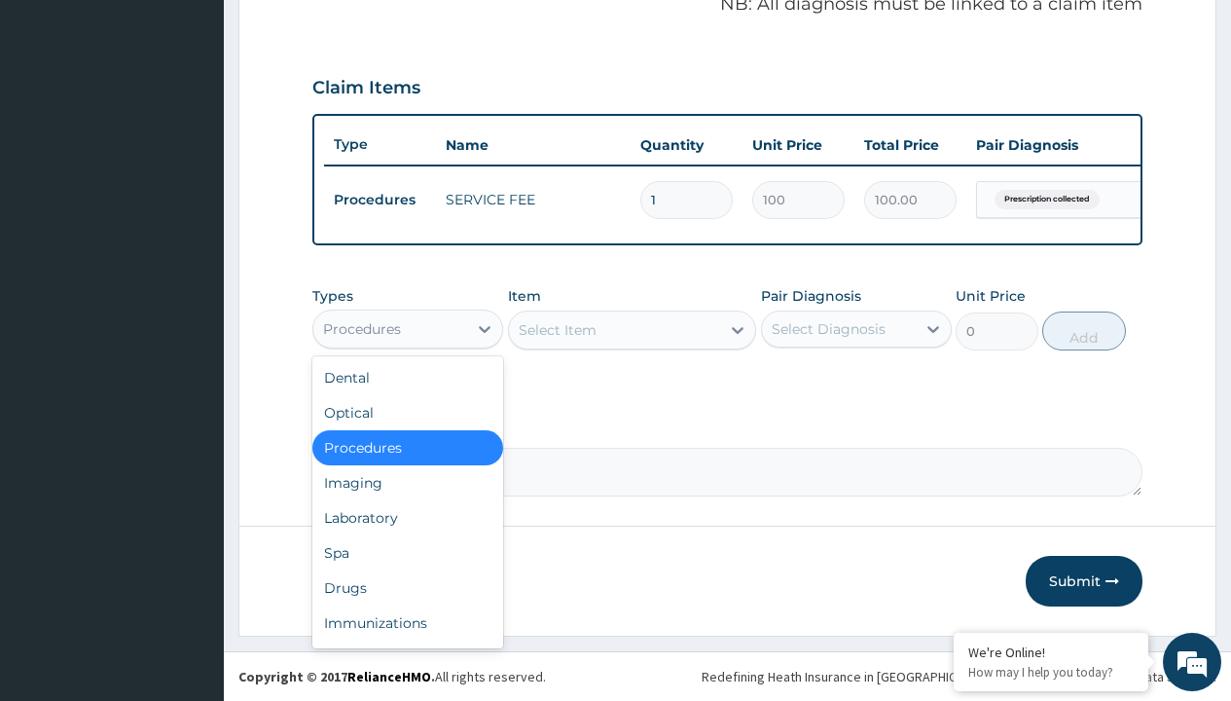
type input "drugs"
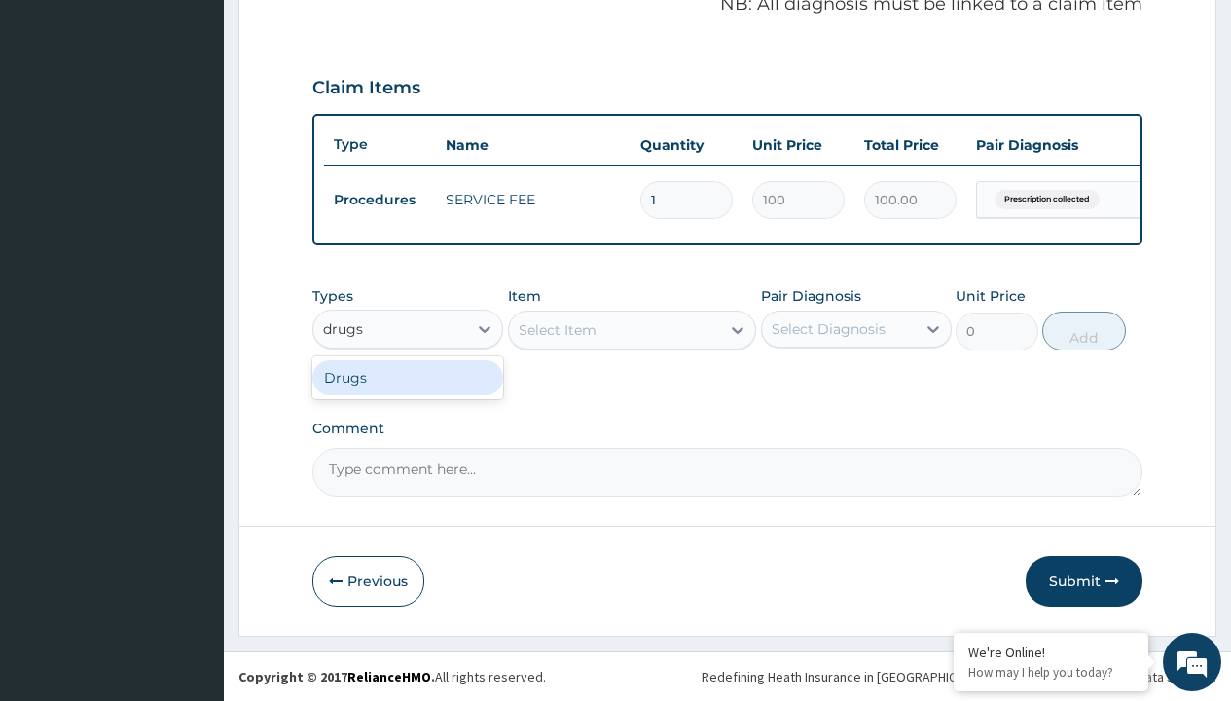
click at [408, 377] on div "Drugs" at bounding box center [407, 377] width 191 height 35
click at [557, 329] on div "Select Item" at bounding box center [632, 329] width 249 height 39
type input "[MEDICAL_DATA] suspension emmox/[PERSON_NAME]"
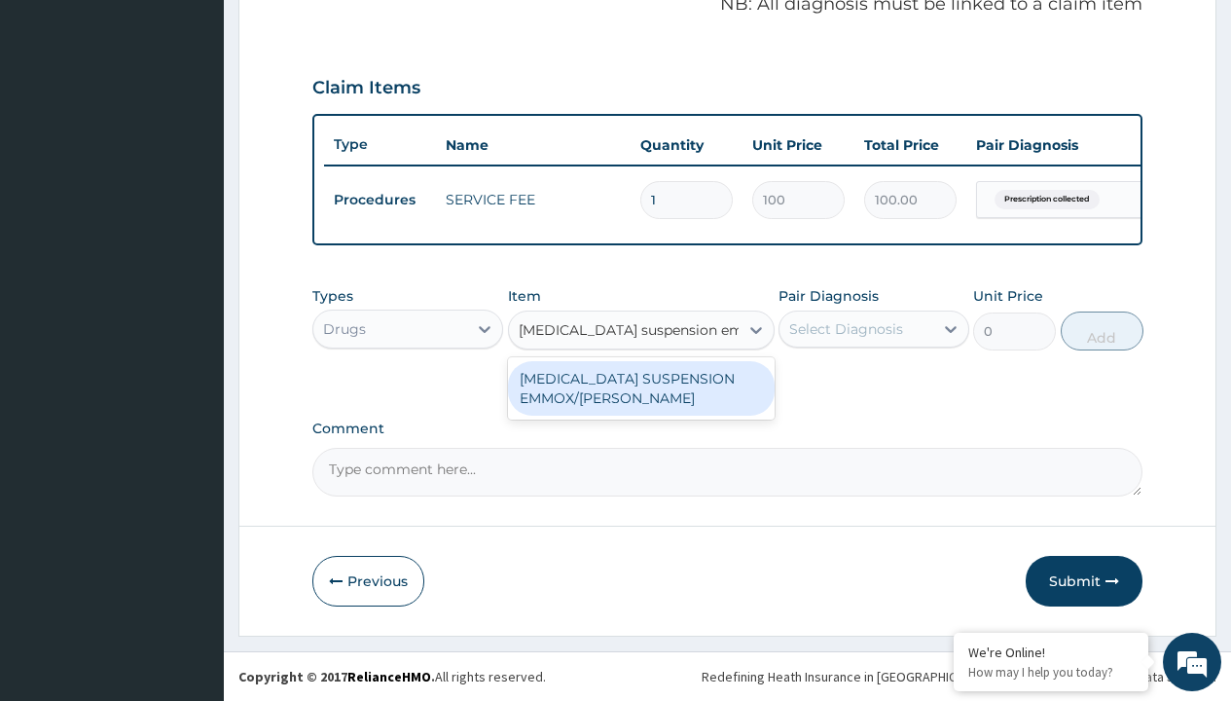
click at [640, 387] on div "[MEDICAL_DATA] SUSPENSION EMMOX/[PERSON_NAME]" at bounding box center [641, 388] width 267 height 54
type input "1995"
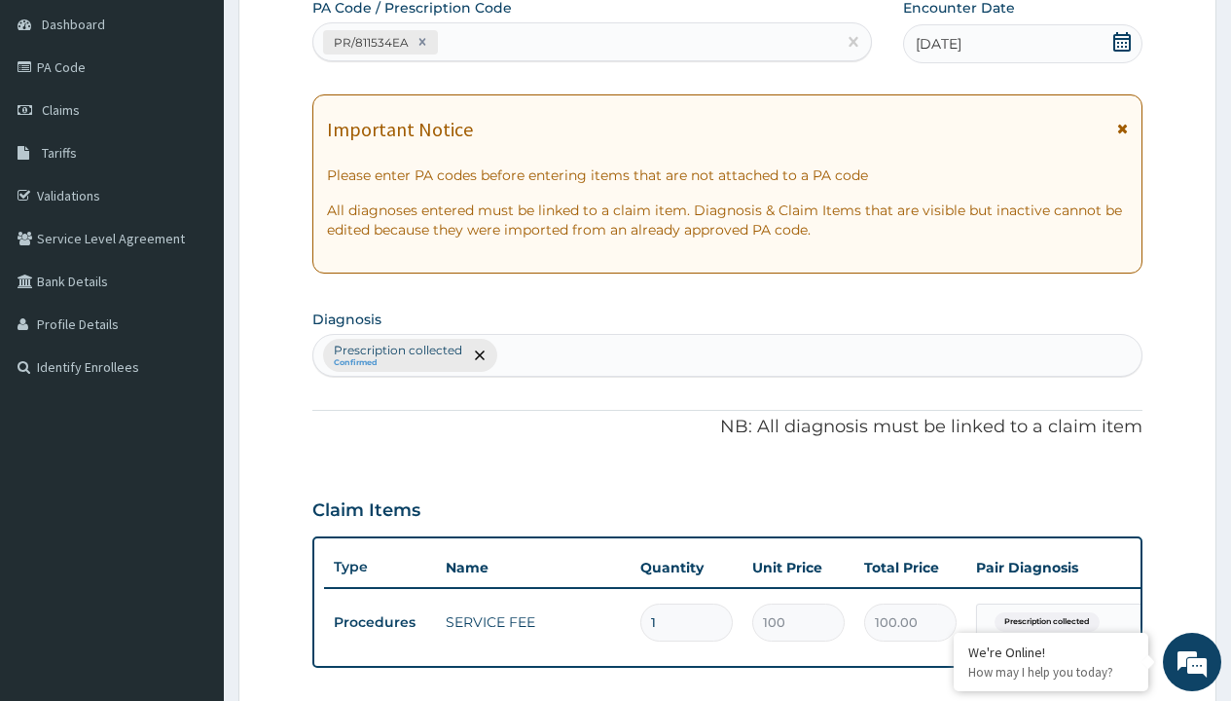
type input "prescription collected"
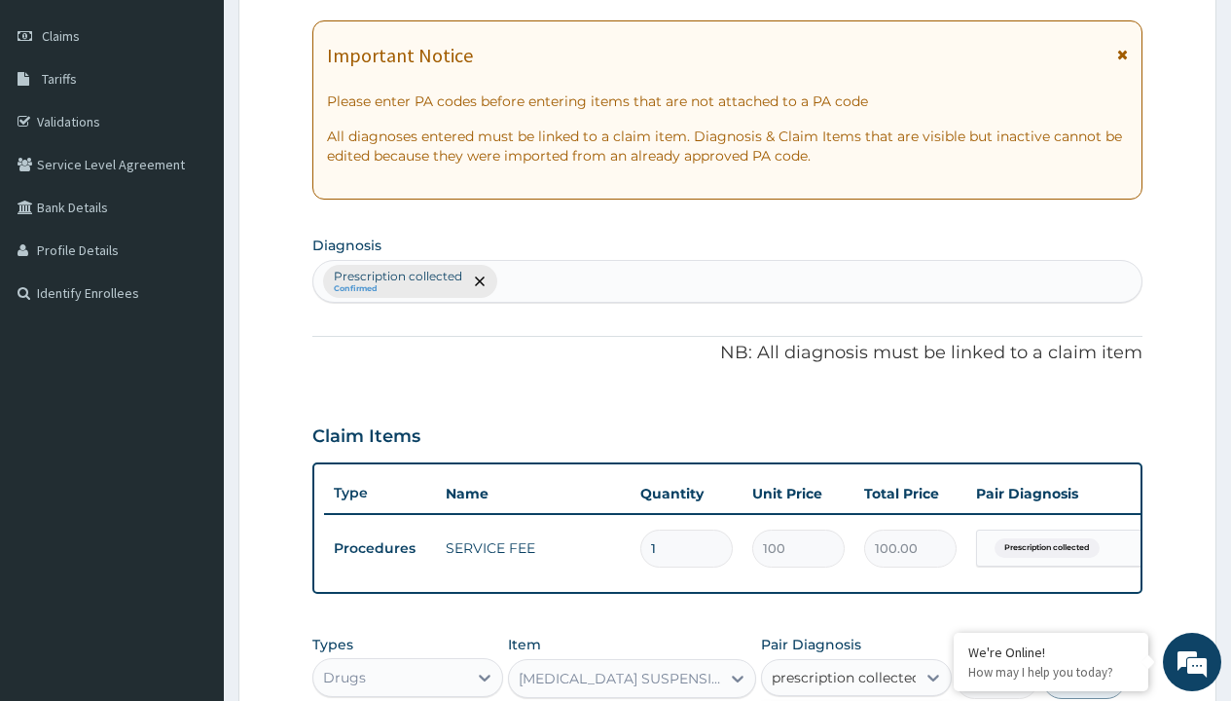
checkbox input "true"
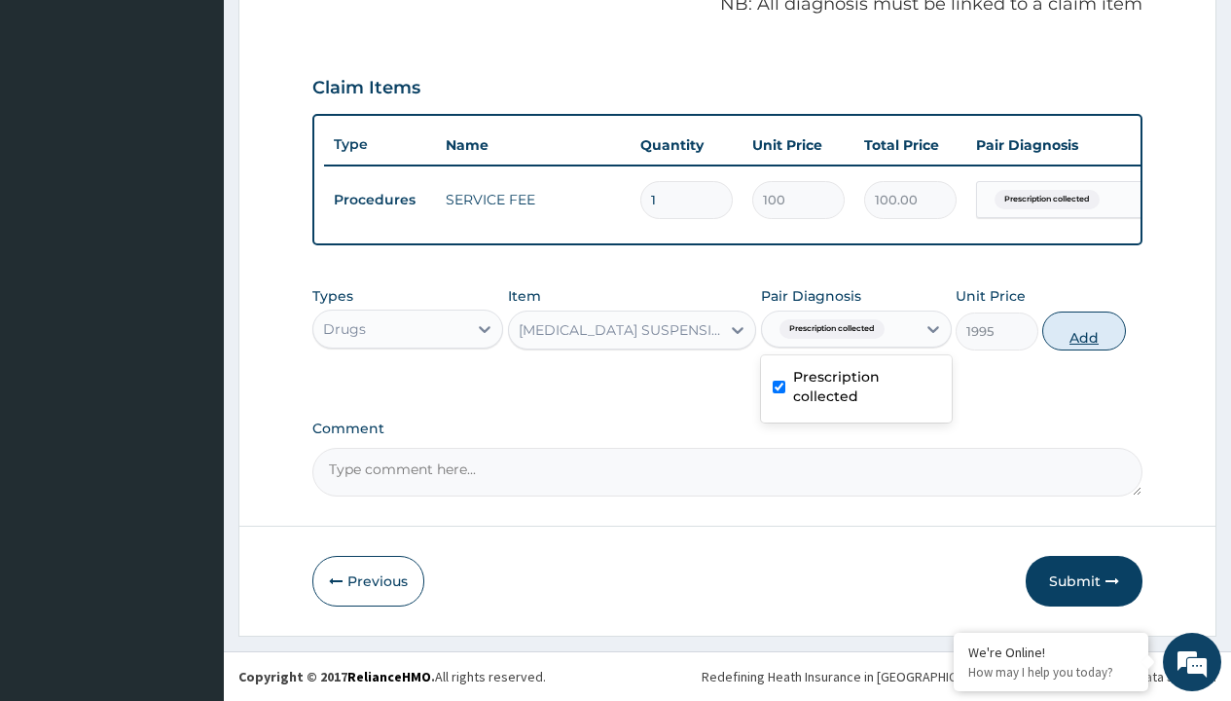
click at [1084, 330] on button "Add" at bounding box center [1083, 330] width 83 height 39
type input "0"
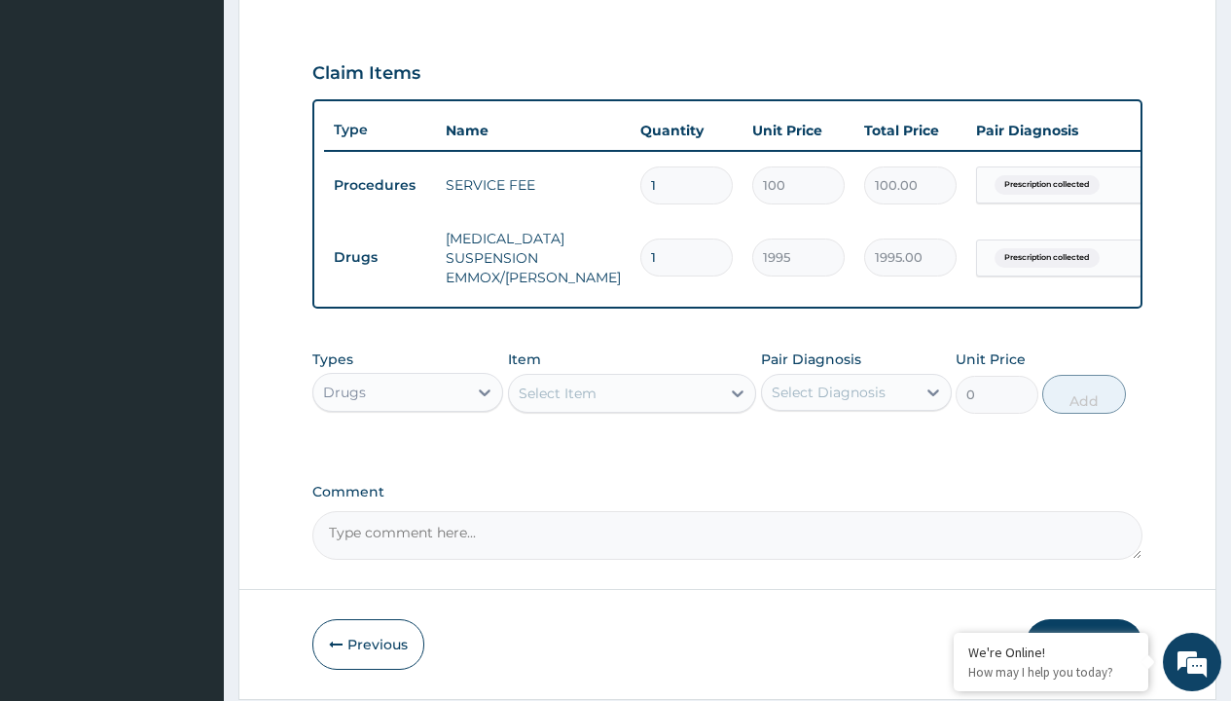
click at [379, 257] on td "Drugs" at bounding box center [380, 257] width 112 height 36
type input "drugs"
click at [408, 454] on div "Drugs" at bounding box center [407, 440] width 191 height 35
click at [557, 403] on div "Select Item" at bounding box center [558, 392] width 78 height 19
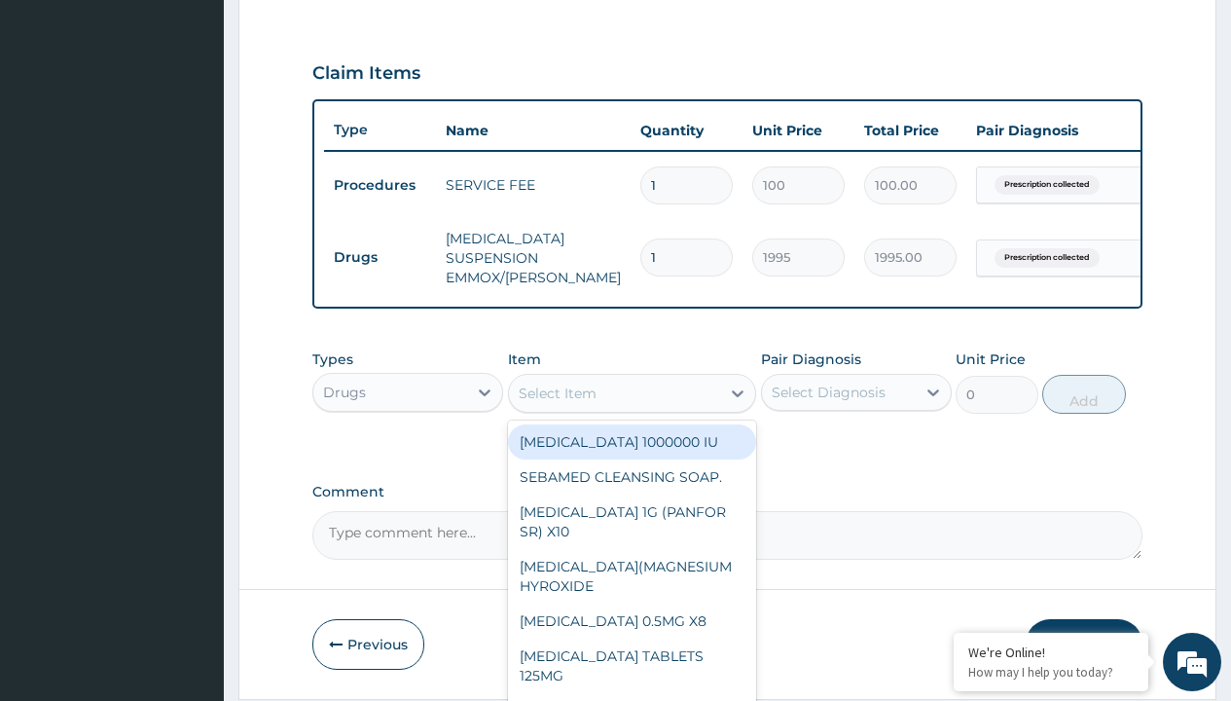
type input "[MEDICAL_DATA] + [MEDICAL_DATA] 20/120 lumartem x24"
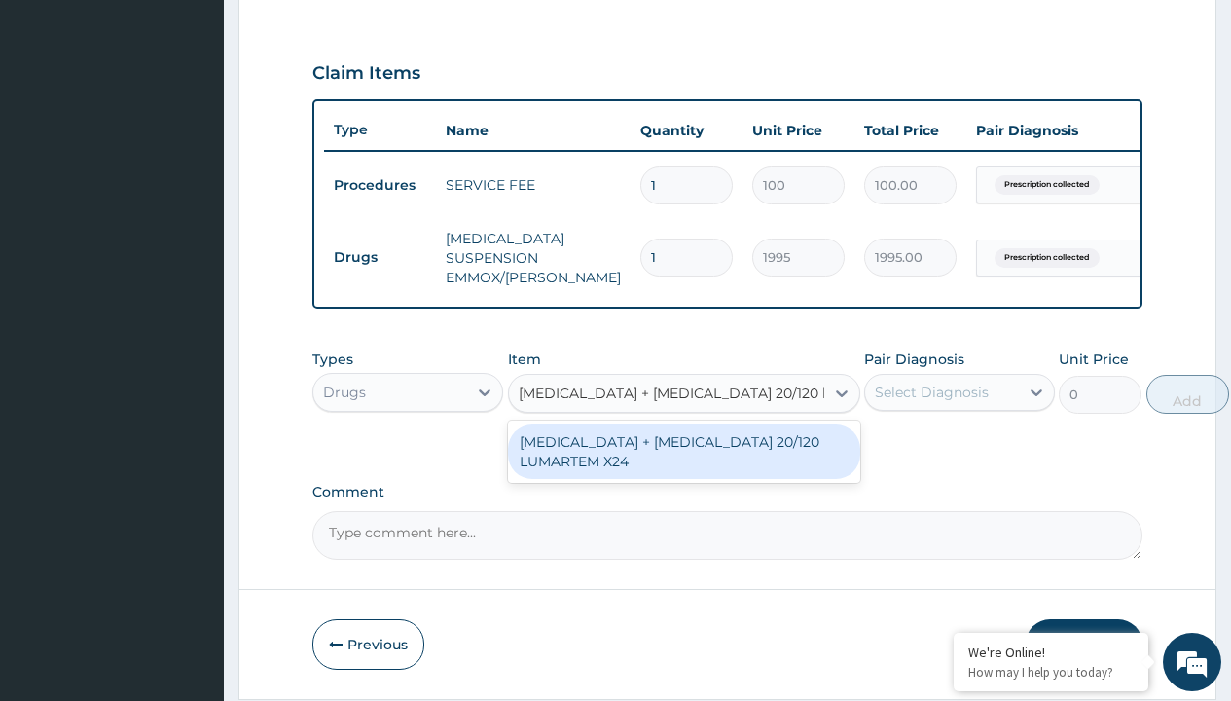
click at [683, 465] on div "[MEDICAL_DATA] + [MEDICAL_DATA] 20/120 LUMARTEM X24" at bounding box center [684, 451] width 352 height 54
type input "121.9000015258789"
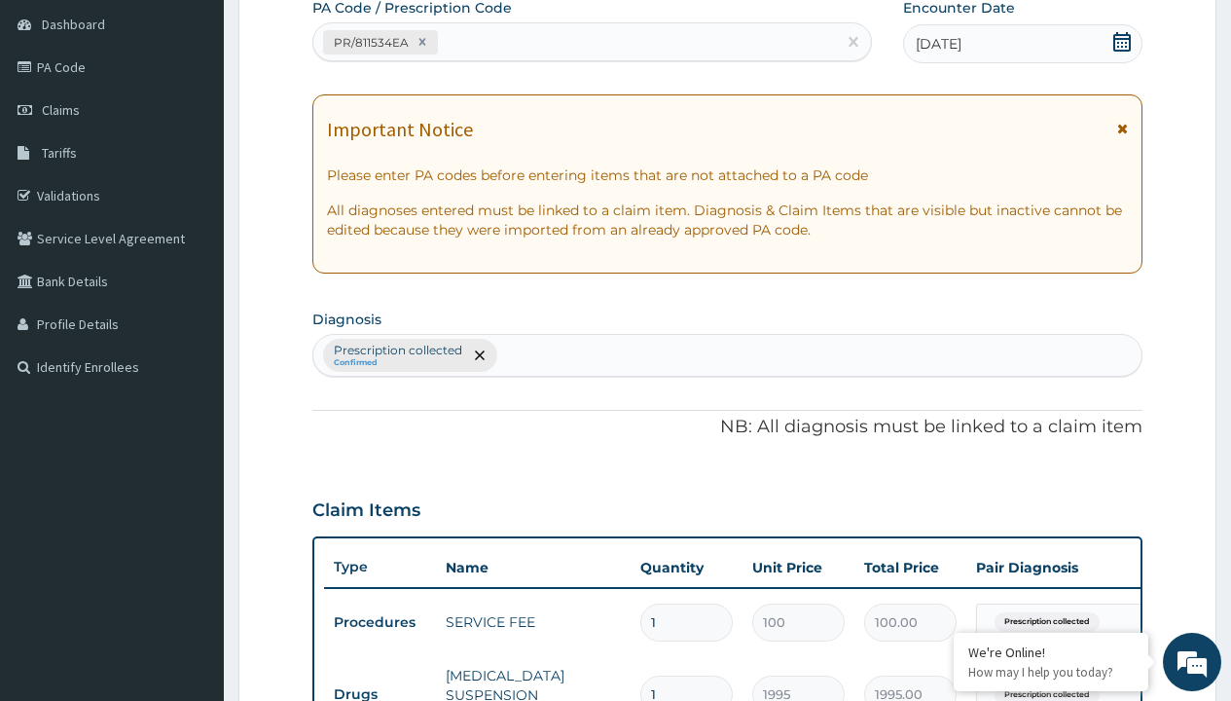
type input "prescription collected"
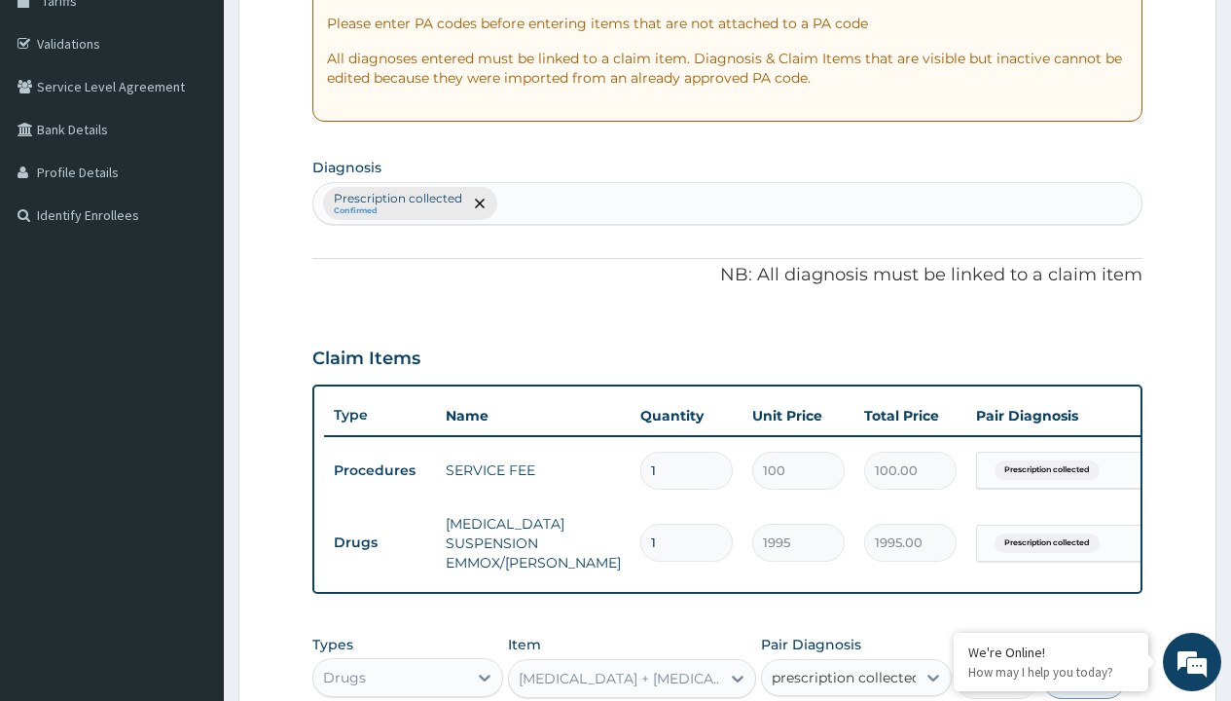
checkbox input "true"
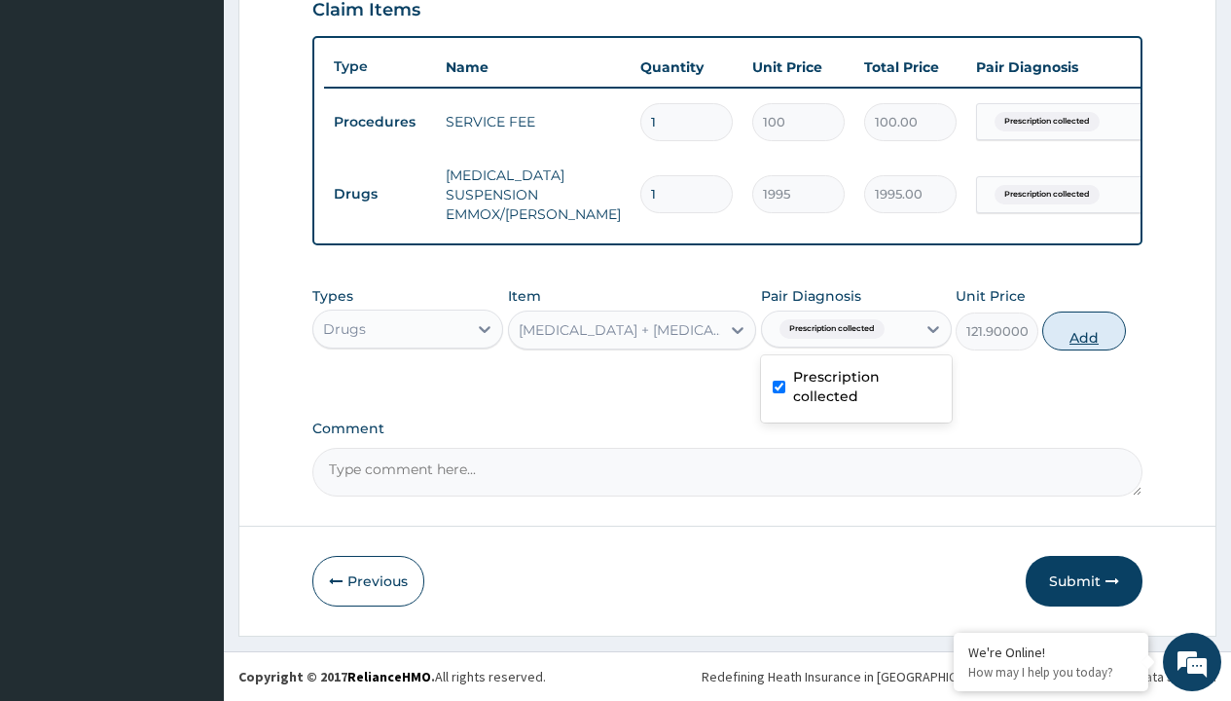
click at [1084, 330] on button "Add" at bounding box center [1083, 330] width 83 height 39
type input "0"
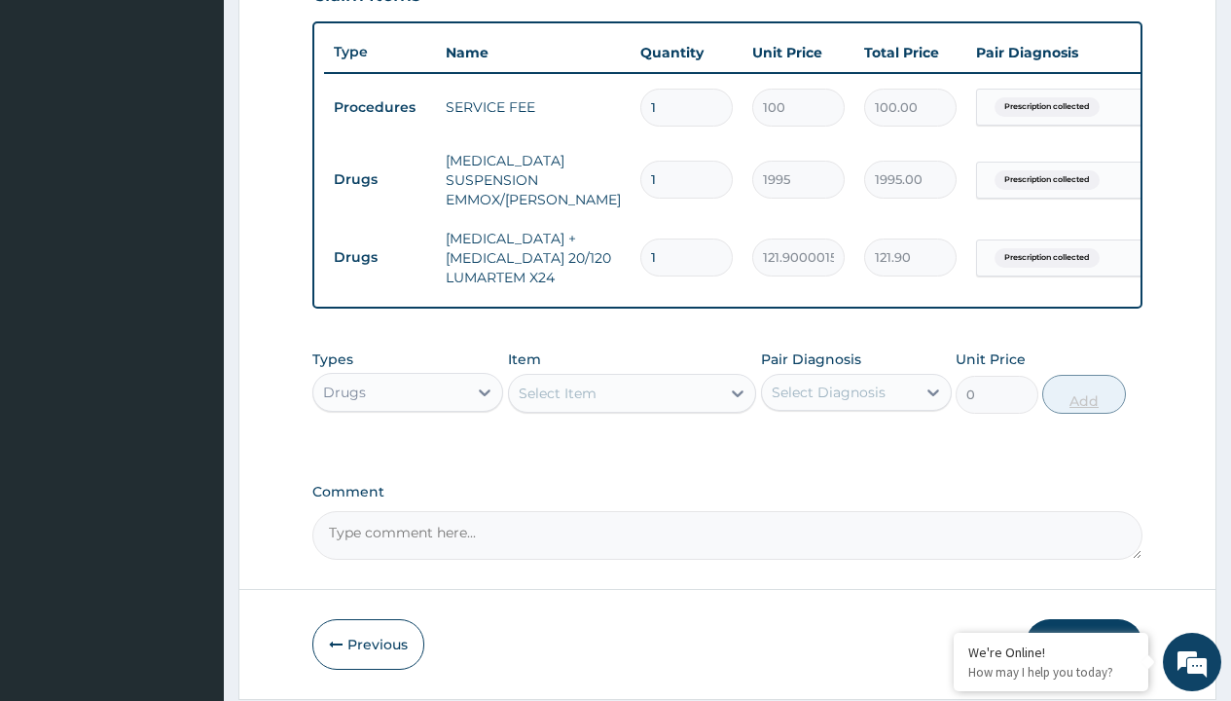
type input "24"
type input "2925.60"
type input "24"
click at [379, 179] on td "Drugs" at bounding box center [380, 180] width 112 height 36
type input "drugs"
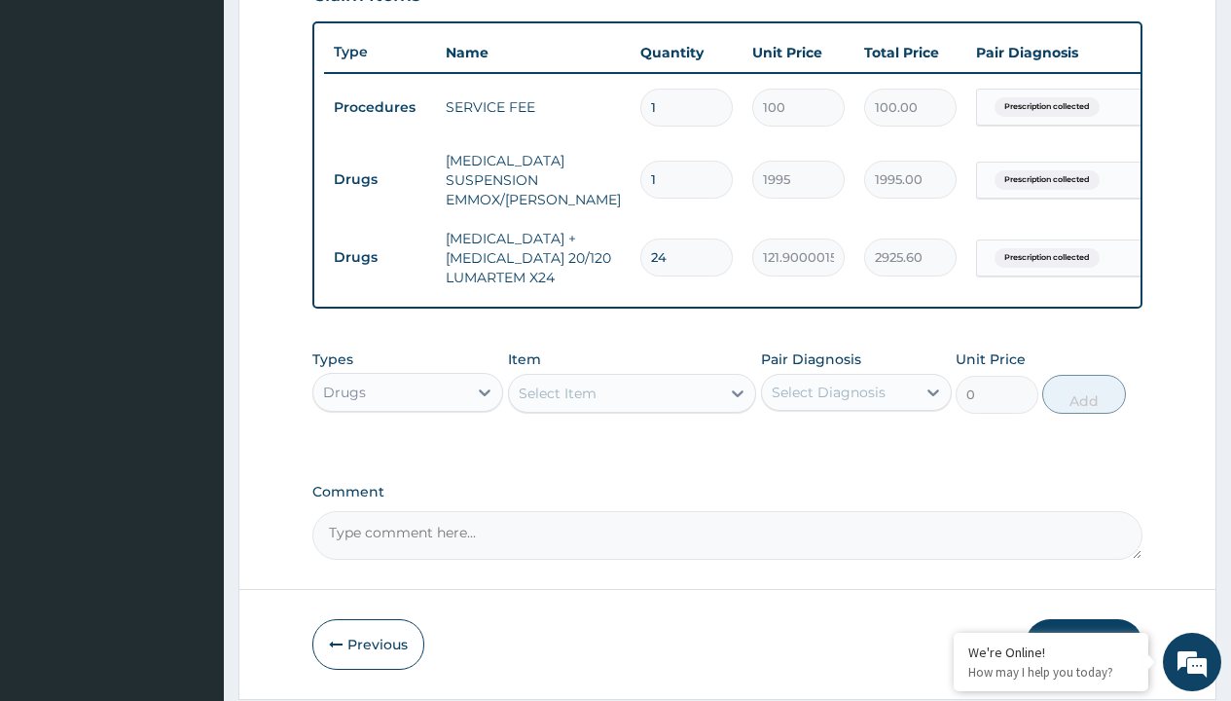
scroll to position [0, 0]
click at [408, 454] on div "Drugs" at bounding box center [407, 440] width 191 height 35
click at [557, 403] on div "Select Item" at bounding box center [558, 392] width 78 height 19
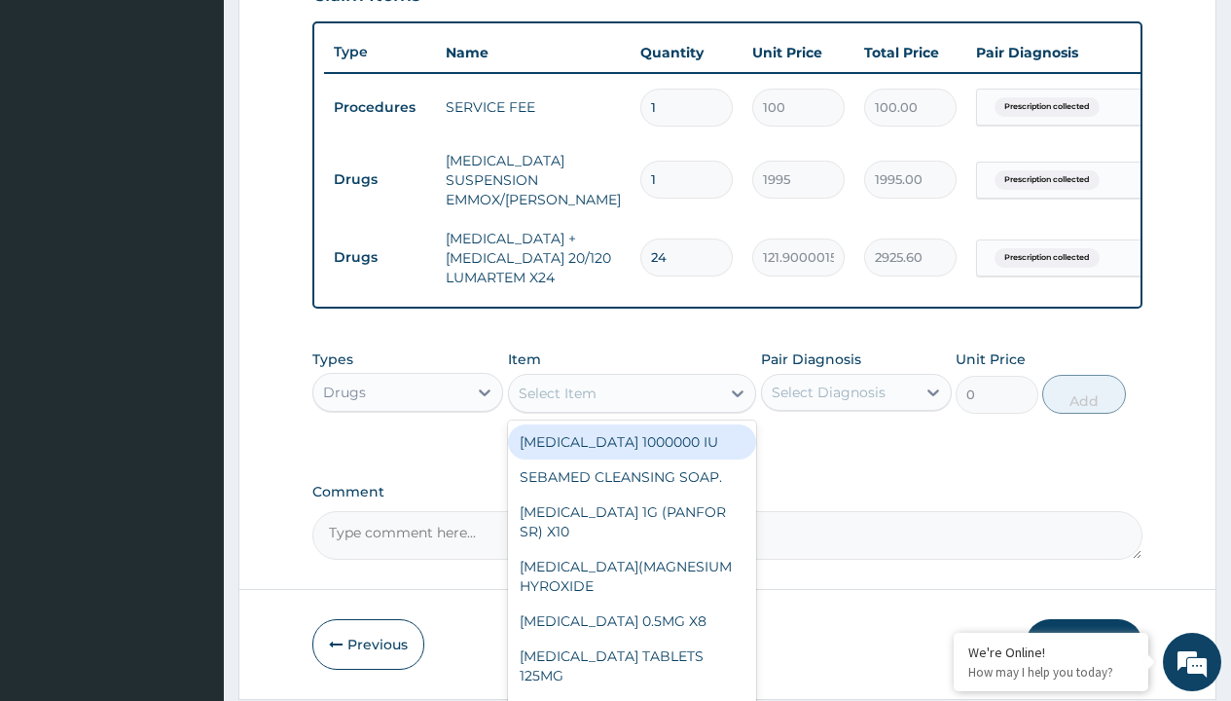
type input "[MEDICAL_DATA] syrup avipol/[PERSON_NAME]"
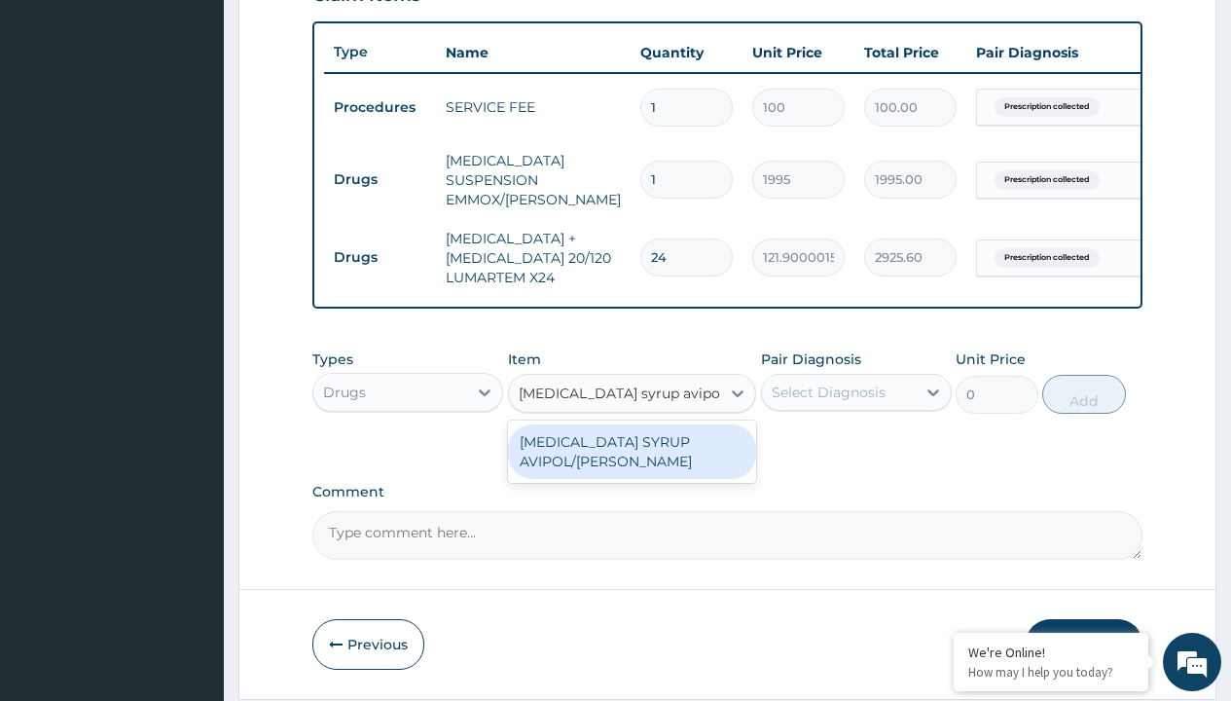
click at [631, 465] on div "[MEDICAL_DATA] SYRUP AVIPOL/[PERSON_NAME]" at bounding box center [632, 451] width 249 height 54
type input "1500"
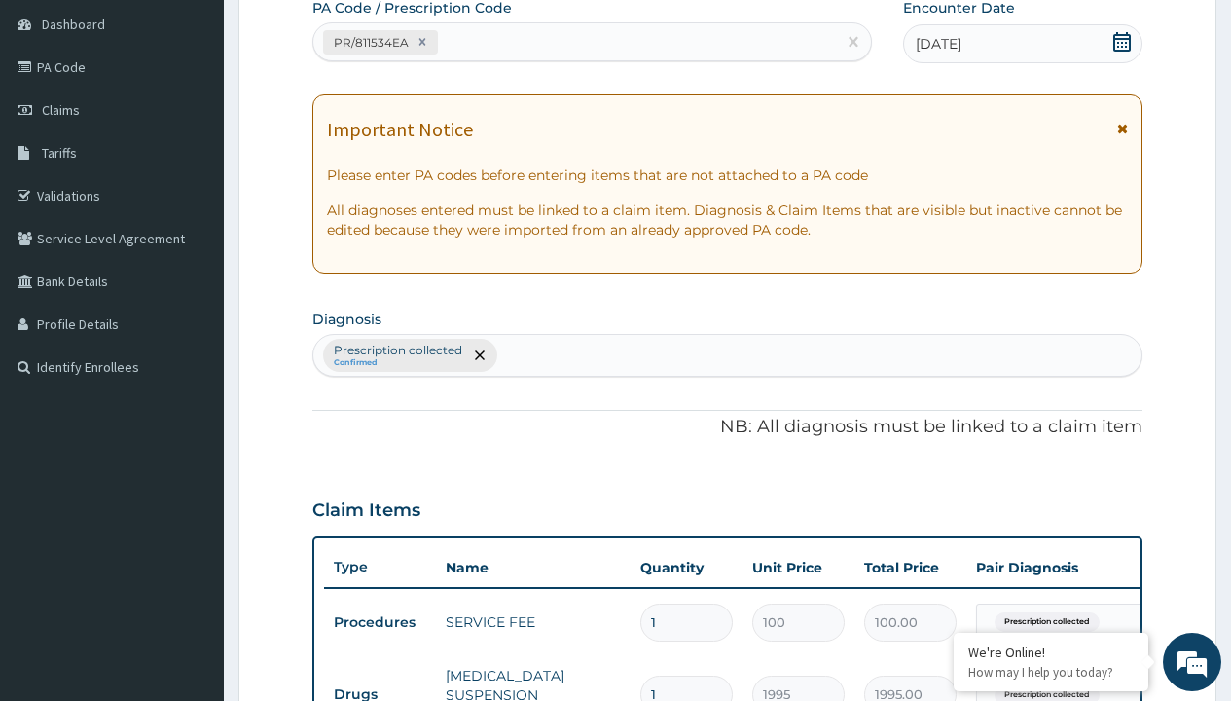
type input "prescription collected"
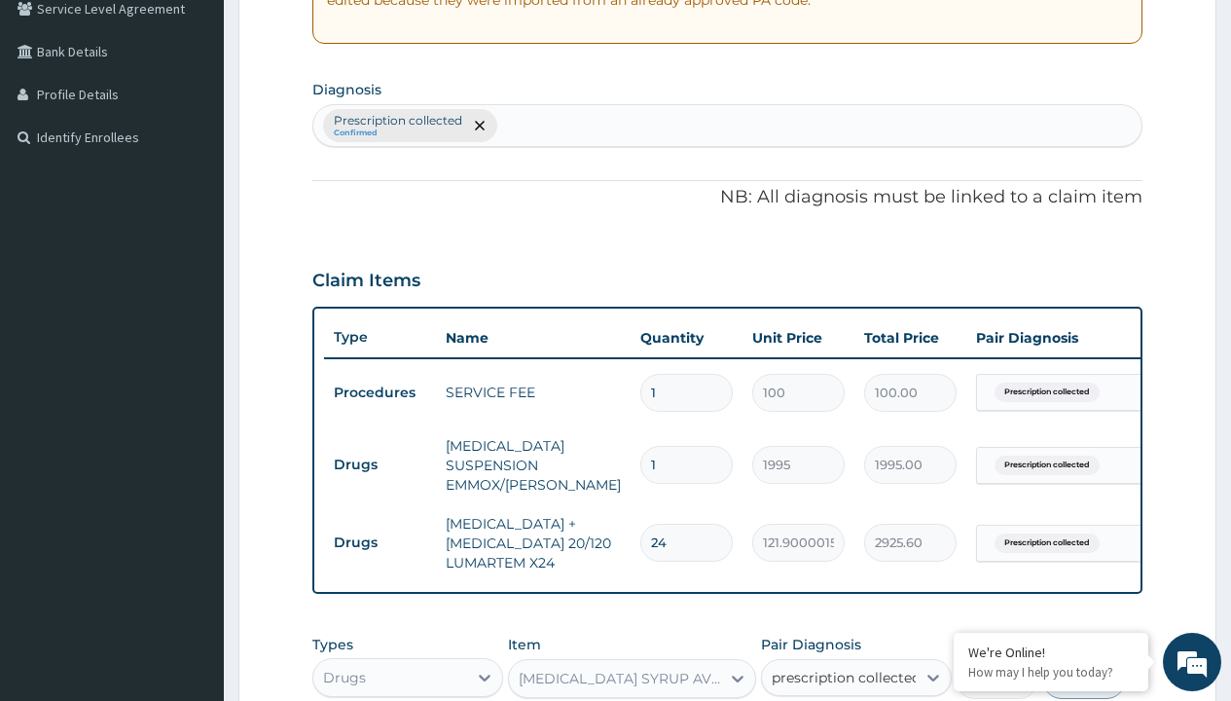
checkbox input "true"
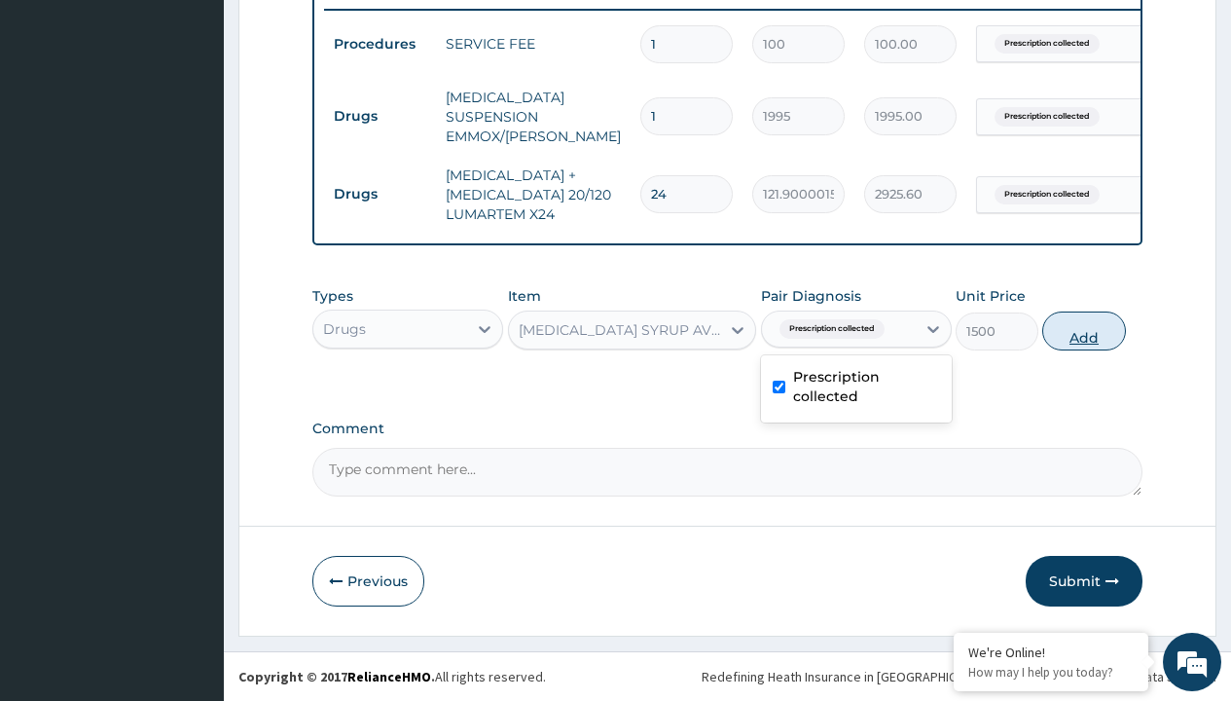
click at [1084, 330] on button "Add" at bounding box center [1083, 330] width 83 height 39
type input "0"
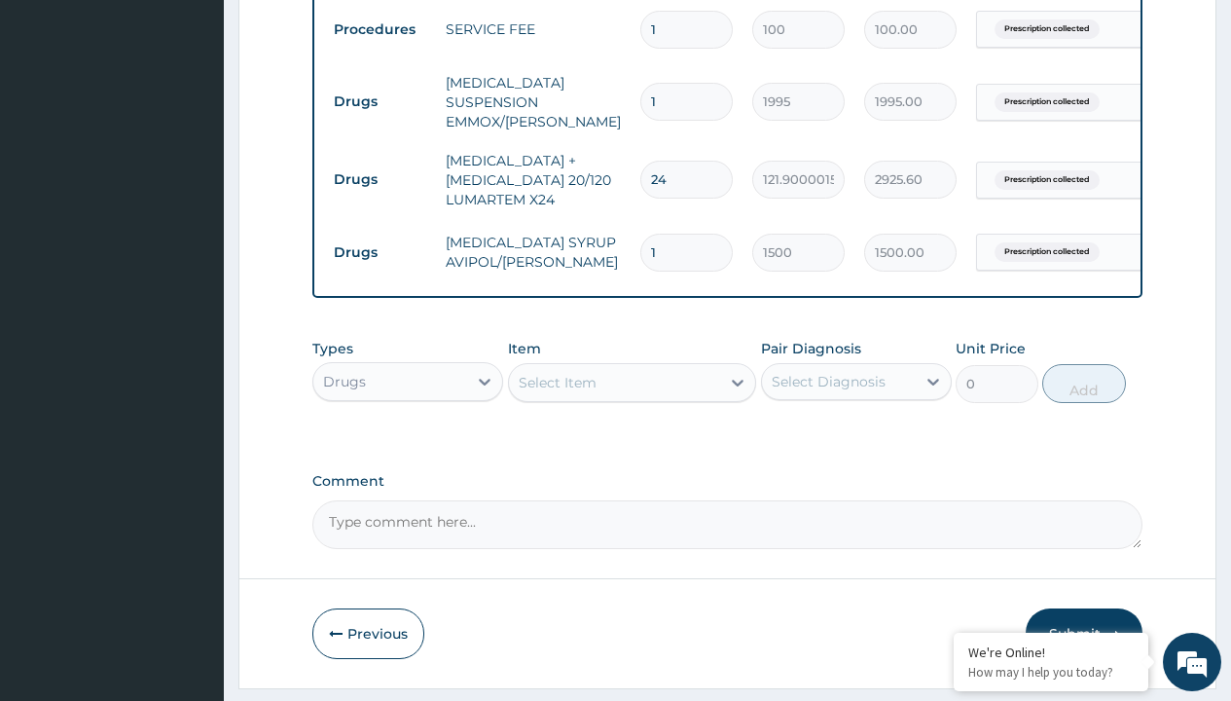
click at [379, 101] on td "Drugs" at bounding box center [380, 102] width 112 height 36
type input "drugs"
click at [408, 444] on div "Drugs" at bounding box center [407, 430] width 191 height 35
click at [557, 392] on div "Select Item" at bounding box center [558, 382] width 78 height 19
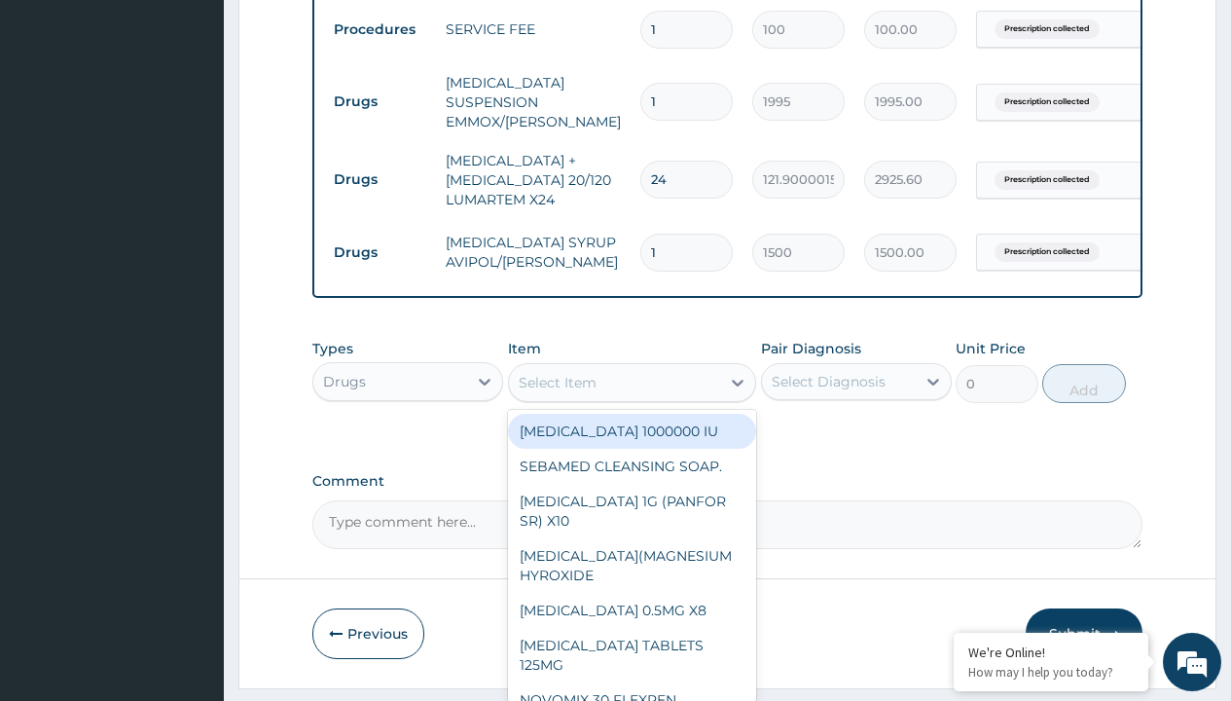
type input "[MEDICAL_DATA] syrup"
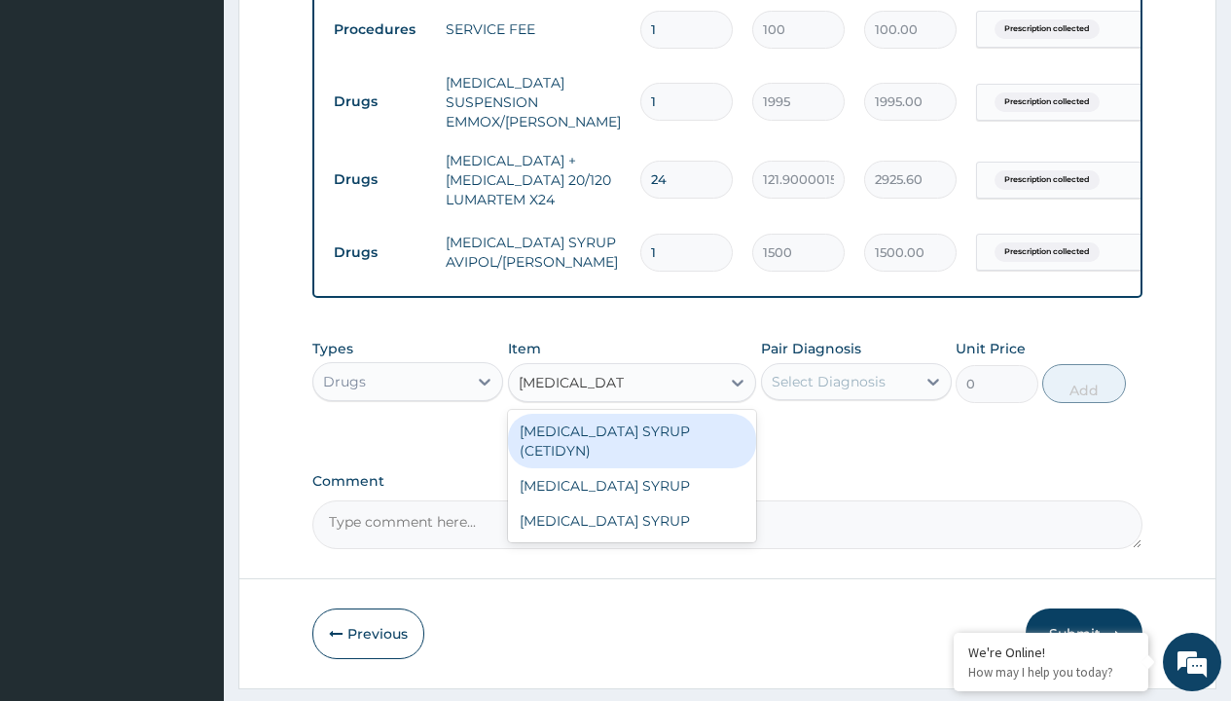
click at [631, 445] on div "[MEDICAL_DATA] SYRUP (CETIDYN)" at bounding box center [632, 441] width 249 height 54
type input "2200"
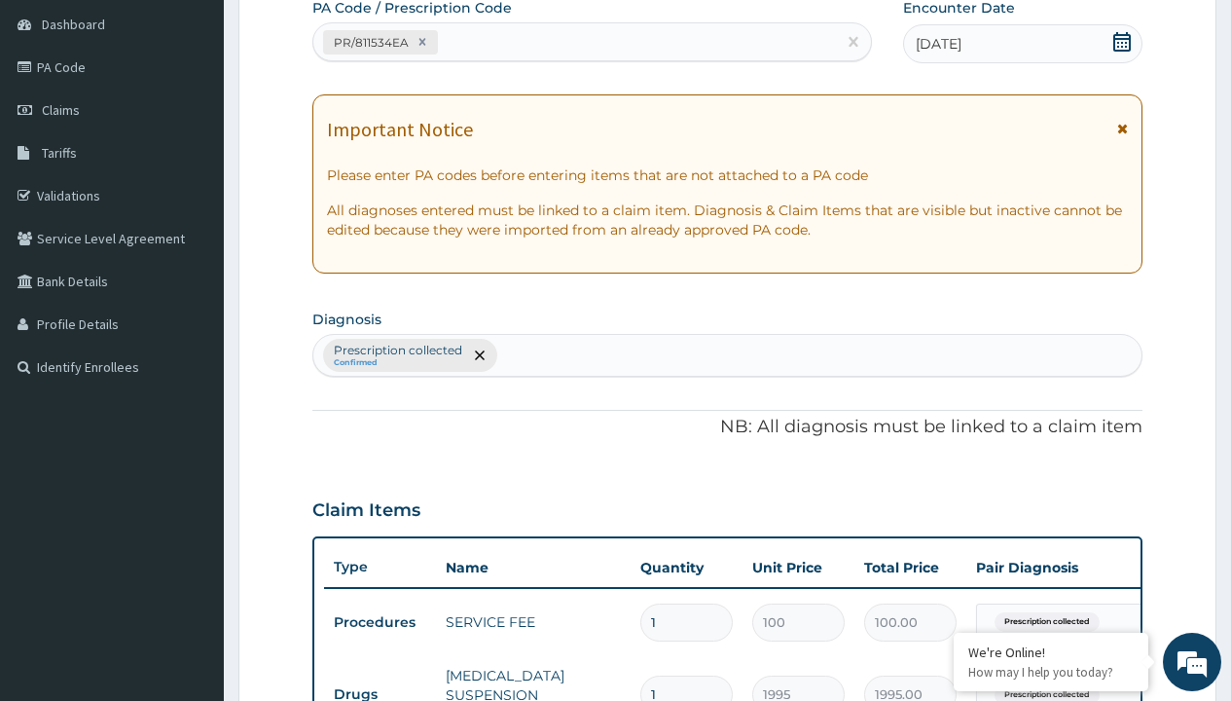
type input "prescription collected"
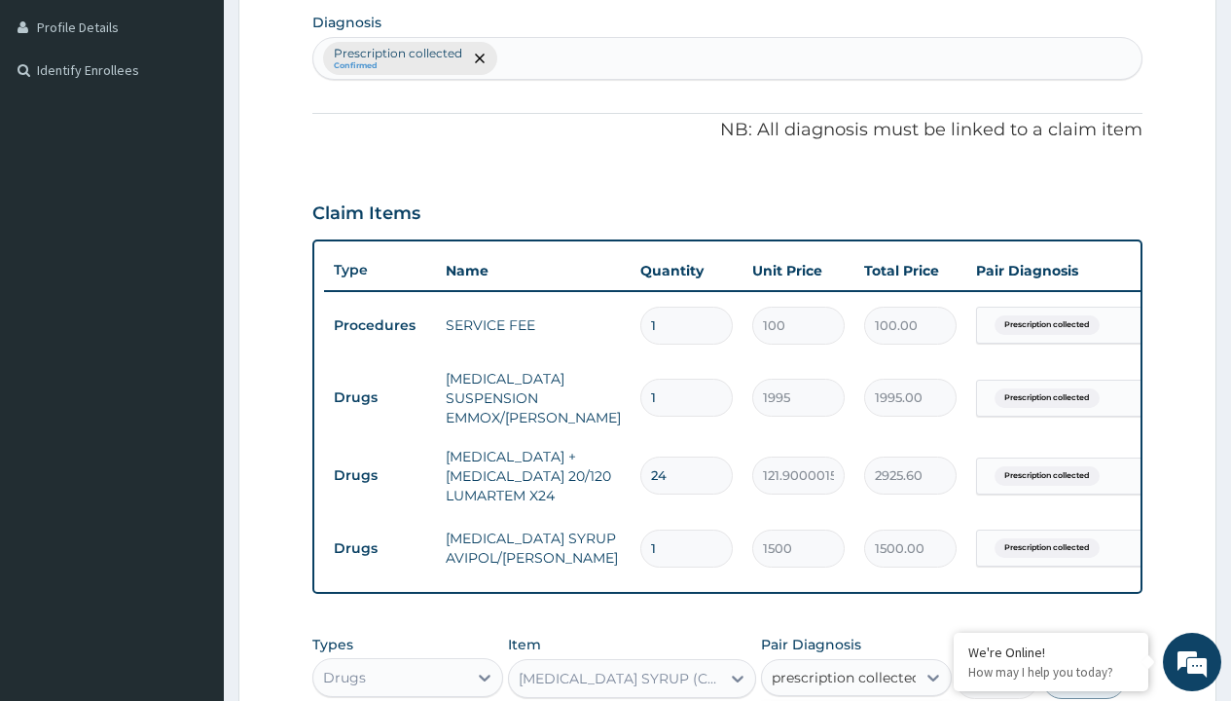
checkbox input "true"
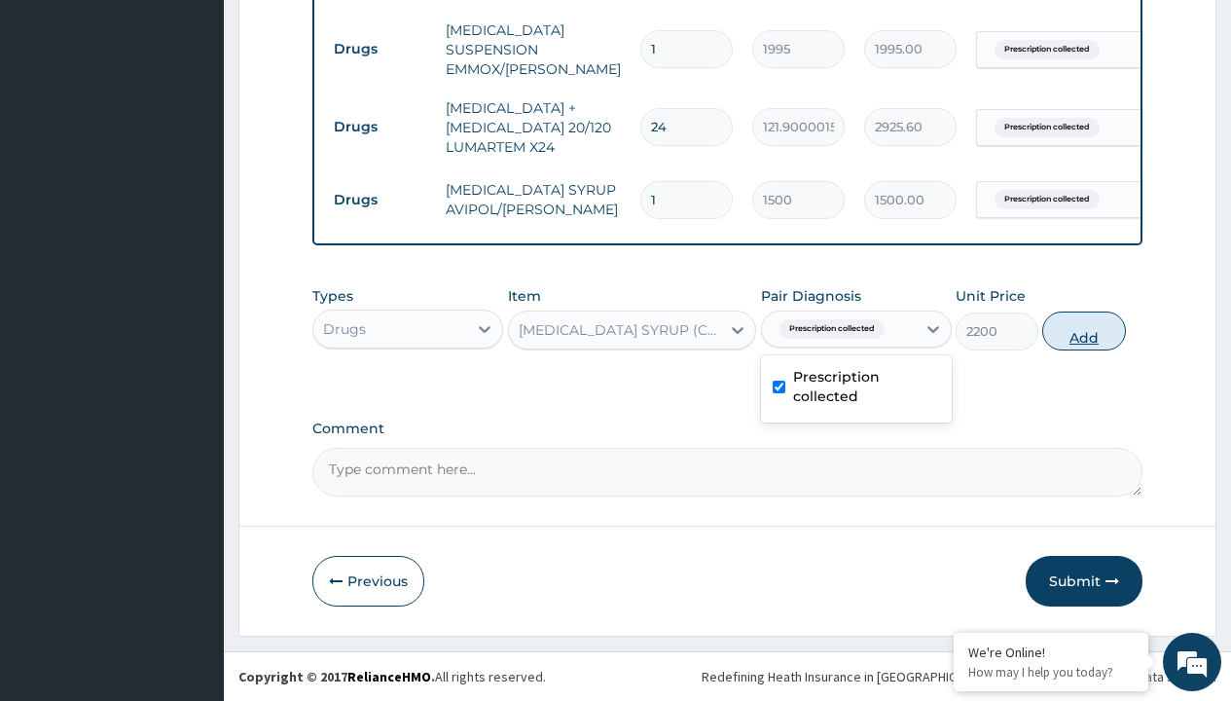
click at [1084, 330] on button "Add" at bounding box center [1083, 330] width 83 height 39
type input "0"
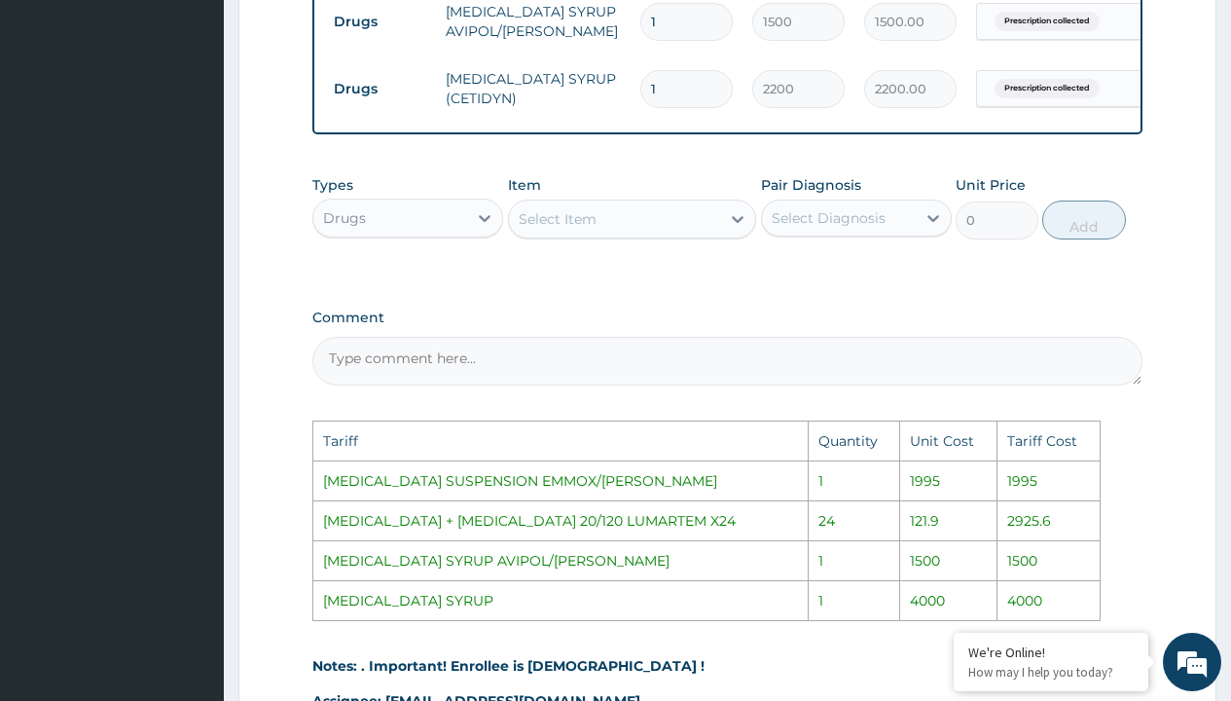
click at [631, 234] on div "Select Item" at bounding box center [615, 218] width 212 height 31
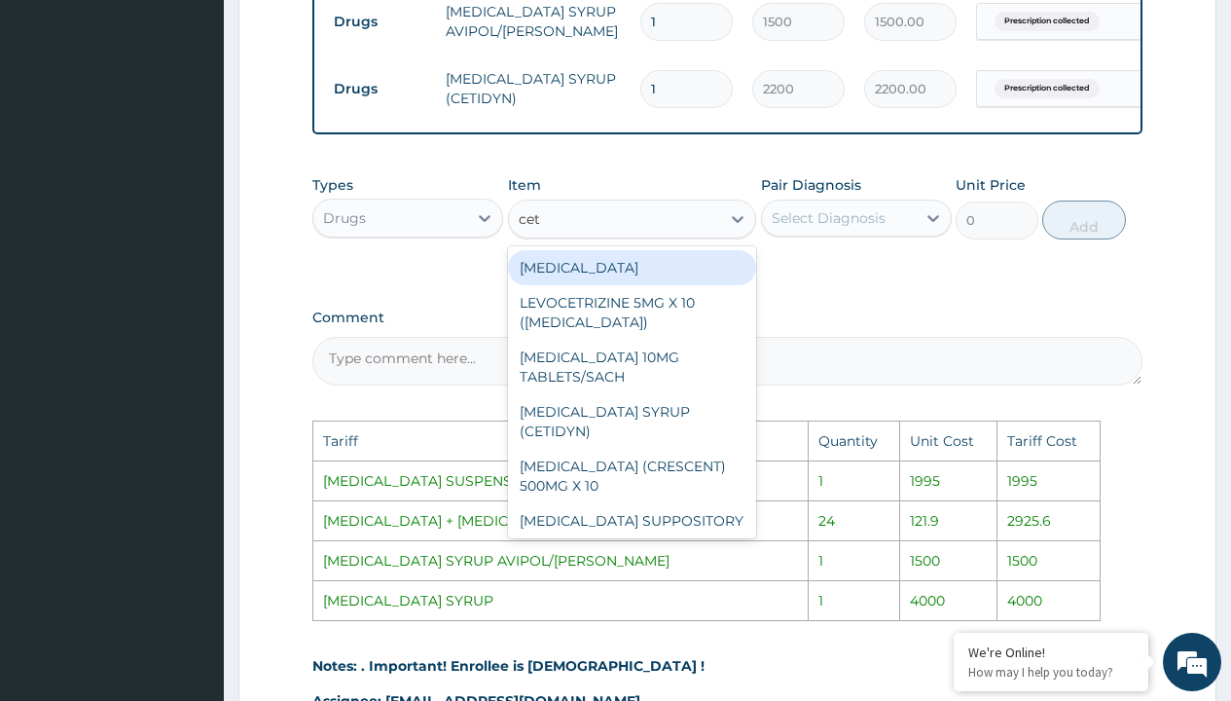
type input "ceti"
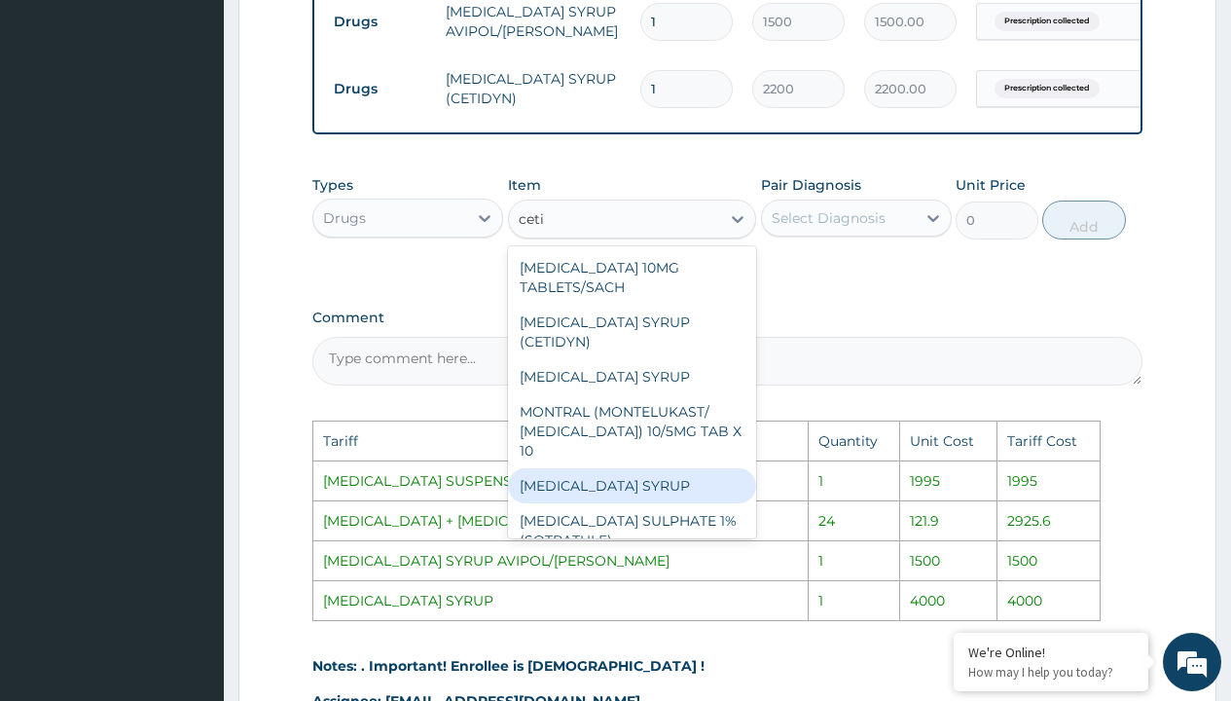
click at [637, 483] on div "[MEDICAL_DATA] SYRUP" at bounding box center [632, 485] width 249 height 35
type input "4000"
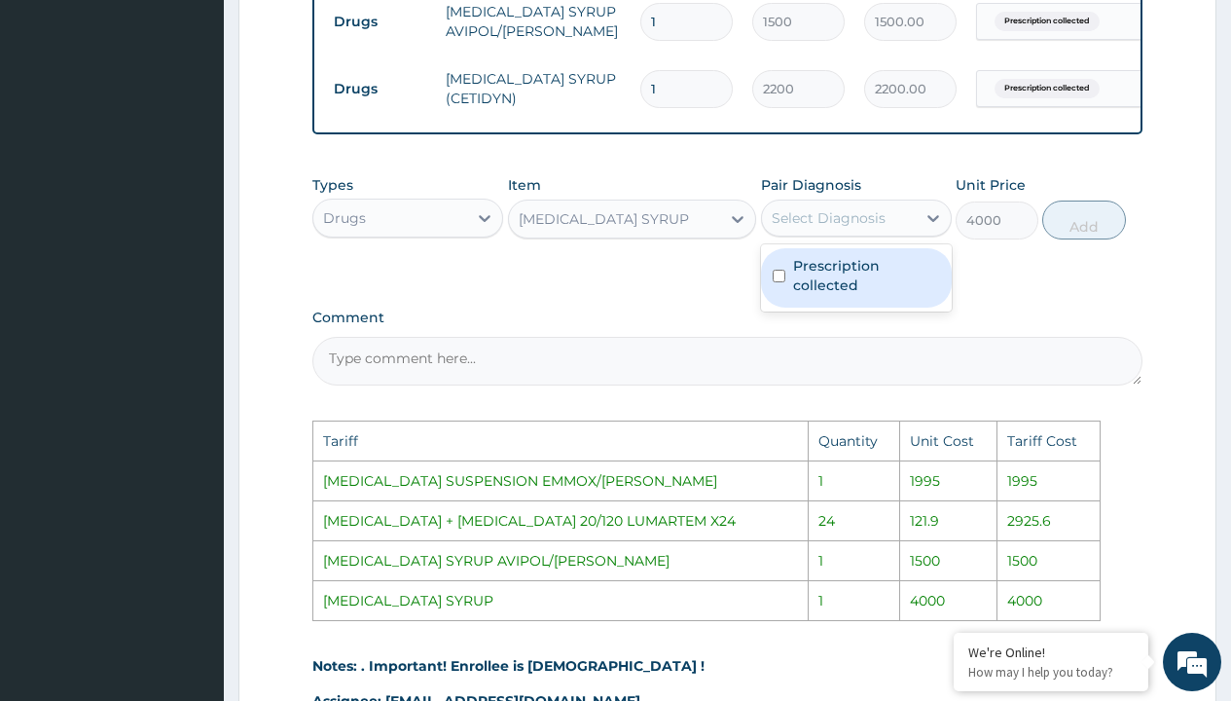
click at [817, 228] on div "Select Diagnosis" at bounding box center [829, 217] width 114 height 19
click at [839, 295] on label "Prescription collected" at bounding box center [866, 275] width 147 height 39
checkbox input "true"
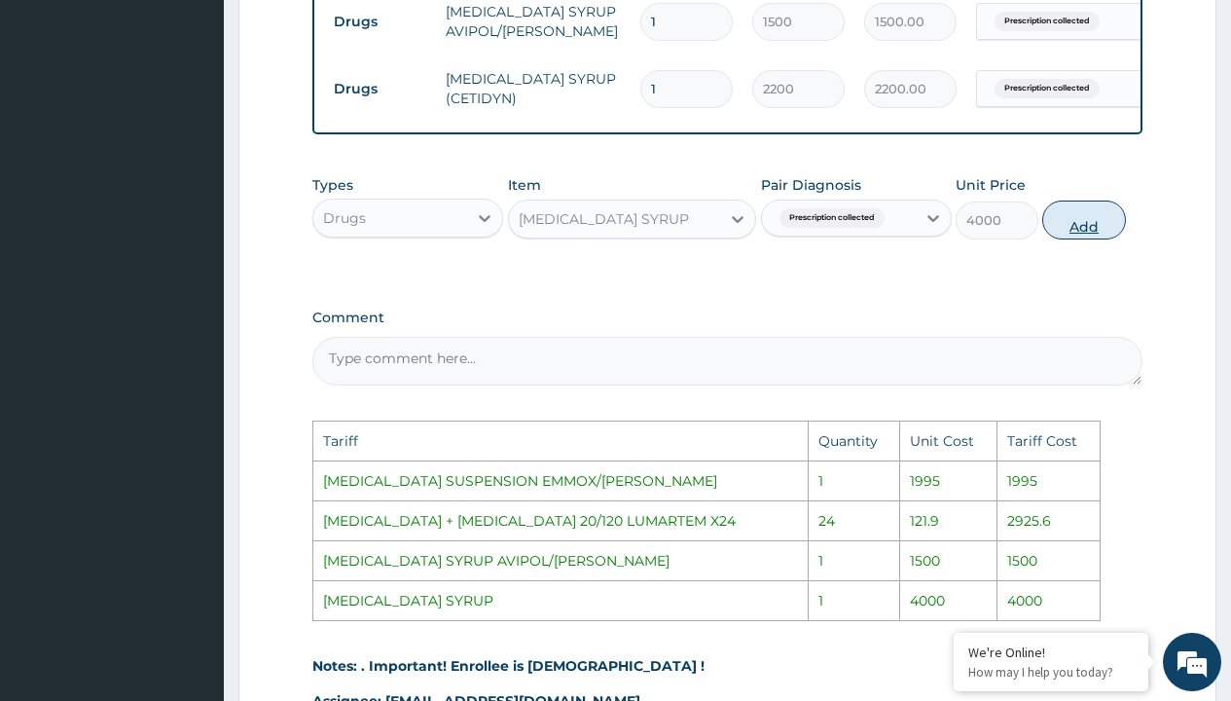
click at [1059, 238] on button "Add" at bounding box center [1083, 219] width 83 height 39
type input "0"
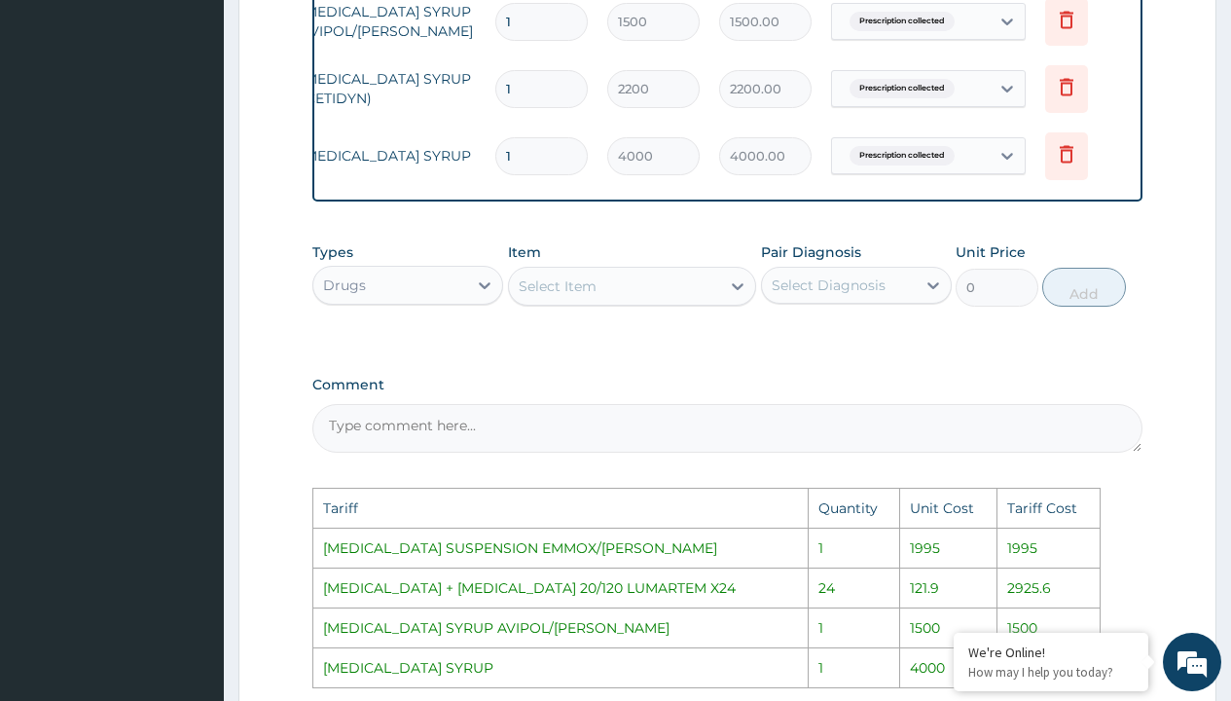
scroll to position [0, 147]
click at [1063, 92] on icon at bounding box center [1064, 86] width 23 height 23
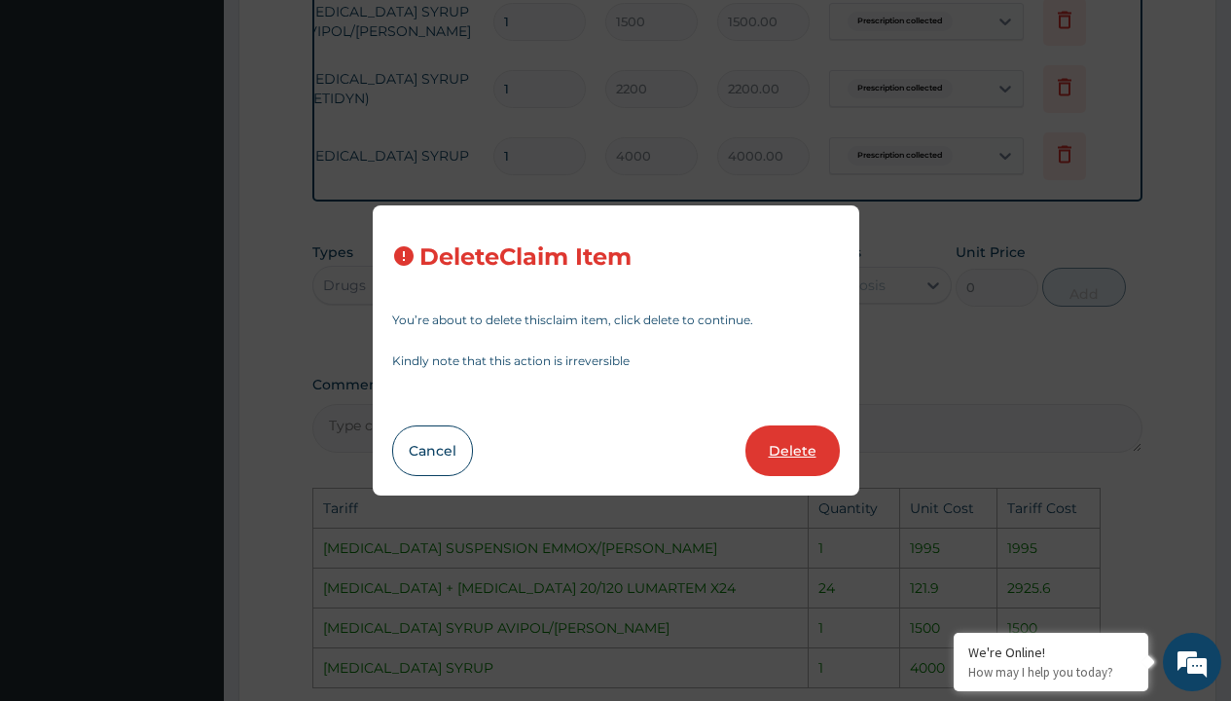
click at [793, 468] on button "Delete" at bounding box center [792, 450] width 94 height 51
type input "4000"
type input "4000.00"
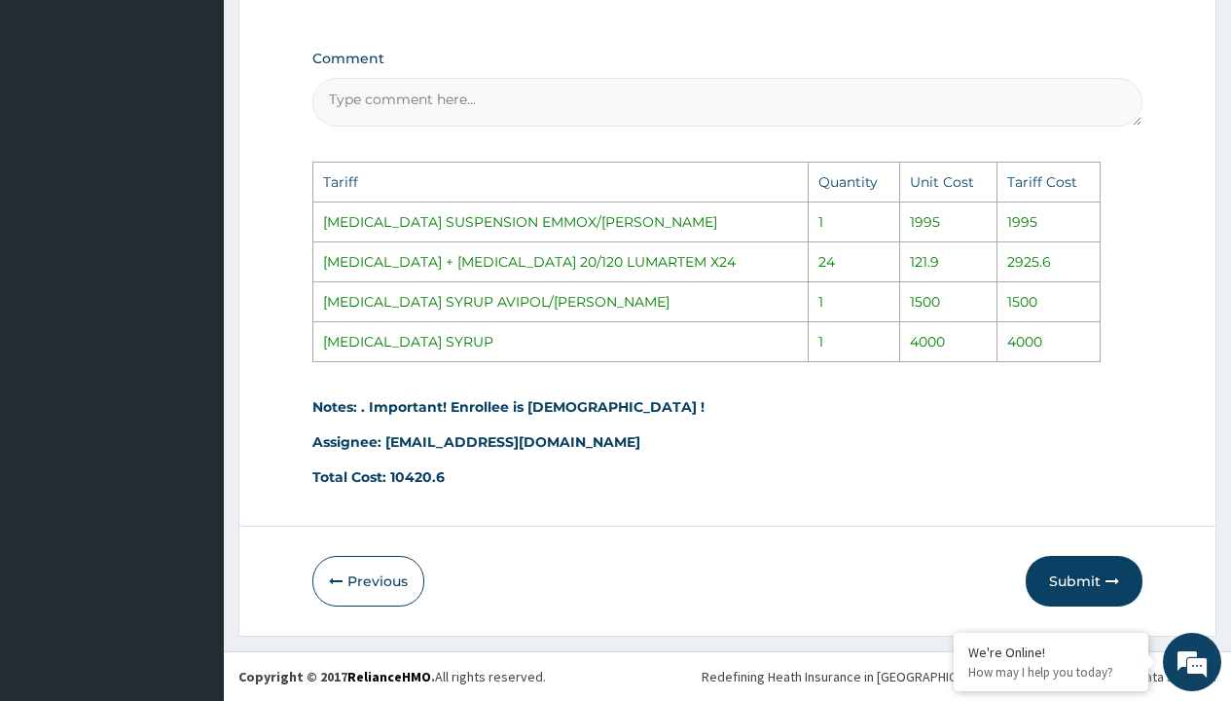
scroll to position [1284, 0]
click at [1066, 579] on button "Submit" at bounding box center [1084, 581] width 117 height 51
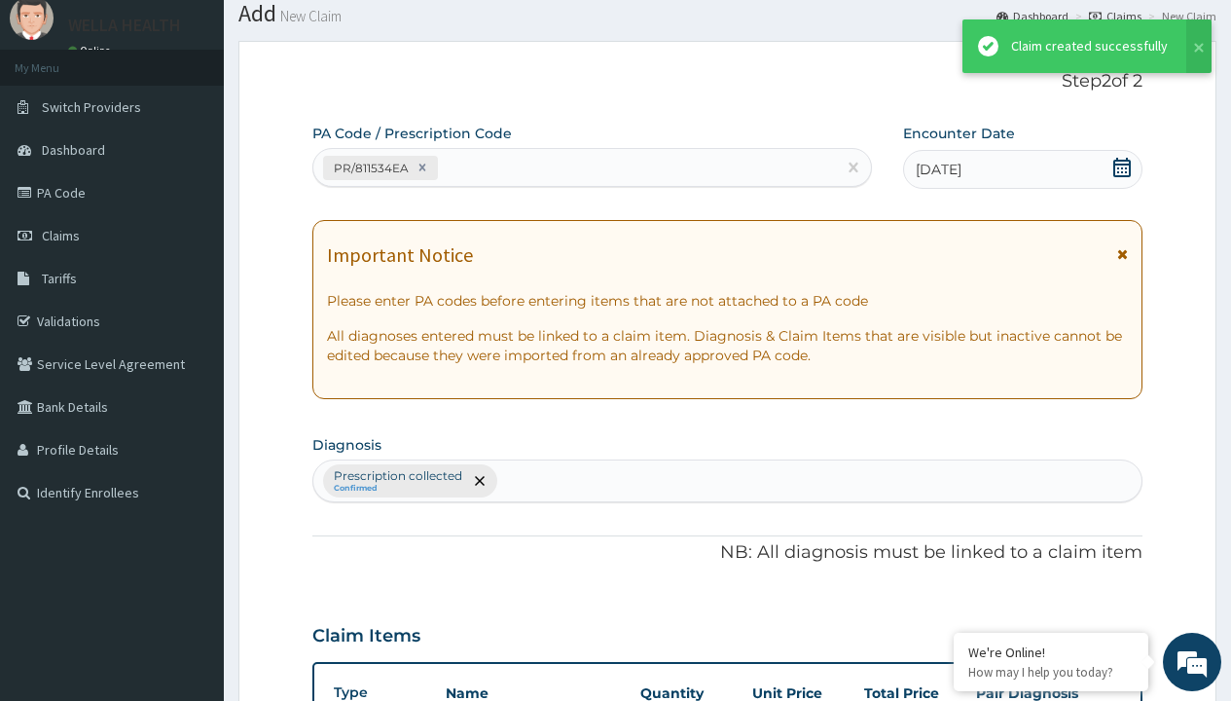
scroll to position [915, 0]
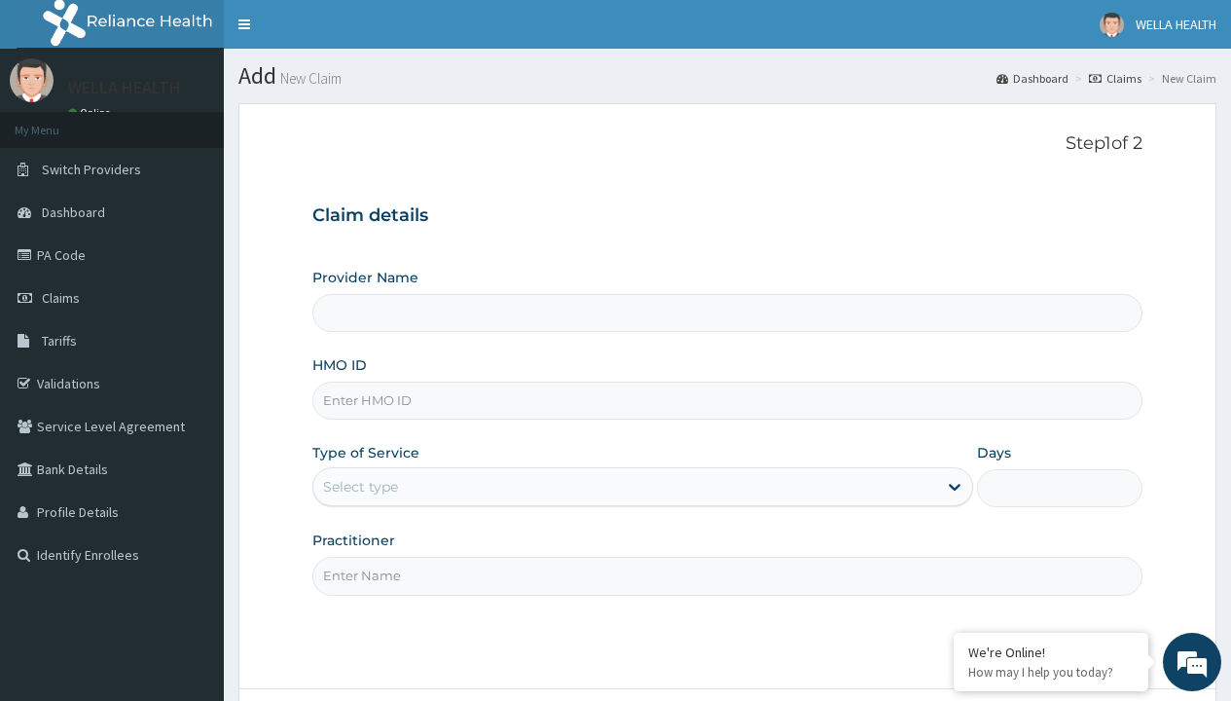
type input "STD/10018/B"
type input "WellaHealth(TELEMEDICINE)"
type input "STD/10018/B"
type input "WellaHealth"
click at [360, 486] on div "Select type" at bounding box center [360, 486] width 75 height 19
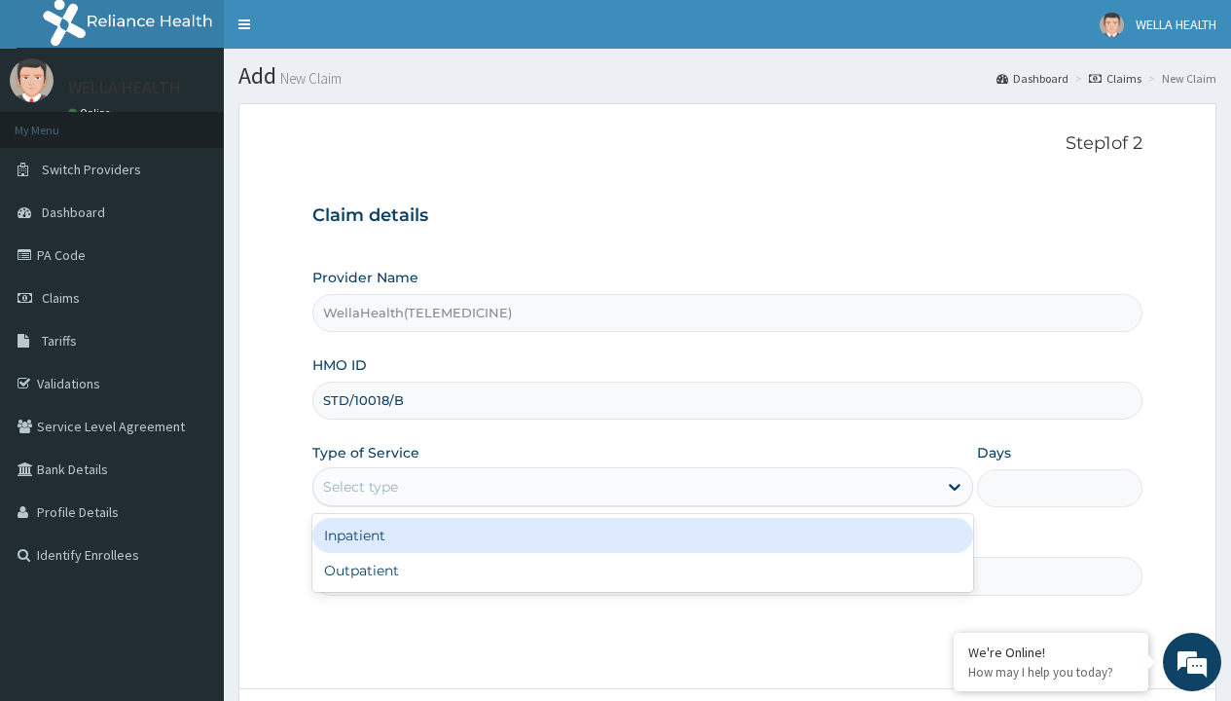
click at [642, 570] on div "Outpatient" at bounding box center [642, 570] width 661 height 35
type input "1"
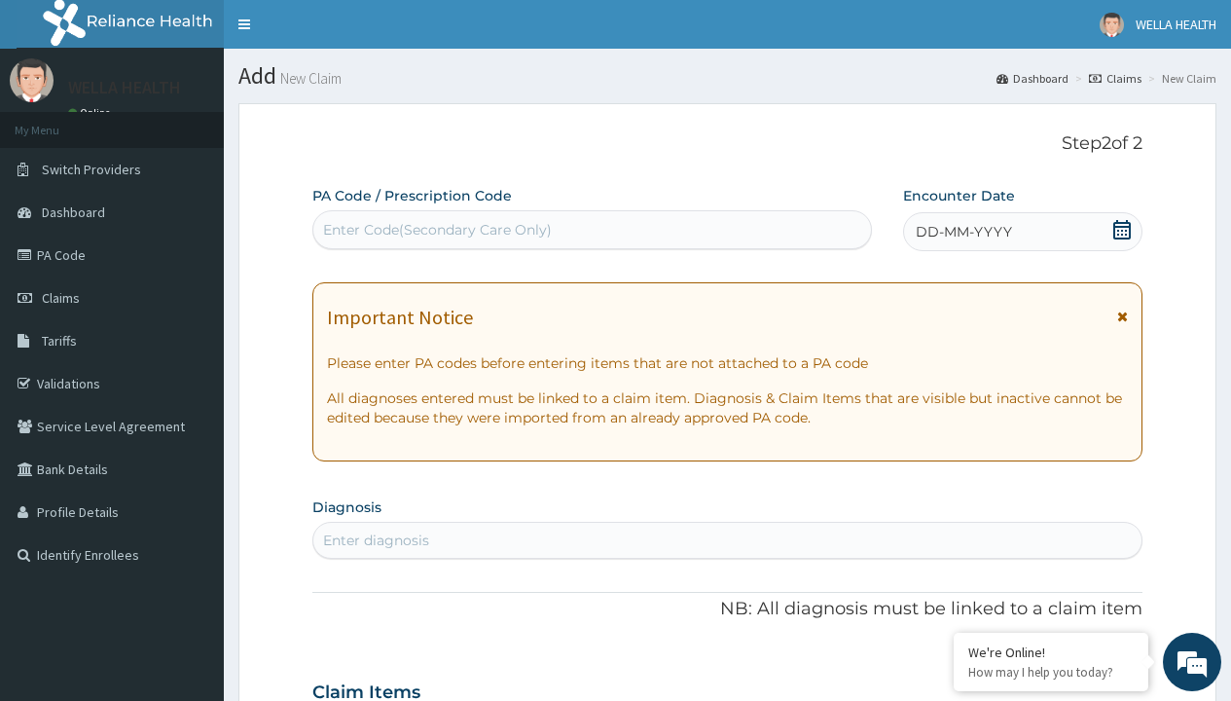
scroll to position [162, 0]
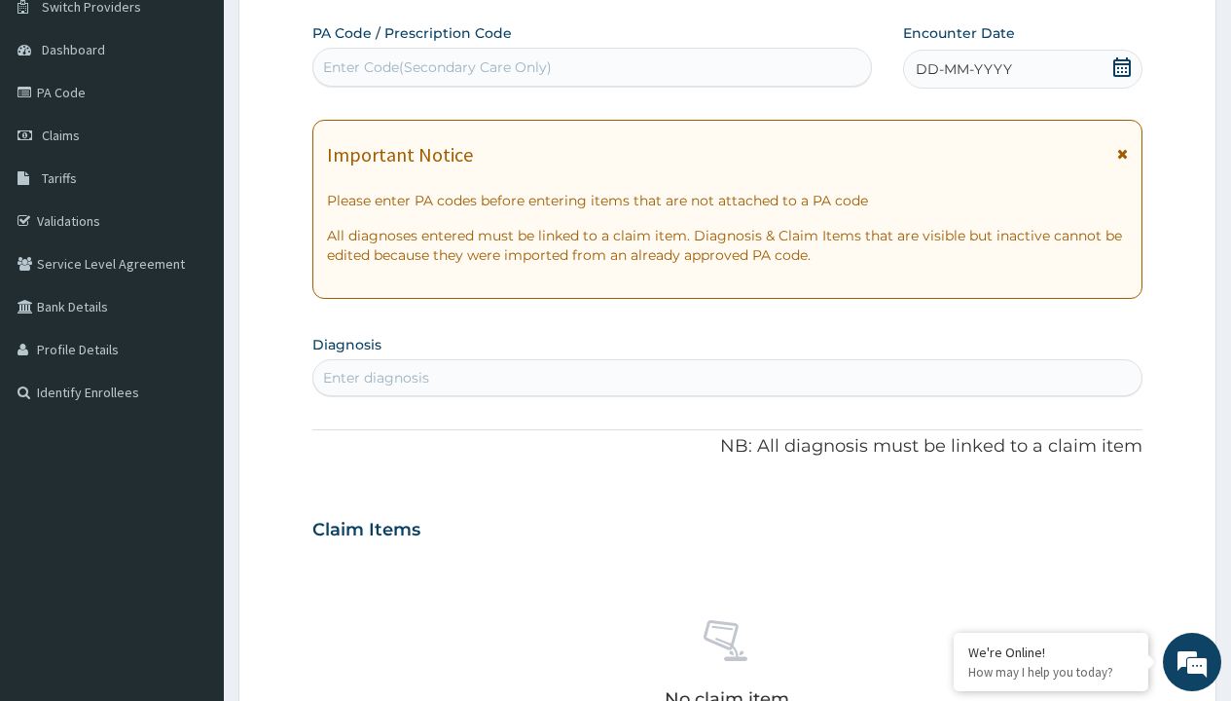
click at [962, 69] on span "DD-MM-YYYY" at bounding box center [964, 68] width 96 height 19
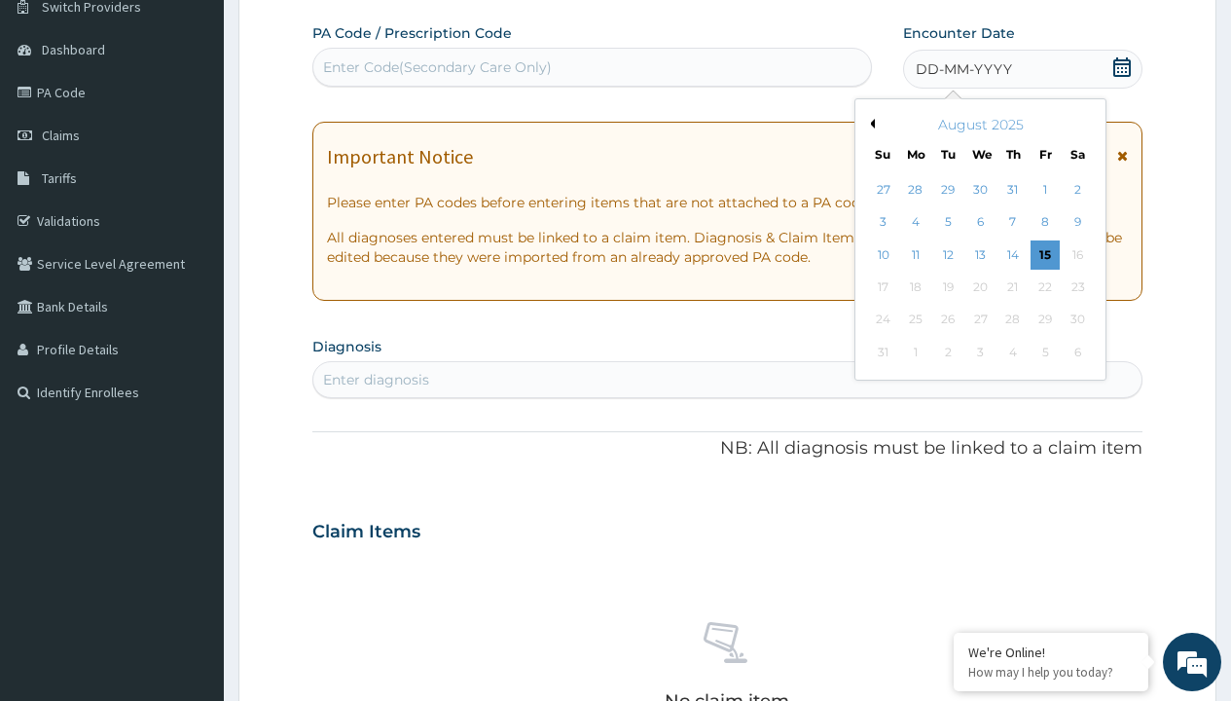
click at [869, 124] on button "Previous Month" at bounding box center [870, 124] width 10 height 10
click at [915, 254] on div "14" at bounding box center [915, 254] width 29 height 29
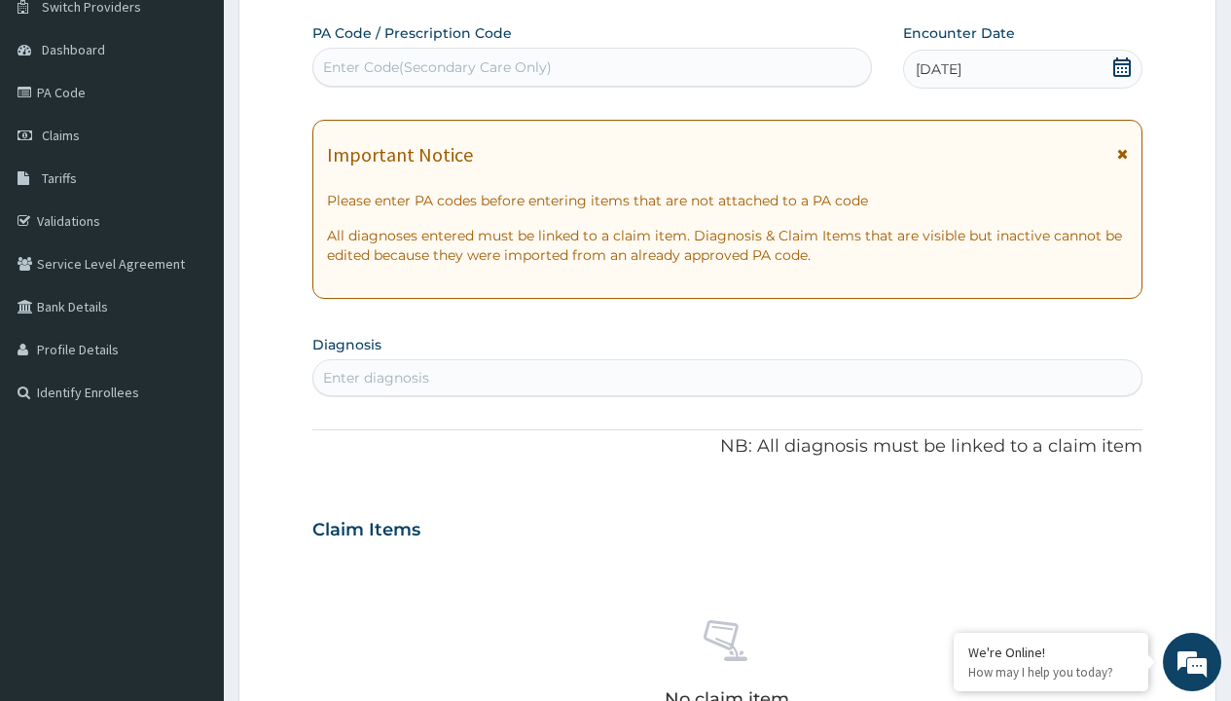
click at [436, 67] on div "Enter Code(Secondary Care Only)" at bounding box center [437, 66] width 229 height 19
type input "PR/22A11E7F"
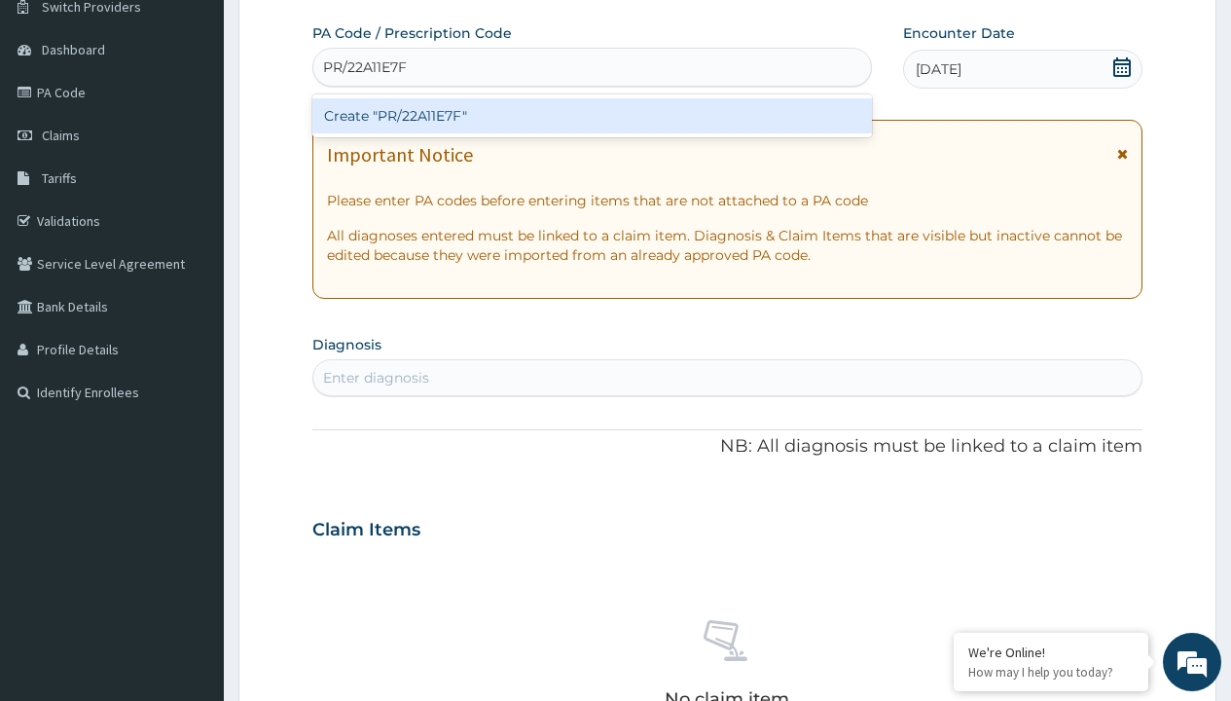
click at [592, 116] on div "Create "PR/22A11E7F"" at bounding box center [591, 115] width 558 height 35
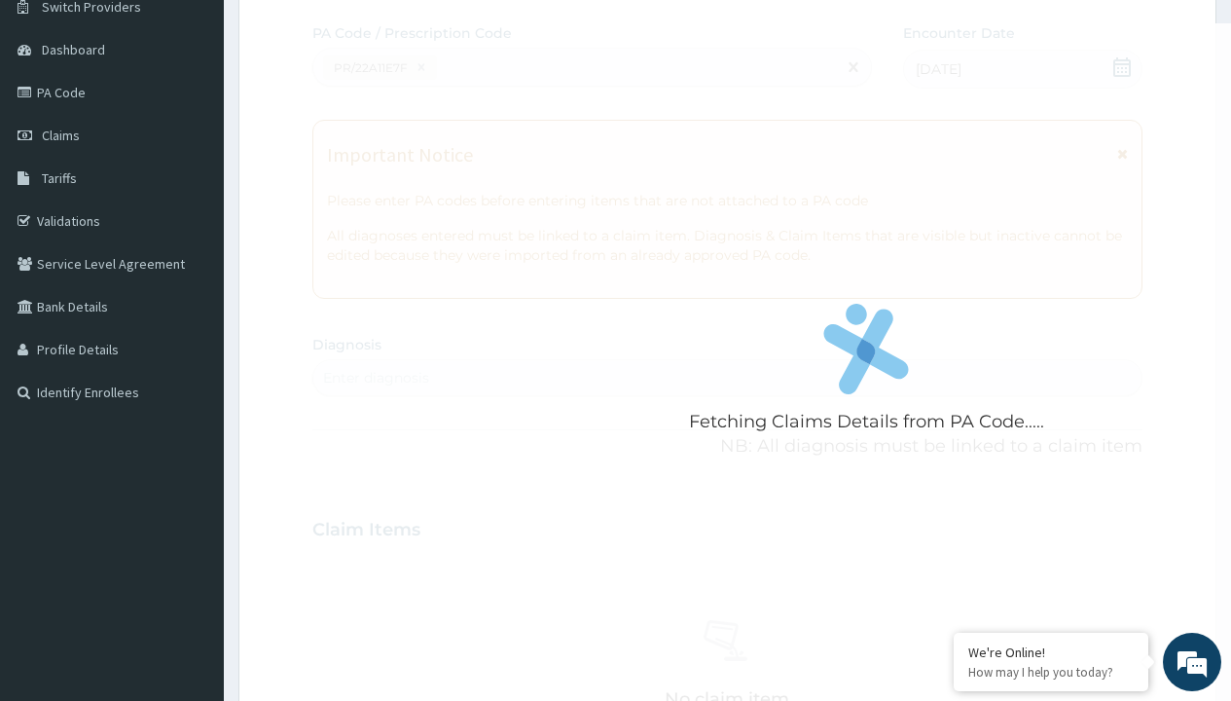
click at [376, 378] on div "Enter diagnosis" at bounding box center [376, 377] width 106 height 19
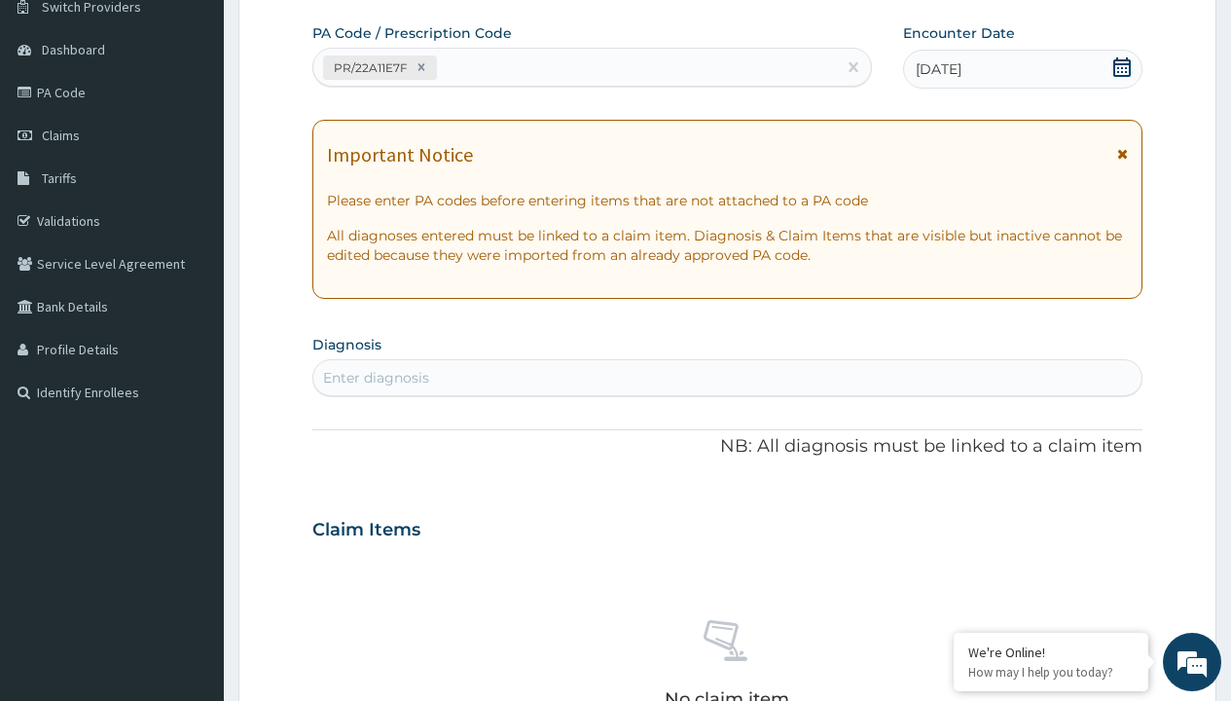
type input "prescription collected"
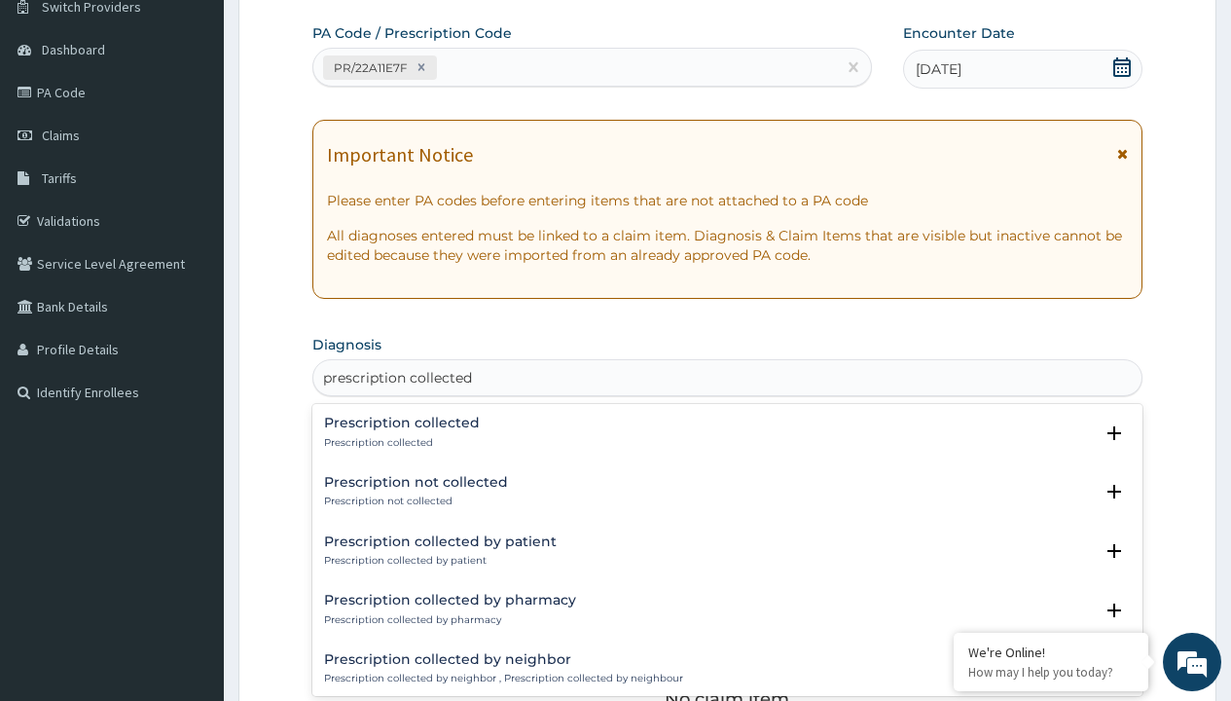
click at [399, 442] on p "Prescription collected" at bounding box center [402, 443] width 156 height 14
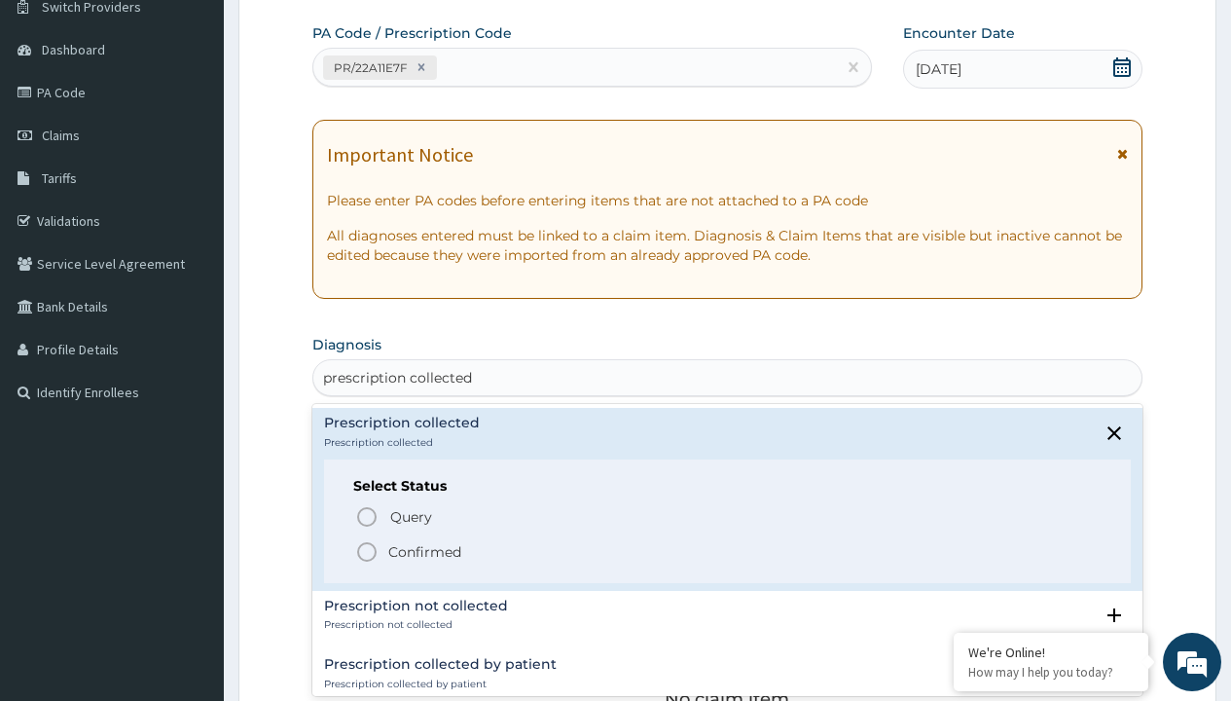
click at [424, 551] on p "Confirmed" at bounding box center [424, 551] width 73 height 19
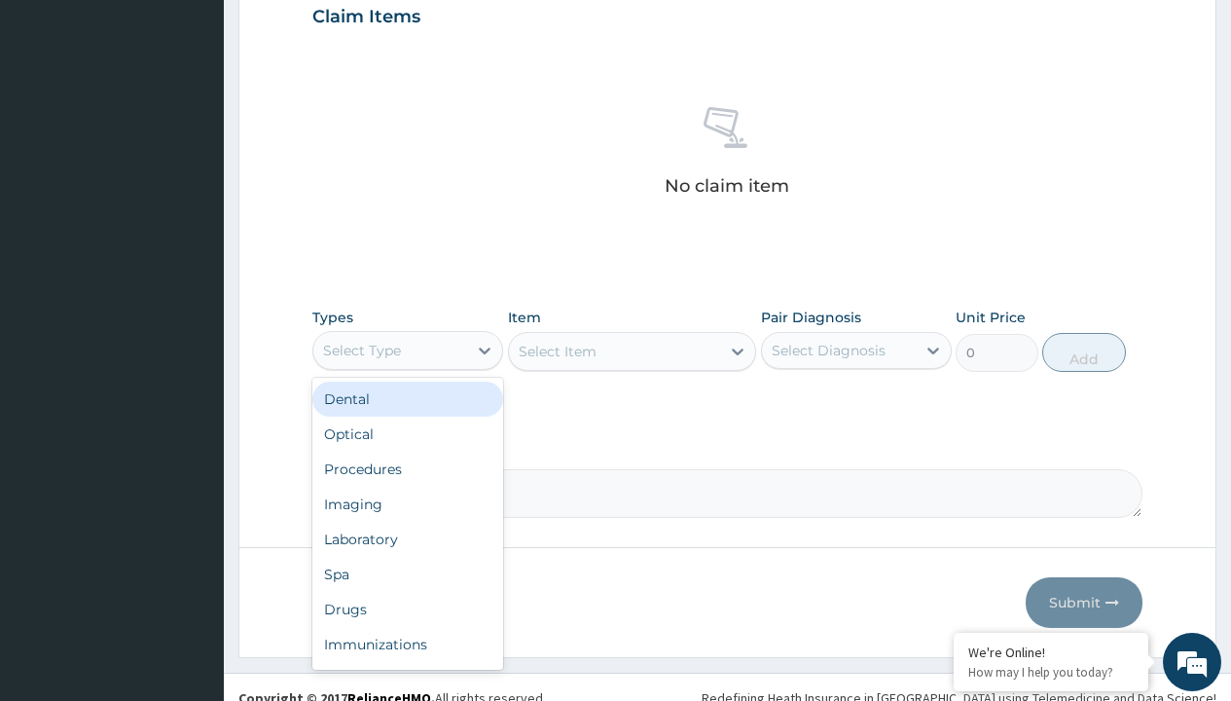
type input "procedures"
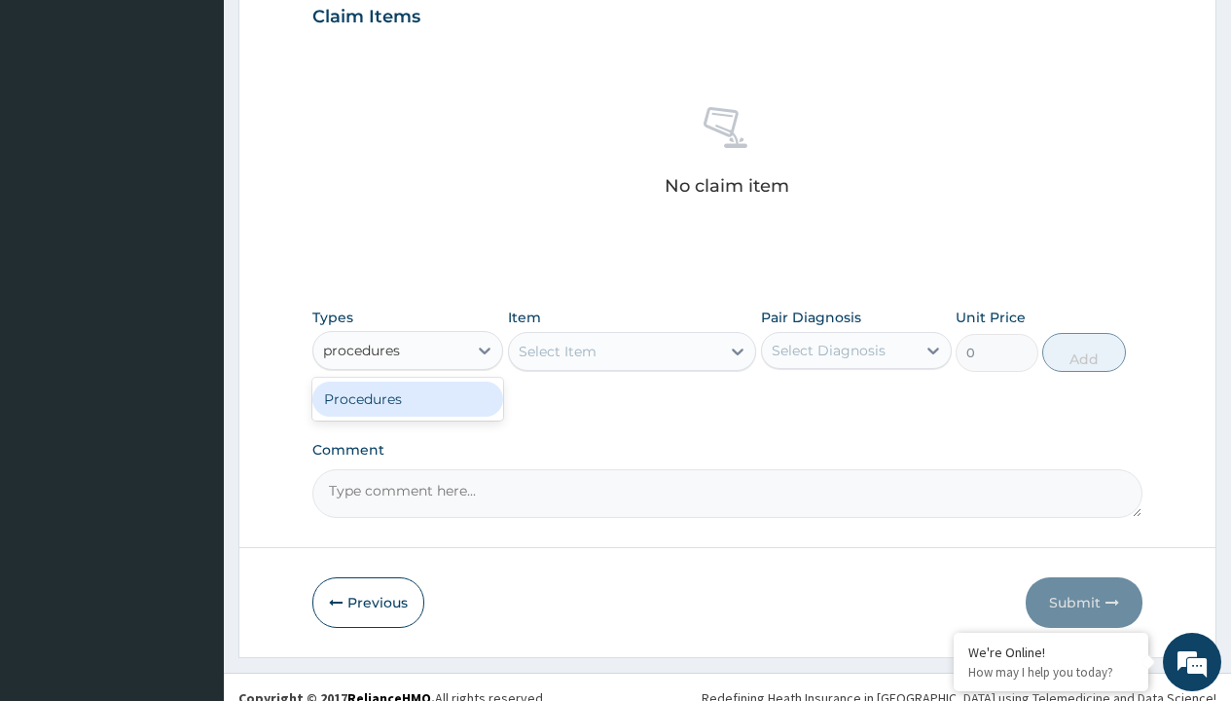
click at [408, 398] on div "Procedures" at bounding box center [407, 398] width 191 height 35
click at [557, 350] on div "Select Item" at bounding box center [558, 351] width 78 height 19
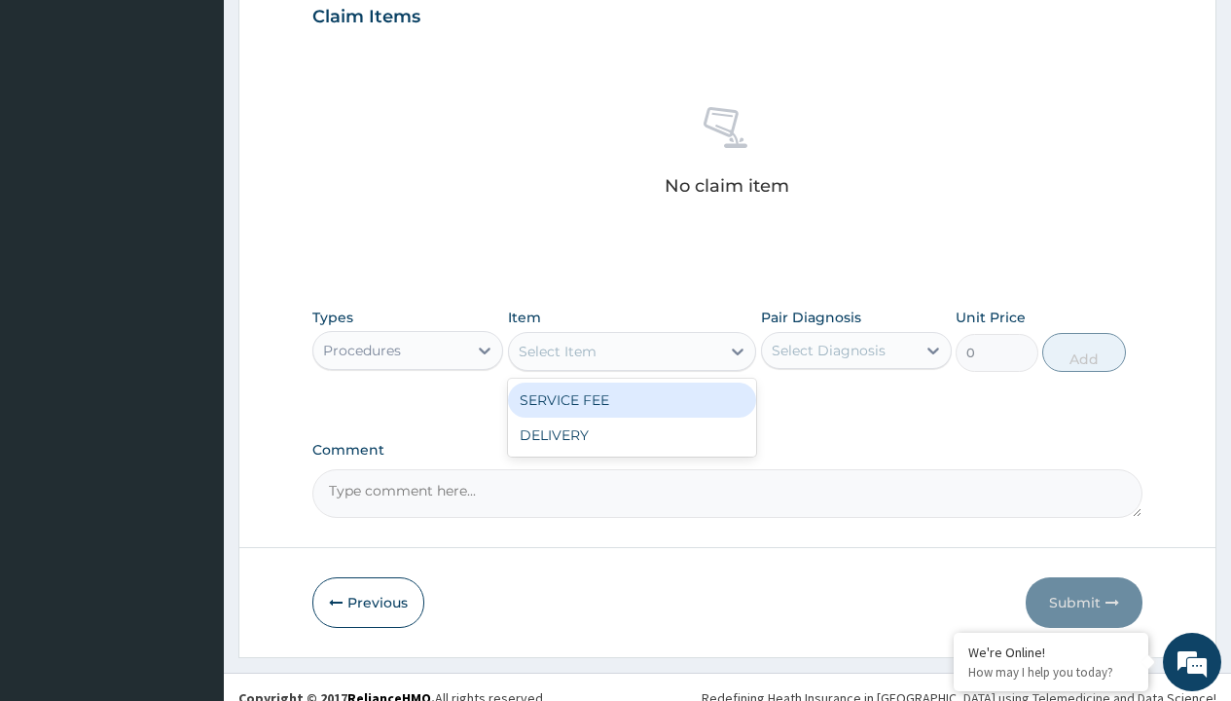
type input "service fee"
click at [631, 399] on div "SERVICE FEE" at bounding box center [632, 399] width 249 height 35
type input "100"
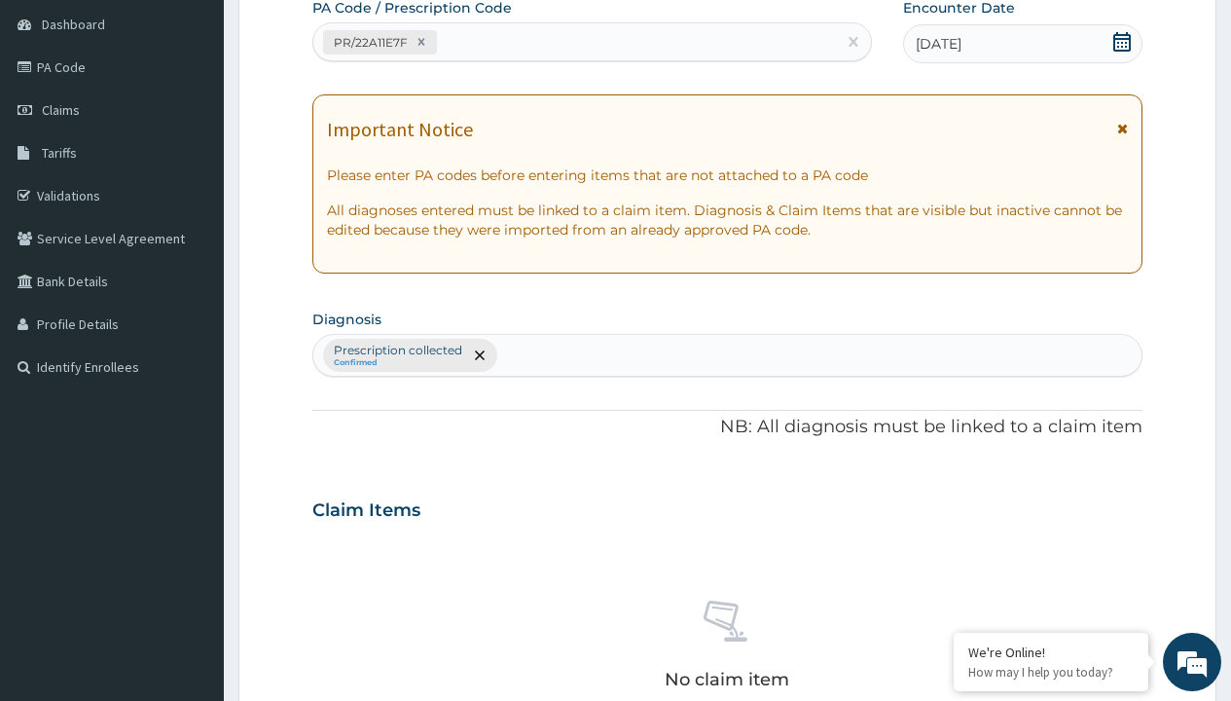
type input "prescription collected"
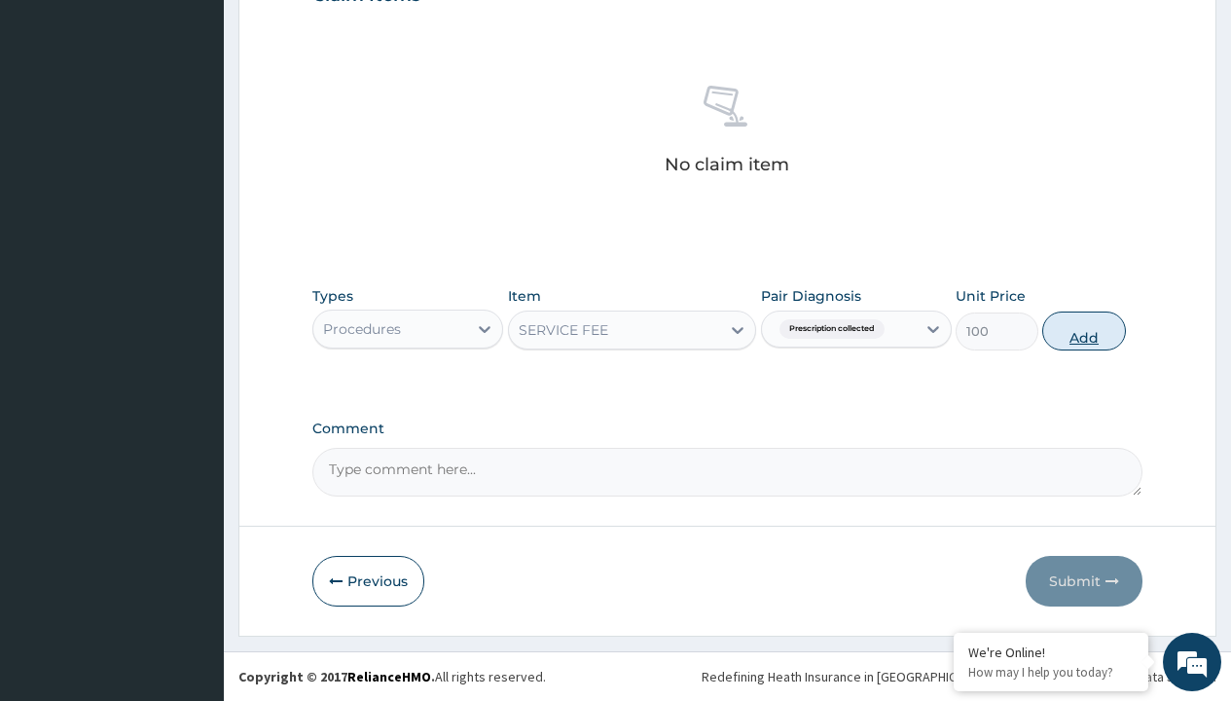
click at [1084, 330] on button "Add" at bounding box center [1083, 330] width 83 height 39
type input "0"
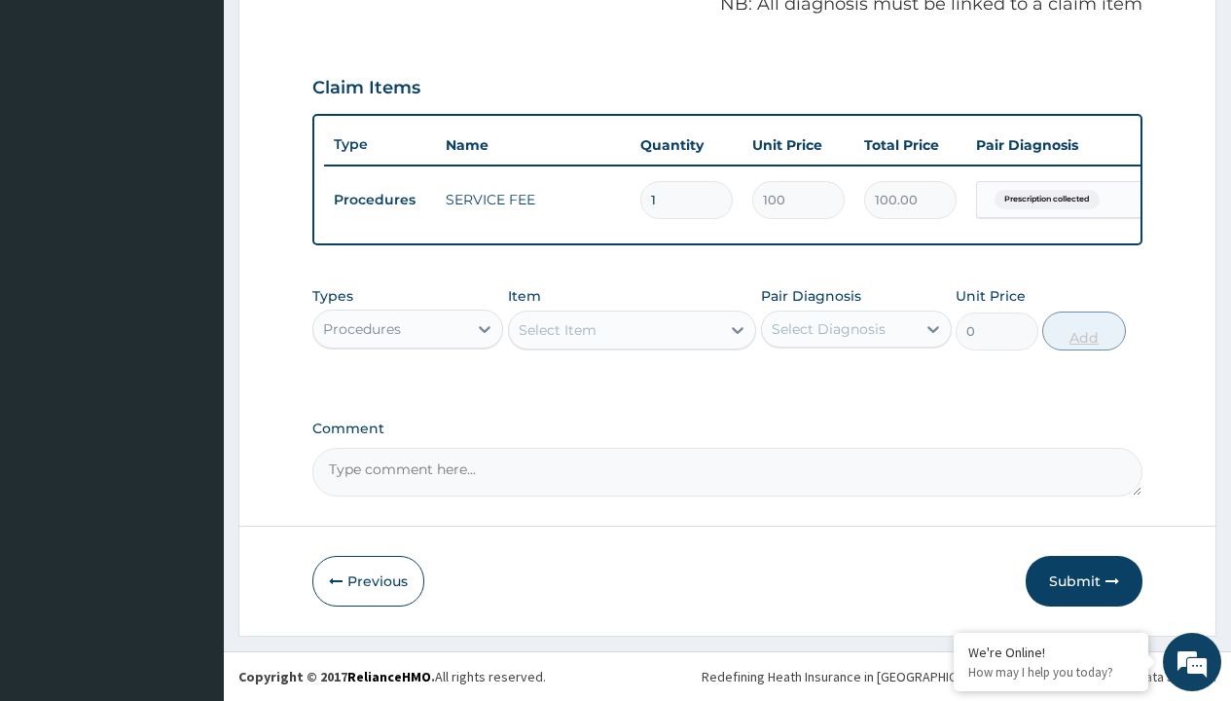
scroll to position [625, 0]
click at [362, 328] on div "Procedures" at bounding box center [362, 328] width 78 height 19
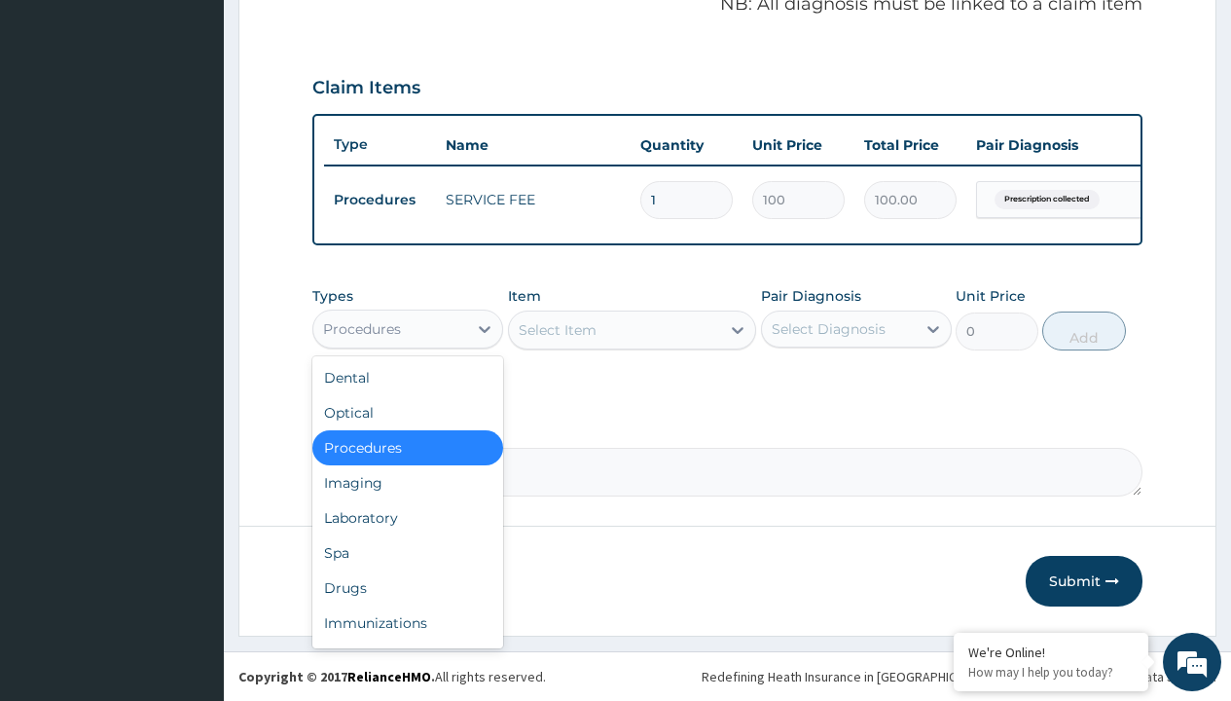
type input "drugs"
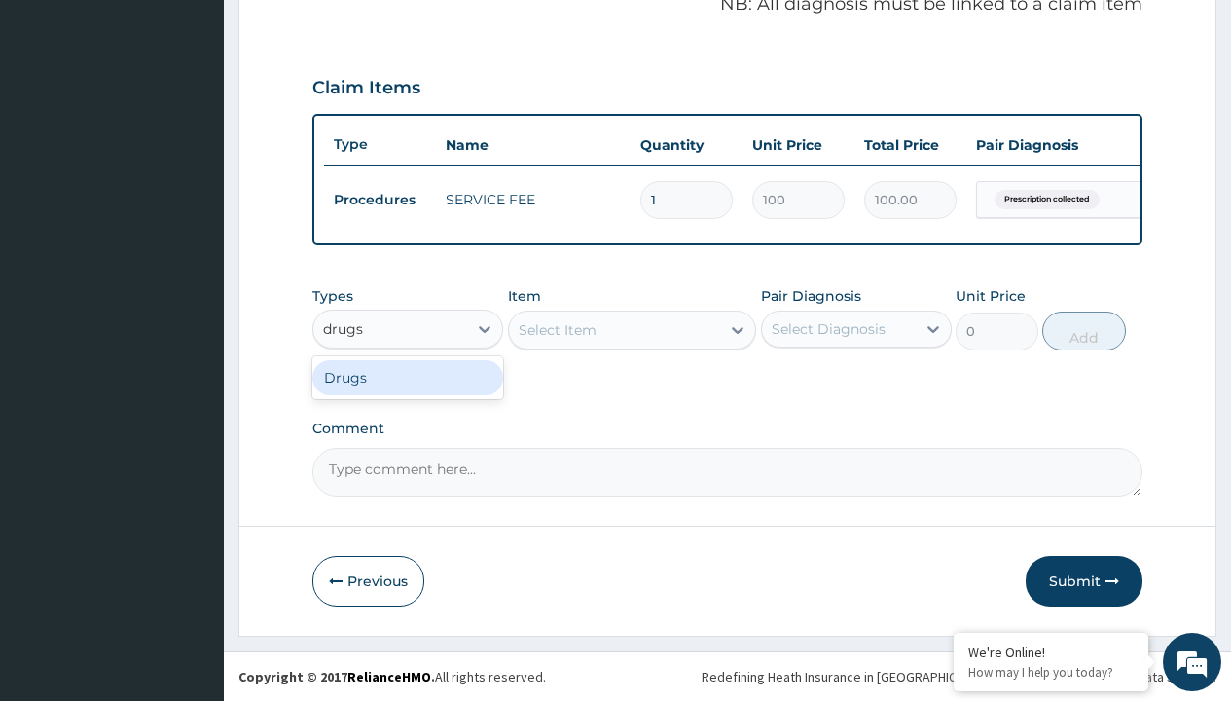
scroll to position [0, 0]
click at [408, 377] on div "Drugs" at bounding box center [407, 377] width 191 height 35
click at [557, 329] on div "Select Item" at bounding box center [632, 329] width 249 height 39
type input "amoksiklav 457mg/pack"
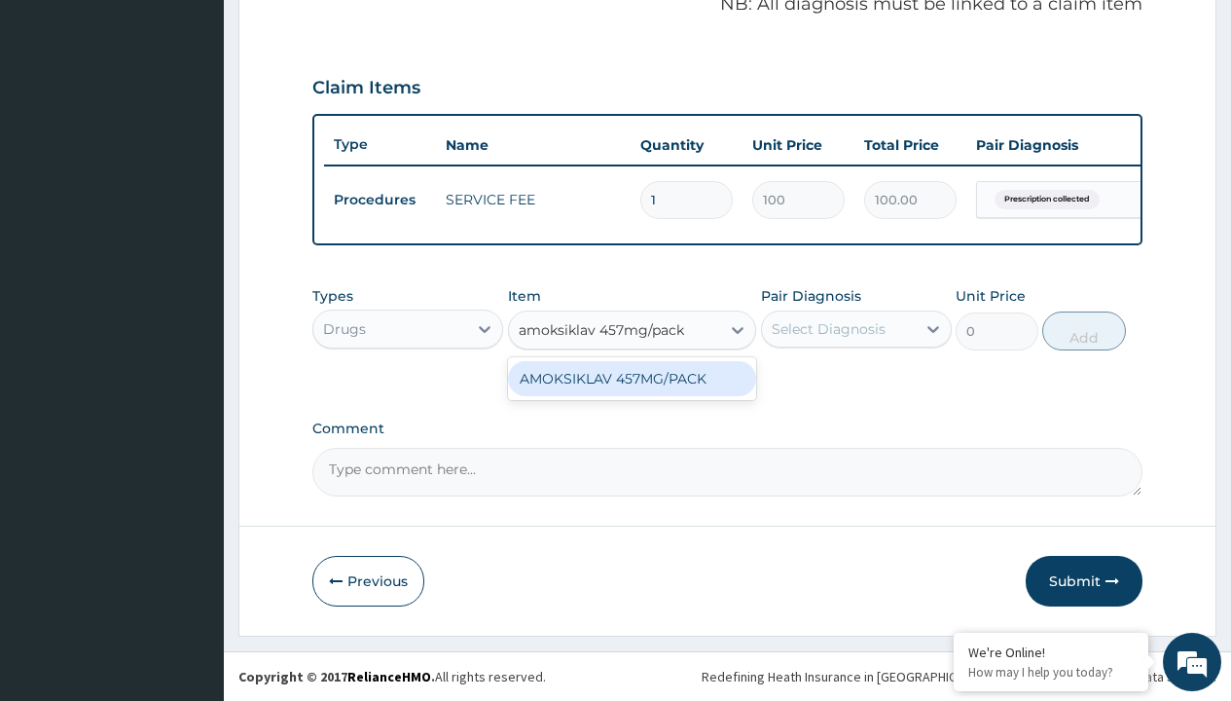
click at [631, 378] on div "AMOKSIKLAV 457MG/PACK" at bounding box center [632, 378] width 249 height 35
type input "9927.5"
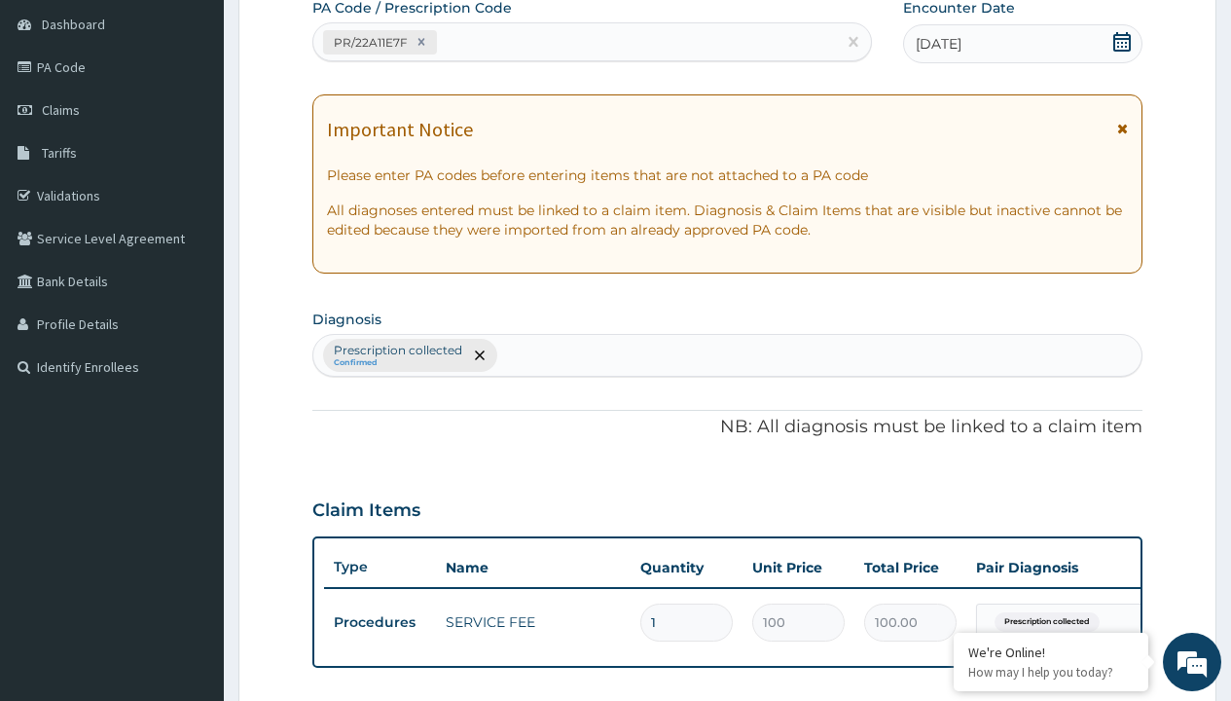
type input "prescription collected"
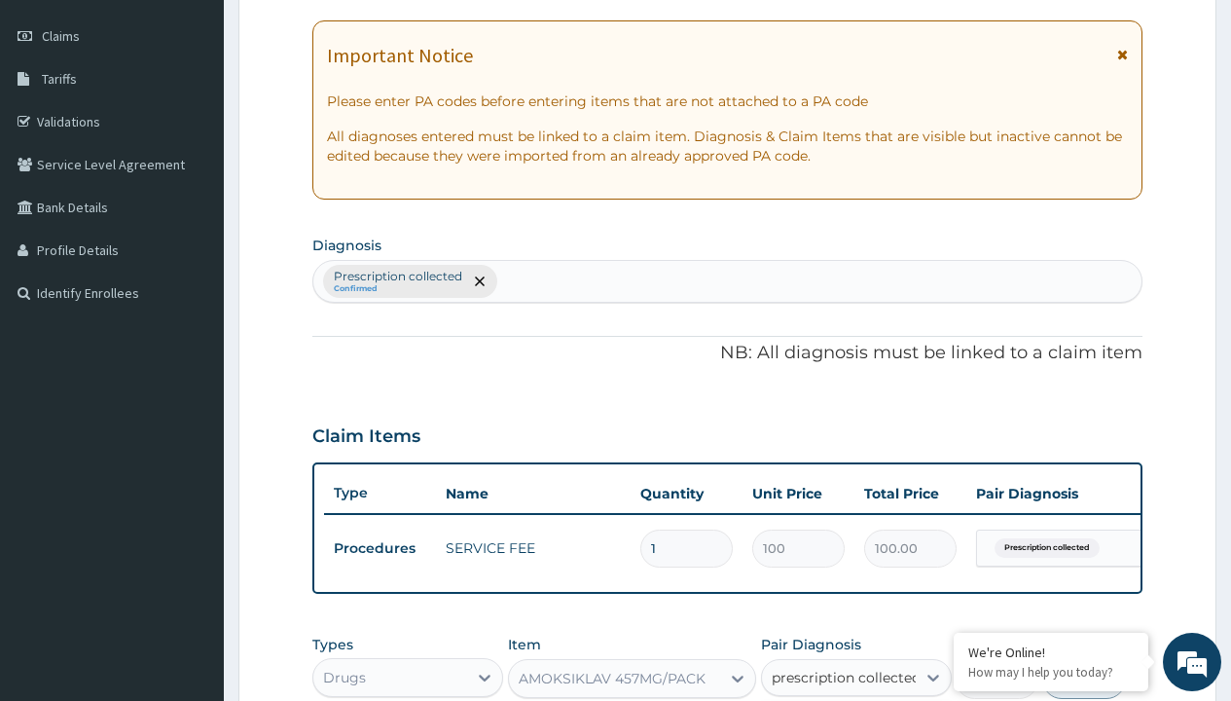
checkbox input "true"
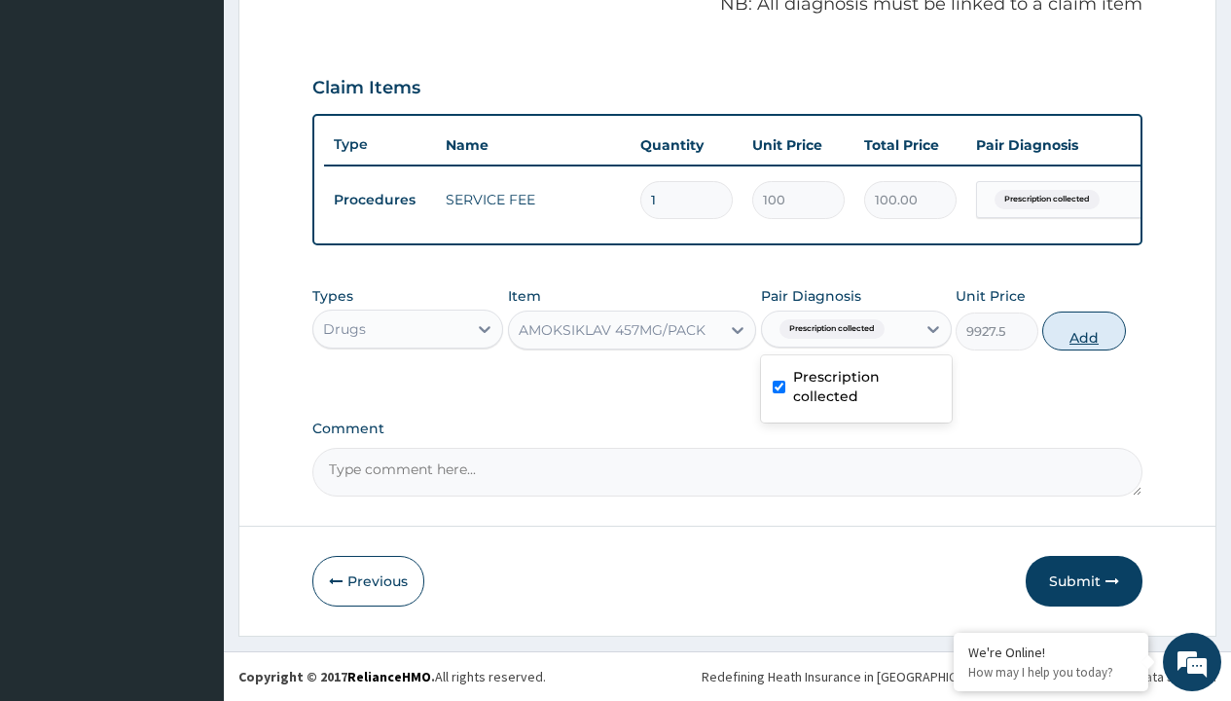
click at [1084, 330] on button "Add" at bounding box center [1083, 330] width 83 height 39
type input "0"
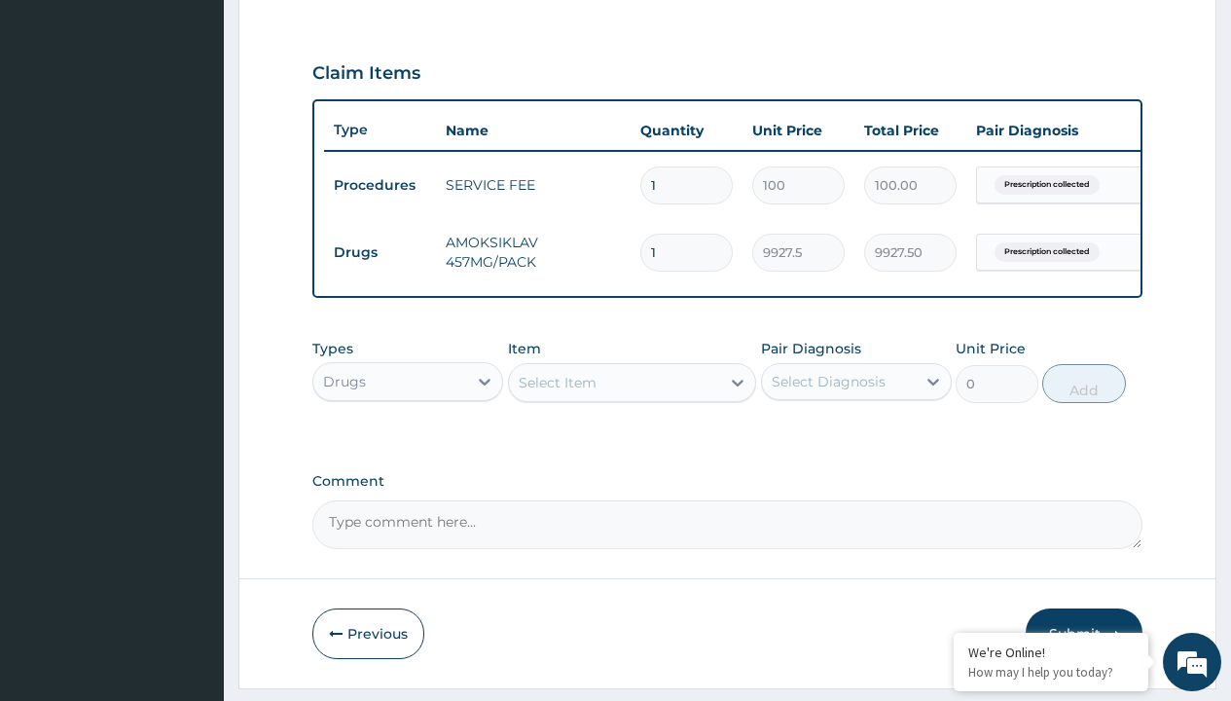
click at [379, 252] on td "Drugs" at bounding box center [380, 252] width 112 height 36
type input "drugs"
click at [408, 444] on div "Drugs" at bounding box center [407, 430] width 191 height 35
click at [557, 392] on div "Select Item" at bounding box center [558, 382] width 78 height 19
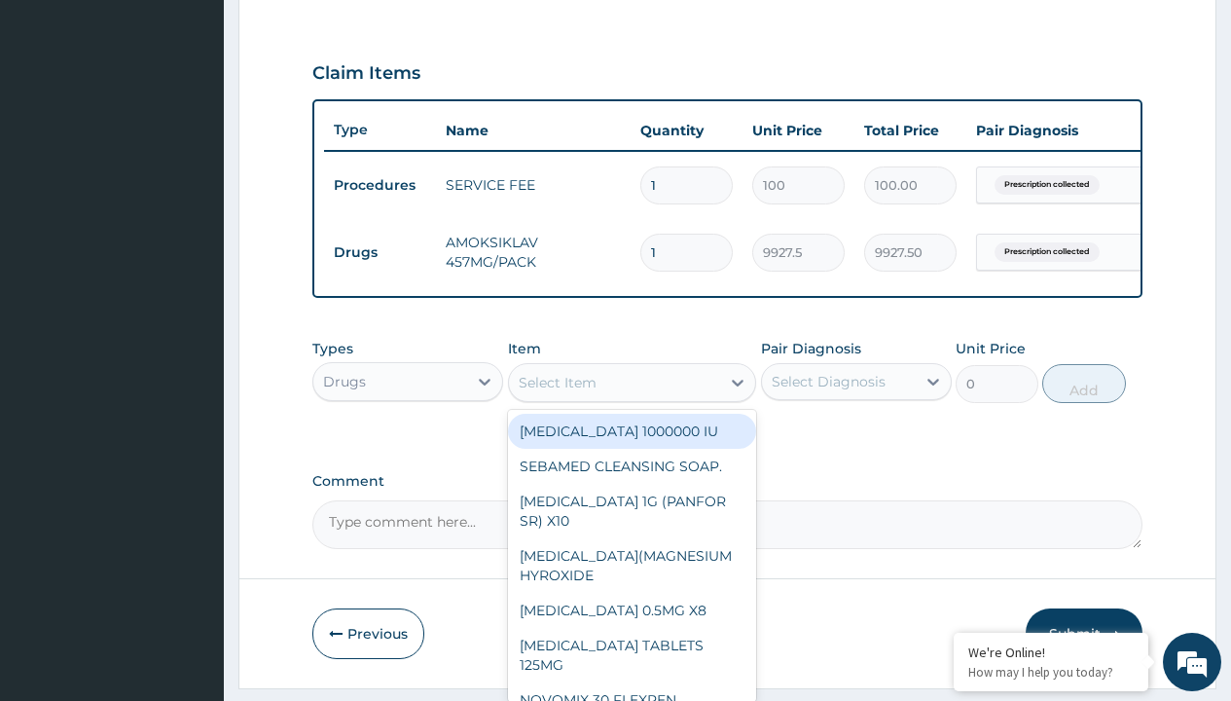
type input "tuxil-d/tuxil-n syrup/bott"
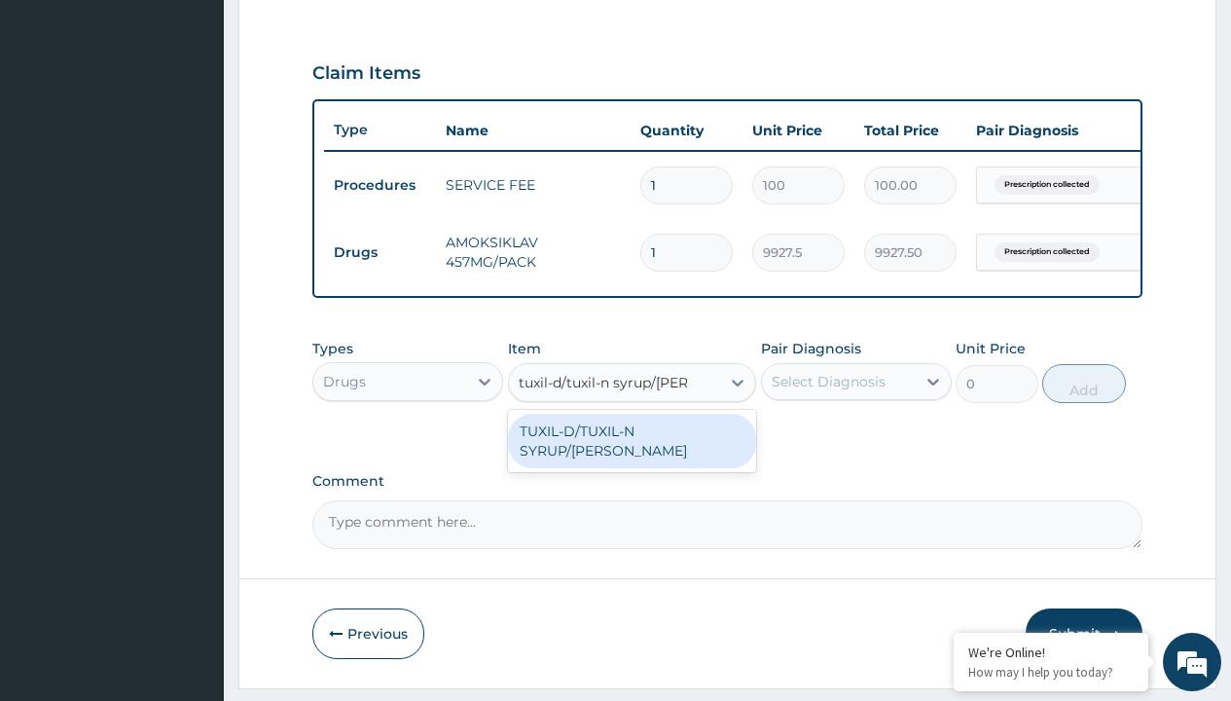
click at [631, 445] on div "TUXIL-D/TUXIL-N SYRUP/BOTT" at bounding box center [632, 441] width 249 height 54
type input "1425"
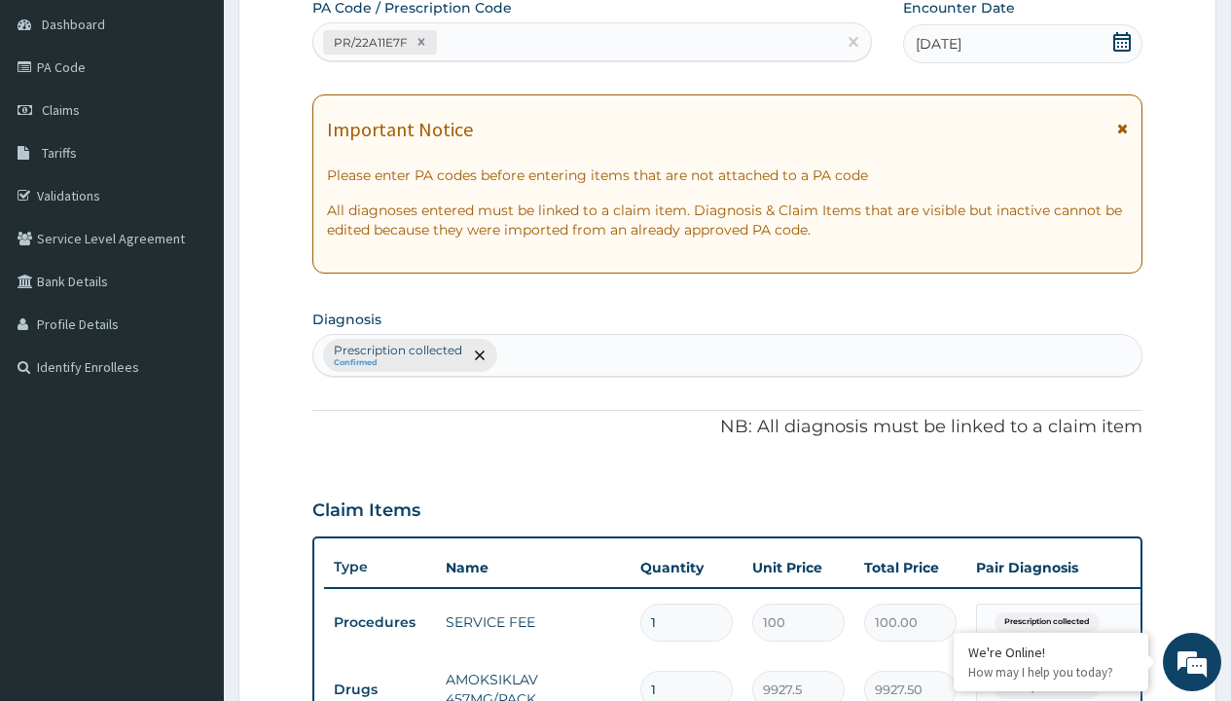
type input "prescription collected"
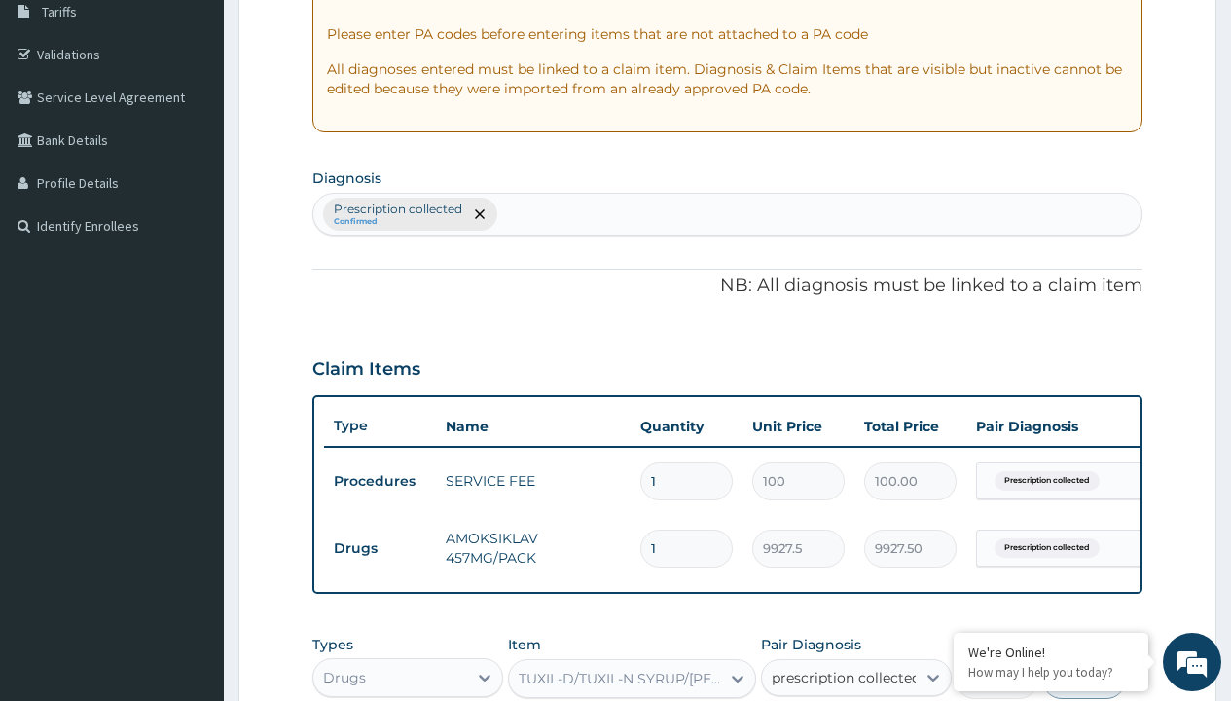
checkbox input "true"
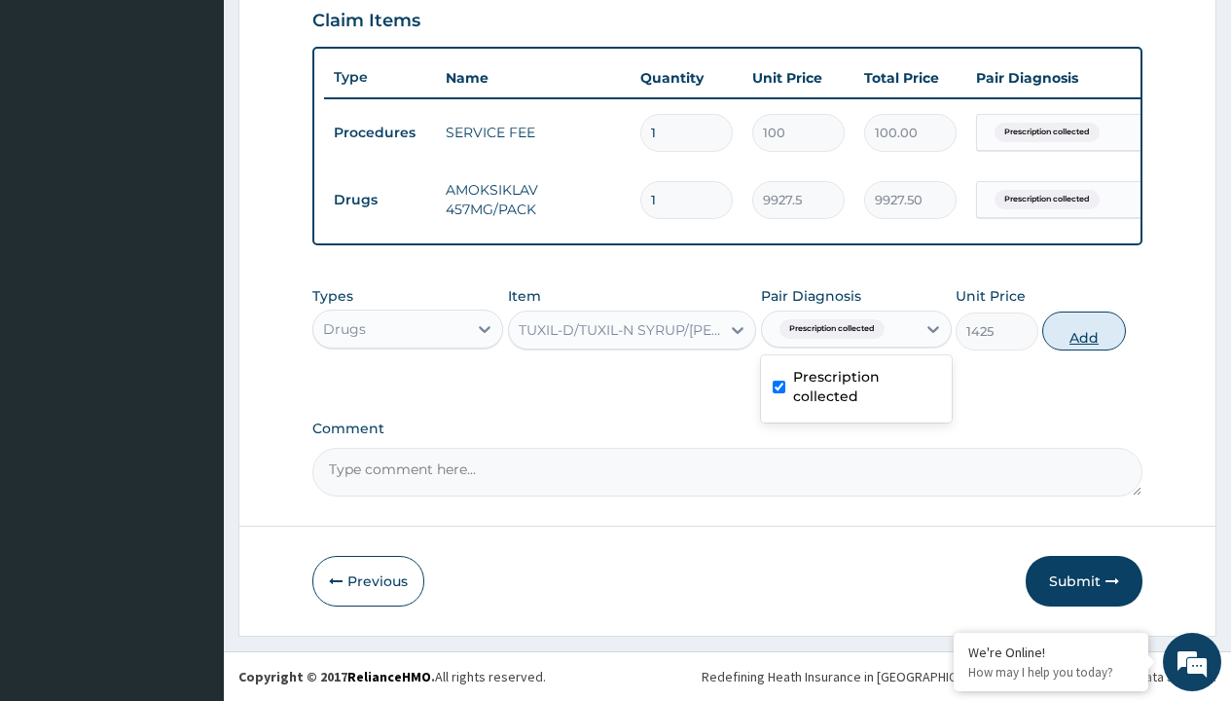
click at [1084, 330] on button "Add" at bounding box center [1083, 330] width 83 height 39
type input "0"
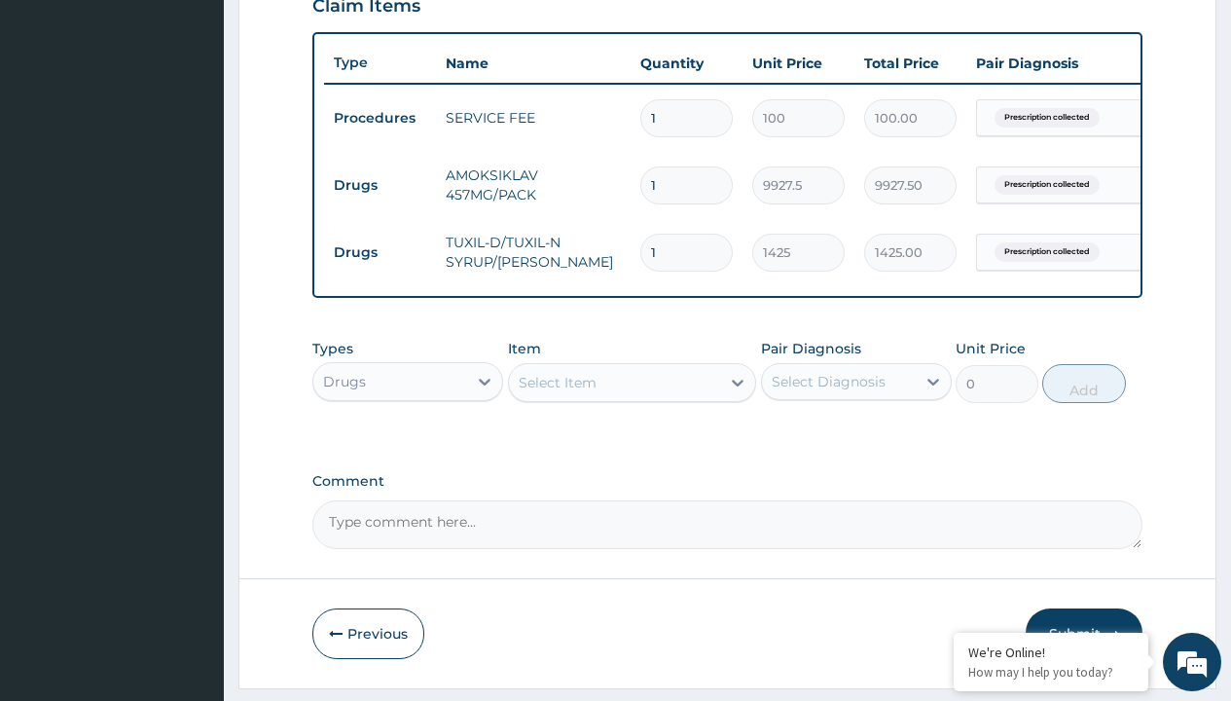
click at [379, 185] on td "Drugs" at bounding box center [380, 185] width 112 height 36
type input "drugs"
click at [408, 444] on div "Drugs" at bounding box center [407, 430] width 191 height 35
click at [557, 392] on div "Select Item" at bounding box center [558, 382] width 78 height 19
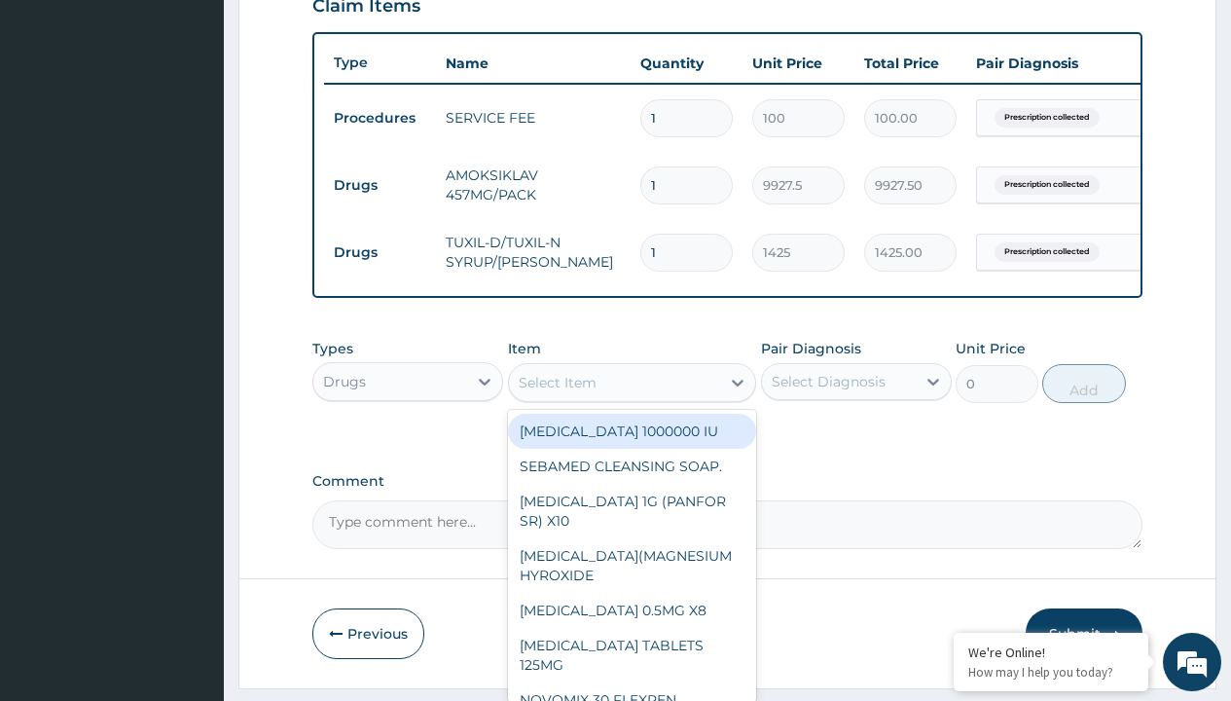
type input "cetirizine syrup"
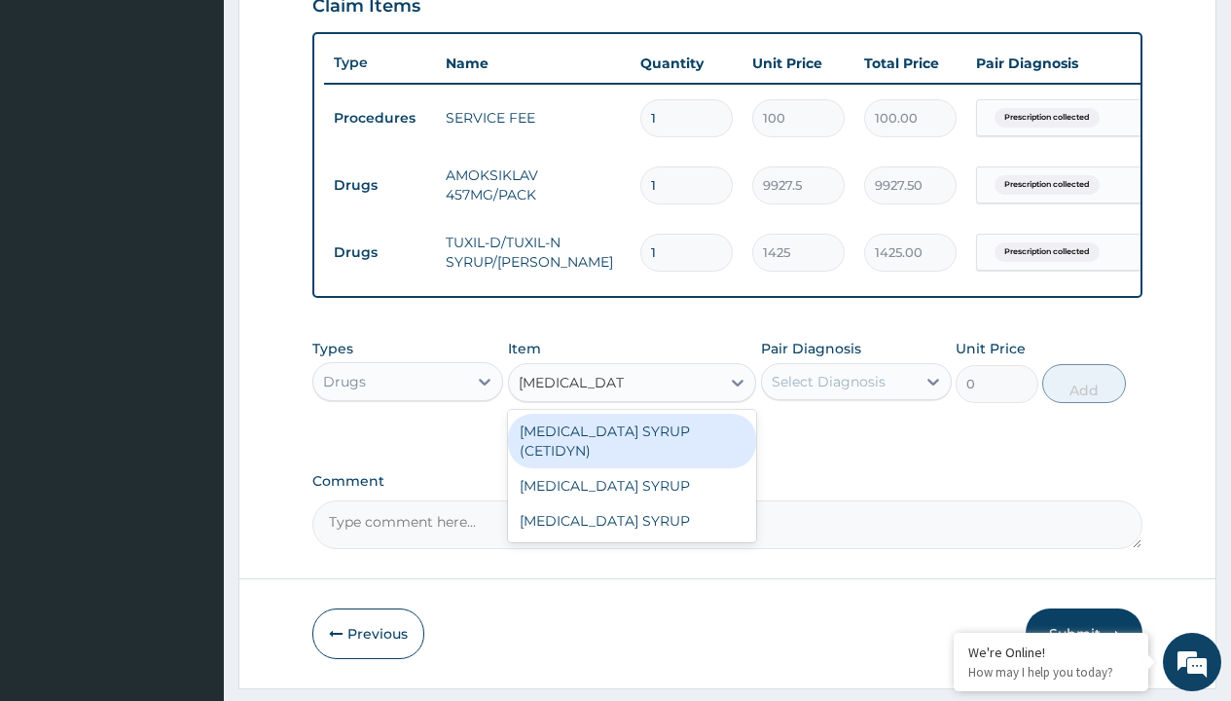
click at [631, 445] on div "CETIRIZINE SYRUP (CETIDYN)" at bounding box center [632, 441] width 249 height 54
type input "2200"
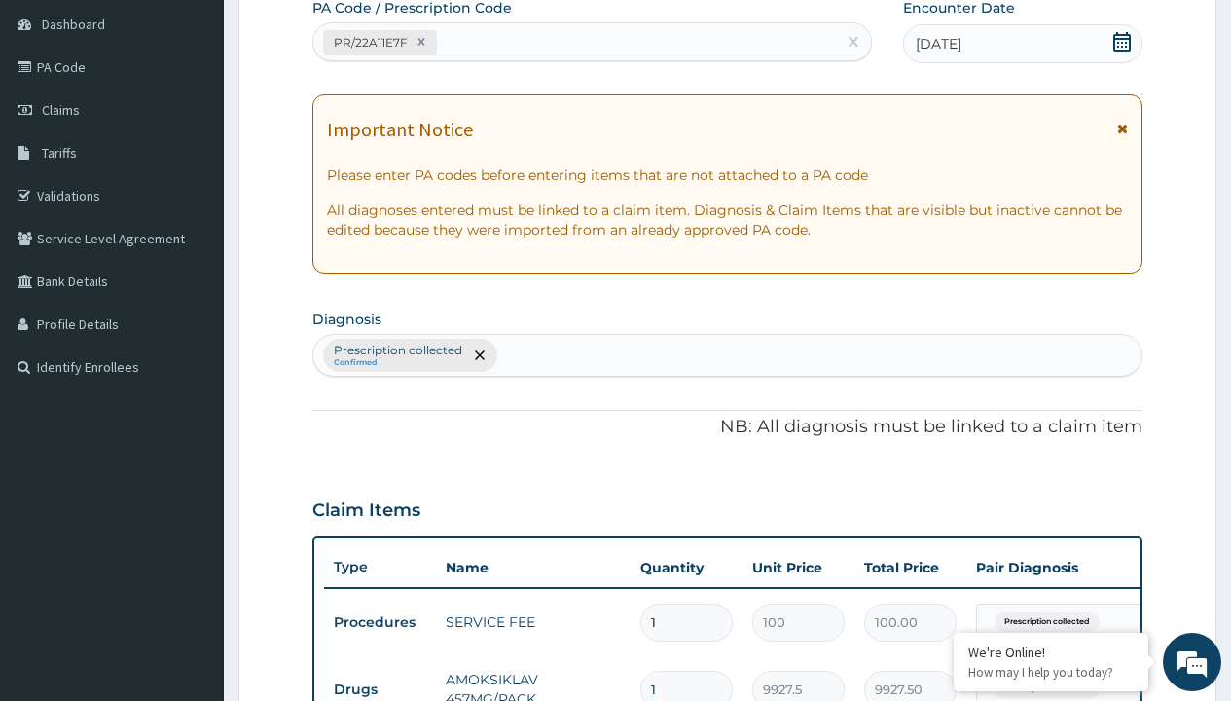
type input "prescription collected"
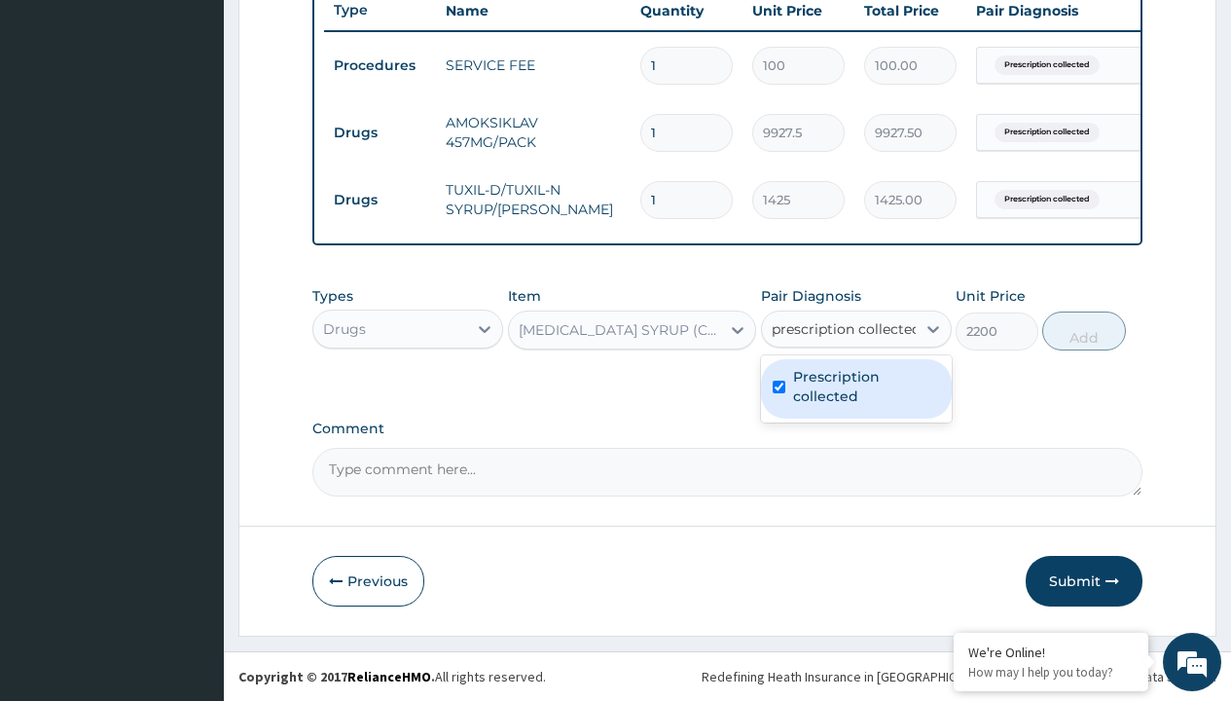
checkbox input "true"
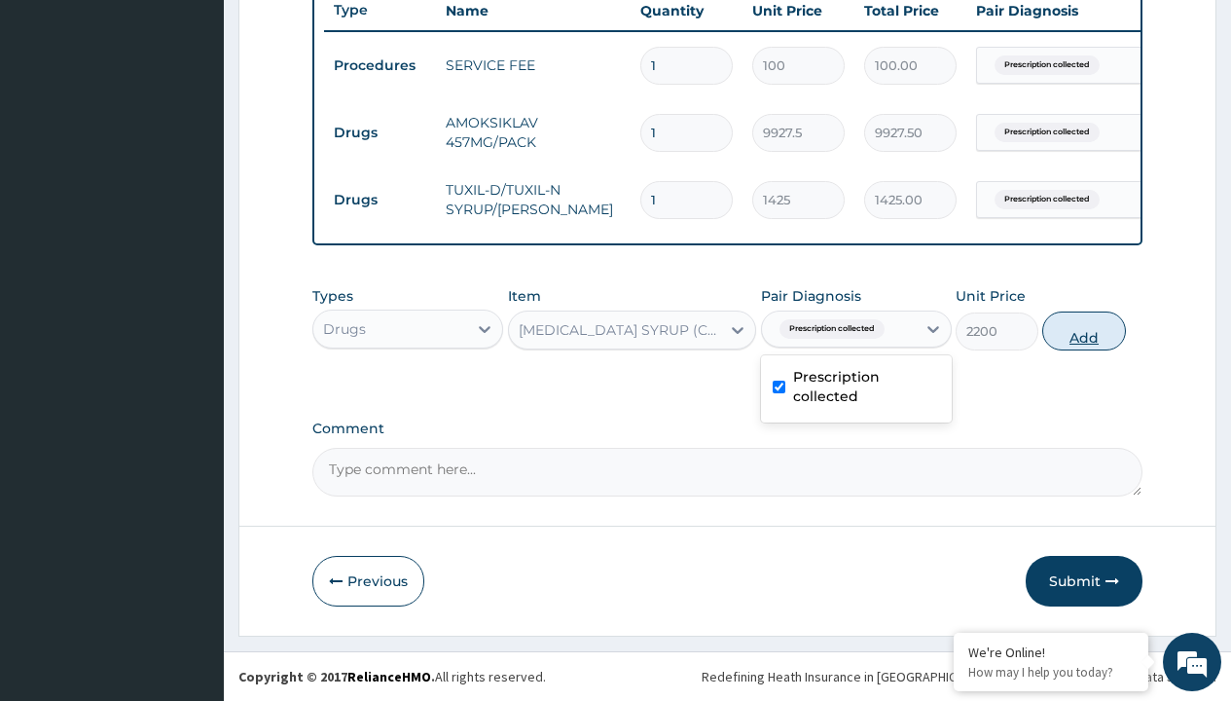
click at [1084, 330] on button "Add" at bounding box center [1083, 330] width 83 height 39
type input "0"
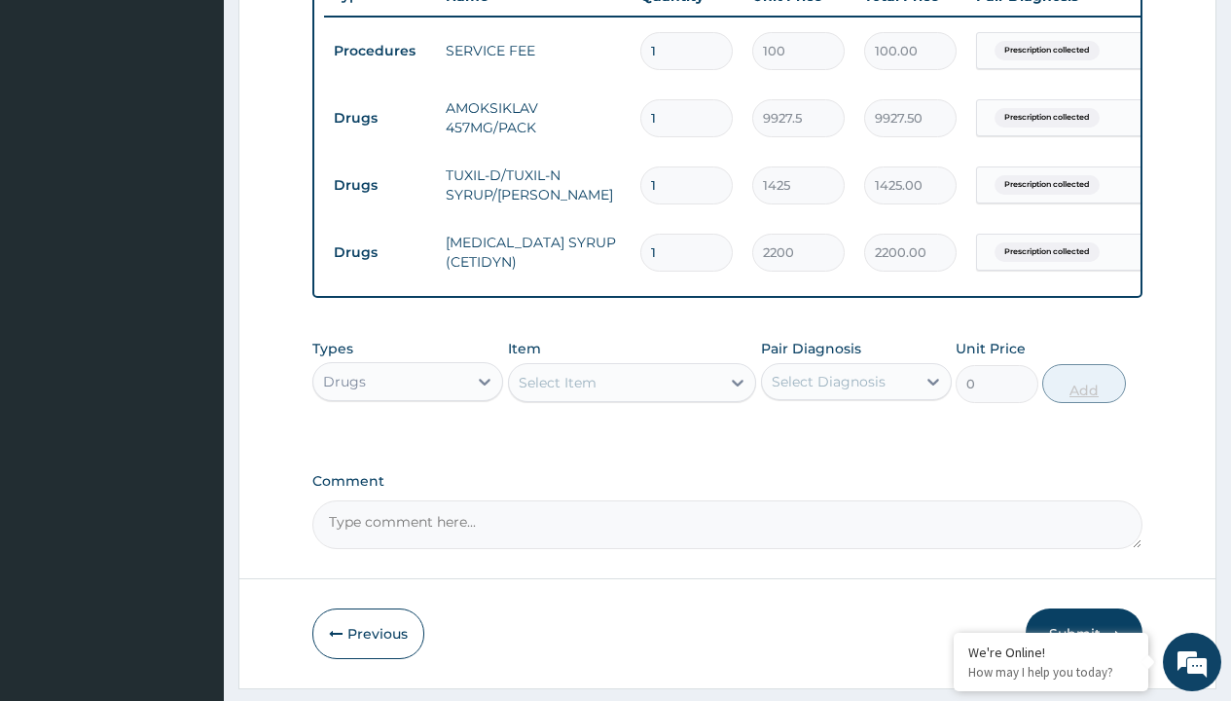
scroll to position [1156, 0]
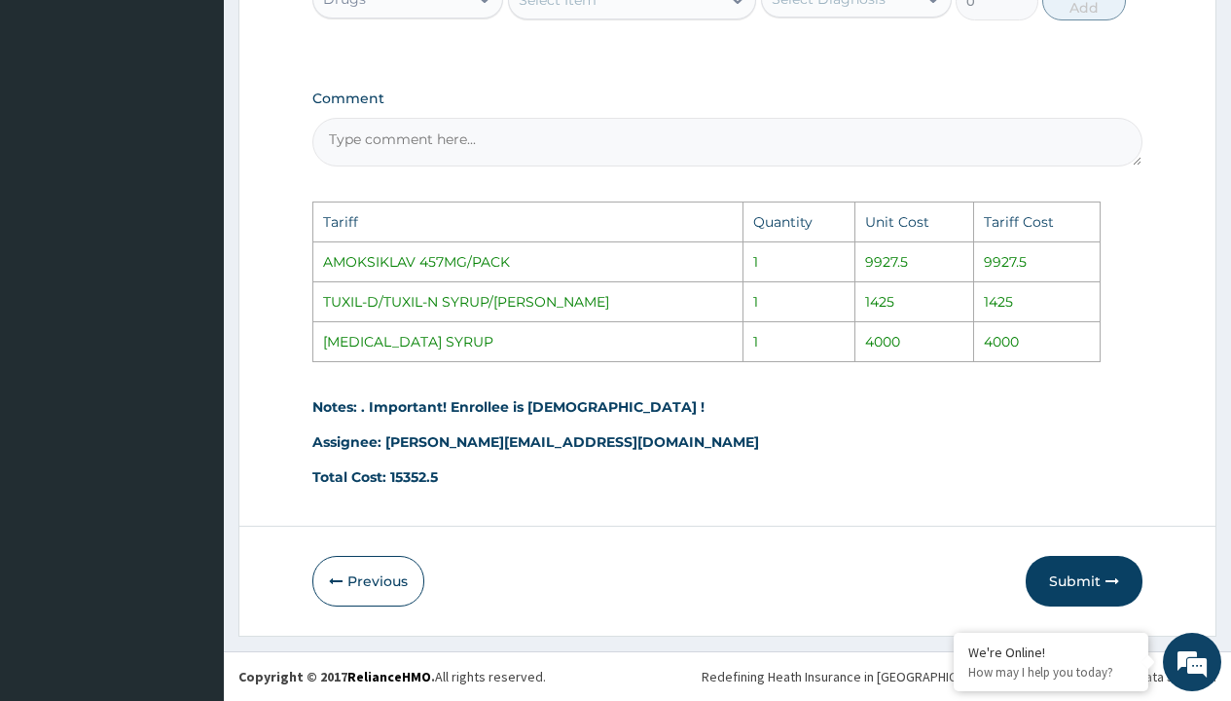
click at [609, 13] on div "Select Item" at bounding box center [615, -1] width 212 height 31
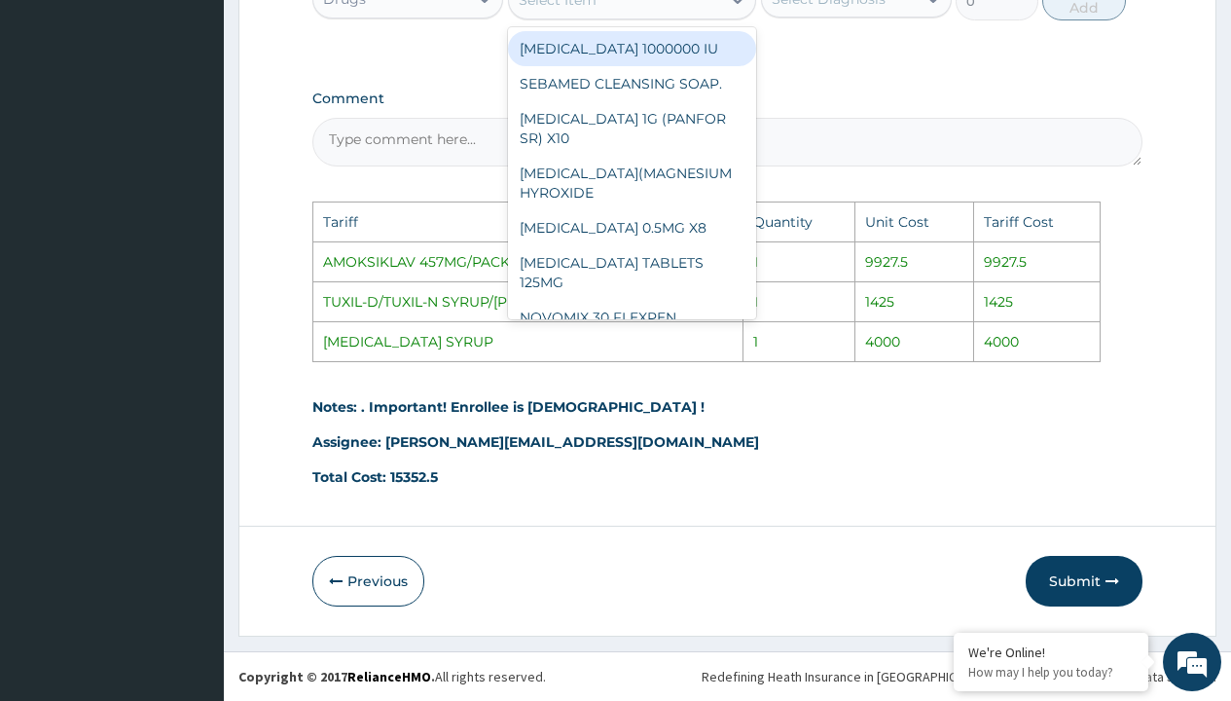
scroll to position [1146, 0]
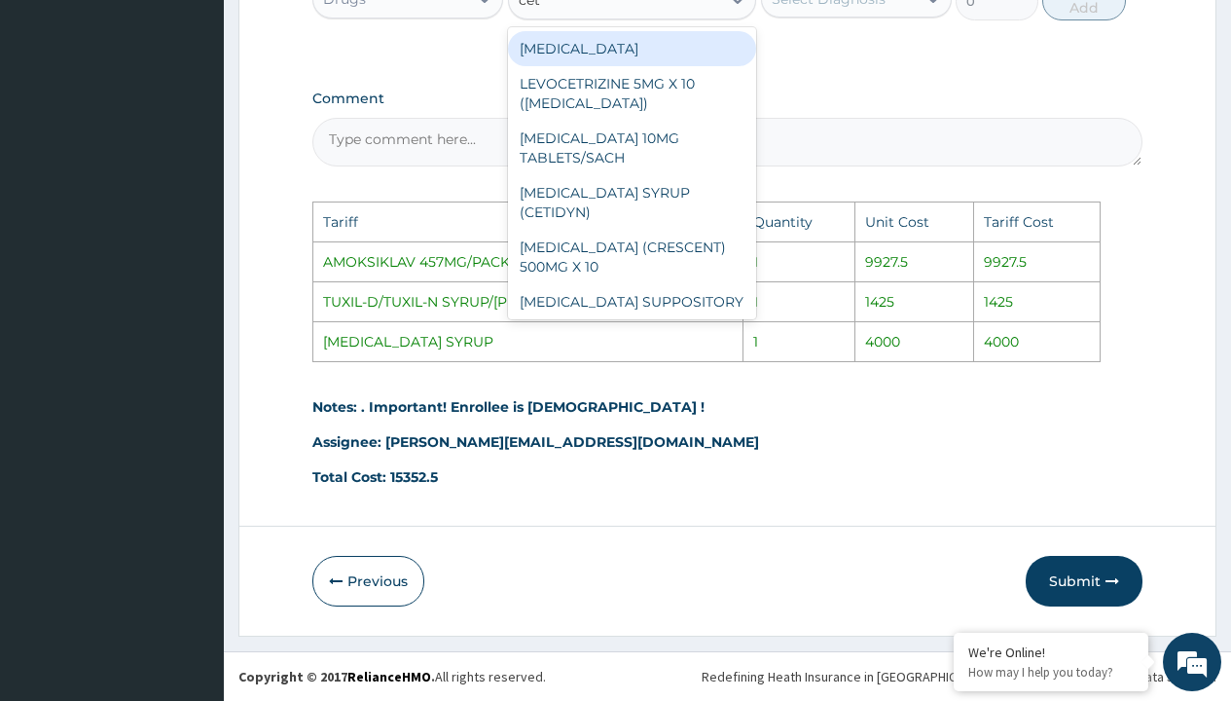
type input "ceti"
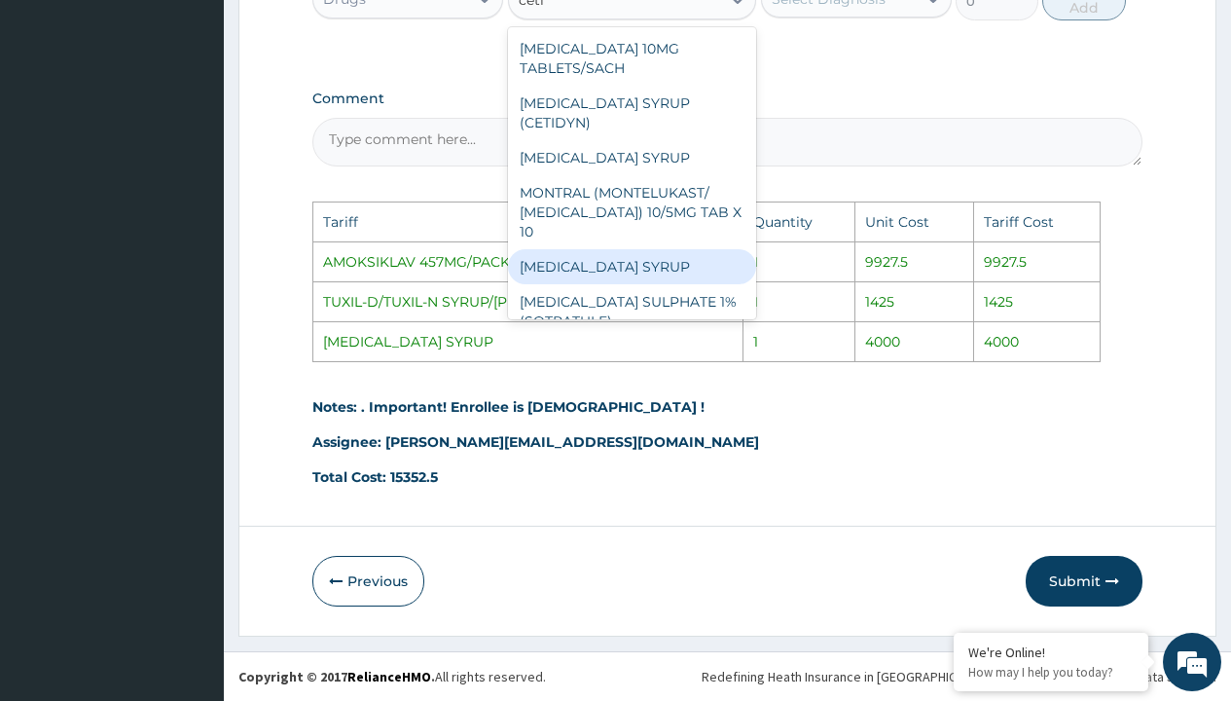
click at [627, 258] on div "CETIRIZINE SYRUP" at bounding box center [632, 266] width 249 height 35
type input "4000"
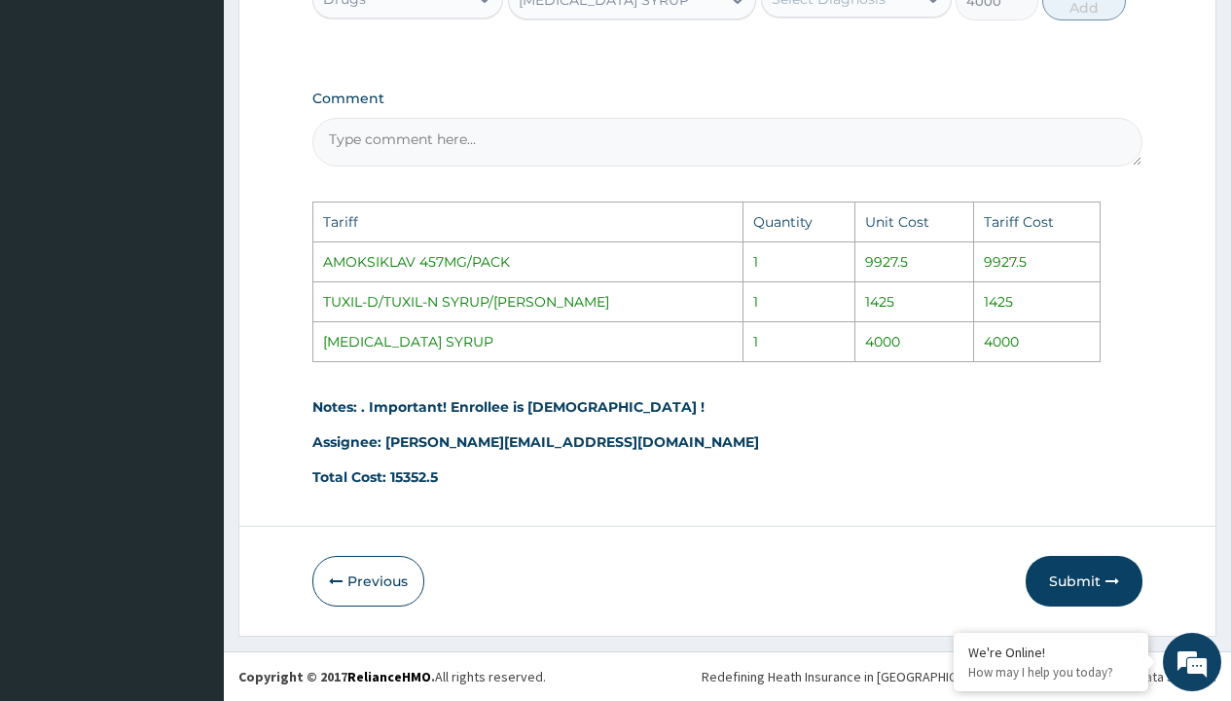
scroll to position [1145, 0]
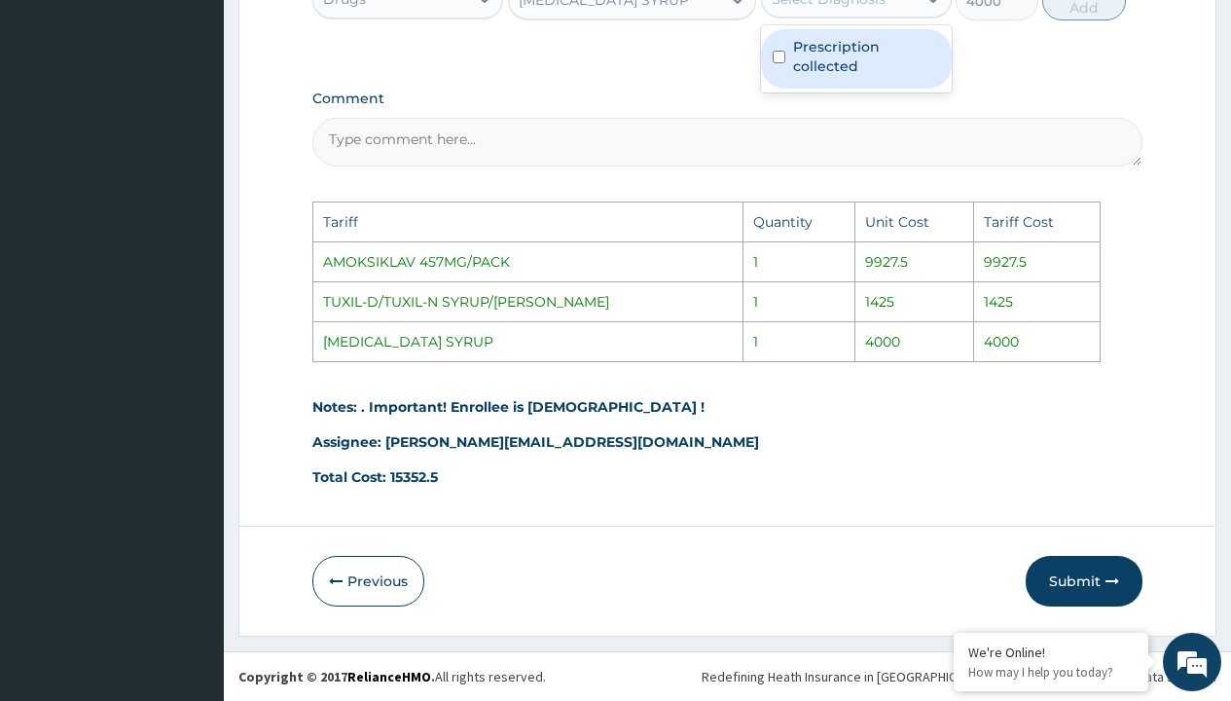
click at [874, 76] on label "Prescription collected" at bounding box center [866, 56] width 147 height 39
checkbox input "true"
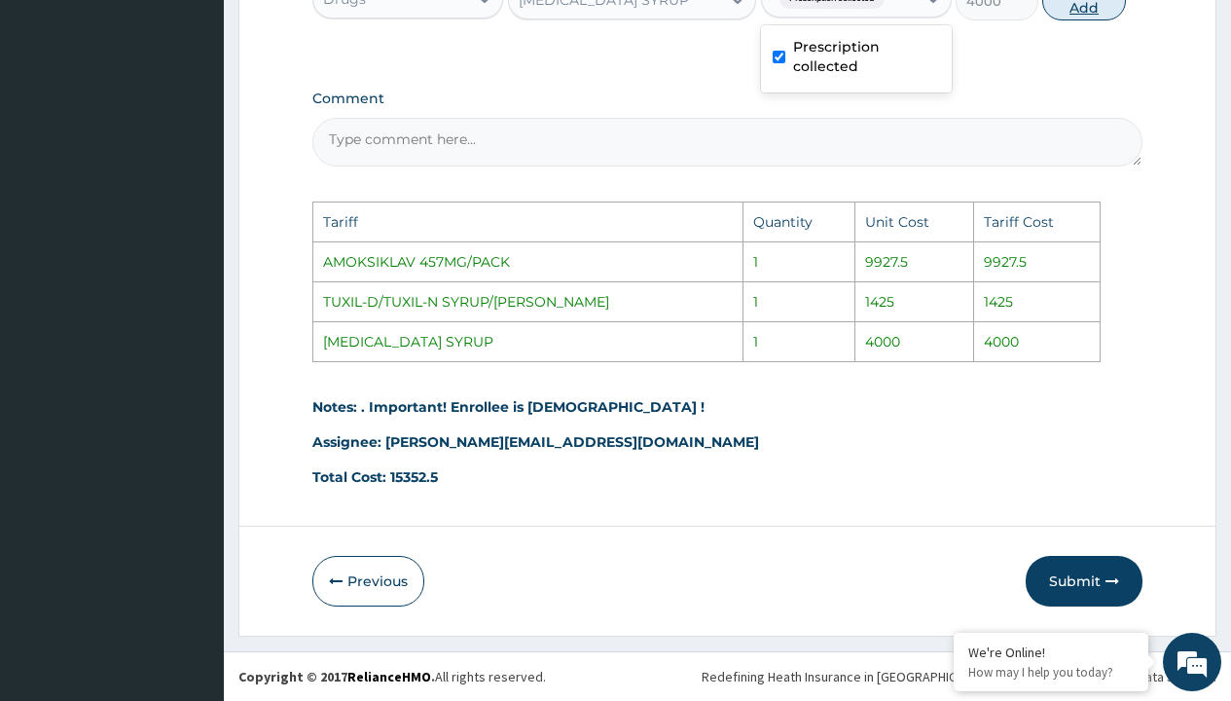
click at [1111, 14] on button "Add" at bounding box center [1083, 1] width 83 height 39
type input "0"
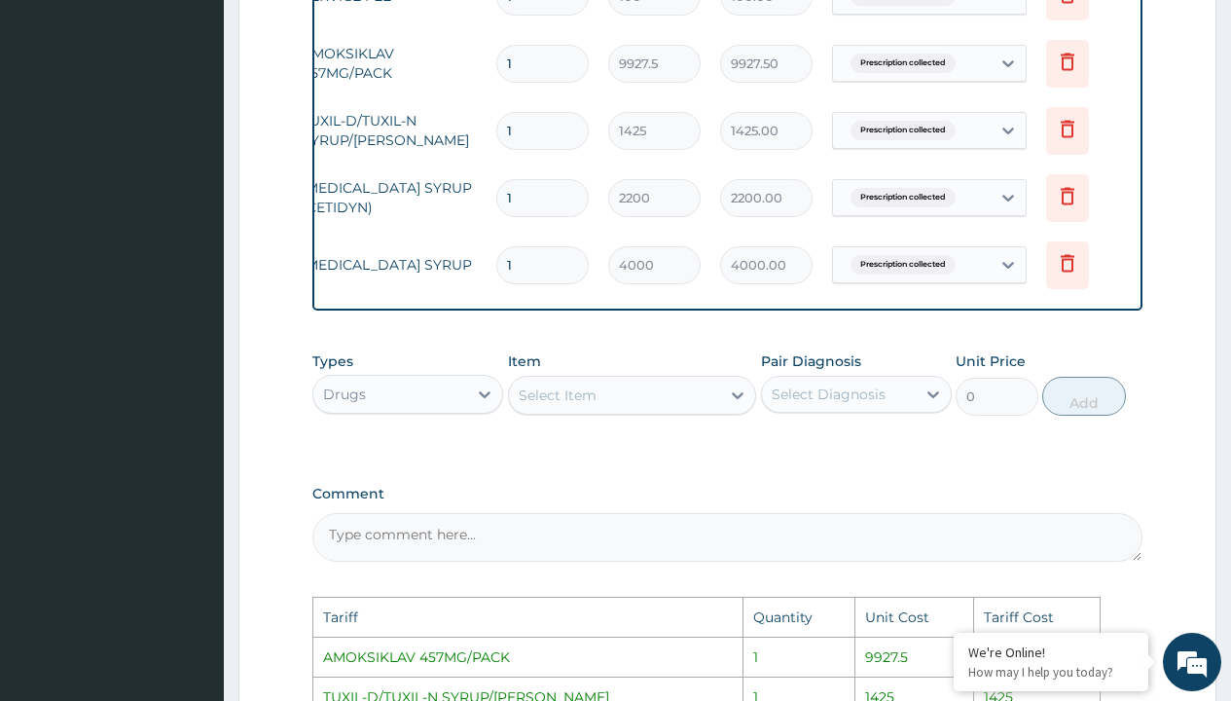
scroll to position [0, 147]
click at [1058, 214] on icon at bounding box center [1064, 198] width 43 height 48
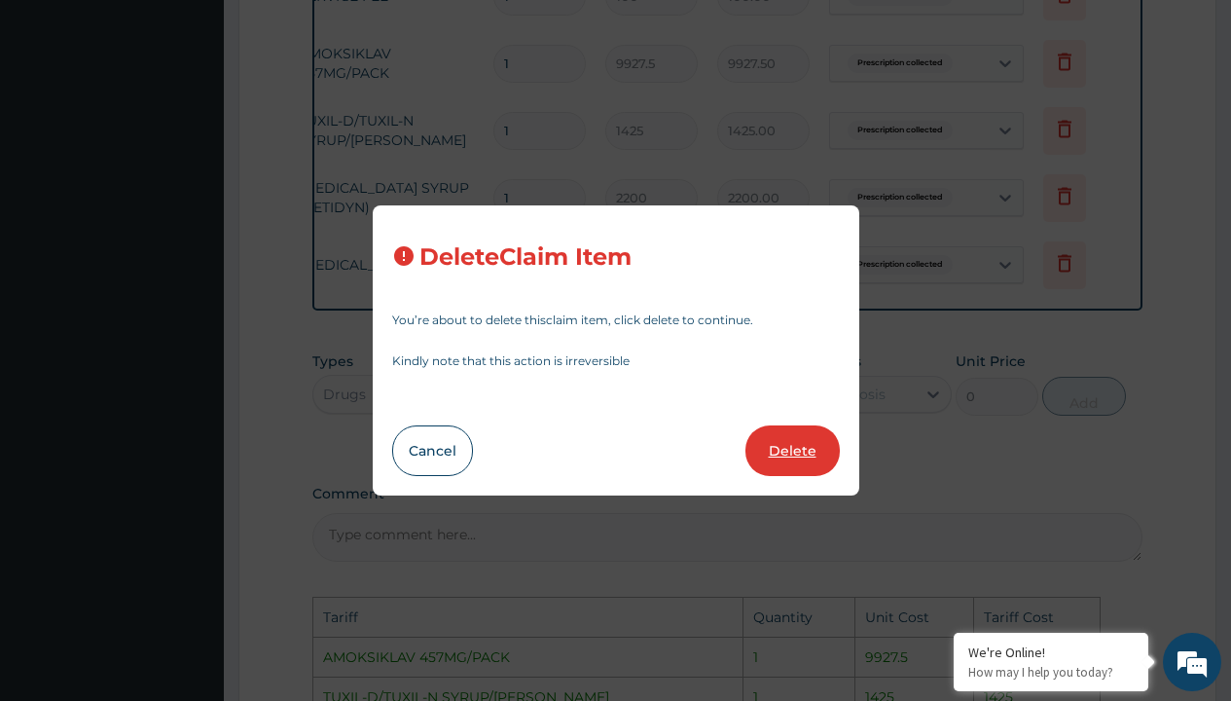
click at [796, 456] on button "Delete" at bounding box center [792, 450] width 94 height 51
type input "4000"
type input "4000.00"
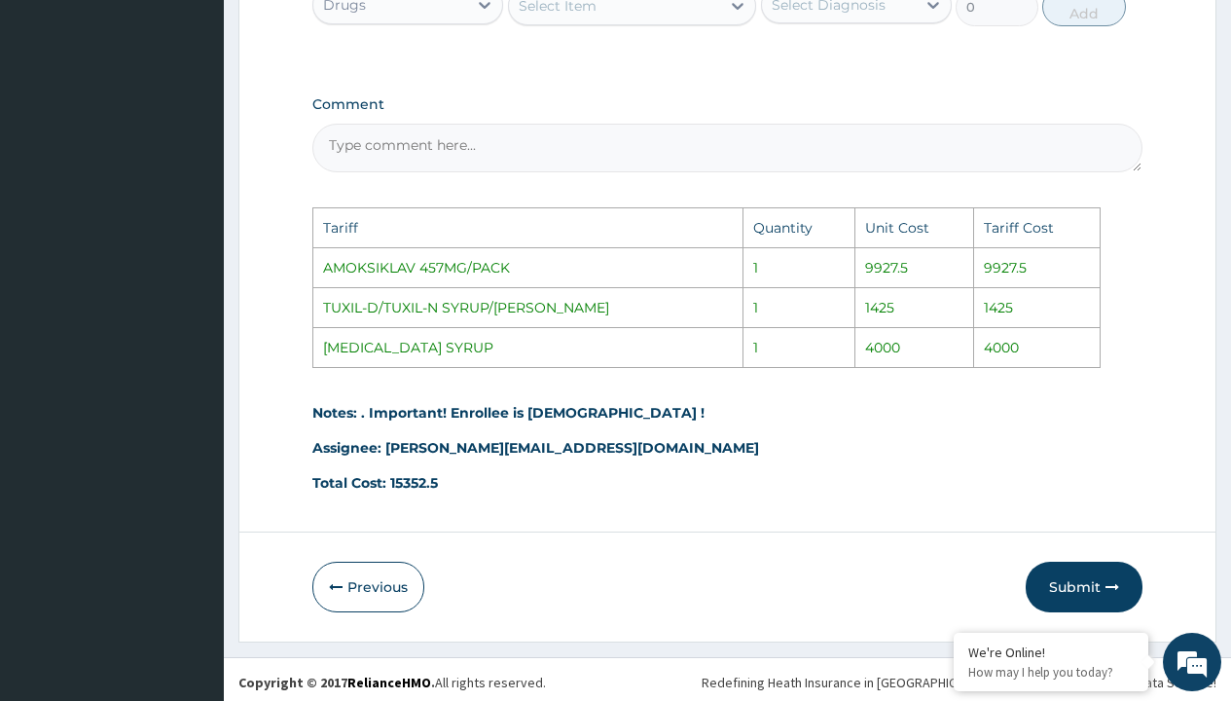
scroll to position [1156, 0]
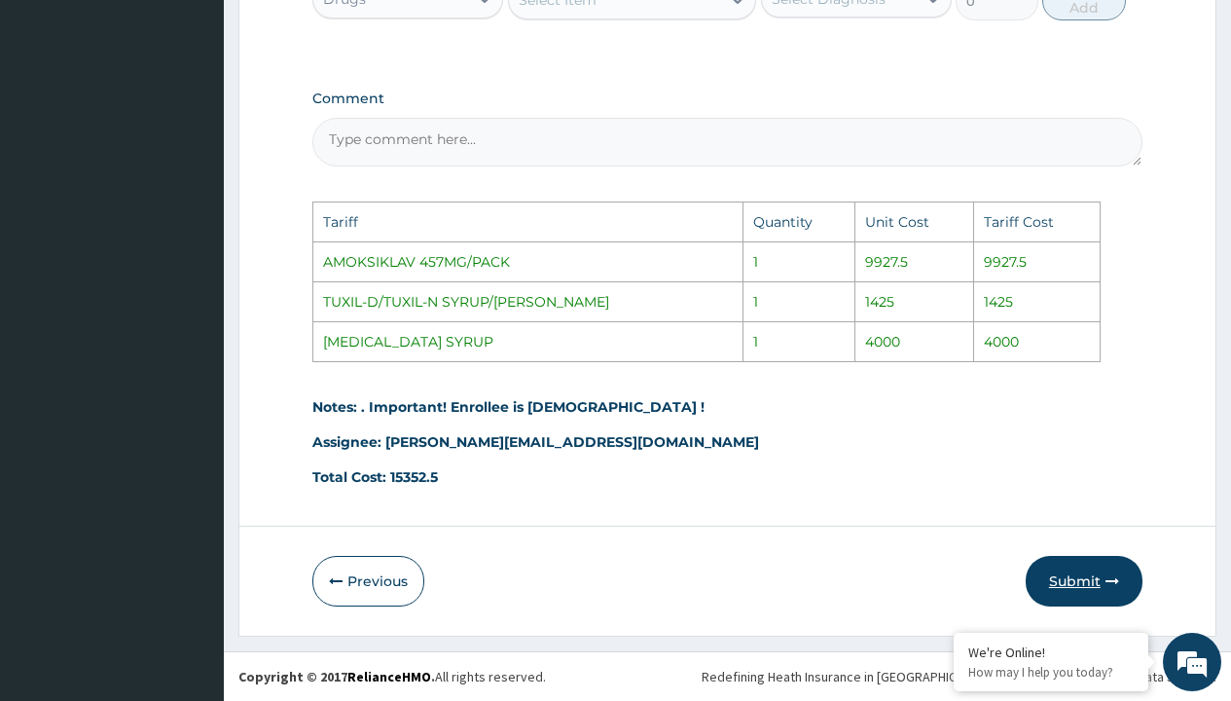
click at [1061, 587] on button "Submit" at bounding box center [1084, 581] width 117 height 51
